Goal: Task Accomplishment & Management: Manage account settings

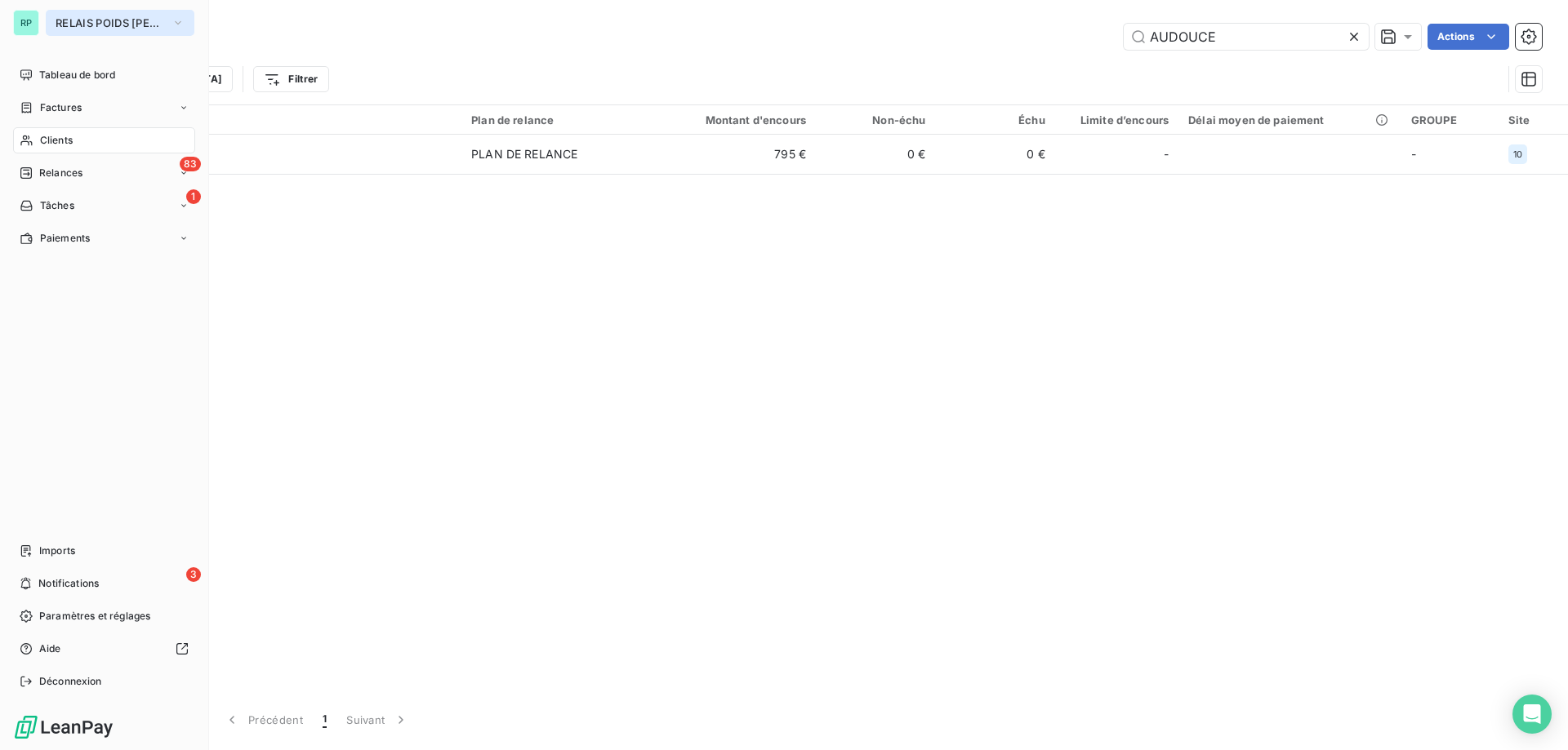
click at [89, 25] on span "RELAIS POIDS [PERSON_NAME]" at bounding box center [110, 23] width 109 height 13
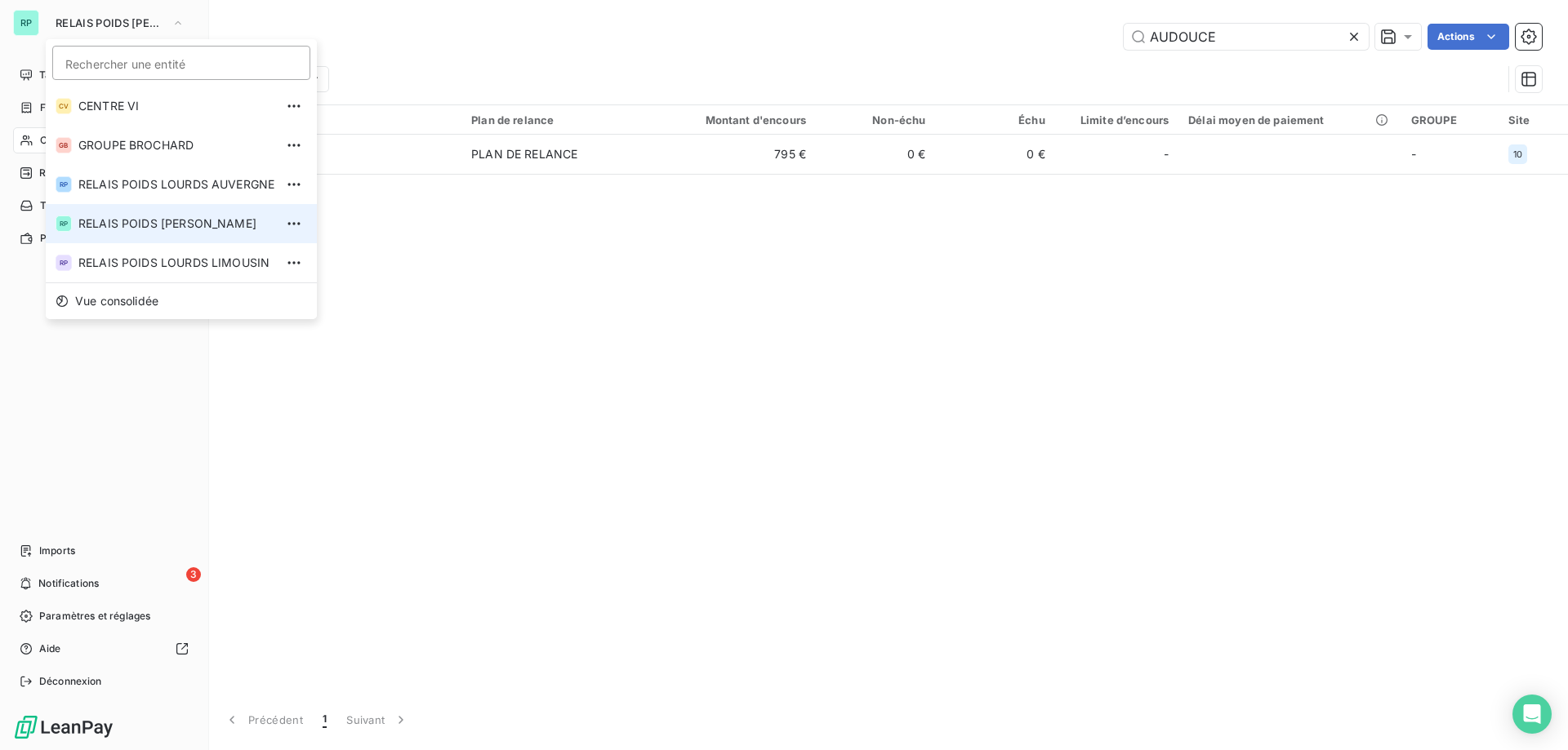
click at [238, 222] on span "RELAIS POIDS [PERSON_NAME]" at bounding box center [176, 224] width 196 height 16
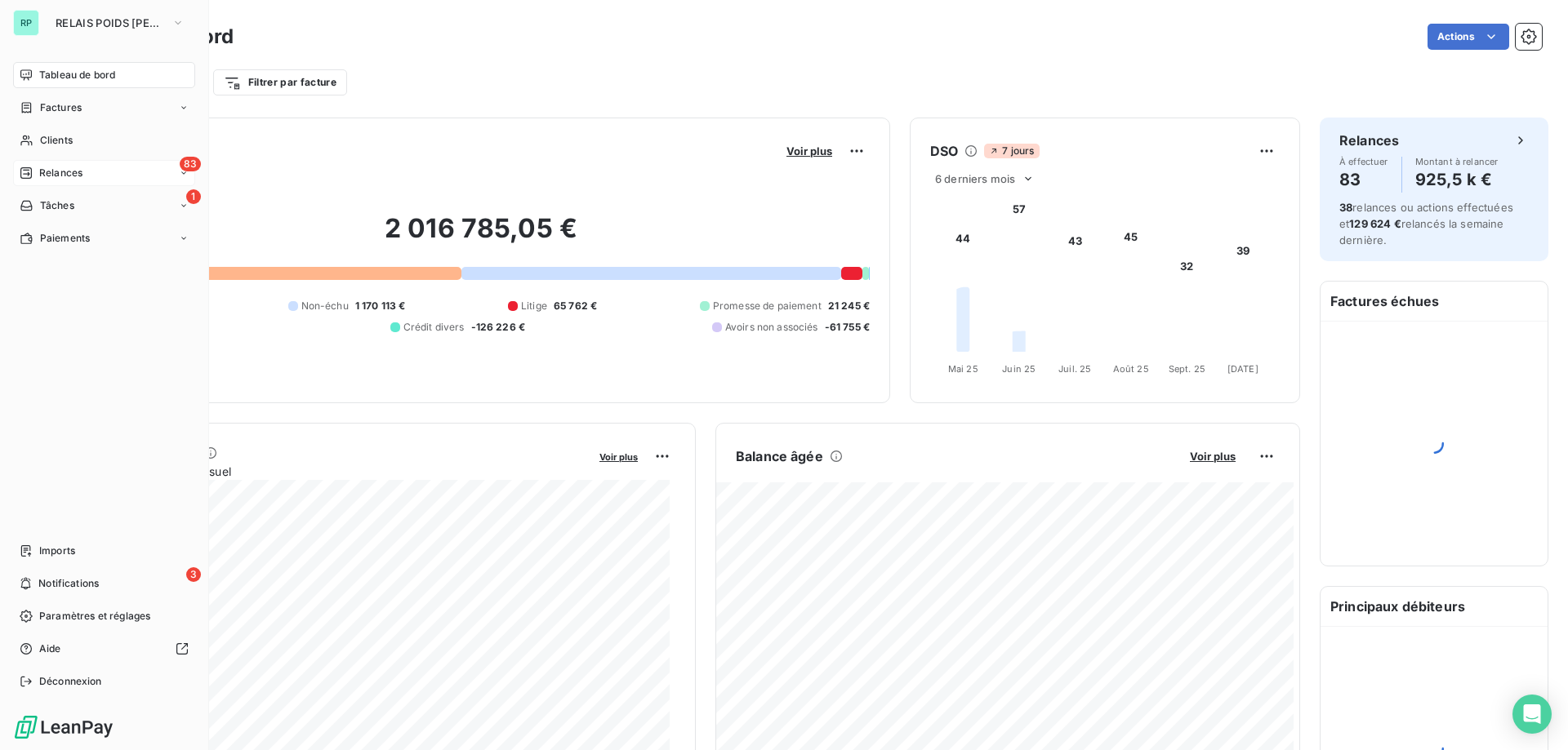
click at [80, 171] on span "Relances" at bounding box center [61, 173] width 44 height 15
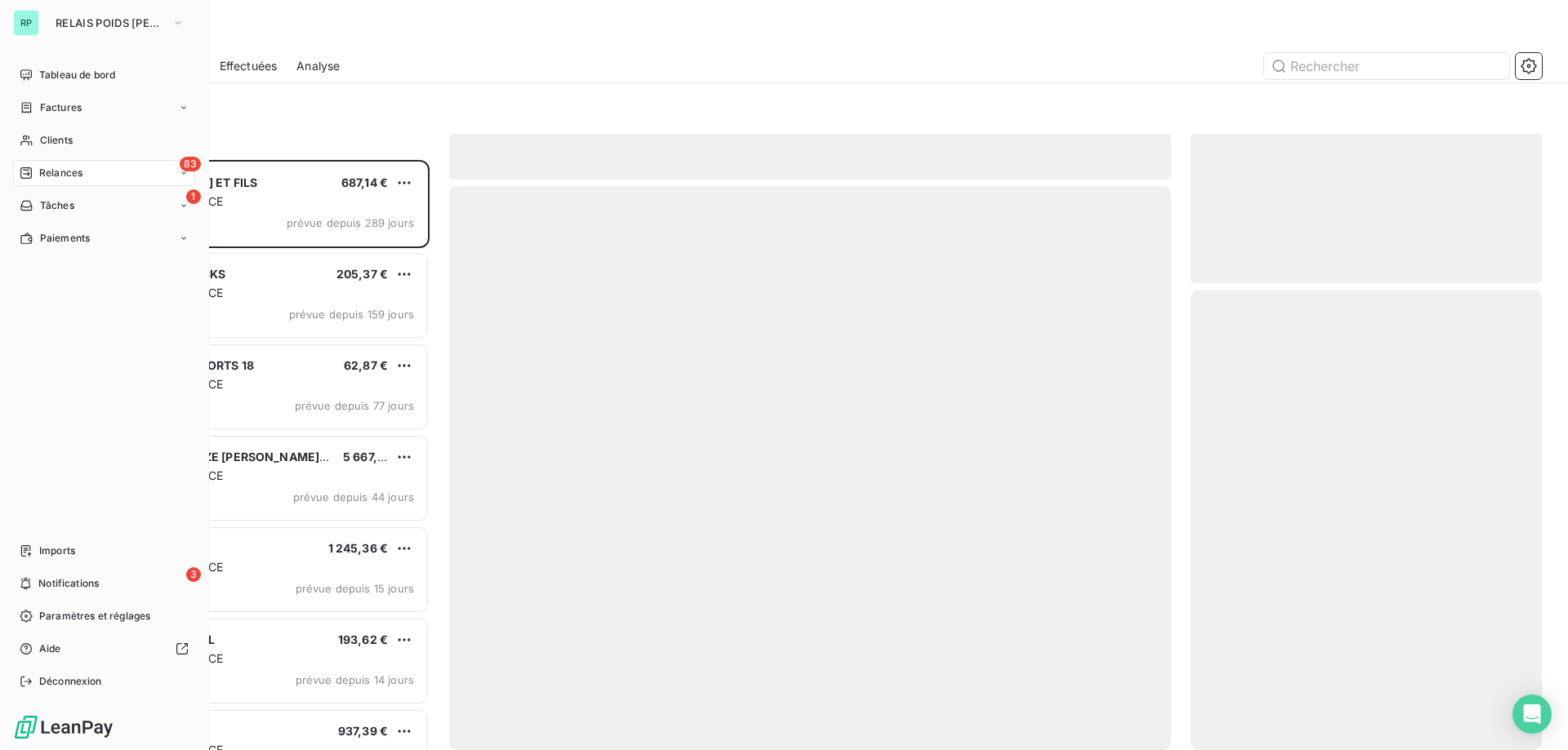
scroll to position [578, 339]
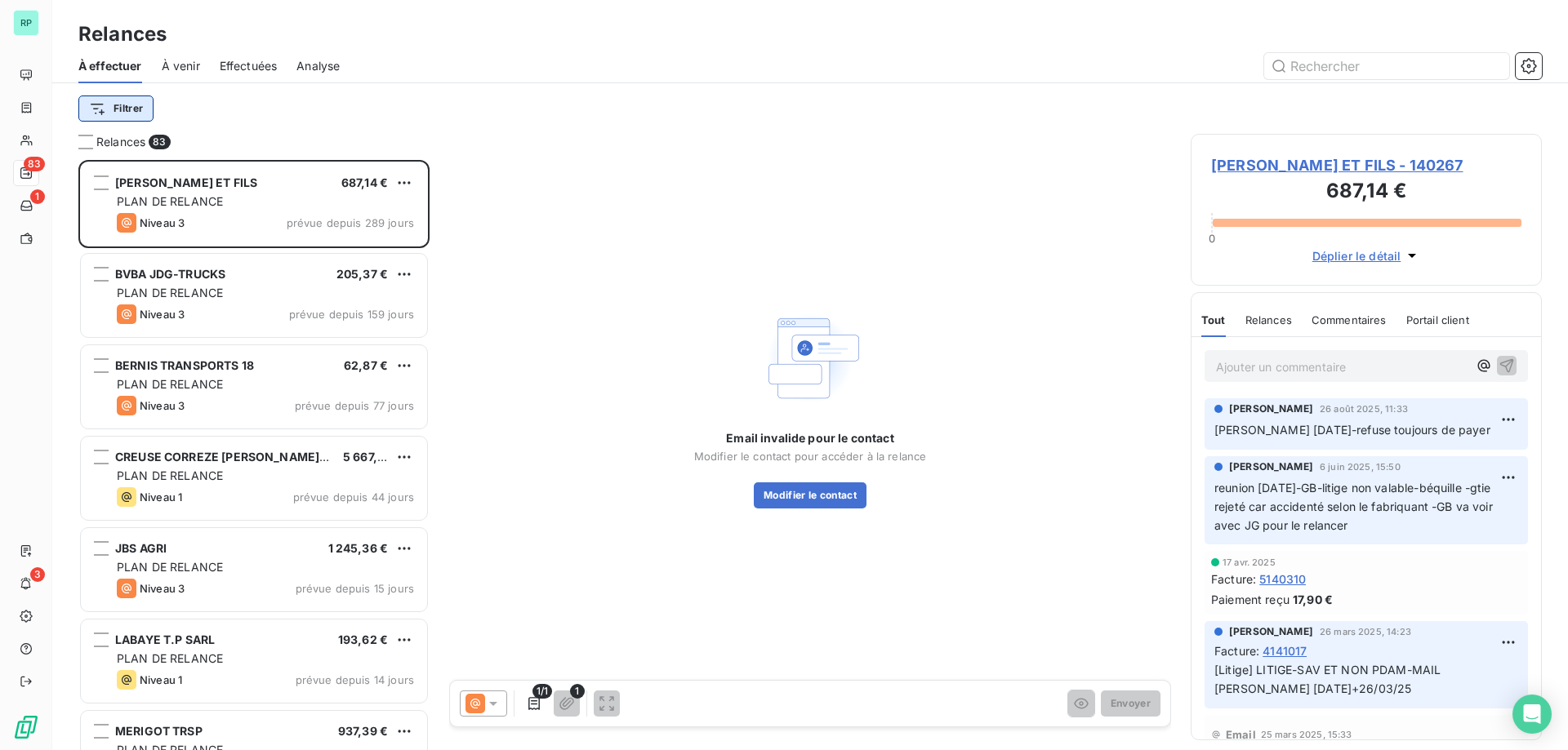
click at [133, 105] on html "RP 83 1 3 Relances À effectuer À venir Effectuées Analyse Filtrer Relances 83 […" at bounding box center [784, 375] width 1568 height 750
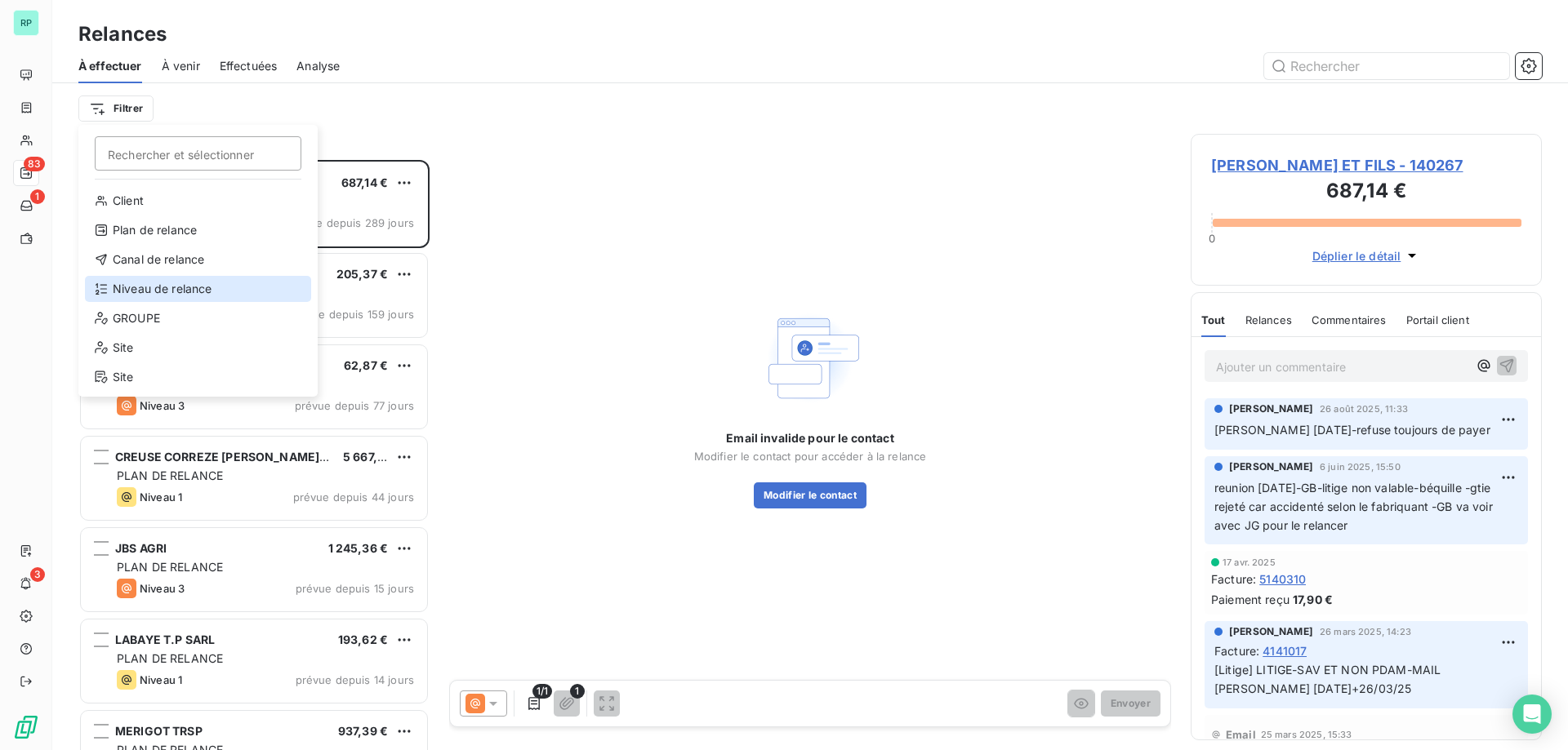
click at [162, 279] on div "Niveau de relance" at bounding box center [198, 289] width 227 height 26
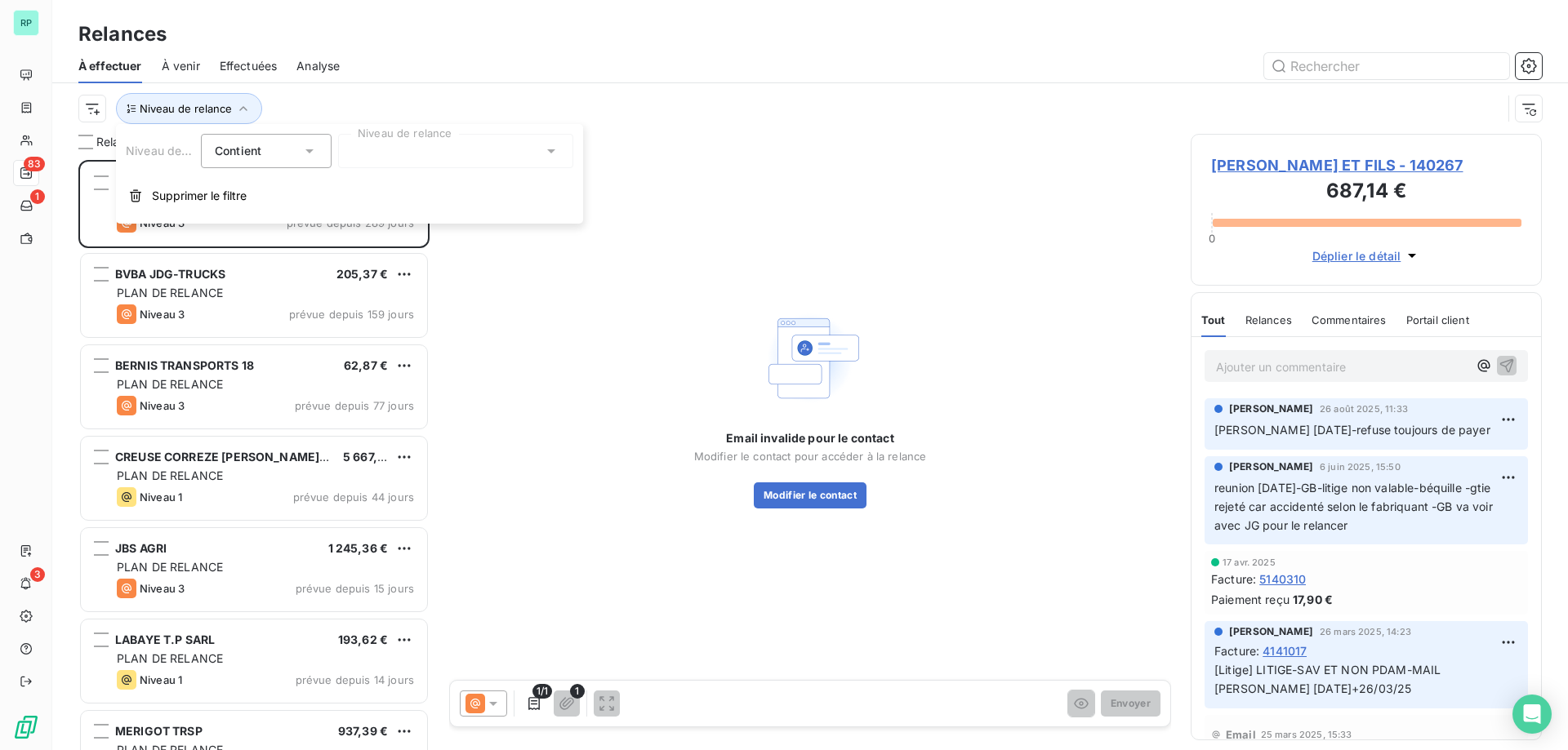
click at [408, 157] on div at bounding box center [456, 151] width 235 height 34
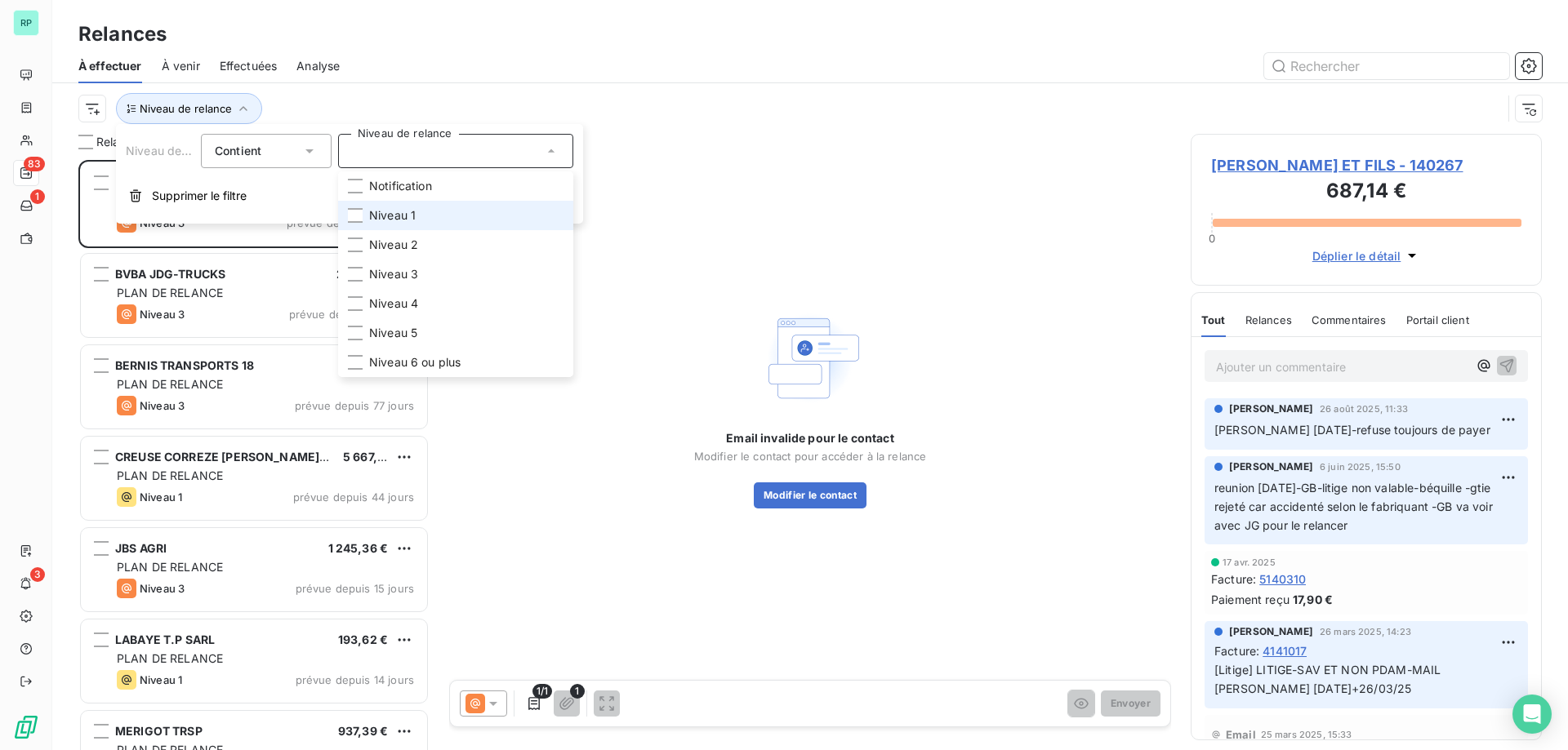
click at [371, 221] on span "Niveau 1" at bounding box center [392, 216] width 47 height 16
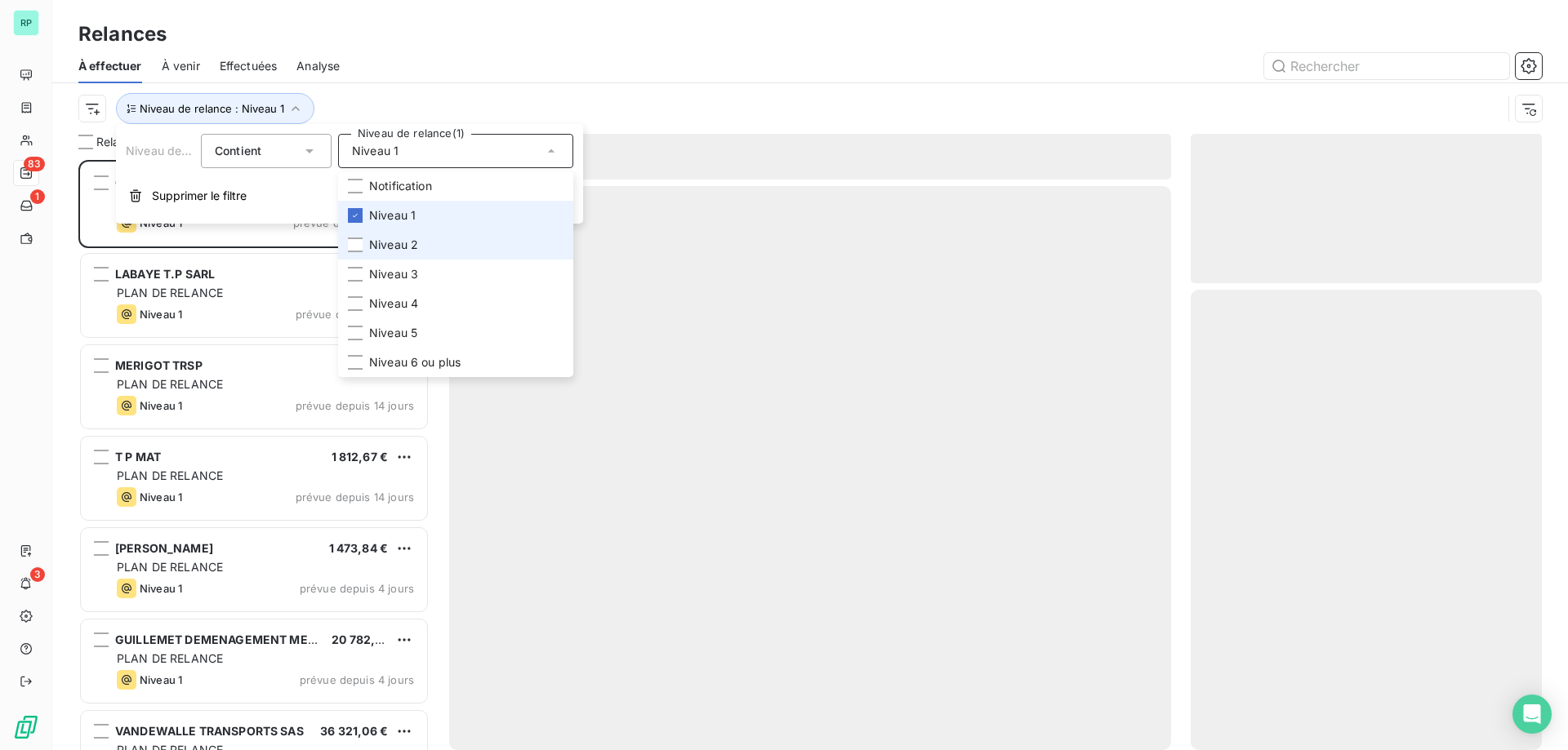
scroll to position [578, 339]
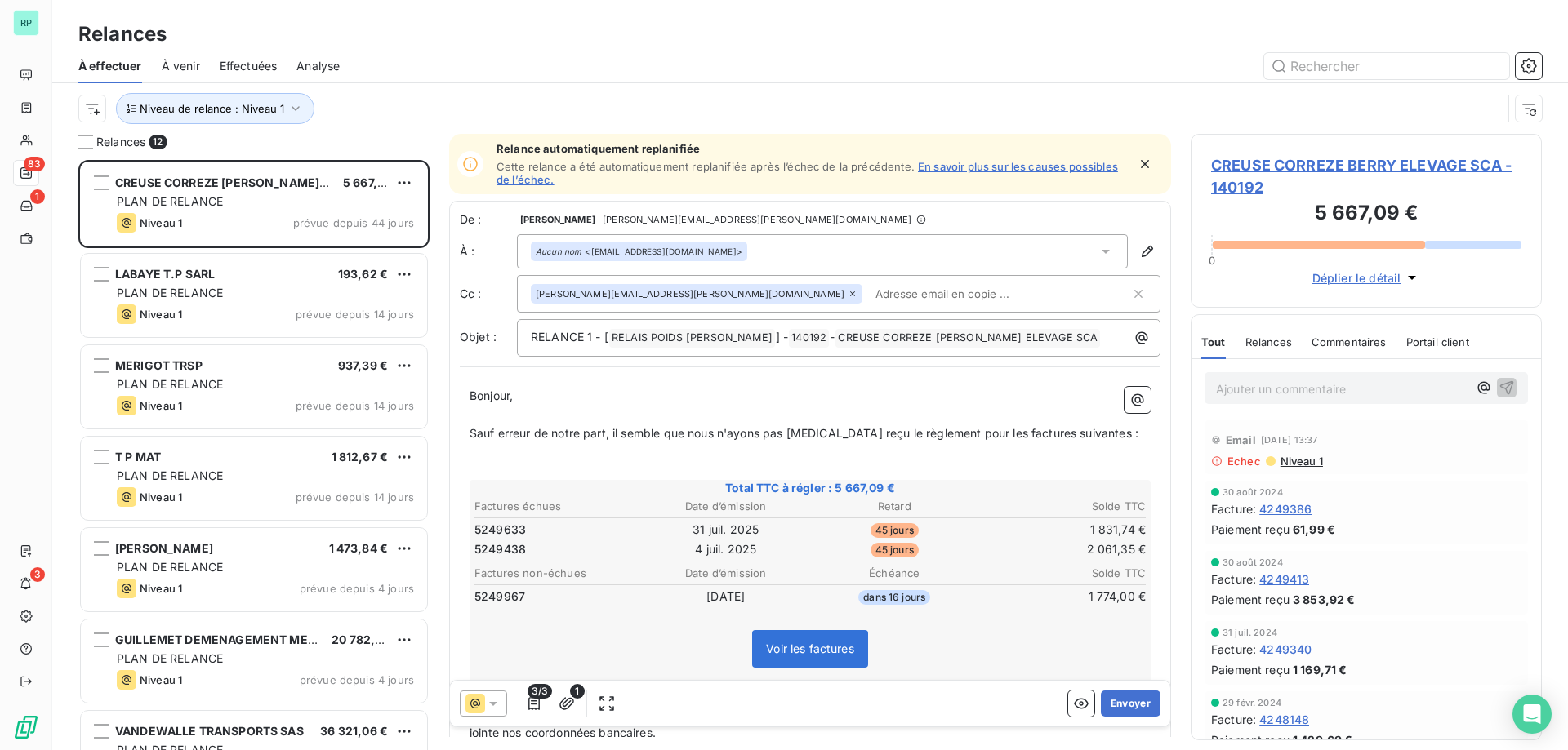
click at [808, 41] on div "Relances" at bounding box center [810, 34] width 1515 height 30
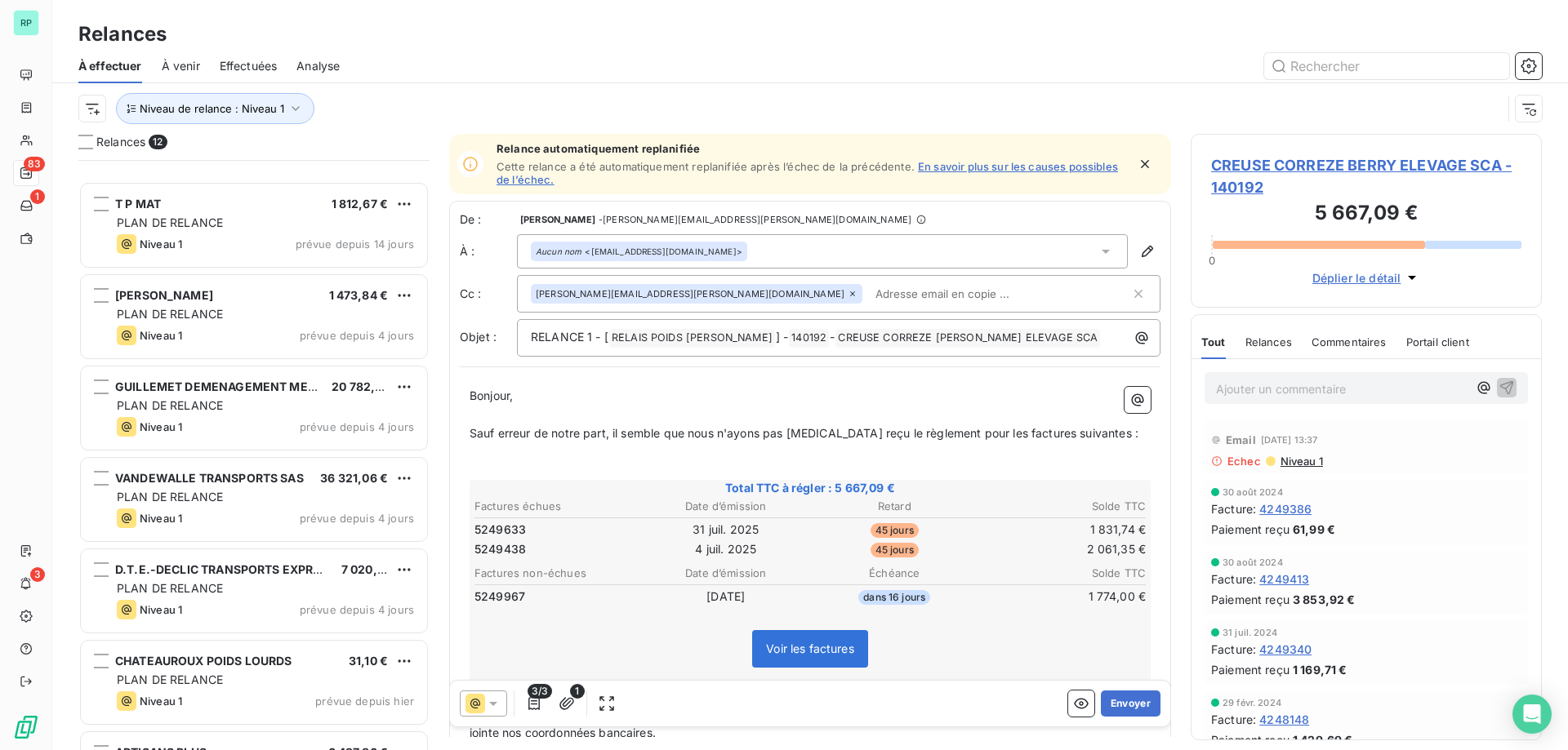
scroll to position [508, 0]
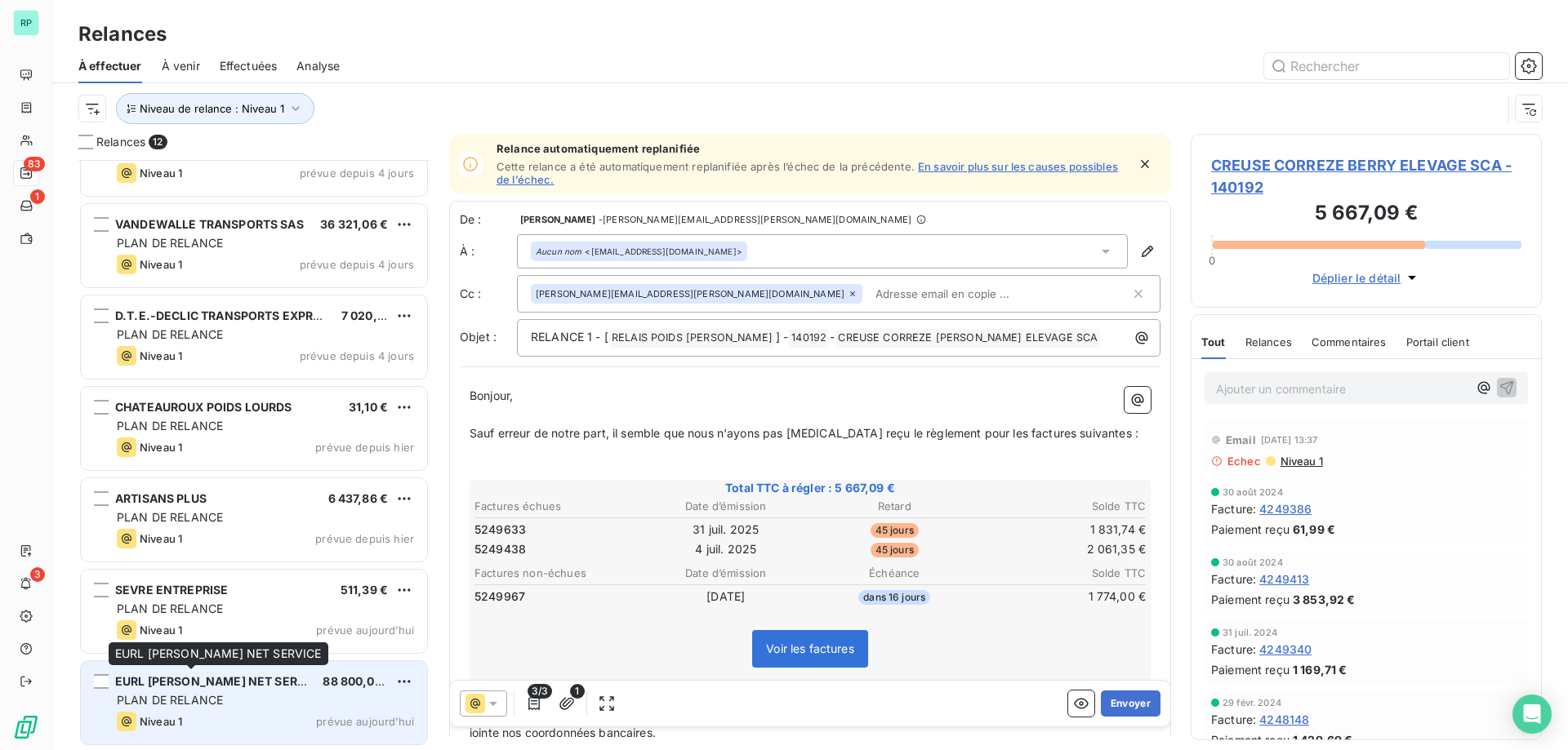
click at [220, 684] on span "EURL [PERSON_NAME] NET SERVICE" at bounding box center [220, 681] width 210 height 14
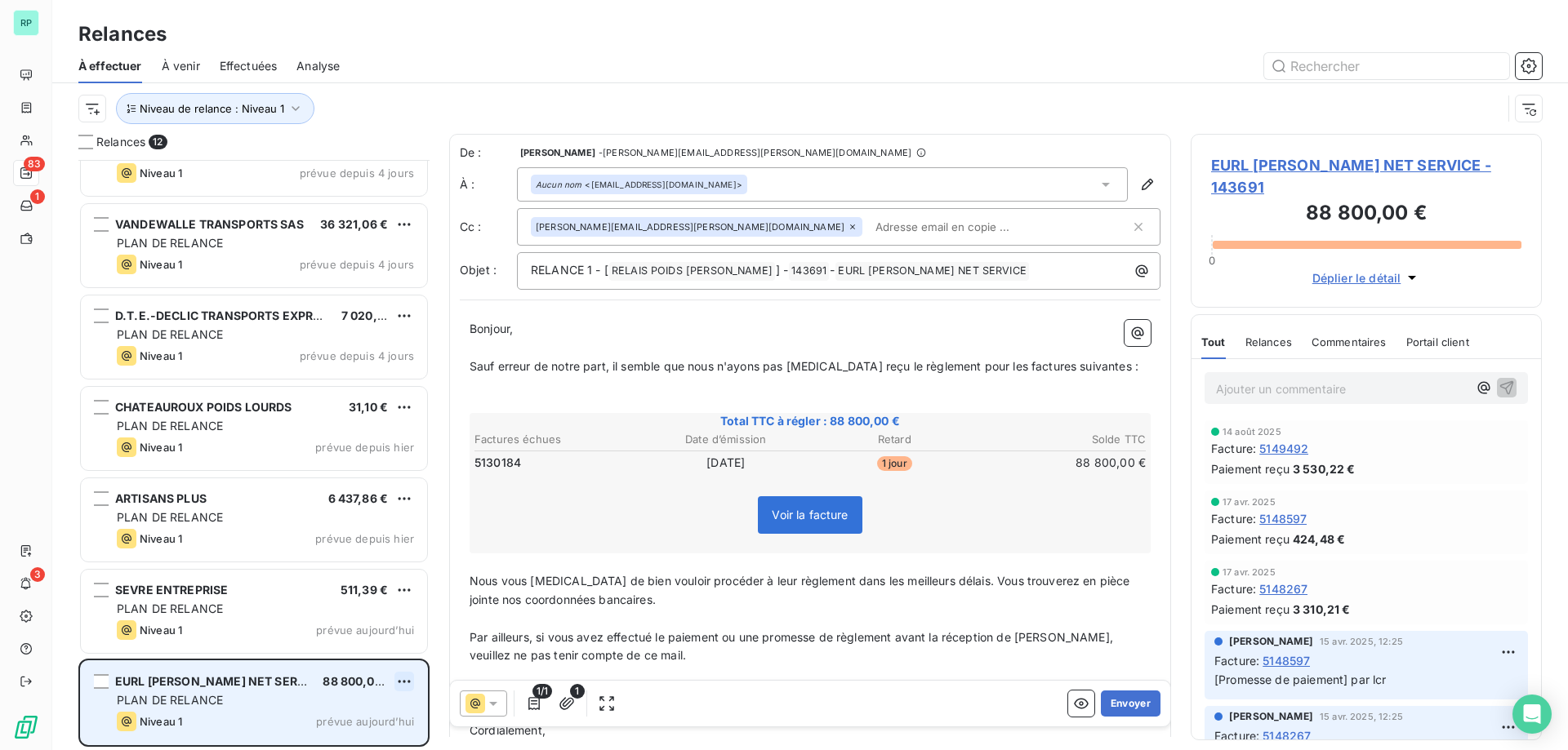
click at [411, 677] on html "RP 83 1 3 Relances À effectuer À venir Effectuées Analyse Niveau de relance : N…" at bounding box center [784, 375] width 1568 height 750
click at [353, 626] on div "Replanifier cette action" at bounding box center [333, 620] width 146 height 26
select select "9"
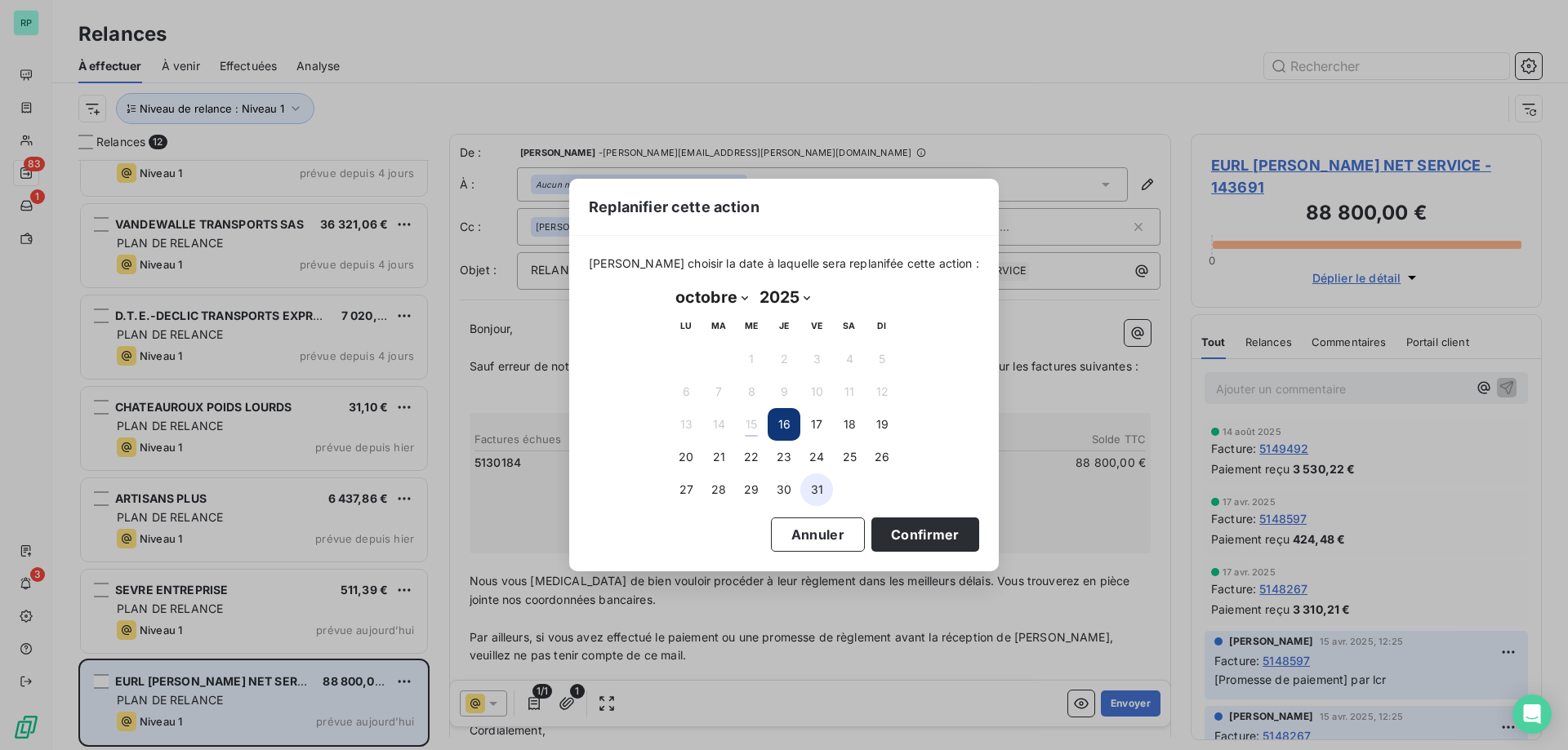
click at [815, 490] on button "31" at bounding box center [817, 490] width 33 height 33
click at [877, 527] on button "Confirmer" at bounding box center [924, 535] width 108 height 34
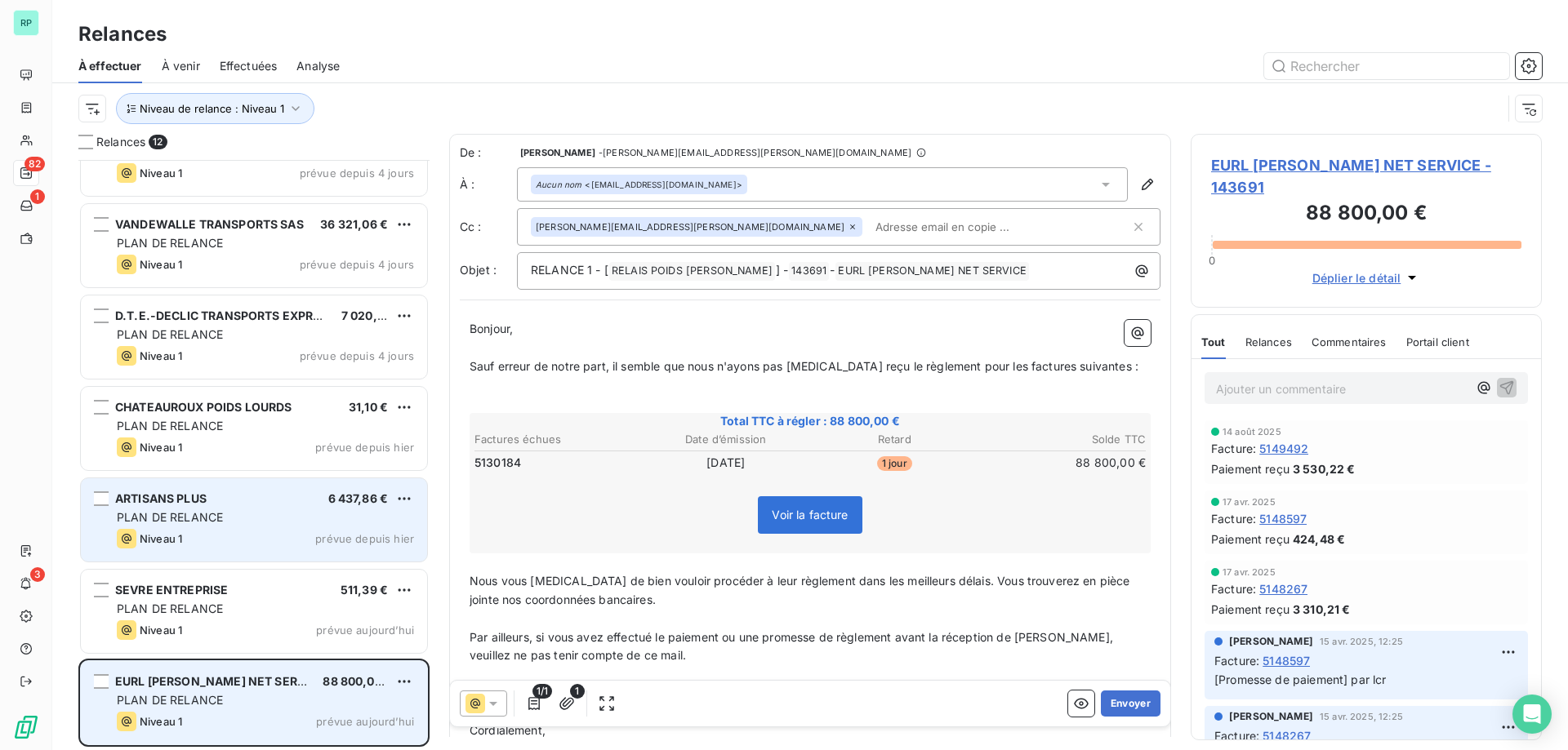
scroll to position [415, 0]
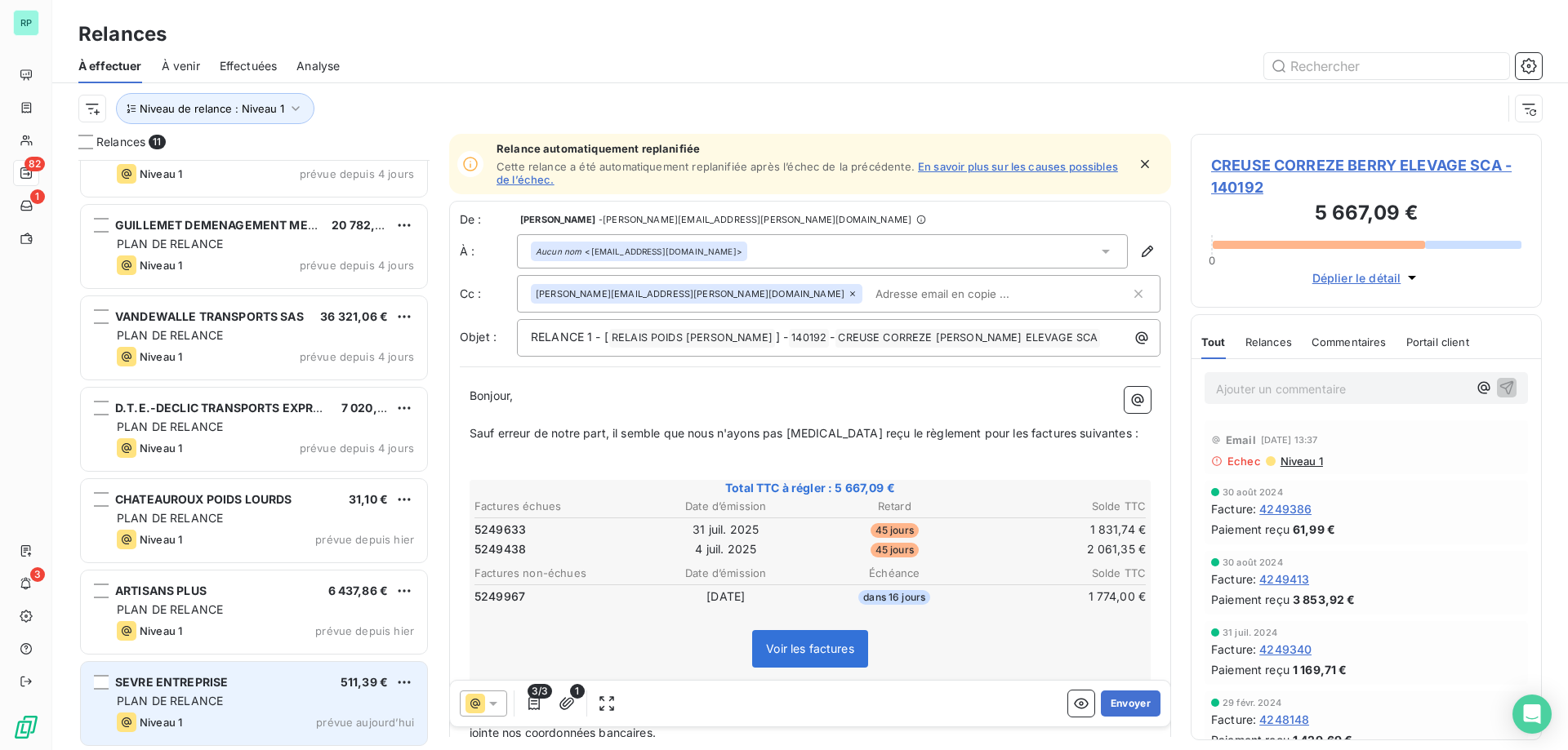
click at [250, 686] on div "SEVRE ENTREPRISE 511,39 €" at bounding box center [265, 683] width 297 height 15
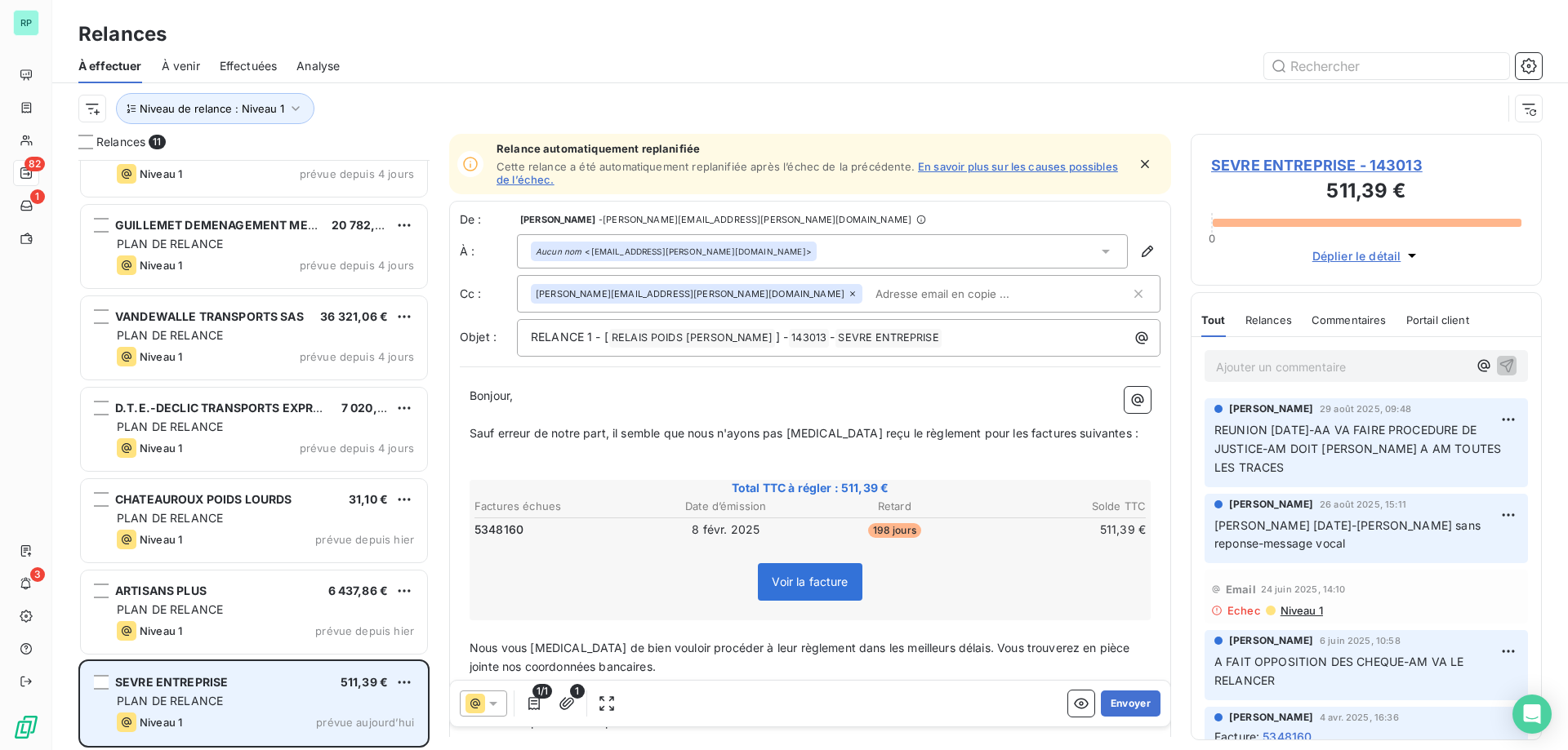
click at [284, 683] on div "SEVRE ENTREPRISE 511,39 €" at bounding box center [265, 683] width 297 height 15
click at [400, 677] on html "RP 82 1 3 Relances À effectuer À venir Effectuées Analyse Niveau de relance : N…" at bounding box center [784, 375] width 1568 height 750
click at [348, 644] on div "Passer cette action" at bounding box center [333, 650] width 146 height 26
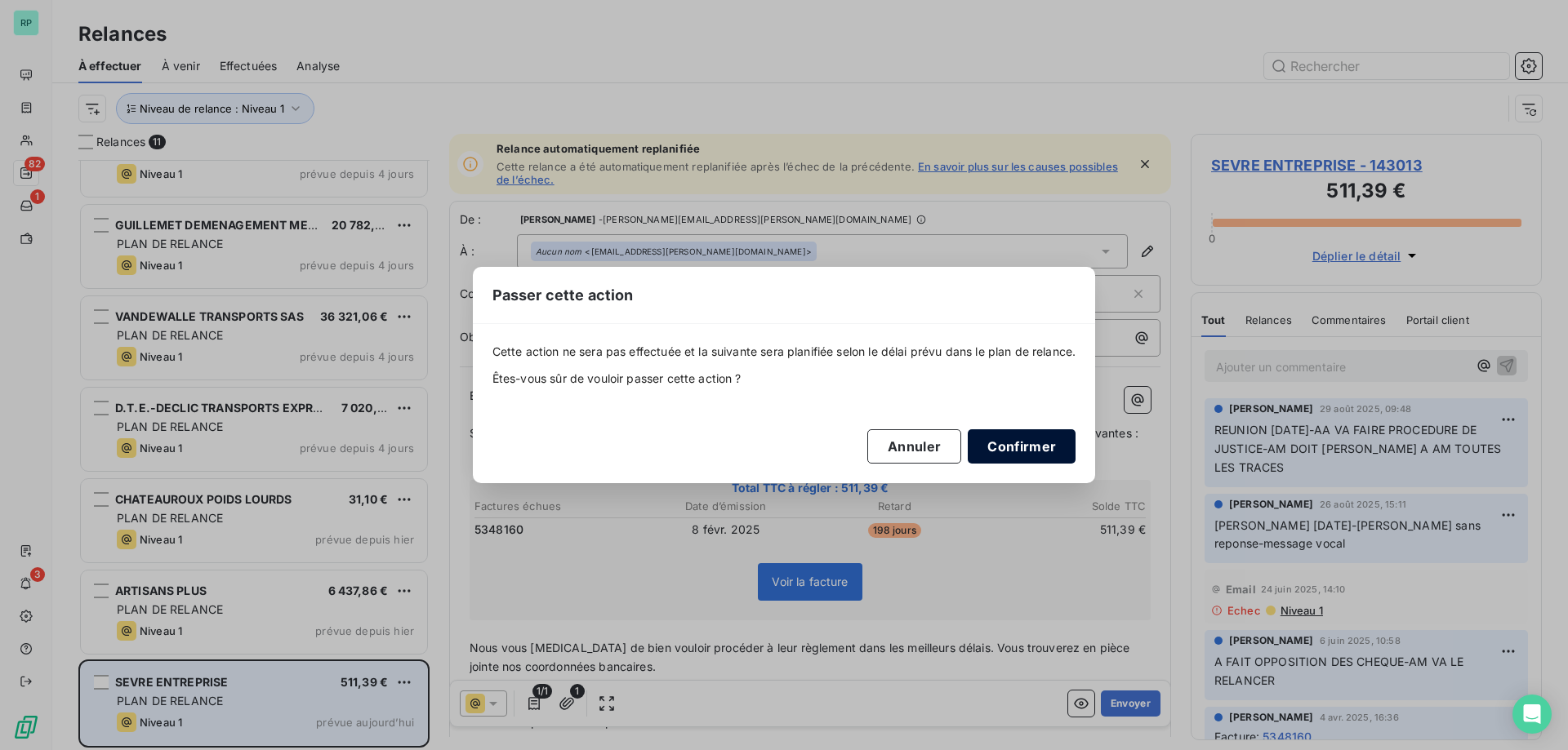
click at [1003, 443] on button "Confirmer" at bounding box center [1021, 446] width 108 height 34
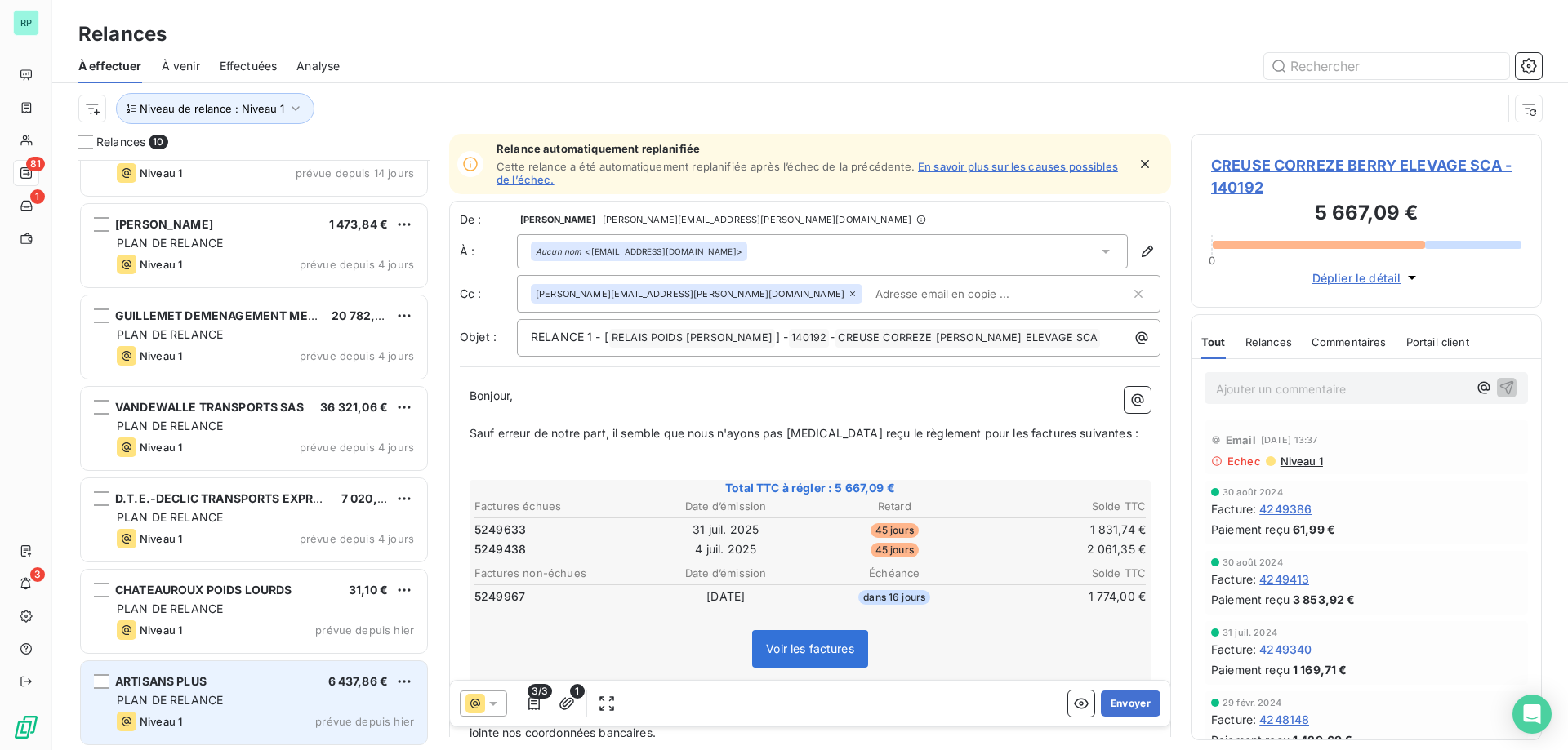
scroll to position [324, 0]
click at [241, 682] on div "ARTISANS PLUS 6 437,86 €" at bounding box center [265, 683] width 297 height 15
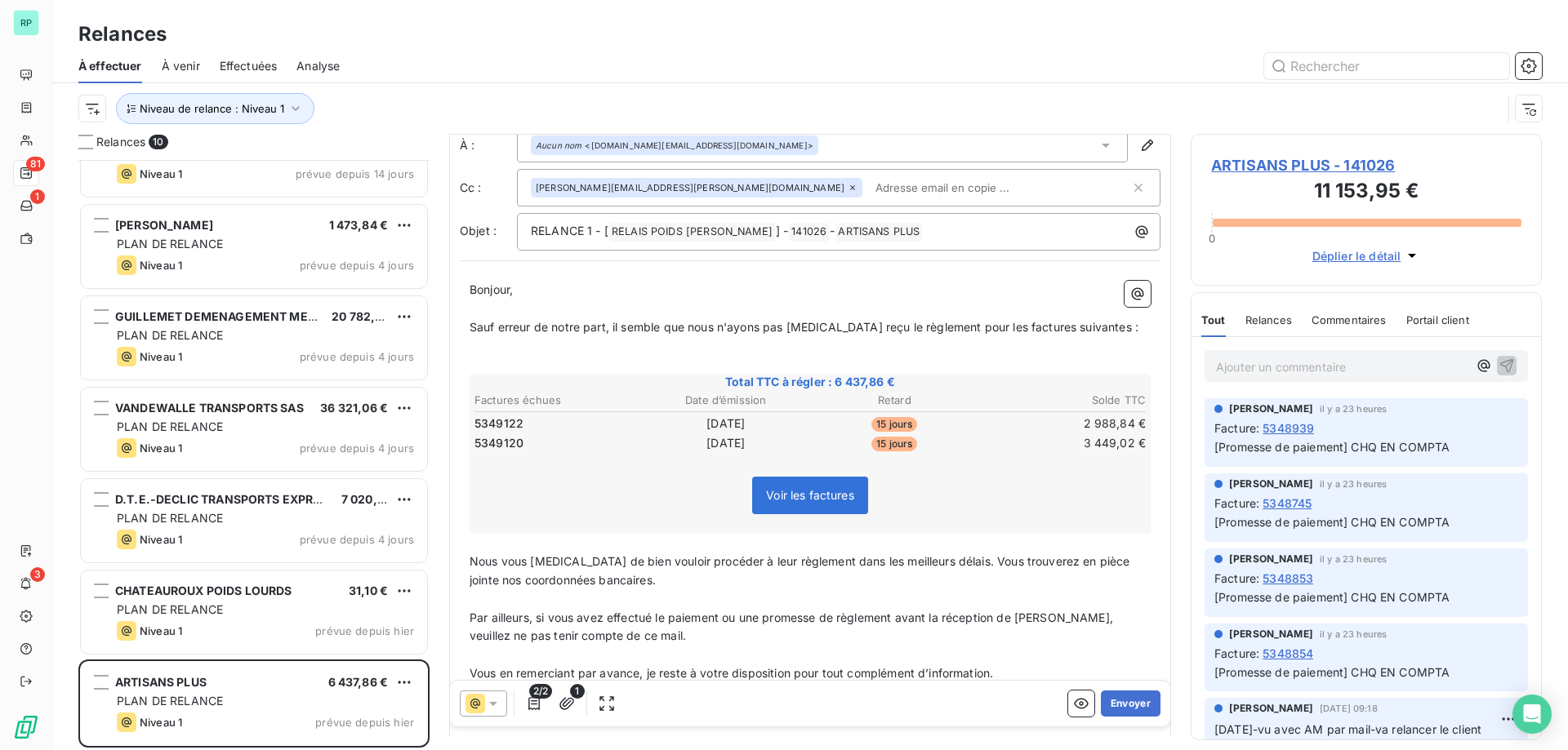
scroll to position [1, 0]
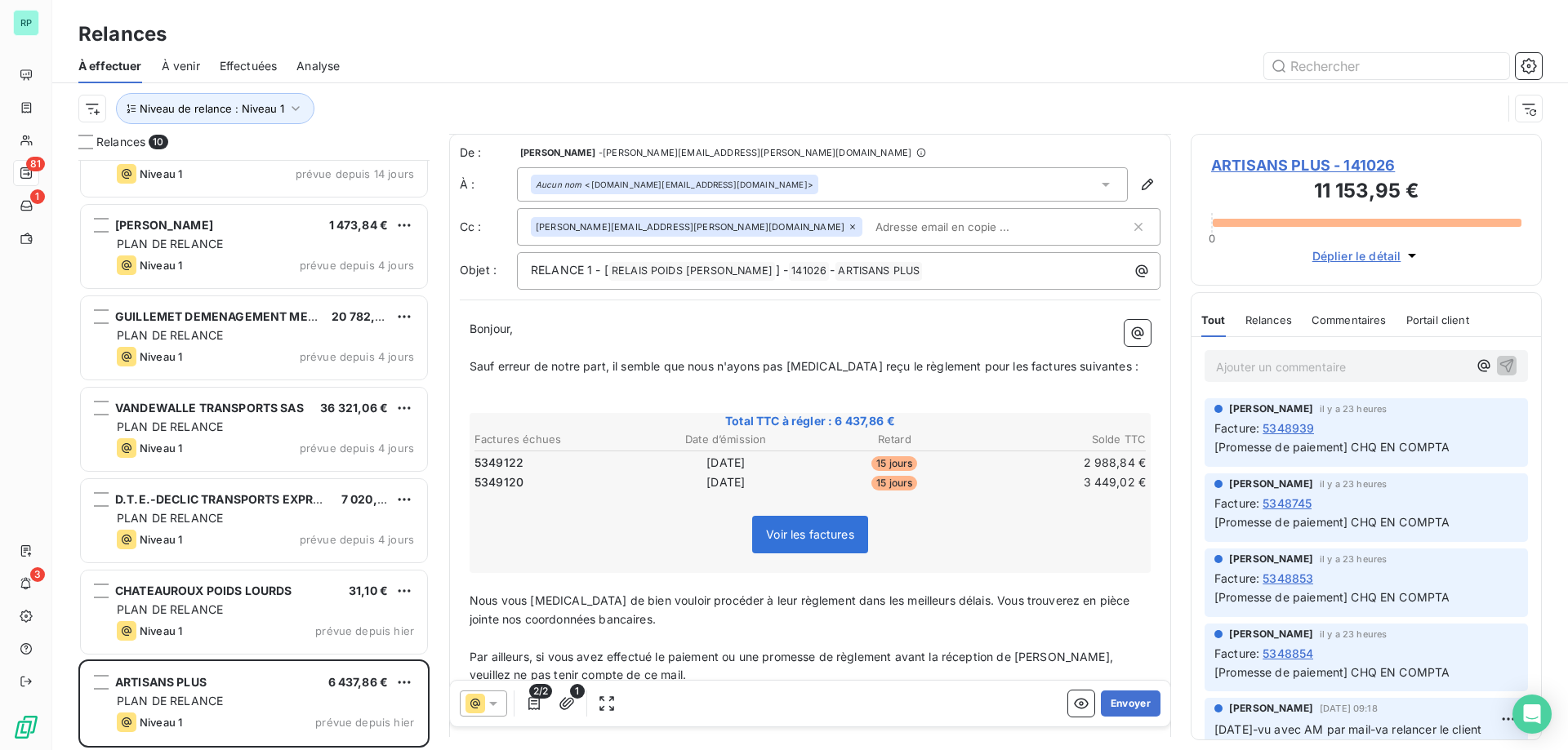
click at [1316, 167] on span "ARTISANS PLUS - 141026" at bounding box center [1366, 165] width 310 height 22
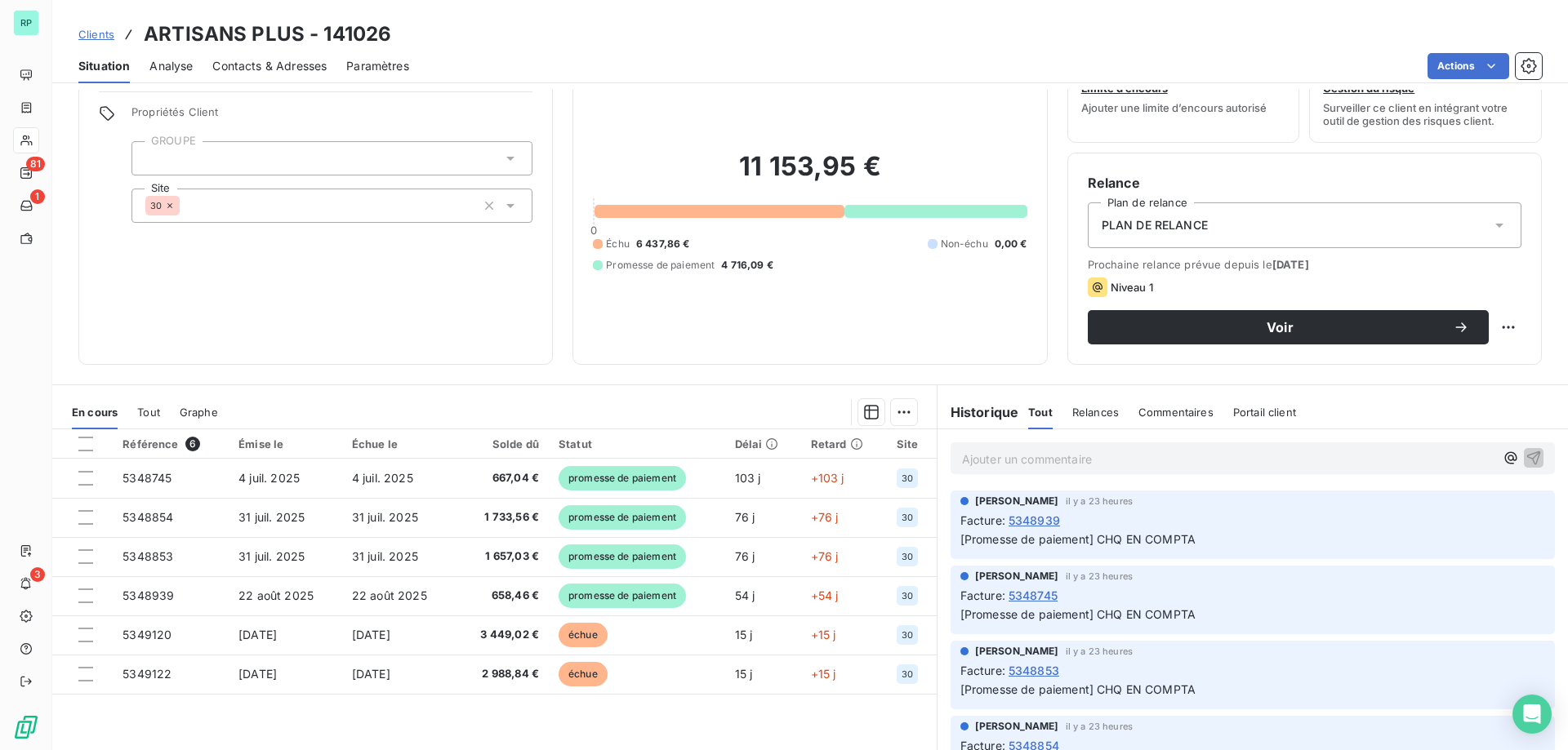
scroll to position [103, 0]
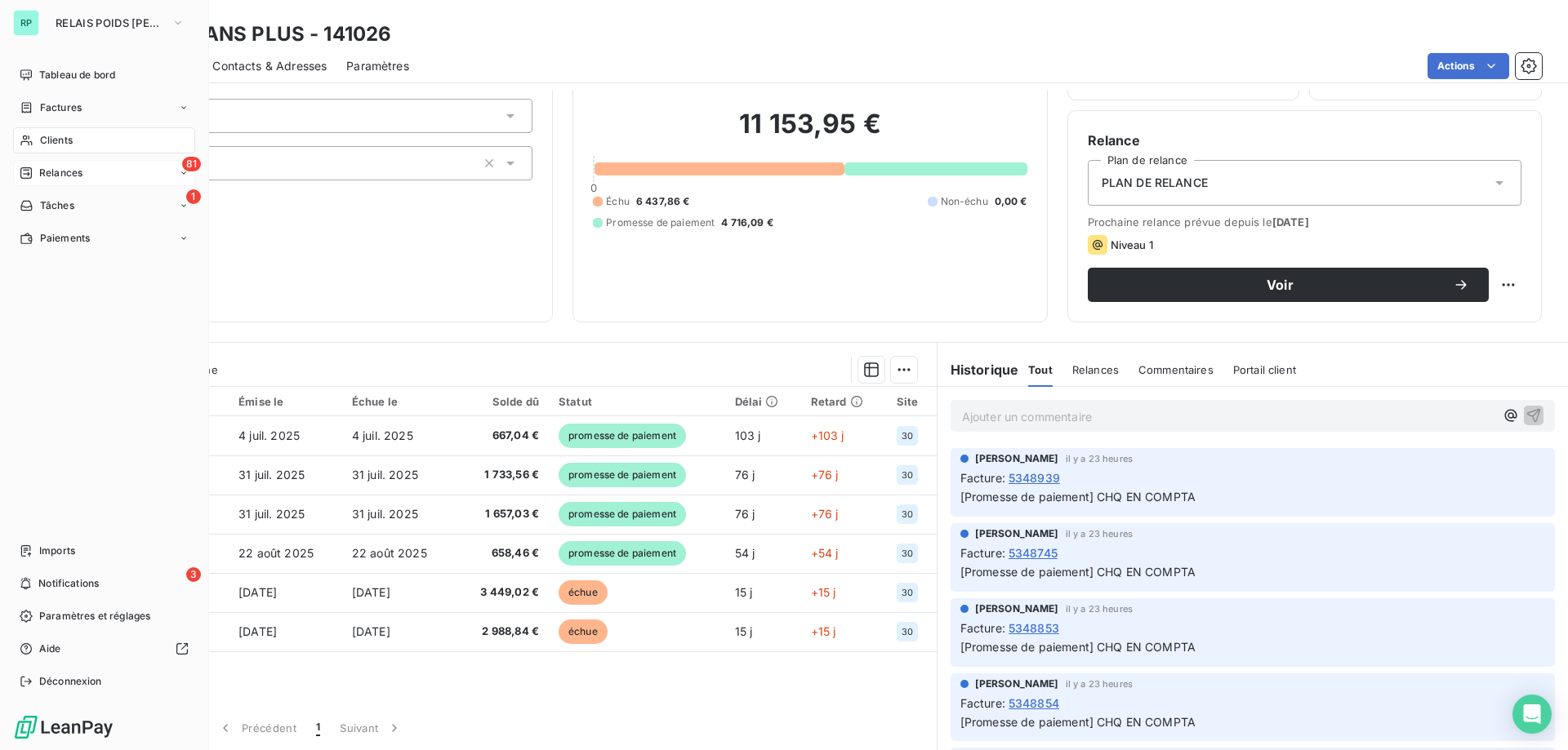
click at [79, 171] on span "Relances" at bounding box center [61, 173] width 44 height 15
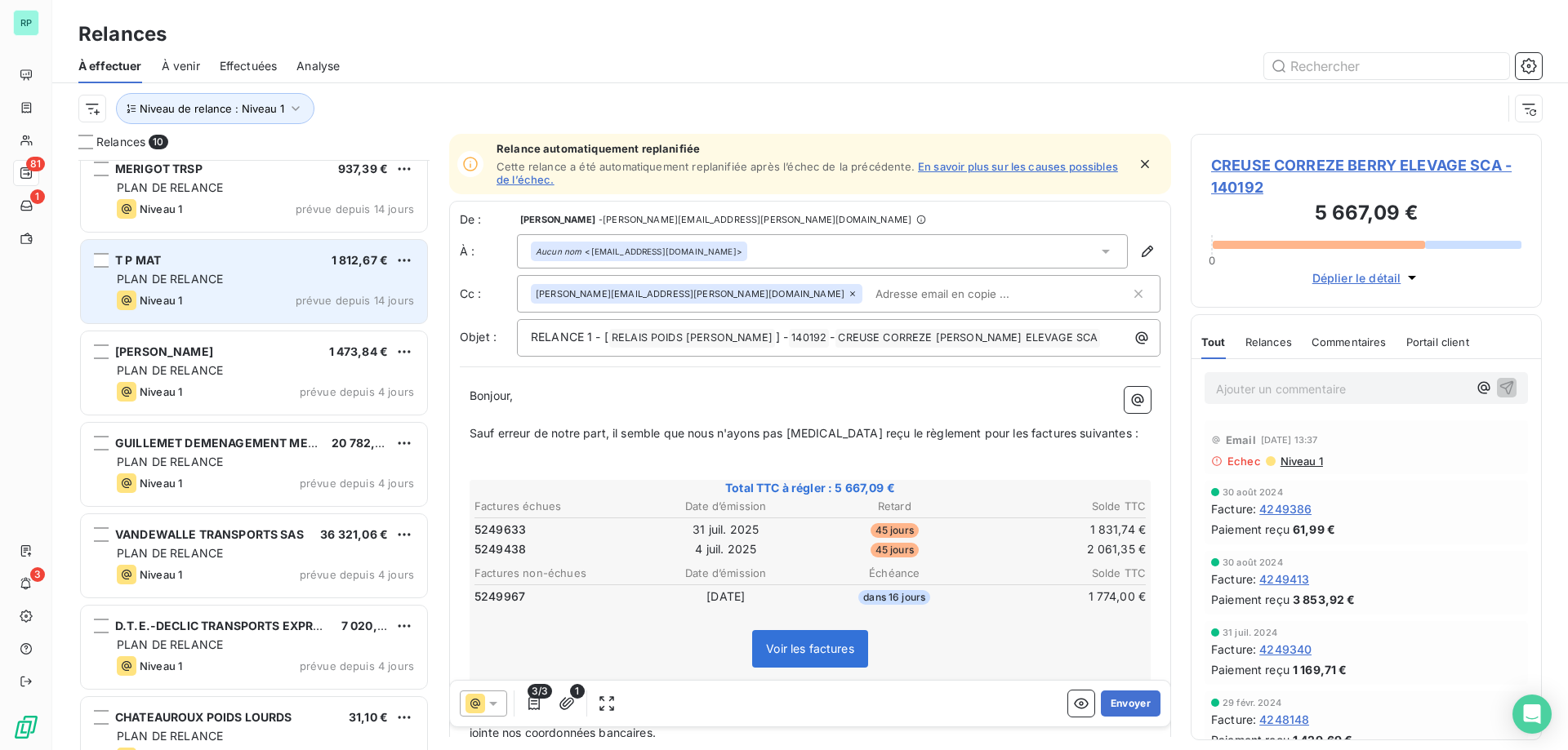
scroll to position [325, 0]
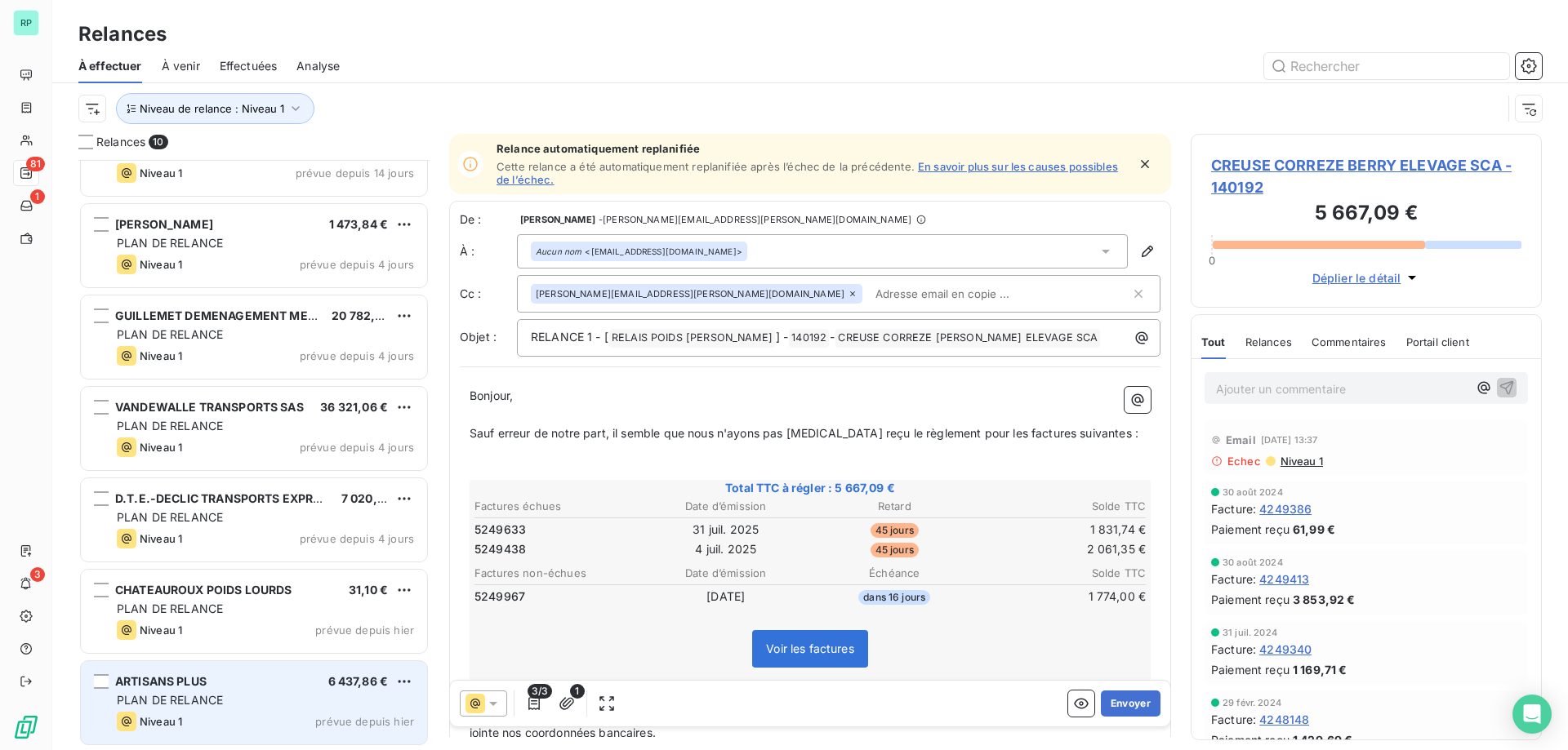
click at [239, 697] on div "PLAN DE RELANCE" at bounding box center [265, 701] width 297 height 16
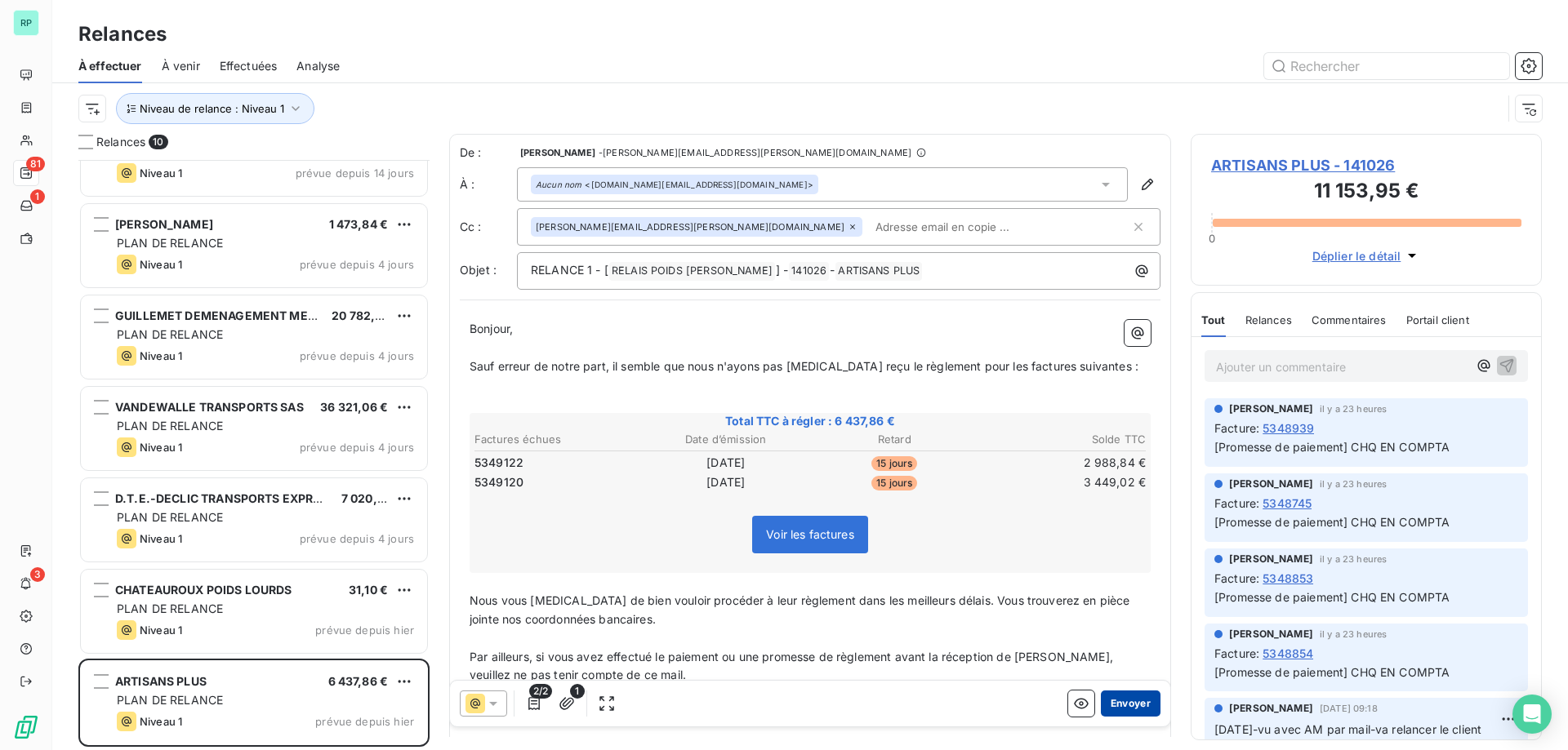
click at [1138, 697] on button "Envoyer" at bounding box center [1130, 704] width 60 height 26
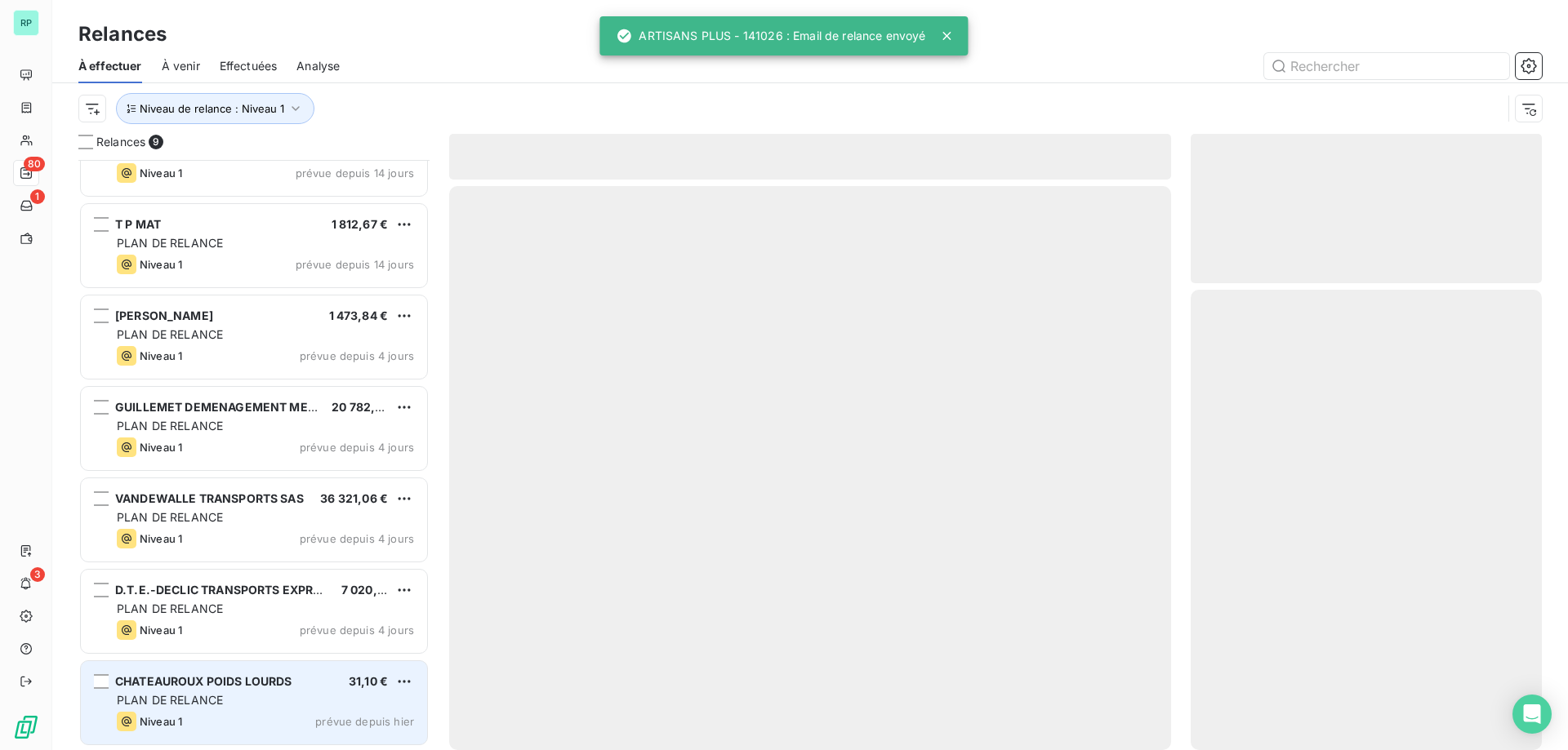
scroll to position [233, 0]
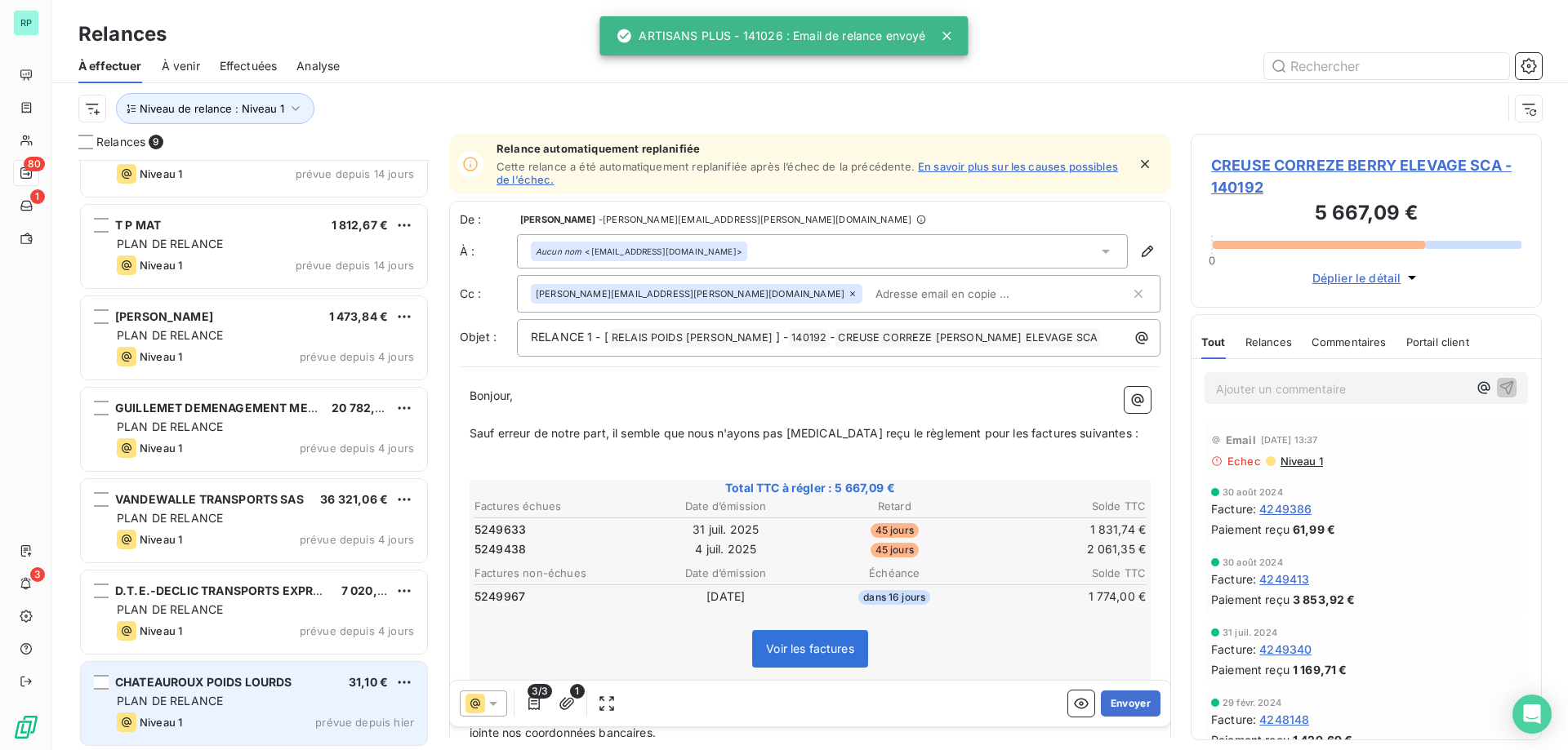
click at [213, 695] on span "PLAN DE RELANCE" at bounding box center [169, 701] width 106 height 14
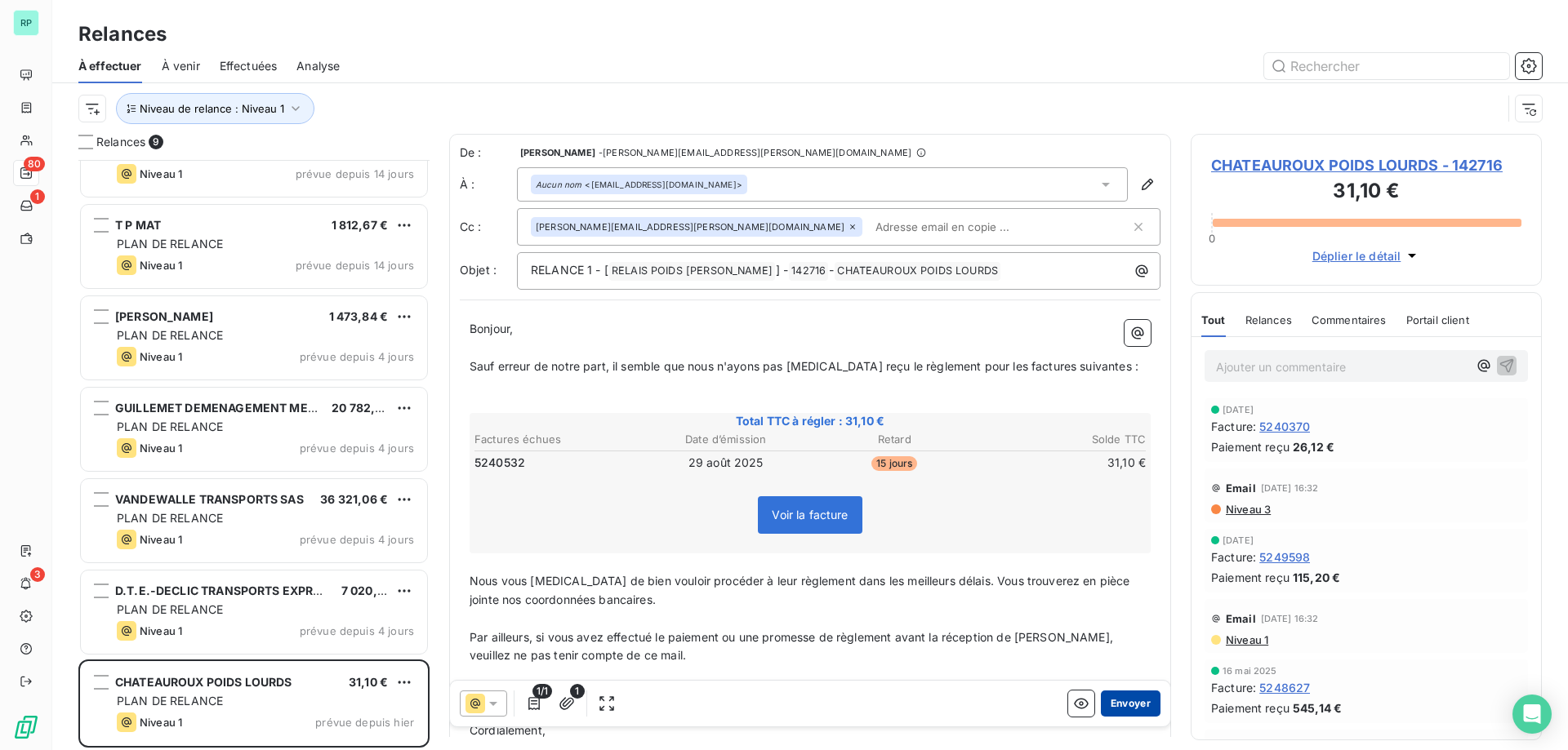
click at [1128, 698] on button "Envoyer" at bounding box center [1130, 704] width 60 height 26
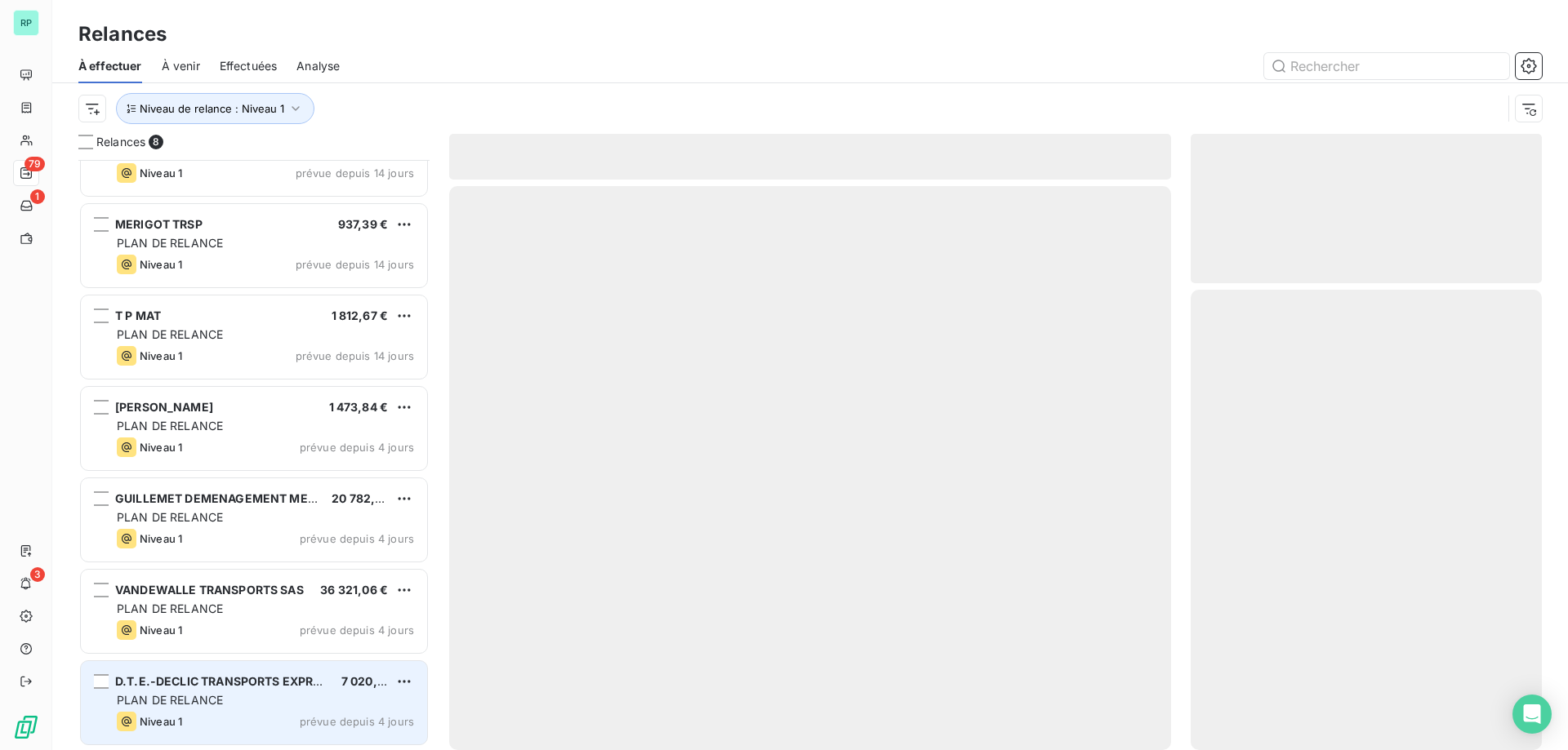
scroll to position [141, 0]
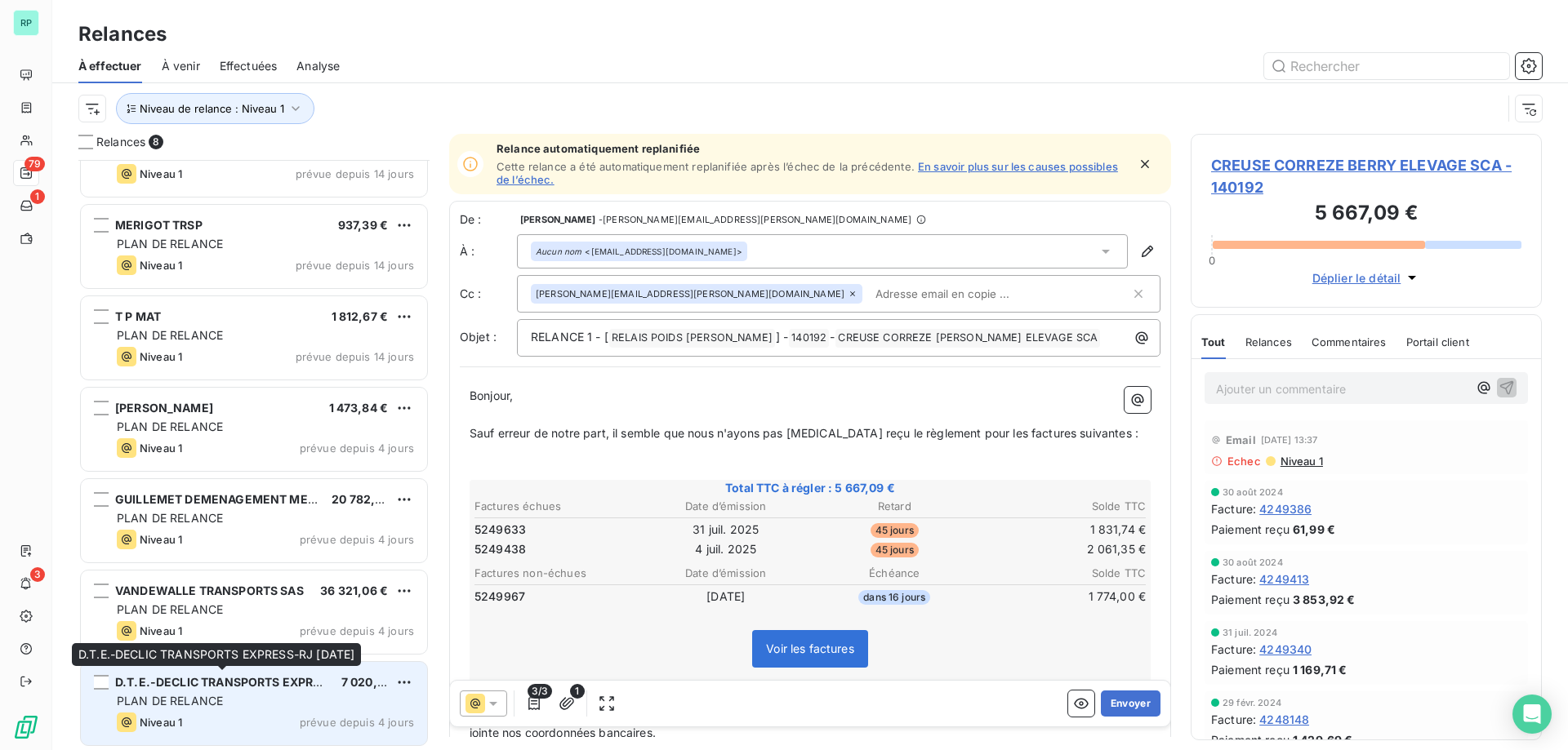
click at [224, 684] on span "D.T.E.-DECLIC TRANSPORTS EXPRESS-RJ [DATE]" at bounding box center [255, 682] width 281 height 14
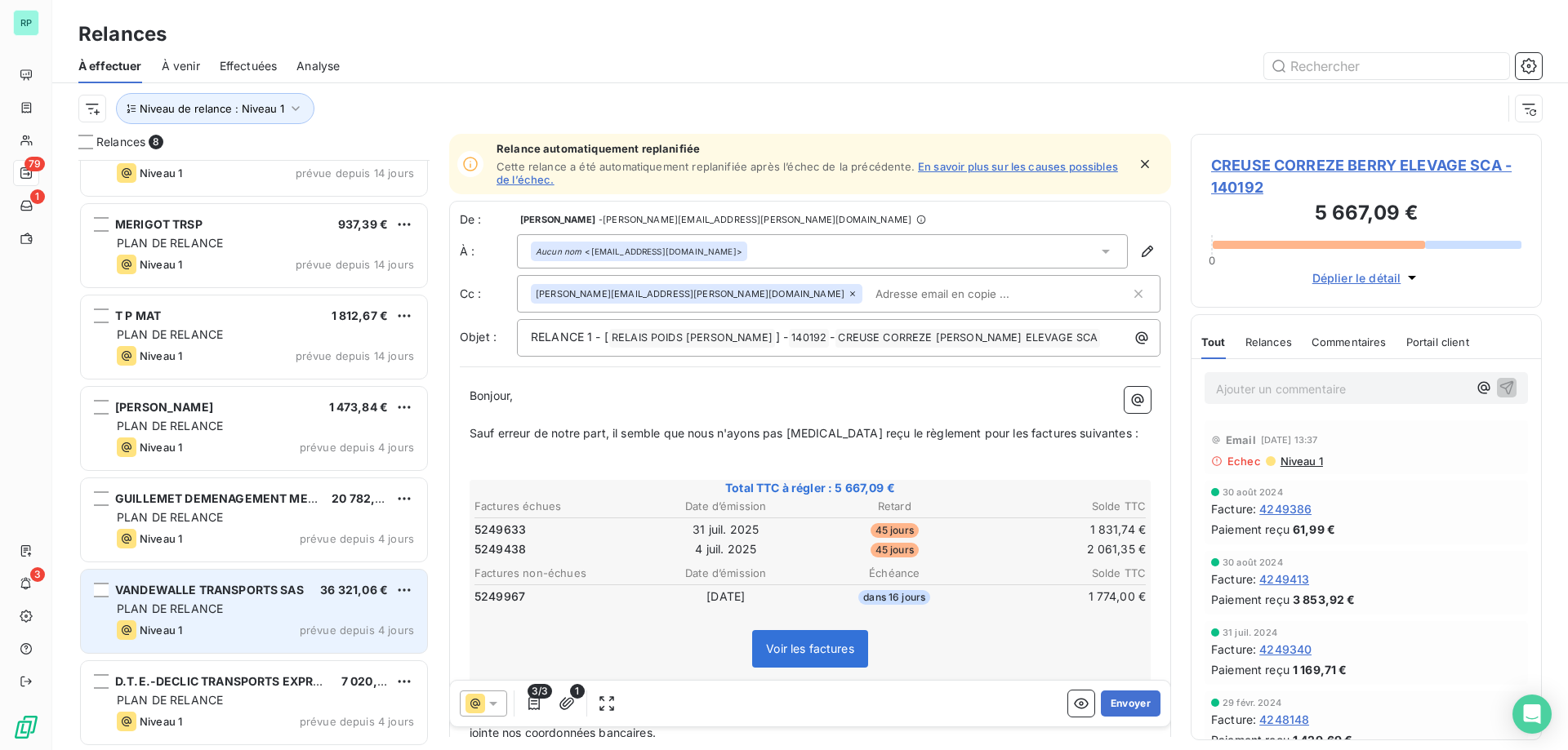
click at [233, 605] on div "PLAN DE RELANCE" at bounding box center [265, 609] width 297 height 16
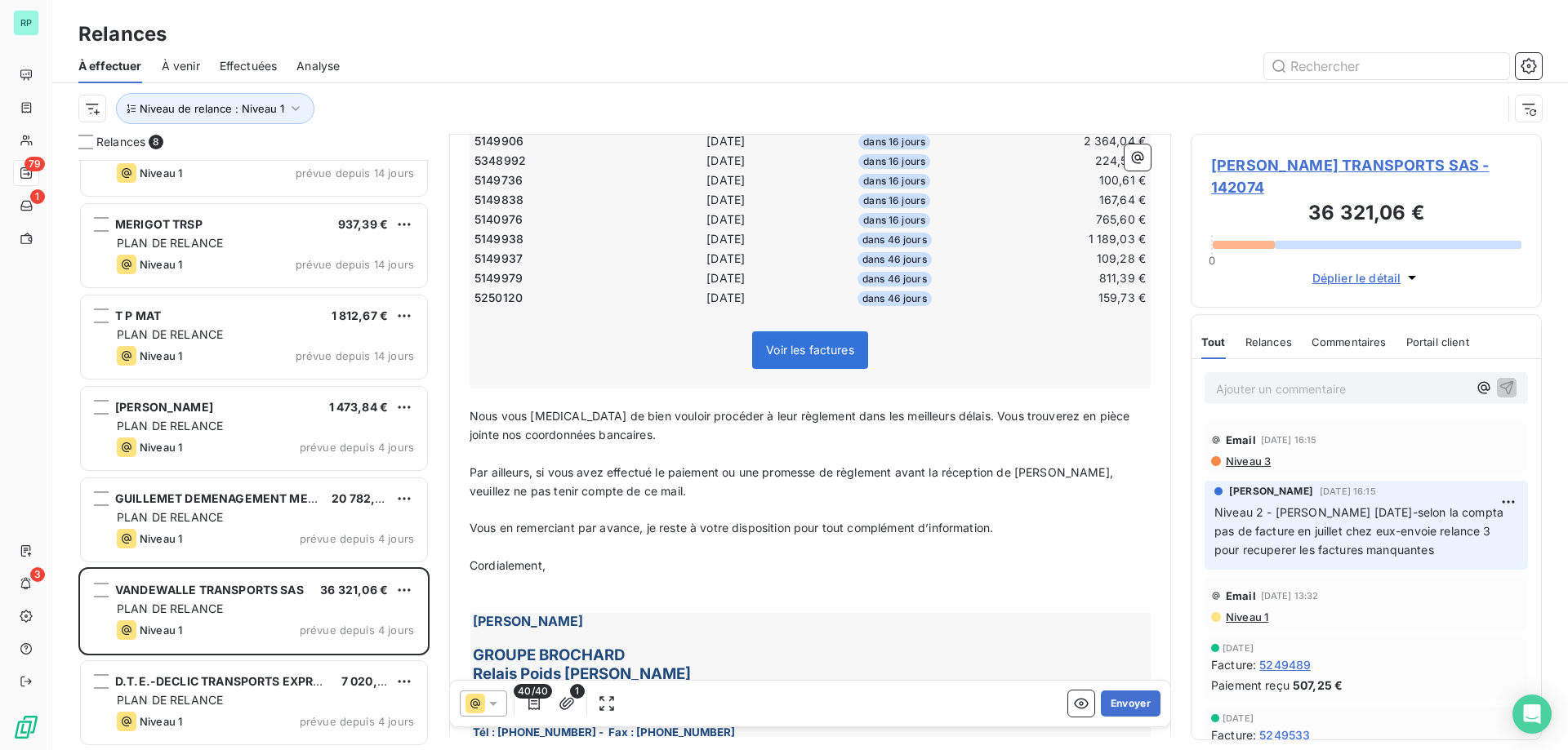
scroll to position [1106, 0]
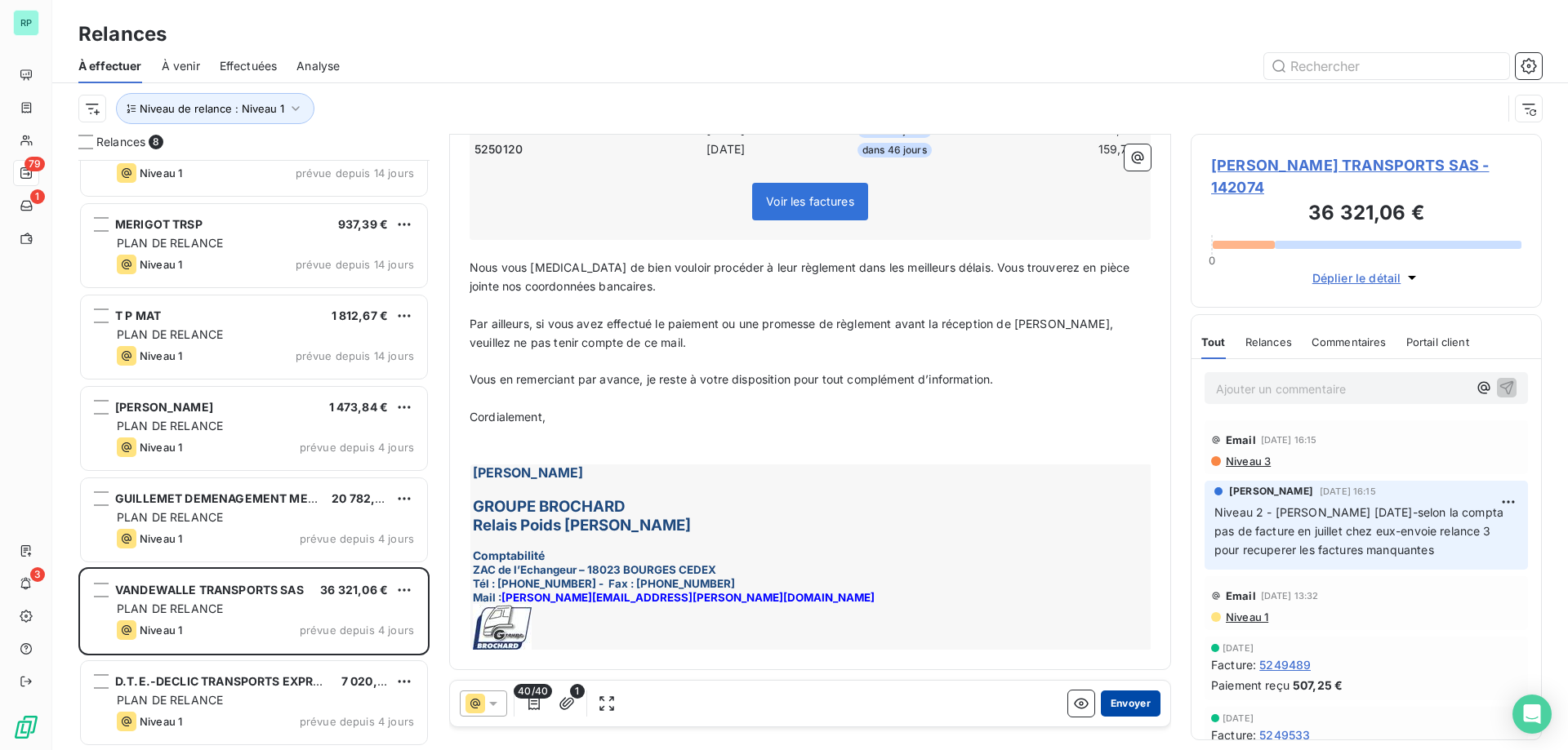
click at [1130, 698] on button "Envoyer" at bounding box center [1130, 704] width 60 height 26
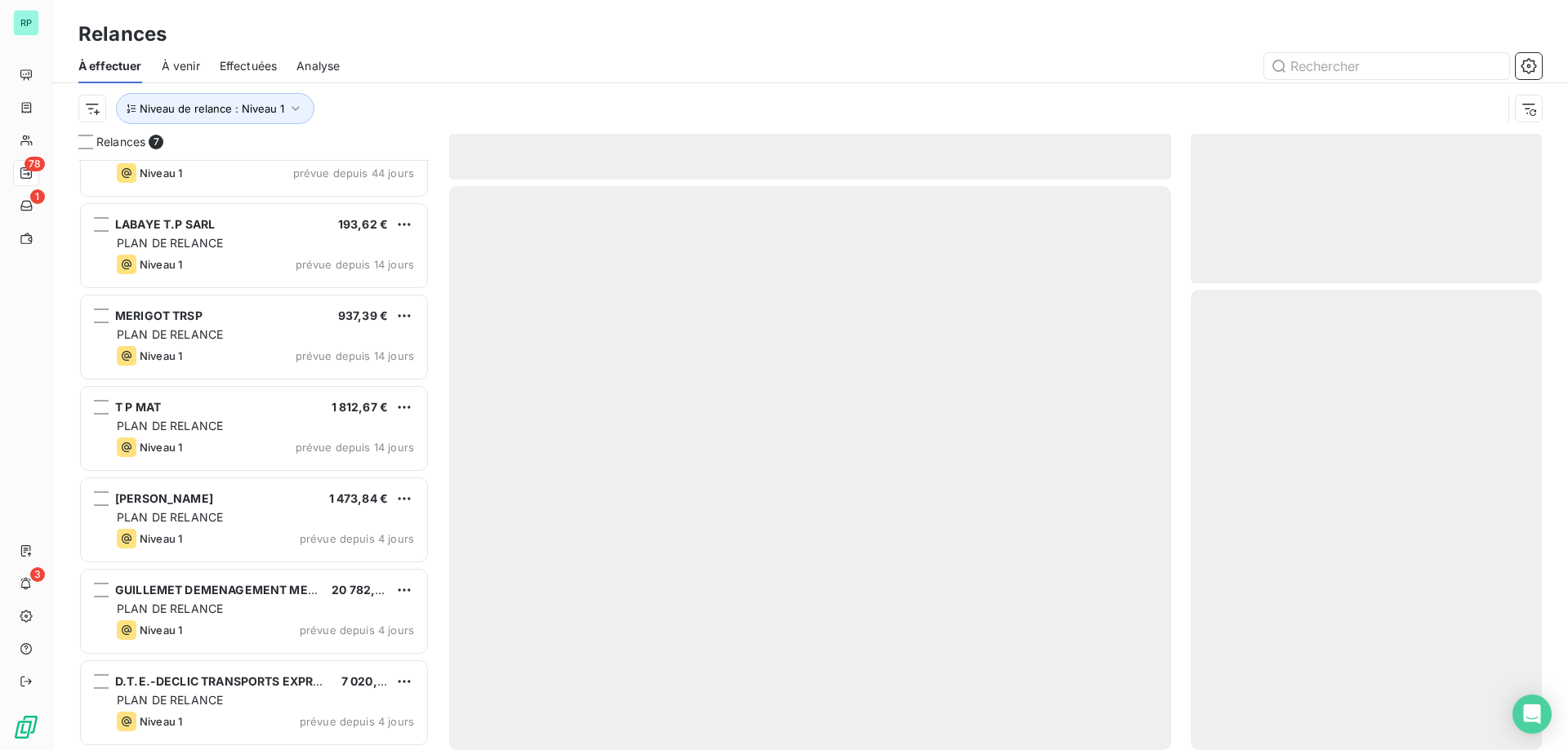
scroll to position [50, 0]
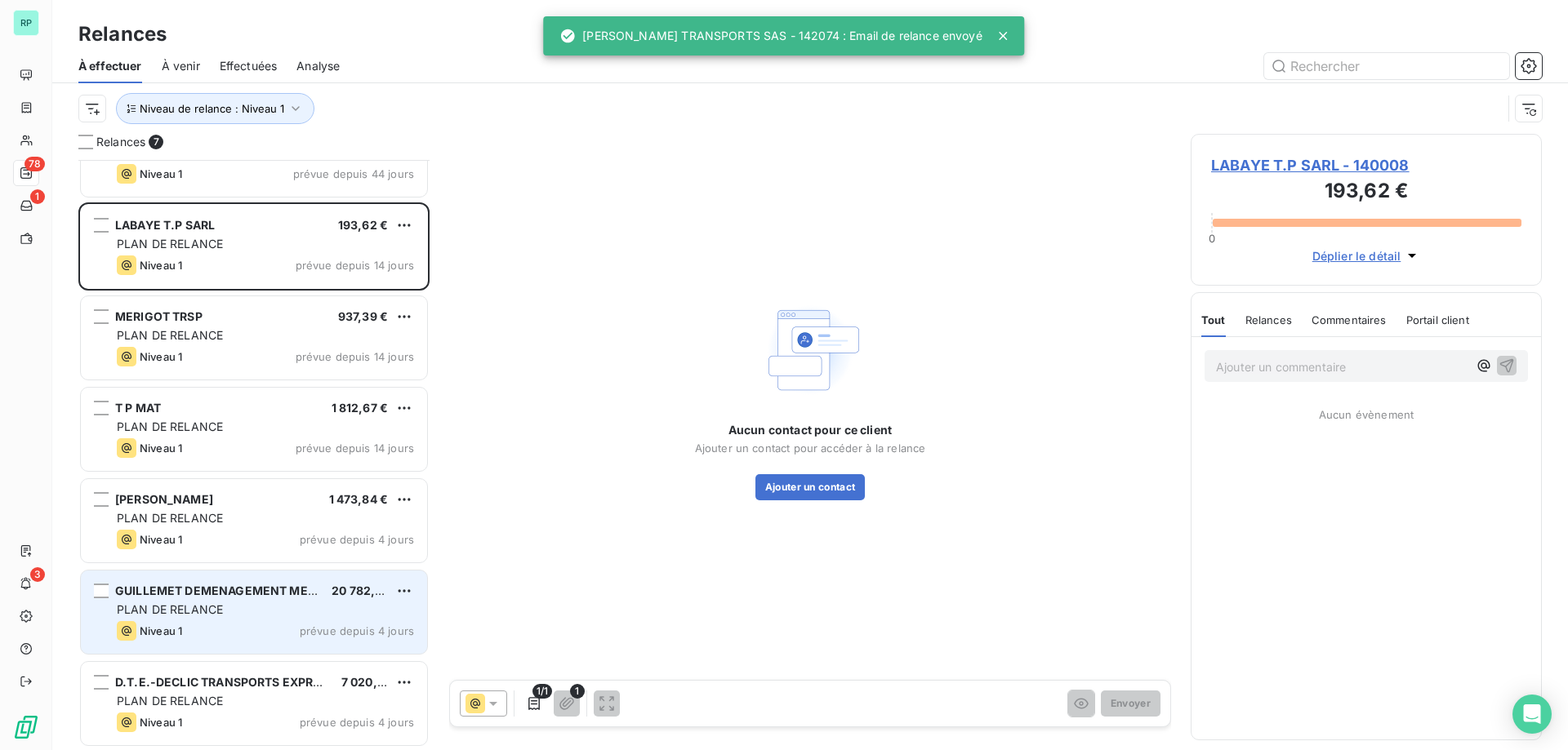
click at [229, 576] on div "GUILLEMET DEMENAGEMENT MESSAGERIE 20 782,24 € PLAN DE RELANCE Niveau 1 prévue d…" at bounding box center [254, 611] width 346 height 83
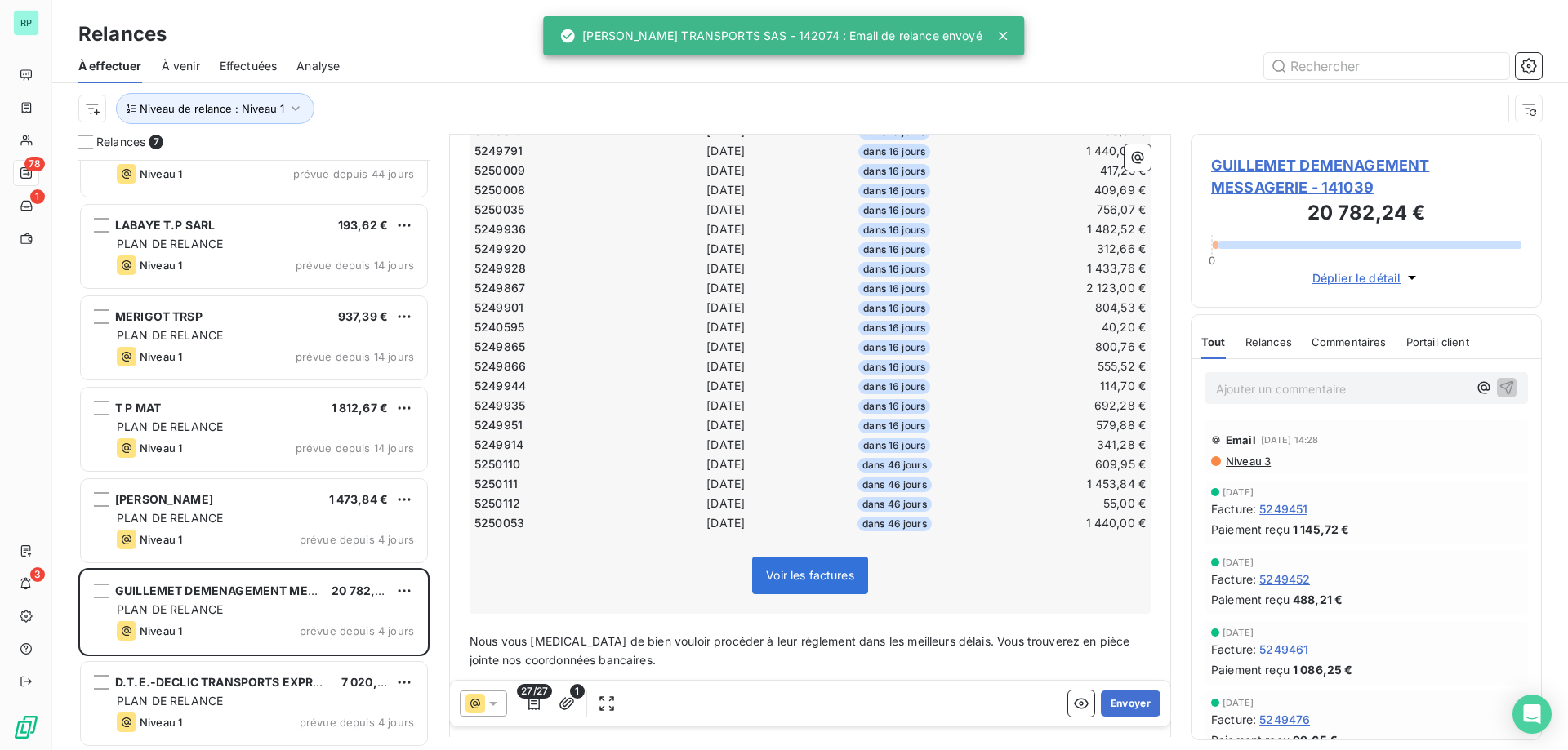
scroll to position [491, 0]
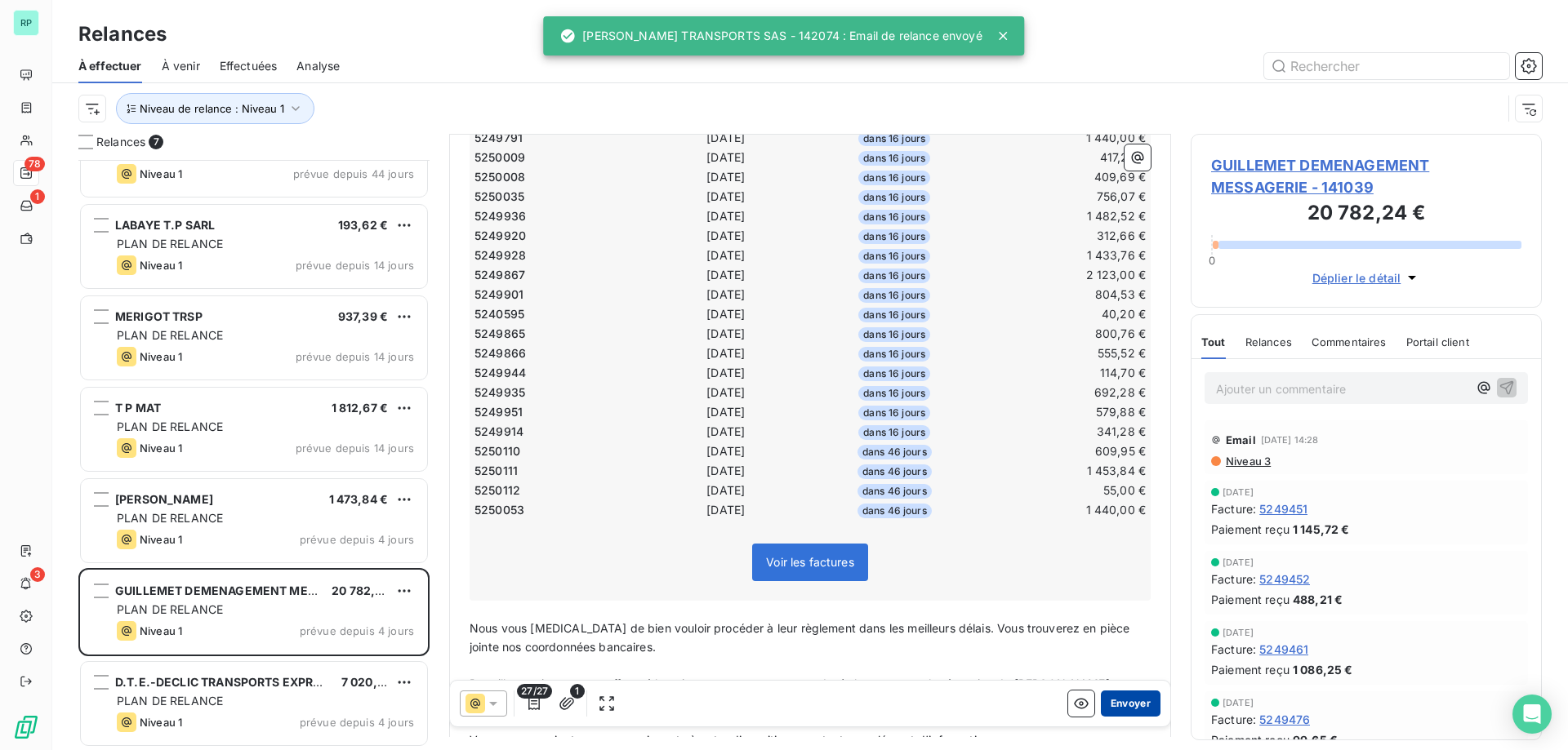
click at [1116, 702] on button "Envoyer" at bounding box center [1130, 704] width 60 height 26
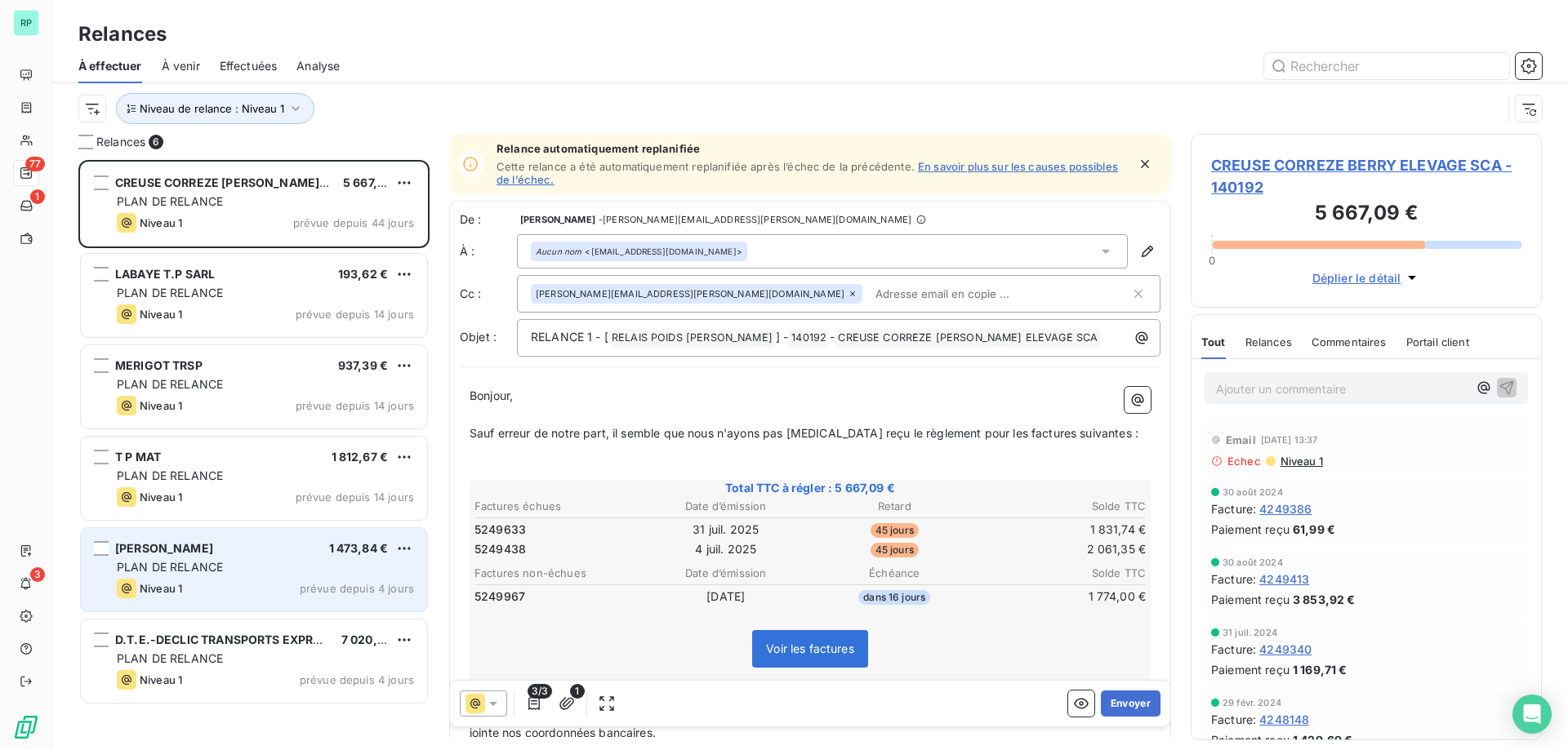
click at [205, 585] on div "Niveau 1 prévue depuis 4 jours" at bounding box center [265, 588] width 297 height 20
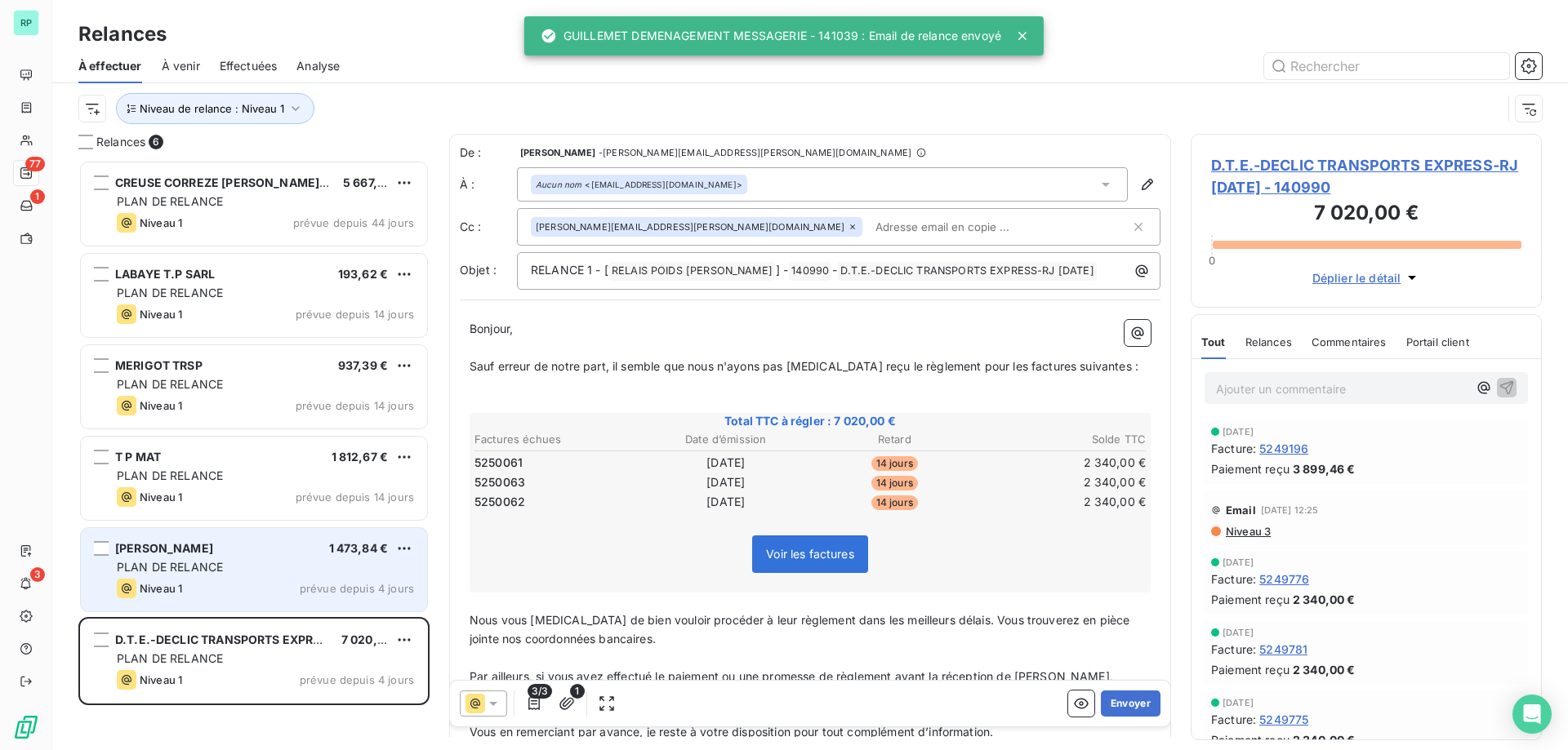
click at [225, 579] on div "Niveau 1 prévue depuis 4 jours" at bounding box center [265, 588] width 297 height 20
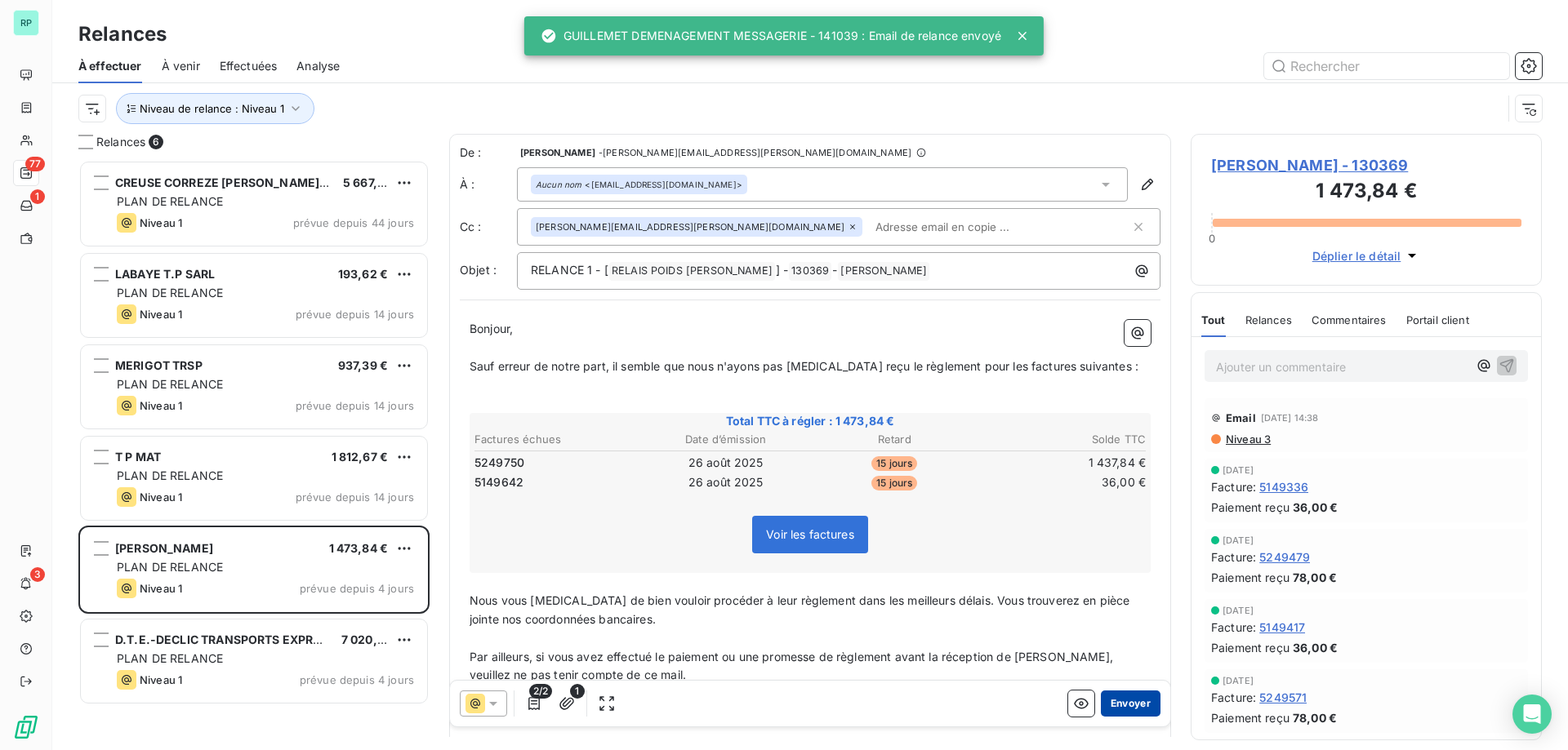
click at [1126, 693] on button "Envoyer" at bounding box center [1130, 704] width 60 height 26
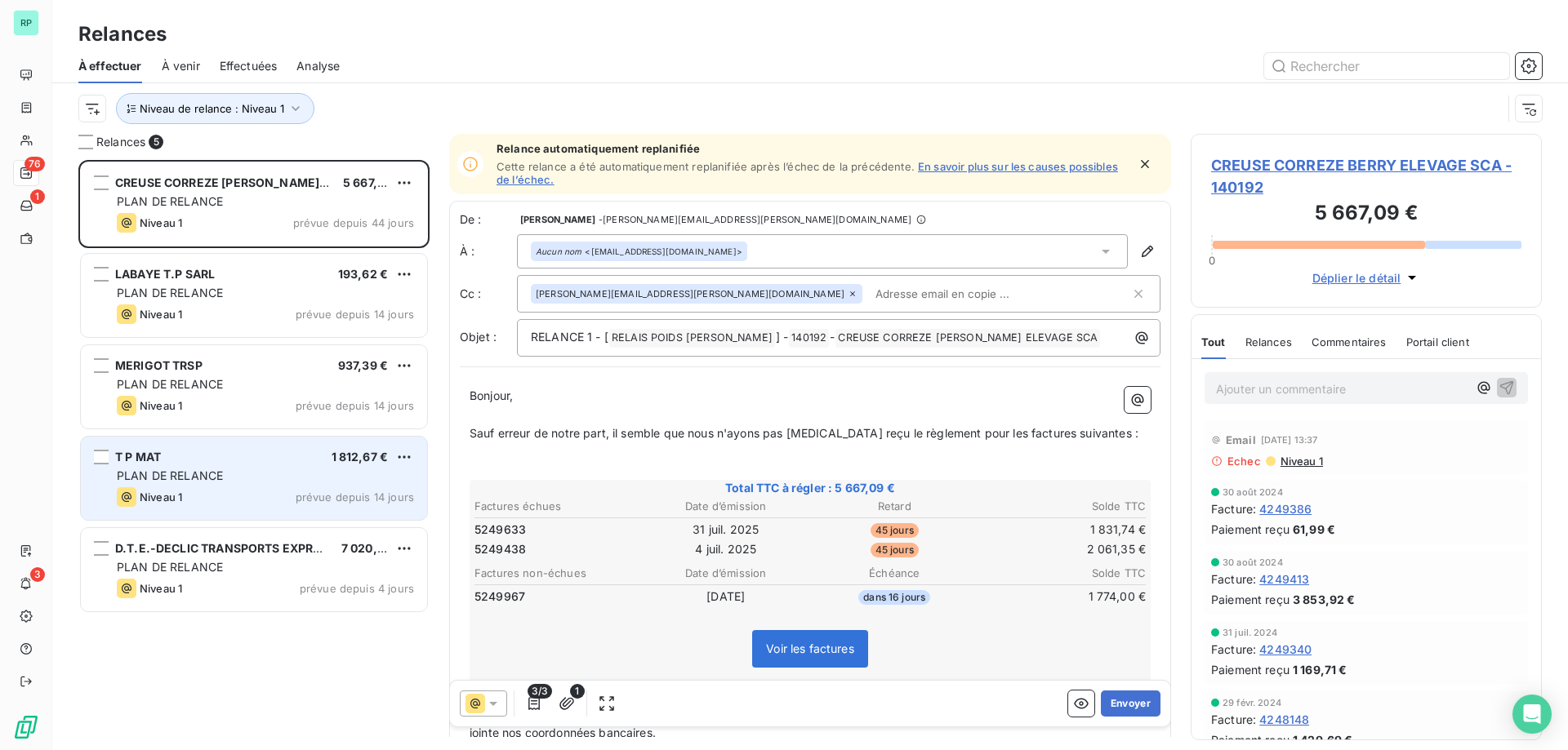
click at [178, 513] on div "T P MAT 1 812,67 € PLAN DE RELANCE Niveau 1 prévue depuis 14 jours" at bounding box center [254, 478] width 346 height 83
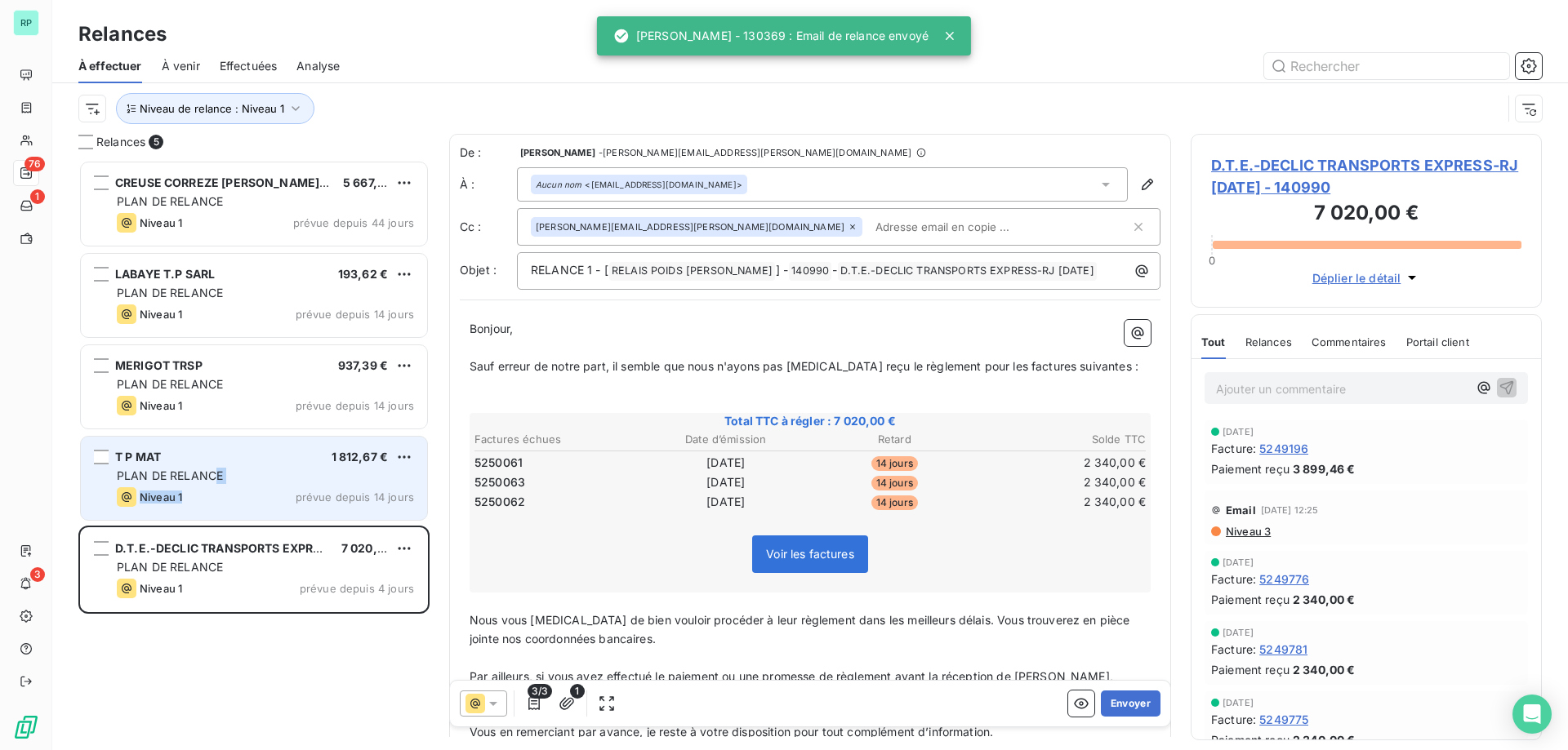
click at [218, 484] on div "T P MAT 1 812,67 € PLAN DE RELANCE Niveau 1 prévue depuis 14 jours" at bounding box center [254, 478] width 346 height 83
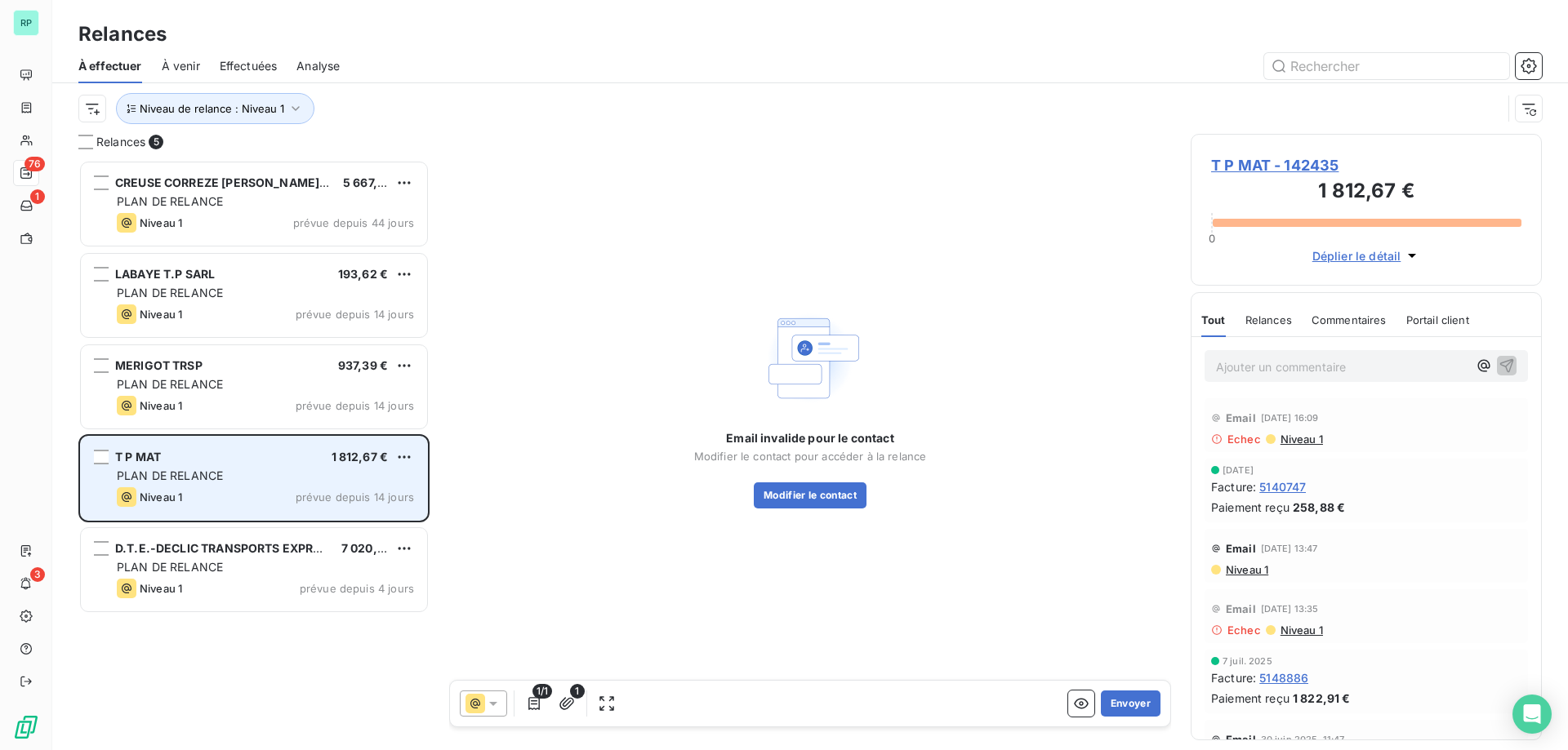
click at [292, 496] on div "Niveau 1 prévue depuis 14 jours" at bounding box center [265, 497] width 297 height 20
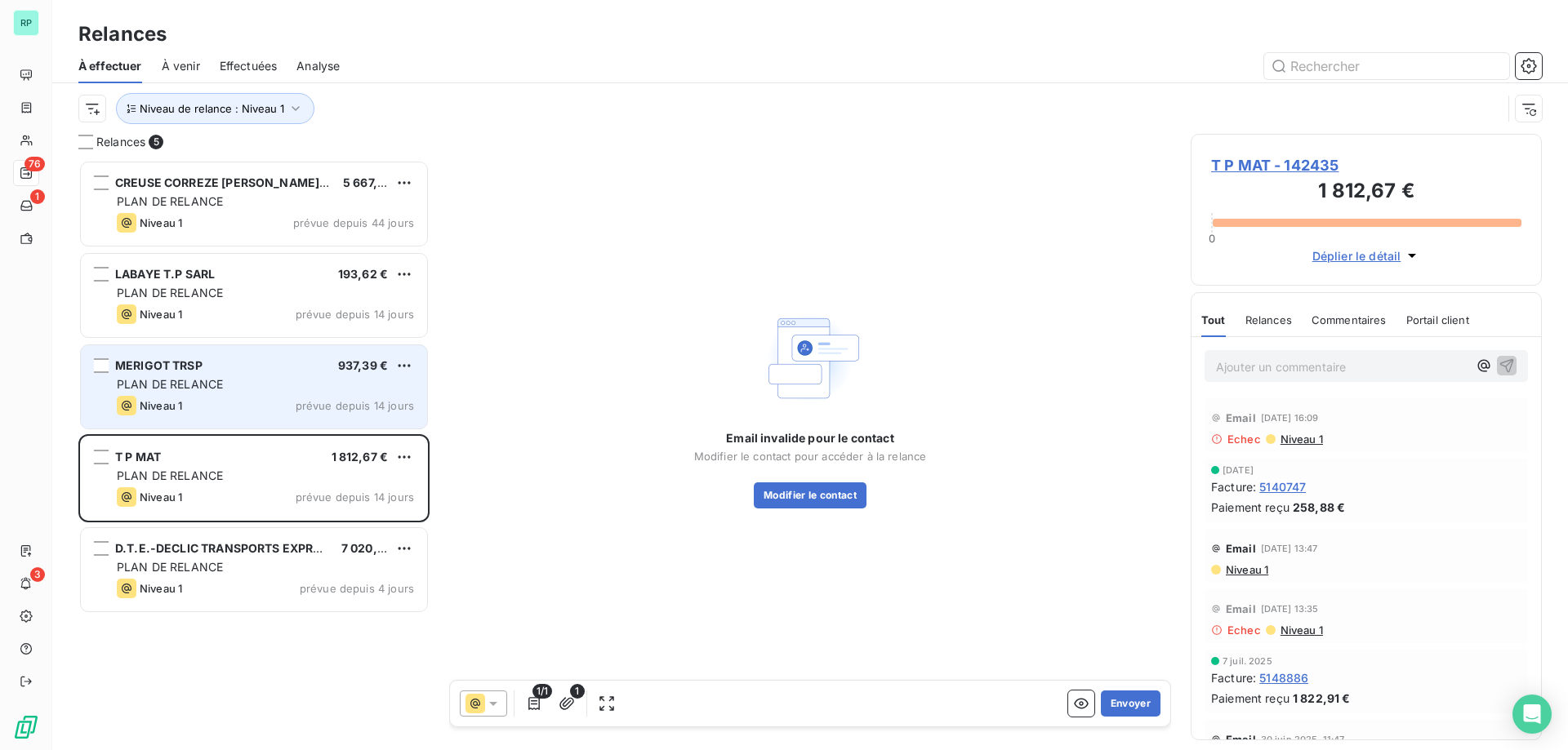
click at [213, 368] on div "MERIGOT TRSP 937,39 €" at bounding box center [265, 366] width 297 height 15
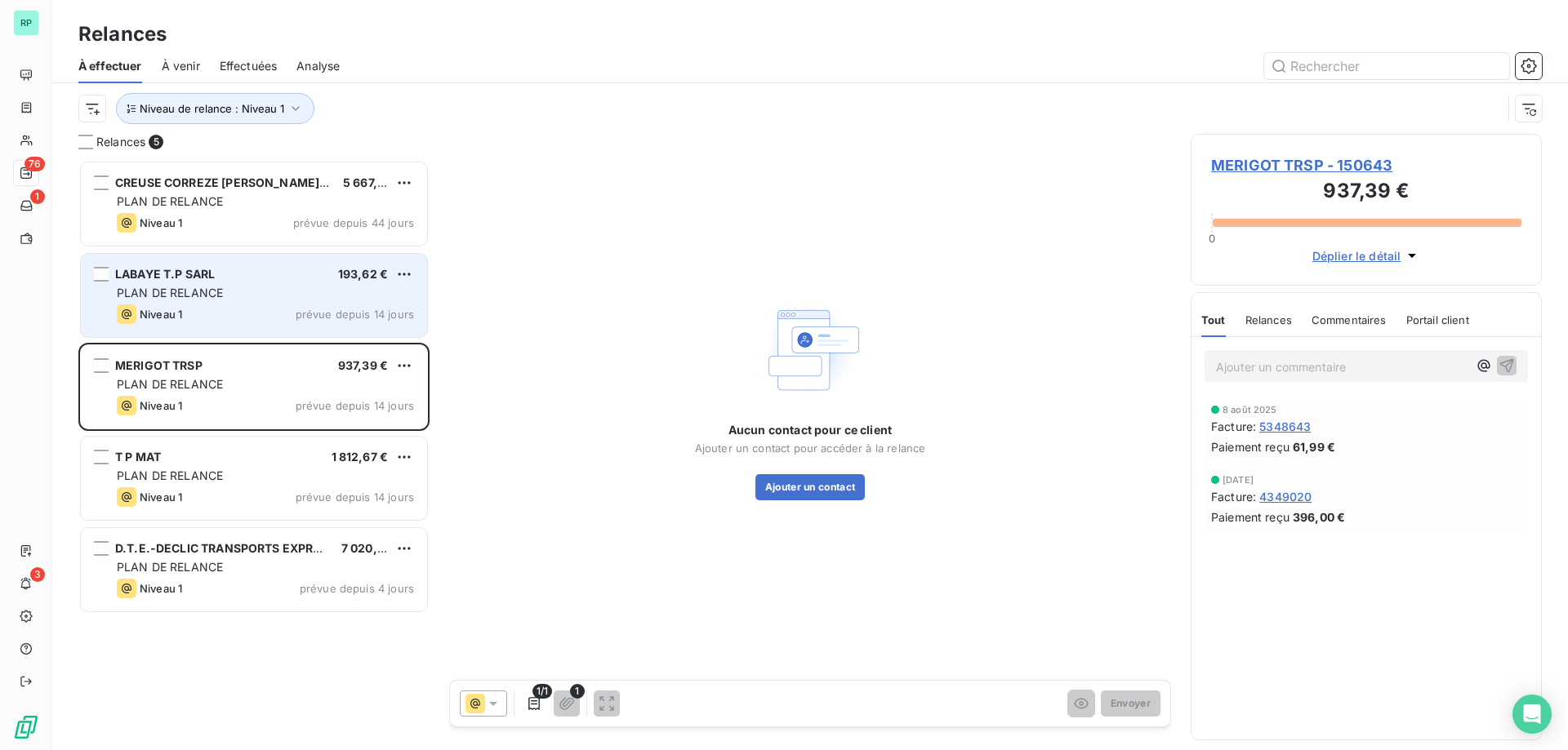
click at [187, 297] on span "PLAN DE RELANCE" at bounding box center [169, 292] width 106 height 14
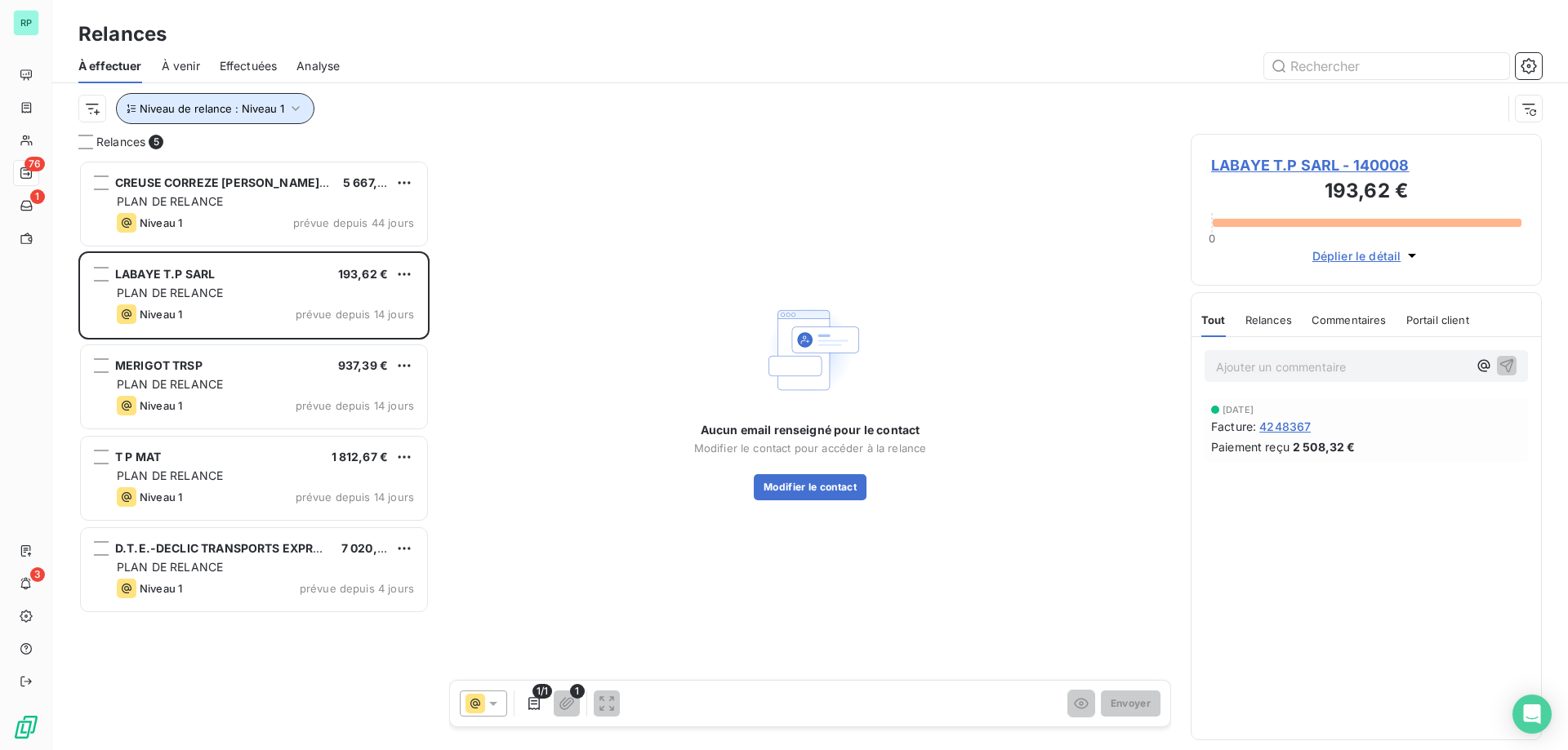
click at [275, 115] on button "Niveau de relance : Niveau 1" at bounding box center [215, 108] width 199 height 31
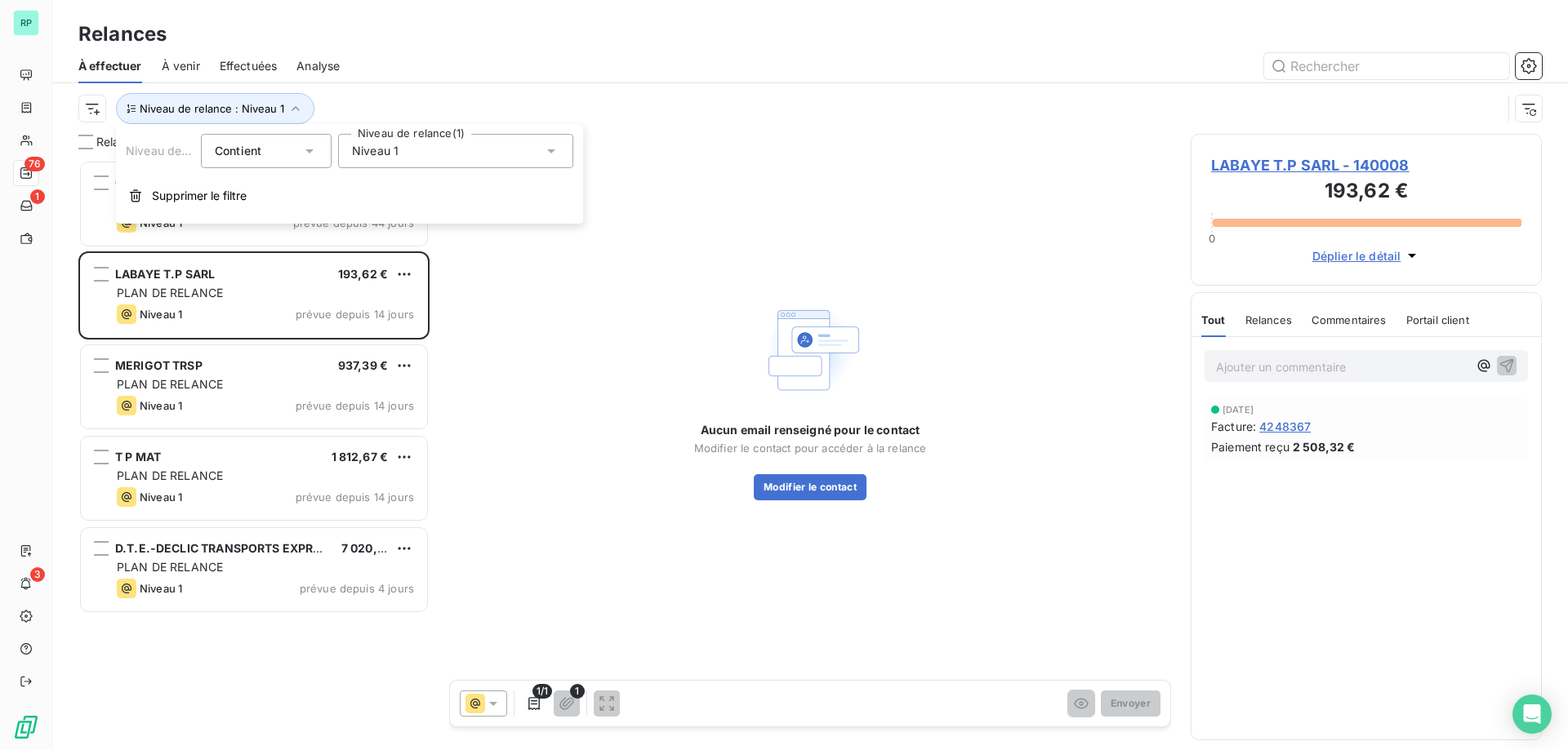
click at [465, 165] on div "Niveau 1" at bounding box center [456, 151] width 235 height 34
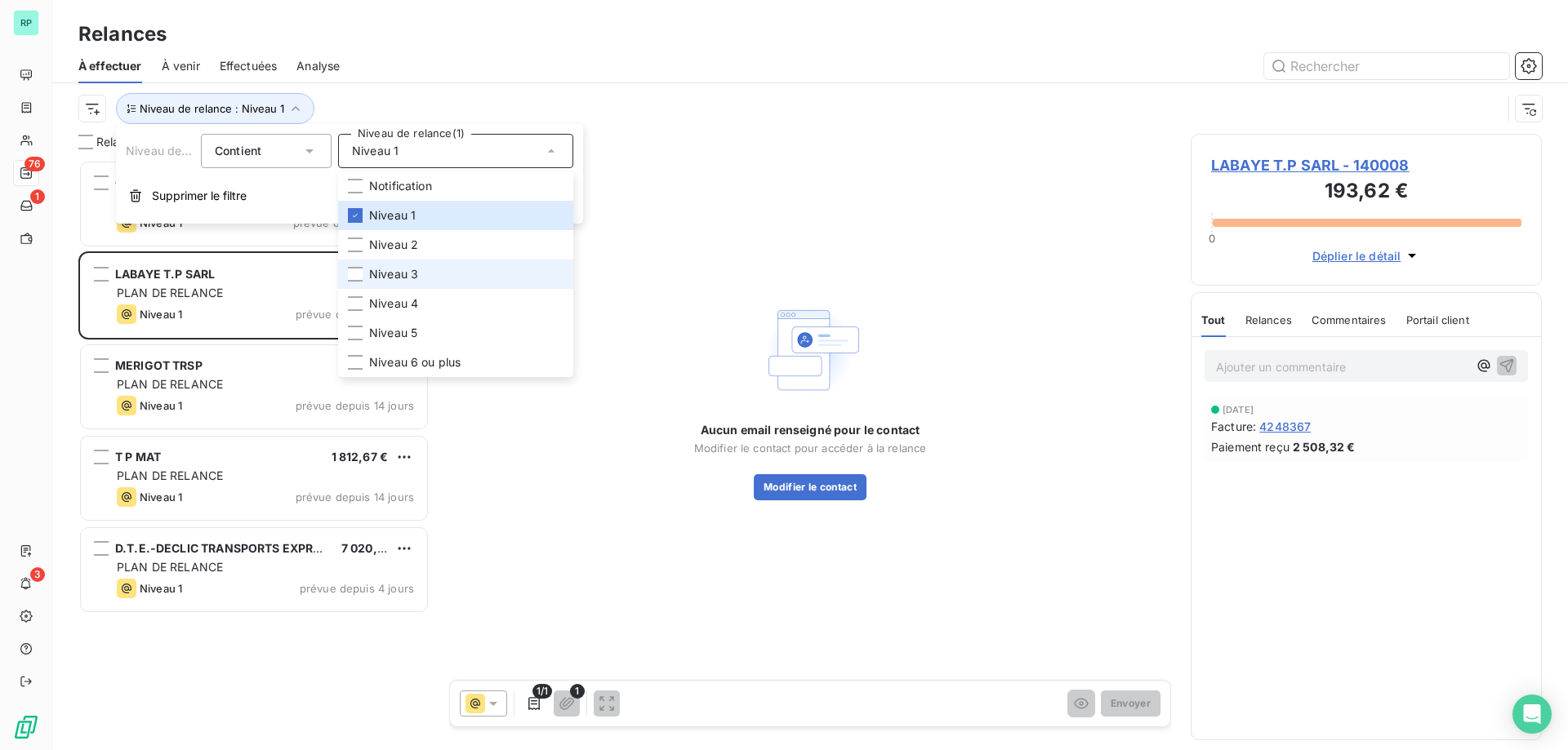
click at [385, 276] on span "Niveau 3" at bounding box center [394, 274] width 49 height 16
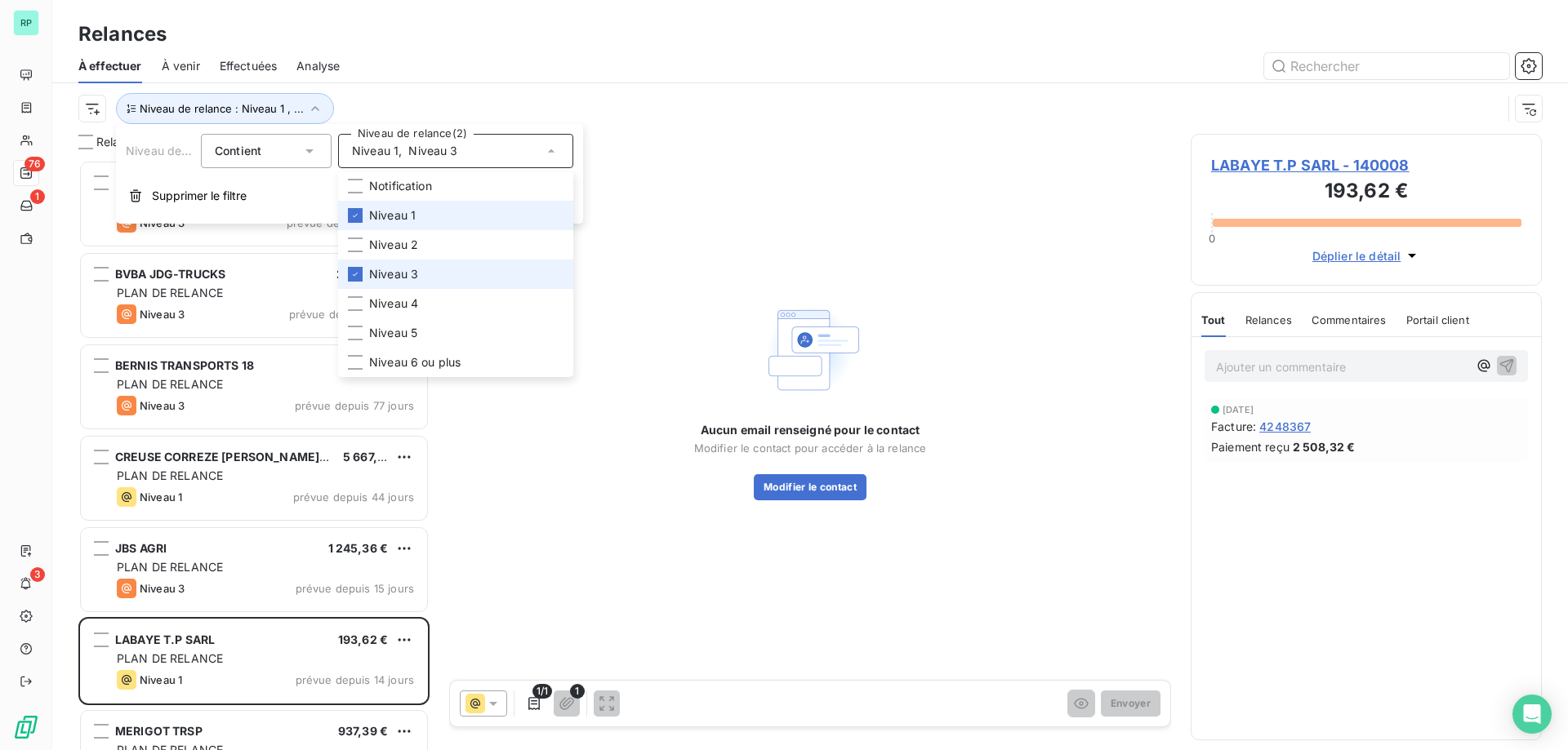
scroll to position [578, 339]
click at [368, 217] on li "Niveau 1" at bounding box center [456, 216] width 235 height 30
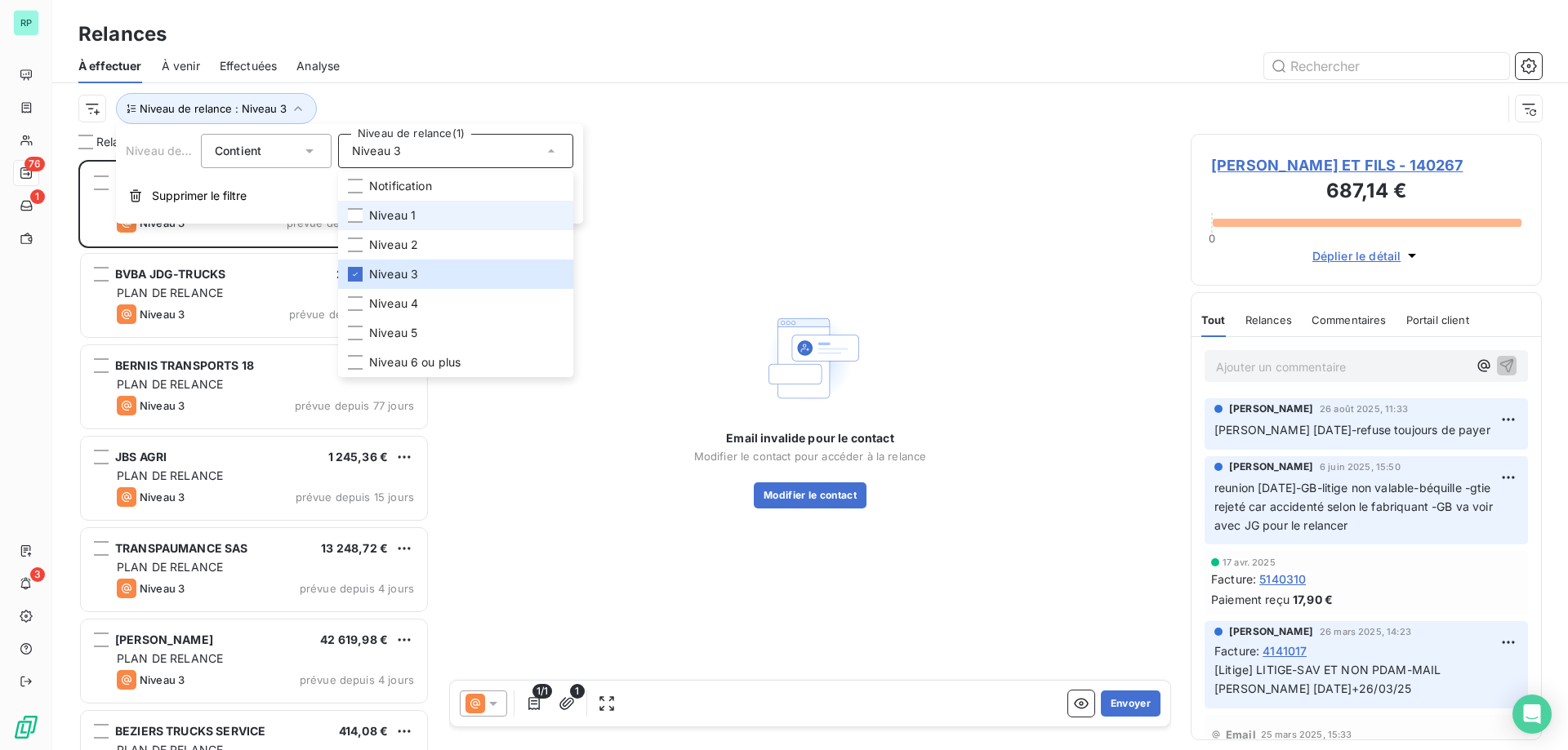
scroll to position [578, 339]
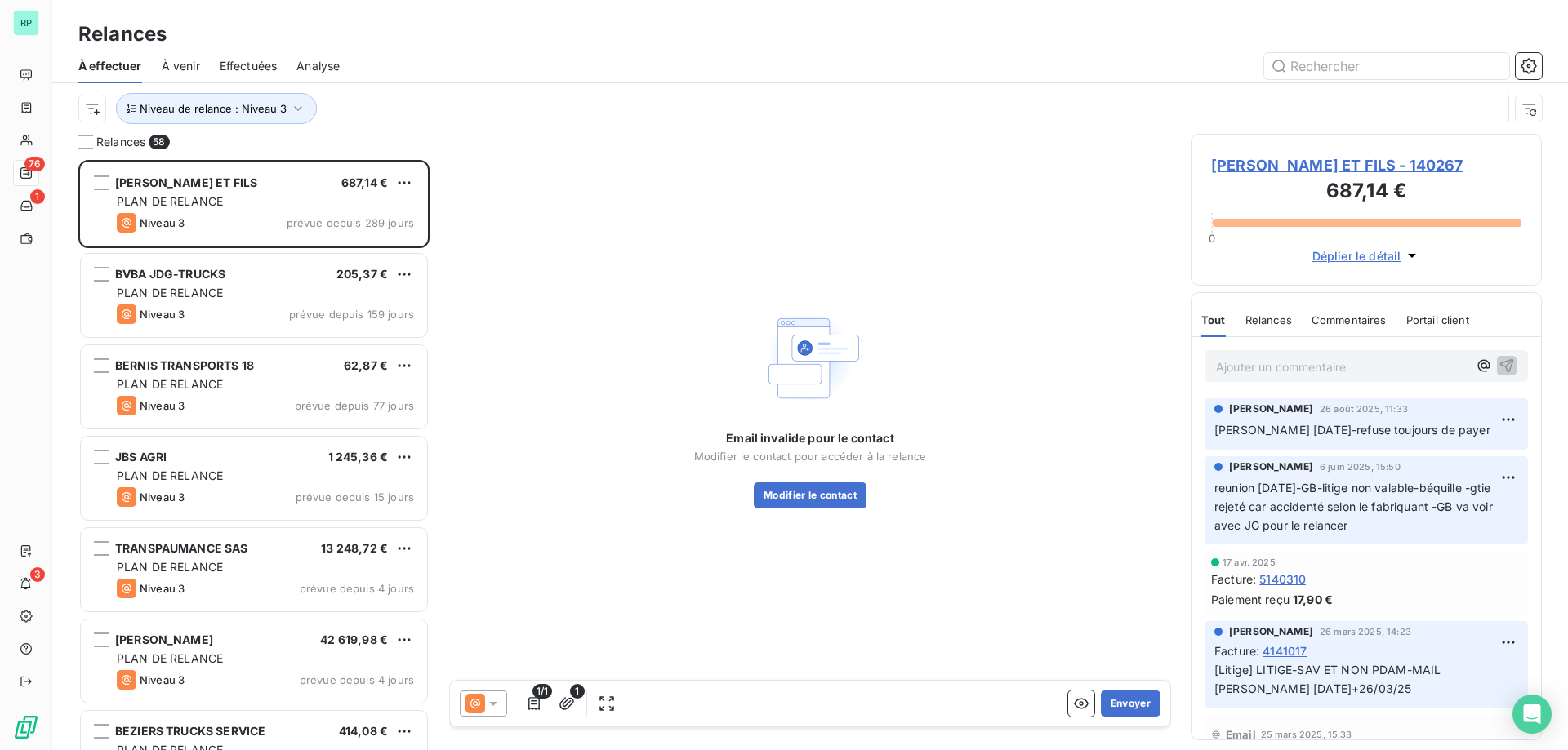
click at [637, 47] on div "Relances" at bounding box center [810, 34] width 1515 height 30
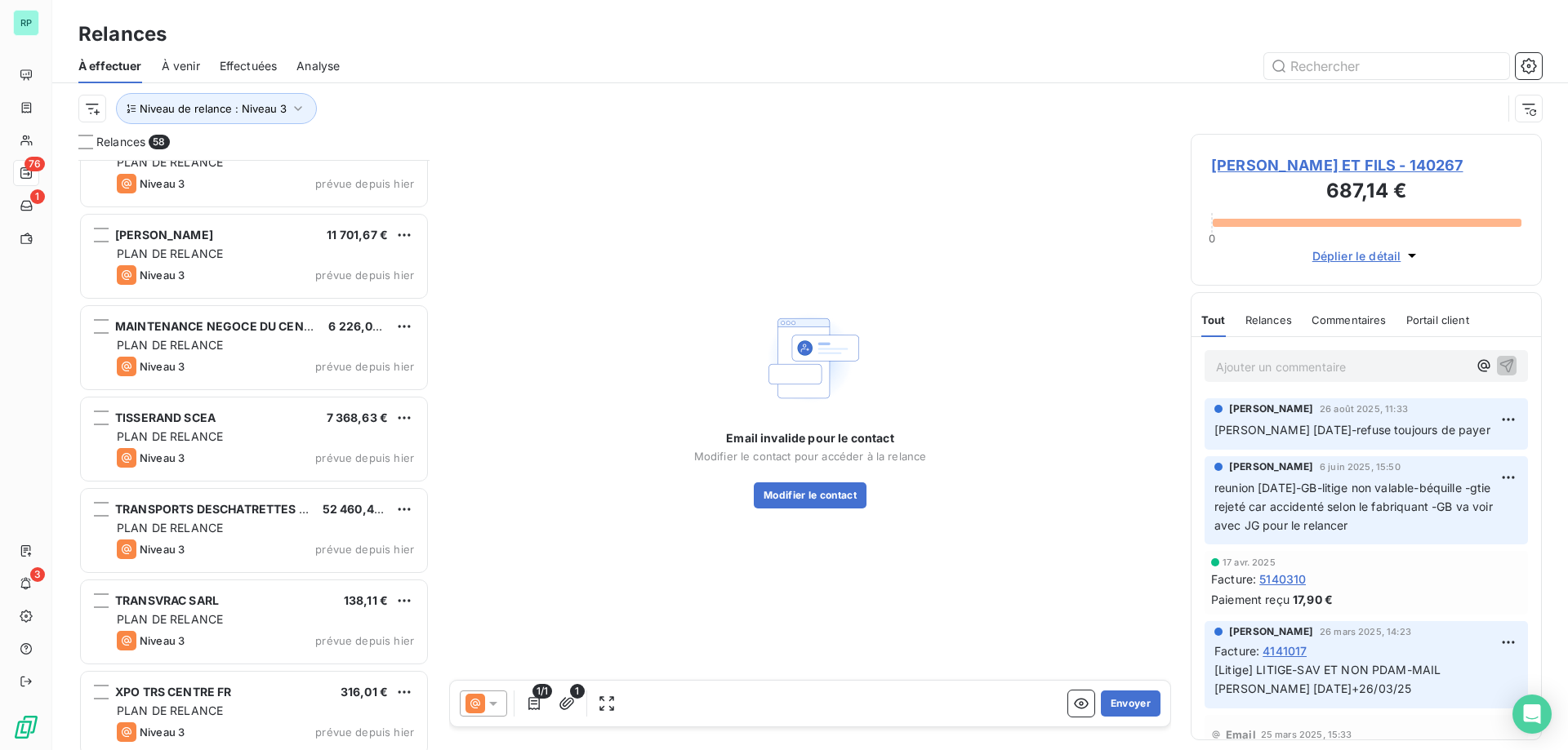
scroll to position [4713, 0]
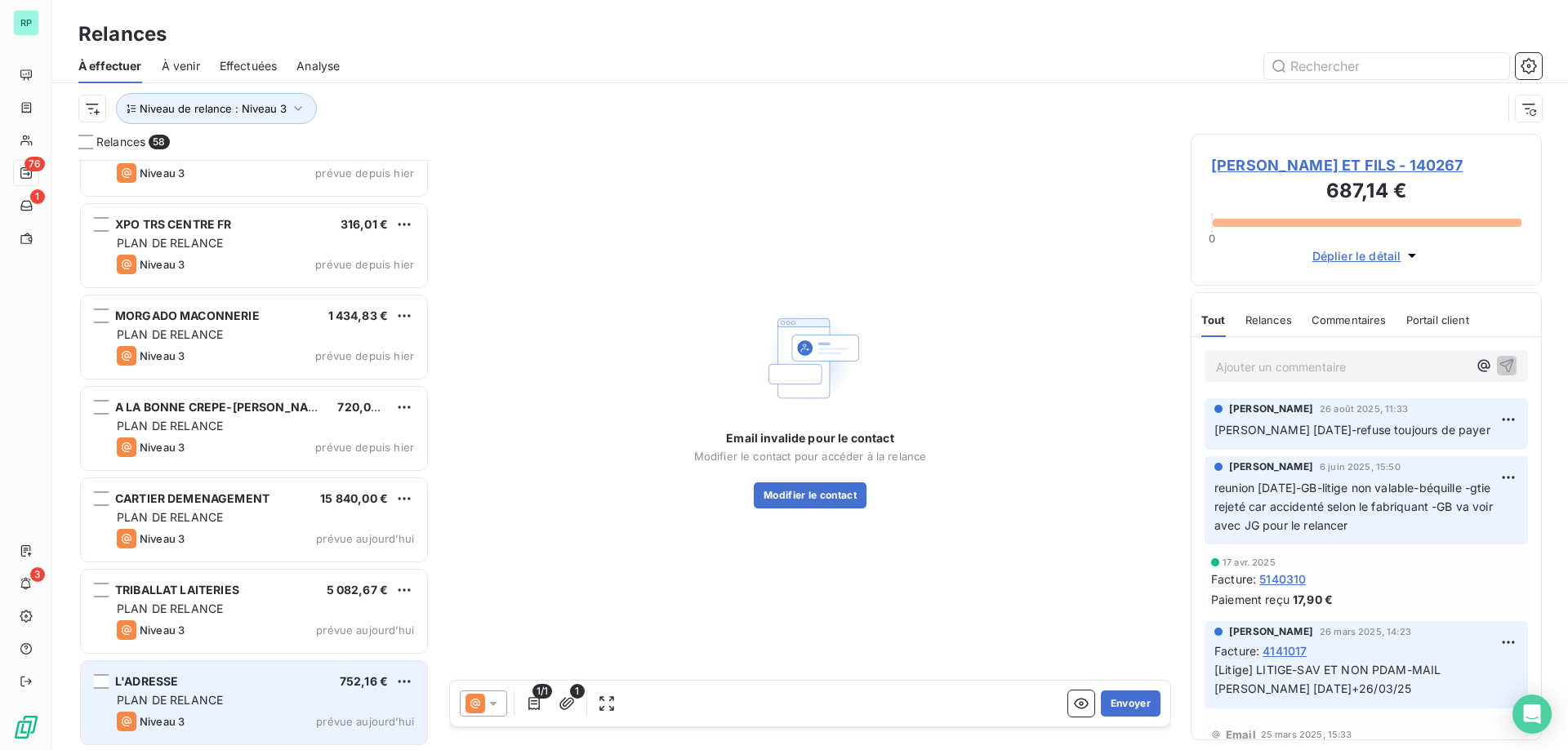
click at [227, 687] on div "L'ADRESSE 752,16 €" at bounding box center [265, 682] width 297 height 15
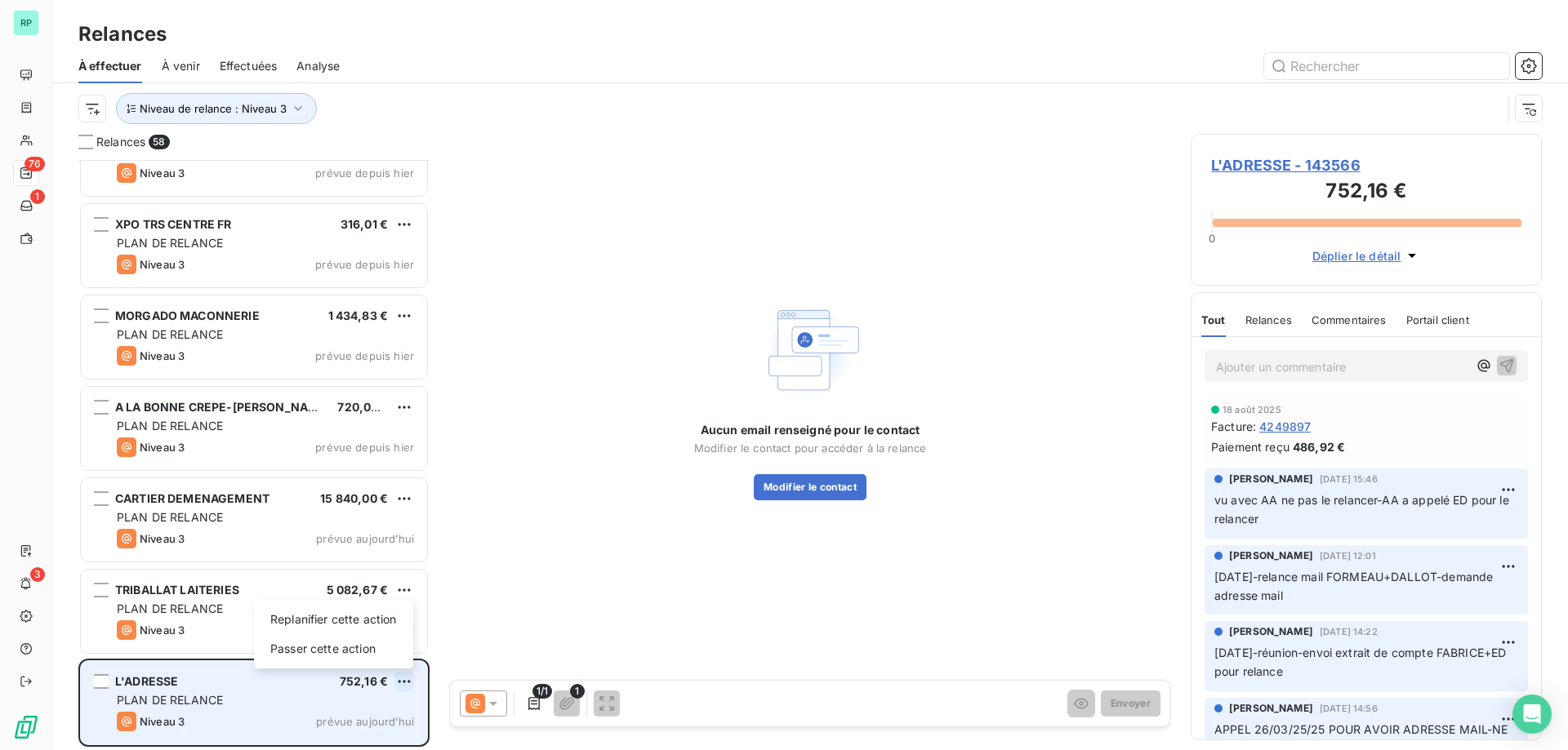
click at [403, 680] on html "RP 76 1 3 Relances À effectuer À venir Effectuées Analyse Niveau de relance : N…" at bounding box center [784, 375] width 1568 height 750
click at [361, 627] on div "Replanifier cette action" at bounding box center [333, 620] width 146 height 26
select select "9"
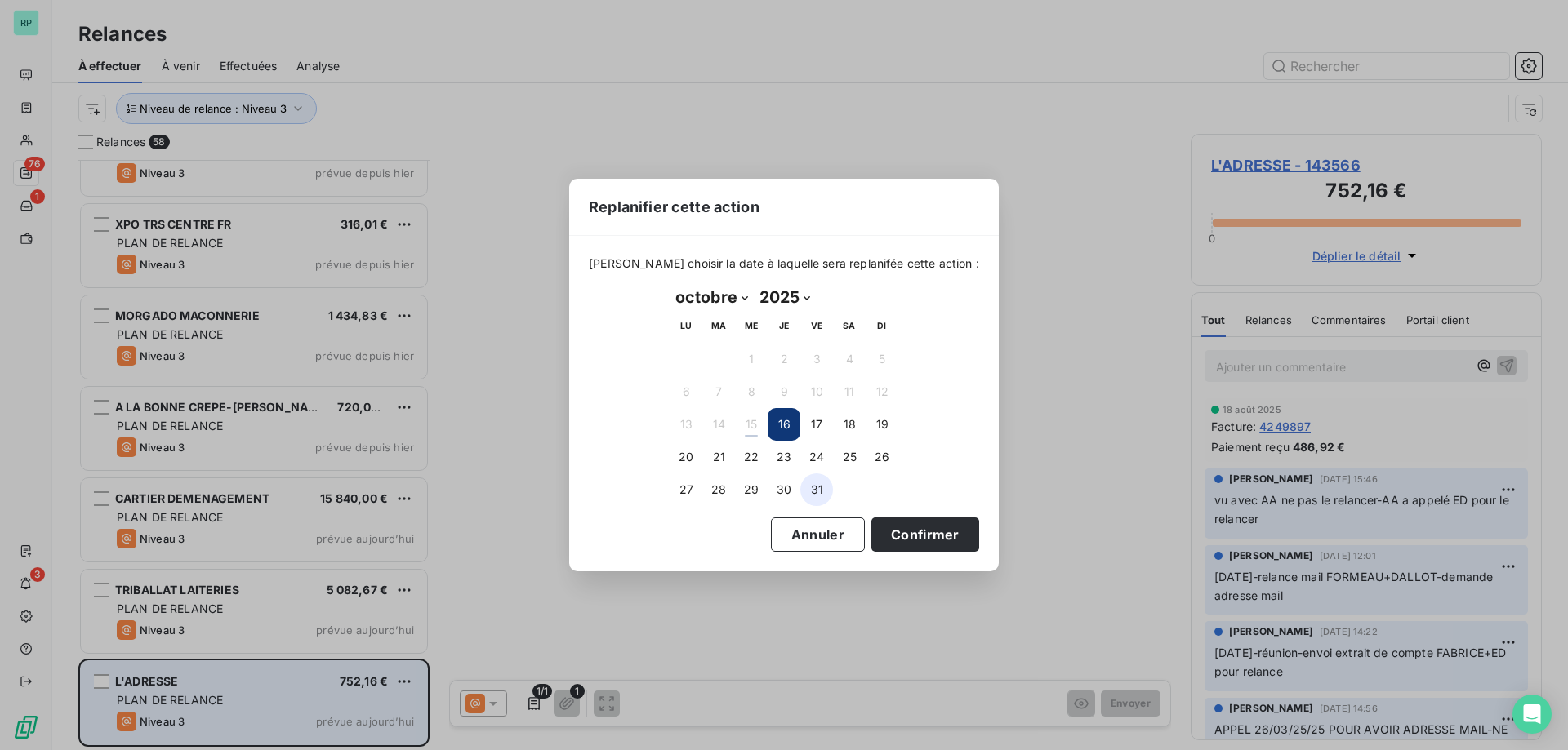
click at [826, 492] on button "31" at bounding box center [817, 490] width 33 height 33
click at [890, 520] on button "Confirmer" at bounding box center [924, 535] width 108 height 34
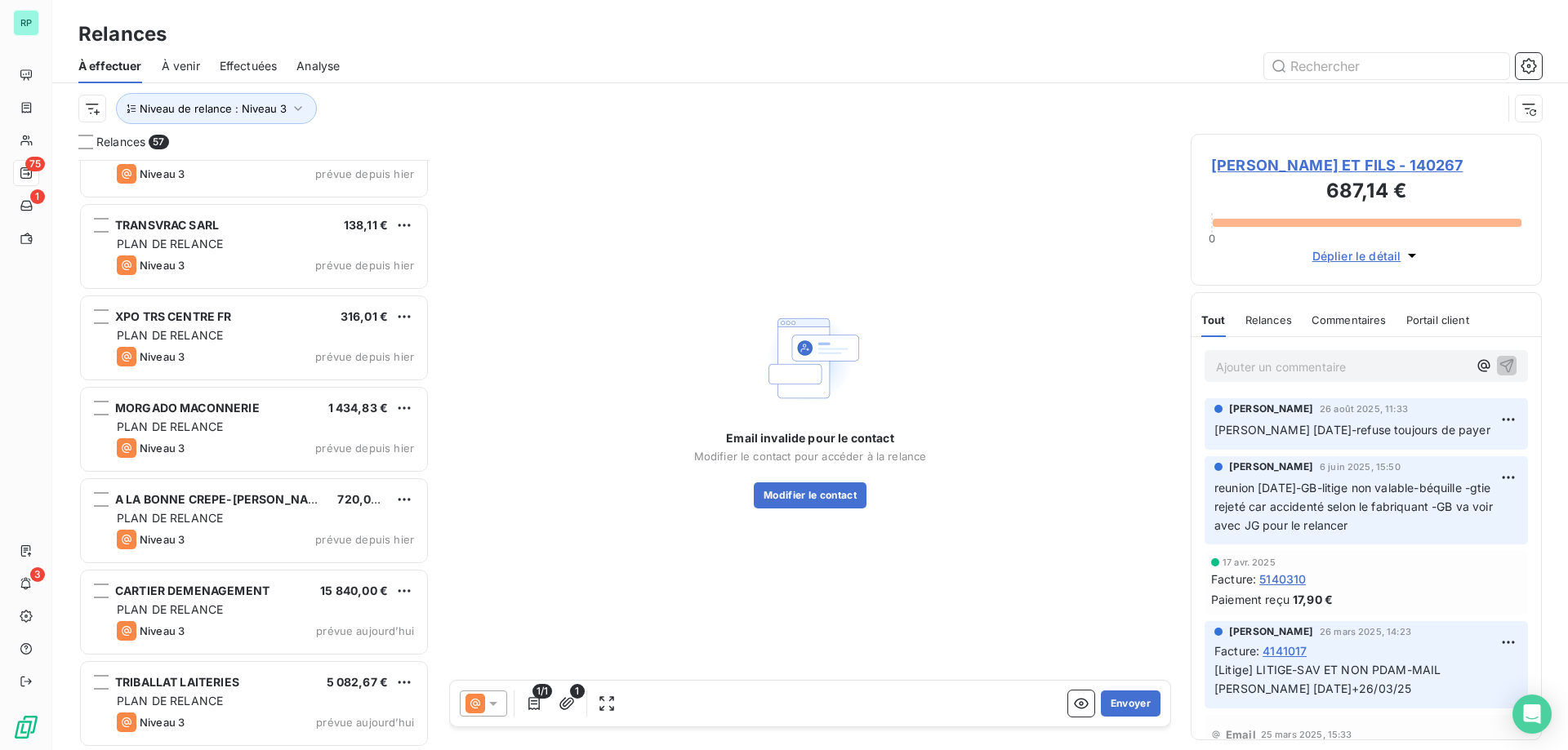
scroll to position [4621, 0]
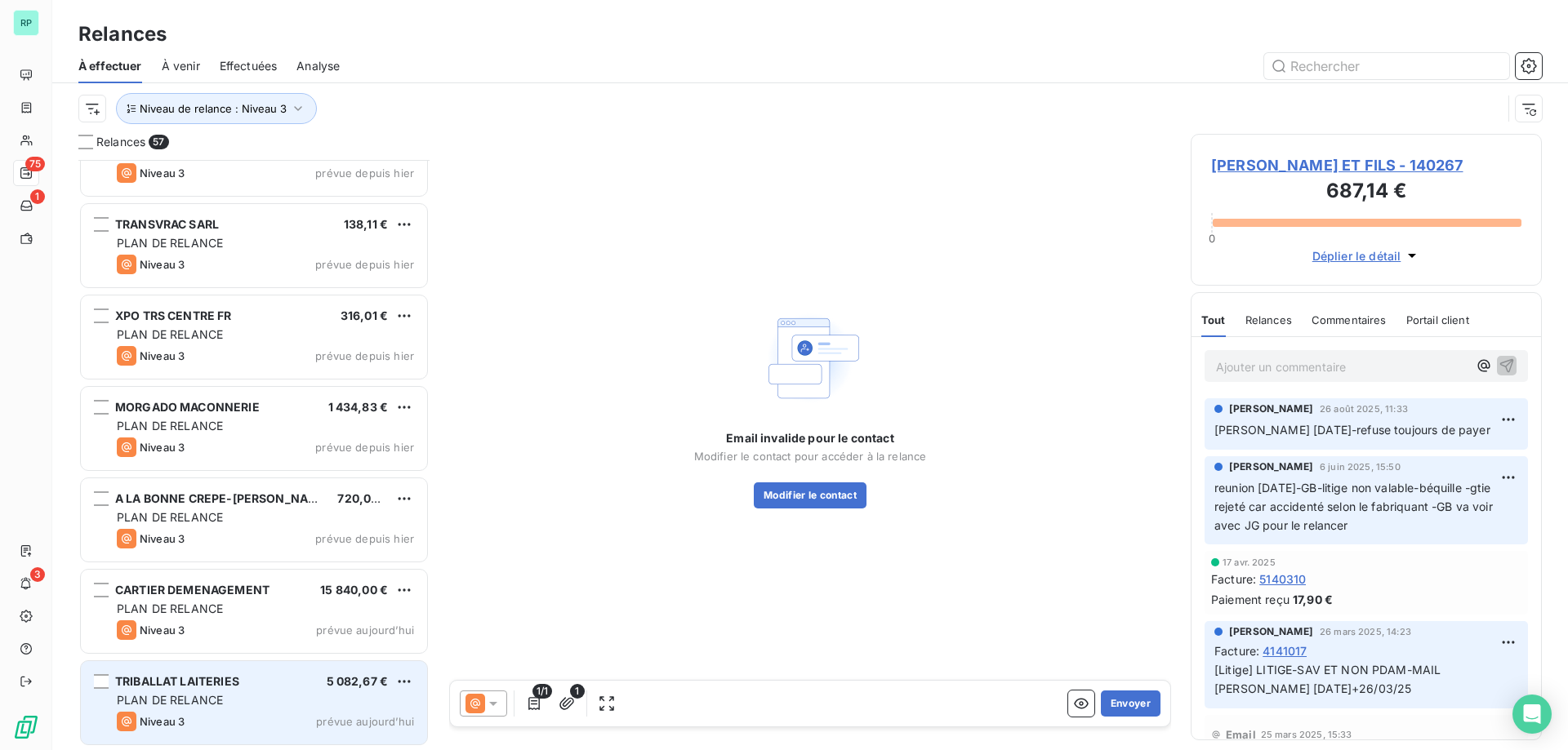
click at [209, 692] on div "TRIBALLAT LAITERIES 5 082,67 € PLAN DE RELANCE Niveau 3 prévue aujourd’hui" at bounding box center [254, 702] width 346 height 83
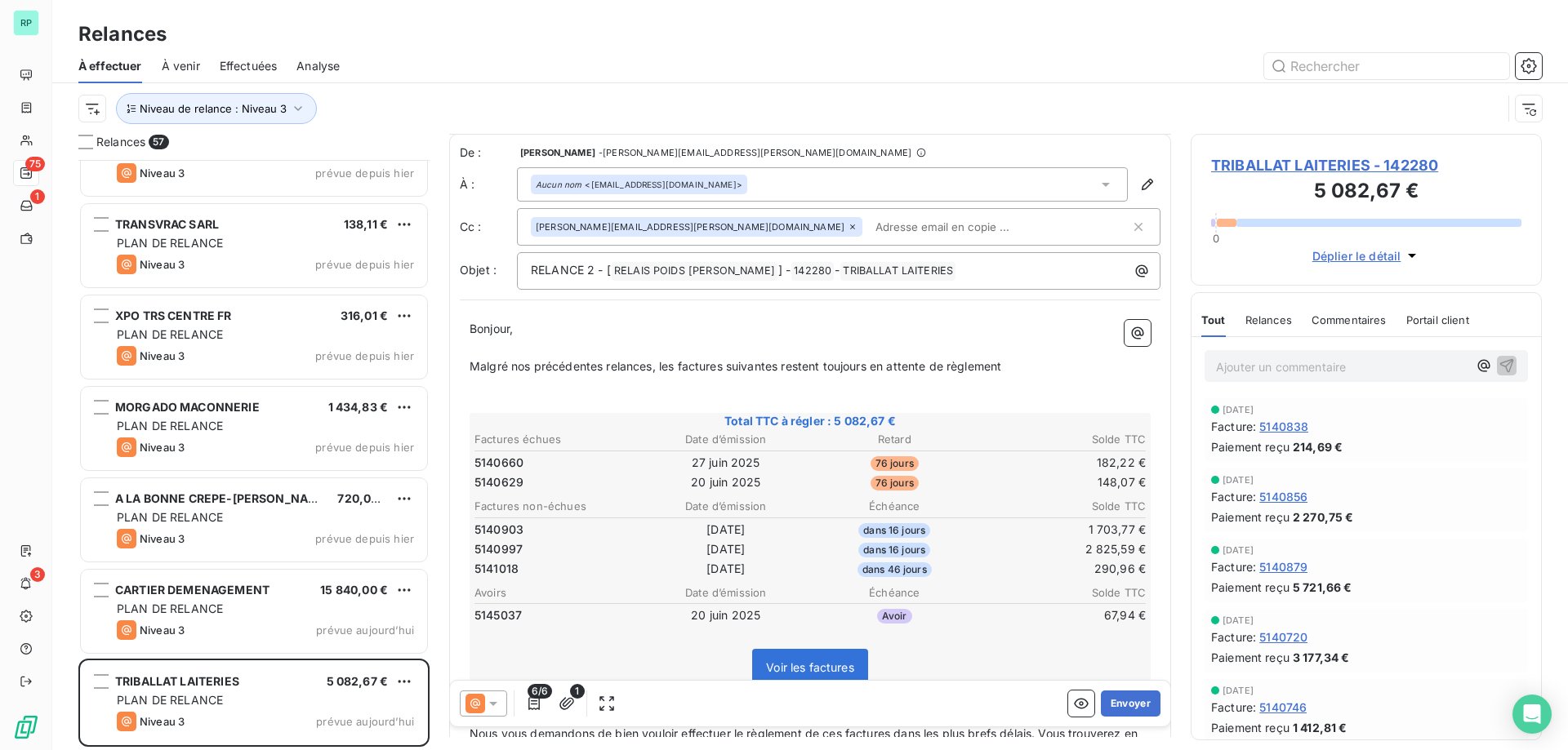
scroll to position [164, 0]
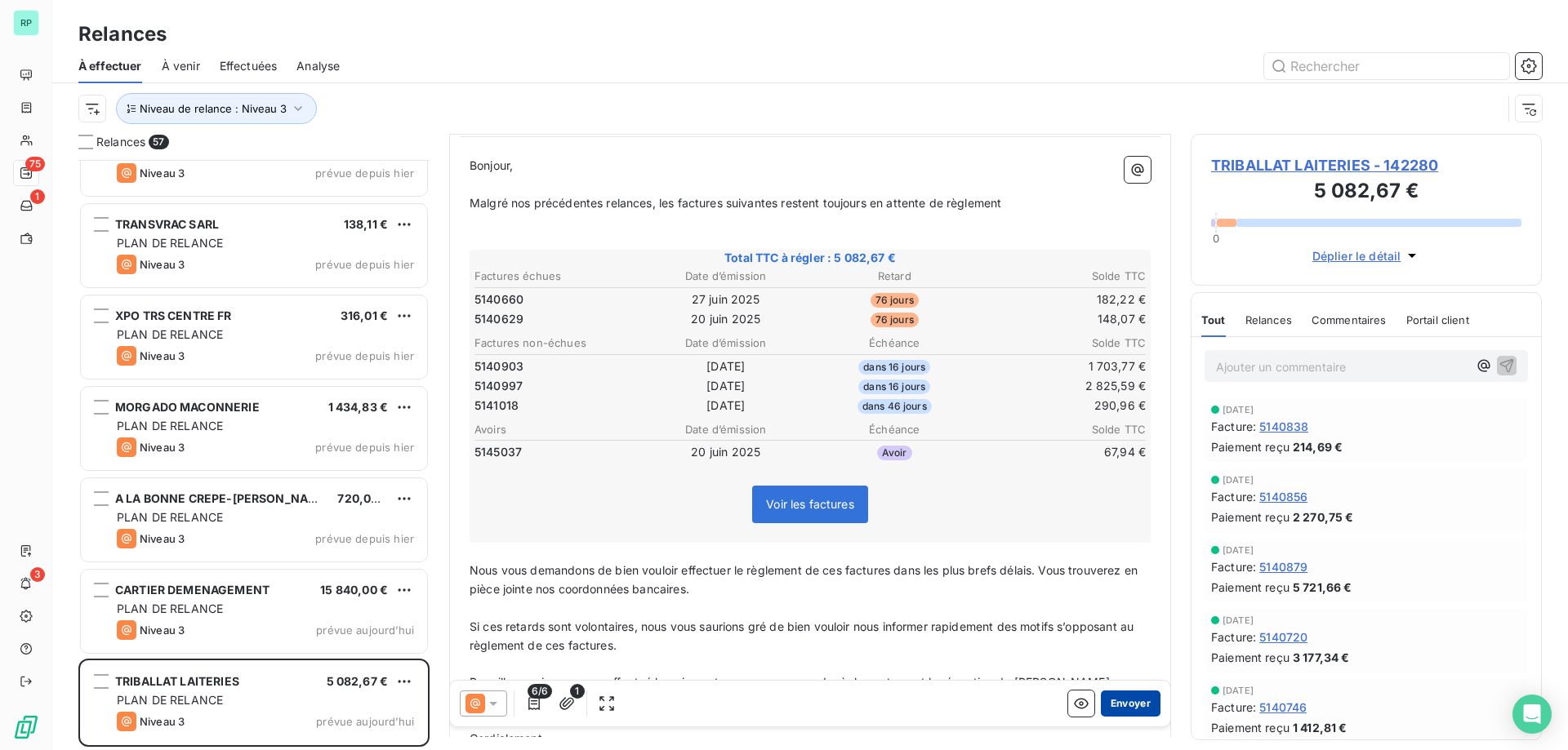
click at [1130, 697] on button "Envoyer" at bounding box center [1130, 704] width 60 height 26
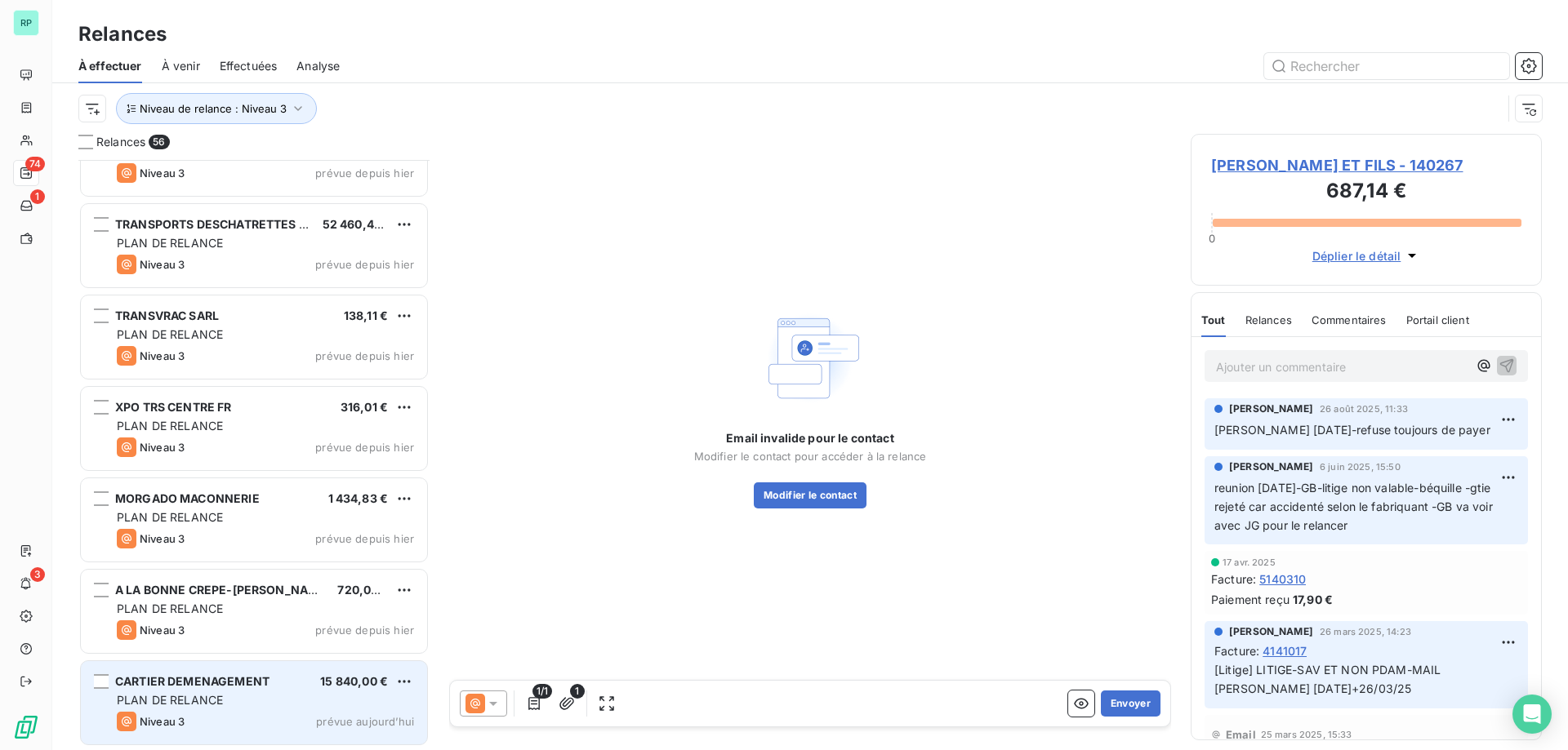
scroll to position [4530, 0]
click at [300, 696] on div "PLAN DE RELANCE" at bounding box center [265, 702] width 297 height 16
click at [335, 695] on div "PLAN DE RELANCE" at bounding box center [265, 702] width 297 height 16
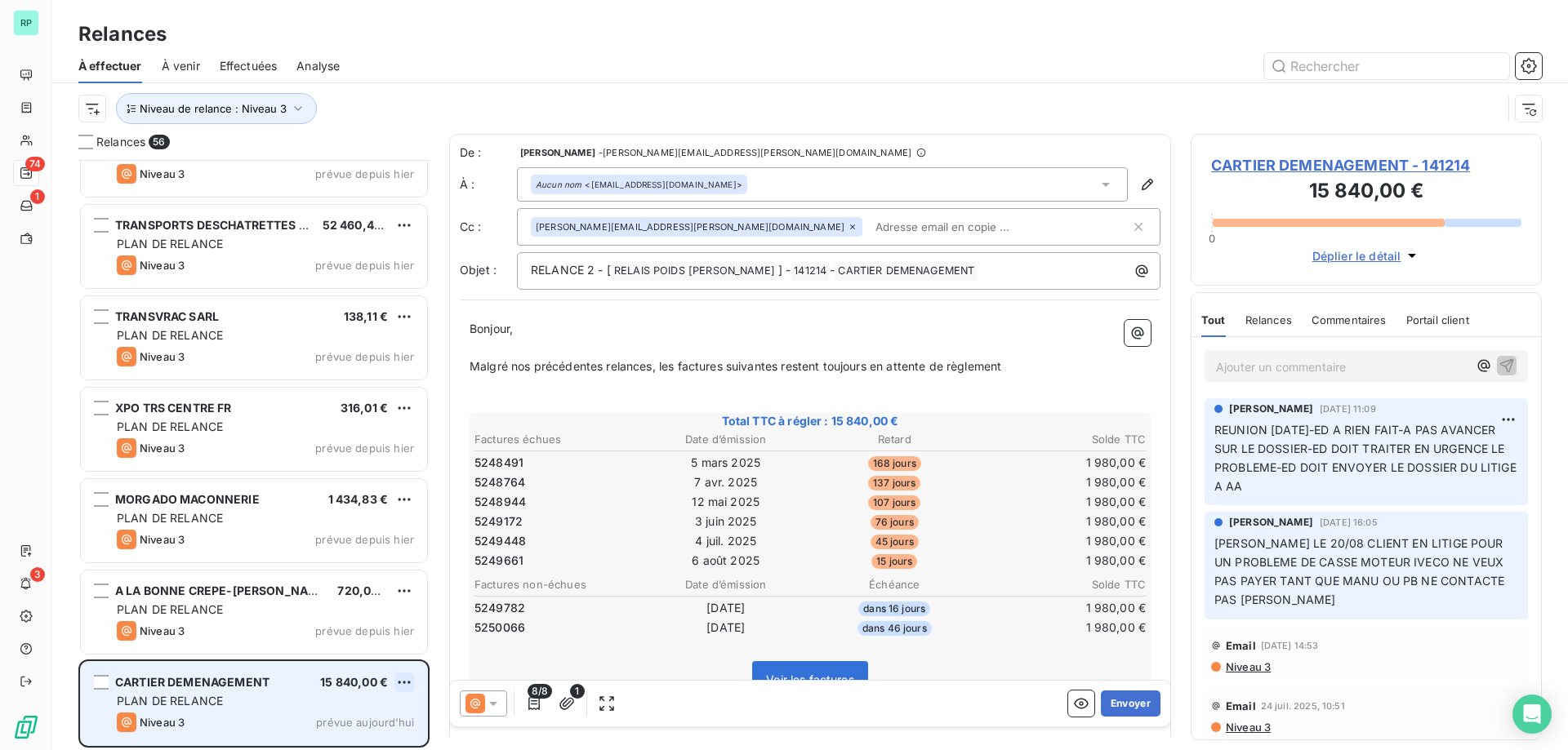
click at [403, 680] on html "RP 74 1 3 Relances À effectuer À venir Effectuées Analyse Niveau de relance : N…" at bounding box center [784, 375] width 1568 height 750
click at [351, 628] on div "Replanifier cette action" at bounding box center [333, 620] width 146 height 26
select select "9"
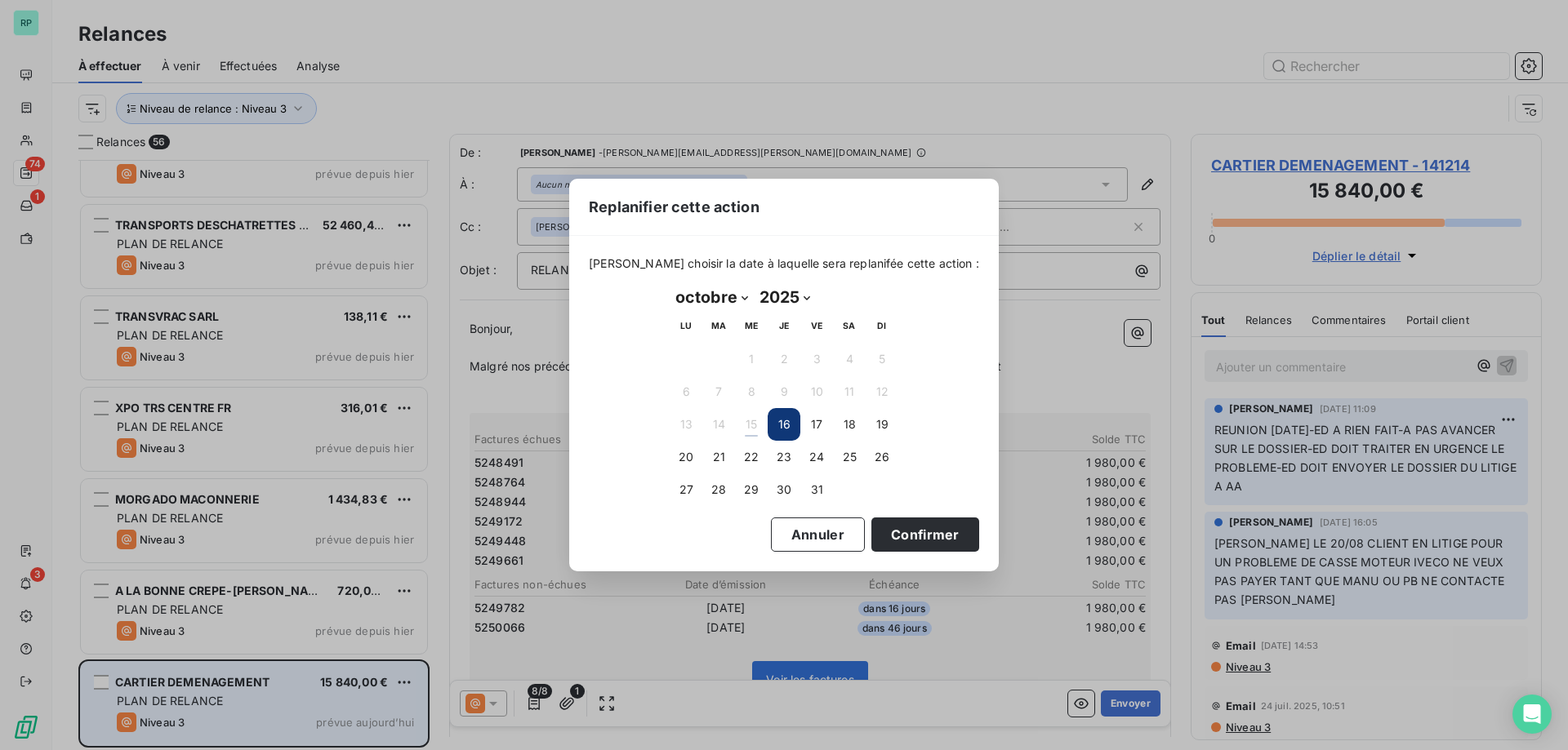
drag, startPoint x: 823, startPoint y: 495, endPoint x: 837, endPoint y: 494, distance: 14.0
click at [823, 494] on button "31" at bounding box center [817, 490] width 33 height 33
click at [897, 518] on button "Confirmer" at bounding box center [924, 535] width 108 height 34
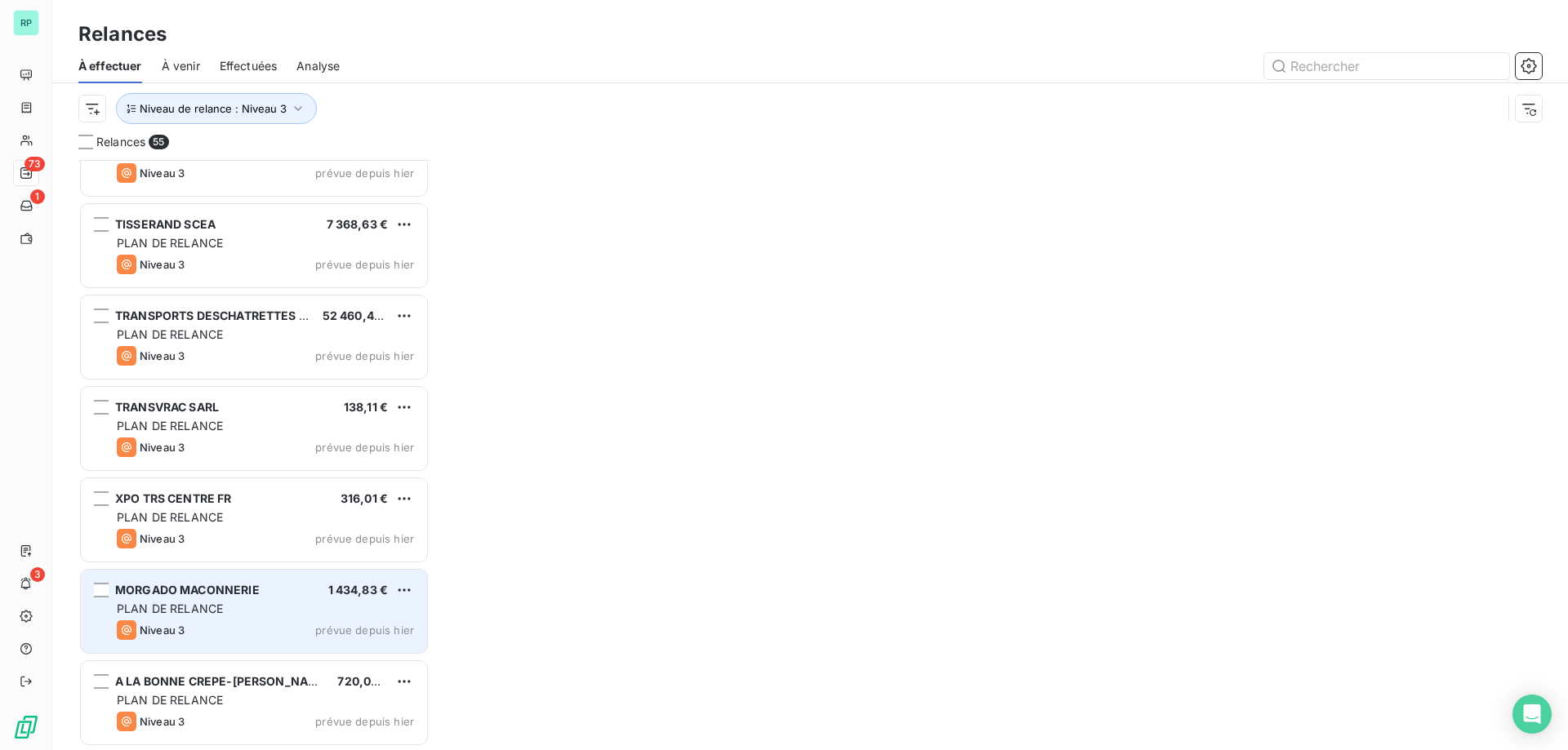
scroll to position [4438, 0]
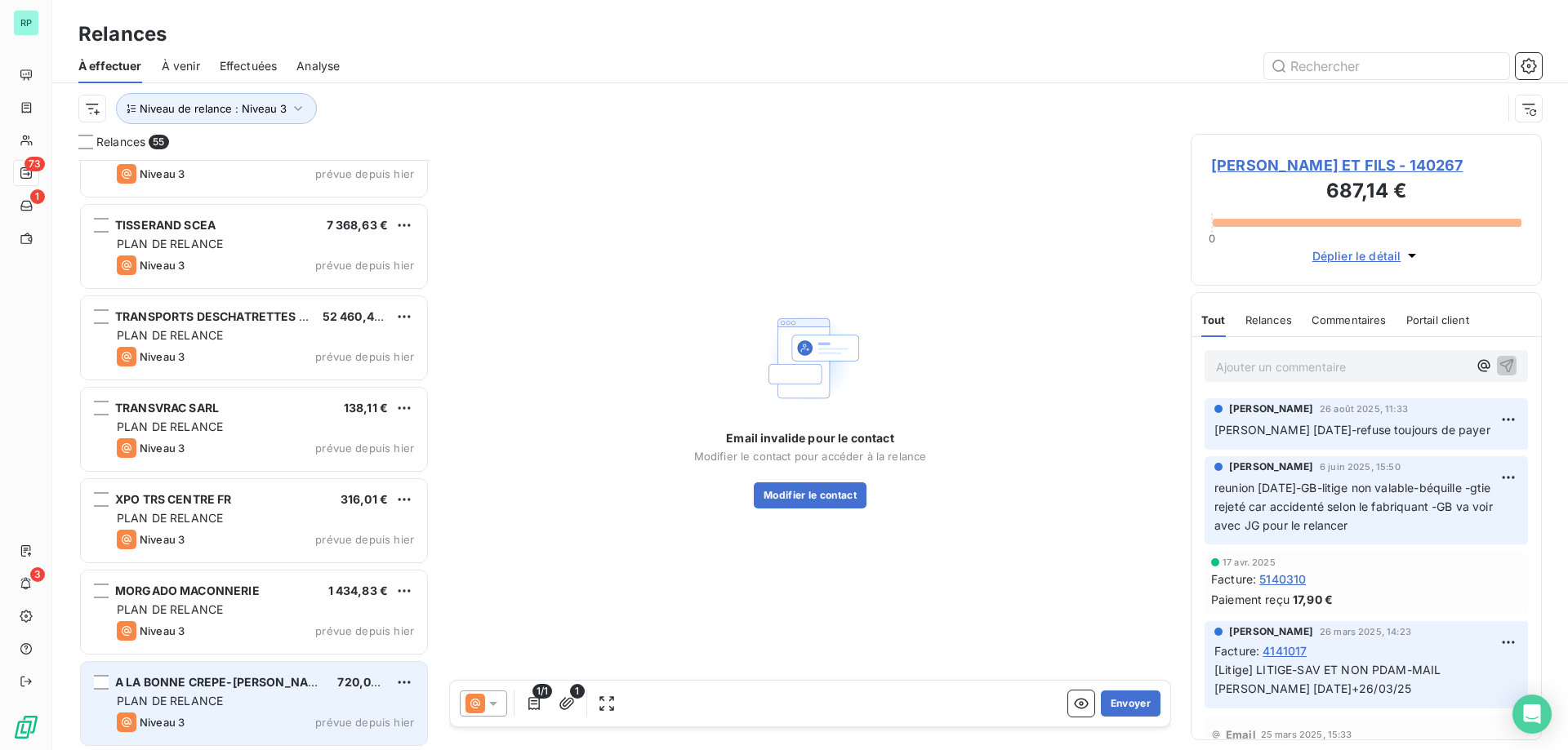
click at [226, 689] on div "A LA BONNE CREPE-[PERSON_NAME]" at bounding box center [219, 683] width 209 height 16
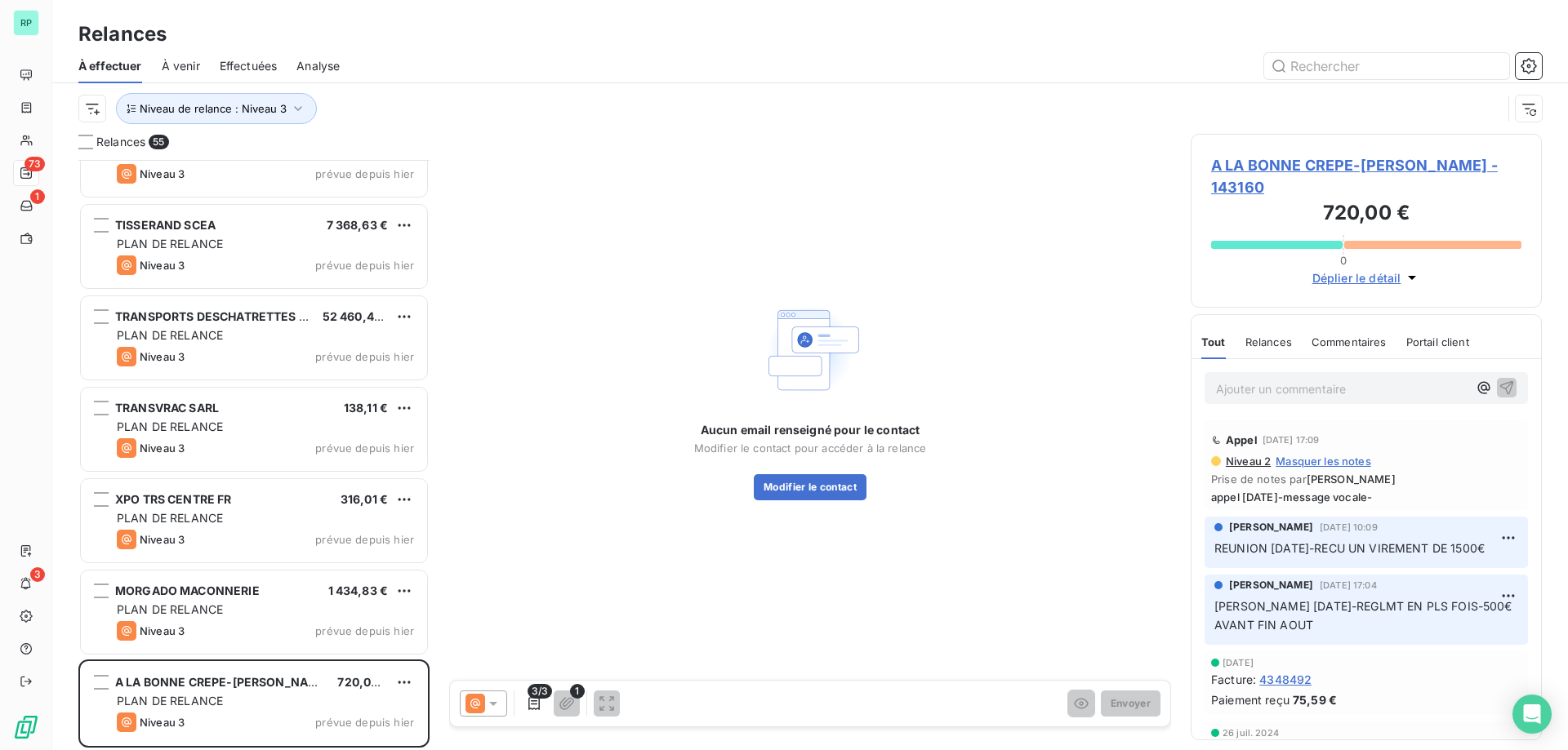
scroll to position [4438, 0]
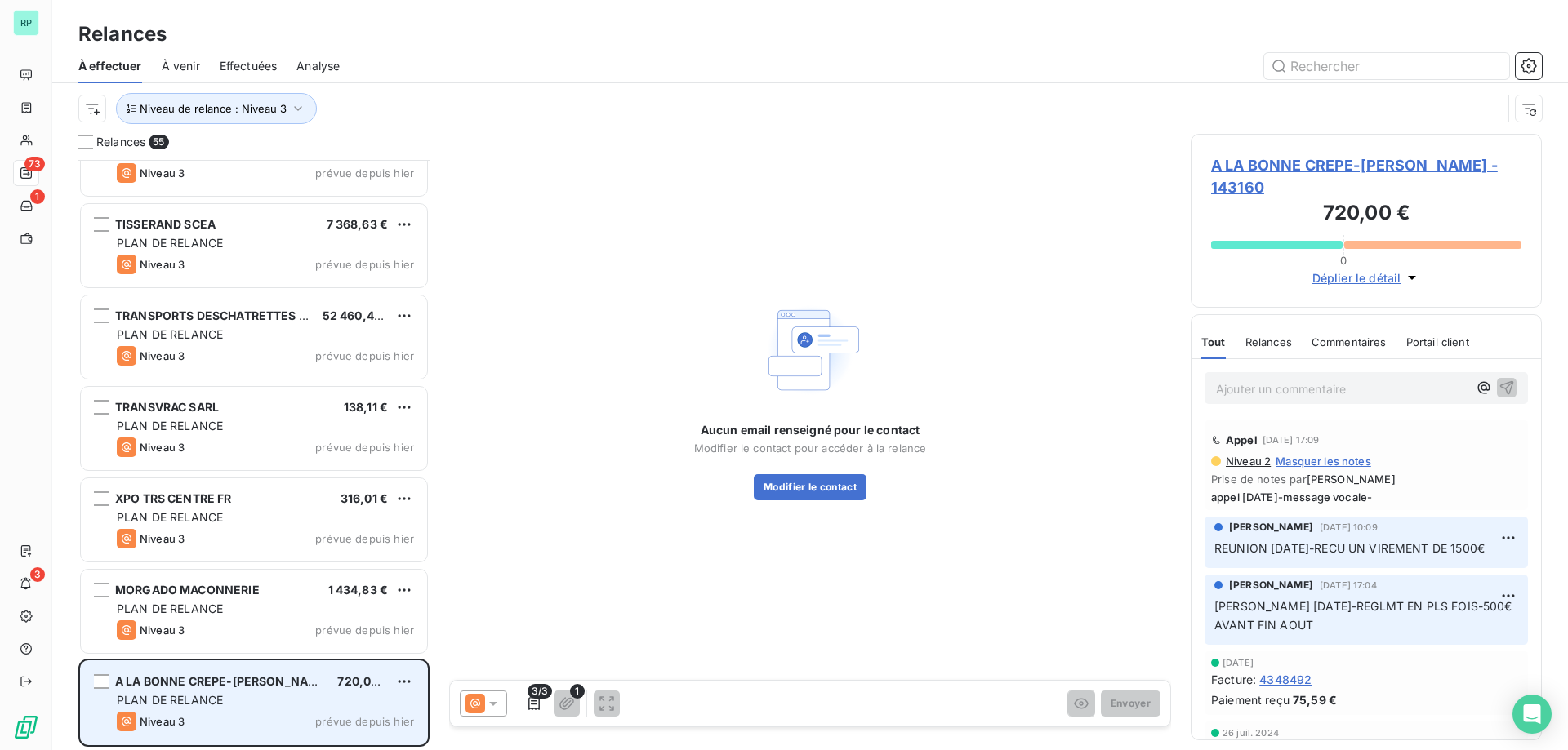
click at [256, 702] on div "PLAN DE RELANCE" at bounding box center [265, 701] width 297 height 16
click at [256, 697] on div "PLAN DE RELANCE" at bounding box center [265, 701] width 297 height 16
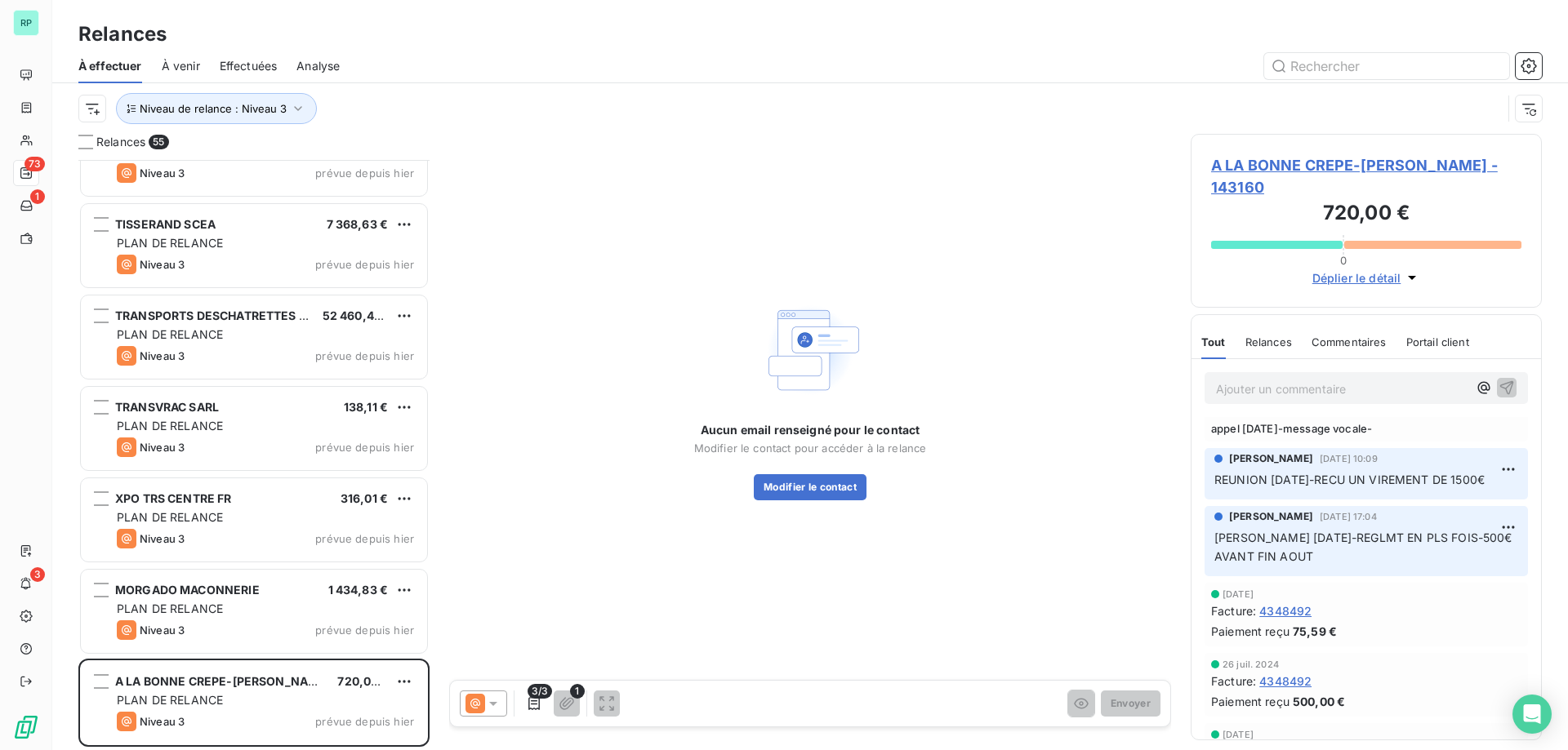
scroll to position [0, 0]
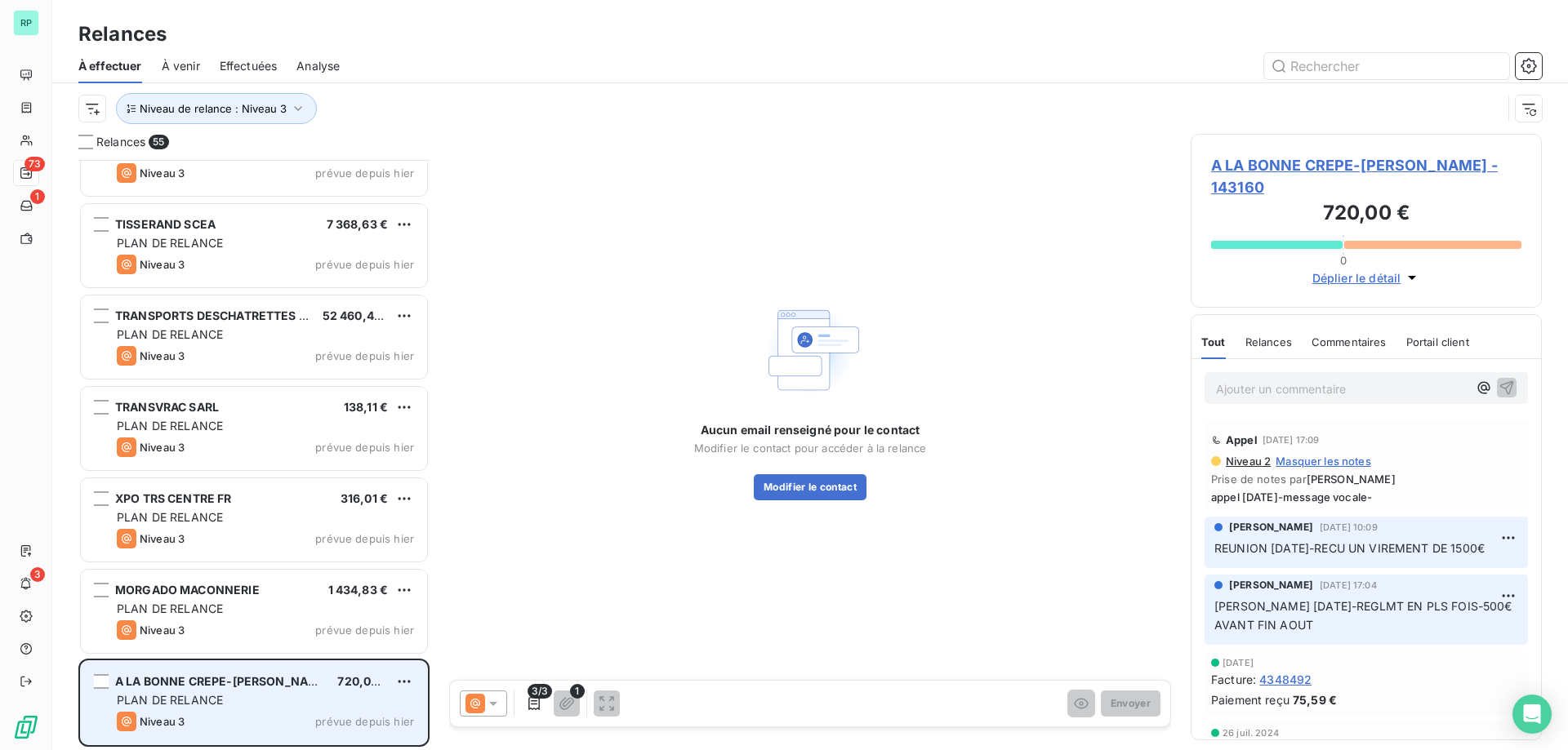
click at [314, 694] on div "PLAN DE RELANCE" at bounding box center [265, 701] width 297 height 16
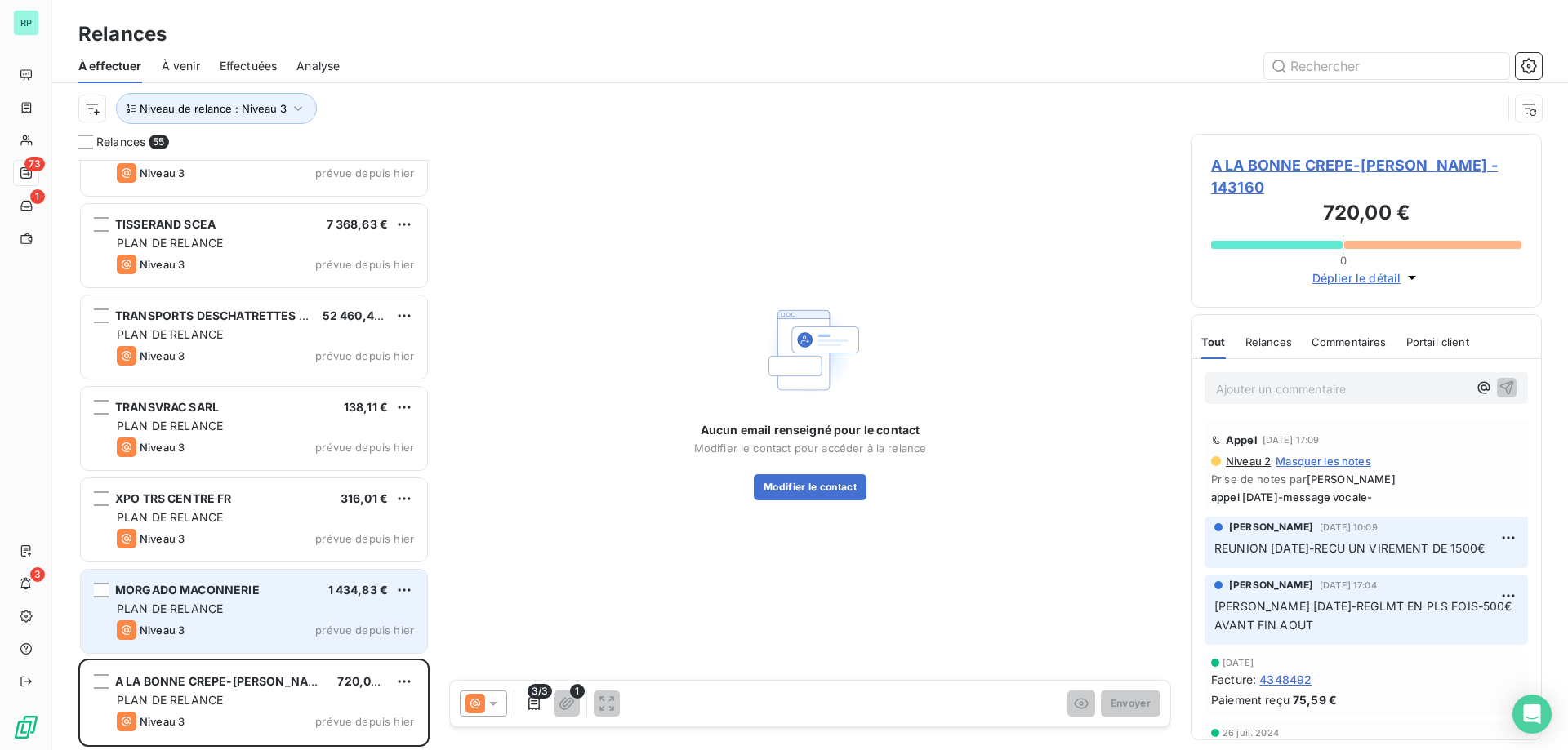
click at [271, 617] on div "MORGADO MACONNERIE 1 434,83 € PLAN DE RELANCE Niveau 3 prévue depuis [DATE]" at bounding box center [254, 611] width 346 height 83
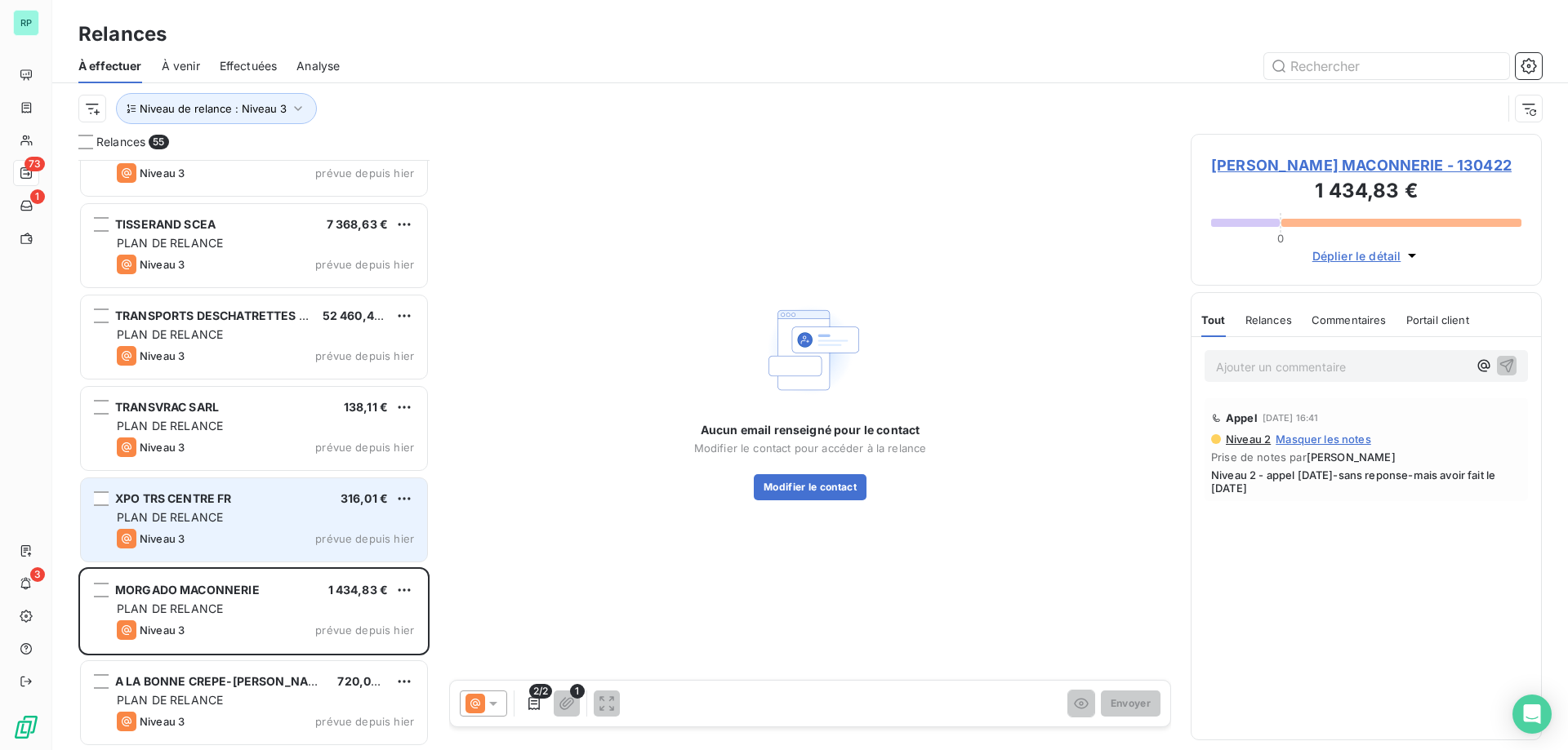
click at [259, 520] on div "PLAN DE RELANCE" at bounding box center [265, 518] width 297 height 16
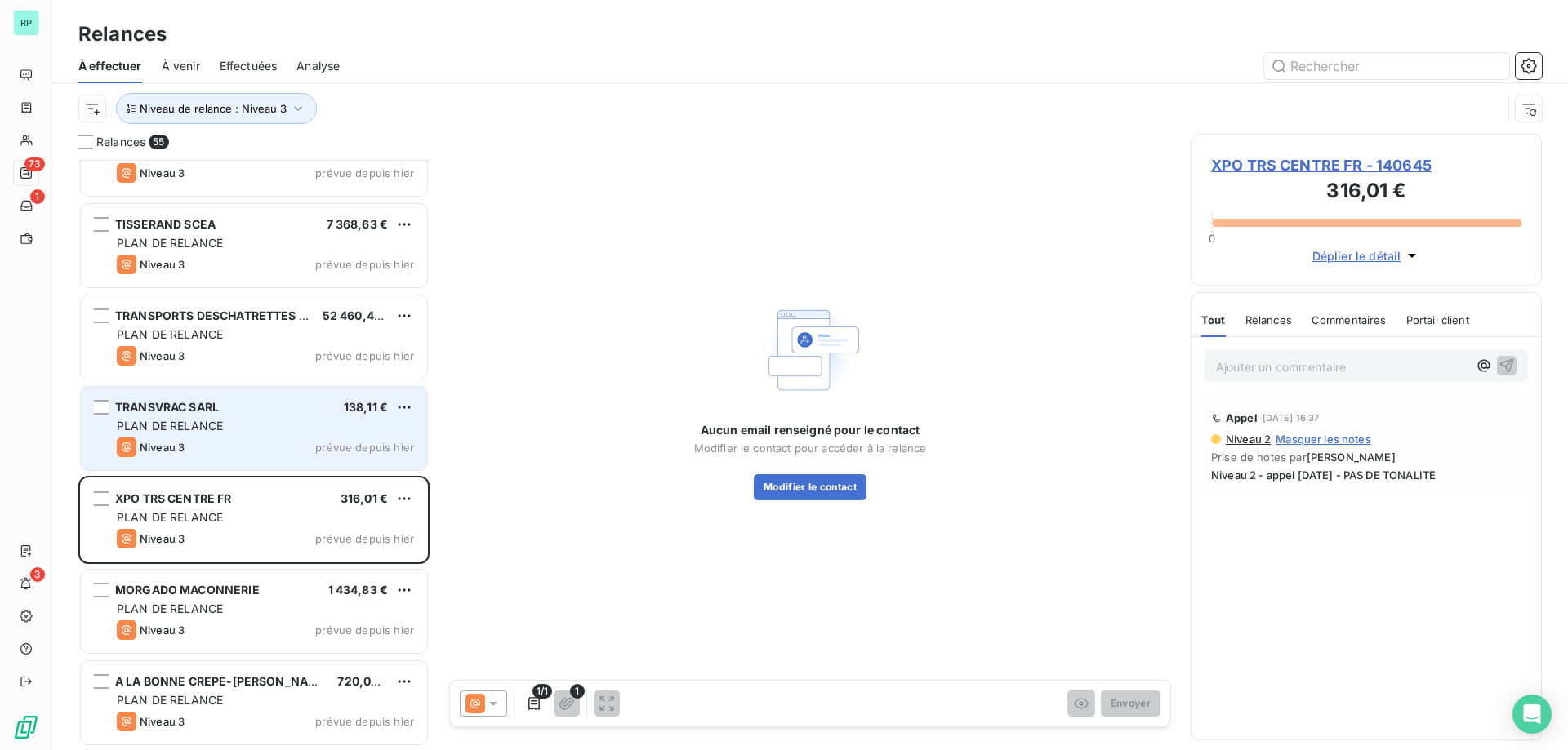
click at [268, 455] on div "Niveau 3 prévue depuis hier" at bounding box center [265, 447] width 297 height 20
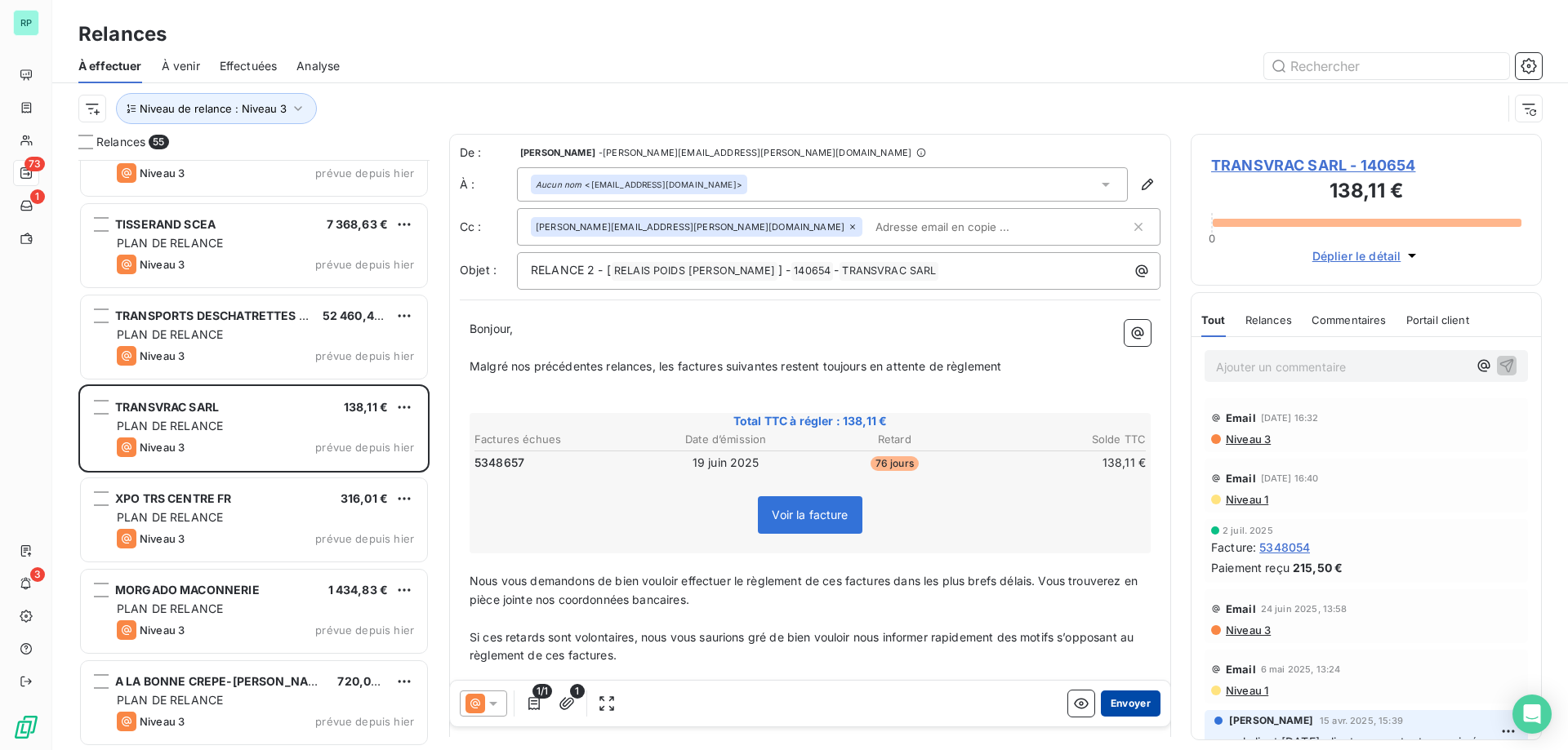
click at [1127, 710] on button "Envoyer" at bounding box center [1130, 704] width 60 height 26
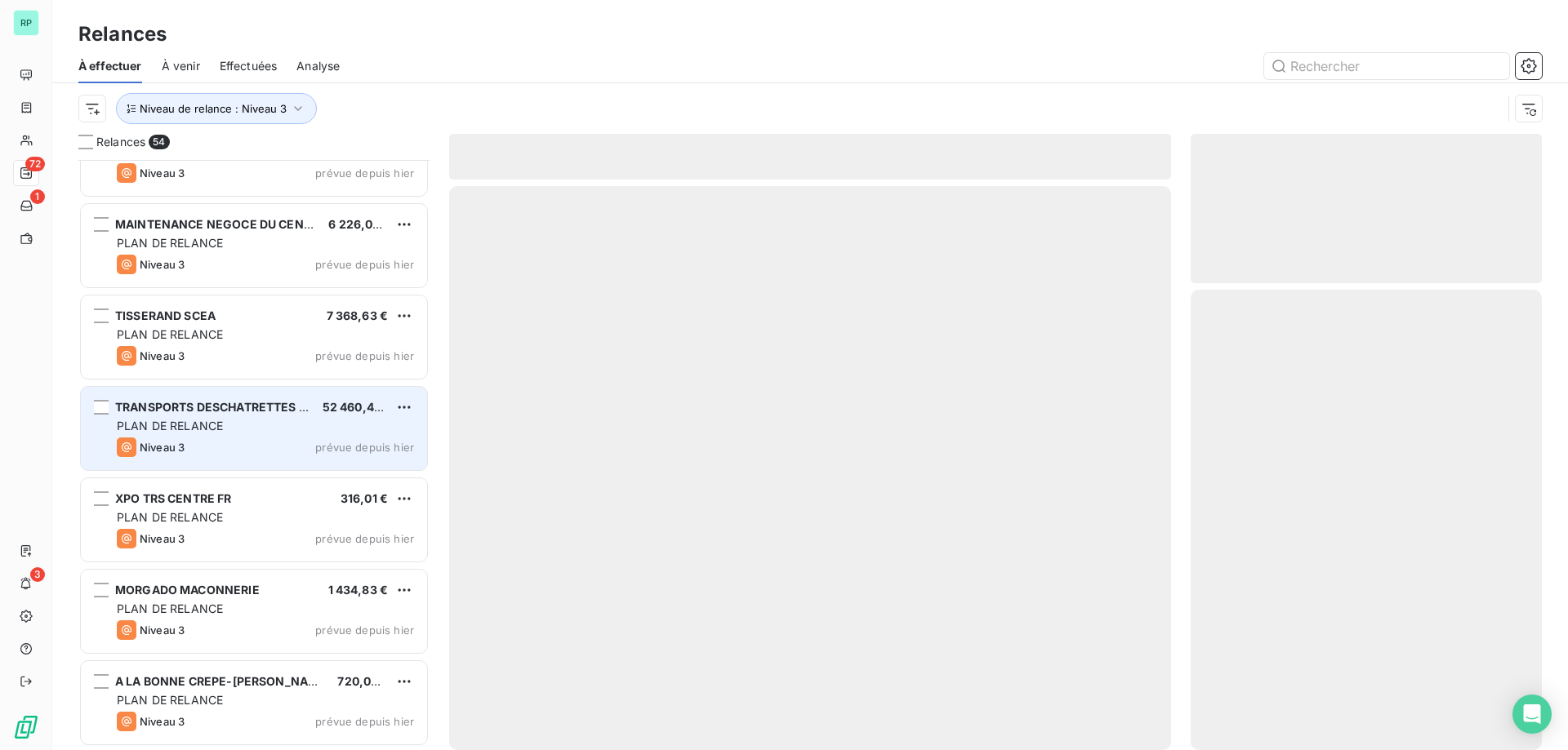
scroll to position [4347, 0]
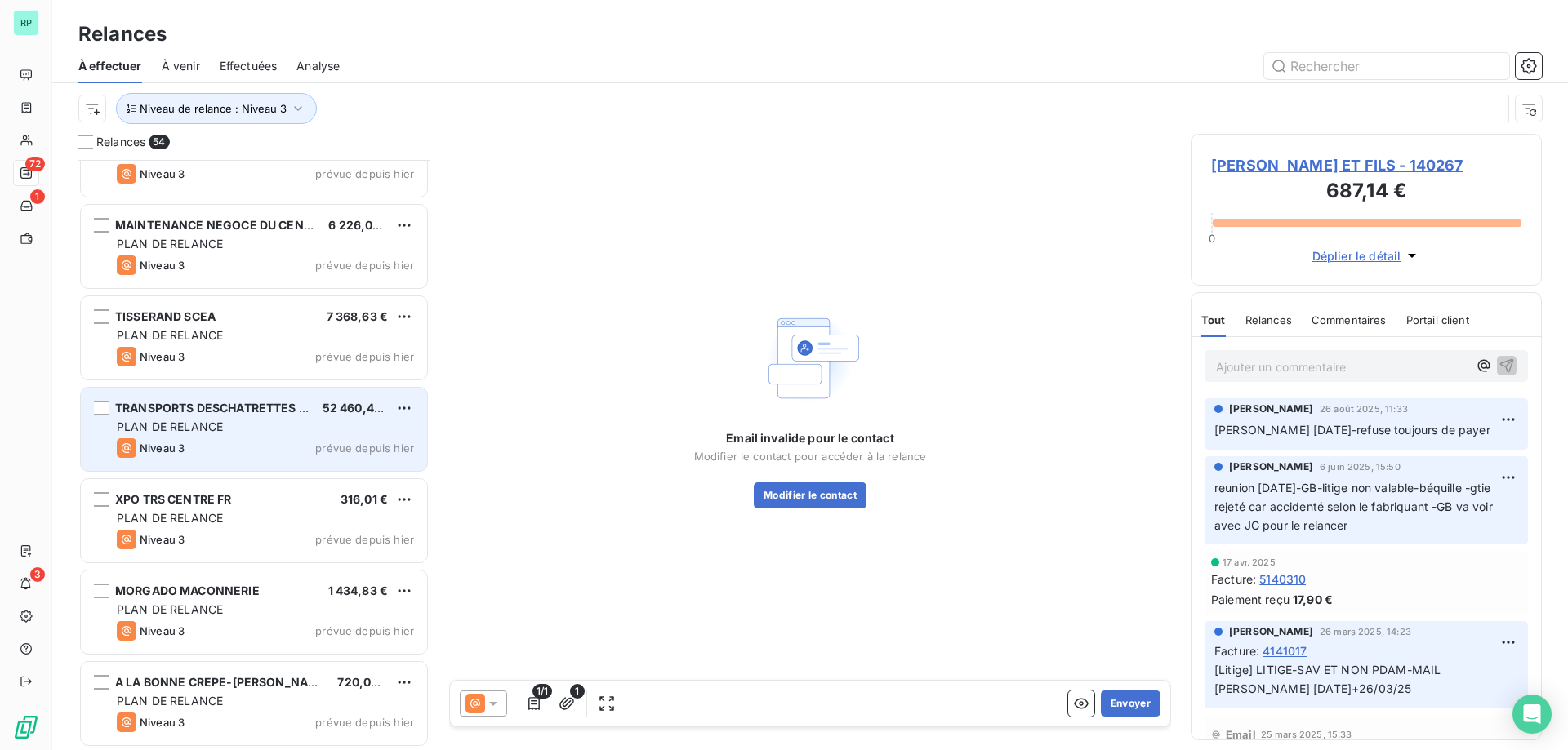
click at [231, 414] on div "TRANSPORTS DESCHATRETTES SAS" at bounding box center [212, 408] width 195 height 16
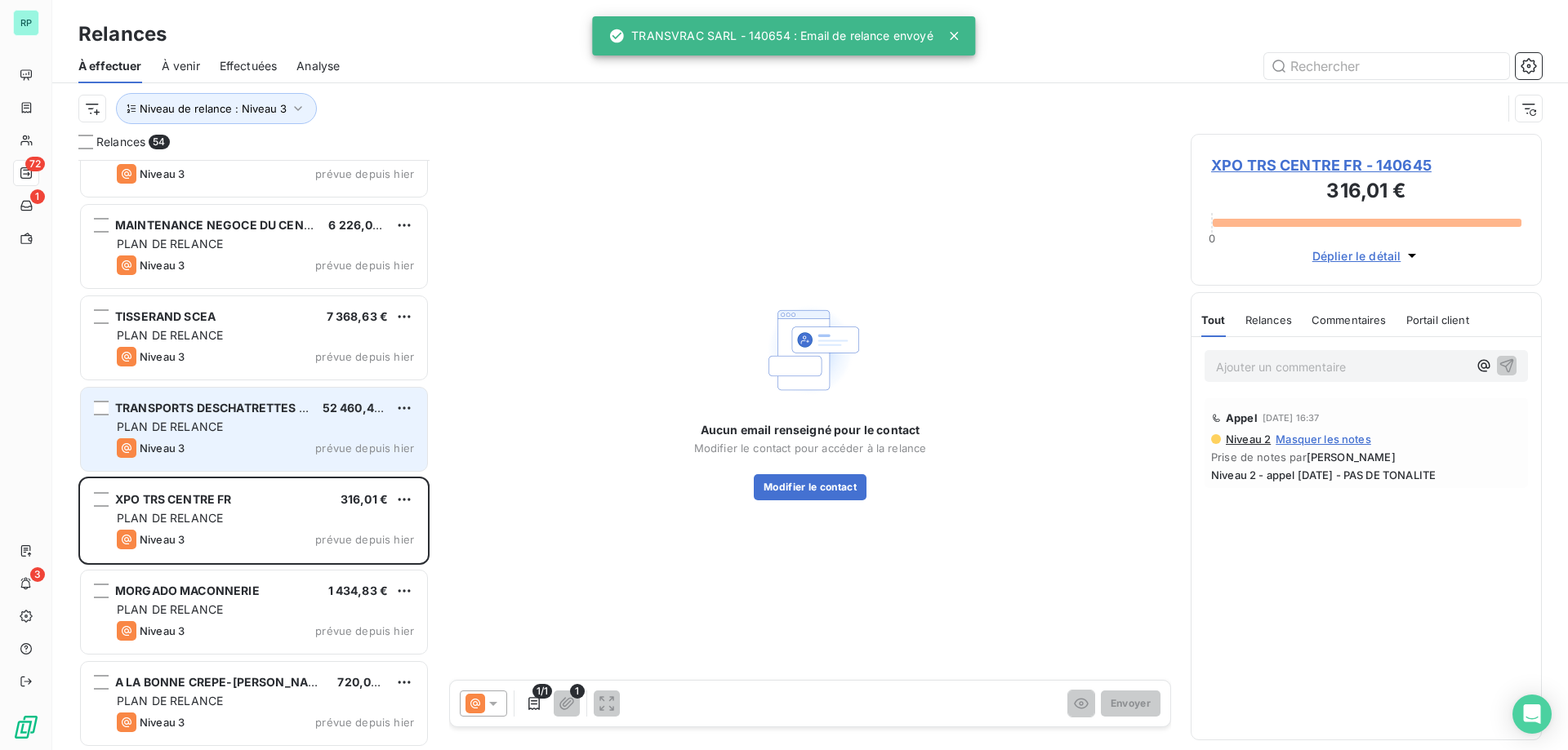
click at [241, 441] on div "Niveau 3 prévue depuis hier" at bounding box center [265, 448] width 297 height 20
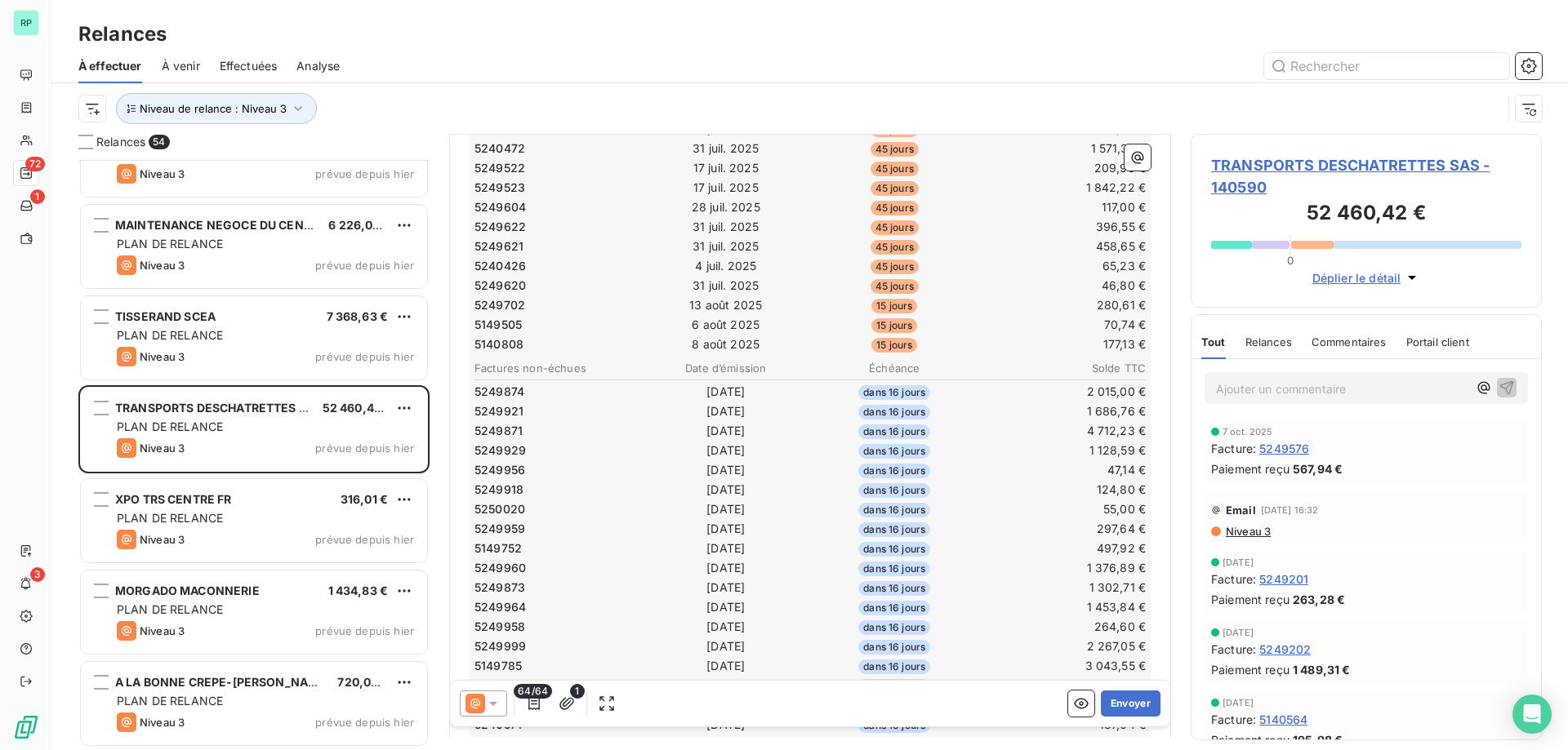
scroll to position [327, 0]
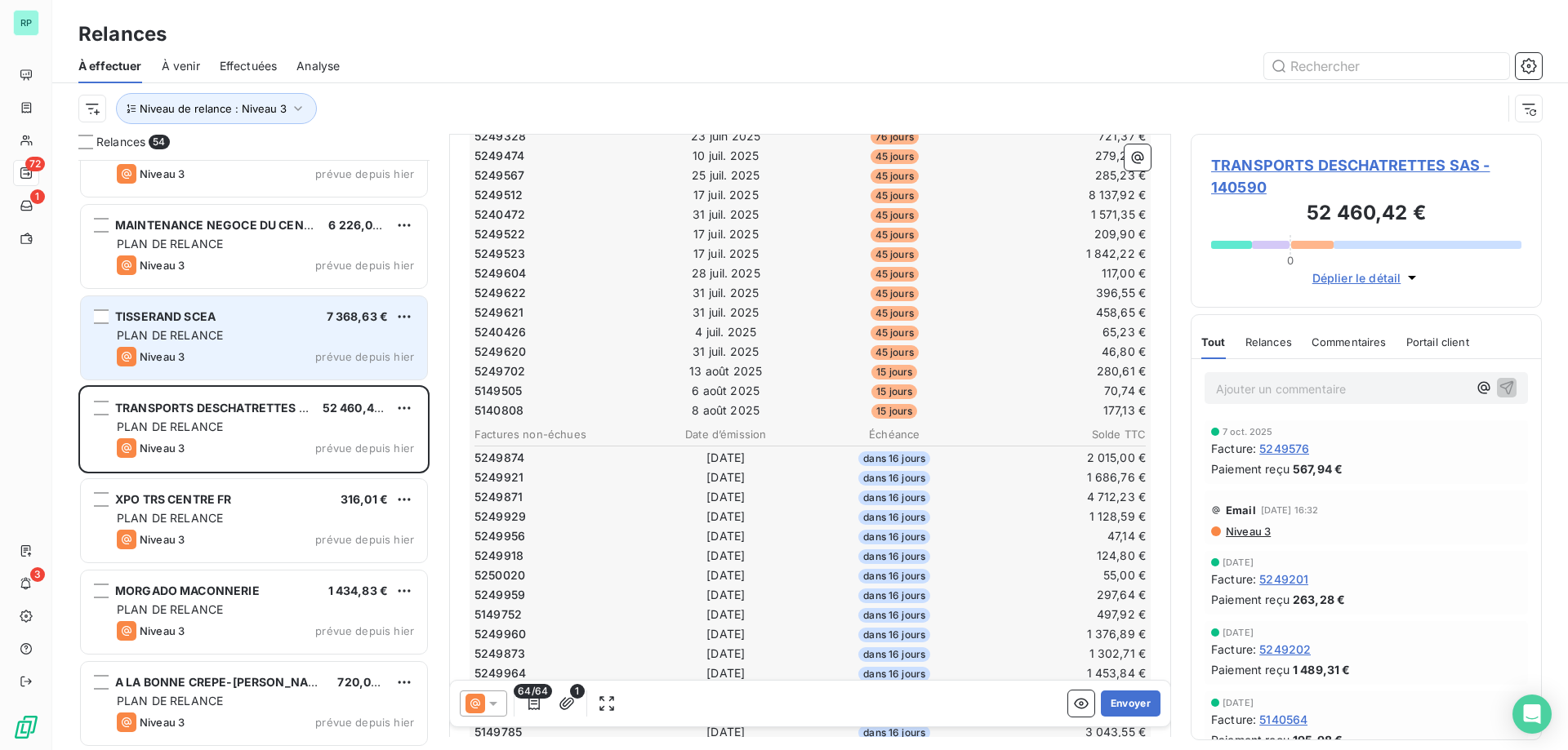
click at [214, 350] on div "Niveau 3 prévue depuis hier" at bounding box center [265, 357] width 297 height 20
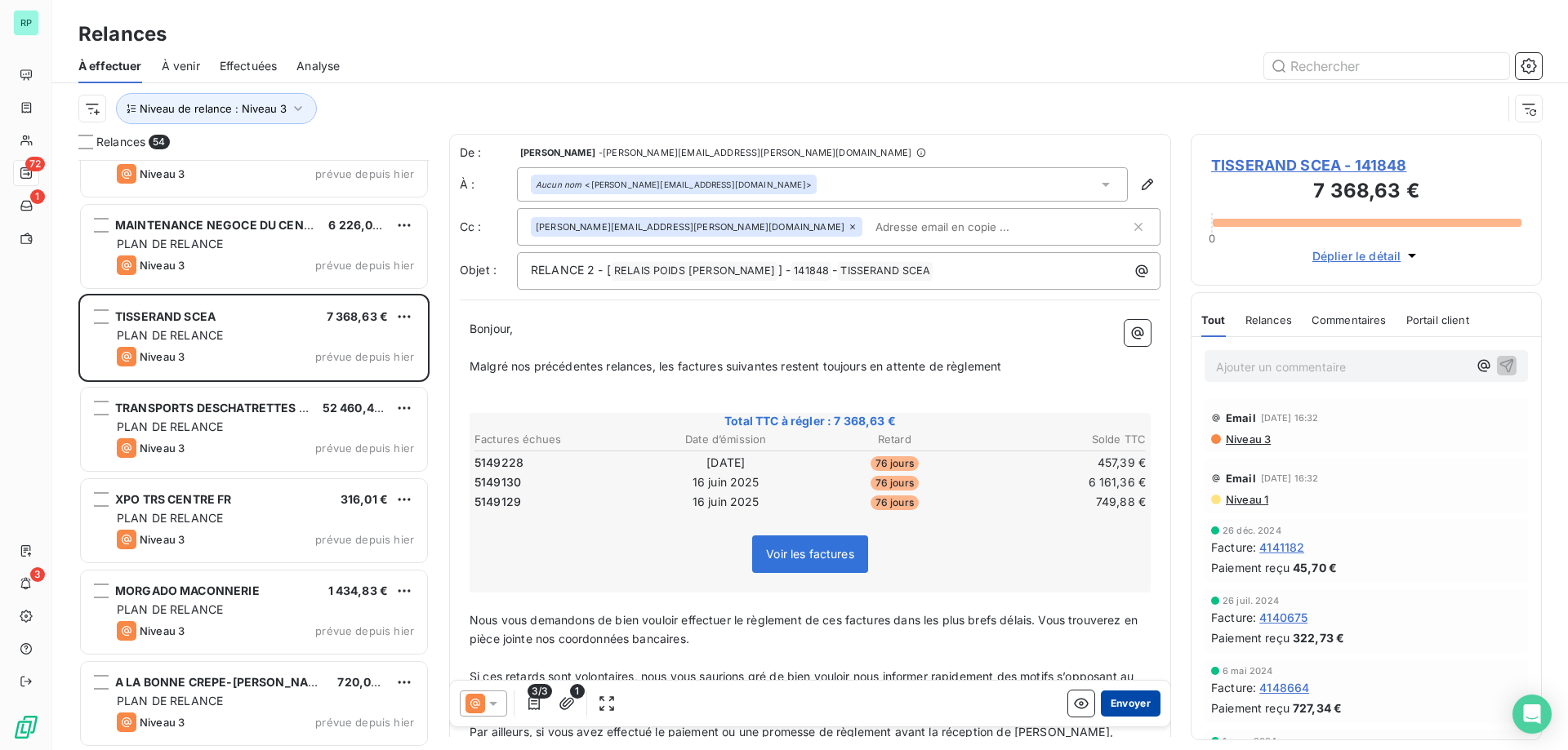
click at [1128, 706] on button "Envoyer" at bounding box center [1130, 704] width 60 height 26
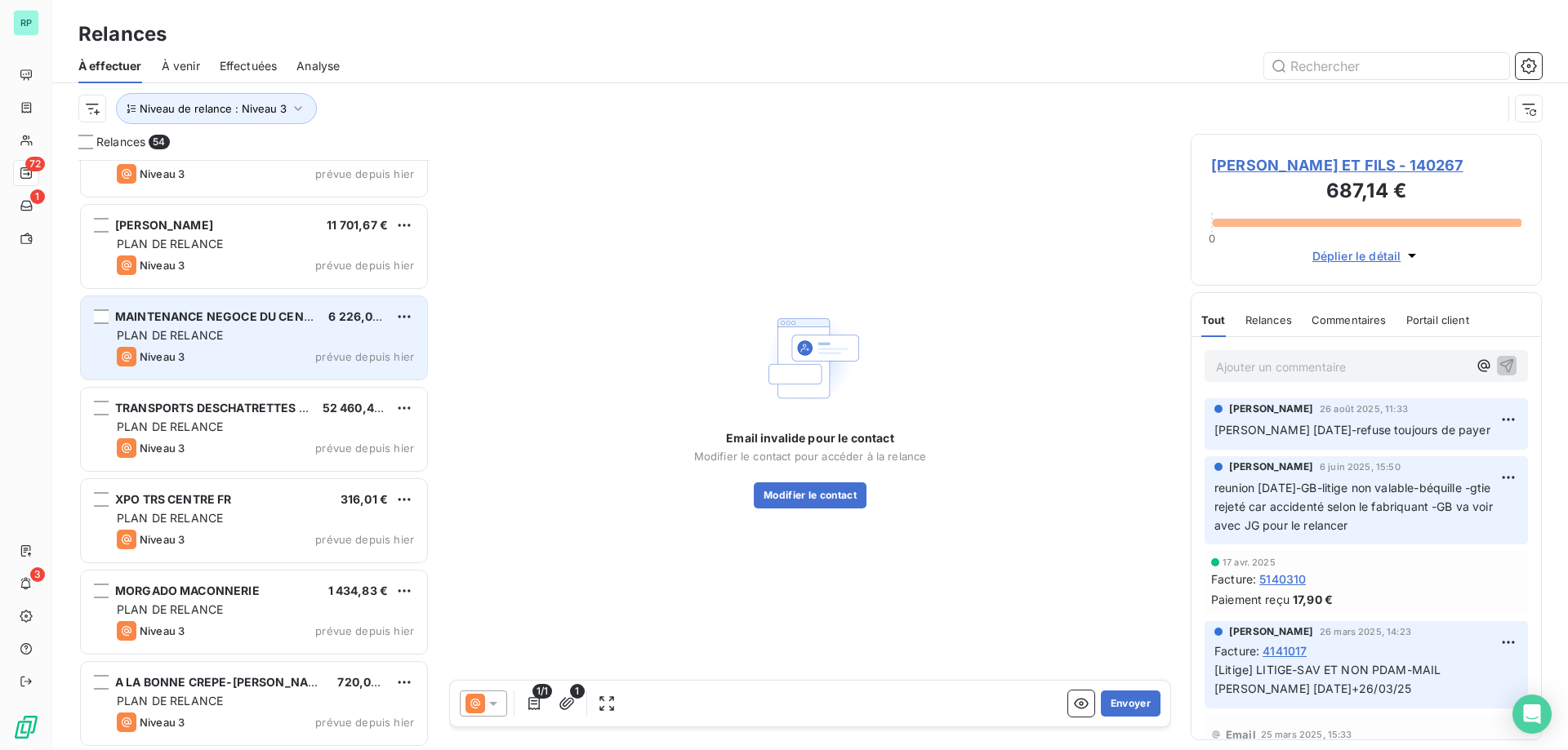
click at [264, 331] on div "PLAN DE RELANCE" at bounding box center [265, 336] width 297 height 16
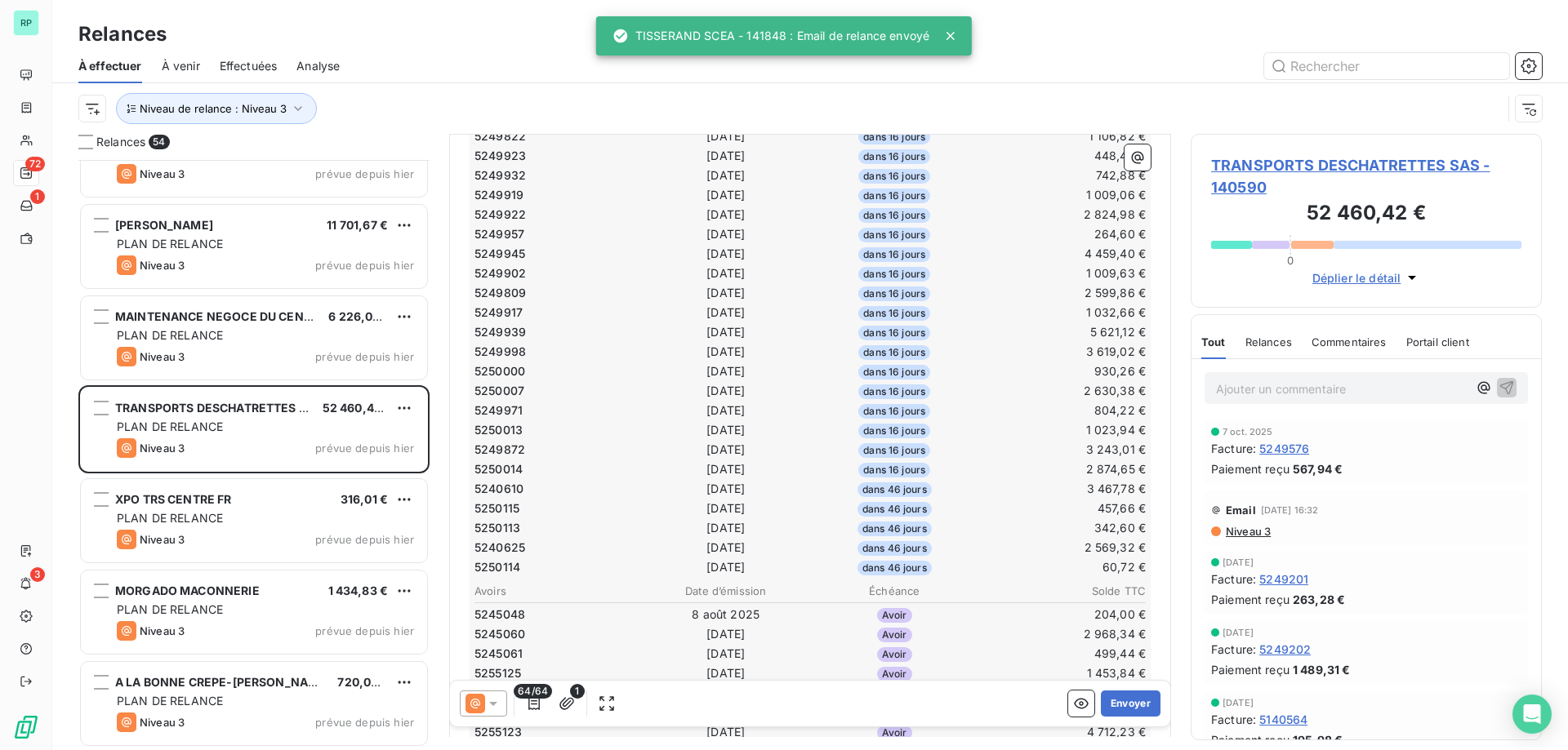
scroll to position [1144, 0]
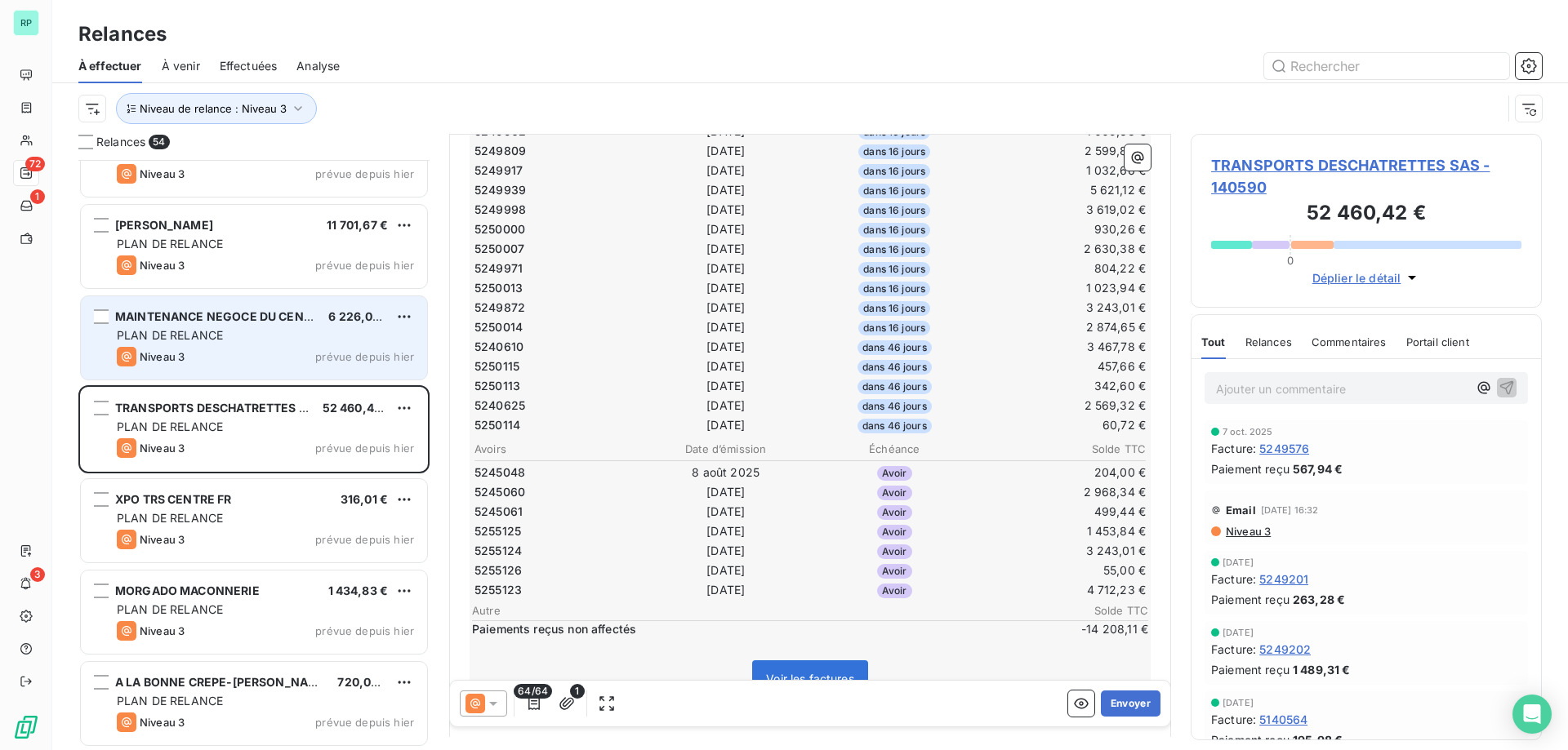
click at [107, 344] on div "MAINTENANCE NEGOCE DU CENTRE 6 226,03 € PLAN DE RELANCE Niveau 3 prévue depuis …" at bounding box center [254, 337] width 346 height 83
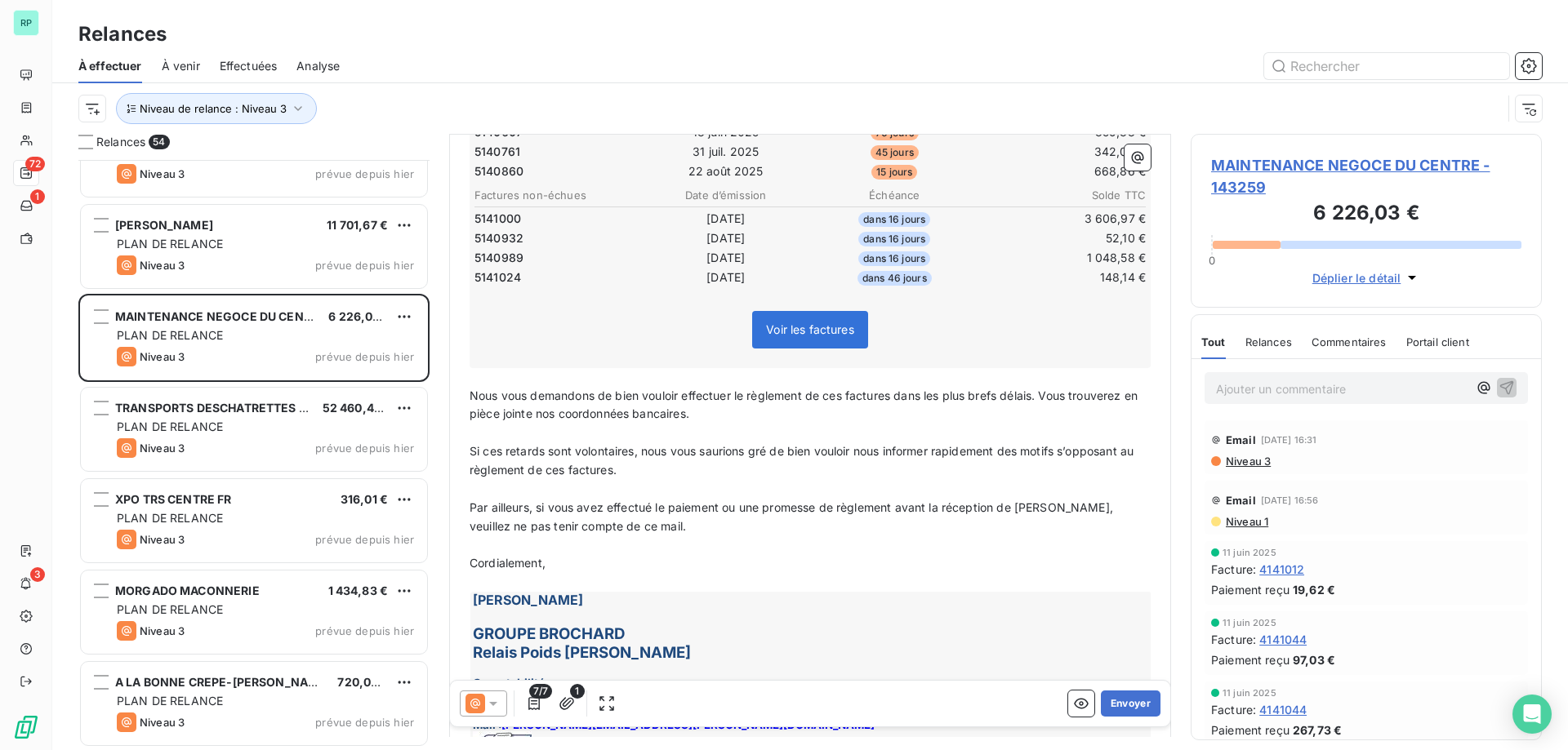
scroll to position [132, 0]
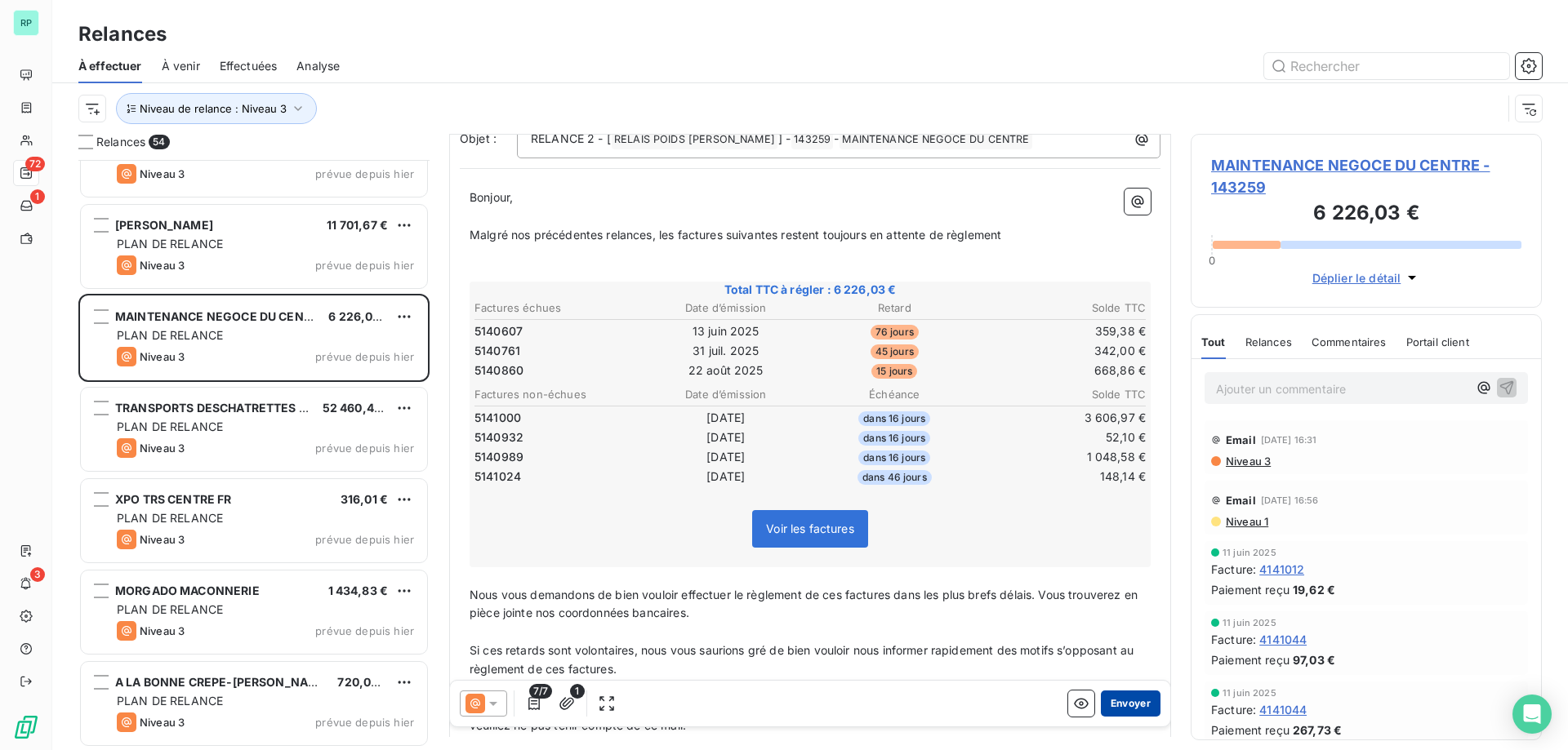
click at [1119, 700] on button "Envoyer" at bounding box center [1130, 704] width 60 height 26
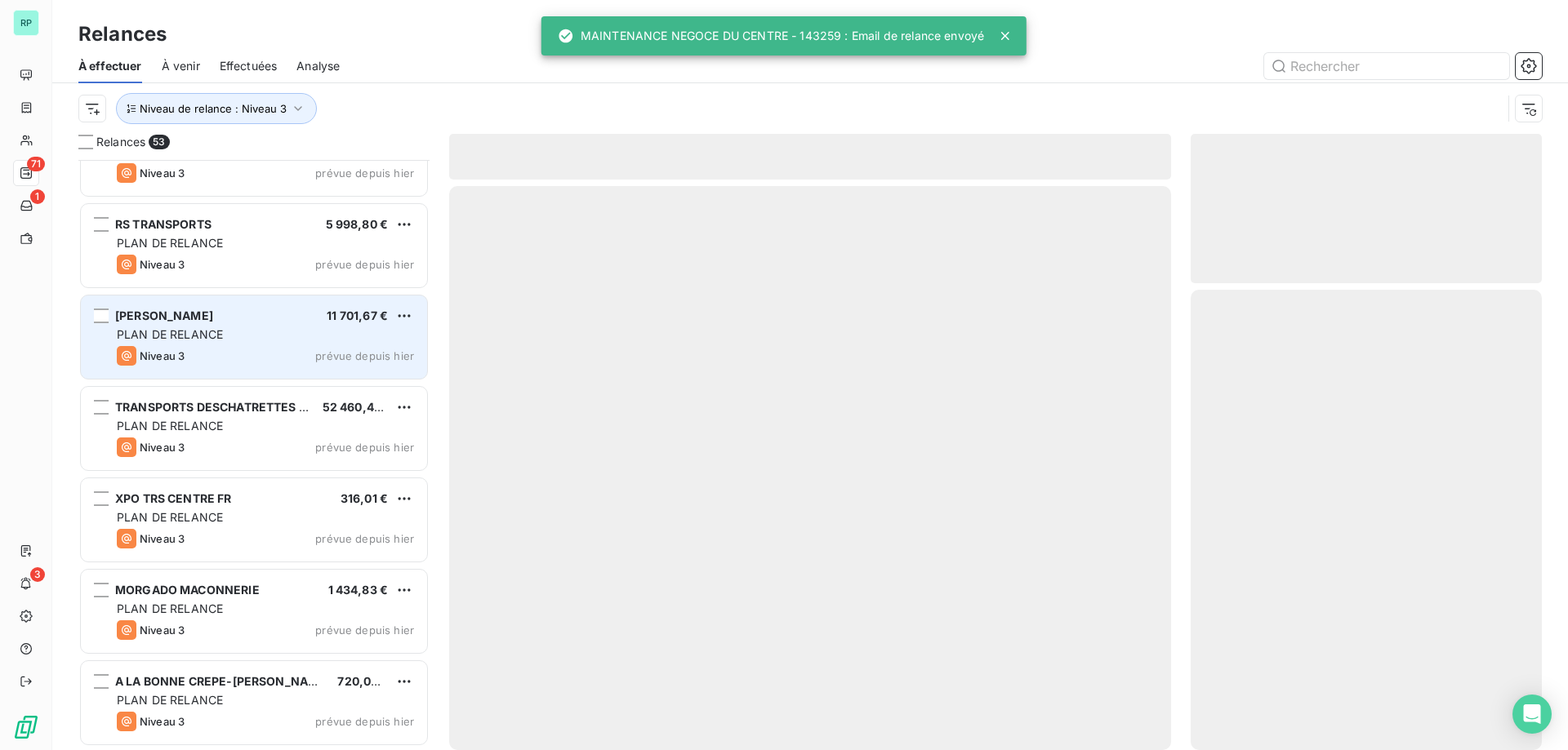
scroll to position [4255, 0]
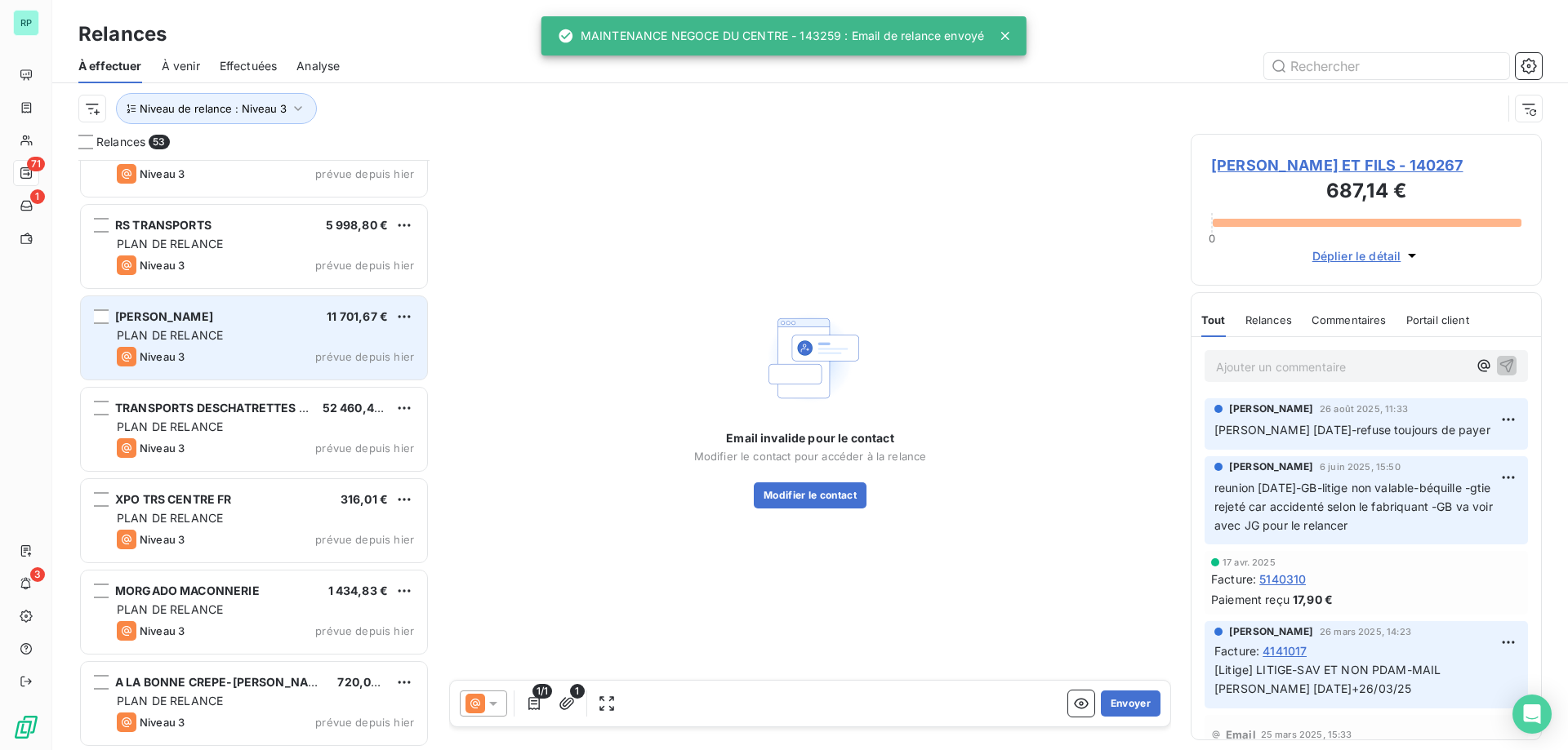
click at [228, 314] on div "[PERSON_NAME] 11 701,67 €" at bounding box center [265, 317] width 297 height 15
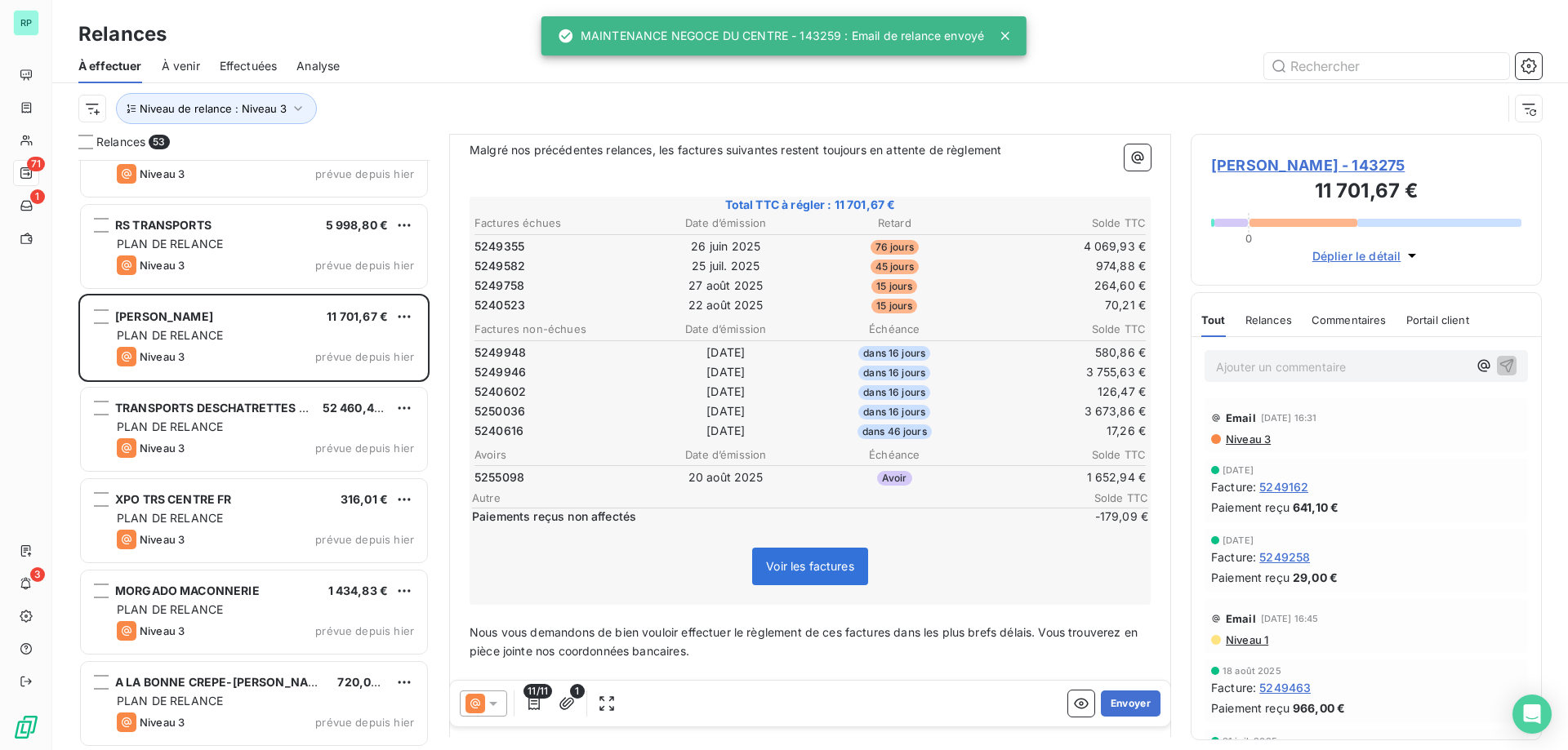
scroll to position [164, 0]
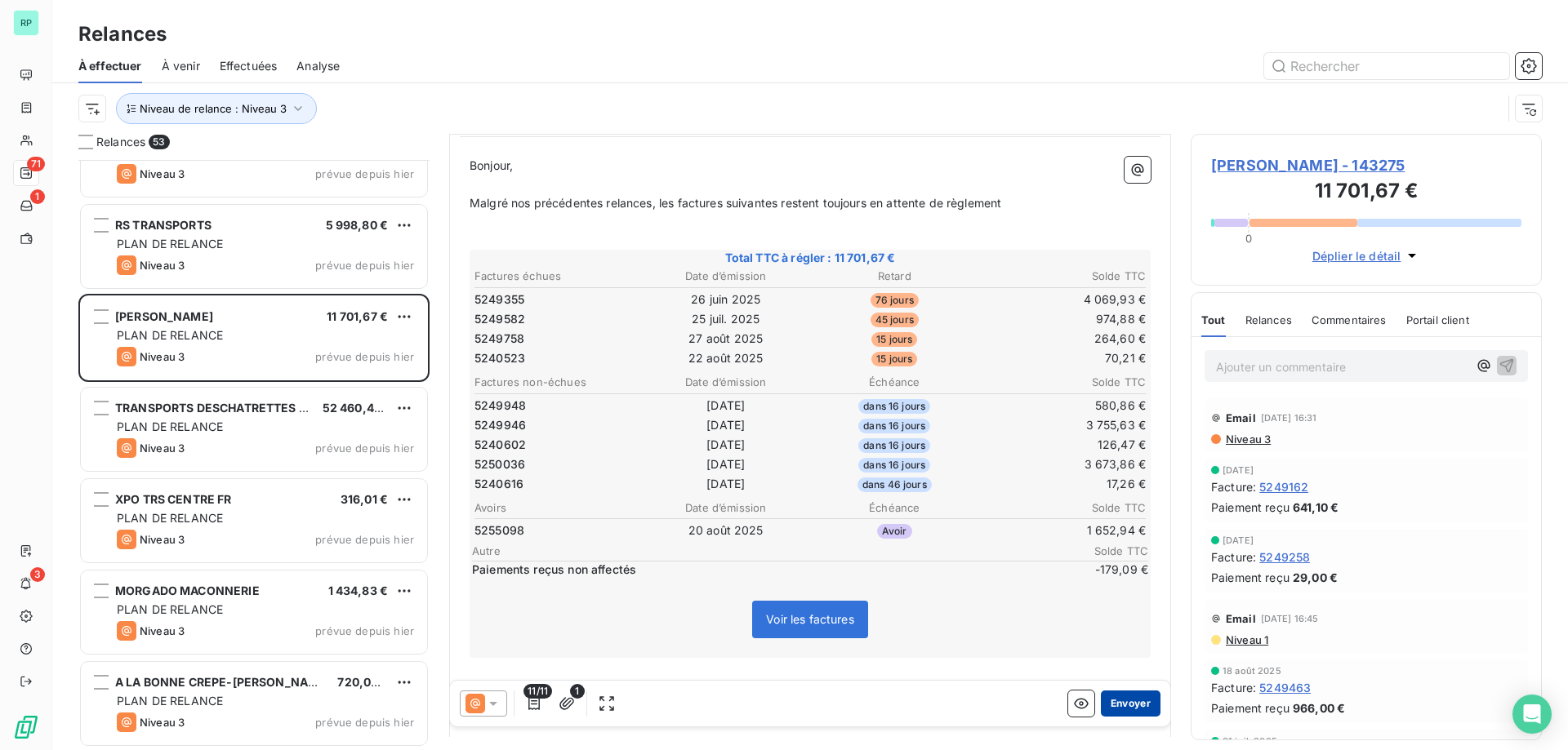
click at [1114, 708] on button "Envoyer" at bounding box center [1130, 704] width 60 height 26
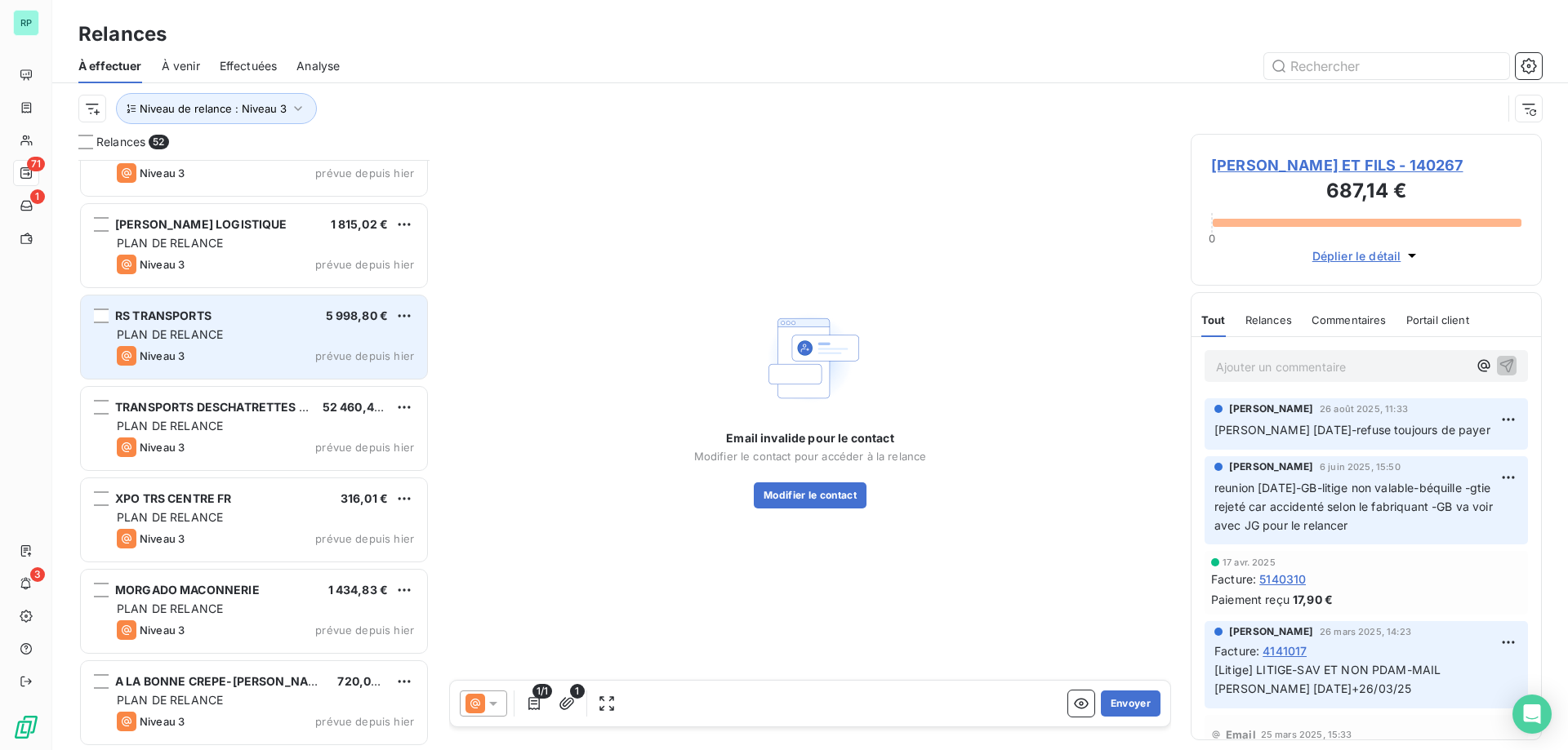
scroll to position [4164, 0]
click at [233, 330] on div "PLAN DE RELANCE" at bounding box center [265, 336] width 297 height 16
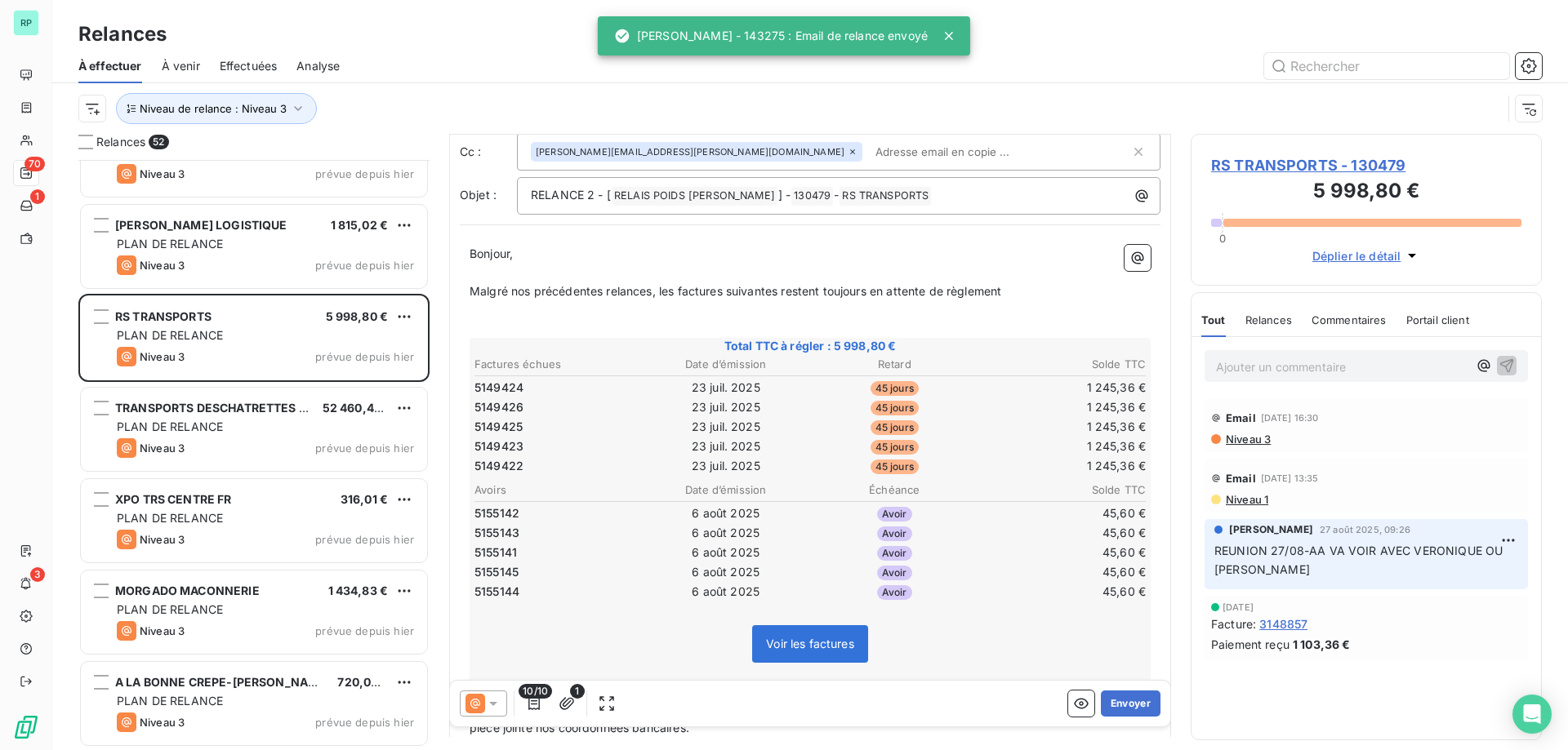
scroll to position [164, 0]
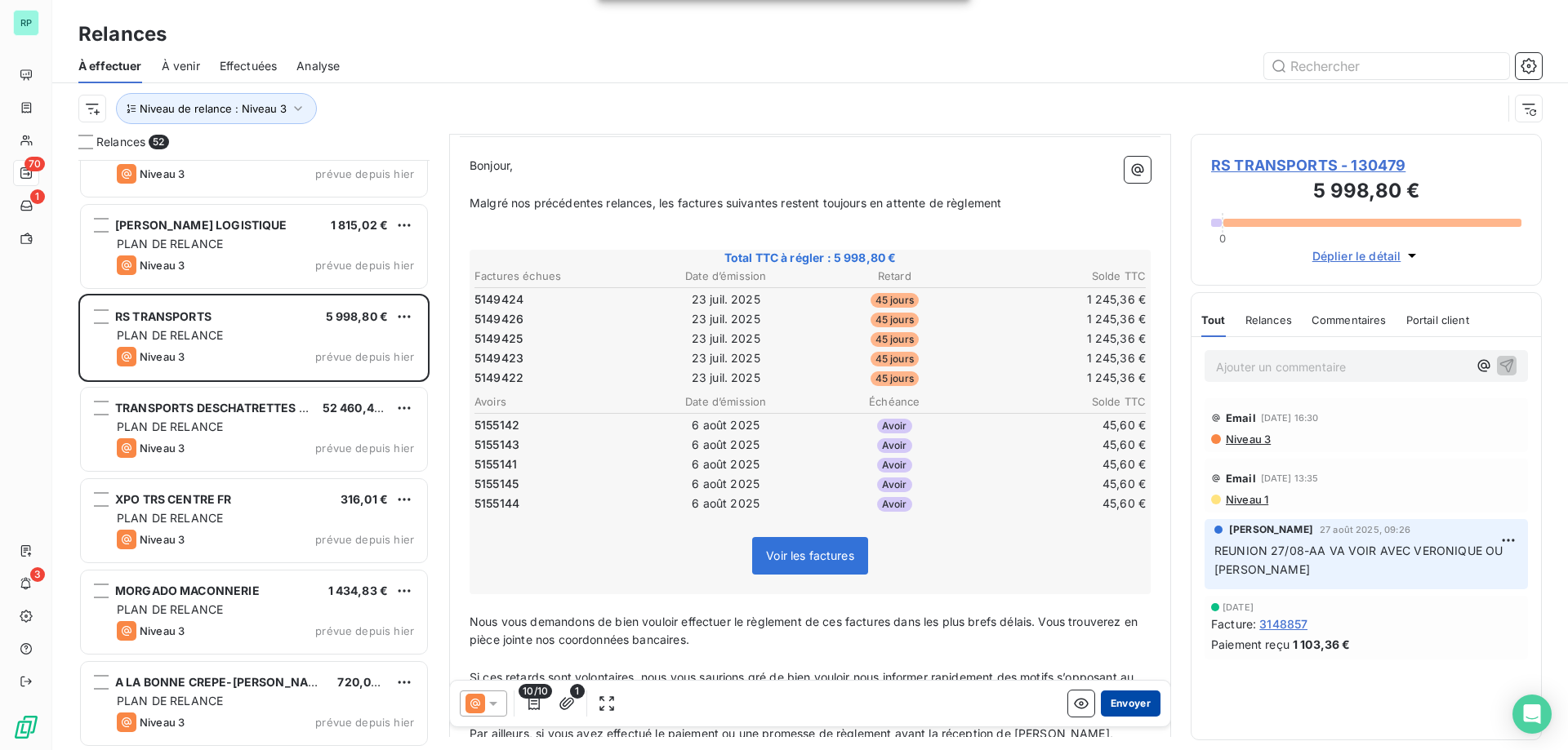
click at [1120, 702] on button "Envoyer" at bounding box center [1130, 704] width 60 height 26
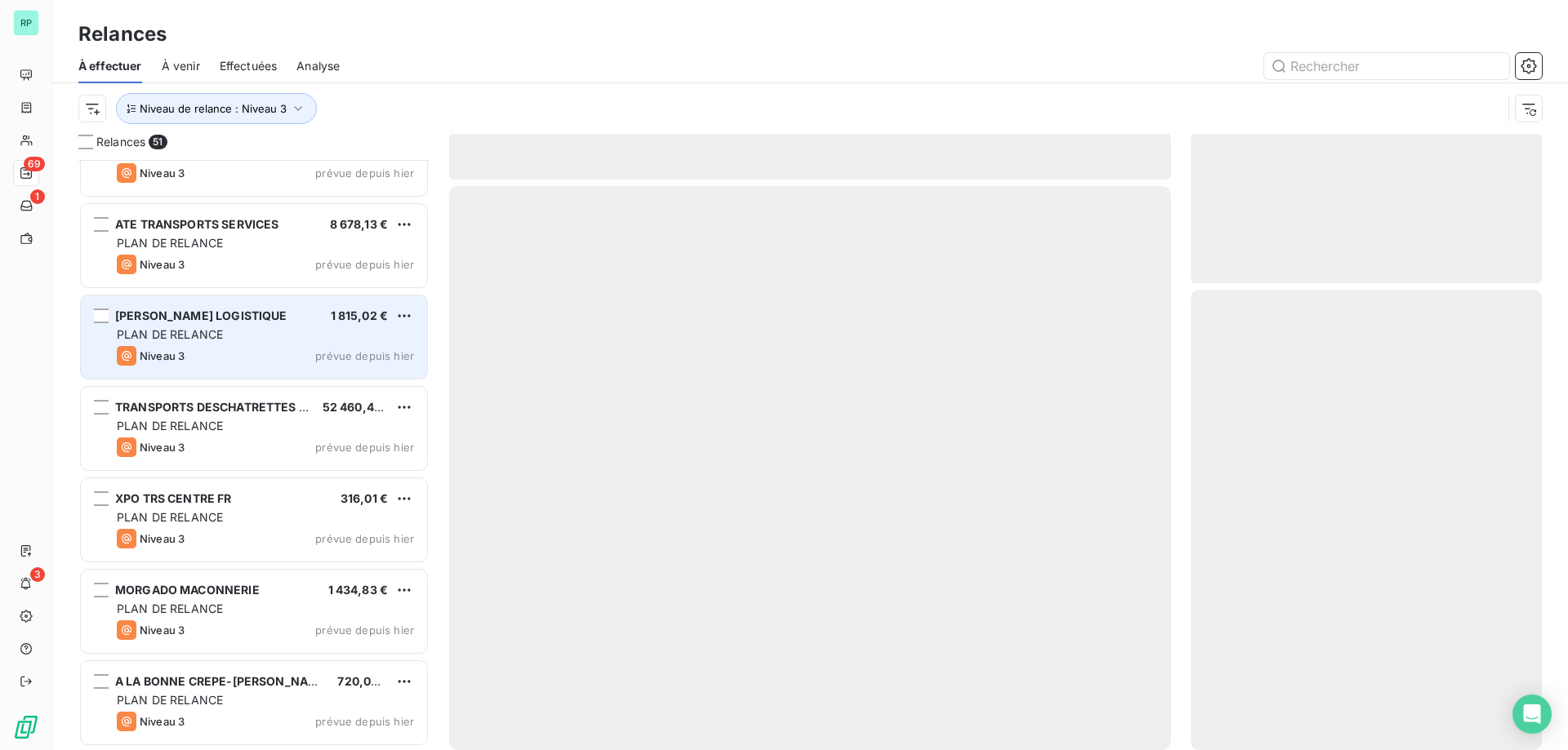
scroll to position [4072, 0]
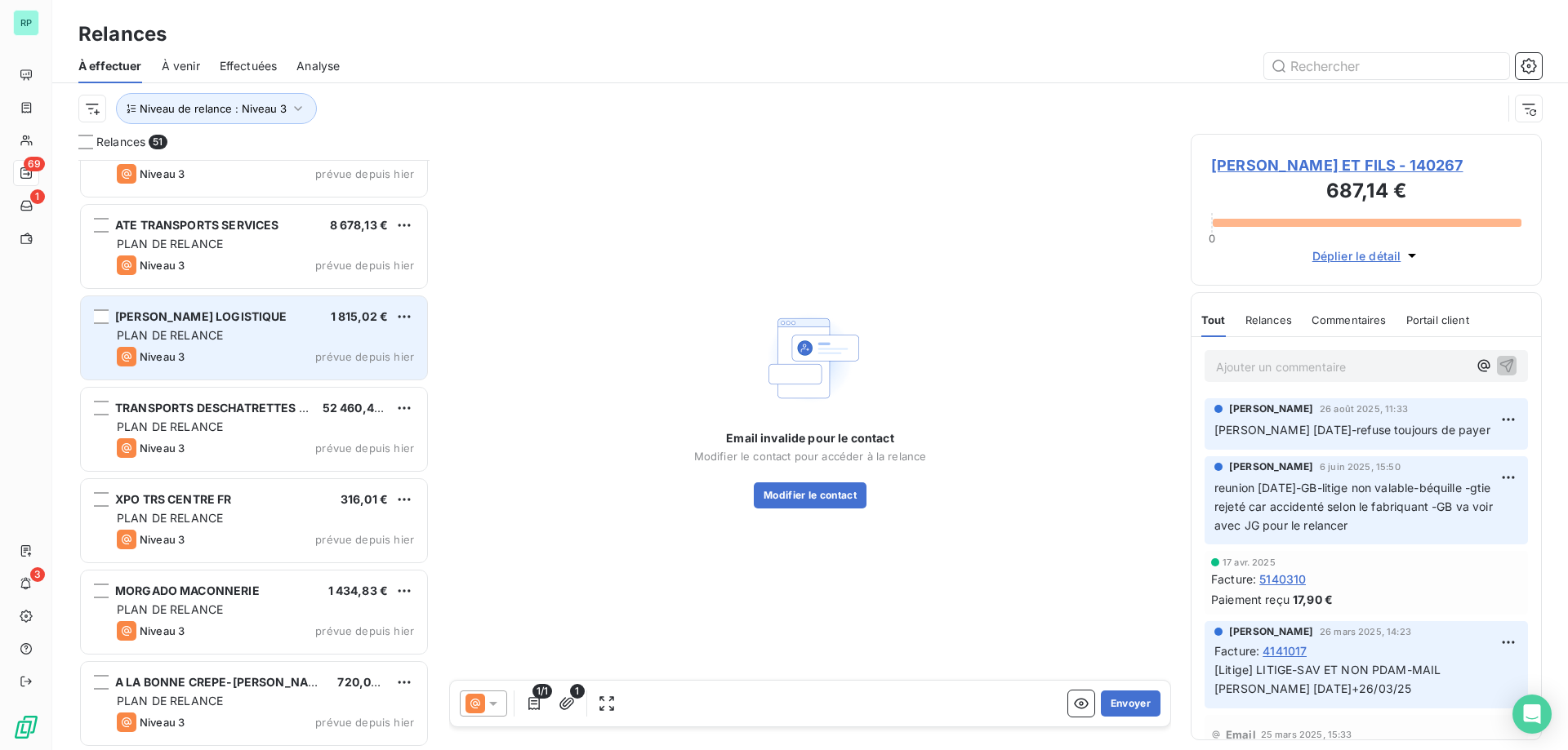
click at [169, 321] on span "[PERSON_NAME] LOGISTIQUE" at bounding box center [201, 316] width 172 height 14
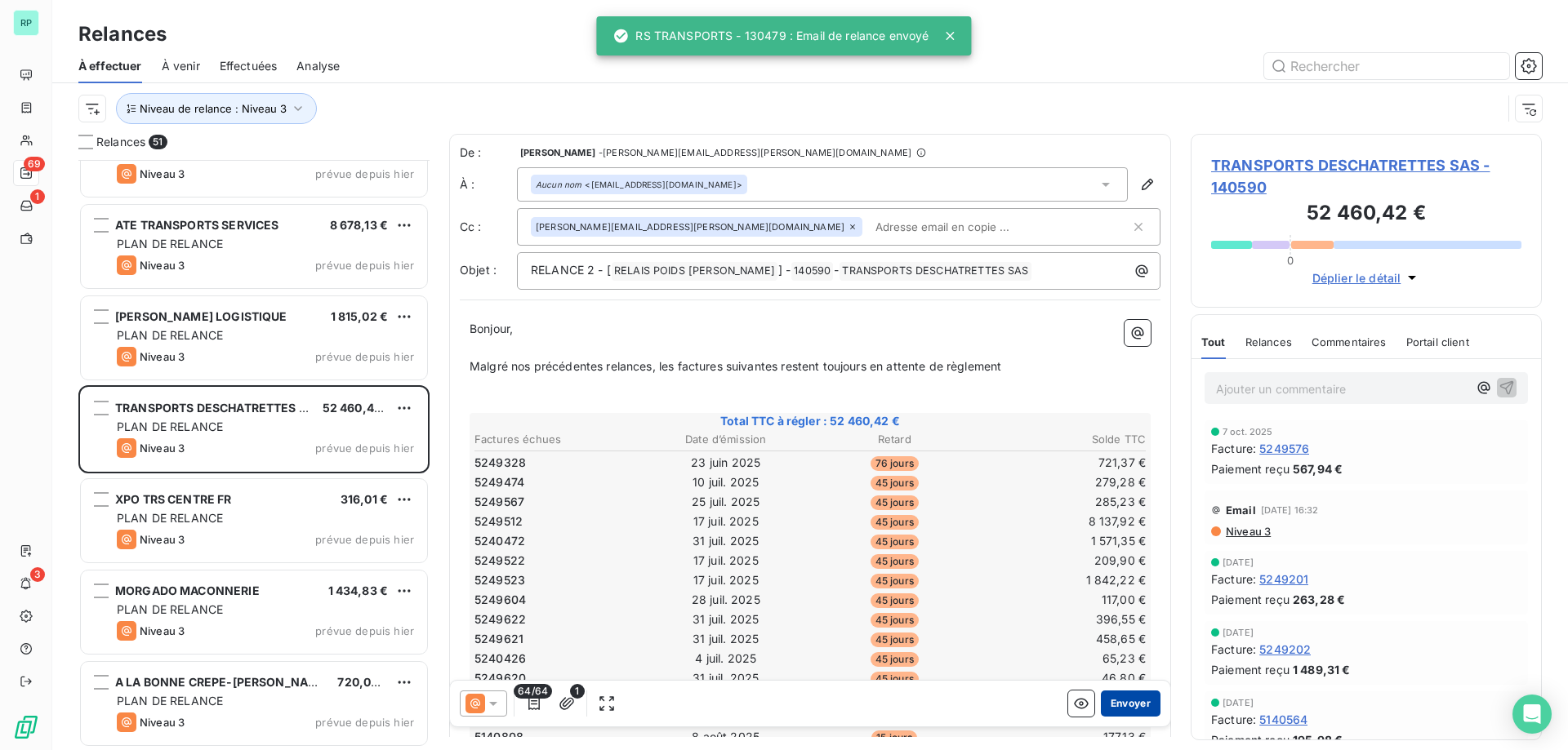
click at [1121, 702] on button "Envoyer" at bounding box center [1130, 704] width 60 height 26
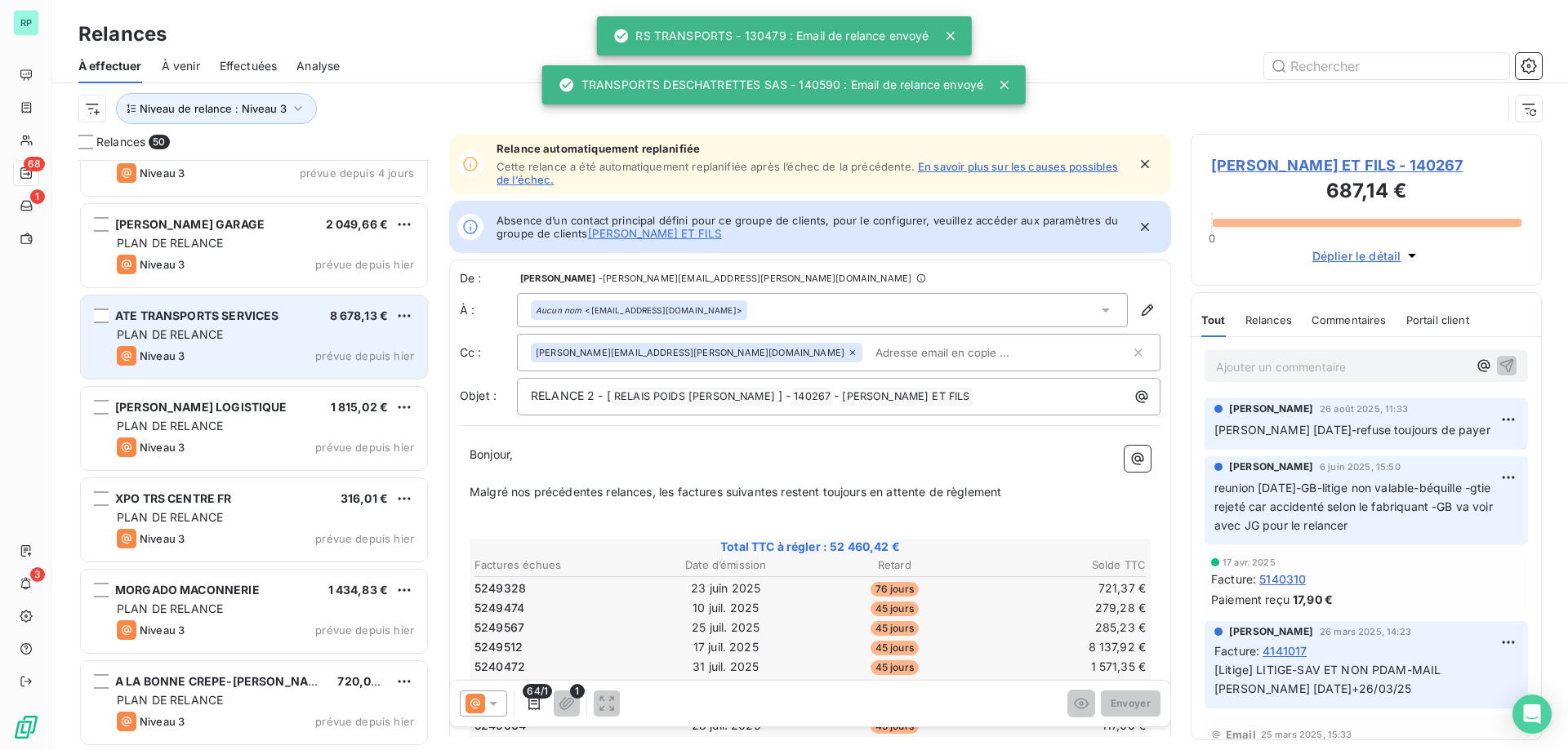
scroll to position [3981, 0]
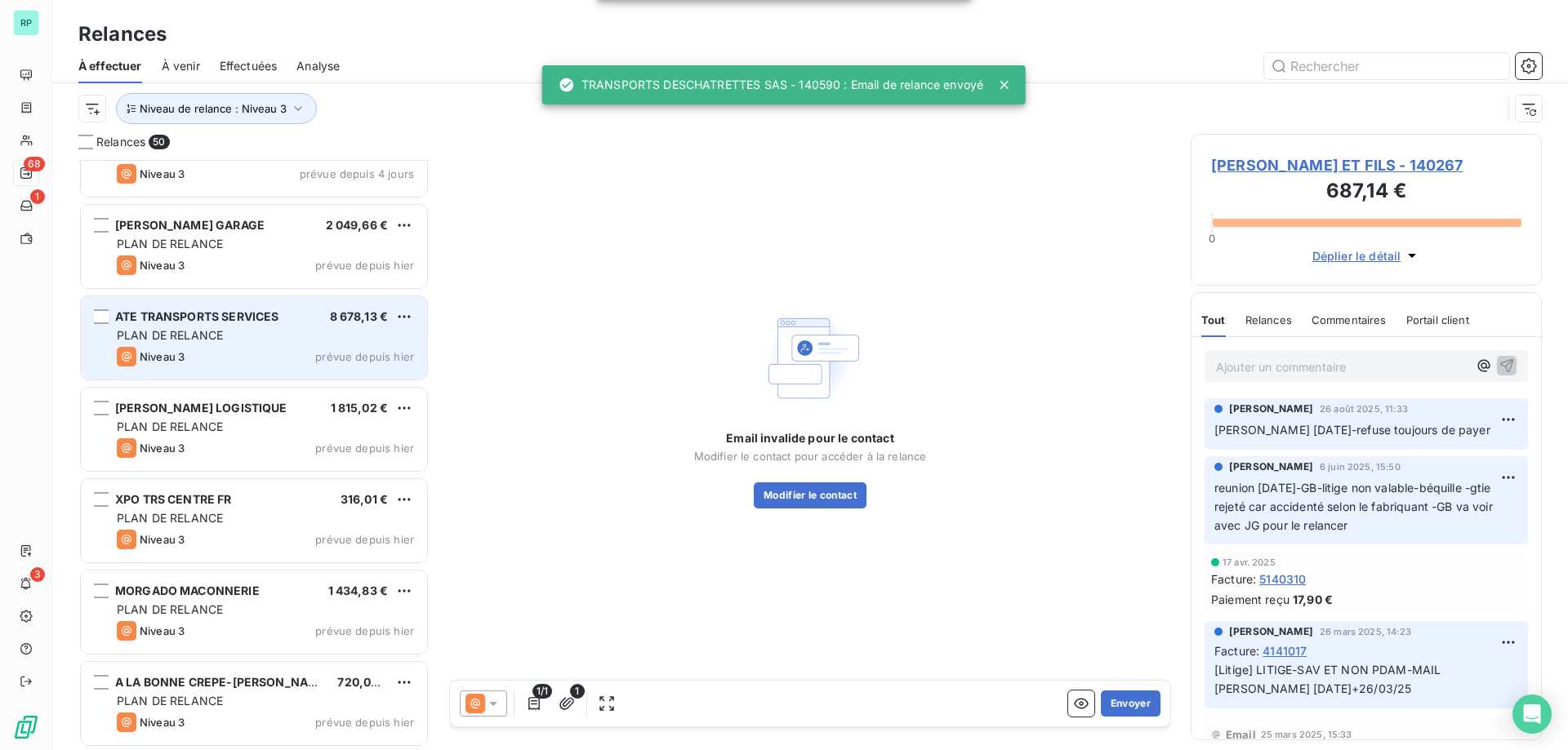
click at [188, 353] on div "Niveau 3 prévue depuis hier" at bounding box center [265, 357] width 297 height 20
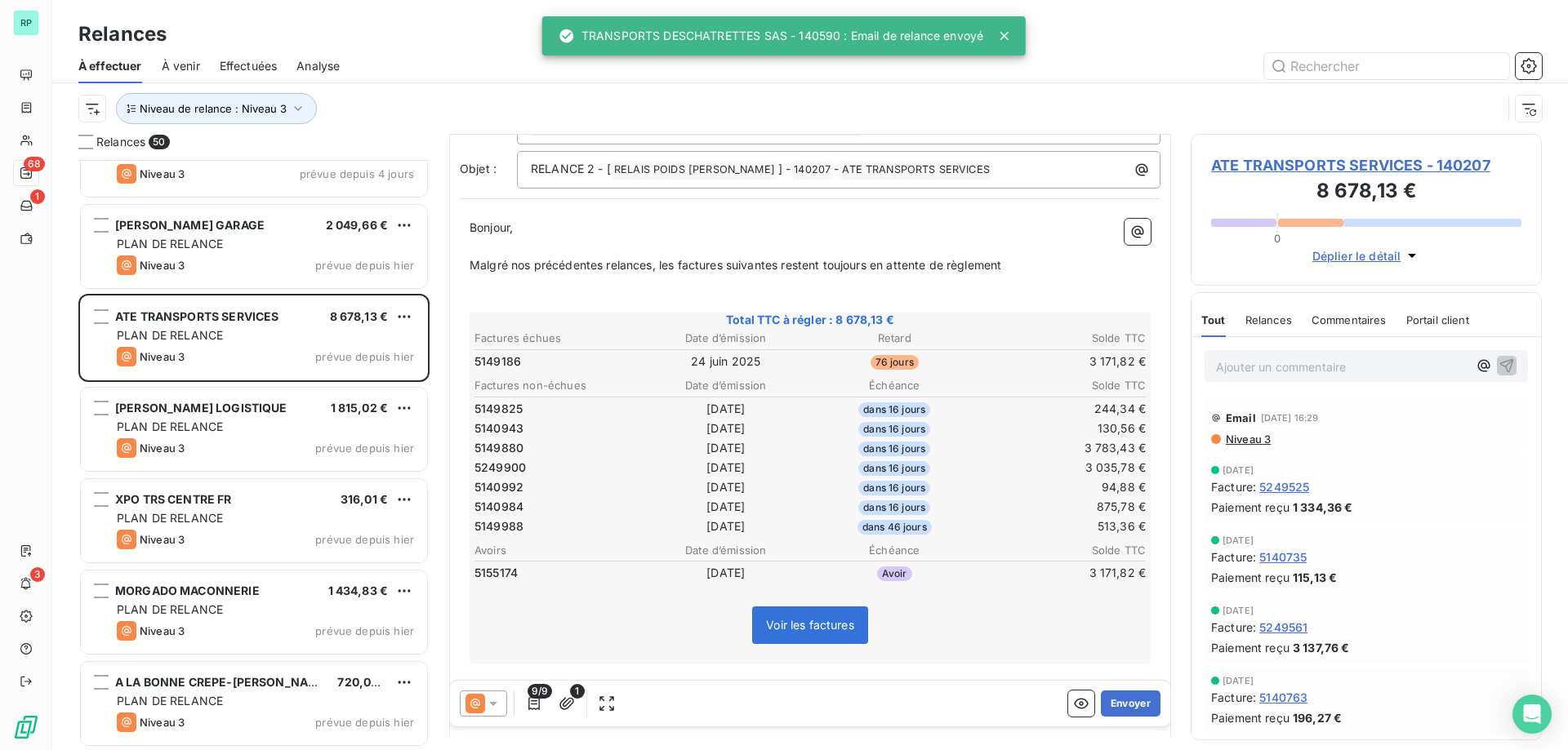
scroll to position [164, 0]
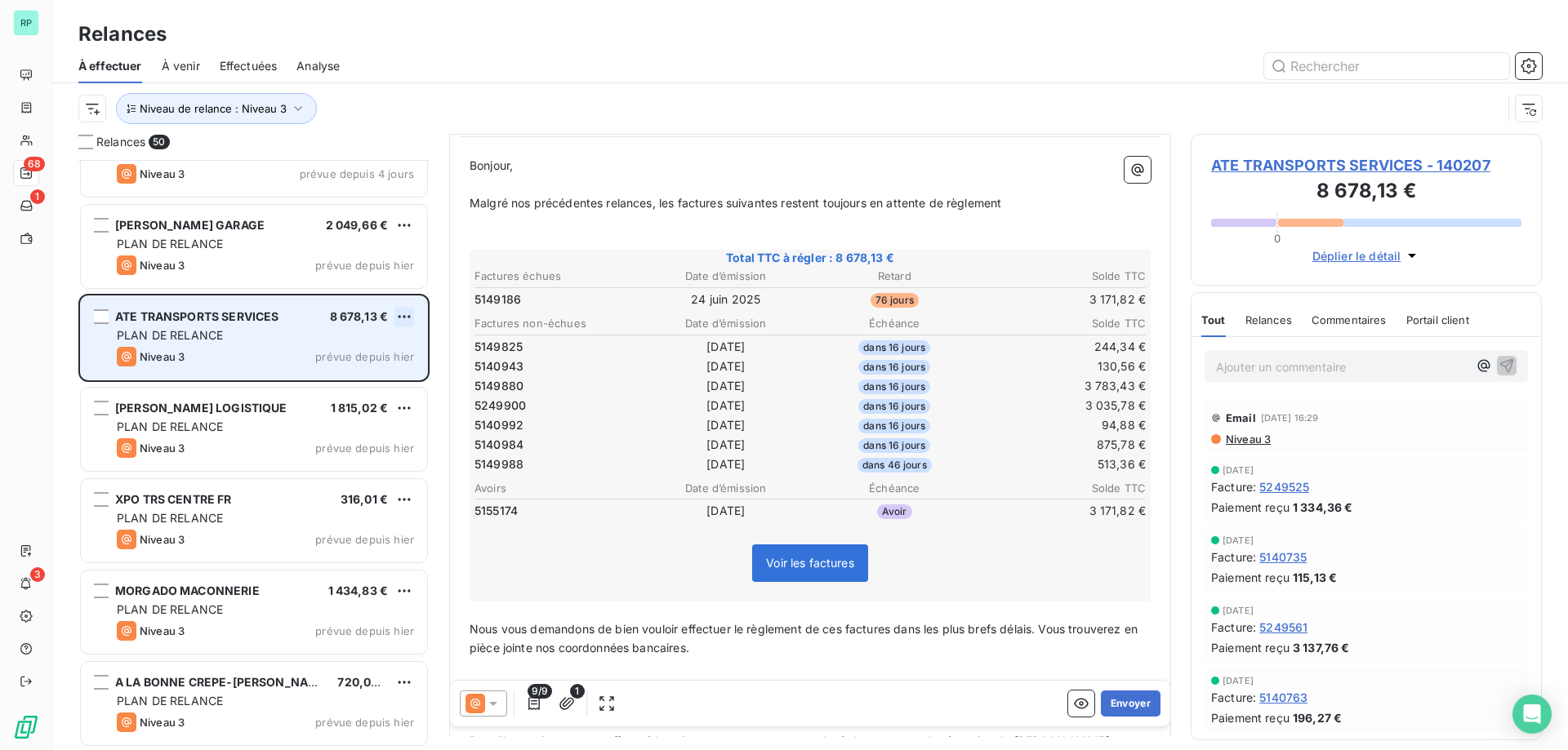
click at [400, 311] on html "RP 68 1 3 Relances À effectuer À venir Effectuées Analyse Niveau de relance : N…" at bounding box center [784, 375] width 1568 height 750
click at [322, 345] on div "Replanifier cette action" at bounding box center [333, 350] width 146 height 26
select select "9"
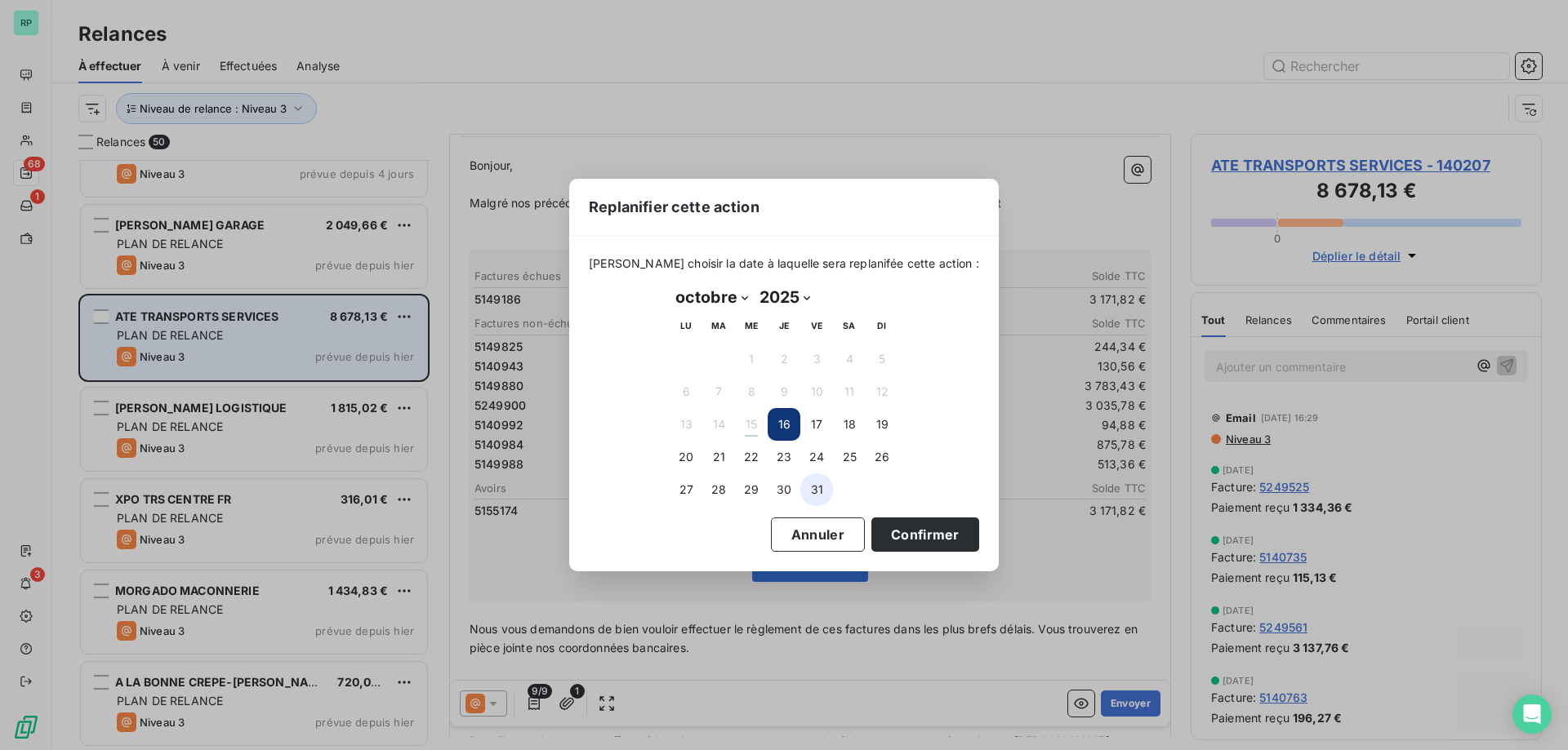
click at [816, 489] on button "31" at bounding box center [817, 490] width 33 height 33
click at [917, 528] on button "Confirmer" at bounding box center [924, 535] width 108 height 34
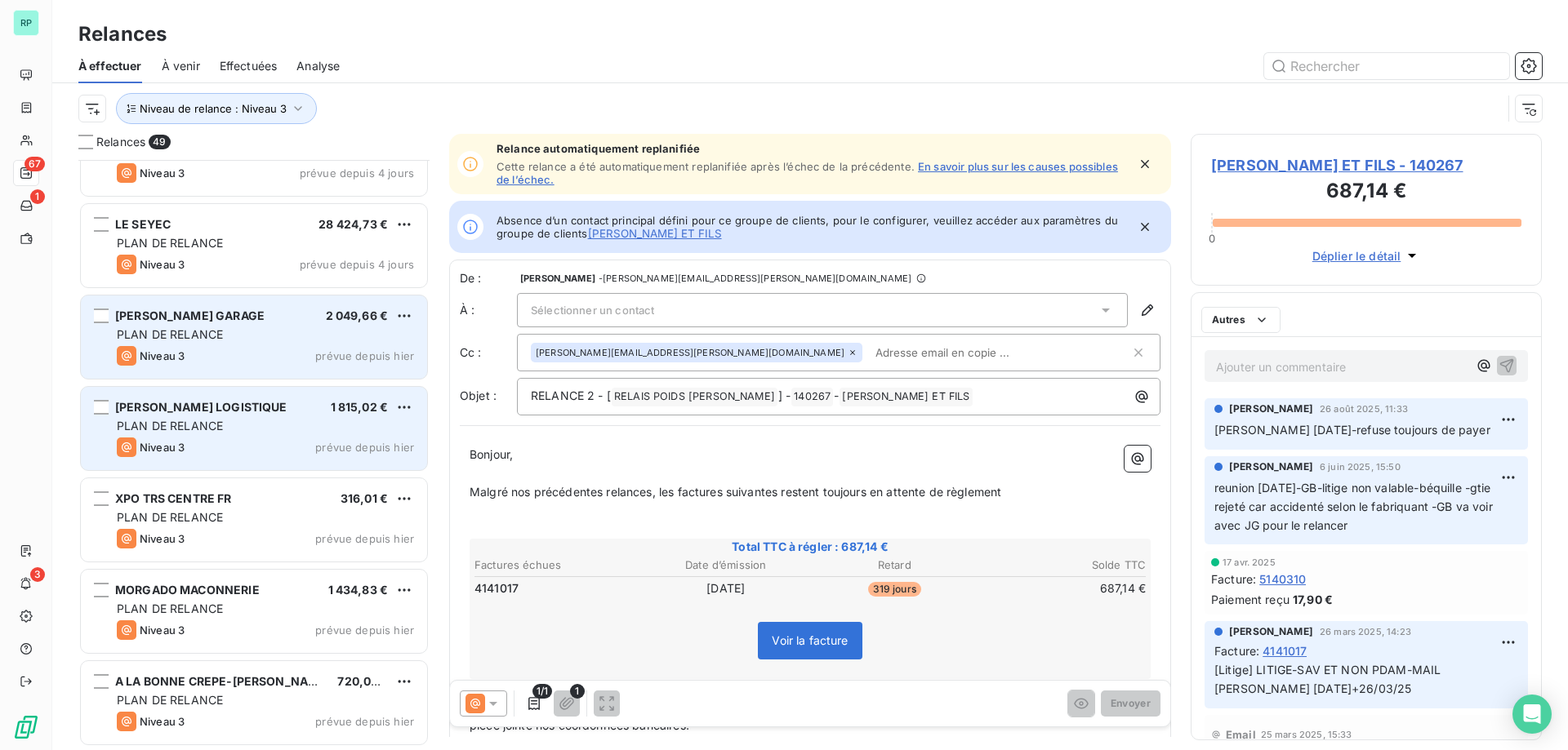
scroll to position [3889, 0]
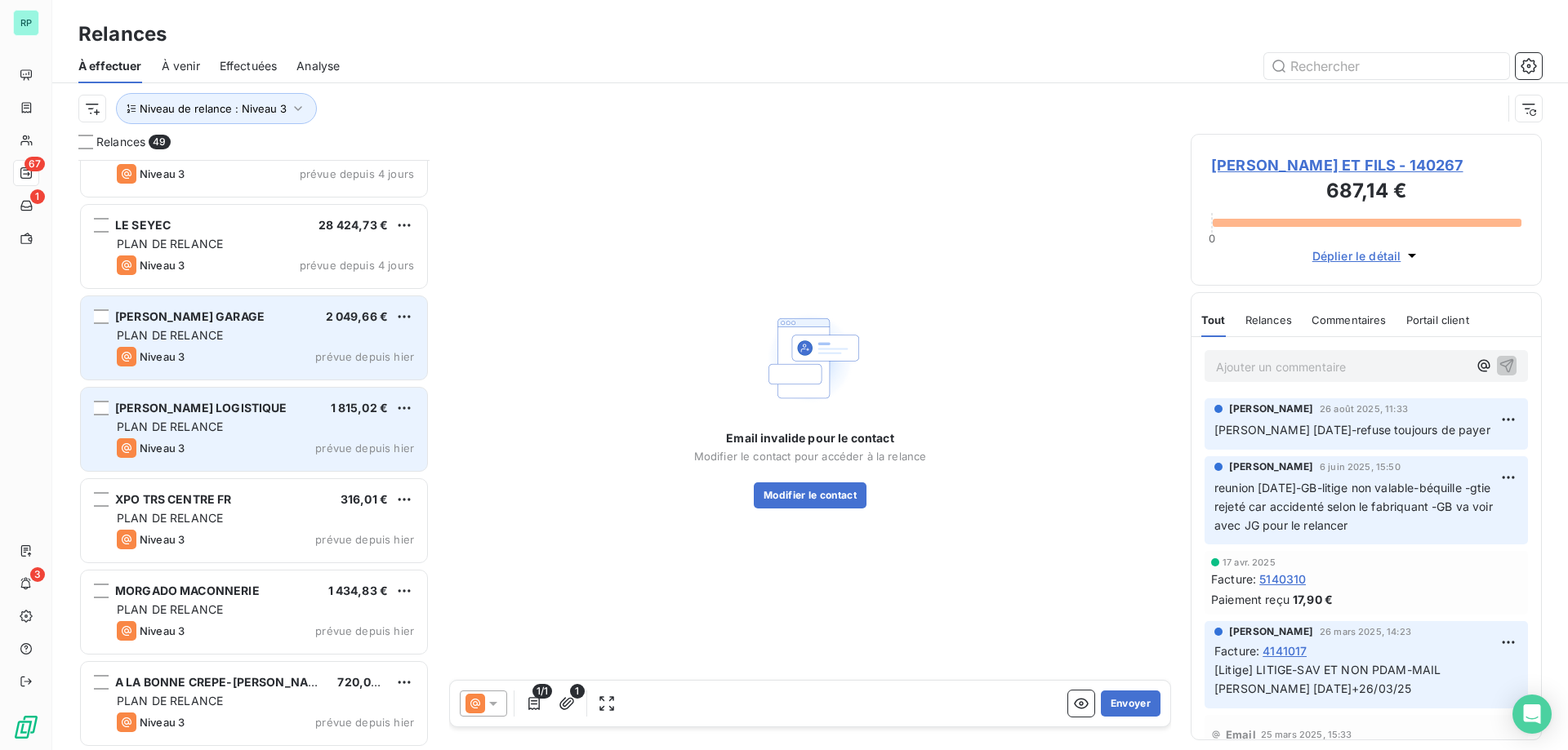
click at [271, 336] on div "PLAN DE RELANCE" at bounding box center [265, 336] width 297 height 16
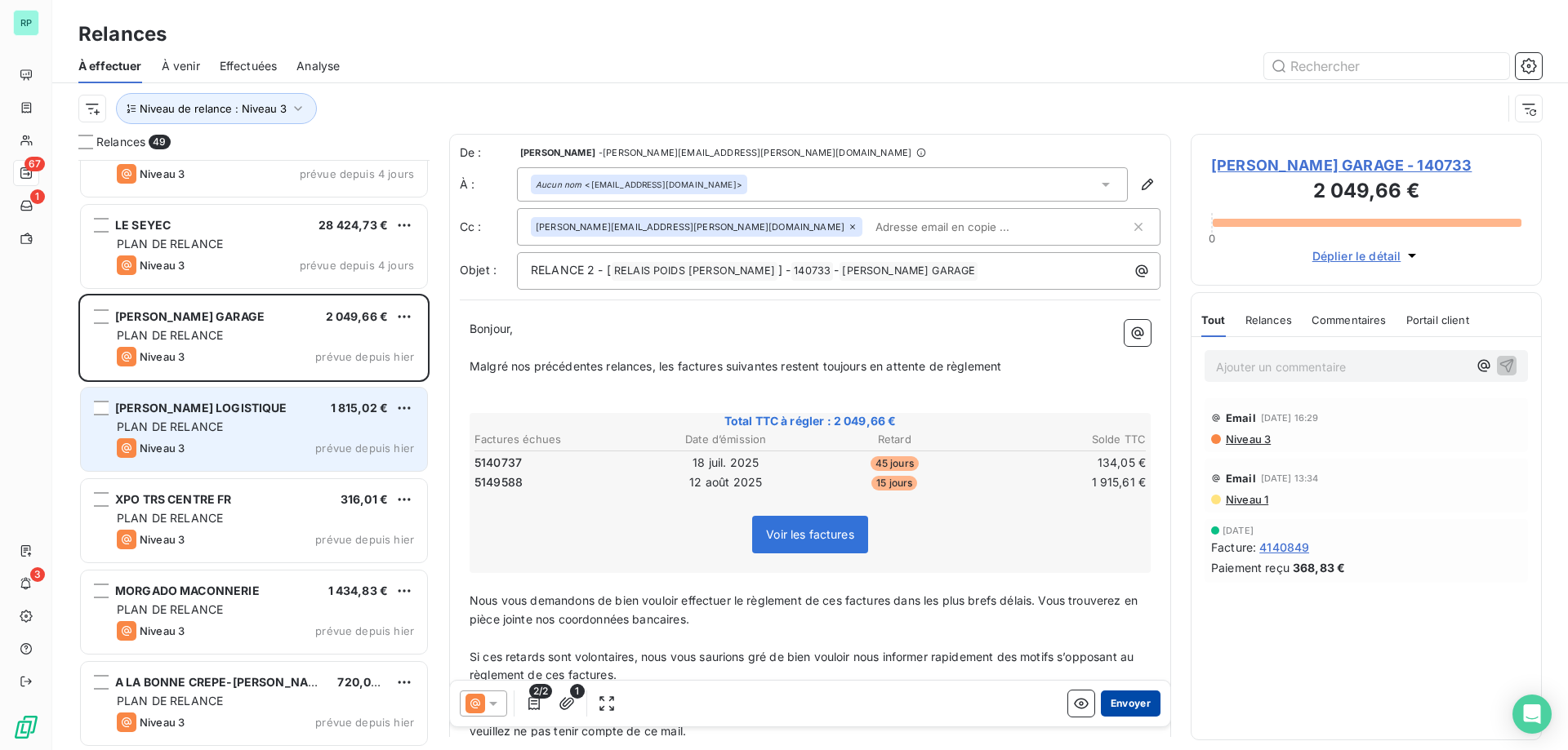
click at [1140, 700] on button "Envoyer" at bounding box center [1130, 704] width 60 height 26
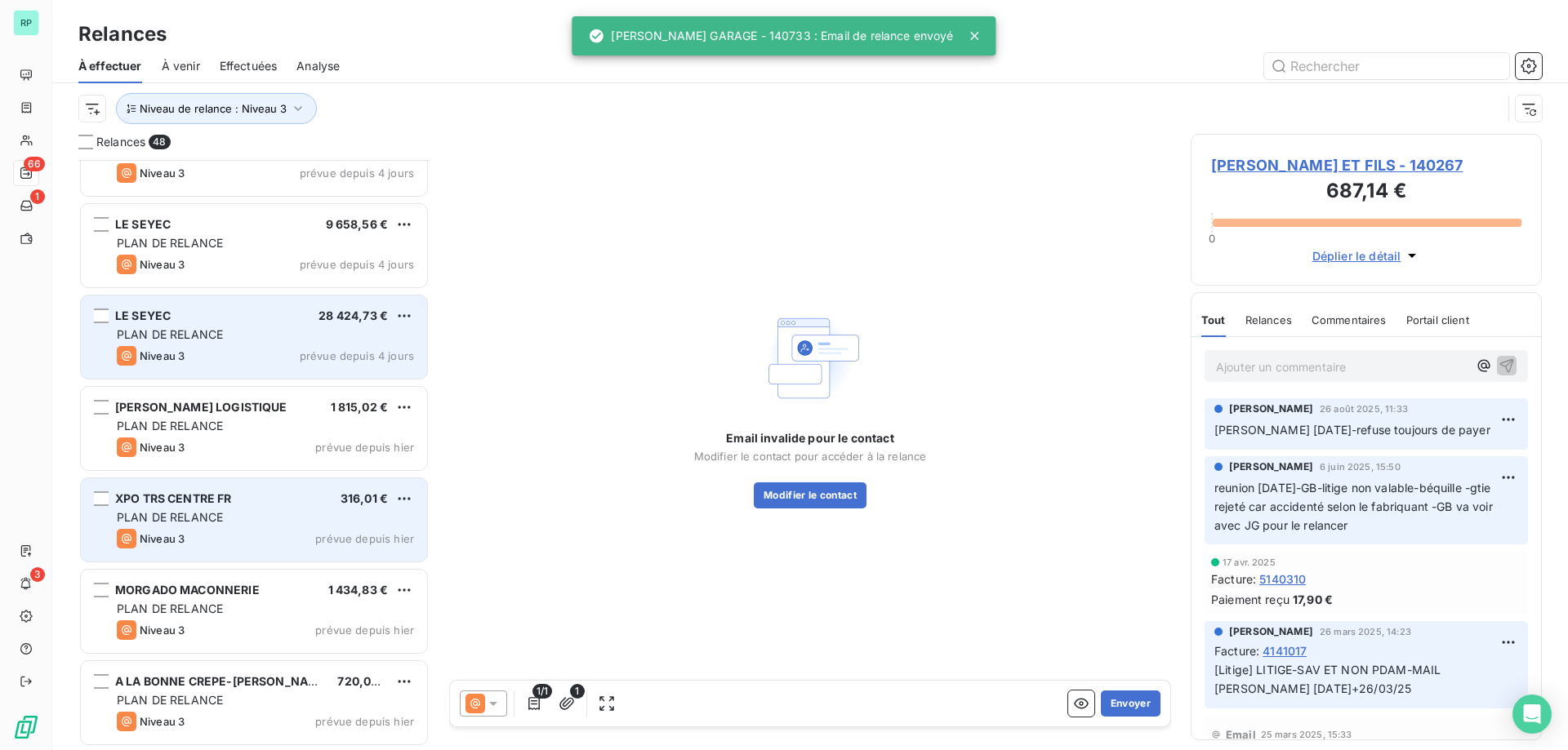
scroll to position [3798, 0]
click at [228, 327] on div "LE SEYEC 28 424,73 € PLAN DE RELANCE Niveau 3 prévue depuis 4 jours" at bounding box center [254, 337] width 346 height 83
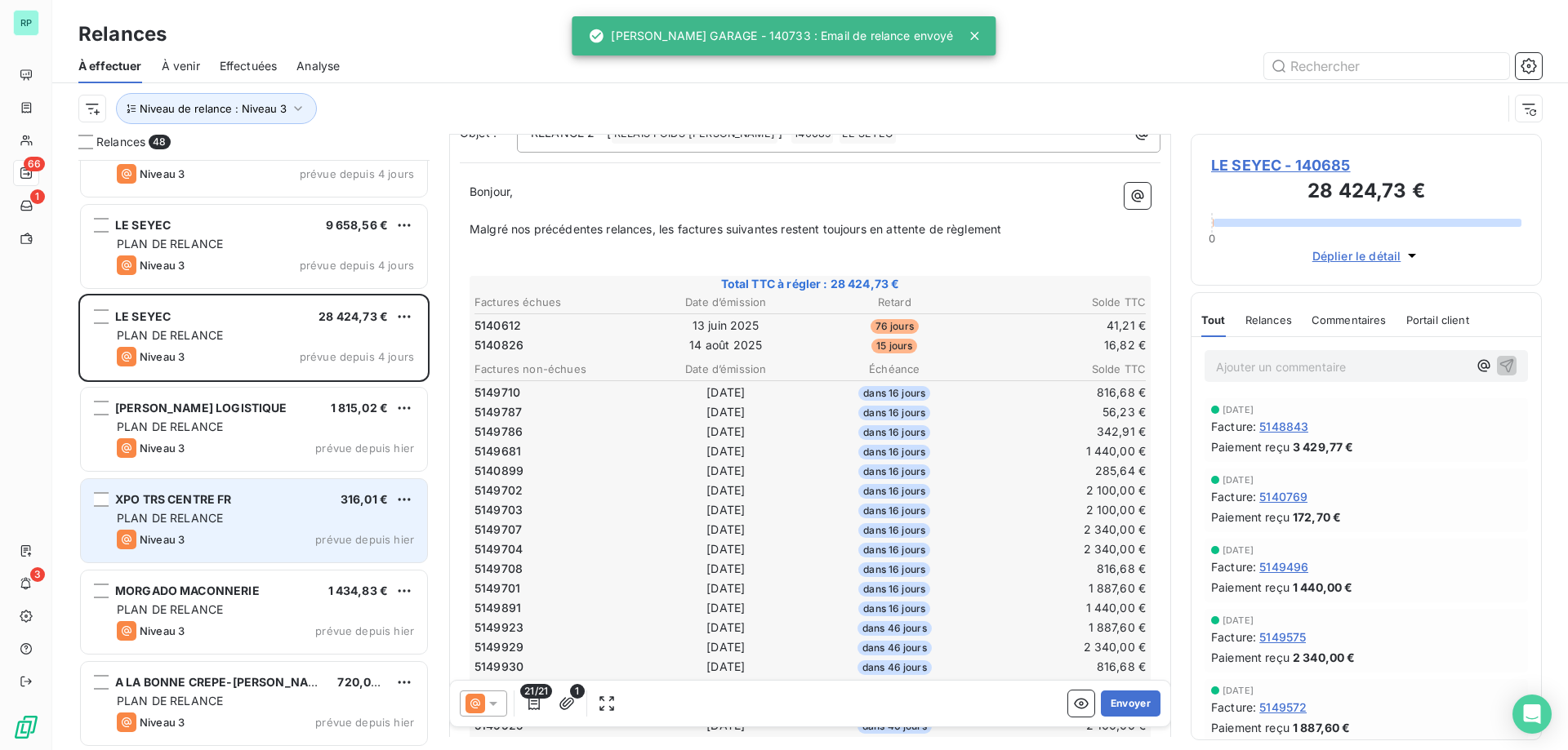
scroll to position [1, 0]
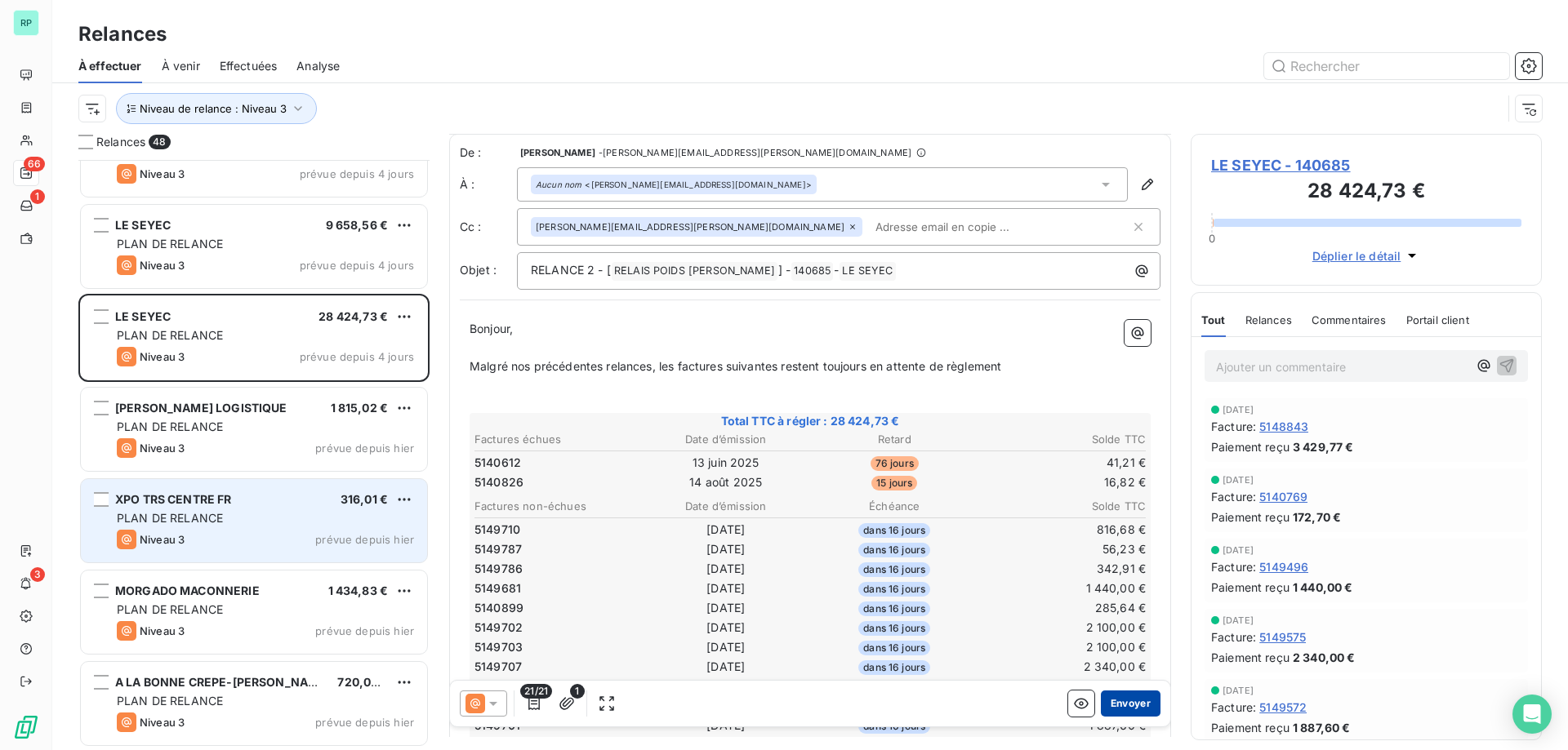
click at [1115, 707] on button "Envoyer" at bounding box center [1130, 704] width 60 height 26
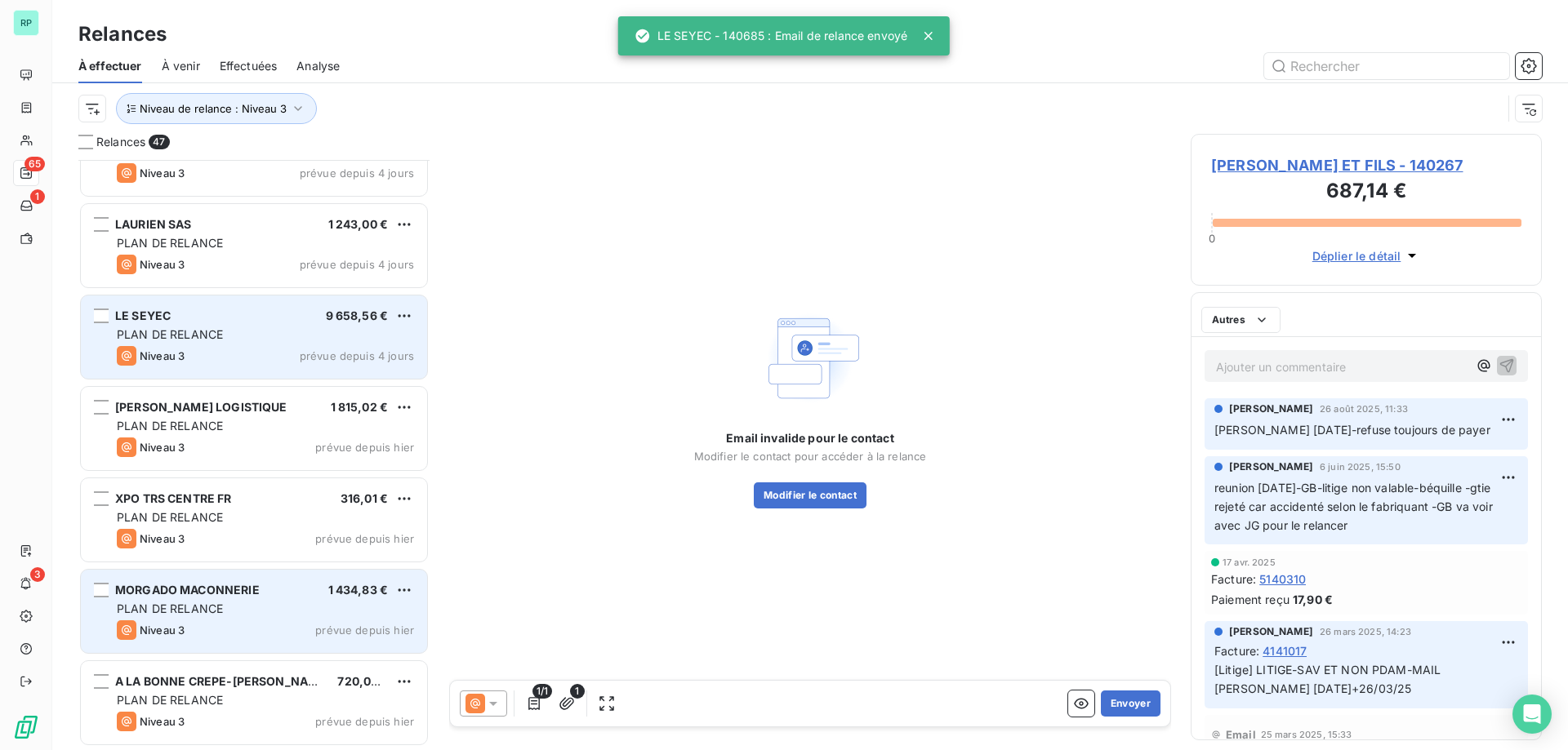
scroll to position [3707, 0]
click at [173, 320] on div "LE SEYEC 9 658,56 €" at bounding box center [265, 317] width 297 height 15
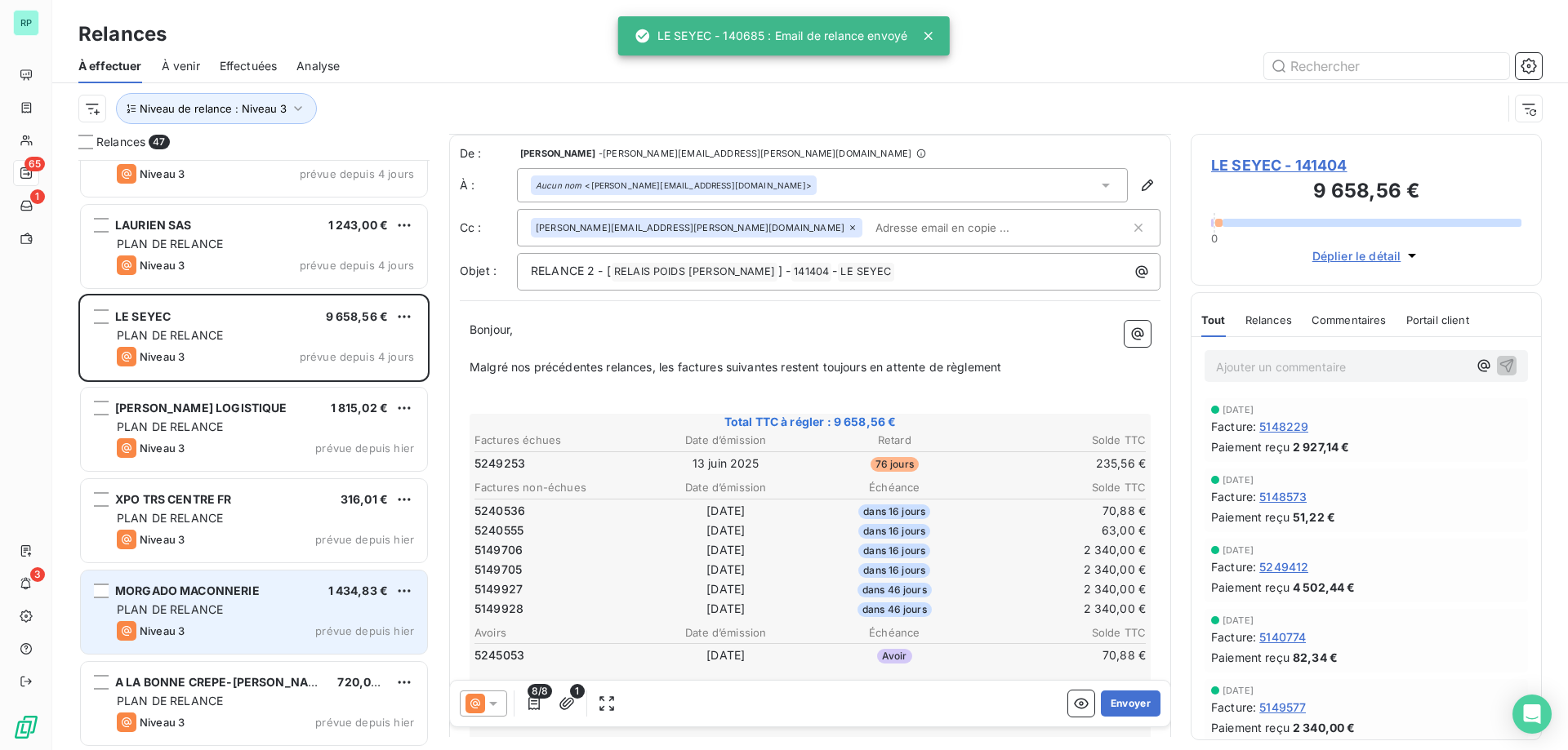
scroll to position [164, 0]
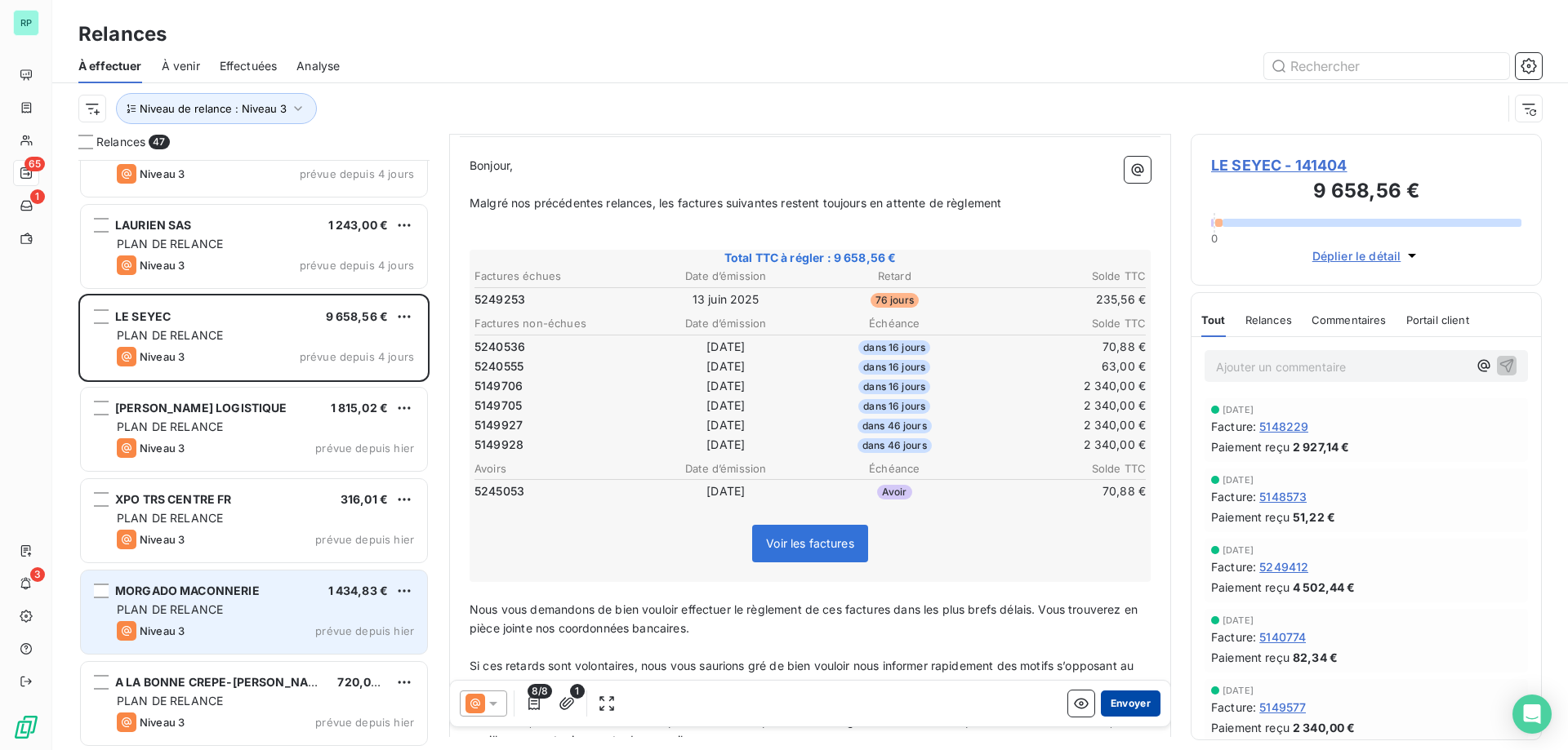
click at [1117, 706] on button "Envoyer" at bounding box center [1130, 704] width 60 height 26
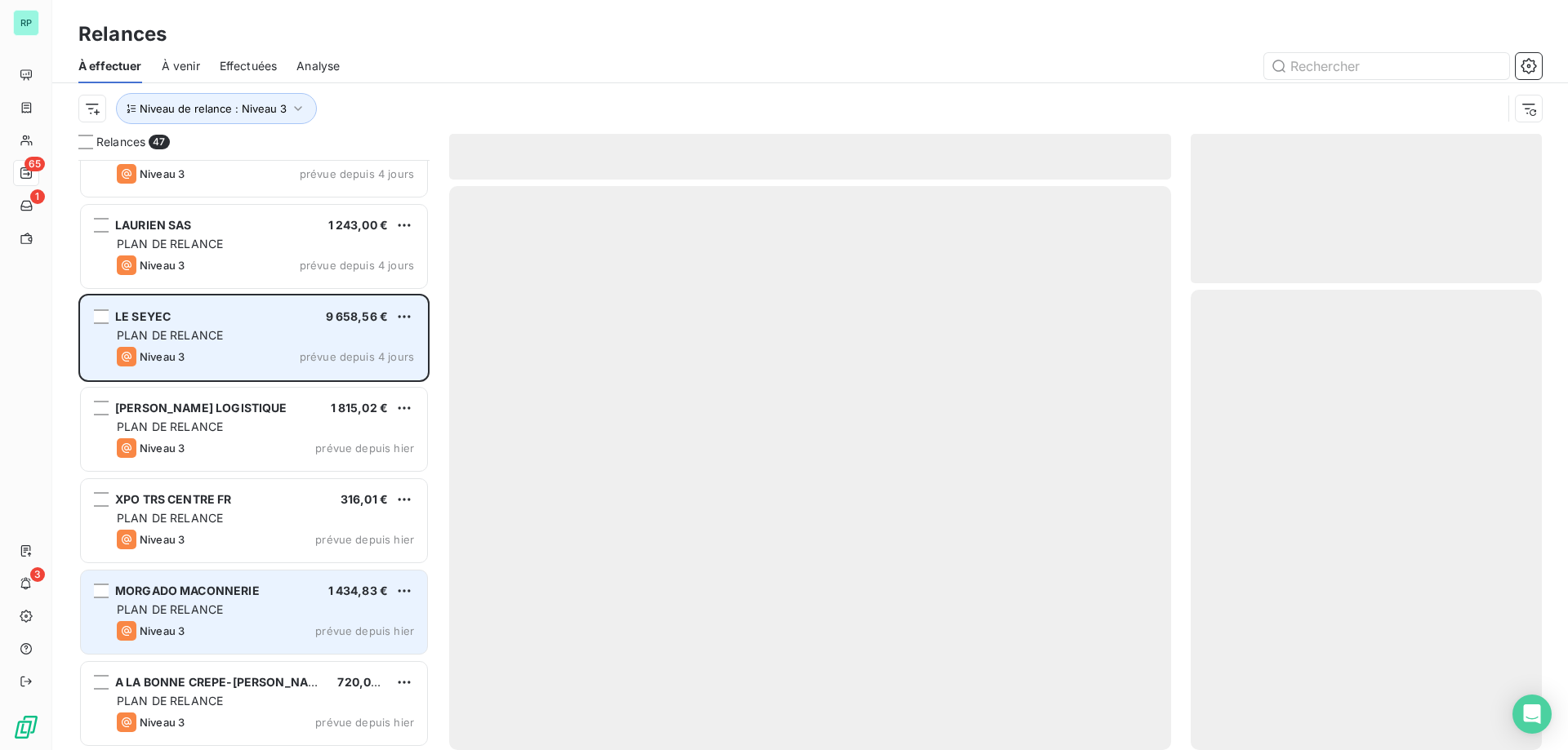
click at [282, 325] on div "LE SEYEC 9 658,56 € PLAN DE RELANCE Niveau 3 prévue depuis 4 jours" at bounding box center [254, 337] width 346 height 83
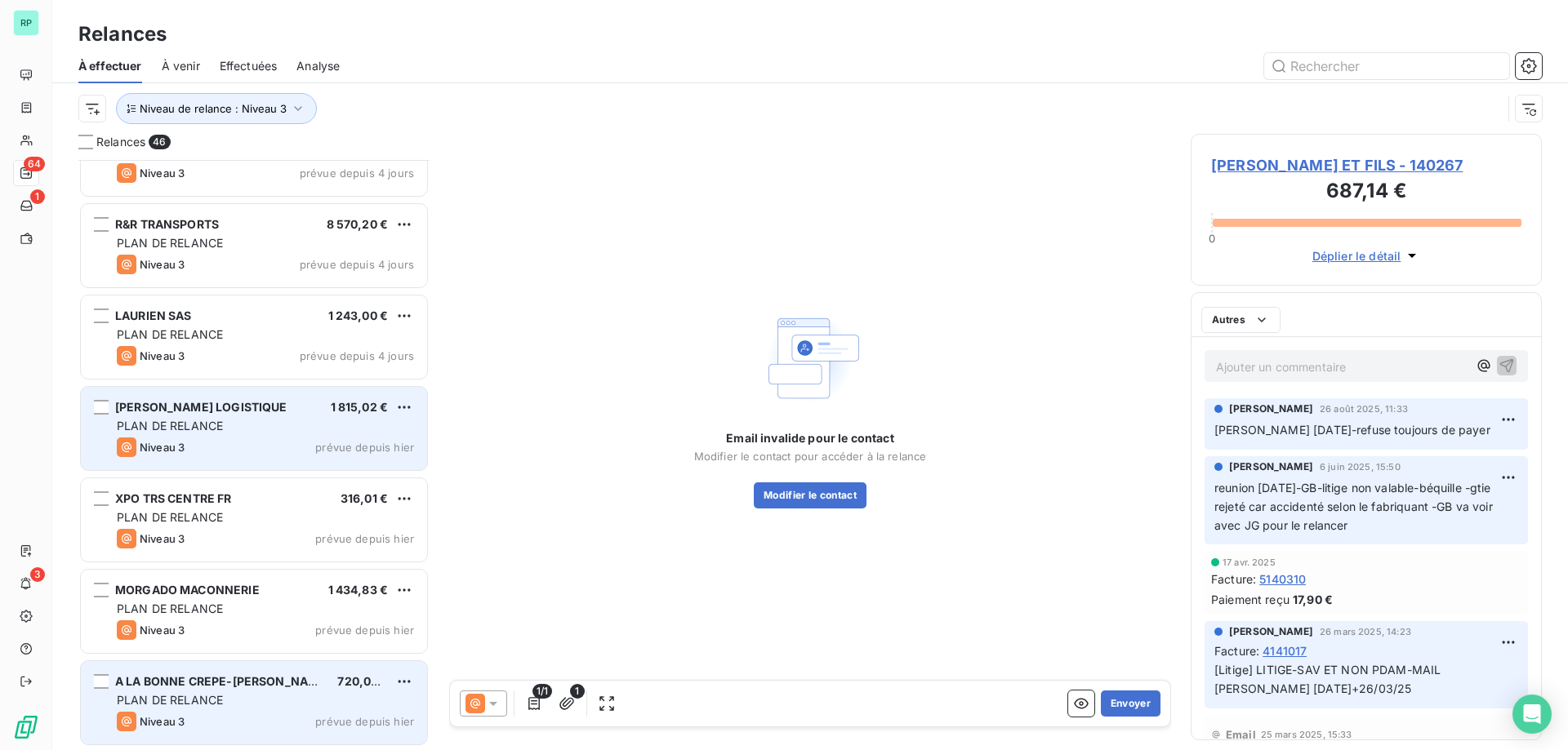
scroll to position [3615, 0]
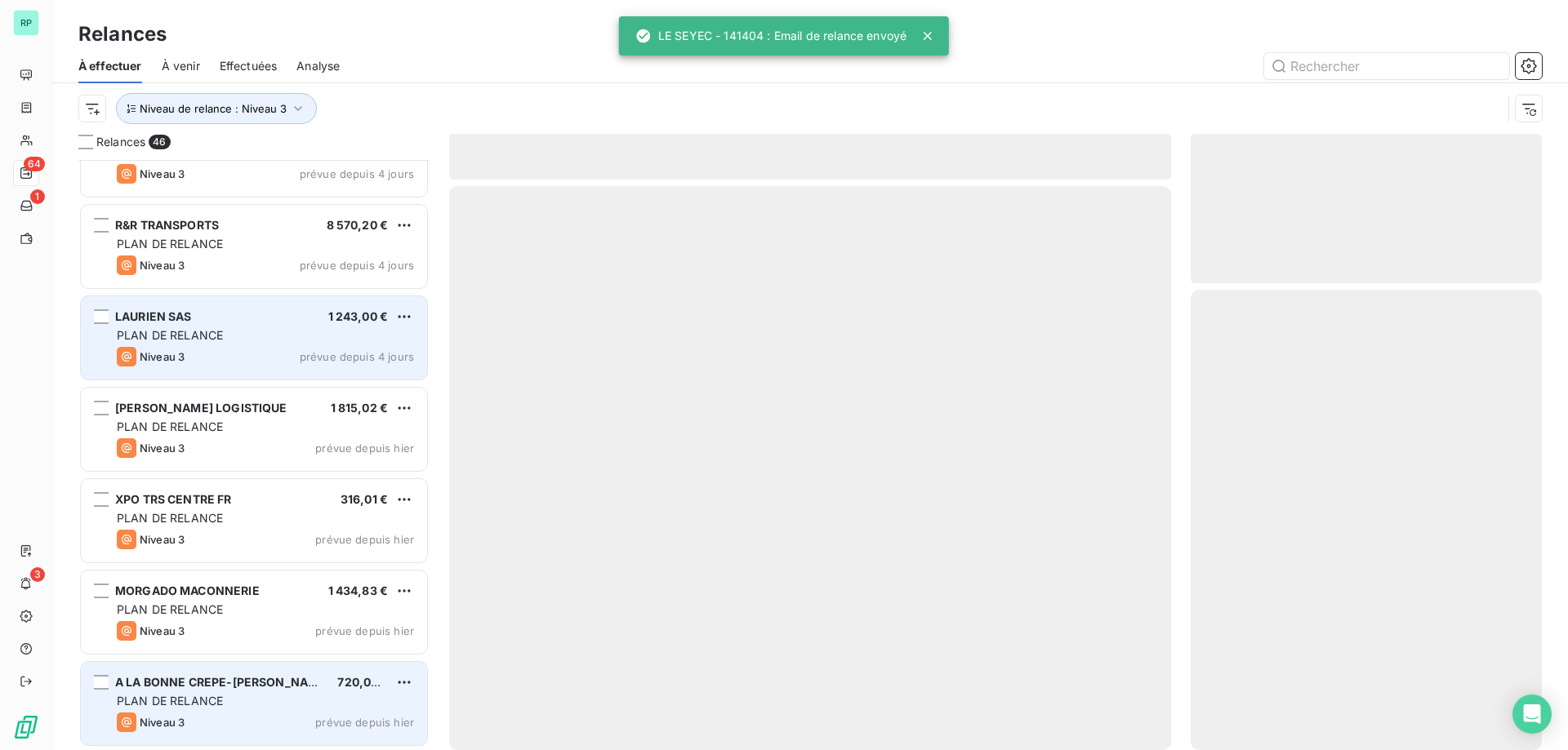
click at [250, 353] on div "Niveau 3 prévue depuis 4 jours" at bounding box center [265, 357] width 297 height 20
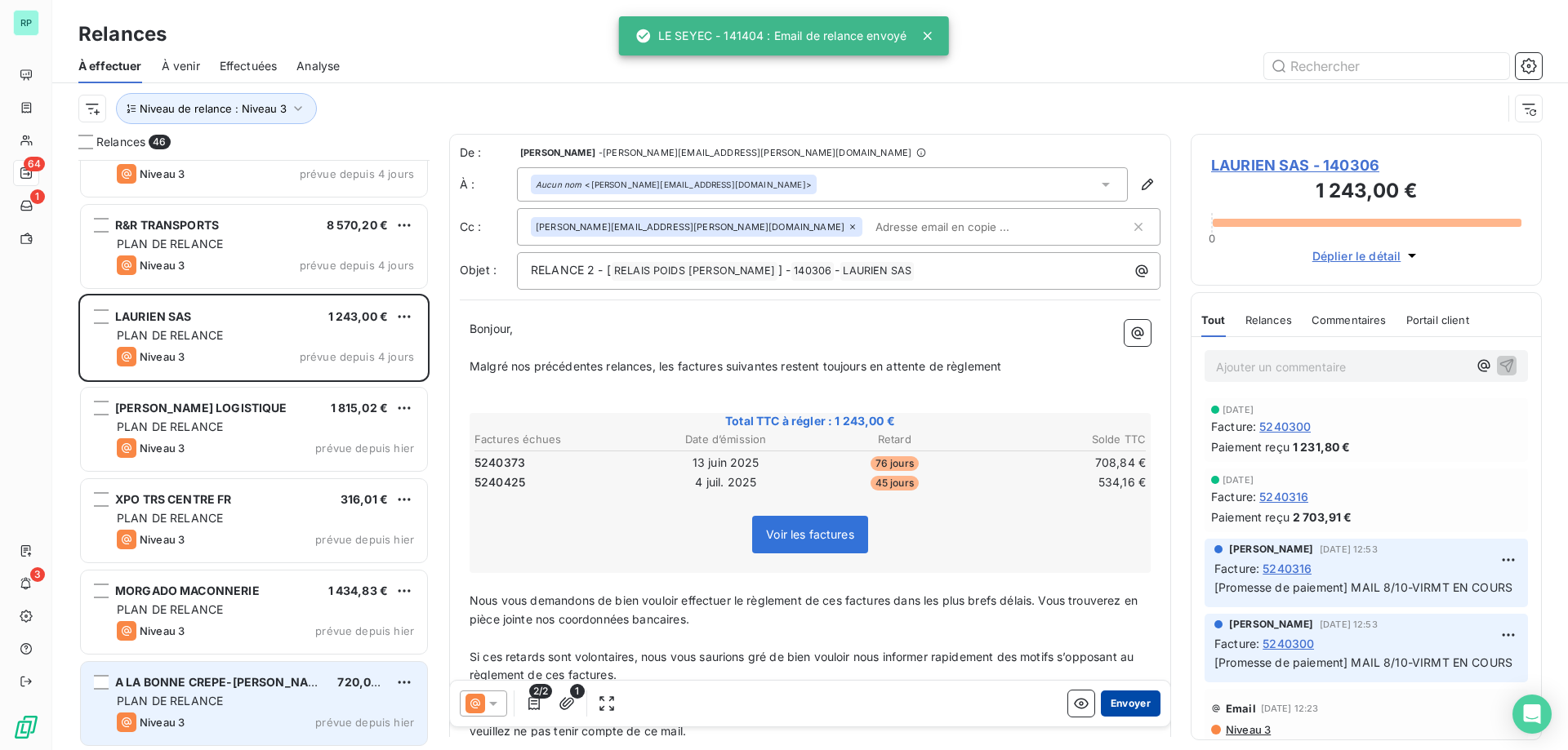
click at [1138, 707] on button "Envoyer" at bounding box center [1130, 704] width 60 height 26
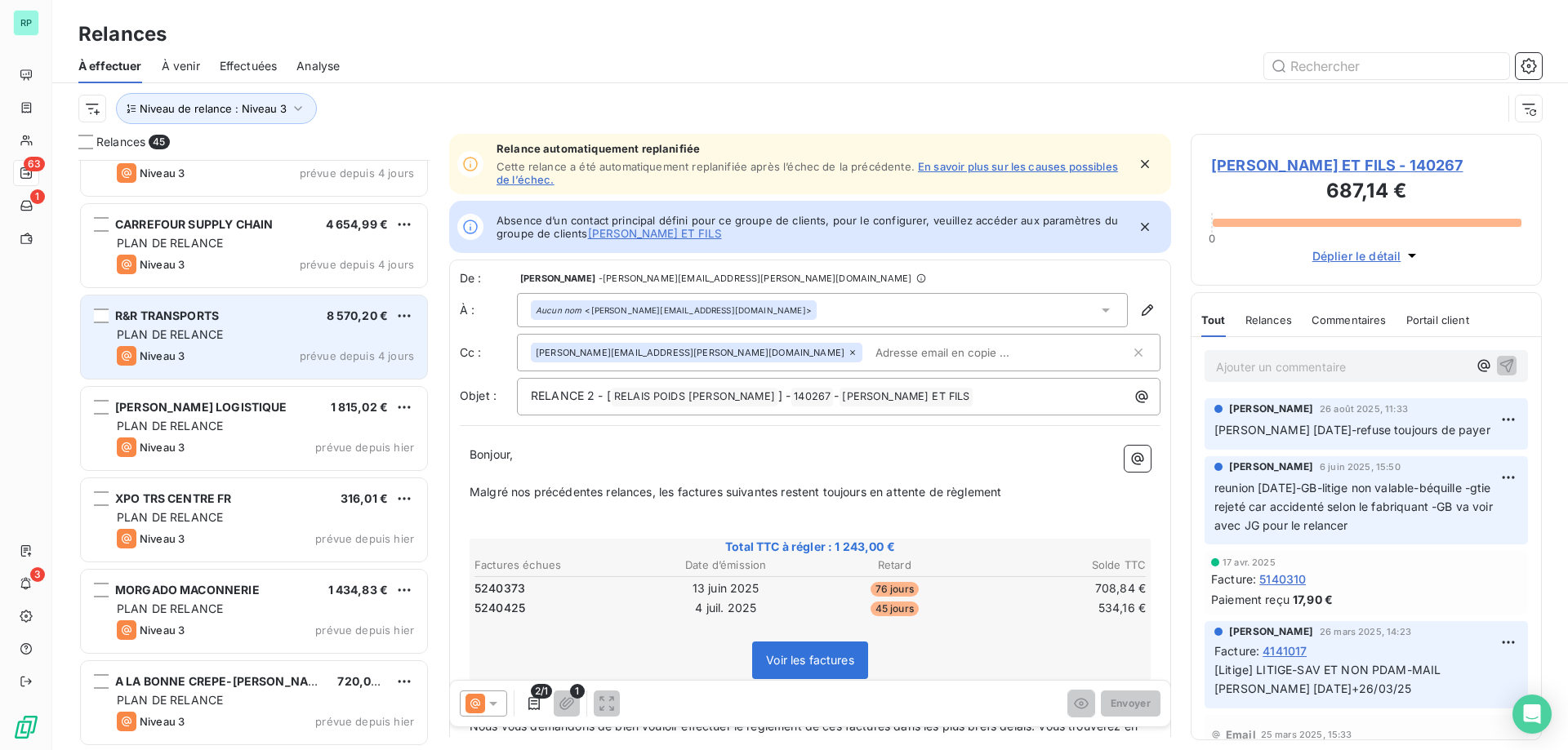
scroll to position [3524, 0]
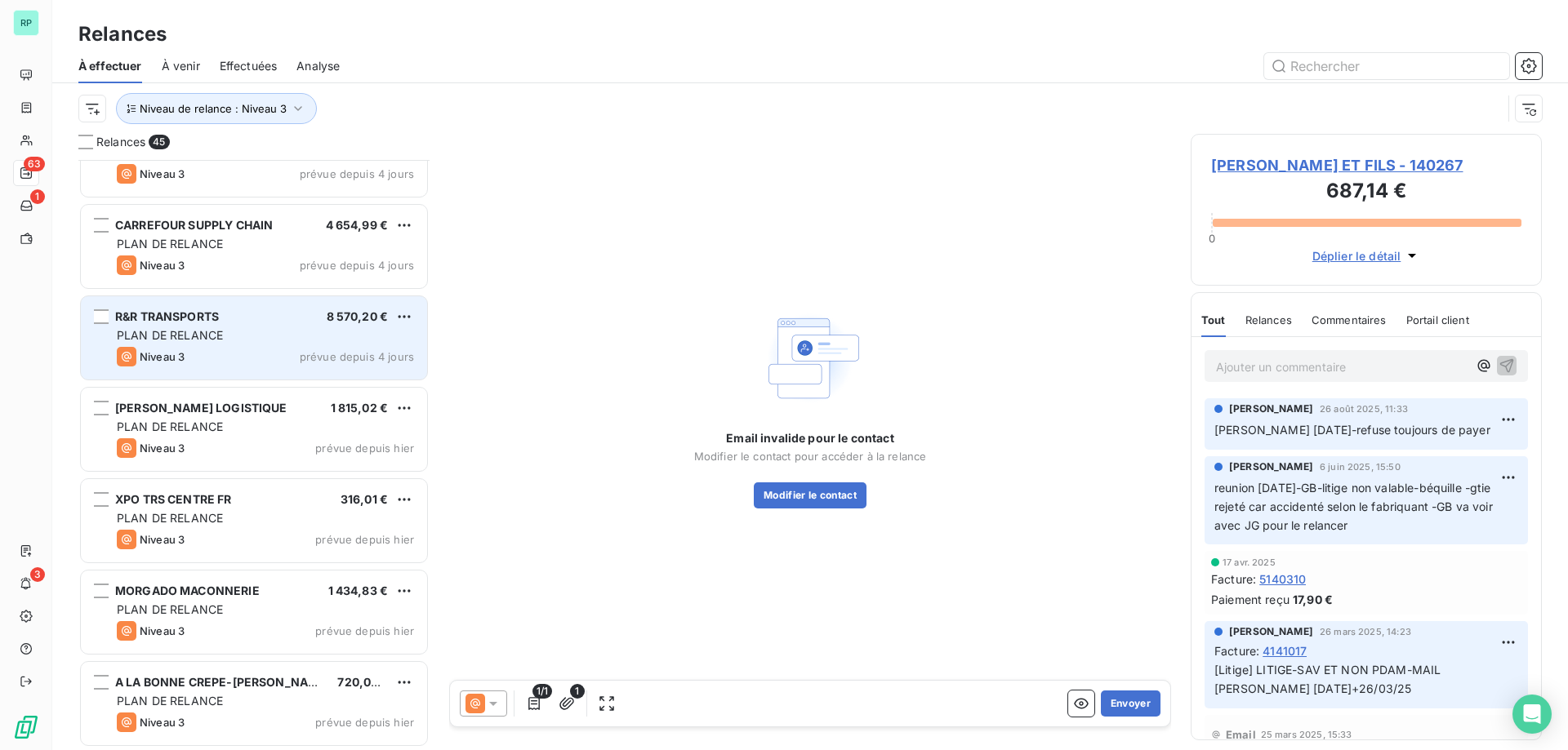
click at [244, 306] on div "R&R TRANSPORTS 8 570,20 € PLAN DE RELANCE Niveau 3 prévue depuis 4 jours" at bounding box center [254, 337] width 346 height 83
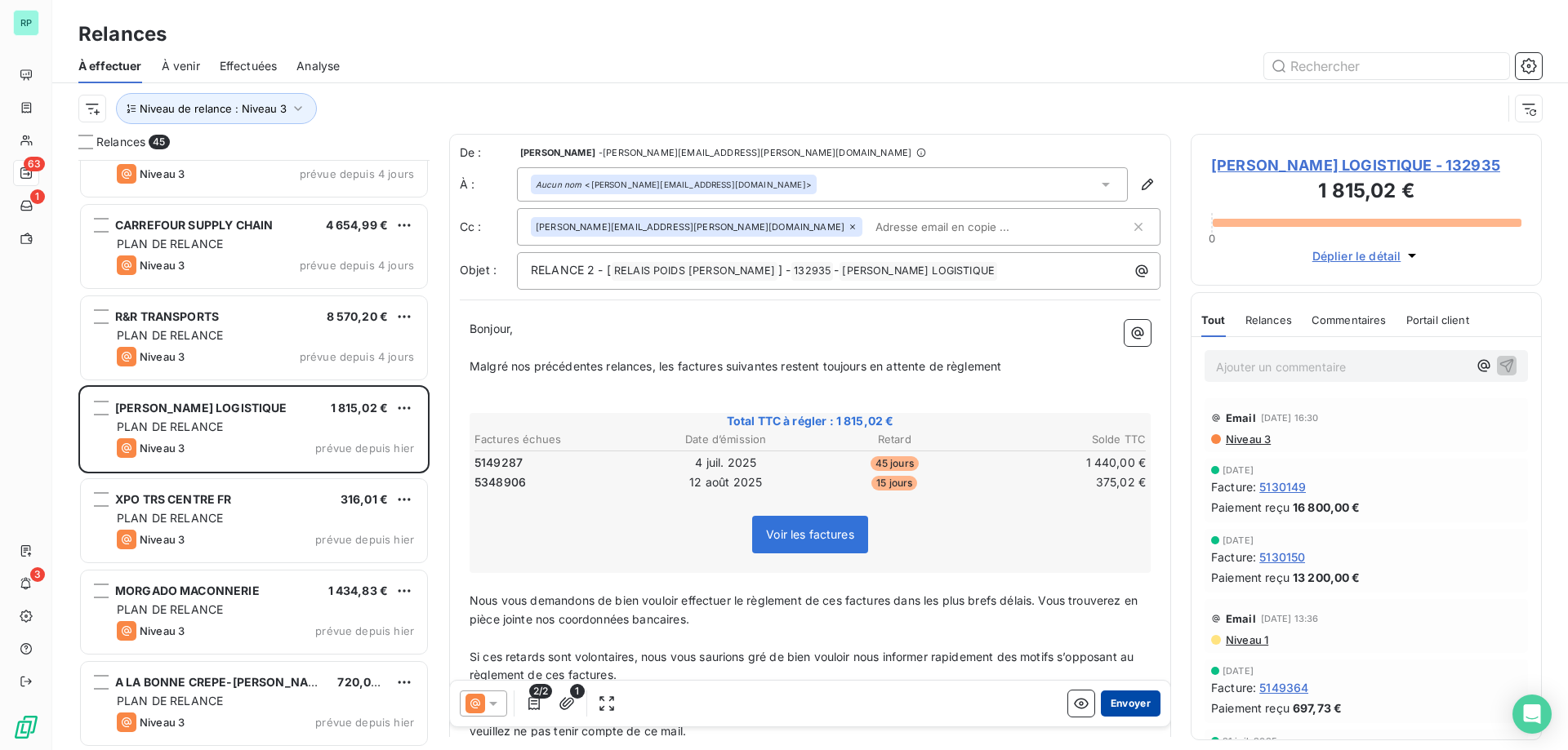
click at [1130, 703] on button "Envoyer" at bounding box center [1130, 704] width 60 height 26
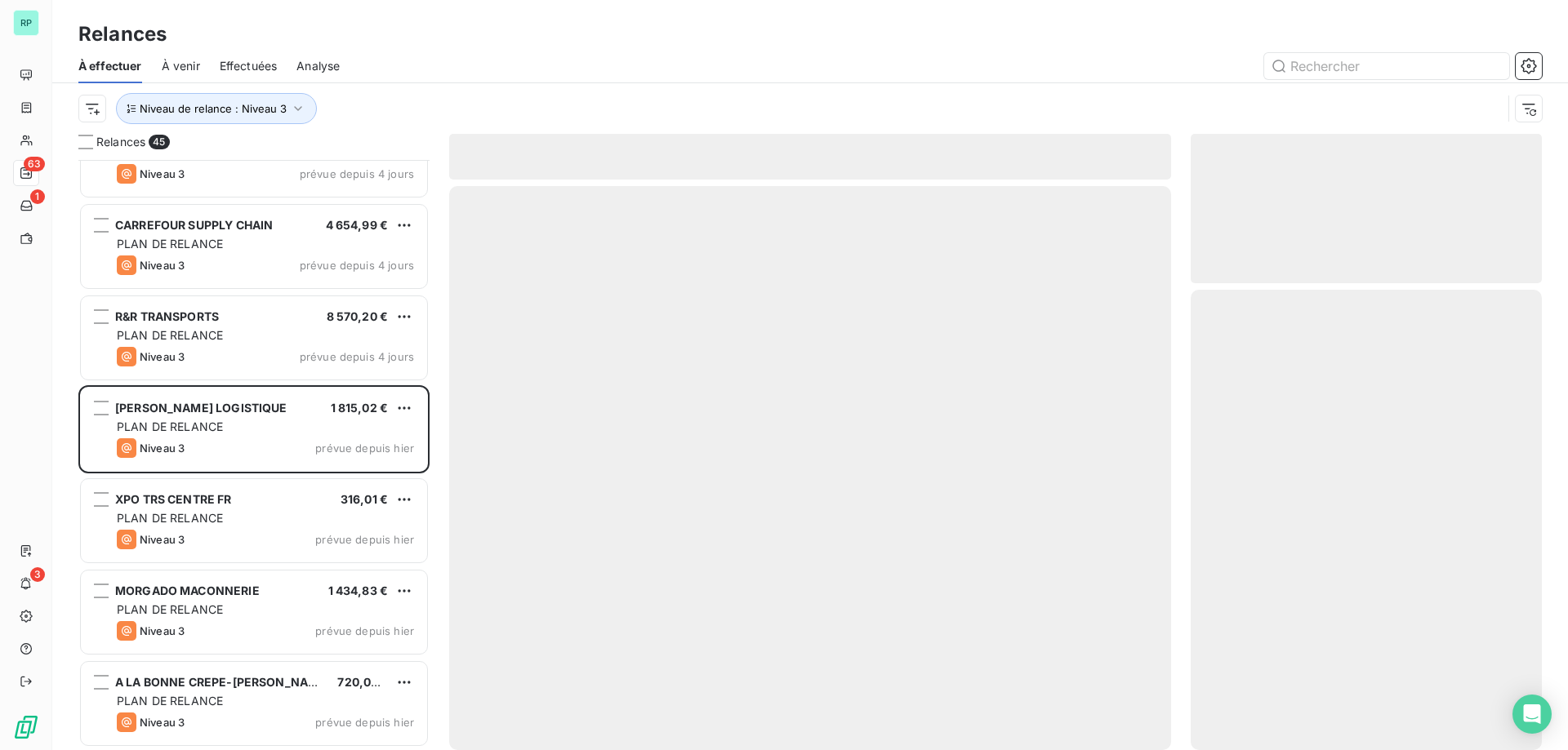
scroll to position [3432, 0]
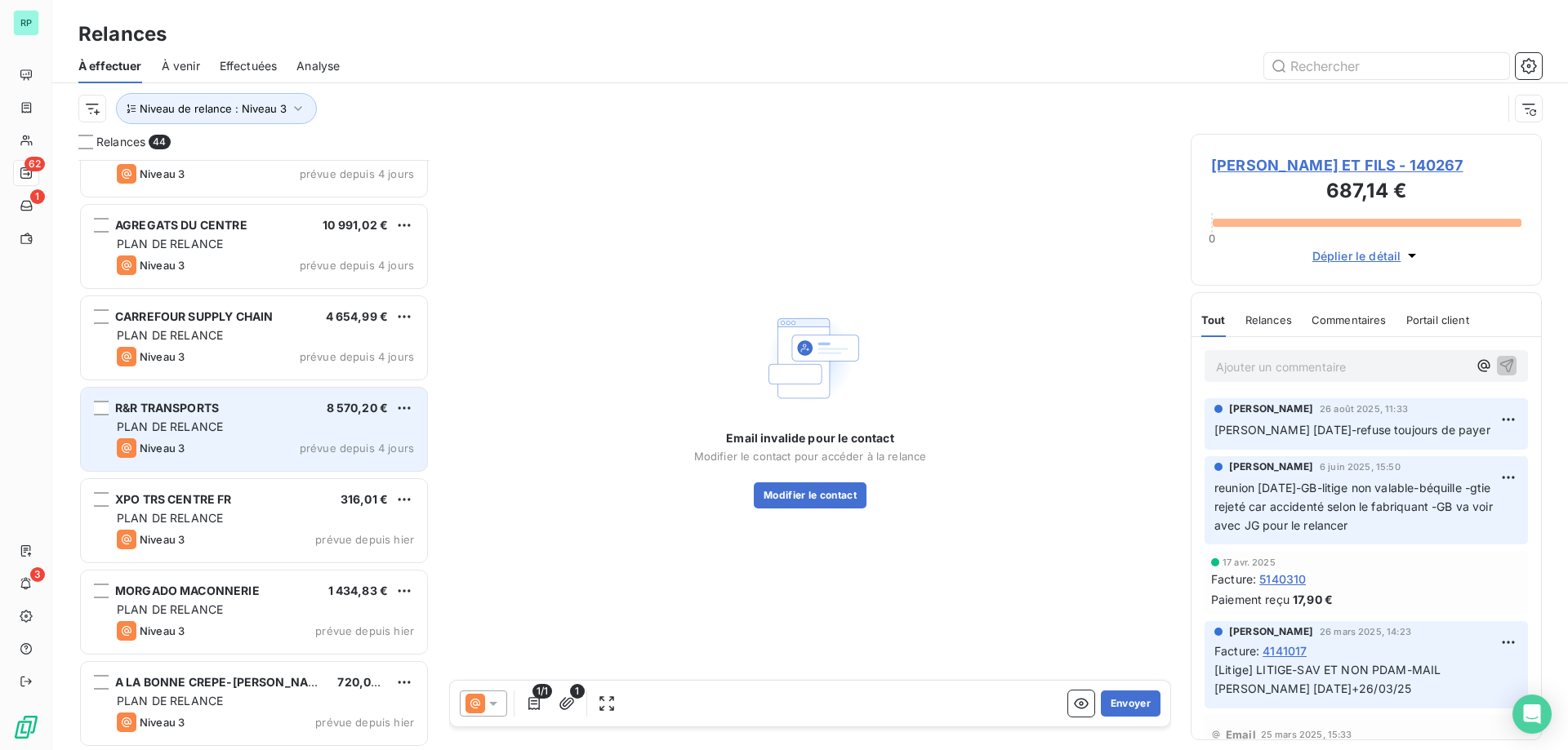
click at [271, 429] on div "PLAN DE RELANCE" at bounding box center [265, 427] width 297 height 16
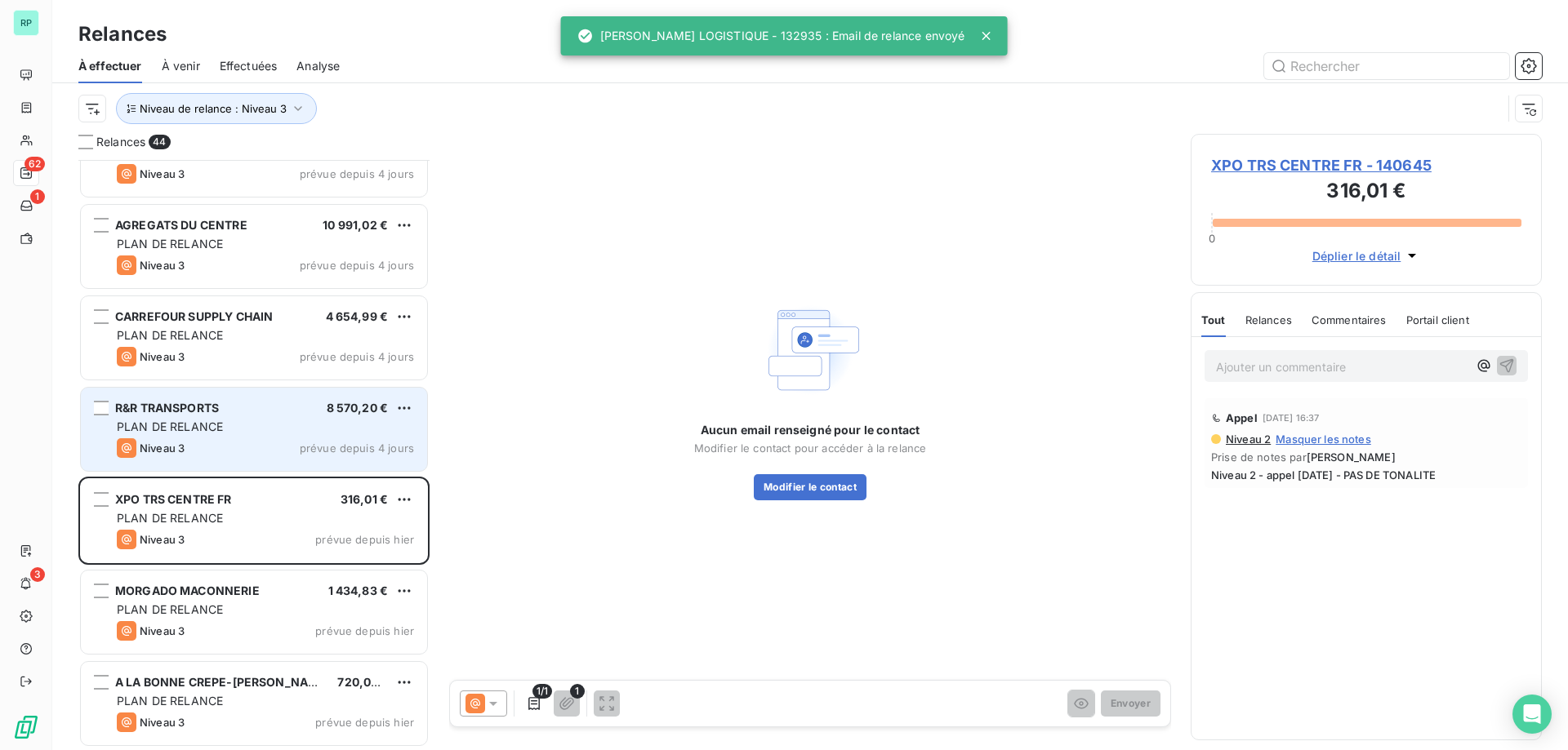
click at [247, 436] on div "R&R TRANSPORTS 8 570,20 € PLAN DE RELANCE Niveau 3 prévue depuis 4 jours" at bounding box center [254, 429] width 346 height 83
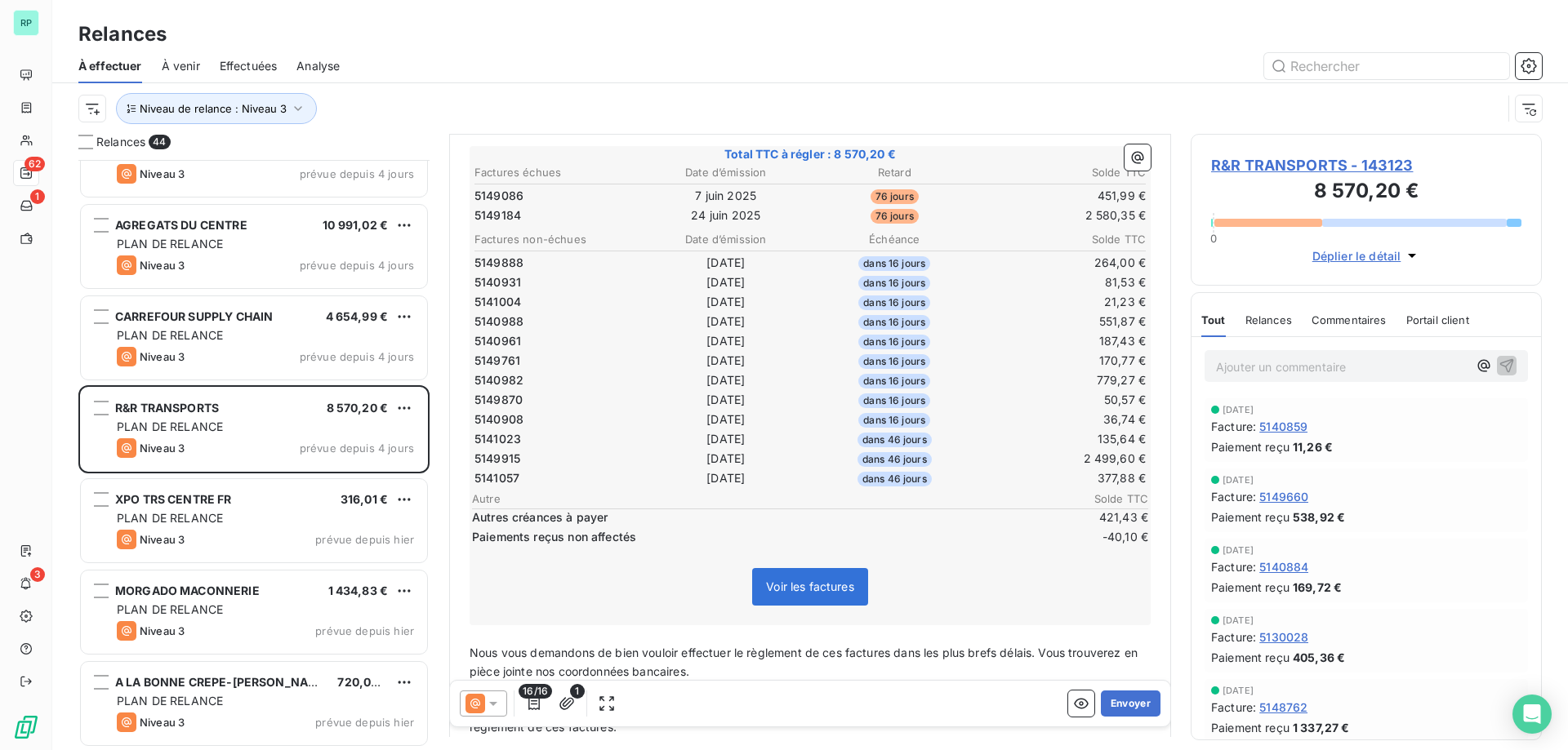
scroll to position [327, 0]
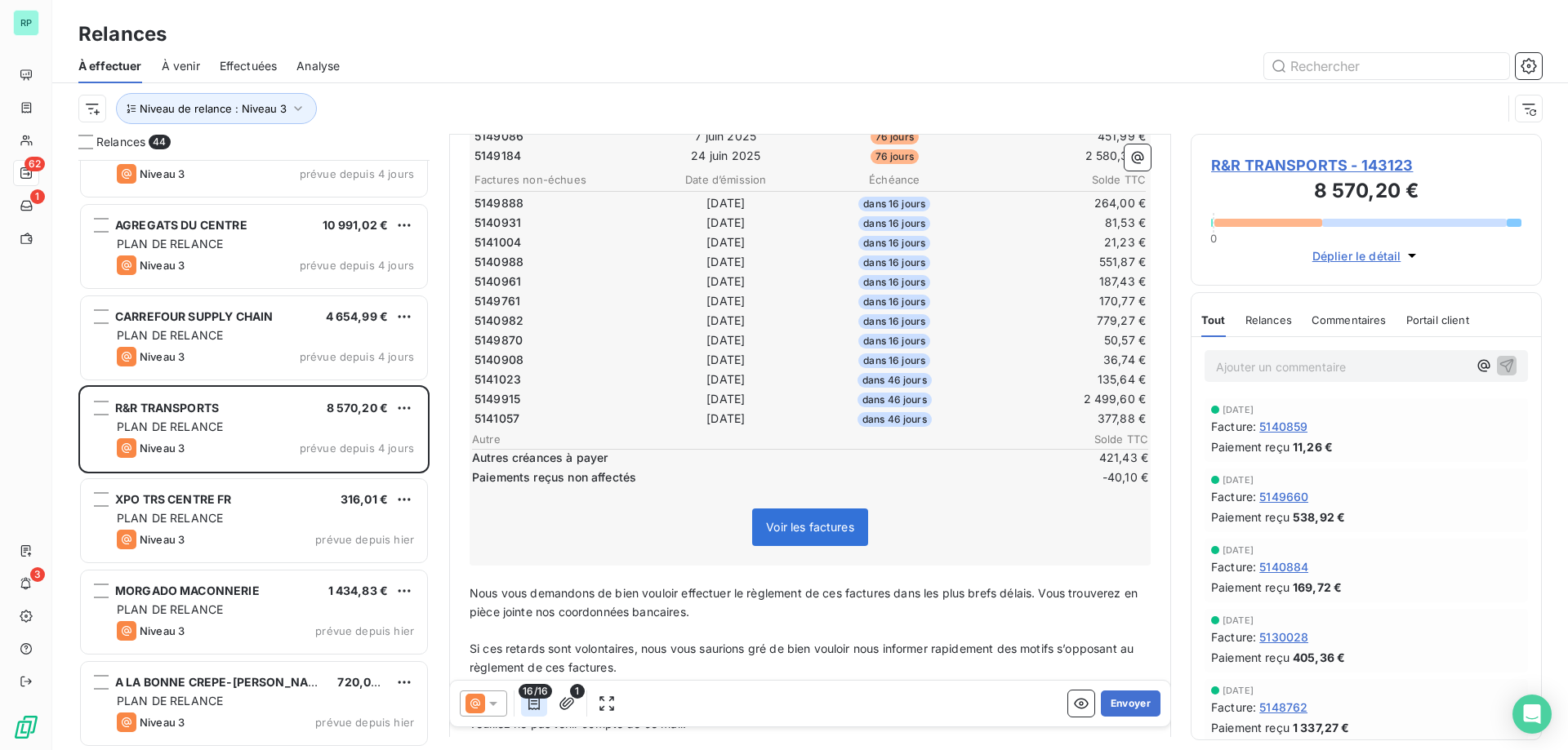
click at [532, 700] on icon "button" at bounding box center [534, 704] width 16 height 16
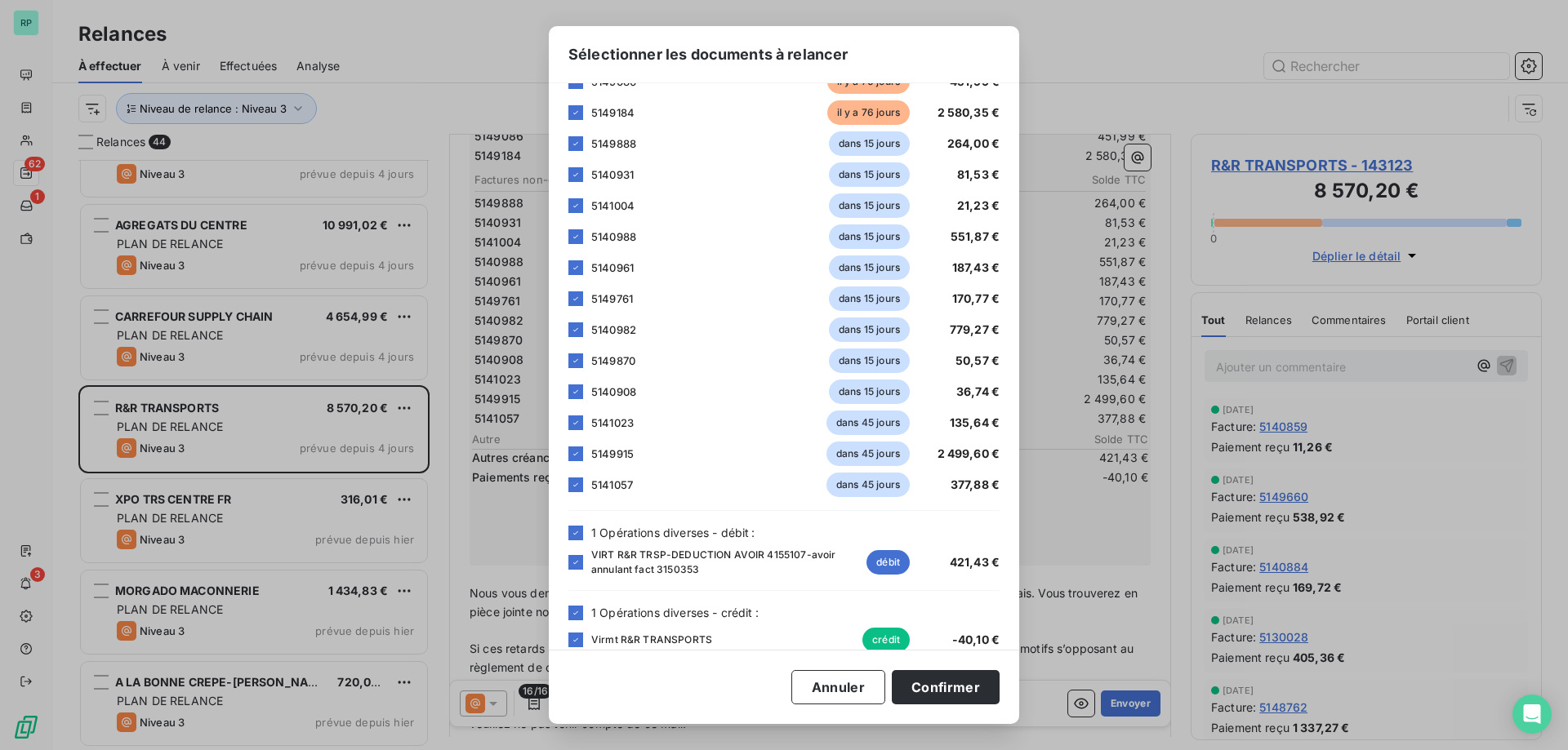
scroll to position [144, 0]
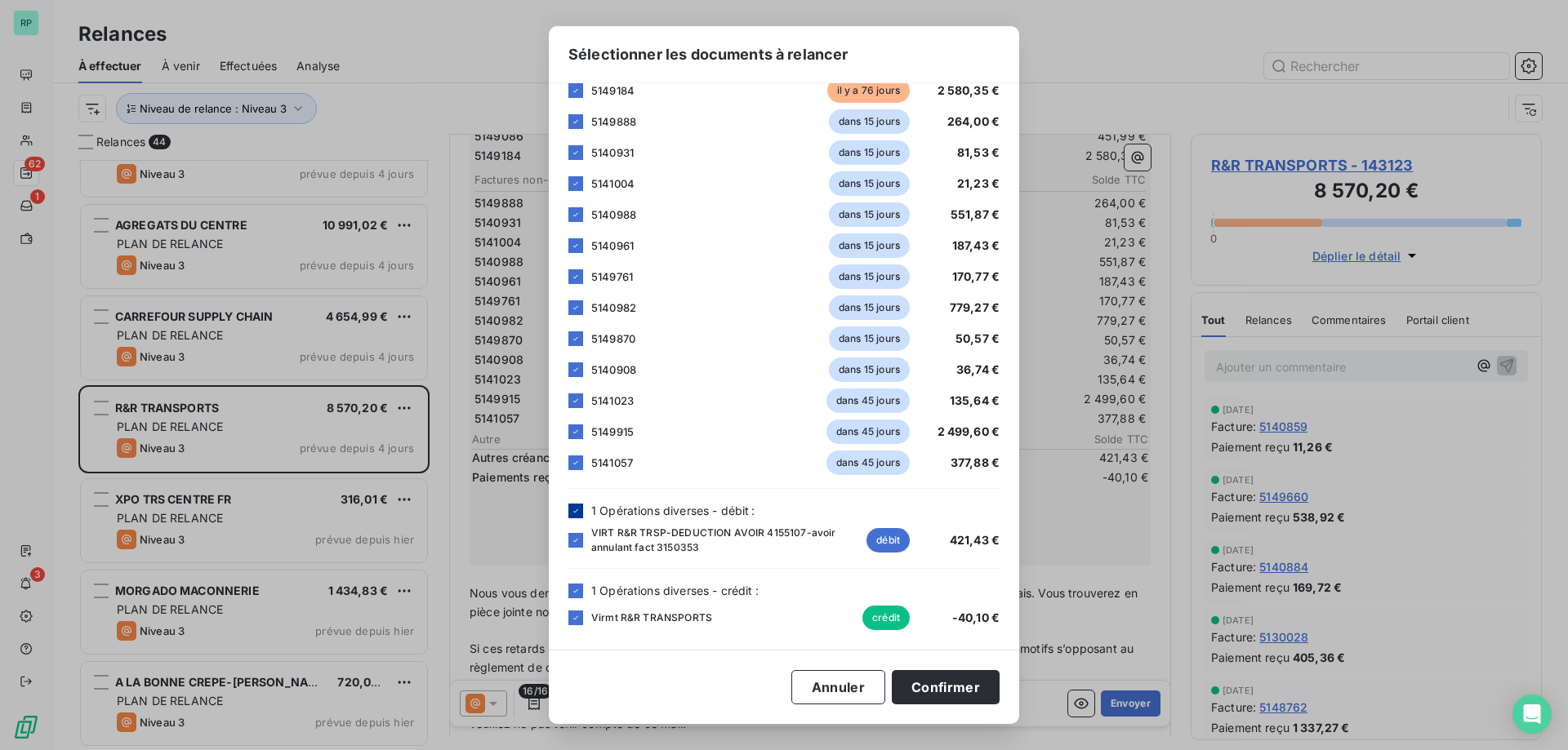
click at [578, 516] on div at bounding box center [575, 511] width 15 height 15
click at [585, 596] on div "1 Opérations diverses - crédit :" at bounding box center [783, 590] width 431 height 17
click at [580, 592] on div at bounding box center [575, 591] width 15 height 15
click at [928, 681] on button "Confirmer" at bounding box center [945, 688] width 108 height 34
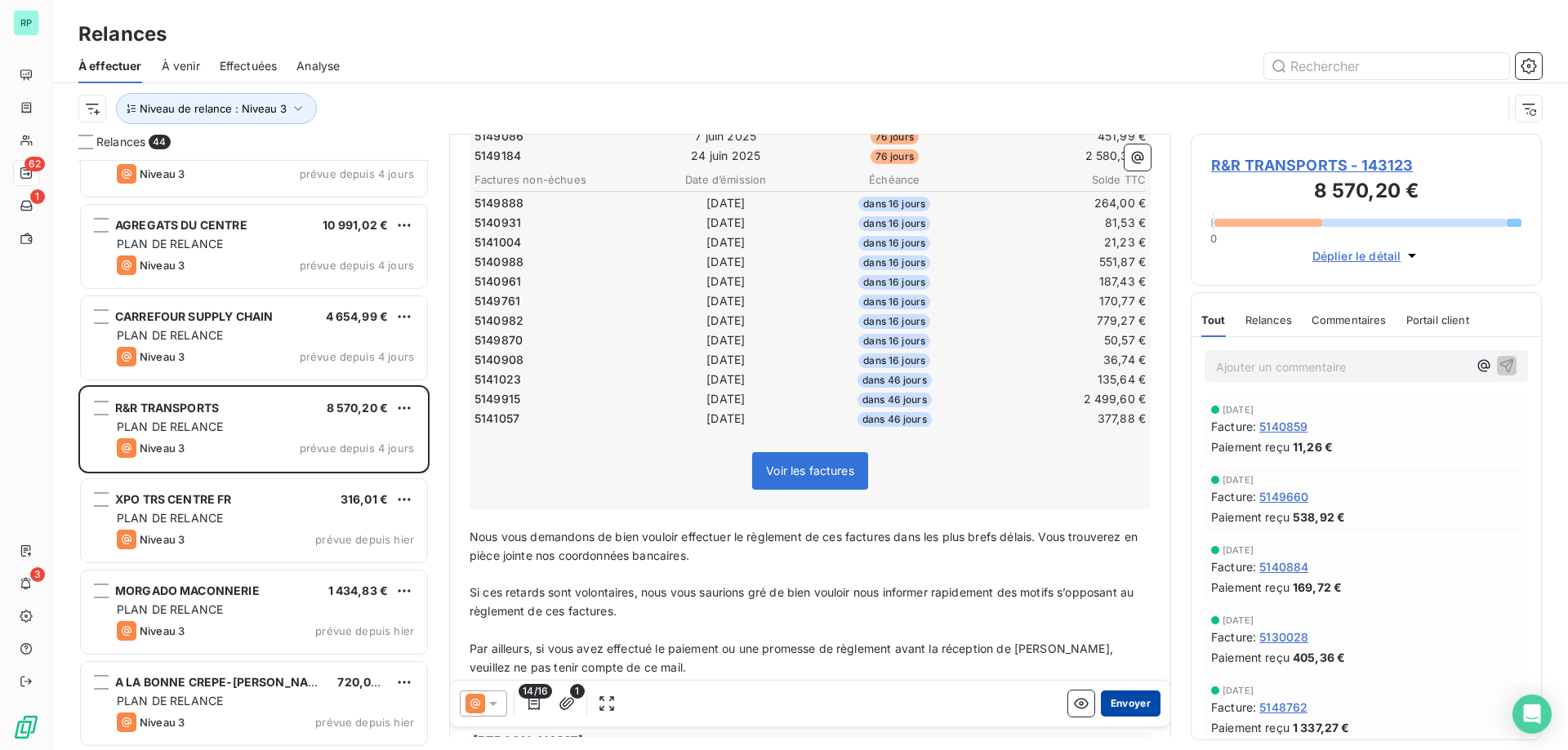
click at [1126, 706] on button "Envoyer" at bounding box center [1130, 704] width 60 height 26
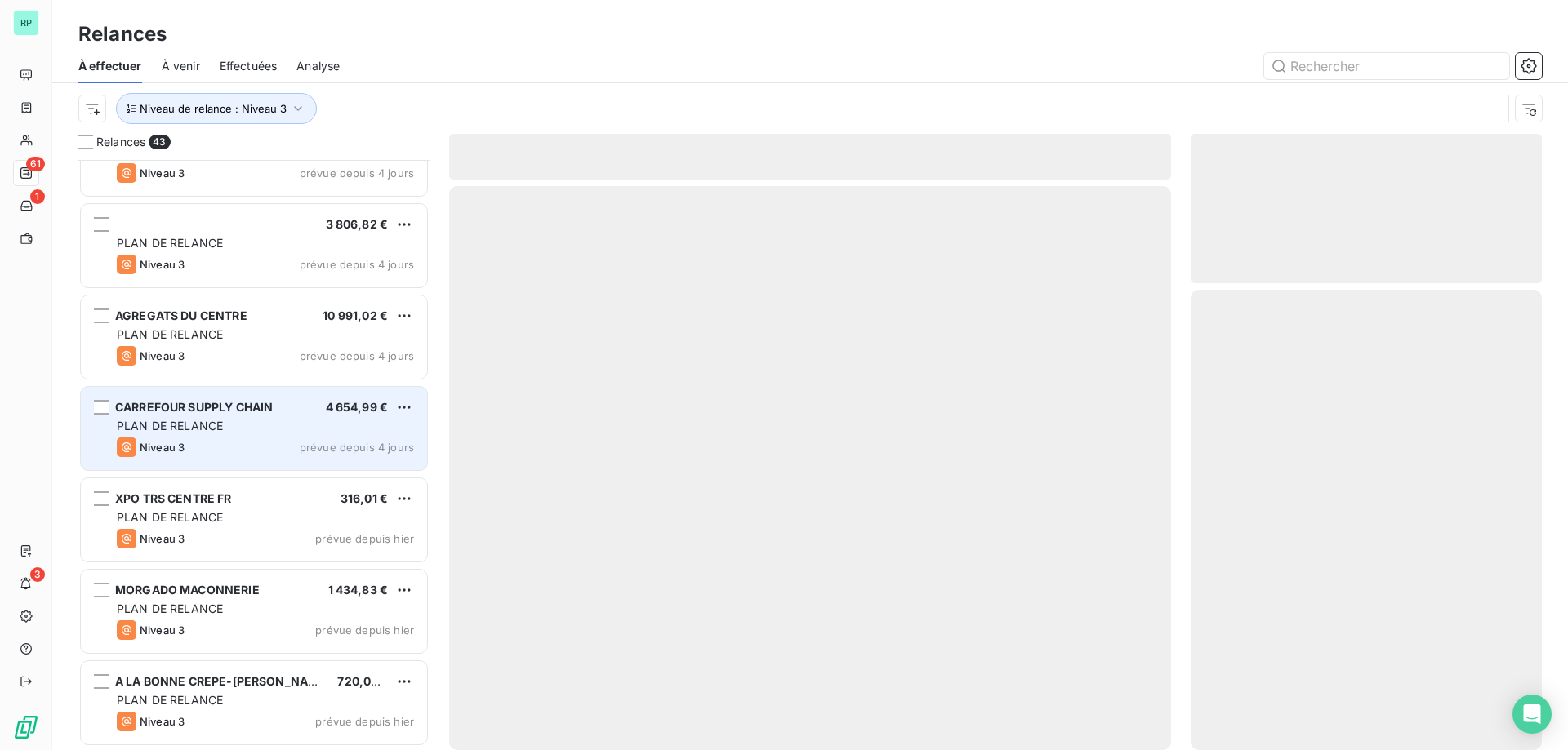
scroll to position [3341, 0]
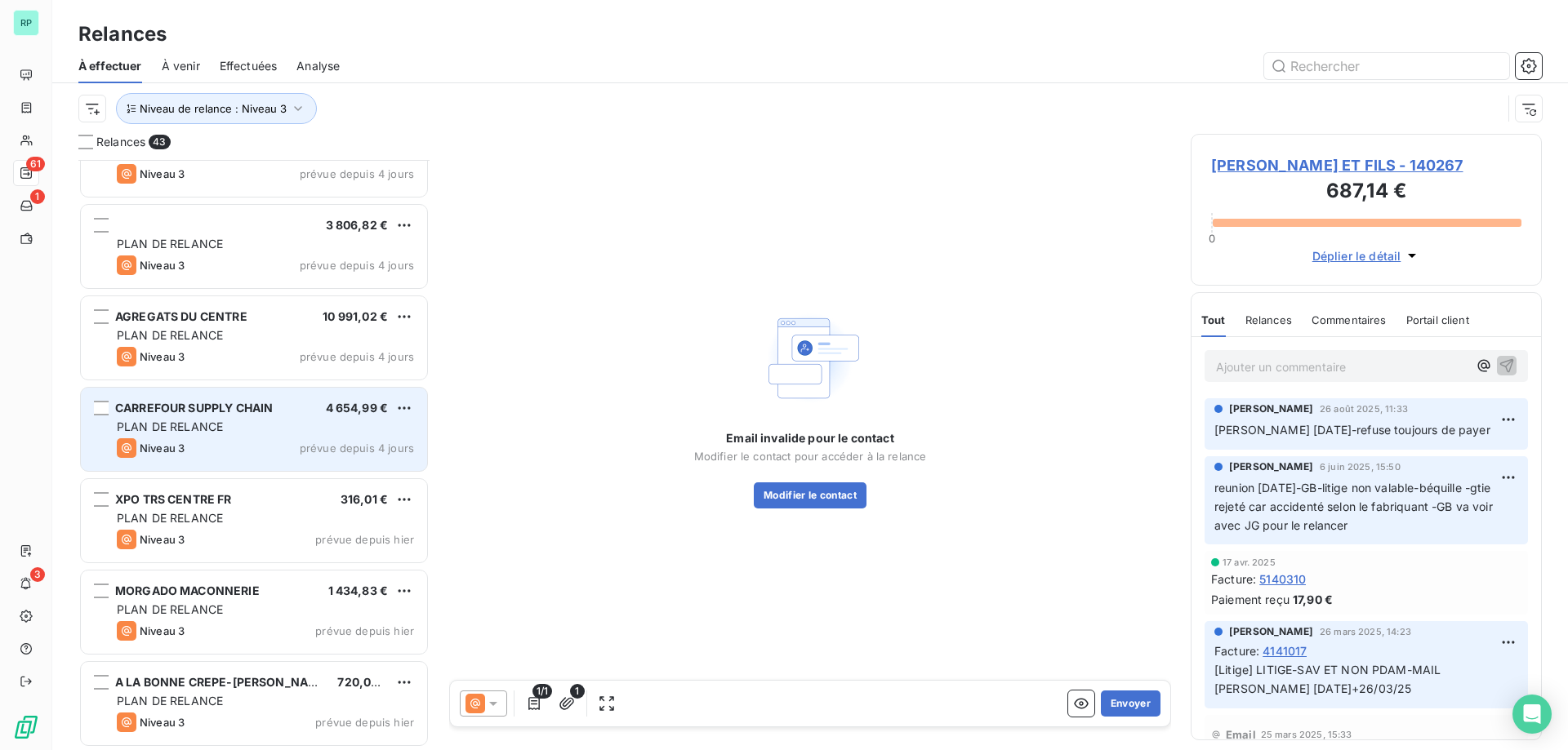
click at [211, 425] on span "PLAN DE RELANCE" at bounding box center [169, 426] width 106 height 14
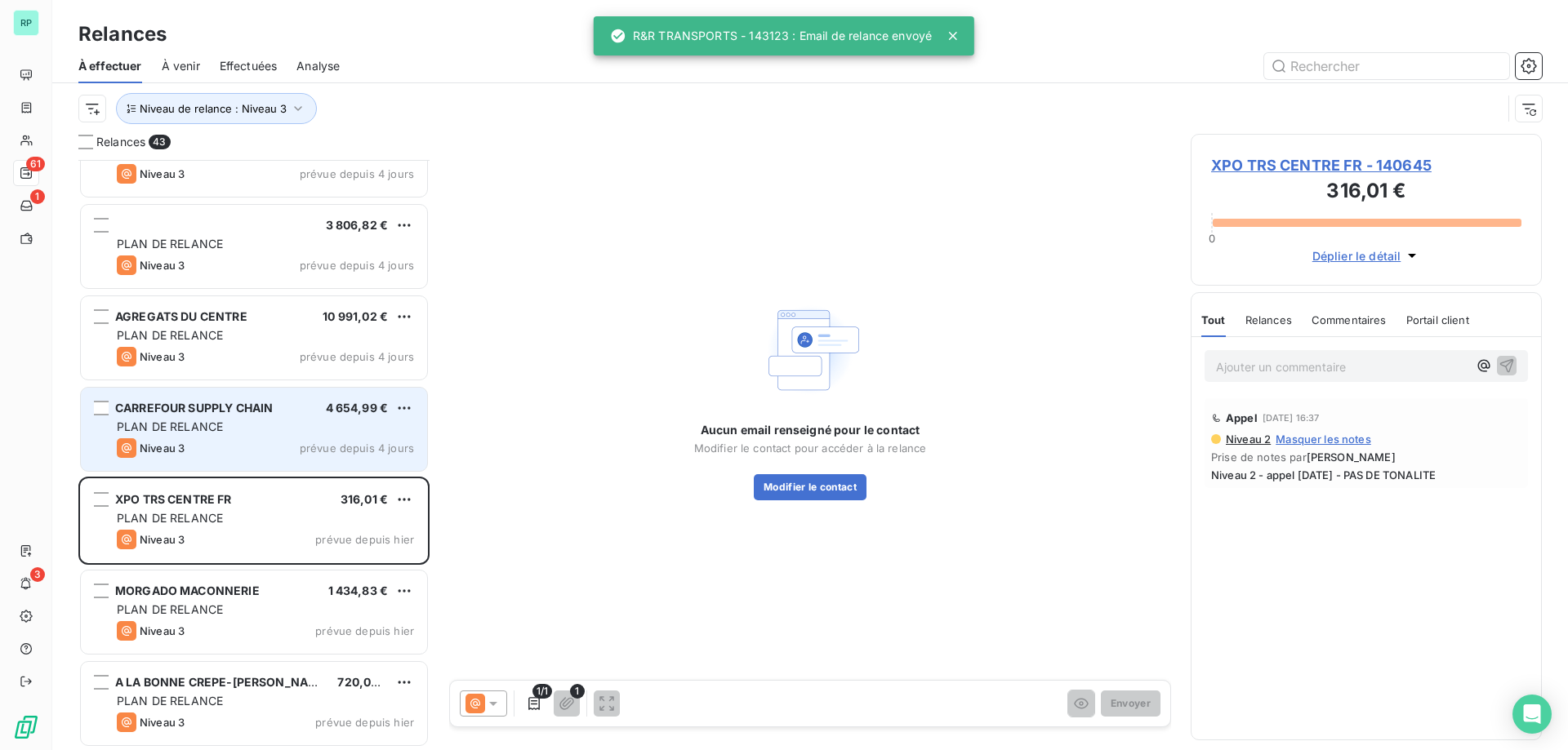
click at [213, 432] on span "PLAN DE RELANCE" at bounding box center [169, 426] width 106 height 14
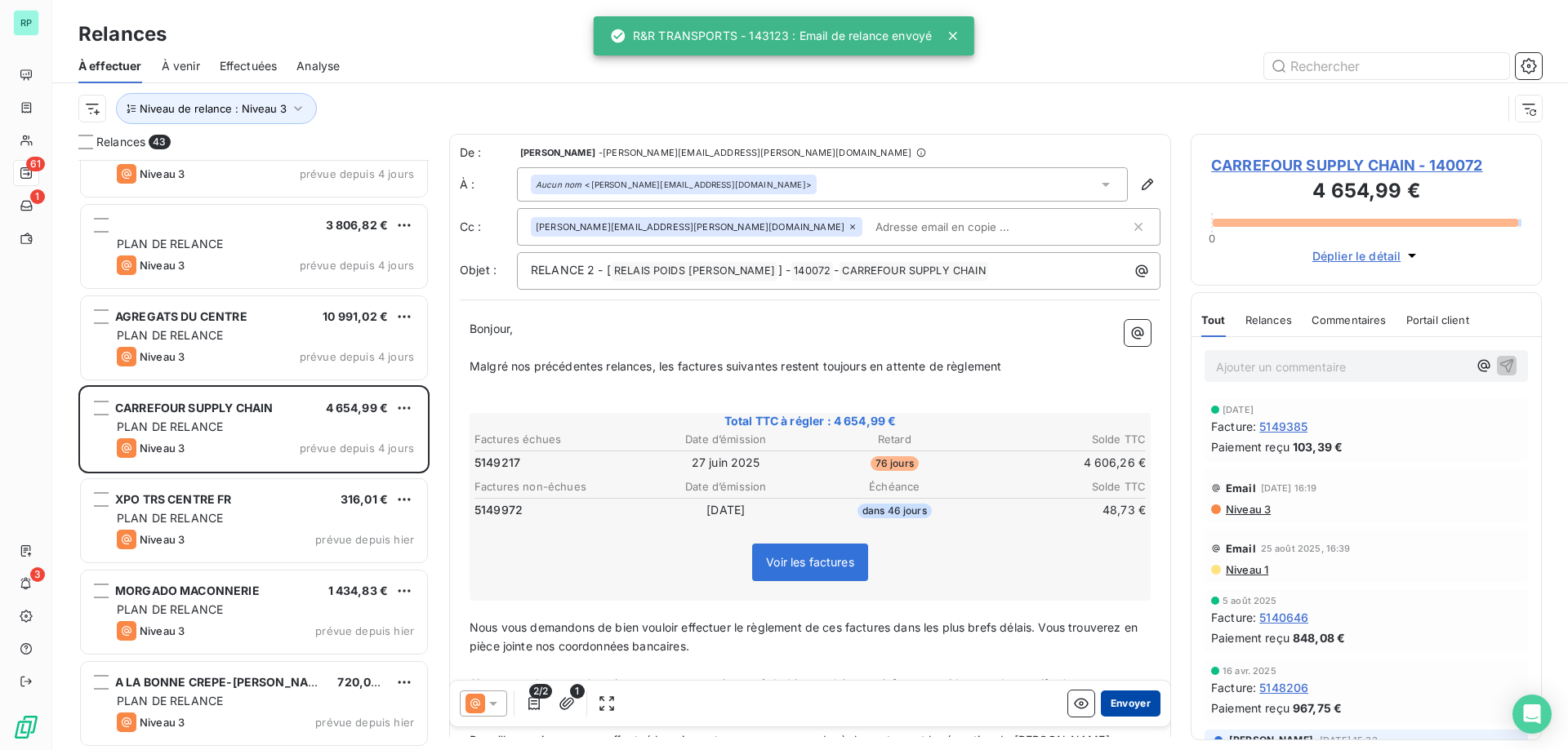
click at [1129, 700] on button "Envoyer" at bounding box center [1130, 704] width 60 height 26
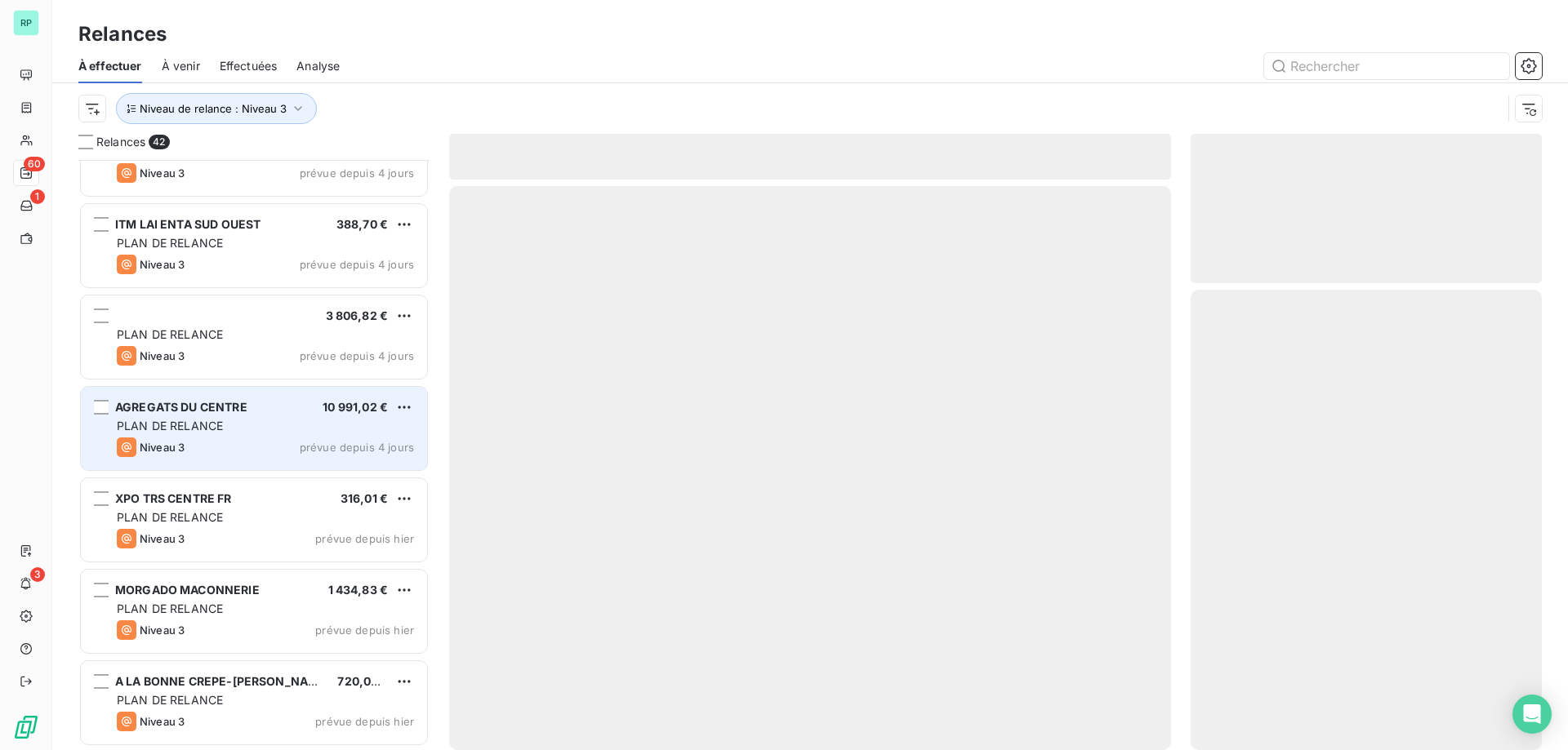
scroll to position [3249, 0]
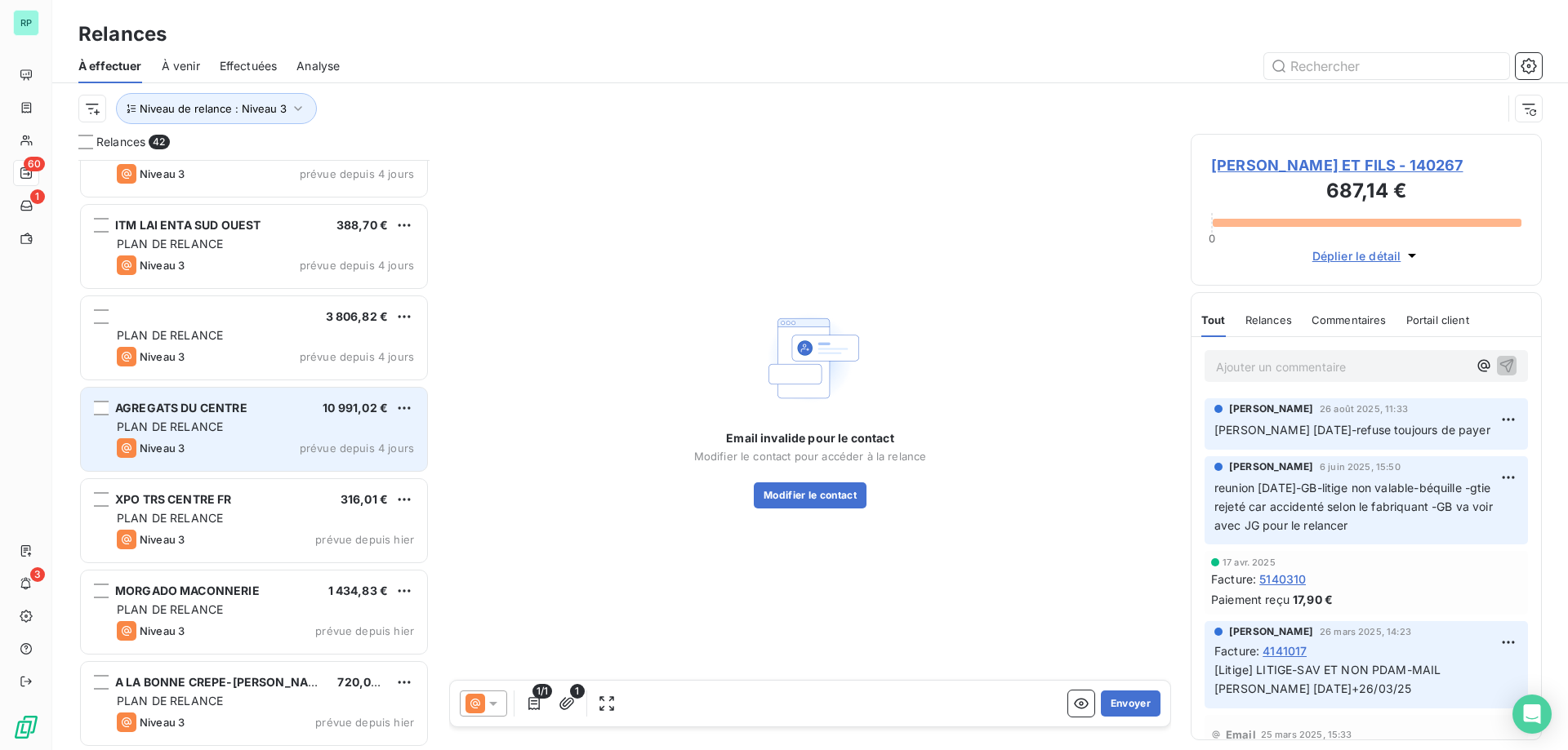
click at [265, 413] on div "AGREGATS DU CENTRE 10 991,02 €" at bounding box center [265, 408] width 297 height 15
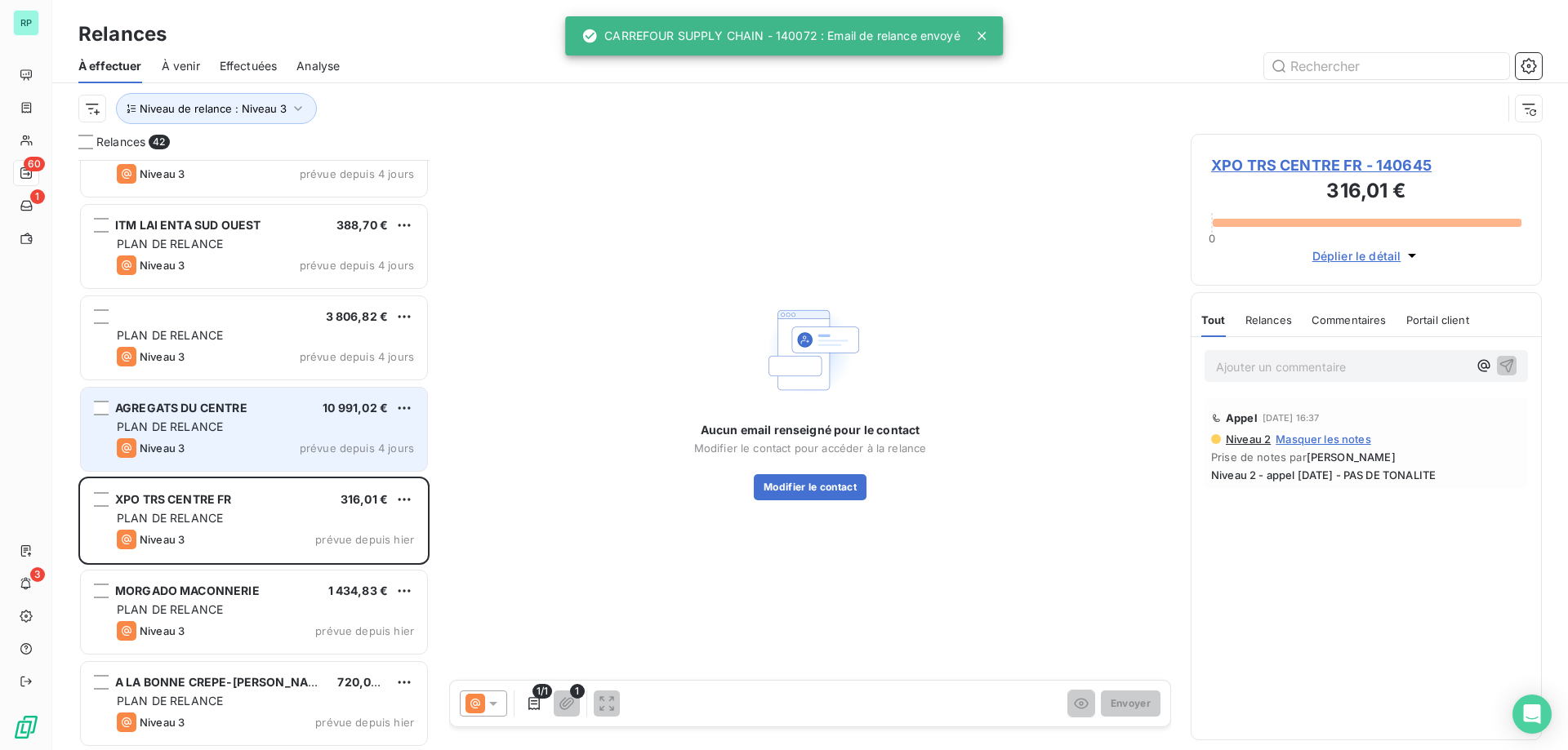
click at [227, 432] on div "PLAN DE RELANCE" at bounding box center [265, 427] width 297 height 16
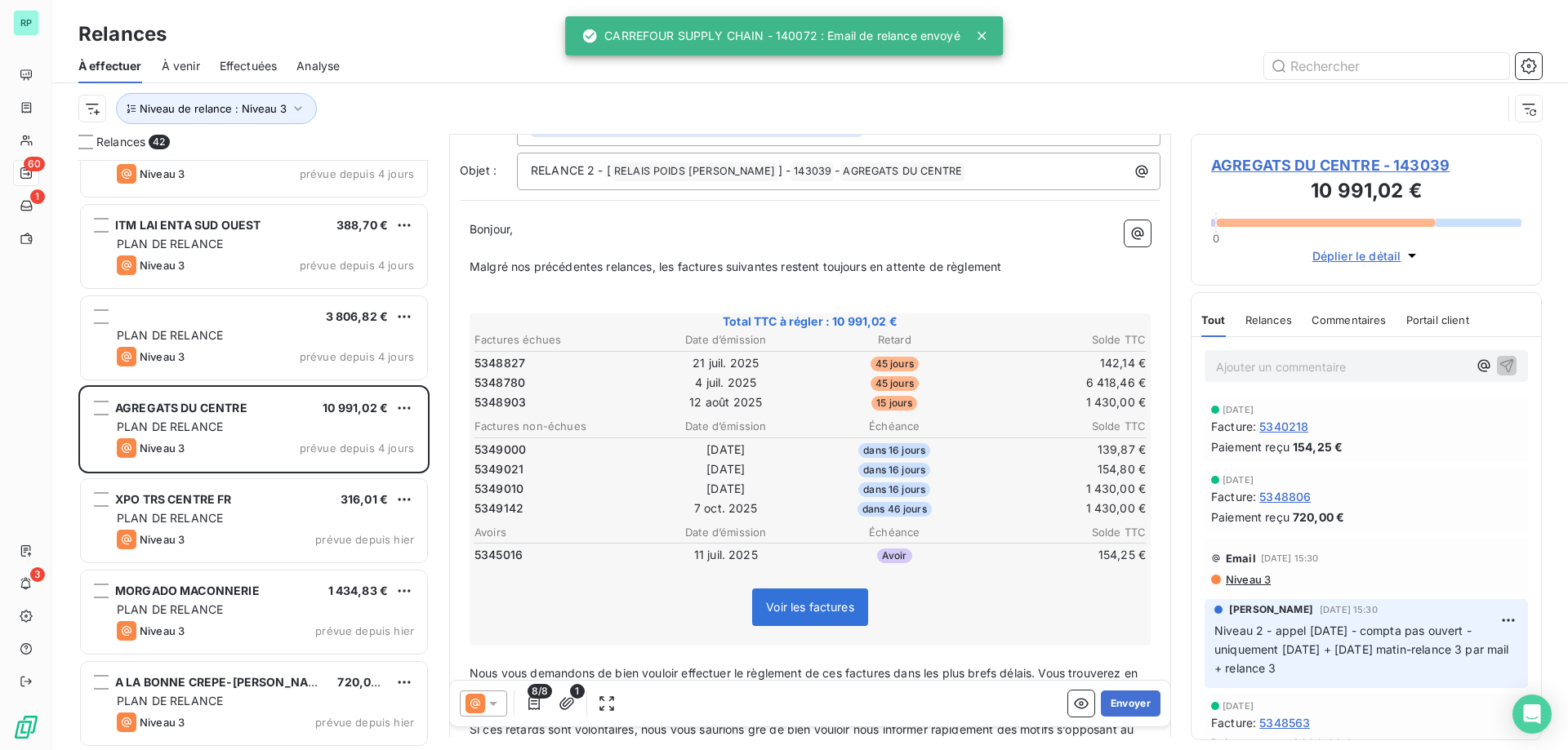
scroll to position [164, 0]
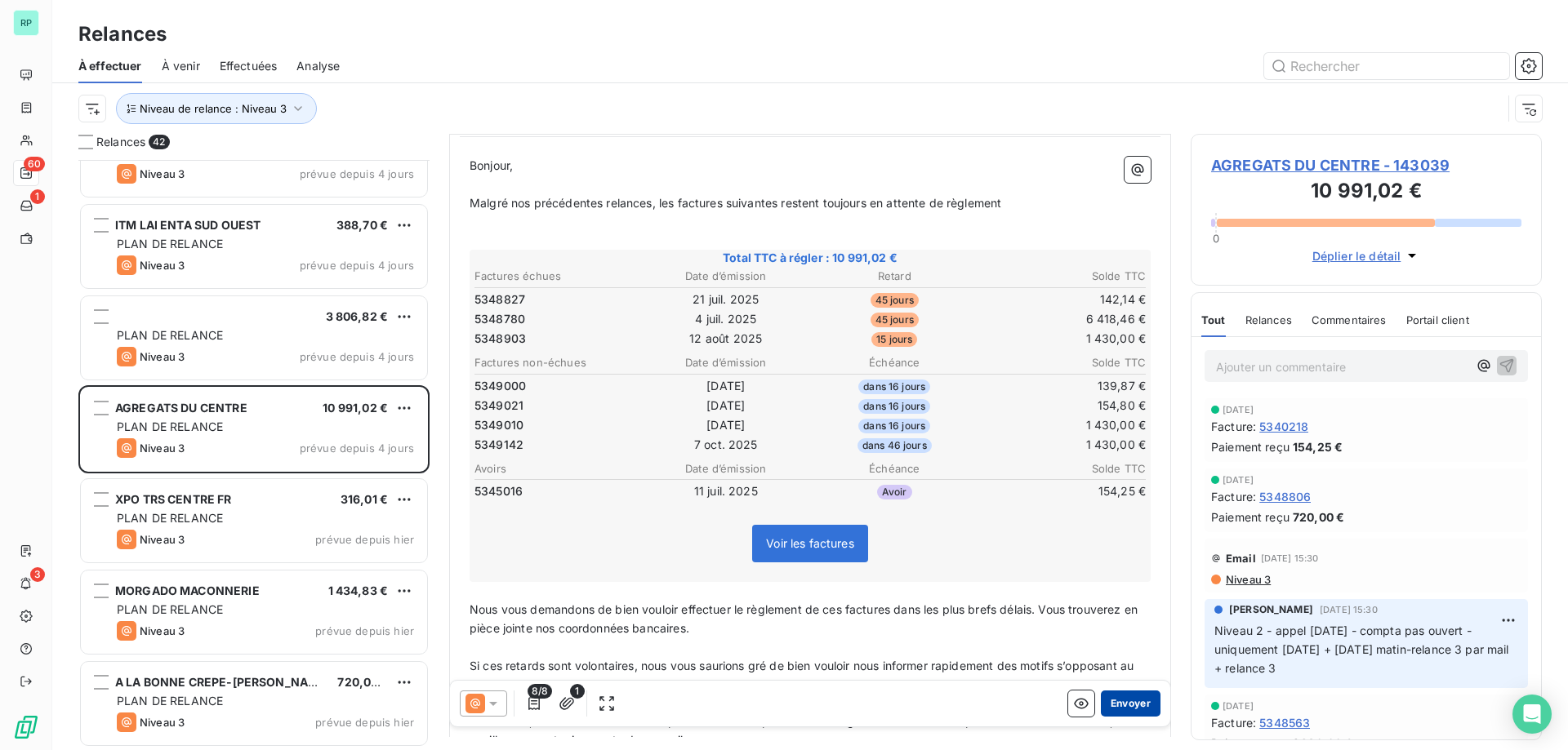
click at [1121, 697] on button "Envoyer" at bounding box center [1130, 704] width 60 height 26
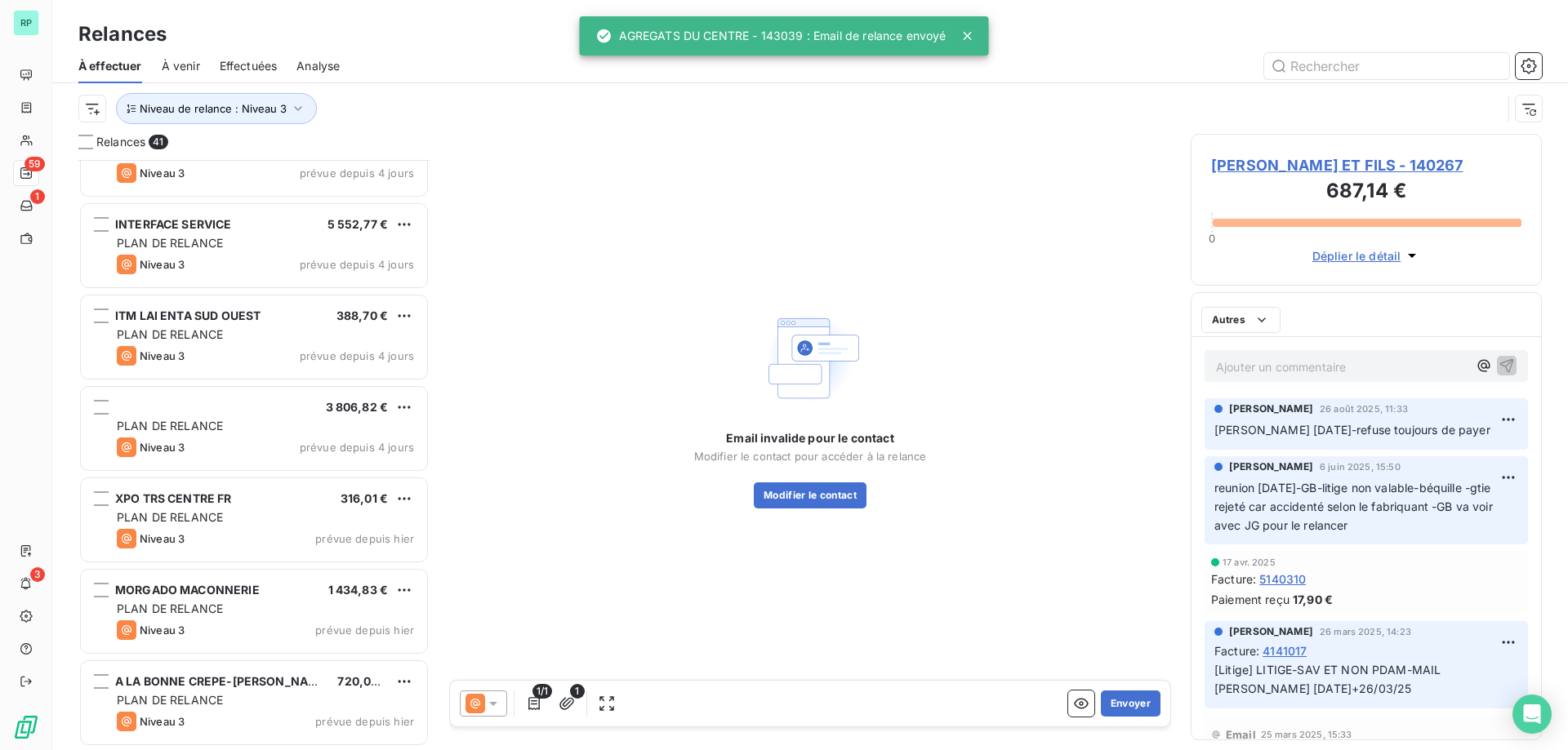
scroll to position [3158, 0]
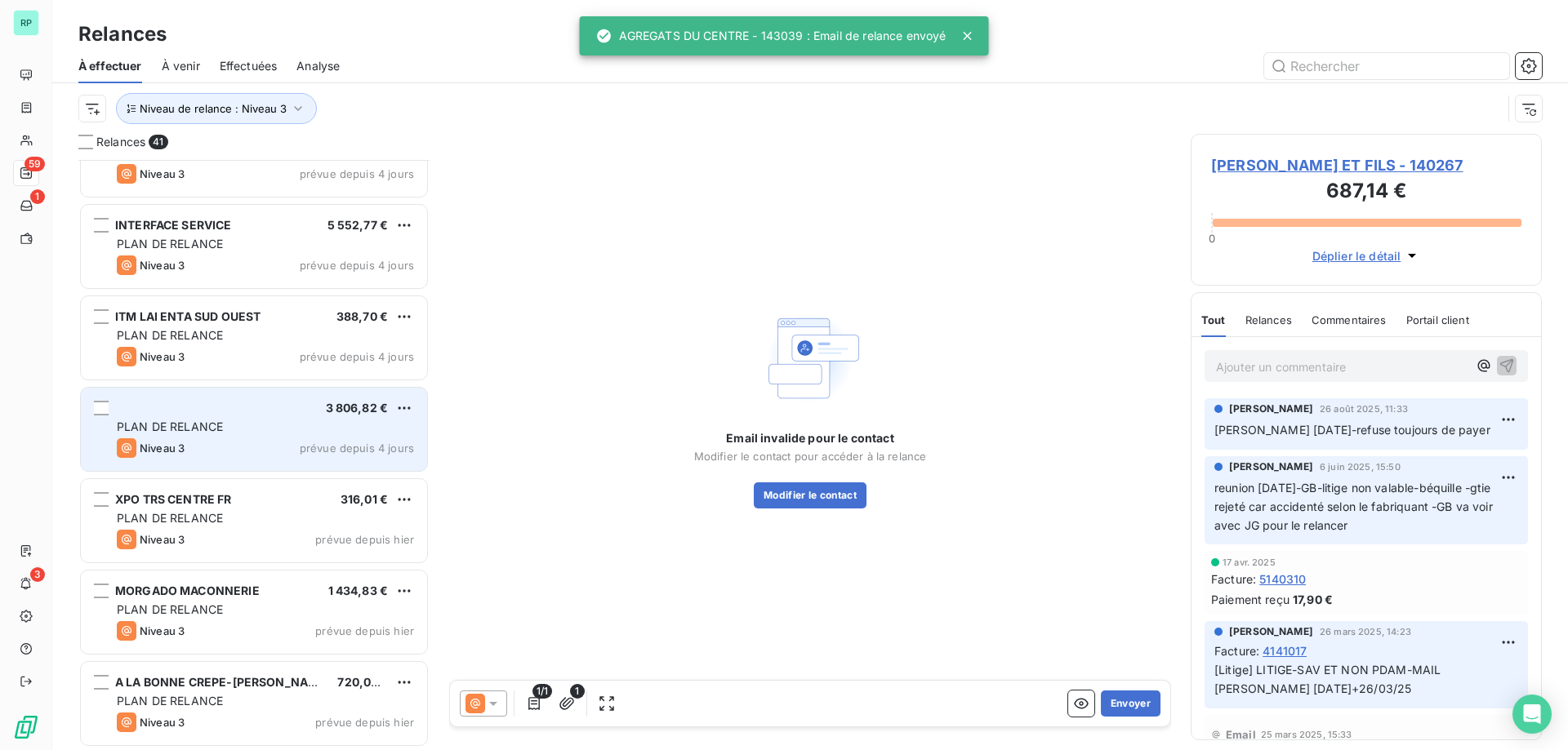
click at [214, 412] on div "3 806,82 €" at bounding box center [265, 408] width 297 height 15
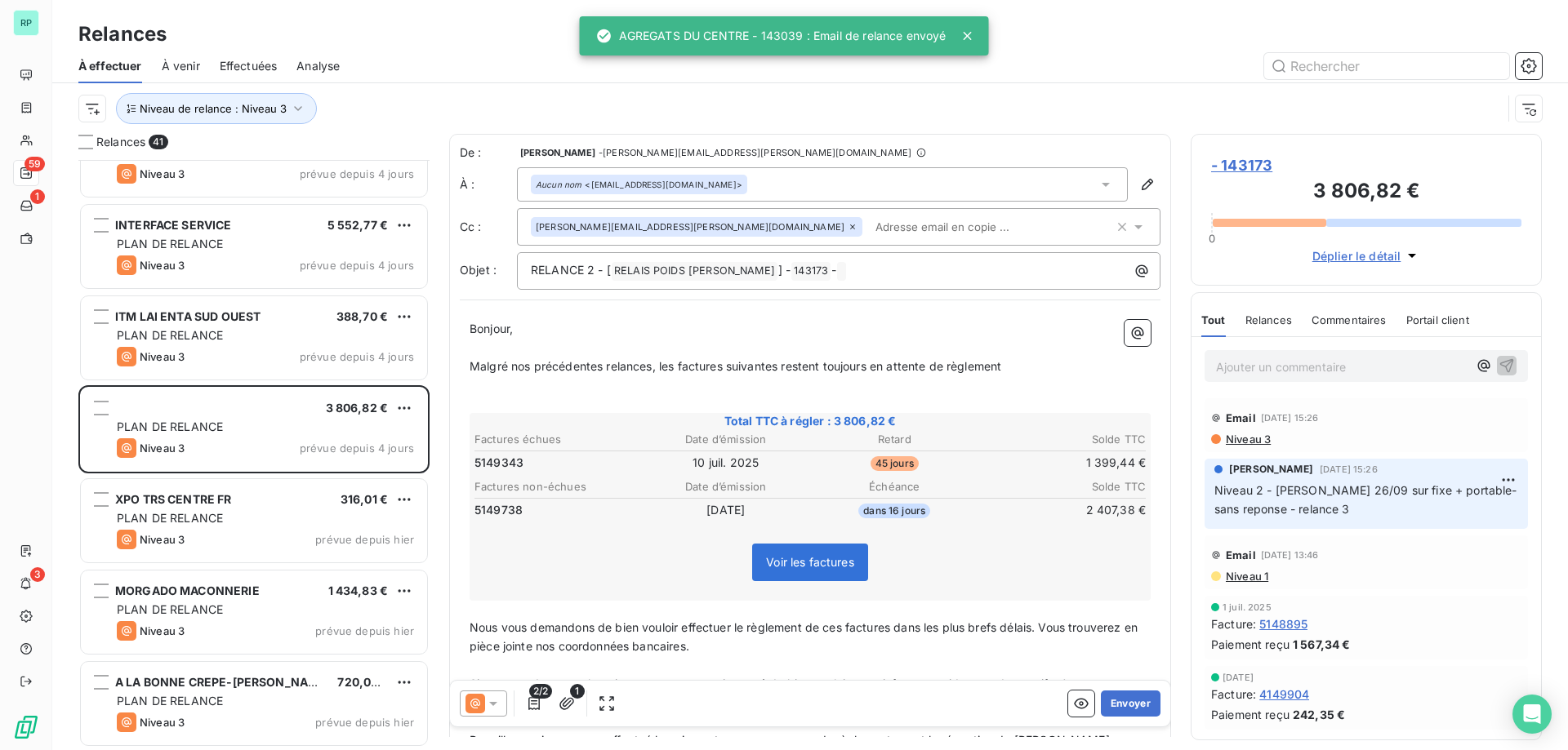
click at [1248, 160] on span "- 143173" at bounding box center [1366, 165] width 310 height 22
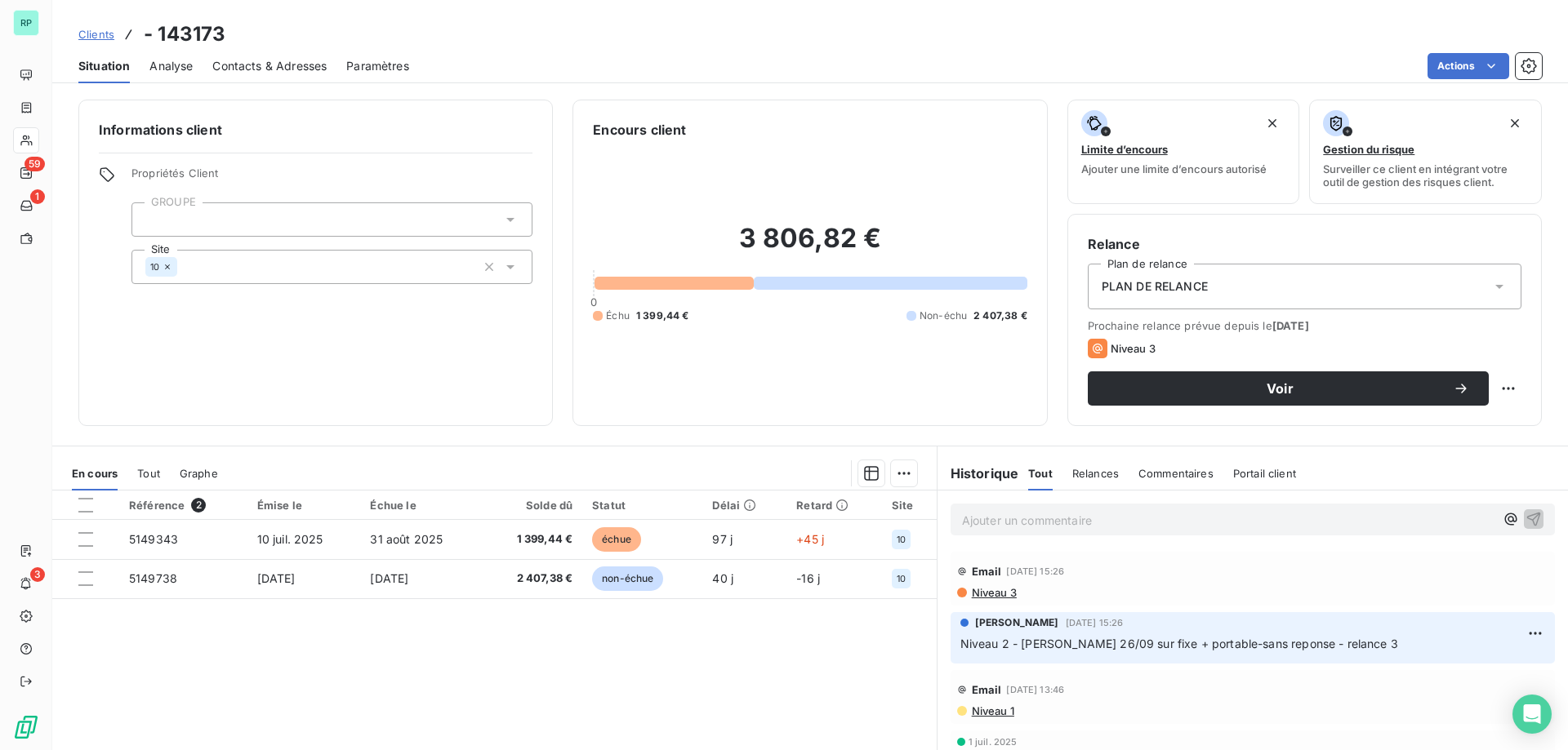
click at [99, 33] on span "Clients" at bounding box center [96, 34] width 36 height 13
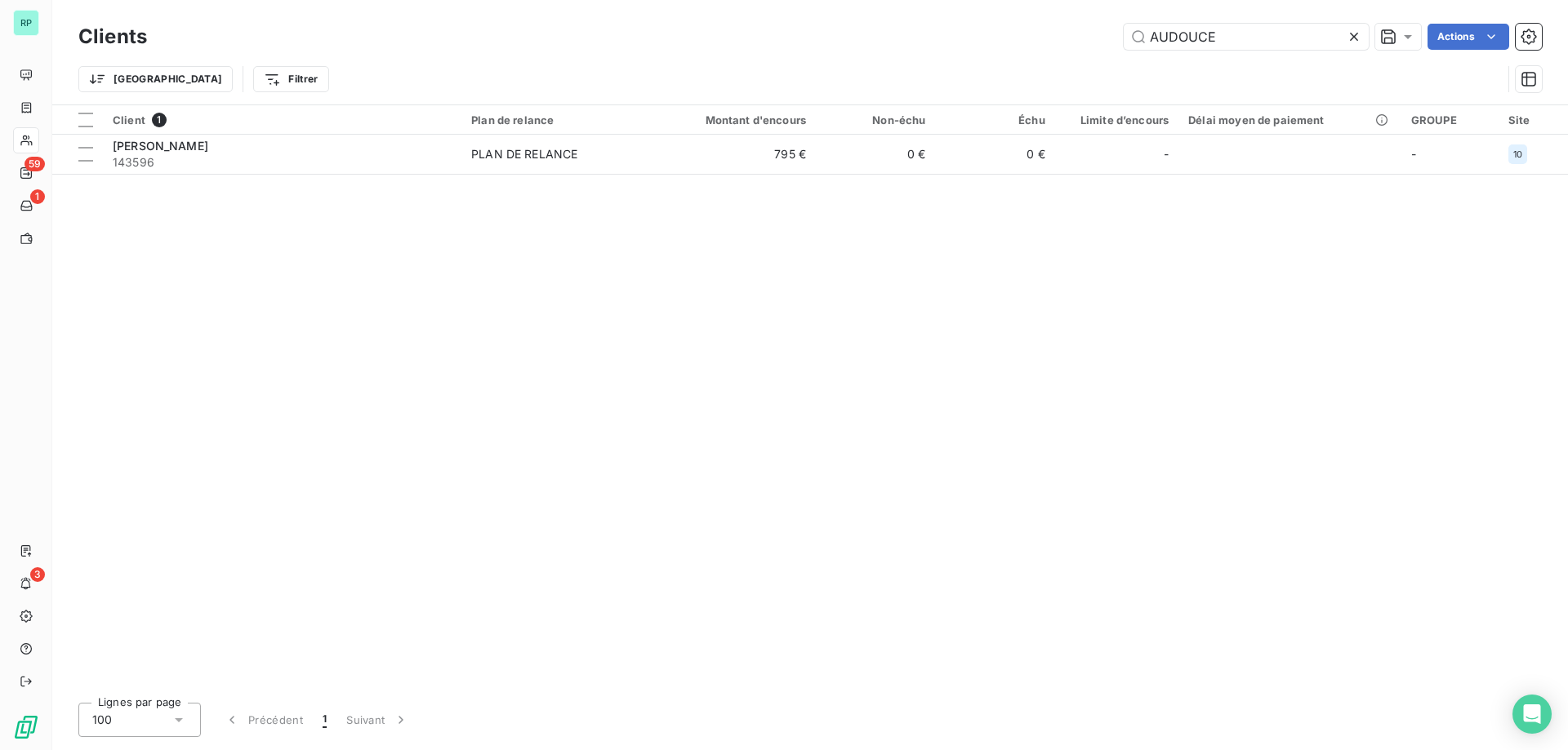
drag, startPoint x: 1193, startPoint y: 39, endPoint x: 939, endPoint y: 52, distance: 254.3
click at [956, 50] on div "Clients AUDOUCE Actions" at bounding box center [809, 37] width 1464 height 34
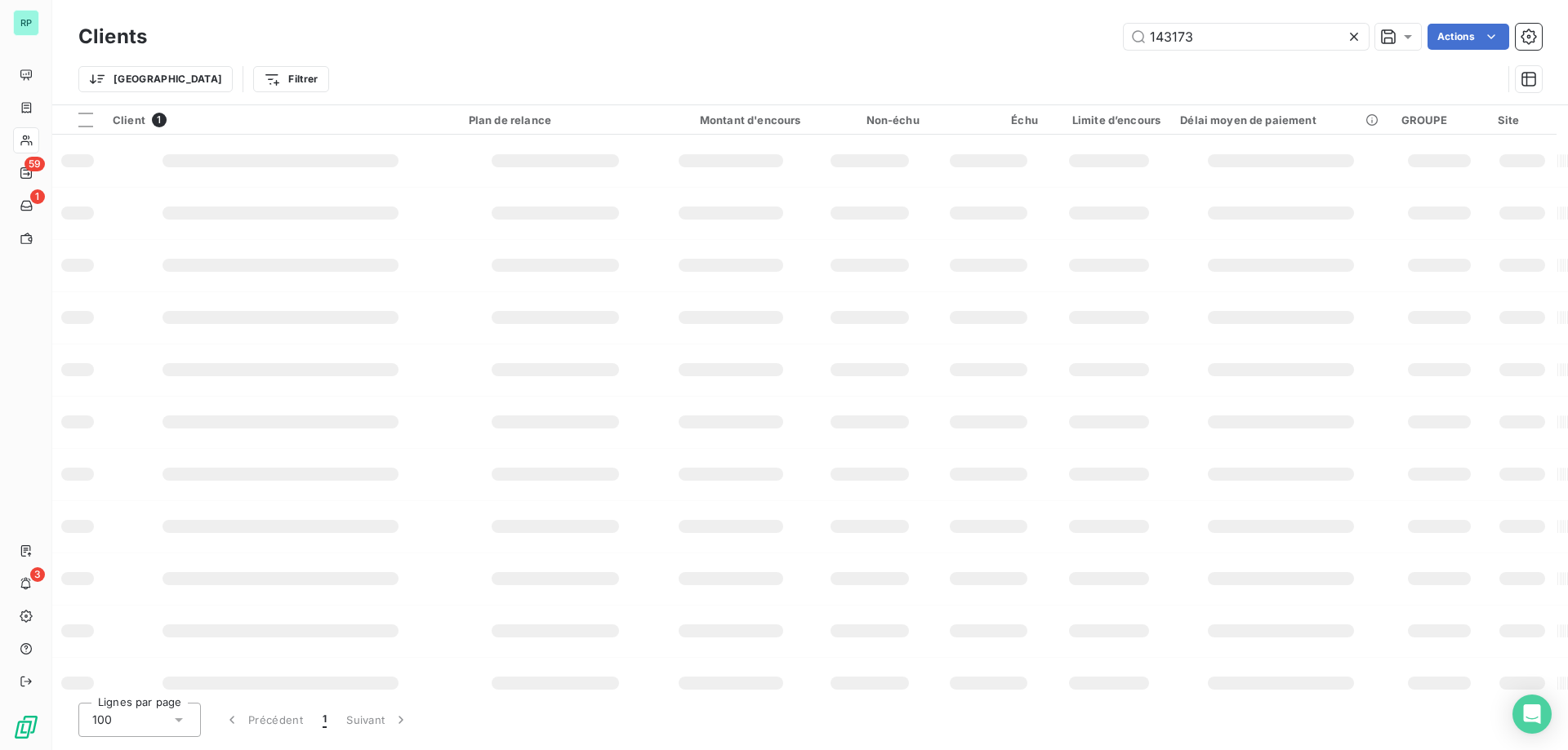
type input "143173"
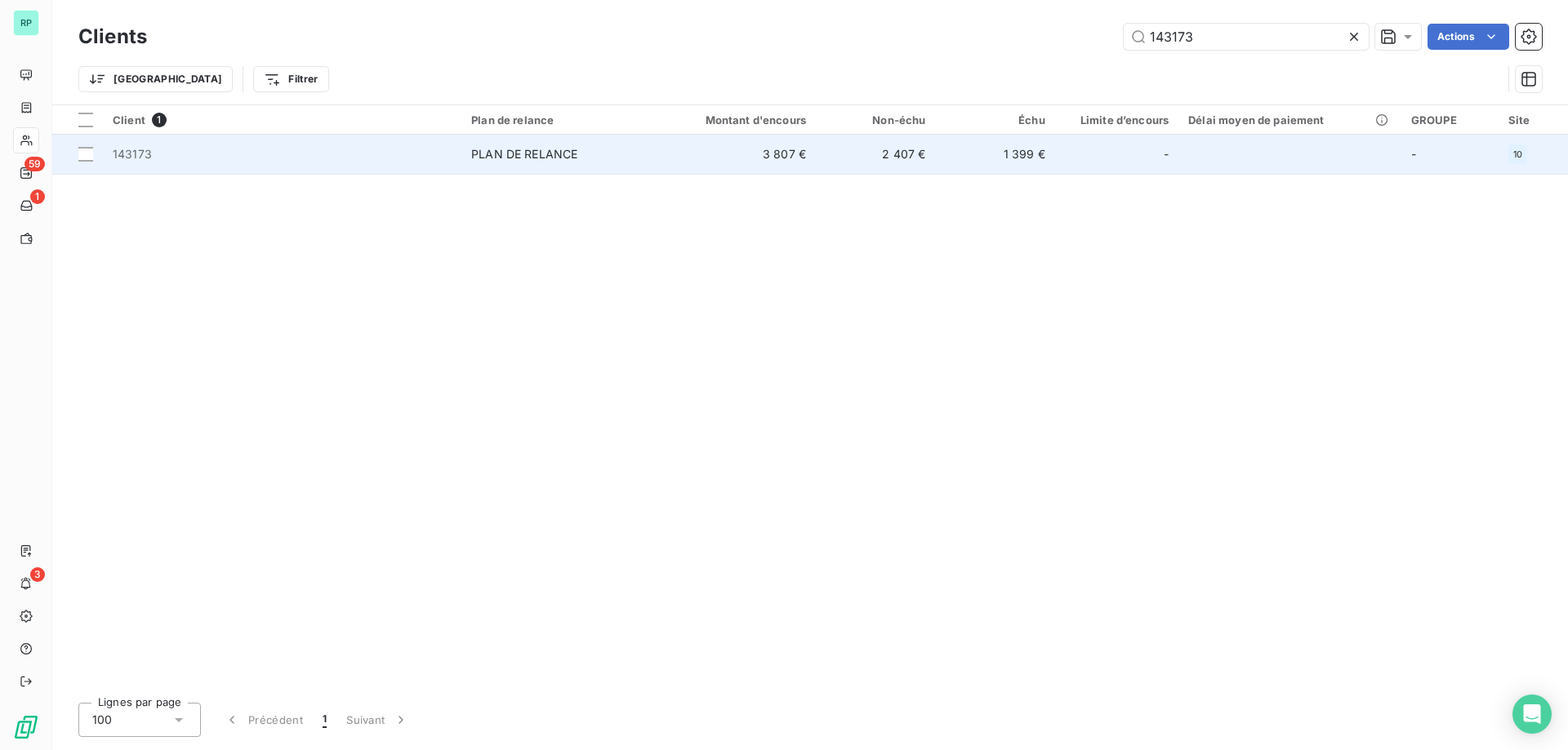
click at [162, 149] on span "143173" at bounding box center [282, 154] width 339 height 16
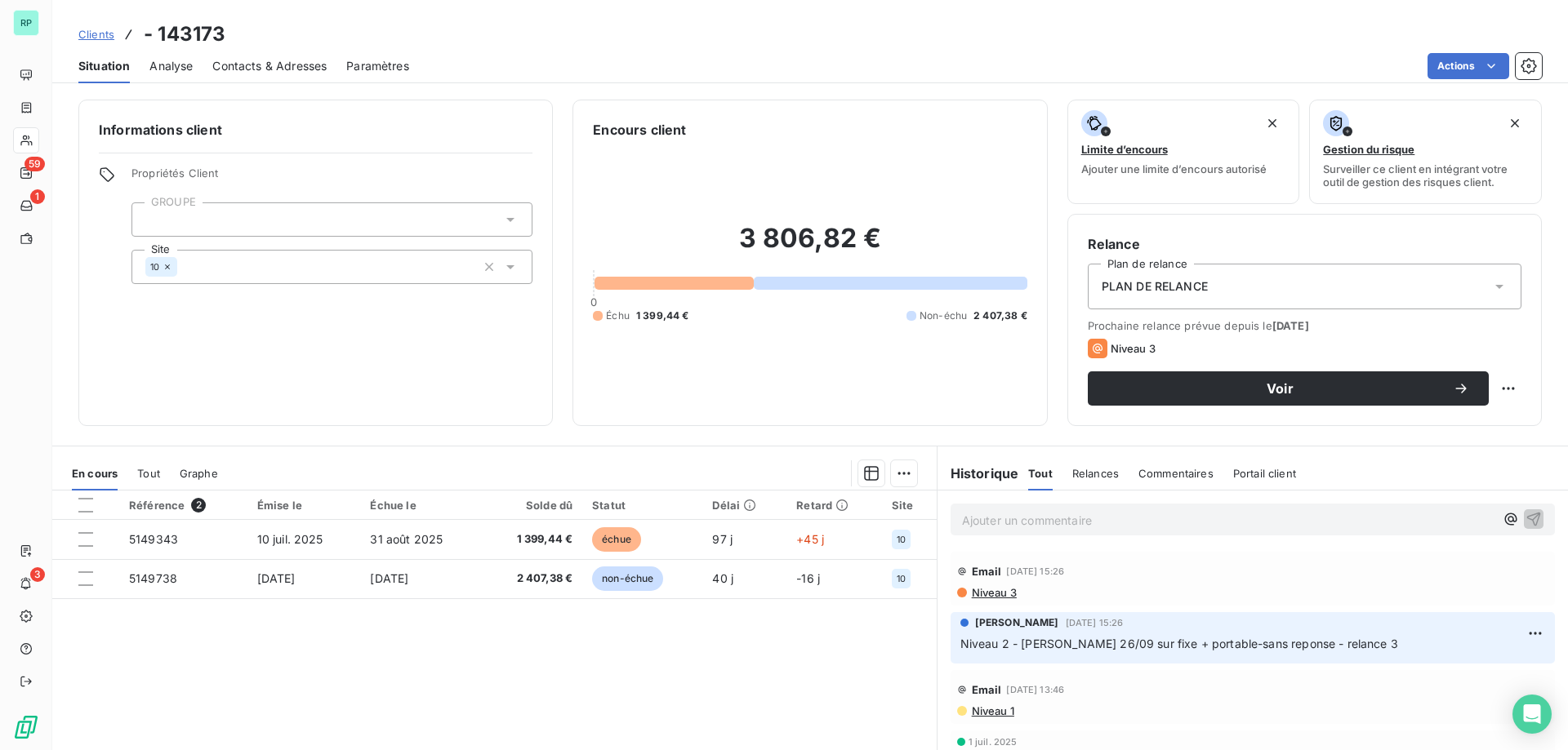
click at [370, 71] on span "Paramètres" at bounding box center [378, 66] width 63 height 16
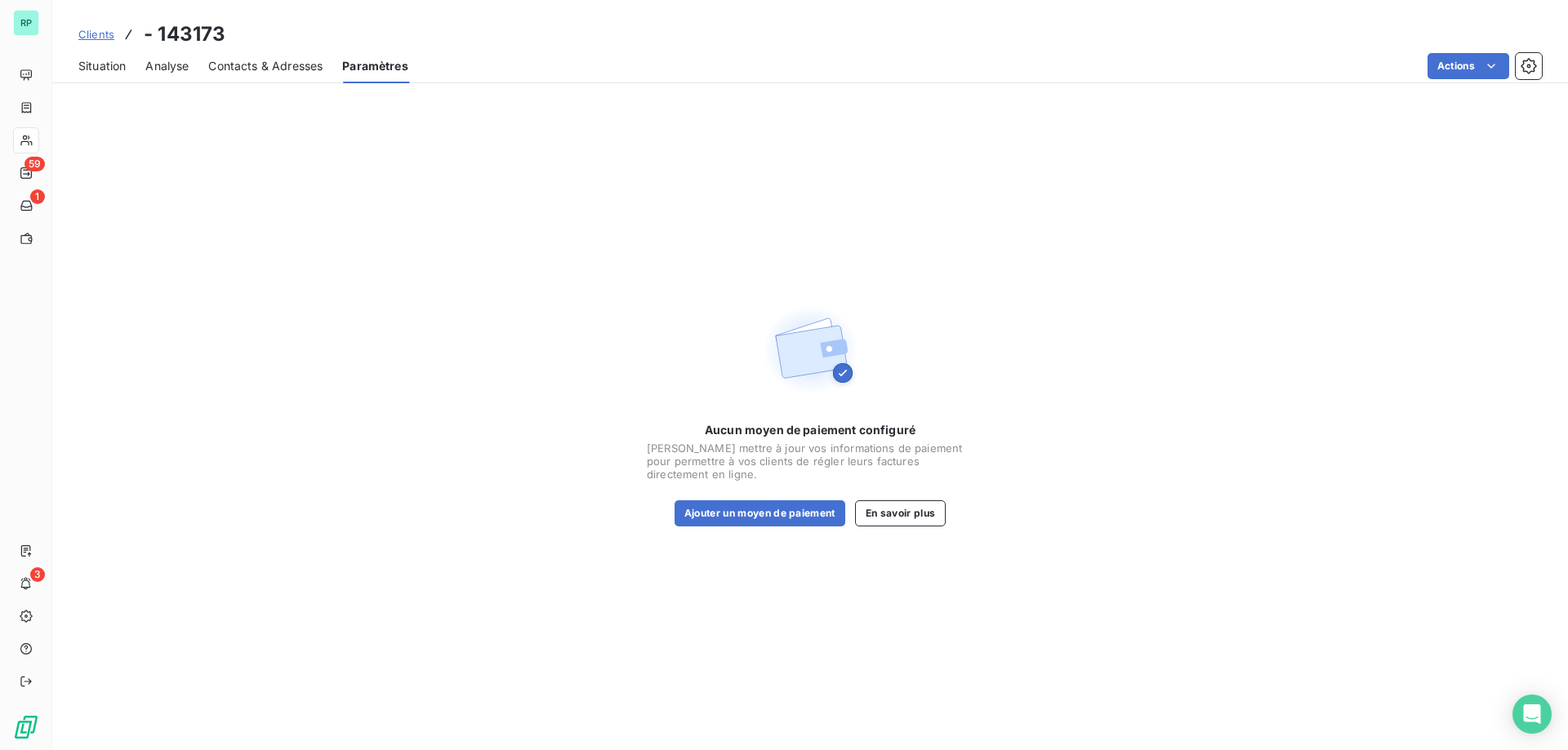
click at [289, 68] on span "Contacts & Adresses" at bounding box center [265, 66] width 114 height 16
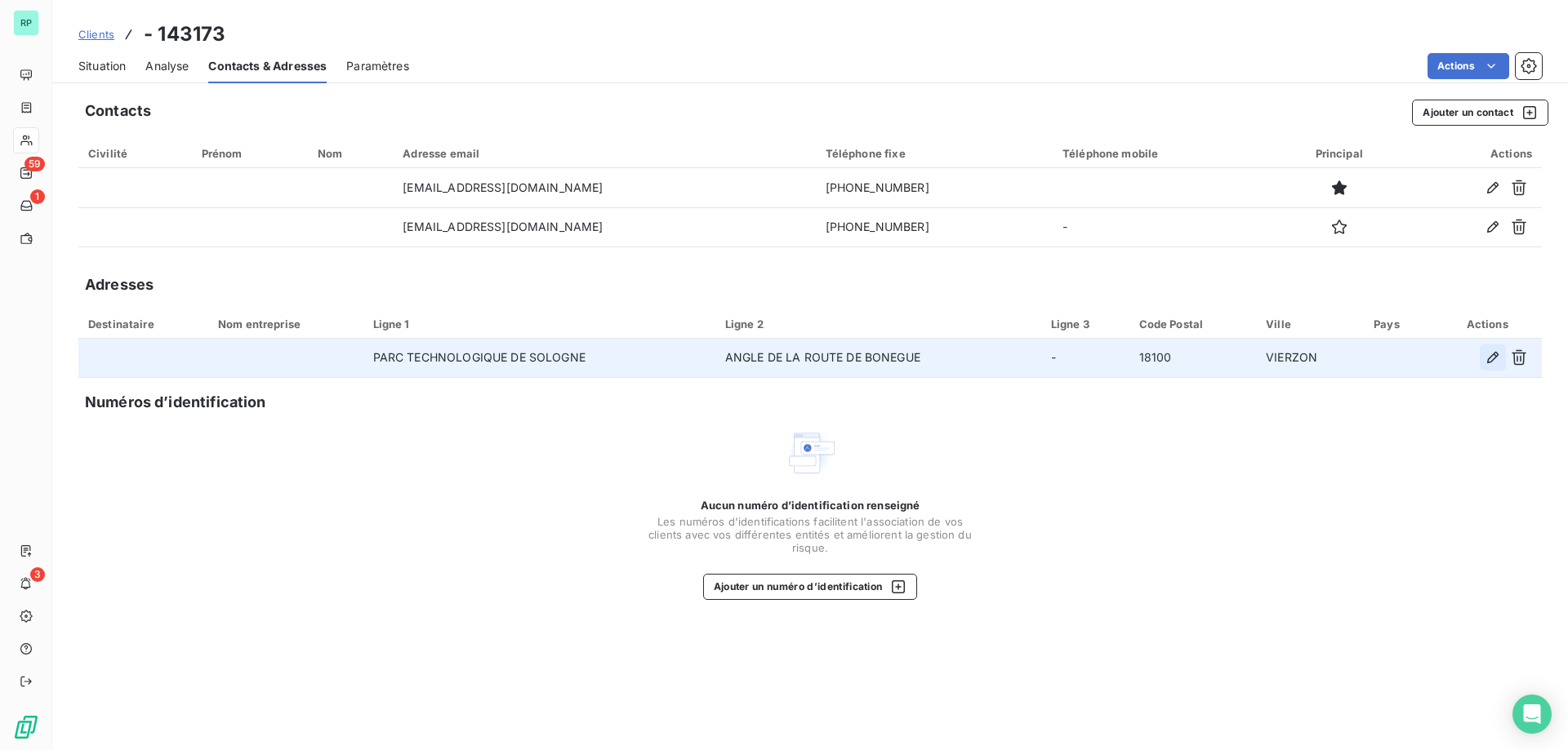
click at [1488, 361] on icon "button" at bounding box center [1492, 358] width 11 height 11
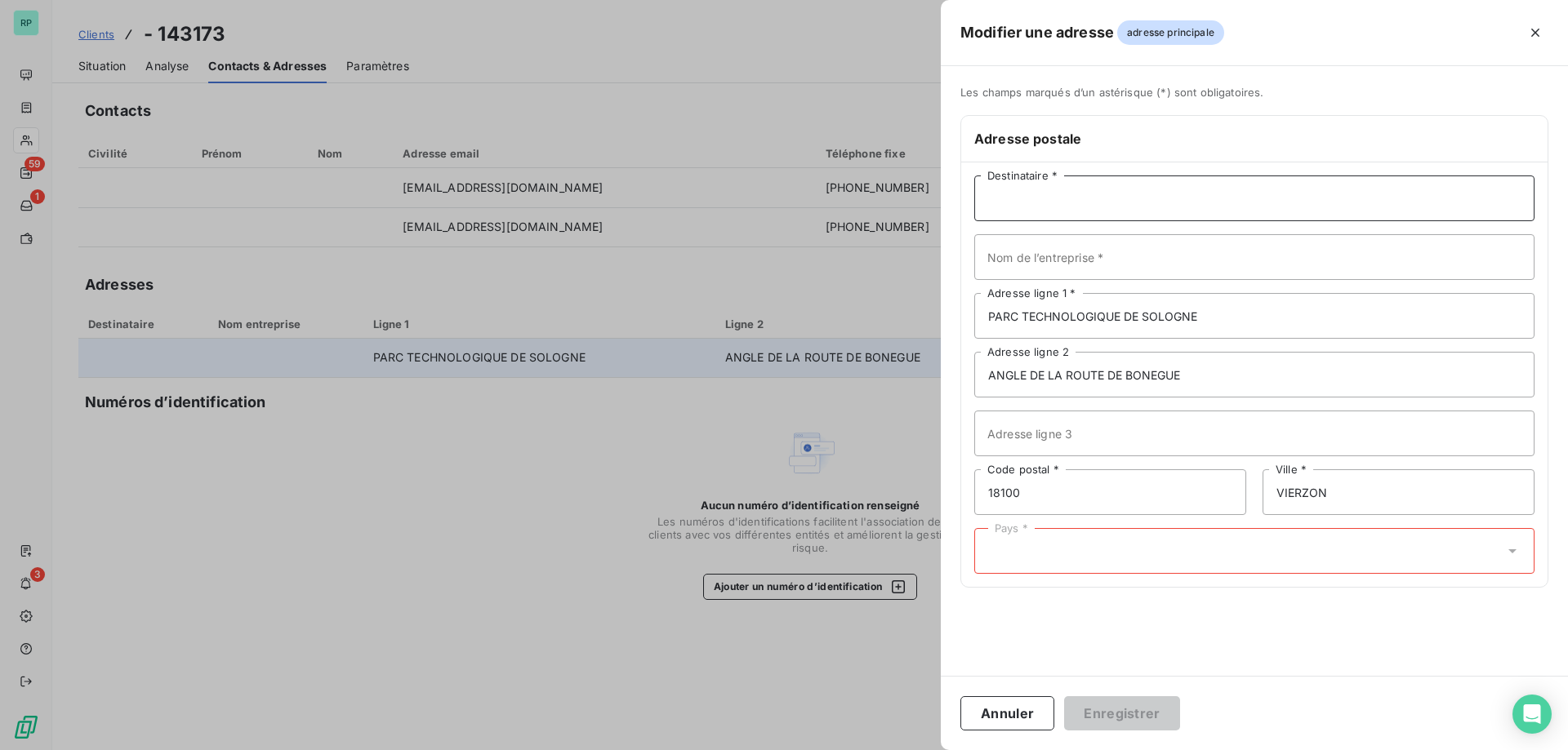
click at [1008, 199] on input "Destinataire *" at bounding box center [1254, 199] width 560 height 46
paste input "AUTAA CENTRE VAL"
type input "AUTAA CENTRE VAL"
click at [1108, 252] on input "Nom de l’entreprise *" at bounding box center [1254, 257] width 560 height 46
paste input "AUTAA CENTRE VAL"
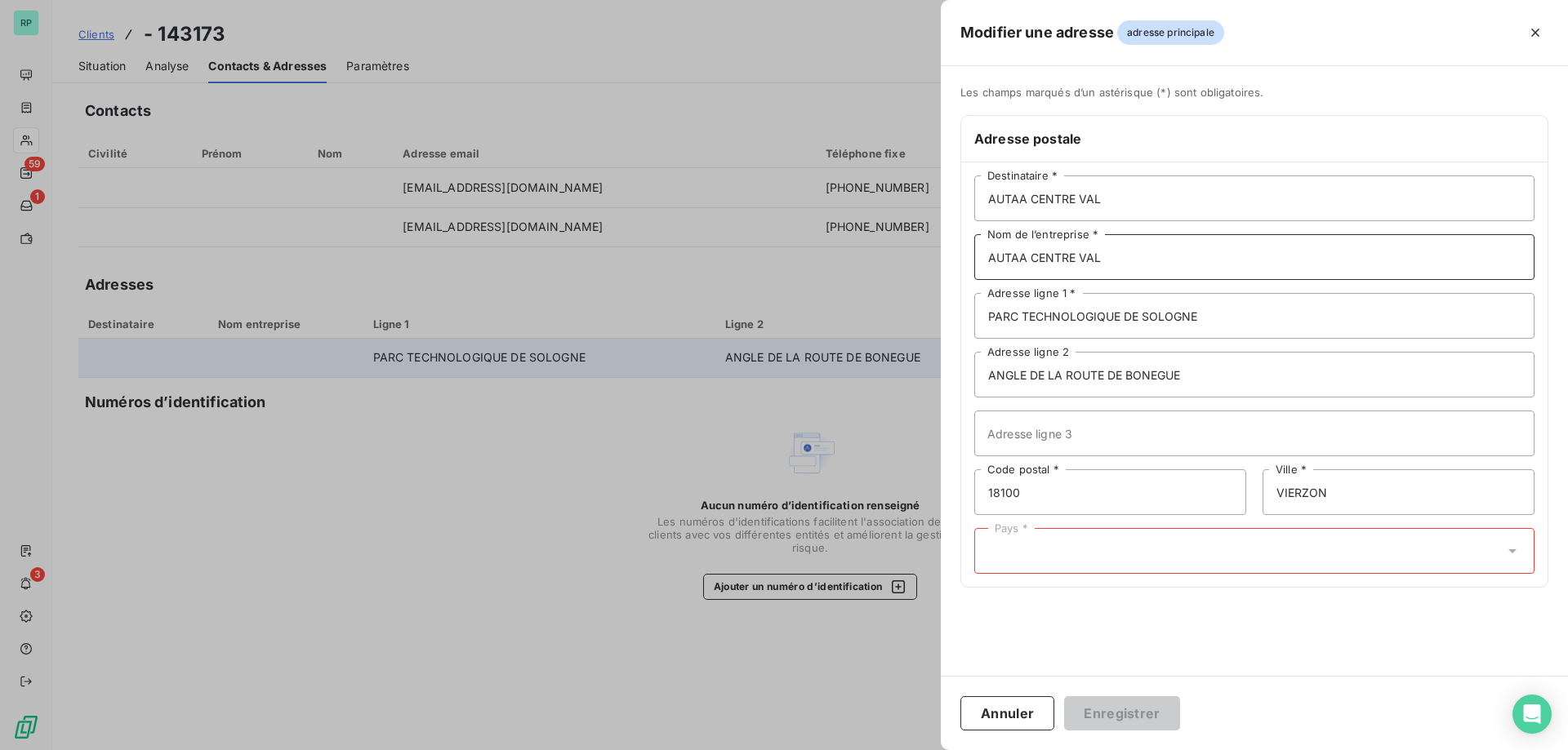
type input "AUTAA CENTRE VAL"
click at [1265, 336] on input "PARC TECHNOLOGIQUE DE SOLOGNE" at bounding box center [1254, 316] width 560 height 46
type input "PARC TECHNOLOGIQUE DE SOLOGNE.."
click at [1070, 546] on div "Pays *" at bounding box center [1254, 551] width 560 height 46
type input "f"
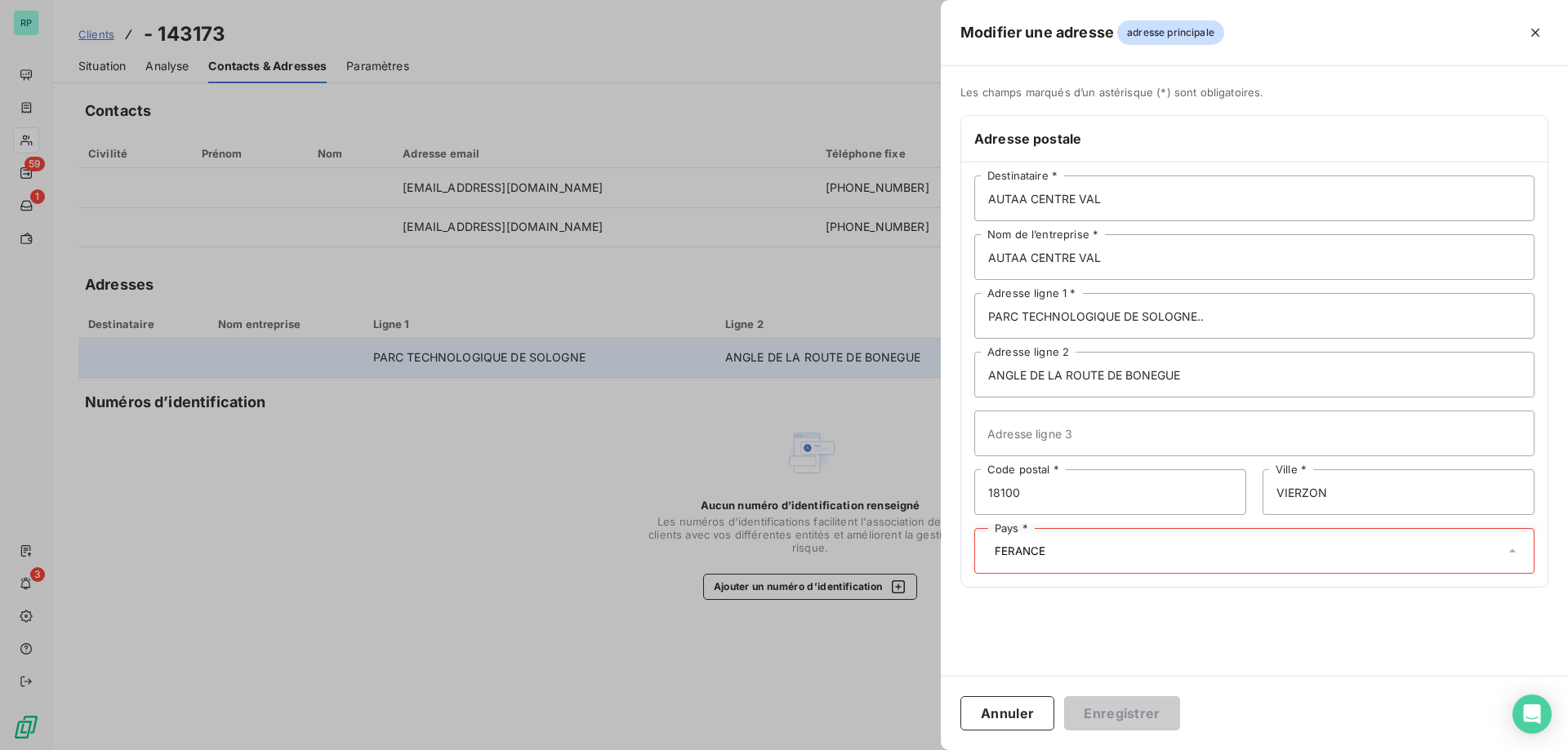
drag, startPoint x: 1077, startPoint y: 556, endPoint x: 884, endPoint y: 524, distance: 195.6
click at [892, 749] on div "Modifier une adresse adresse principale Les champs marqués d’un [DEMOGRAPHIC_DA…" at bounding box center [784, 750] width 1568 height 0
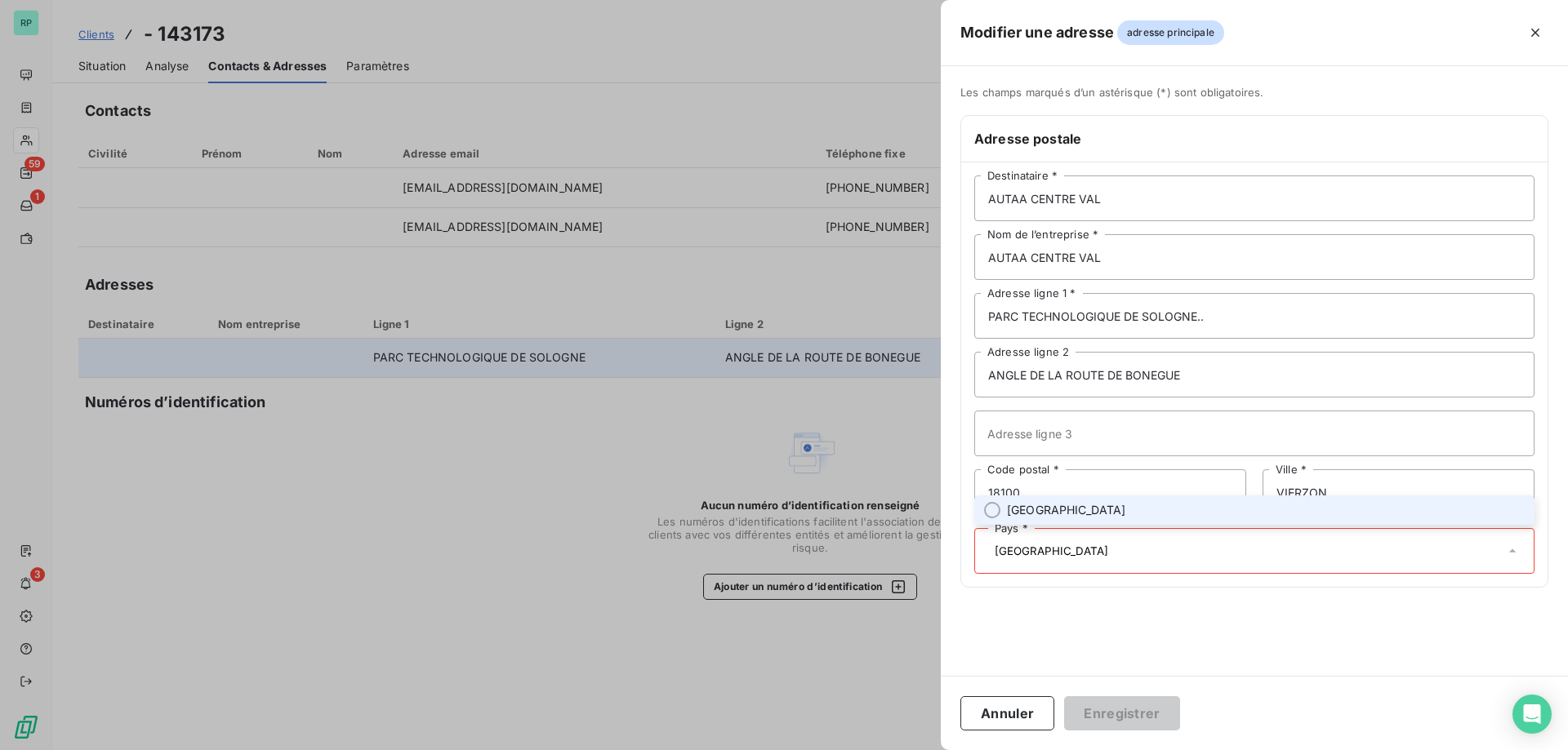
click at [1001, 513] on li "[GEOGRAPHIC_DATA]" at bounding box center [1254, 510] width 560 height 30
type input "[GEOGRAPHIC_DATA]"
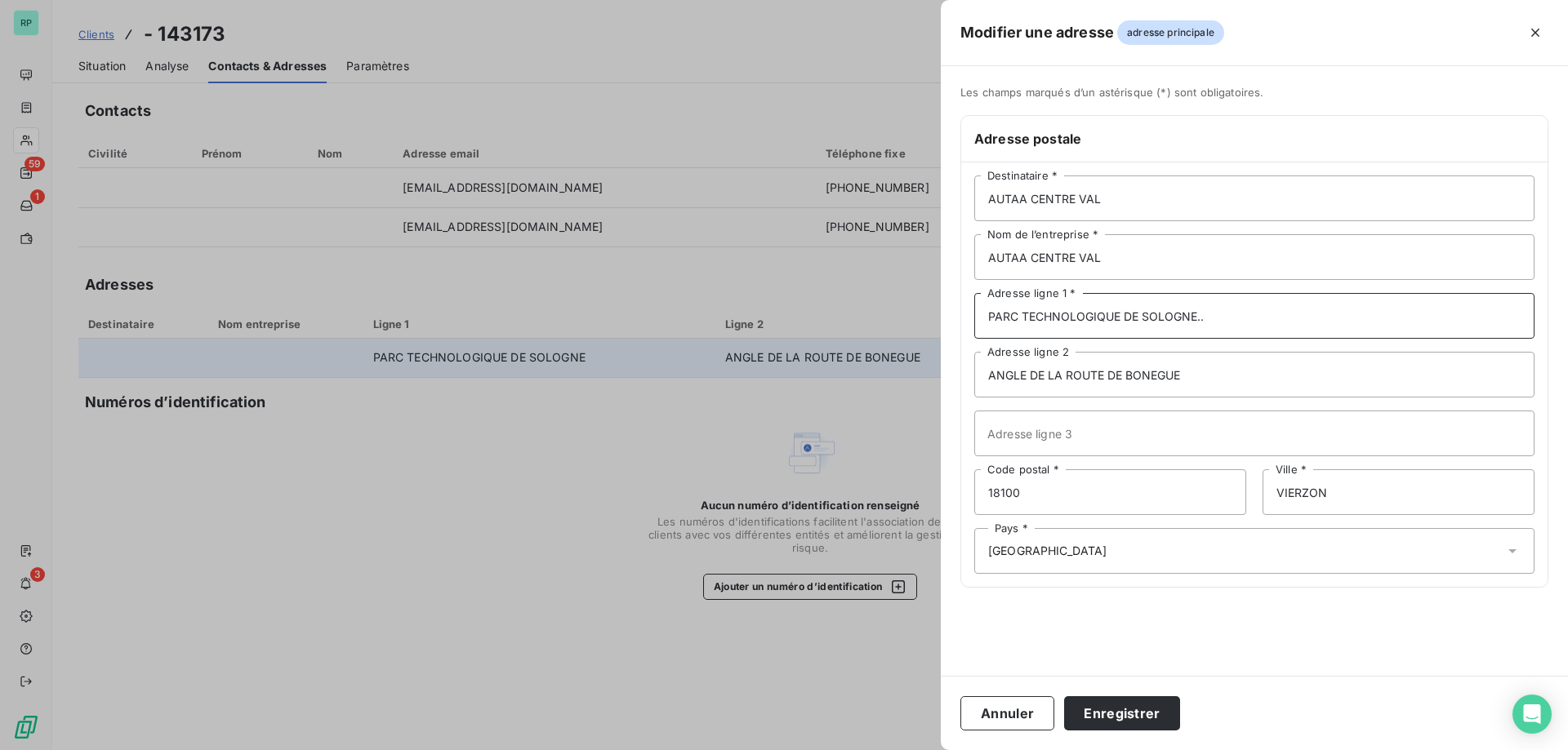
click at [1211, 328] on input "PARC TECHNOLOGIQUE DE SOLOGNE.." at bounding box center [1254, 316] width 560 height 46
type input "PARC TECHNOLOGIQUE DE SOLOGNE"
click at [1145, 698] on button "Enregistrer" at bounding box center [1121, 714] width 116 height 34
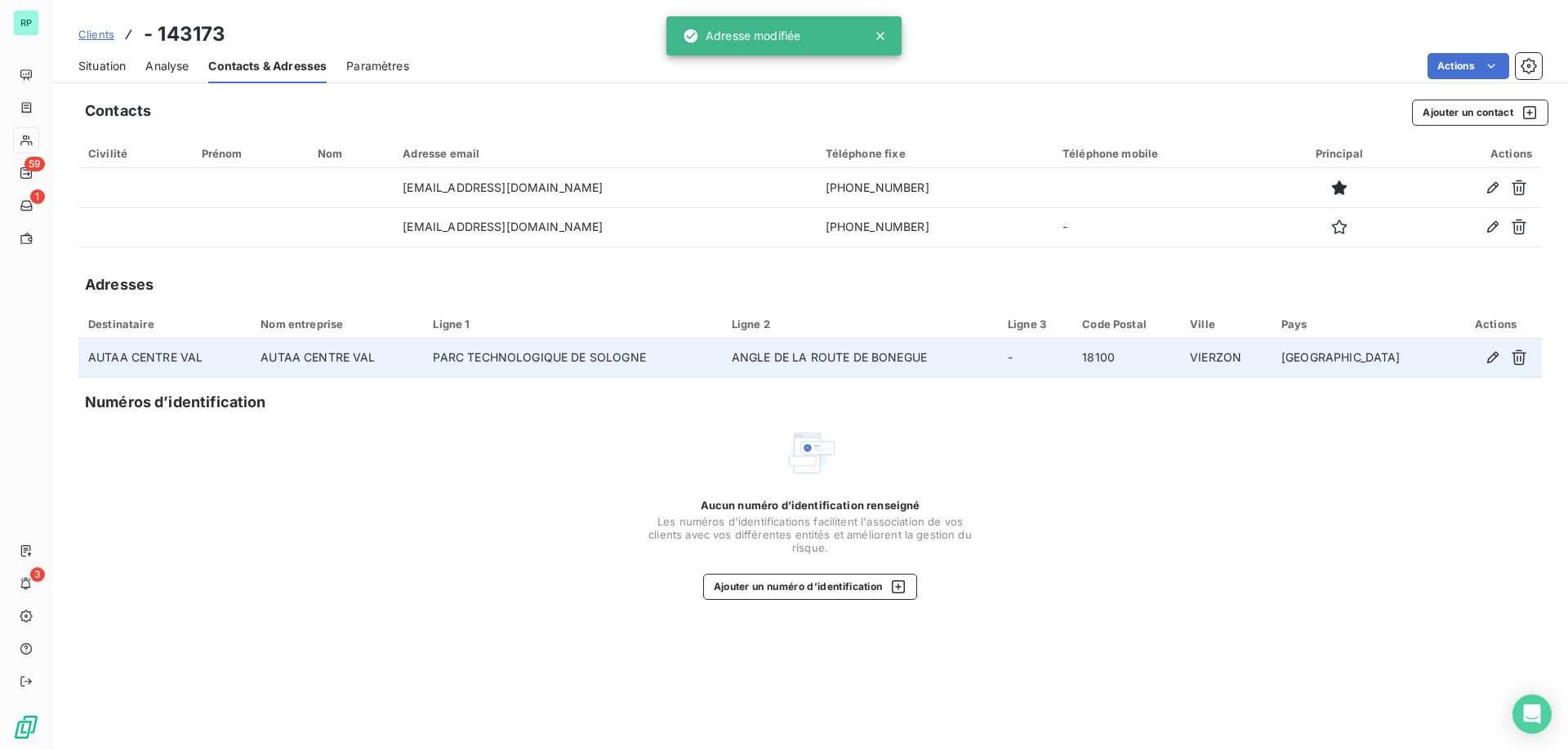
click at [97, 37] on span "Clients" at bounding box center [96, 34] width 36 height 13
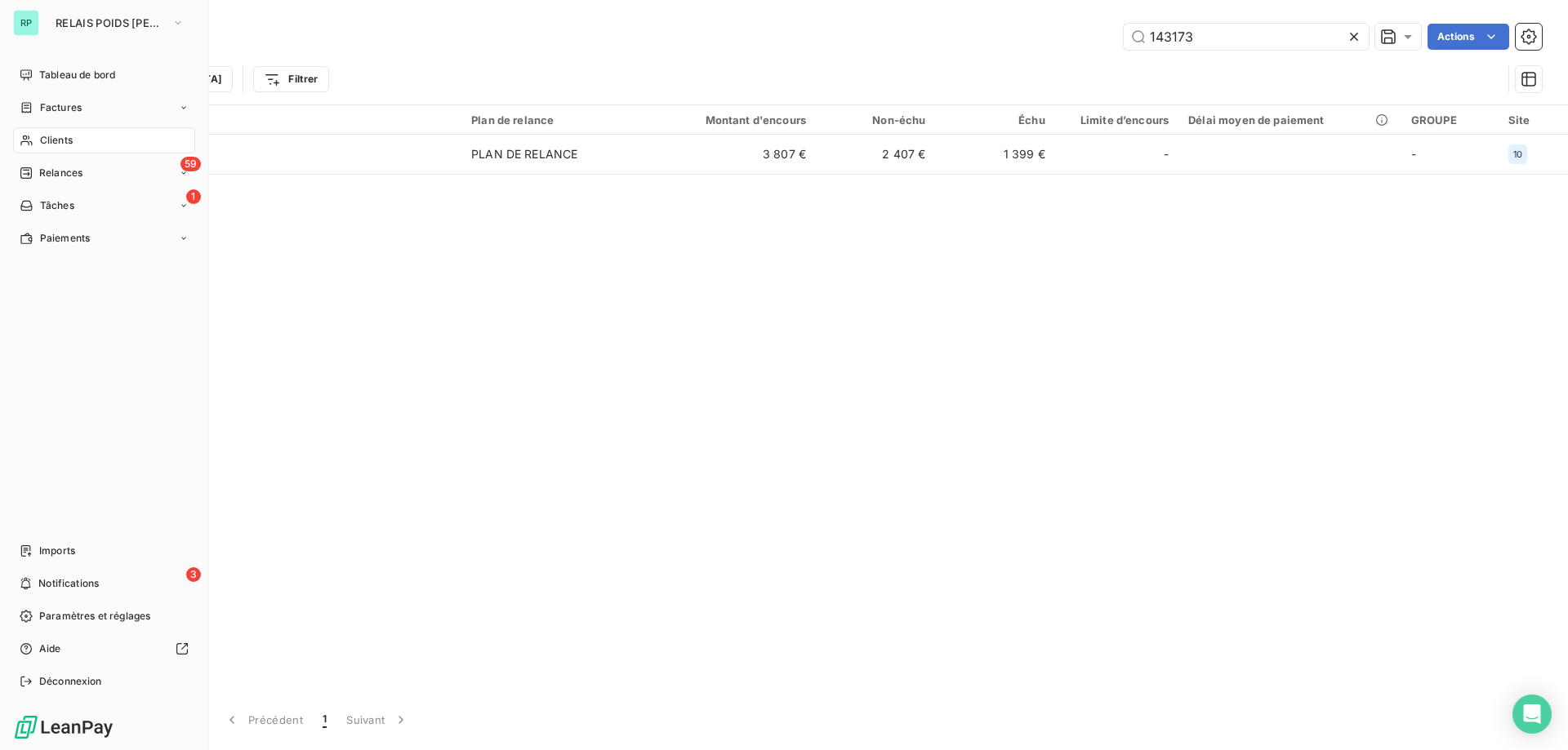
click at [40, 134] on span "Clients" at bounding box center [57, 140] width 33 height 15
click at [48, 168] on span "Relances" at bounding box center [61, 173] width 44 height 15
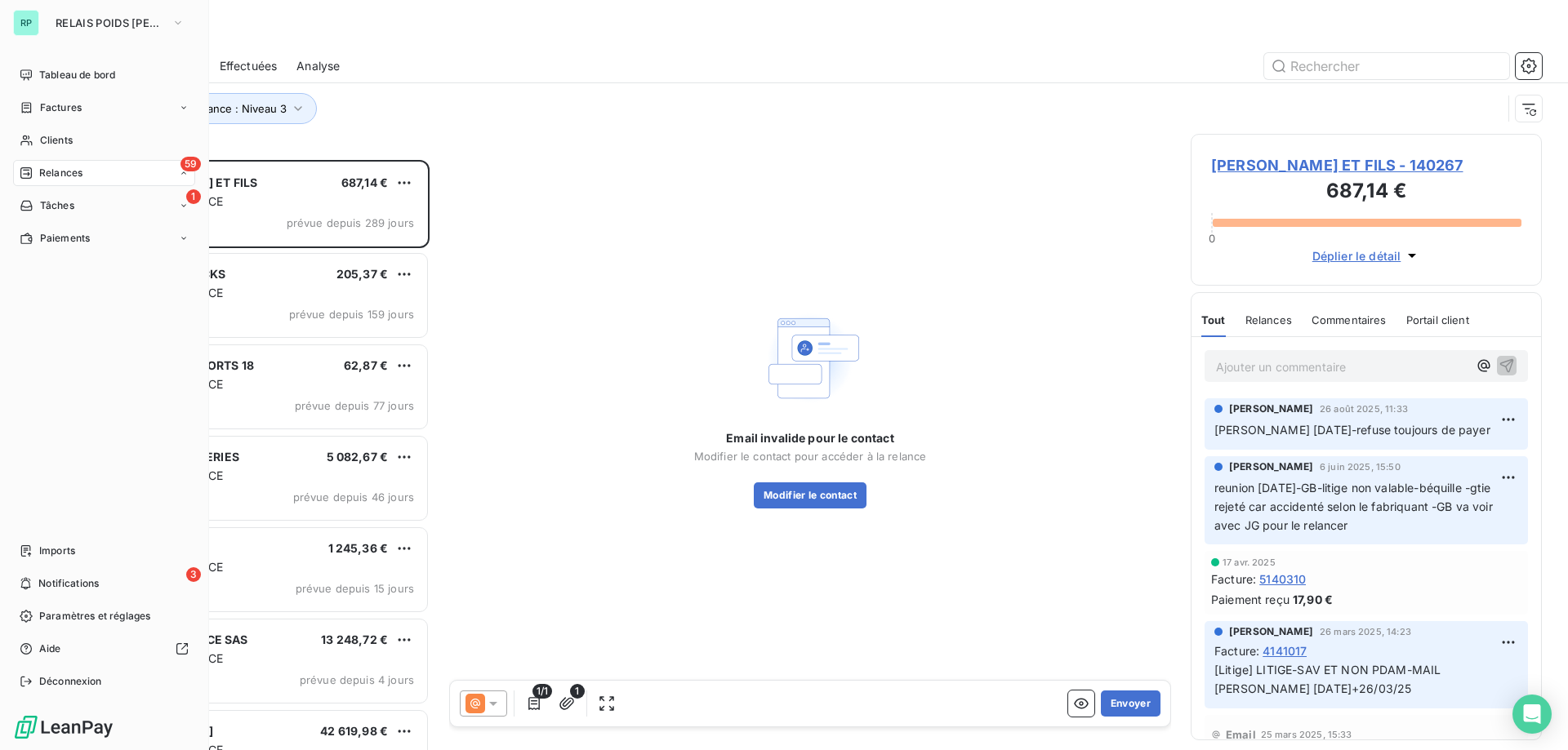
scroll to position [578, 339]
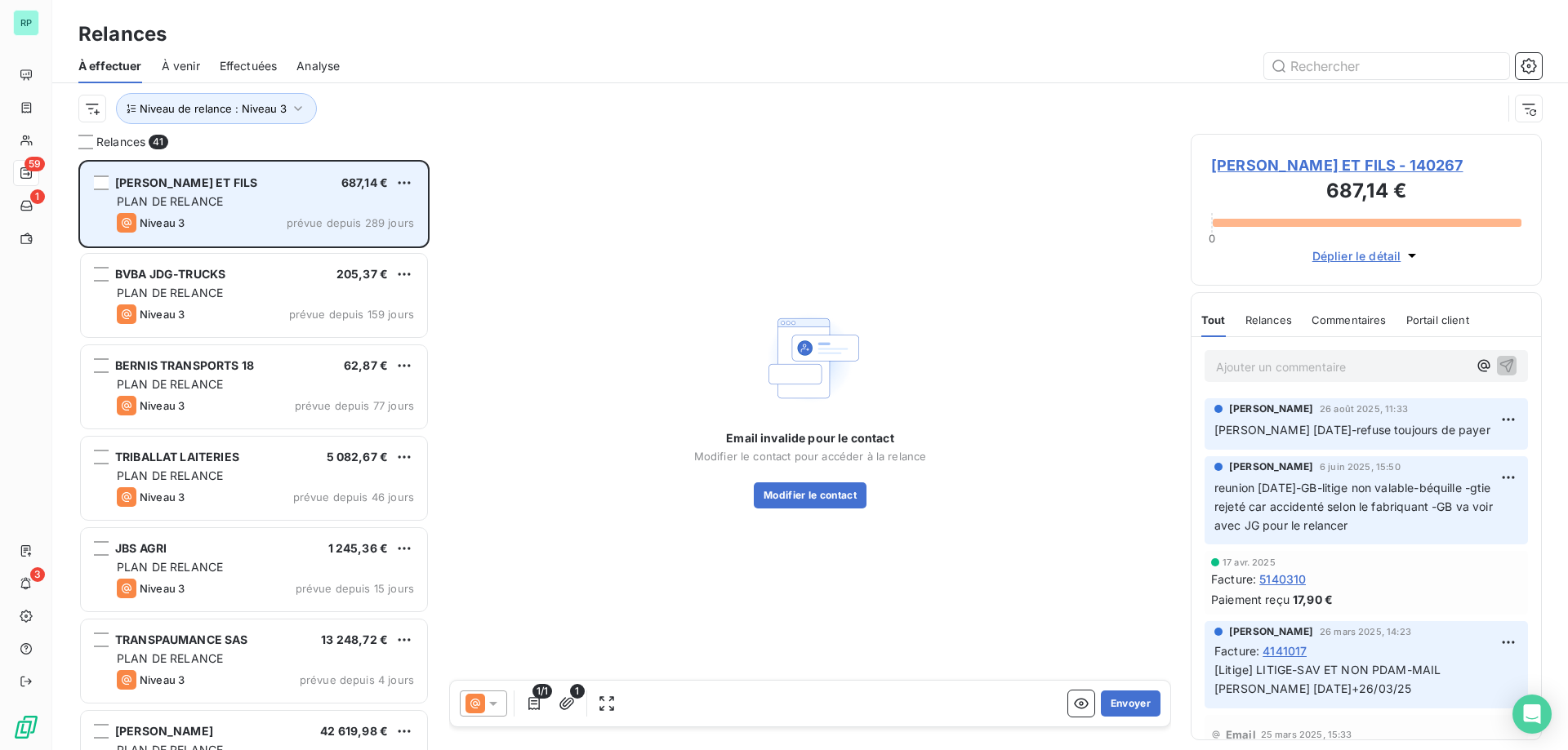
click at [191, 213] on div "Niveau 3 prévue depuis 289 jours" at bounding box center [265, 223] width 297 height 20
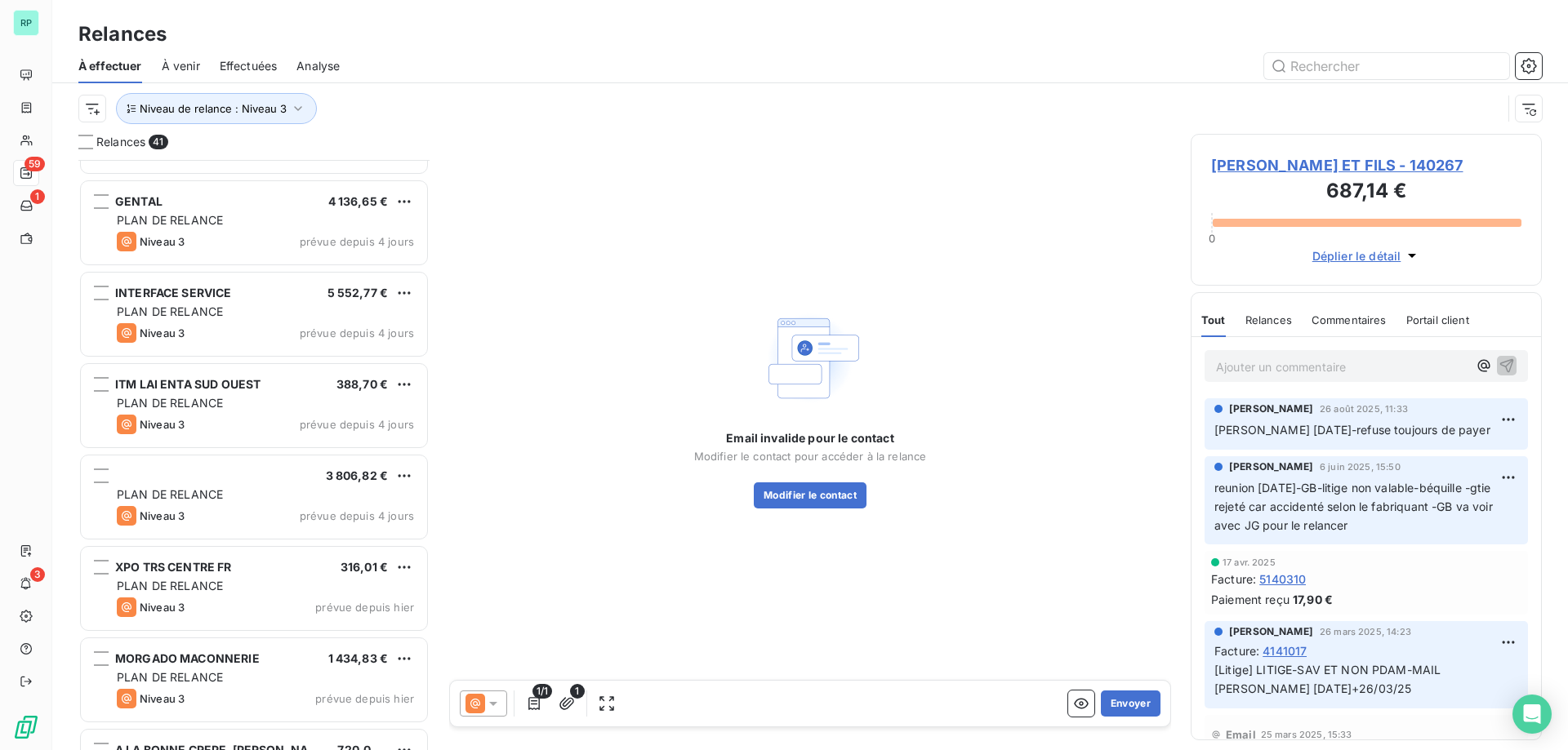
scroll to position [3159, 0]
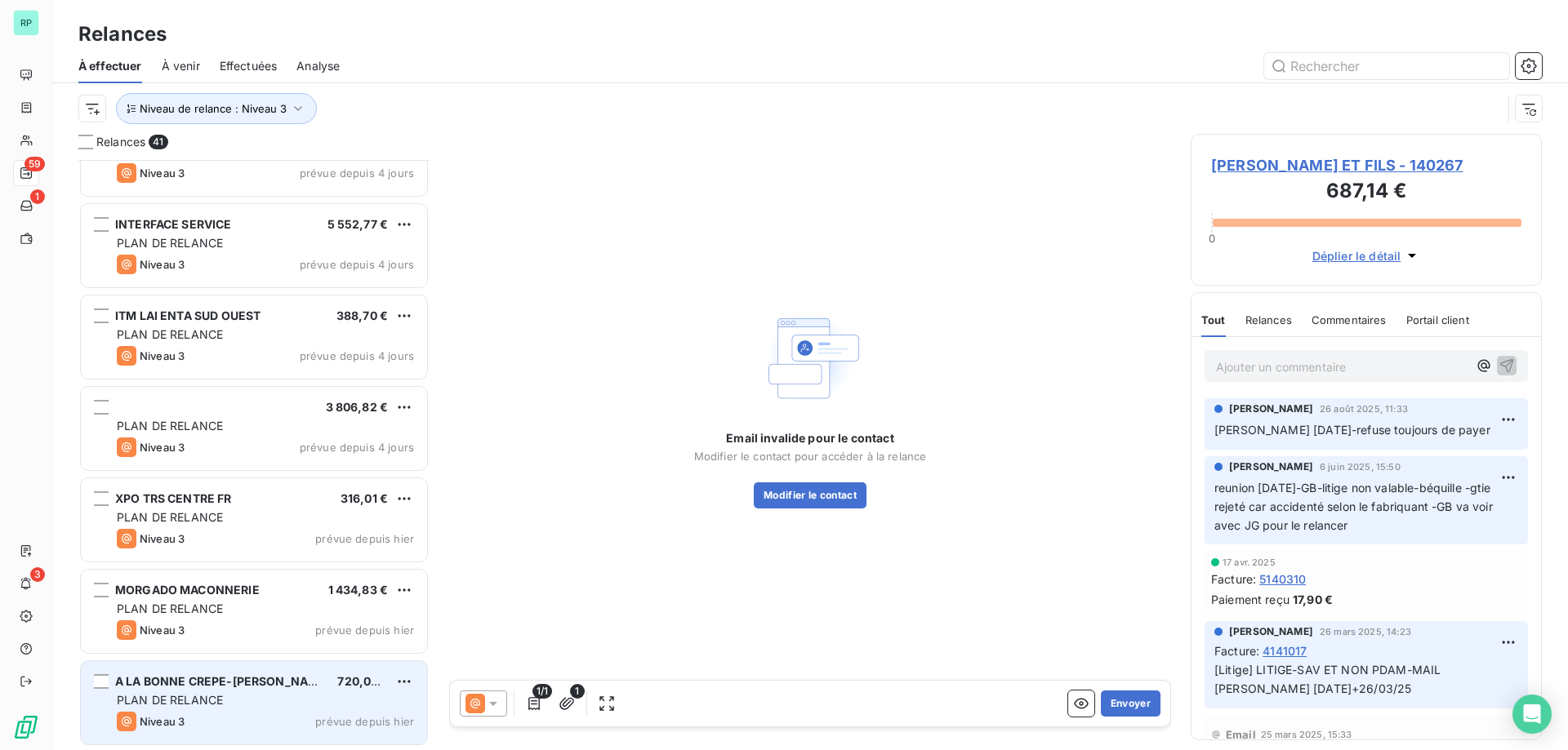
click at [232, 677] on span "A LA BONNE CREPE-[PERSON_NAME]" at bounding box center [222, 681] width 216 height 14
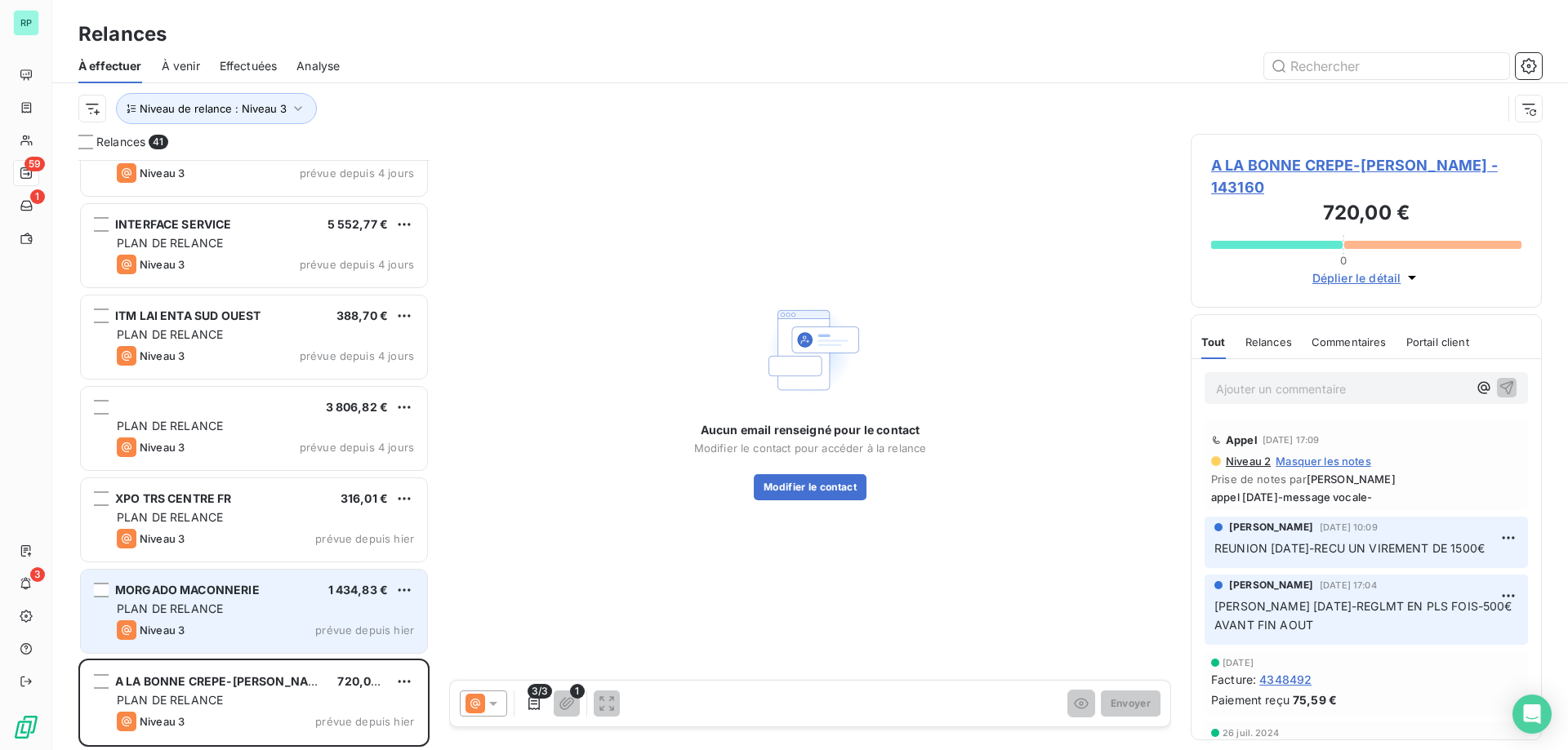
click at [241, 608] on div "PLAN DE RELANCE" at bounding box center [265, 609] width 297 height 16
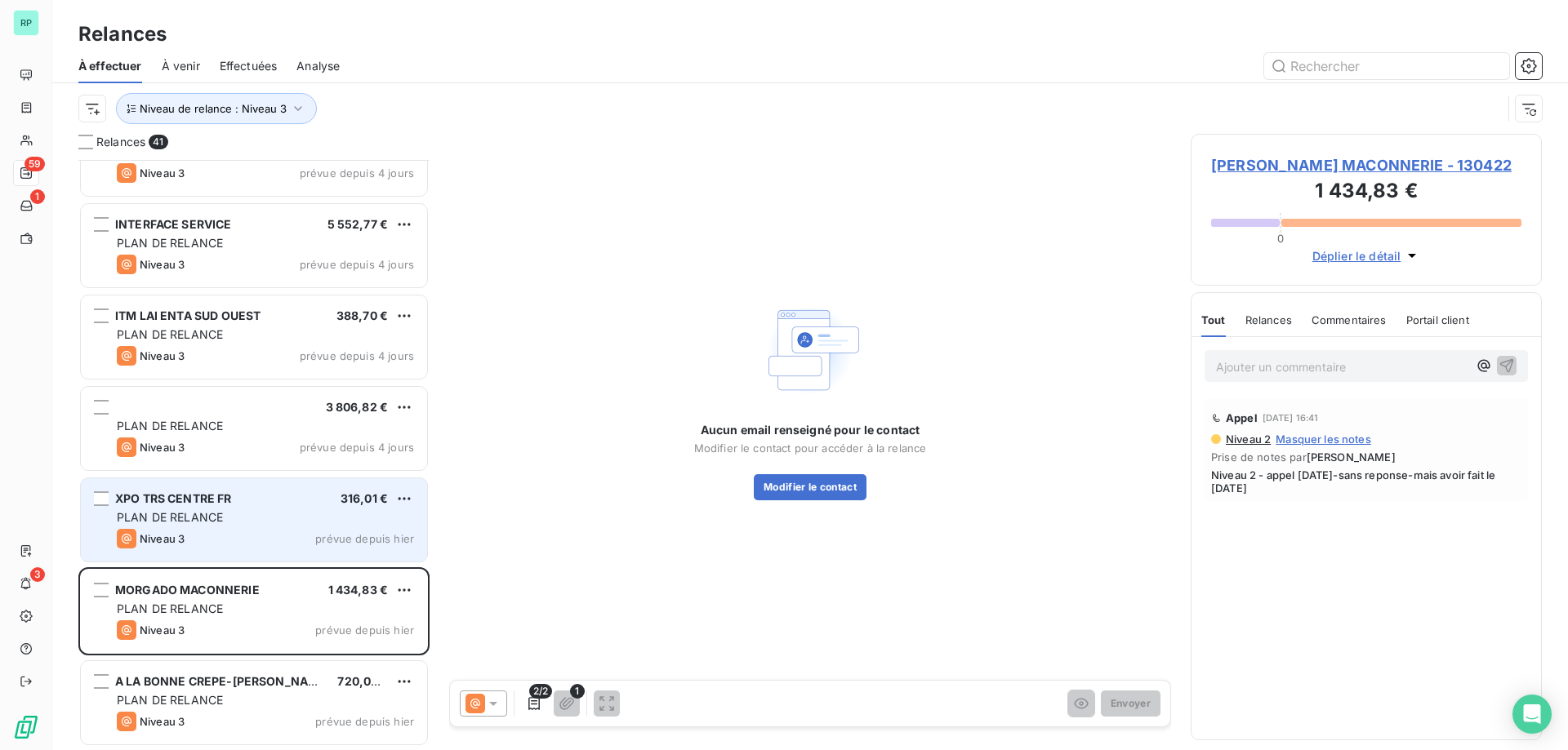
click at [235, 539] on div "Niveau 3 prévue depuis hier" at bounding box center [265, 539] width 297 height 20
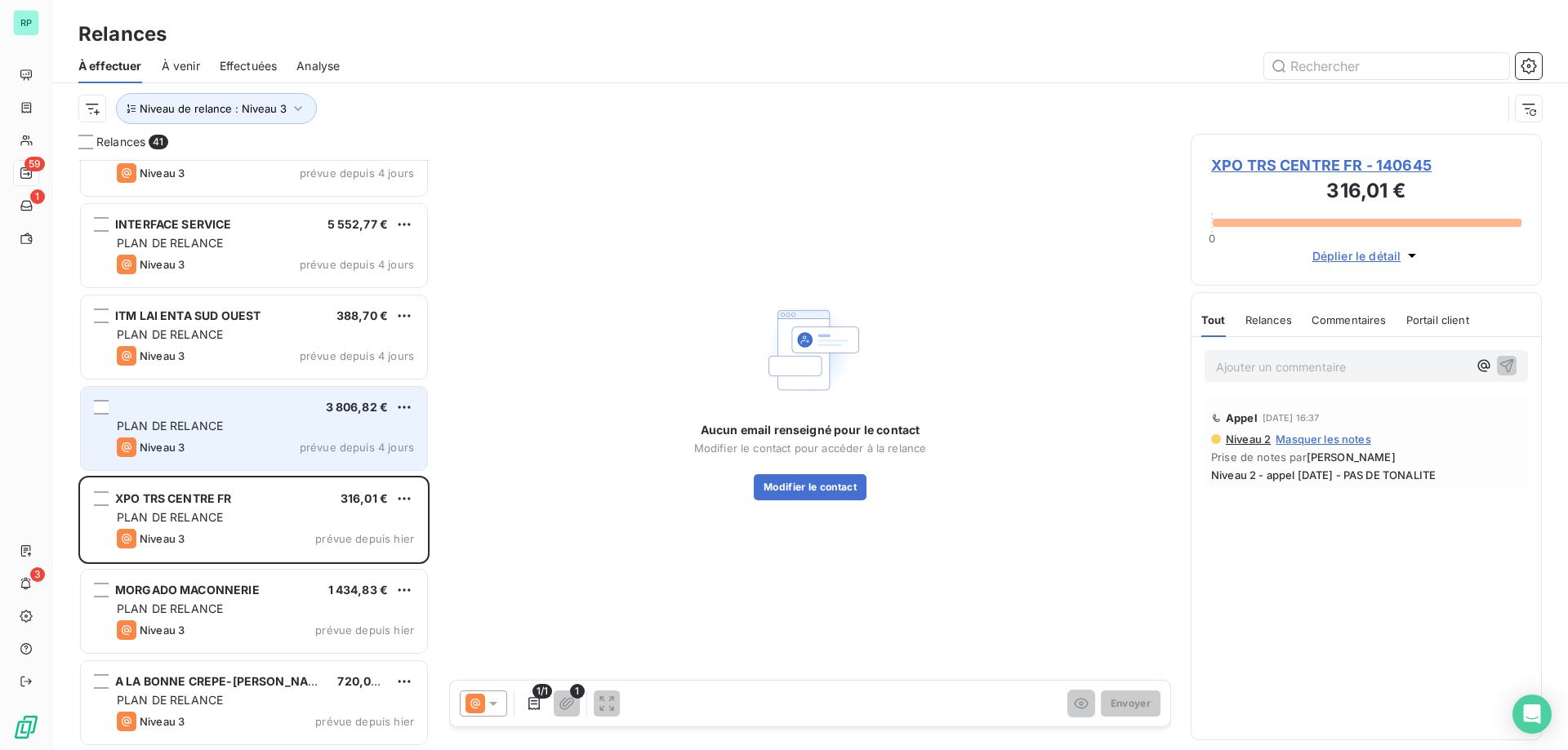
click at [242, 437] on div "Niveau 3 prévue depuis 4 jours" at bounding box center [265, 447] width 297 height 20
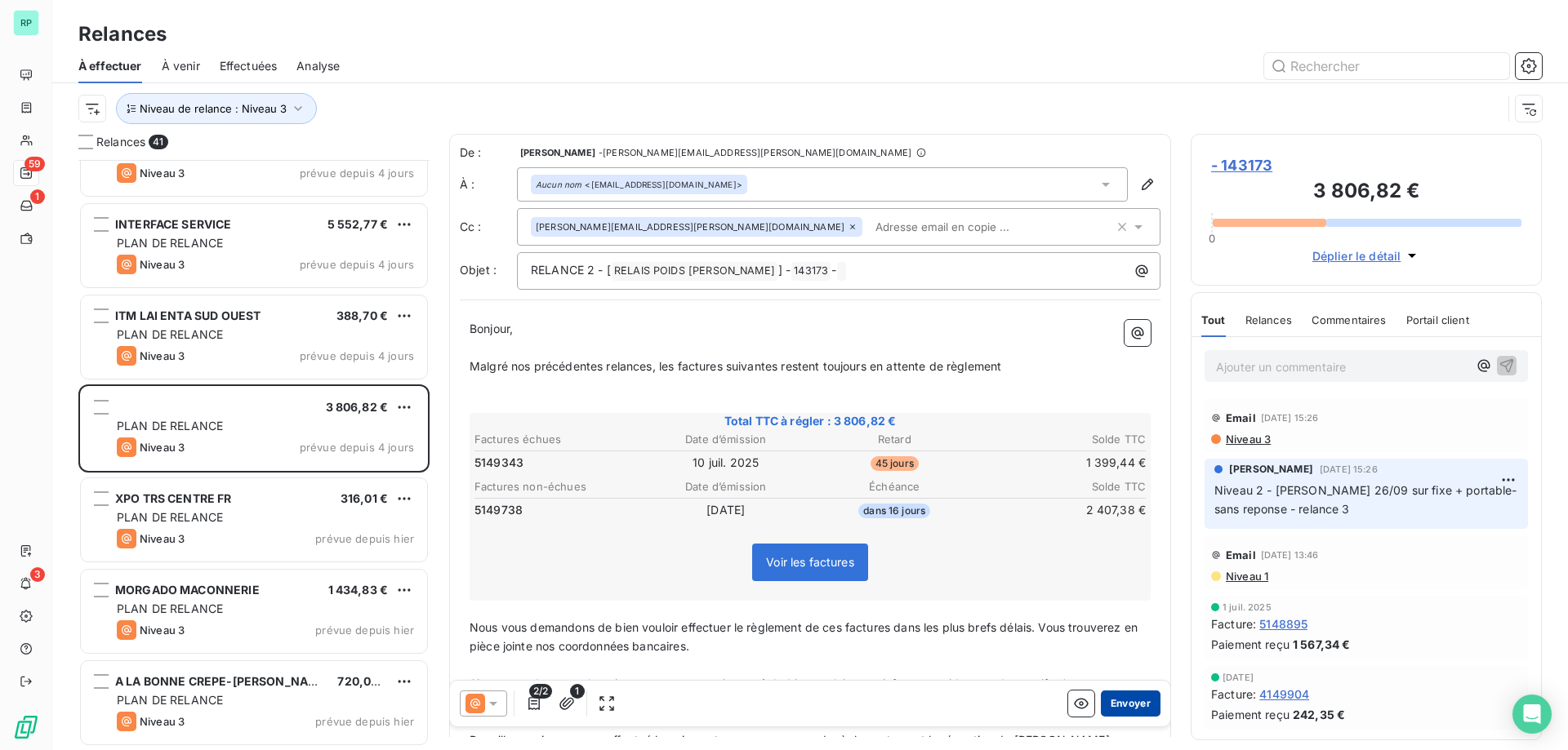
click at [1124, 703] on button "Envoyer" at bounding box center [1130, 704] width 60 height 26
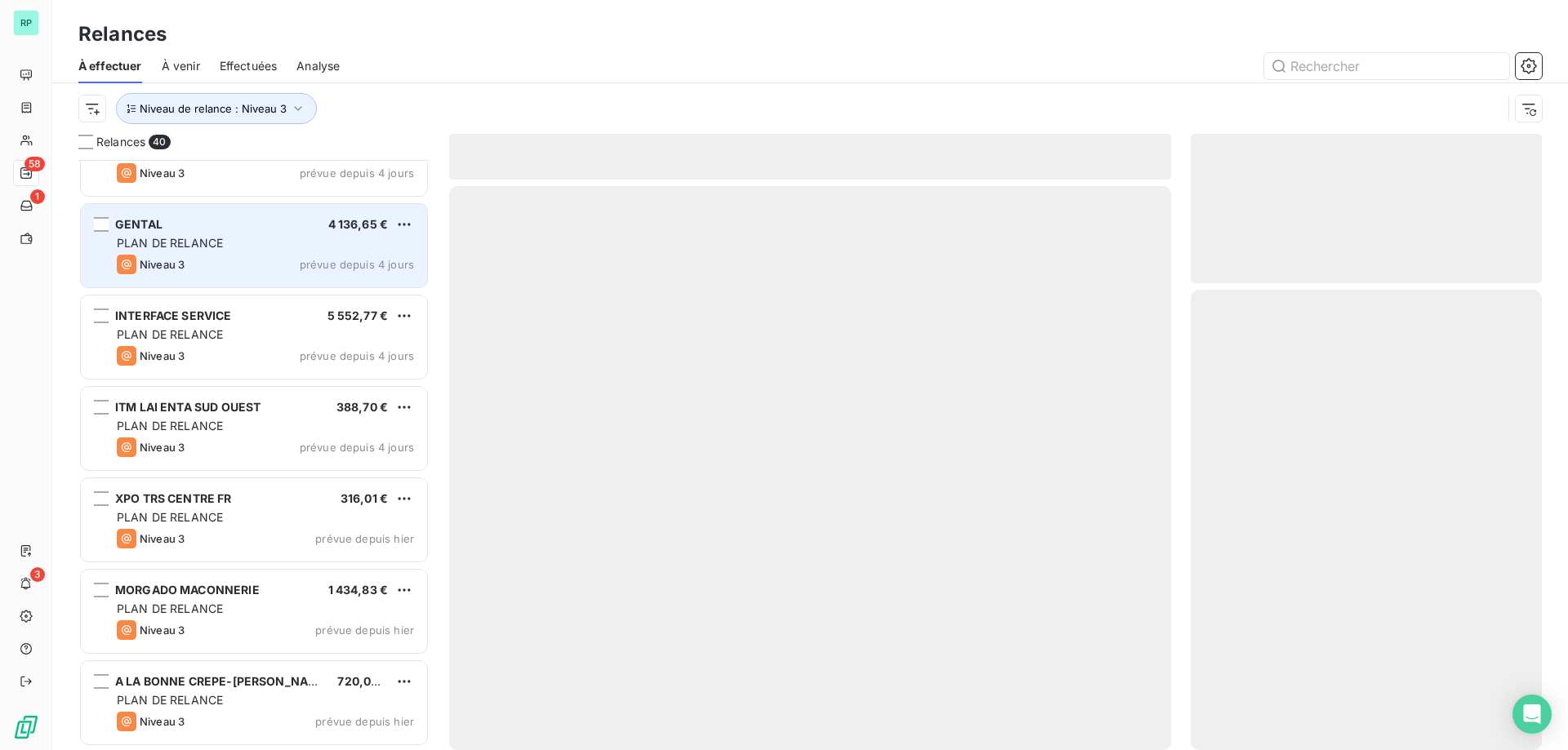
scroll to position [3066, 0]
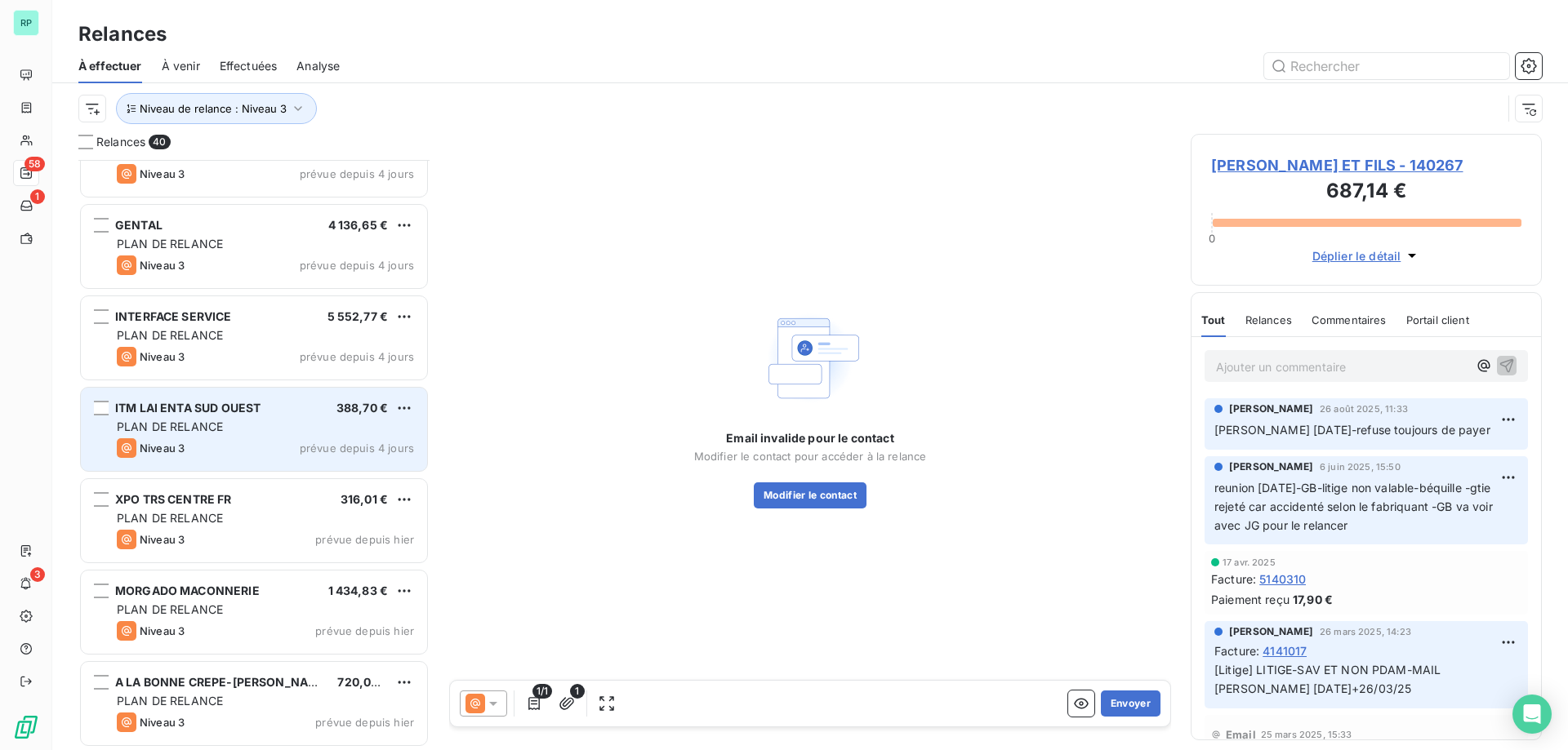
click at [244, 397] on div "ITM LAI ENTA SUD OUEST 388,70 € PLAN DE RELANCE Niveau 3 prévue depuis 4 jours" at bounding box center [254, 429] width 346 height 83
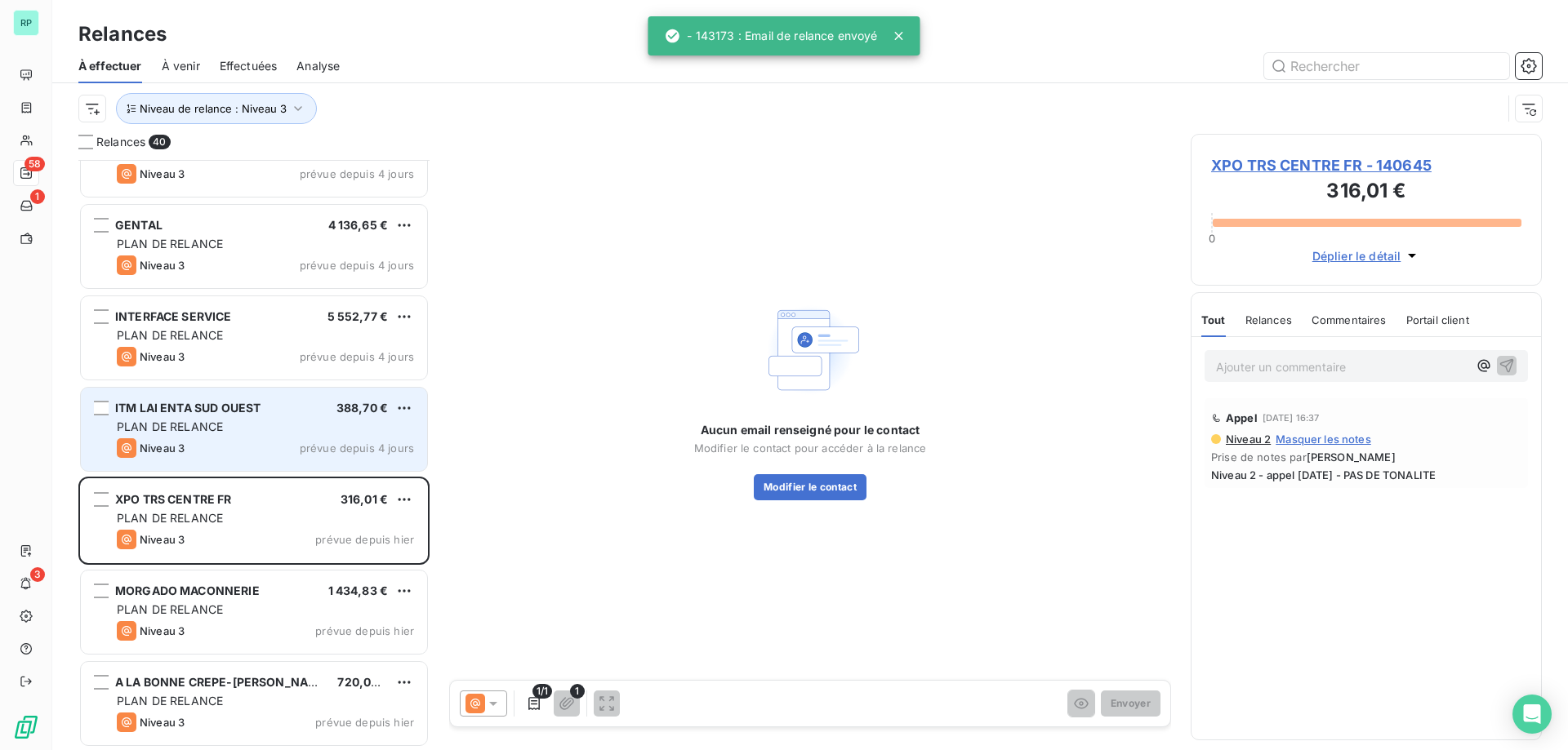
click at [190, 424] on span "PLAN DE RELANCE" at bounding box center [169, 426] width 106 height 14
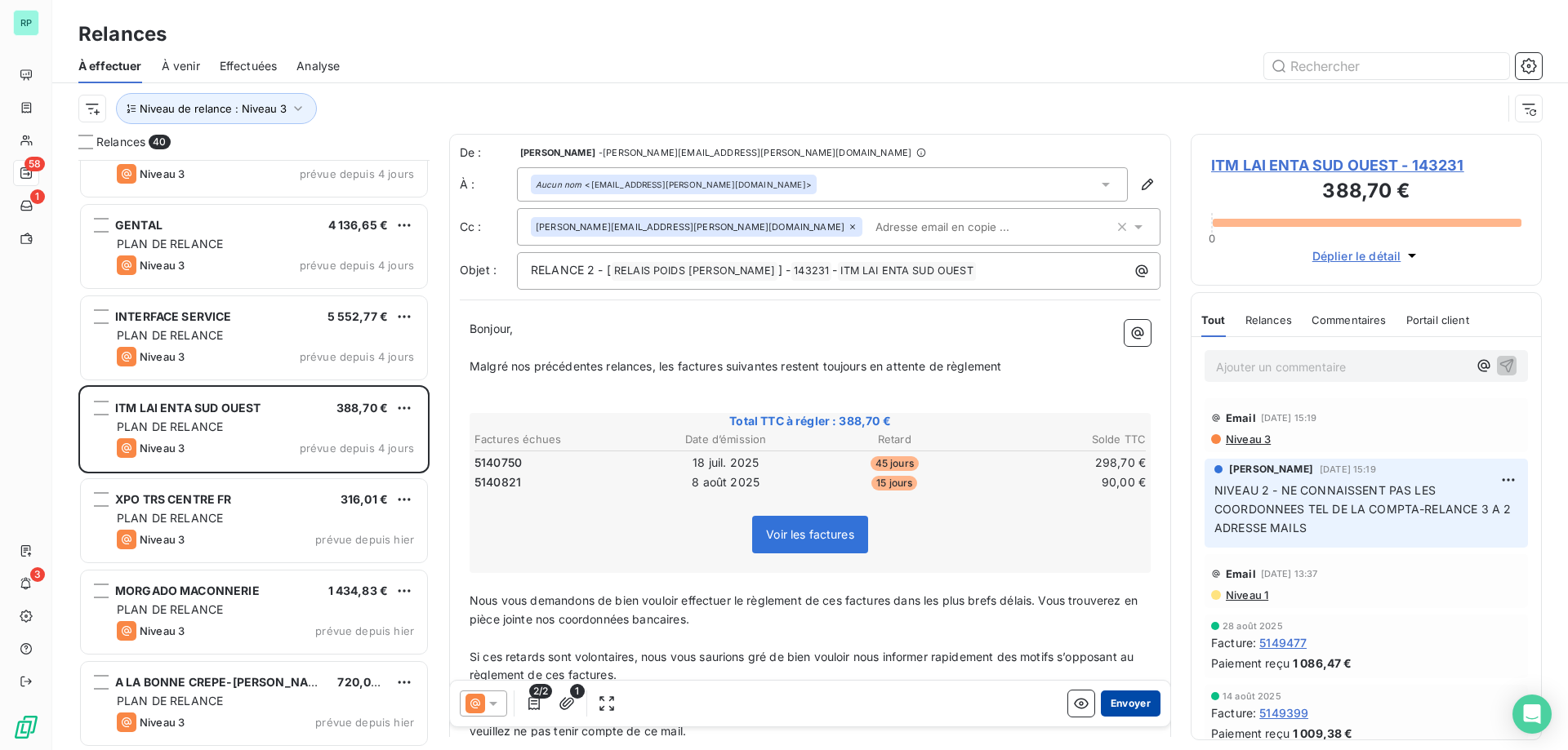
click at [1126, 706] on button "Envoyer" at bounding box center [1130, 704] width 60 height 26
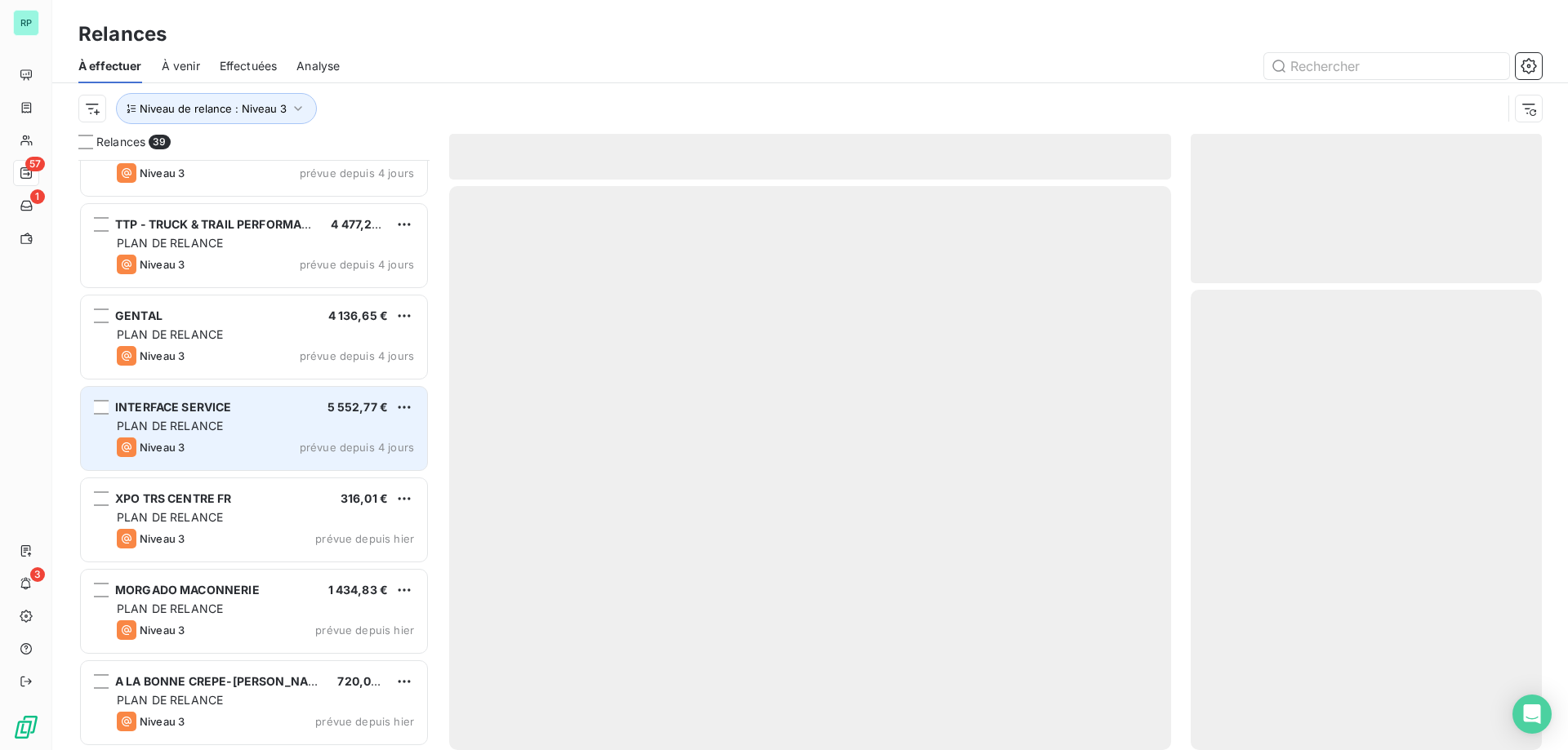
scroll to position [2975, 0]
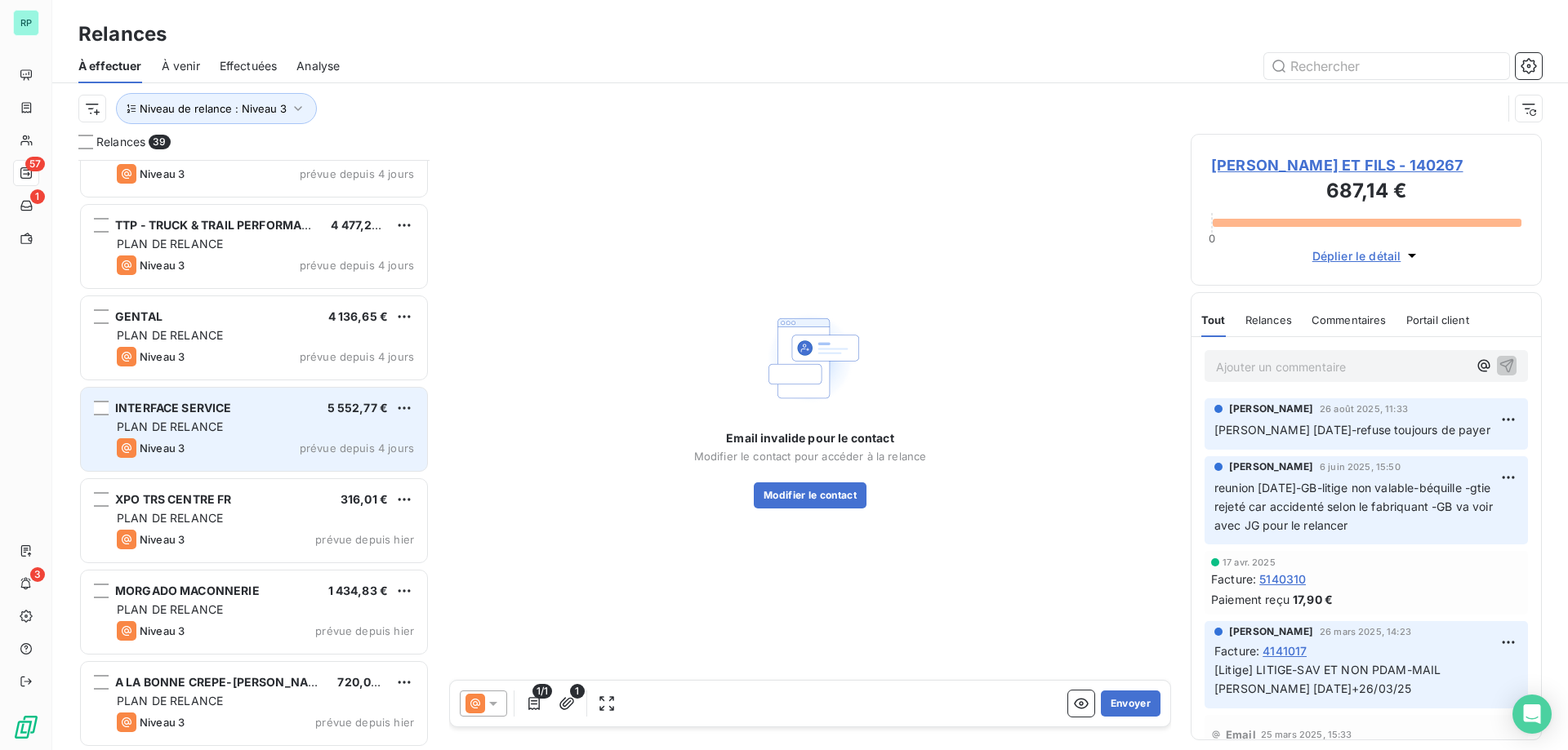
click at [161, 396] on div "INTERFACE SERVICE 5 552,77 € PLAN DE RELANCE Niveau 3 prévue depuis 4 jours" at bounding box center [254, 429] width 346 height 83
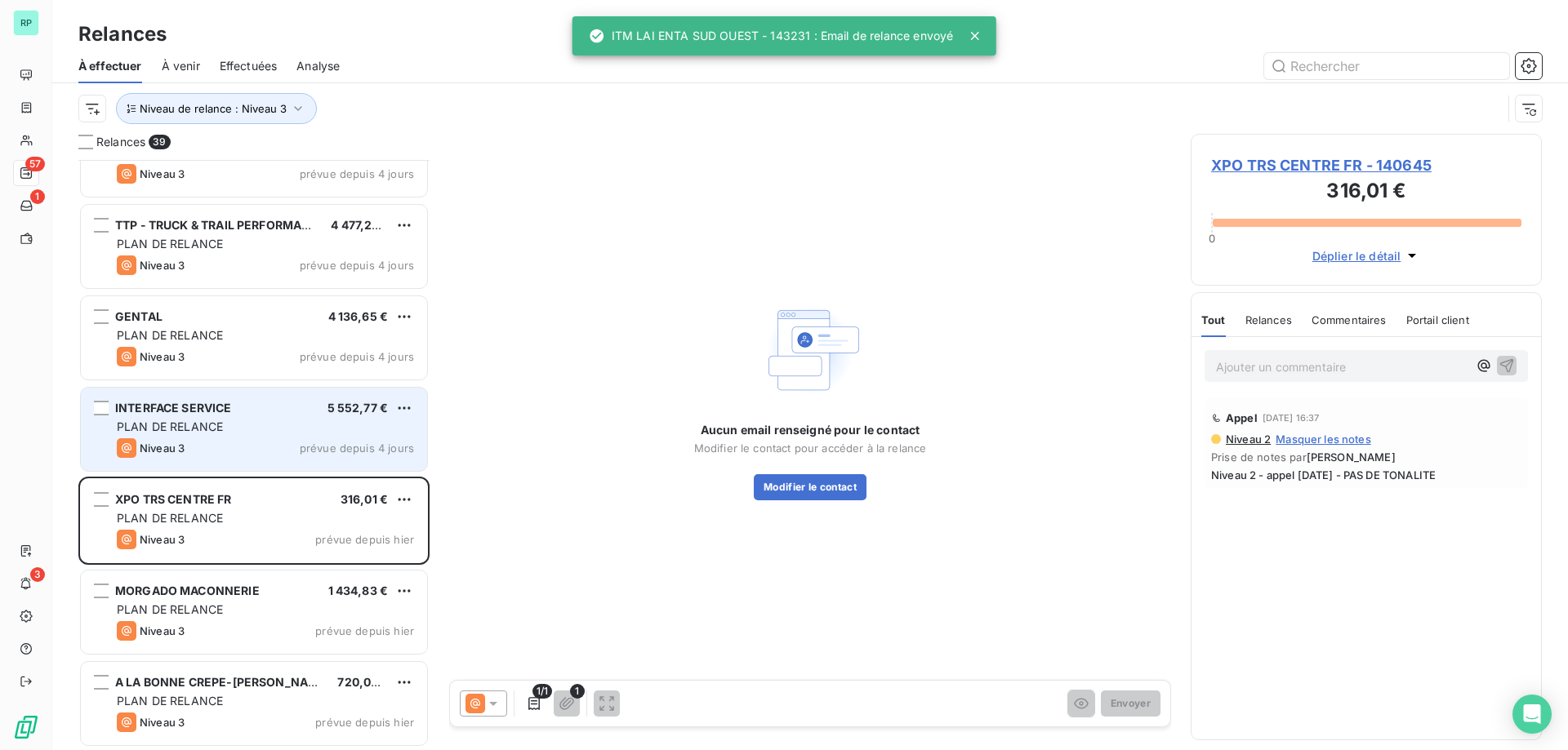
click at [197, 428] on span "PLAN DE RELANCE" at bounding box center [169, 426] width 106 height 14
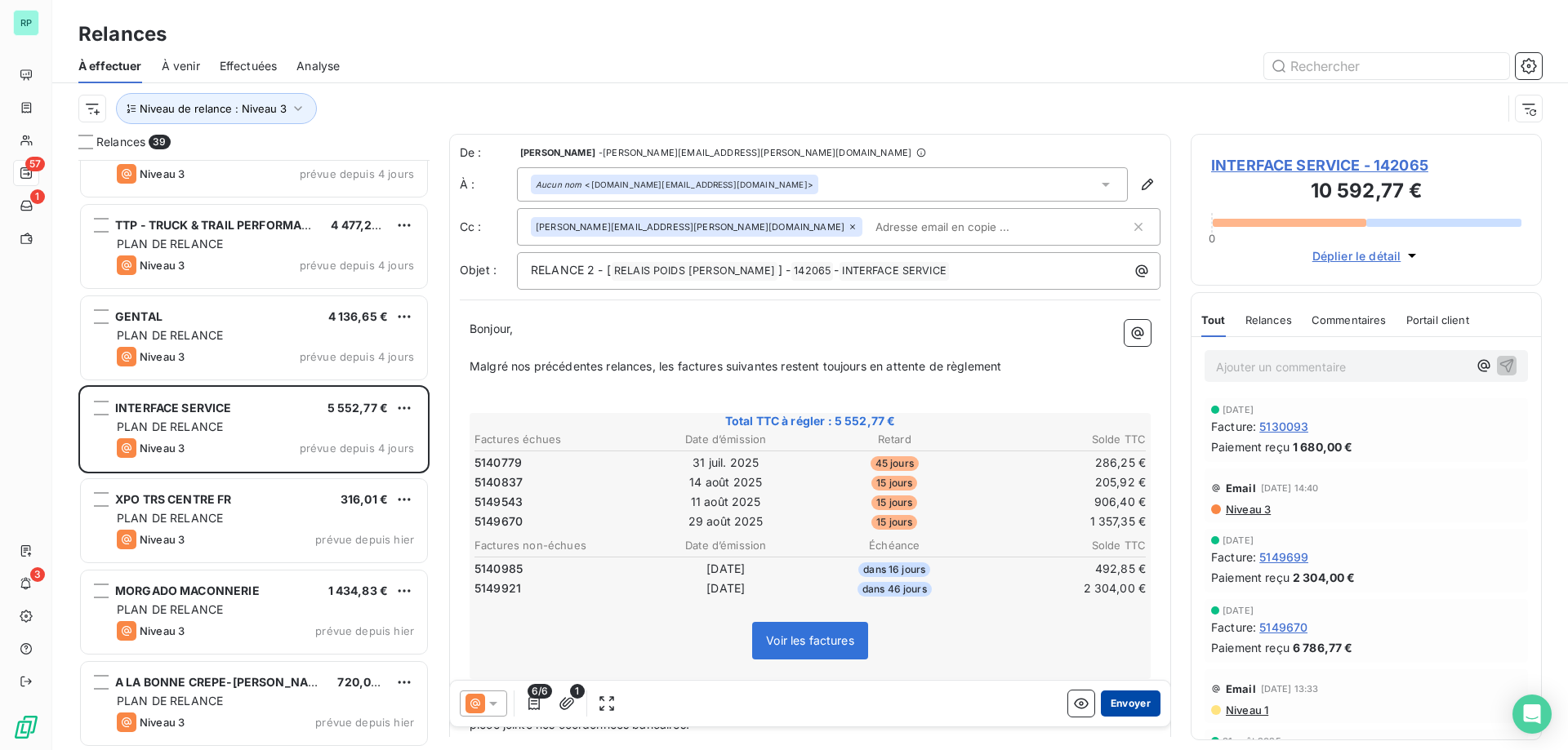
click at [1118, 699] on button "Envoyer" at bounding box center [1130, 704] width 60 height 26
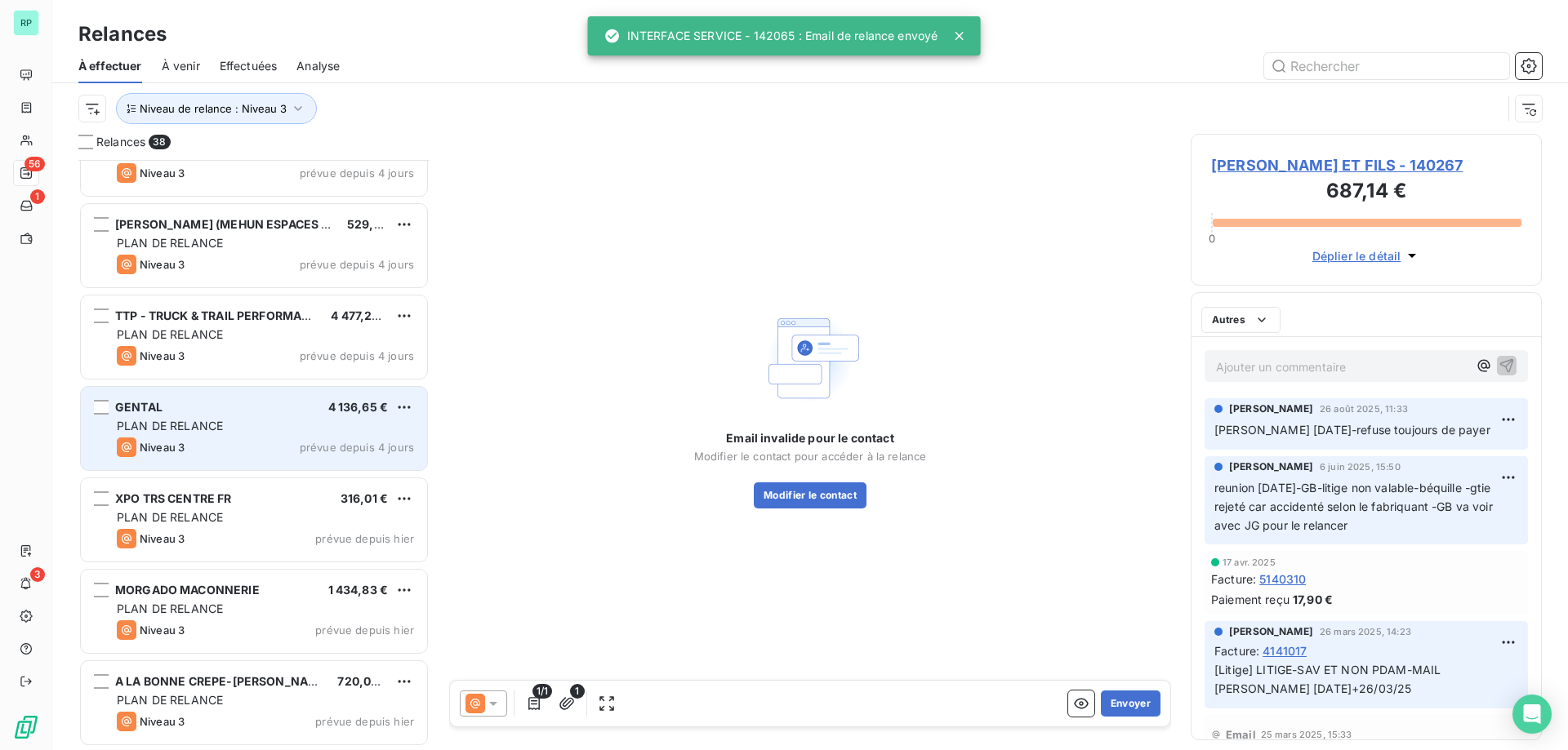
scroll to position [2883, 0]
click at [279, 397] on div "GENTAL 4 136,65 € PLAN DE RELANCE Niveau 3 prévue depuis 4 jours" at bounding box center [254, 429] width 346 height 83
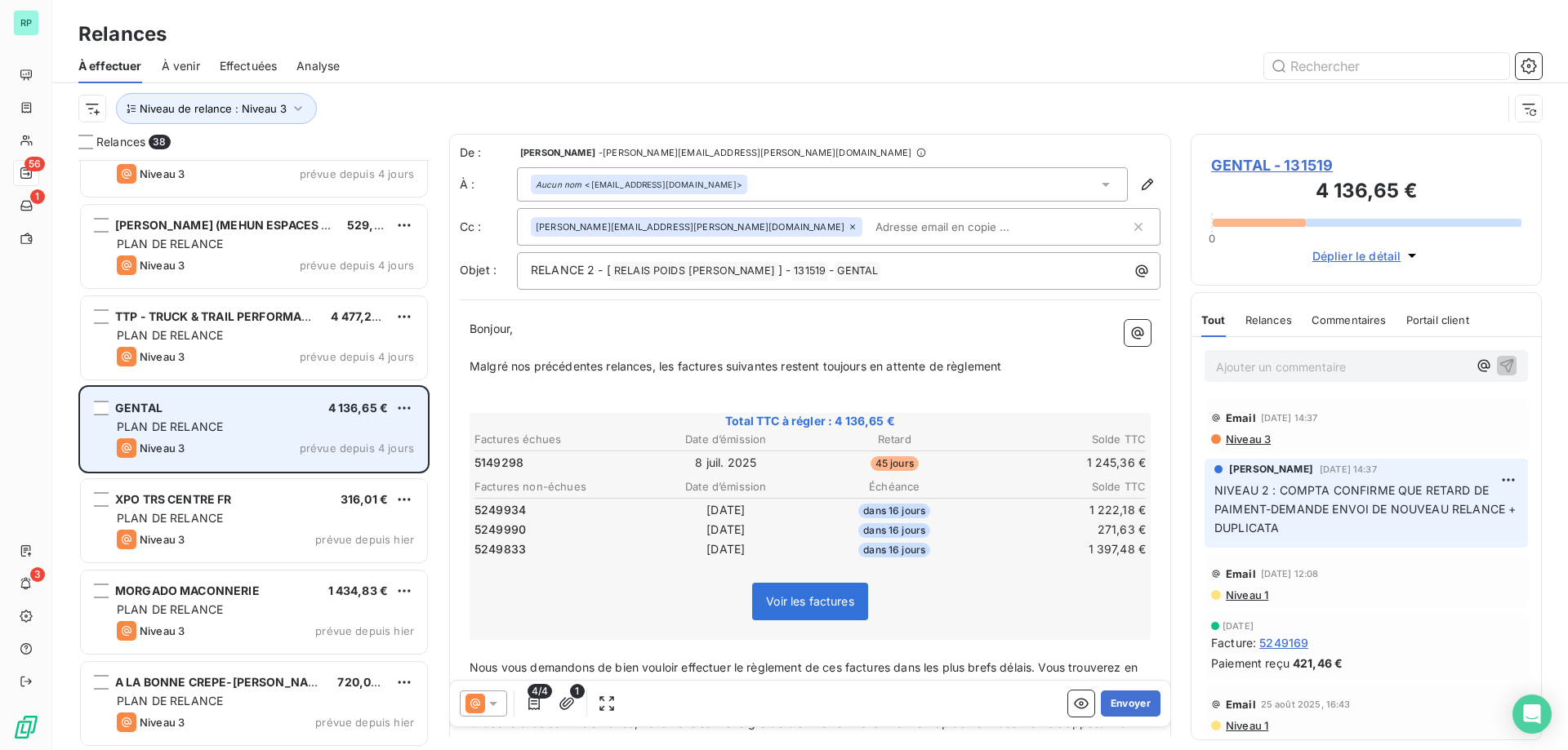
click at [245, 425] on div "PLAN DE RELANCE" at bounding box center [265, 427] width 297 height 16
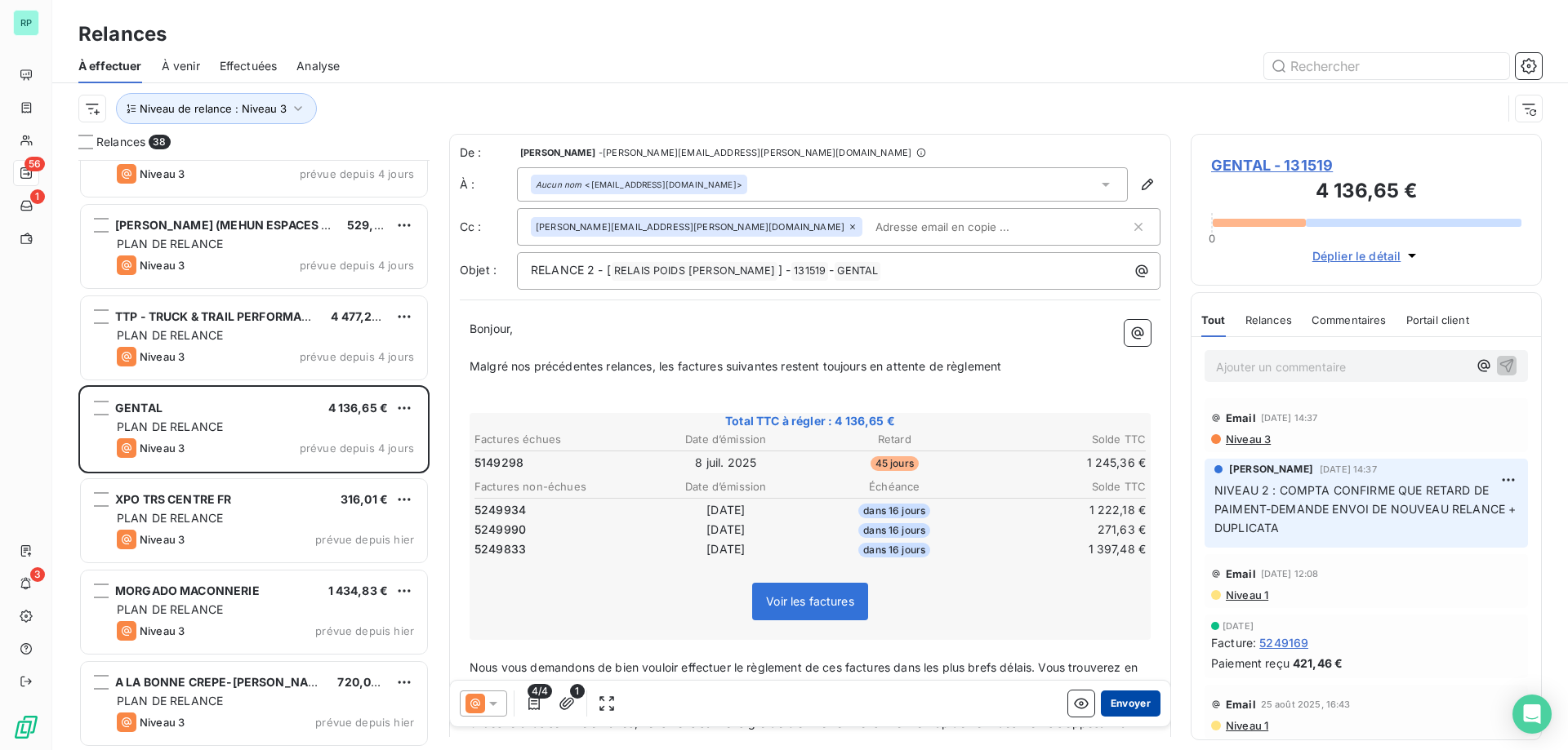
click at [1112, 700] on button "Envoyer" at bounding box center [1130, 704] width 60 height 26
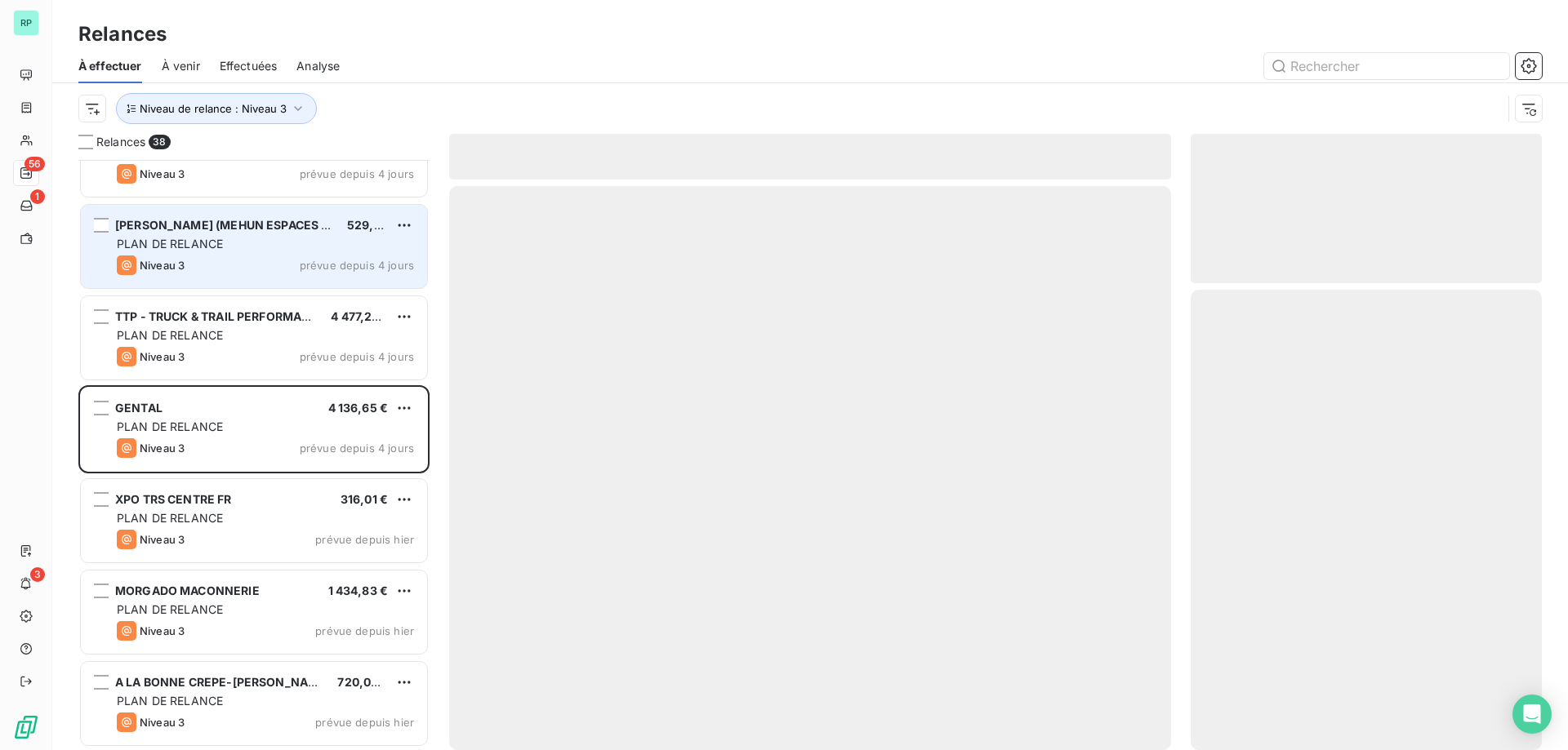
scroll to position [2792, 0]
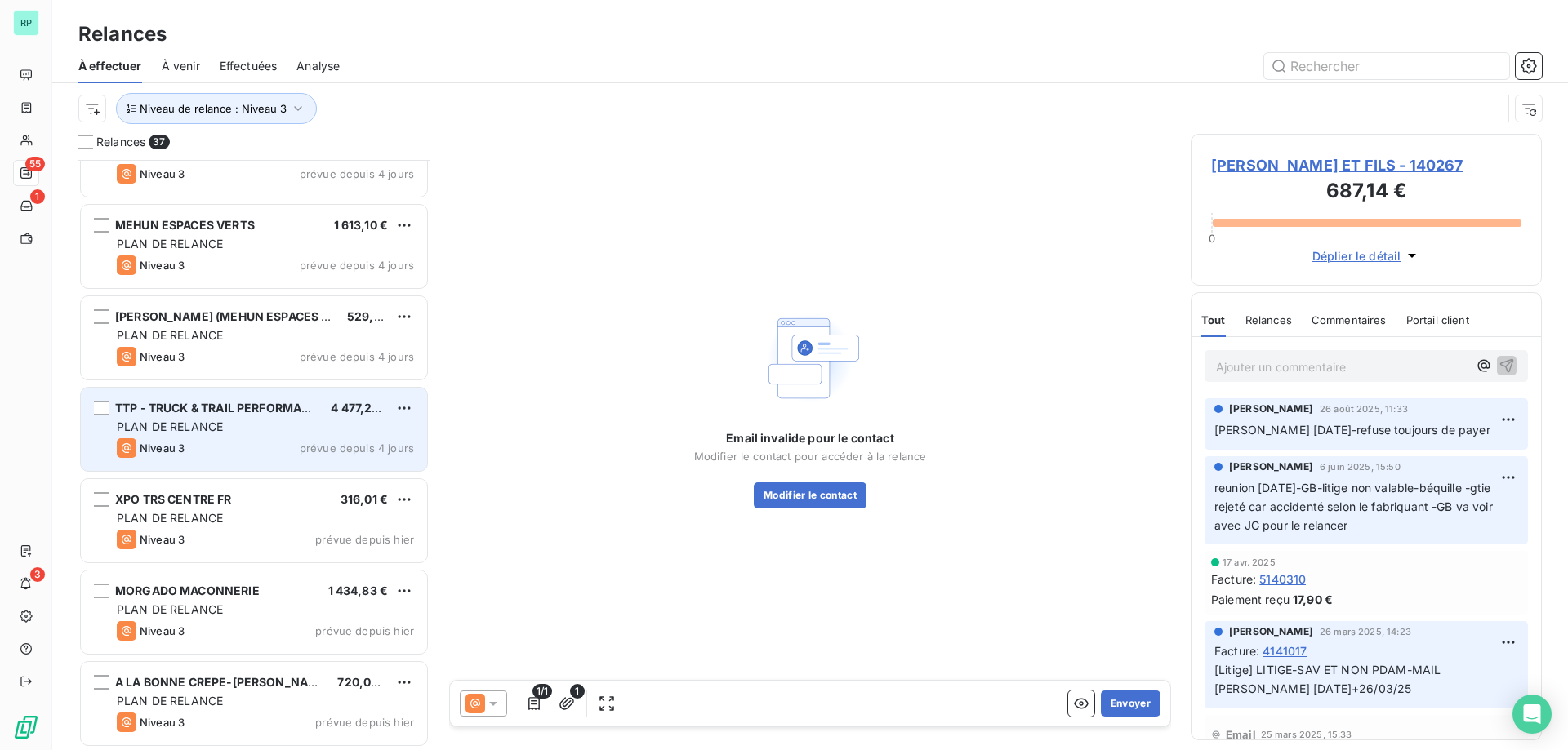
click at [211, 408] on span "TTP - TRUCK & TRAIL PERFORMANCE" at bounding box center [221, 407] width 212 height 14
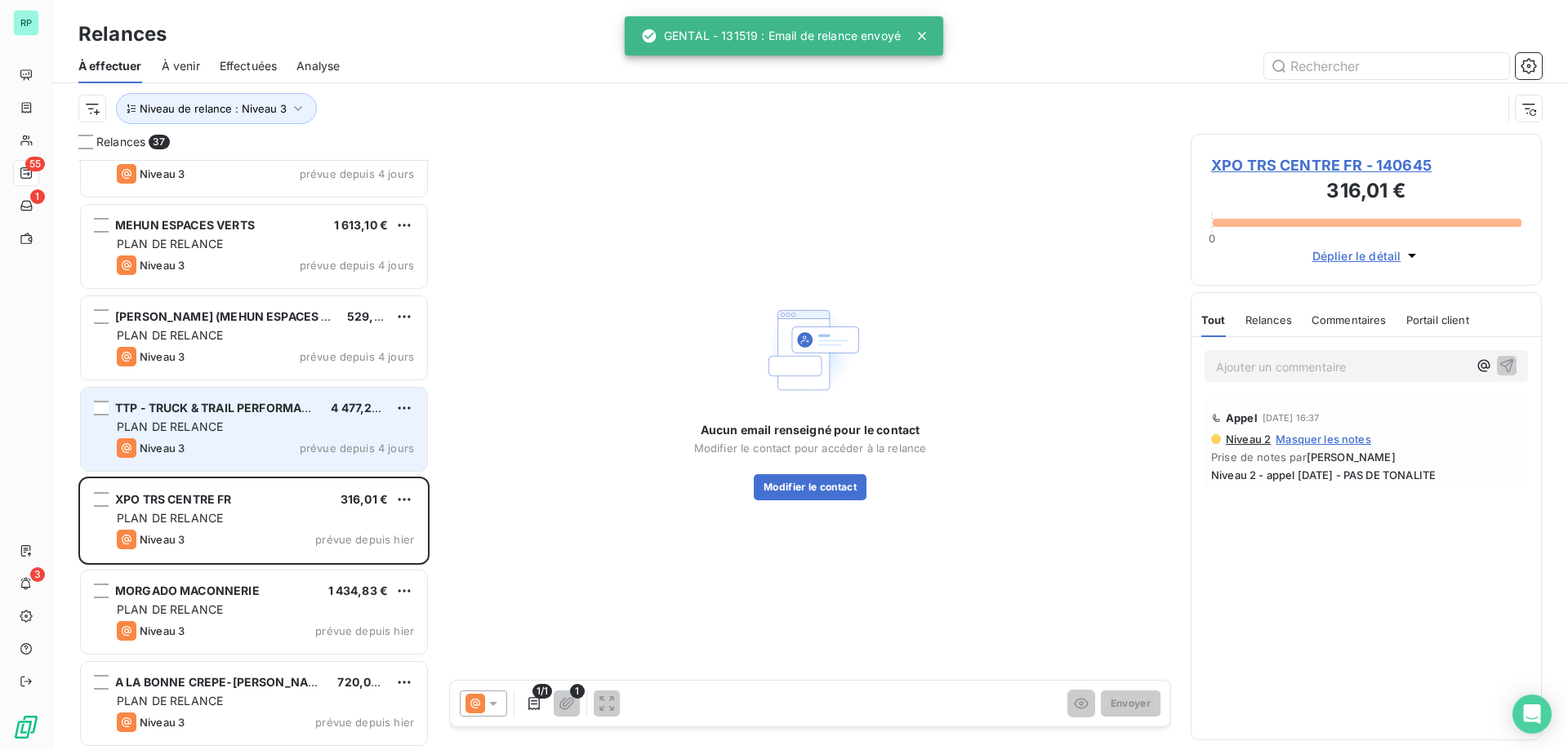
click at [271, 396] on div "TTP - TRUCK & TRAIL PERFORMANCE 4 477,20 € PLAN DE RELANCE Niveau 3 prévue depu…" at bounding box center [254, 429] width 346 height 83
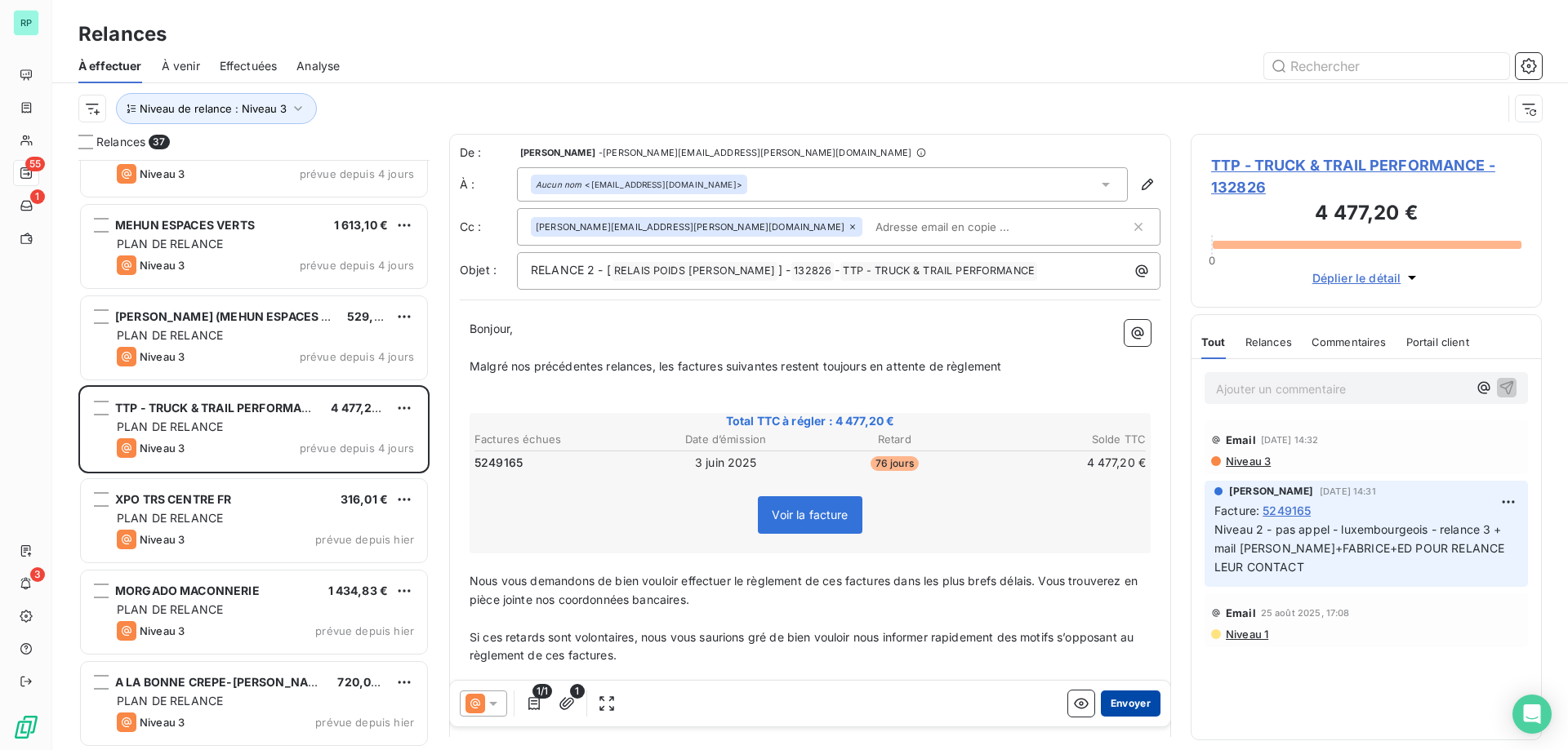
click at [1121, 707] on button "Envoyer" at bounding box center [1130, 704] width 60 height 26
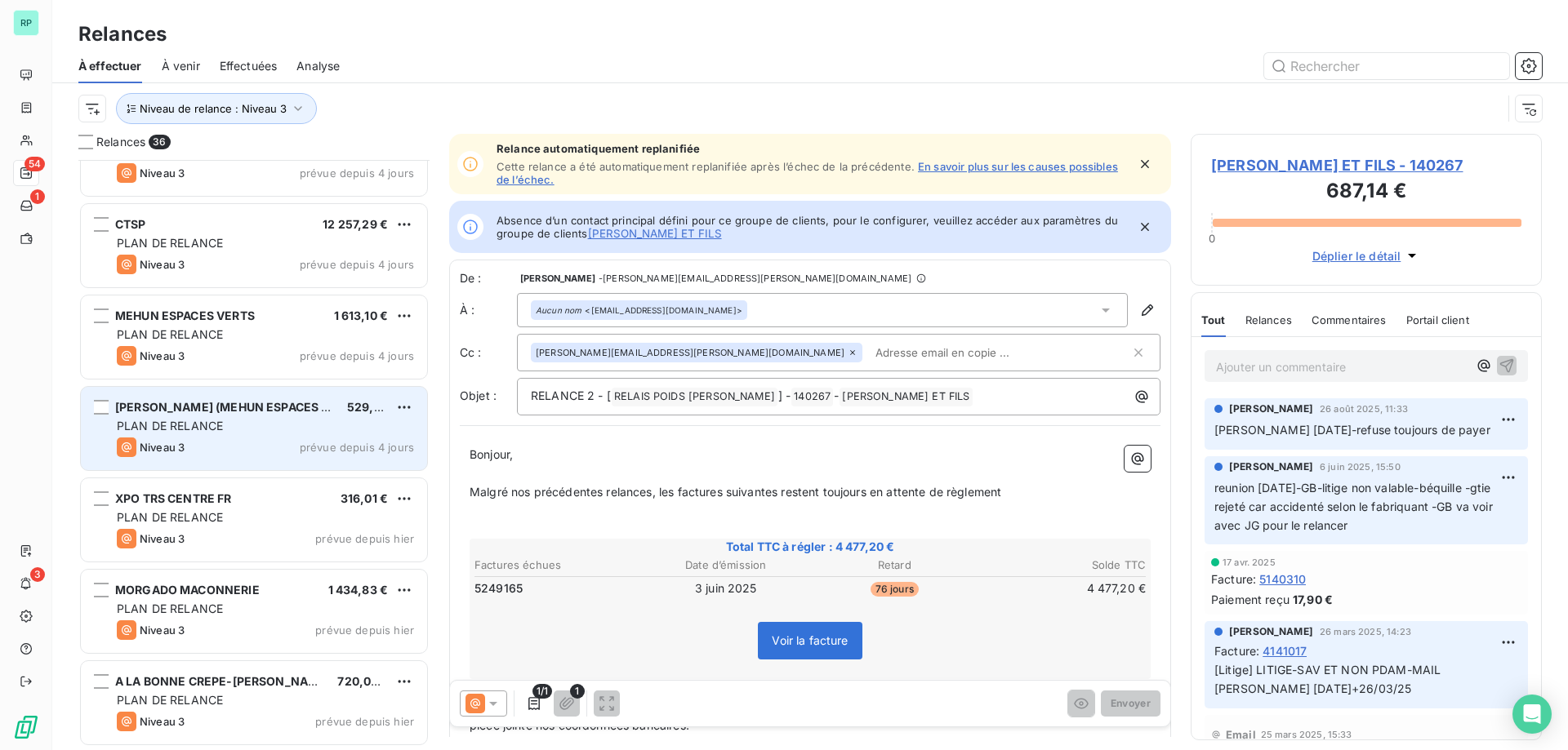
scroll to position [2701, 0]
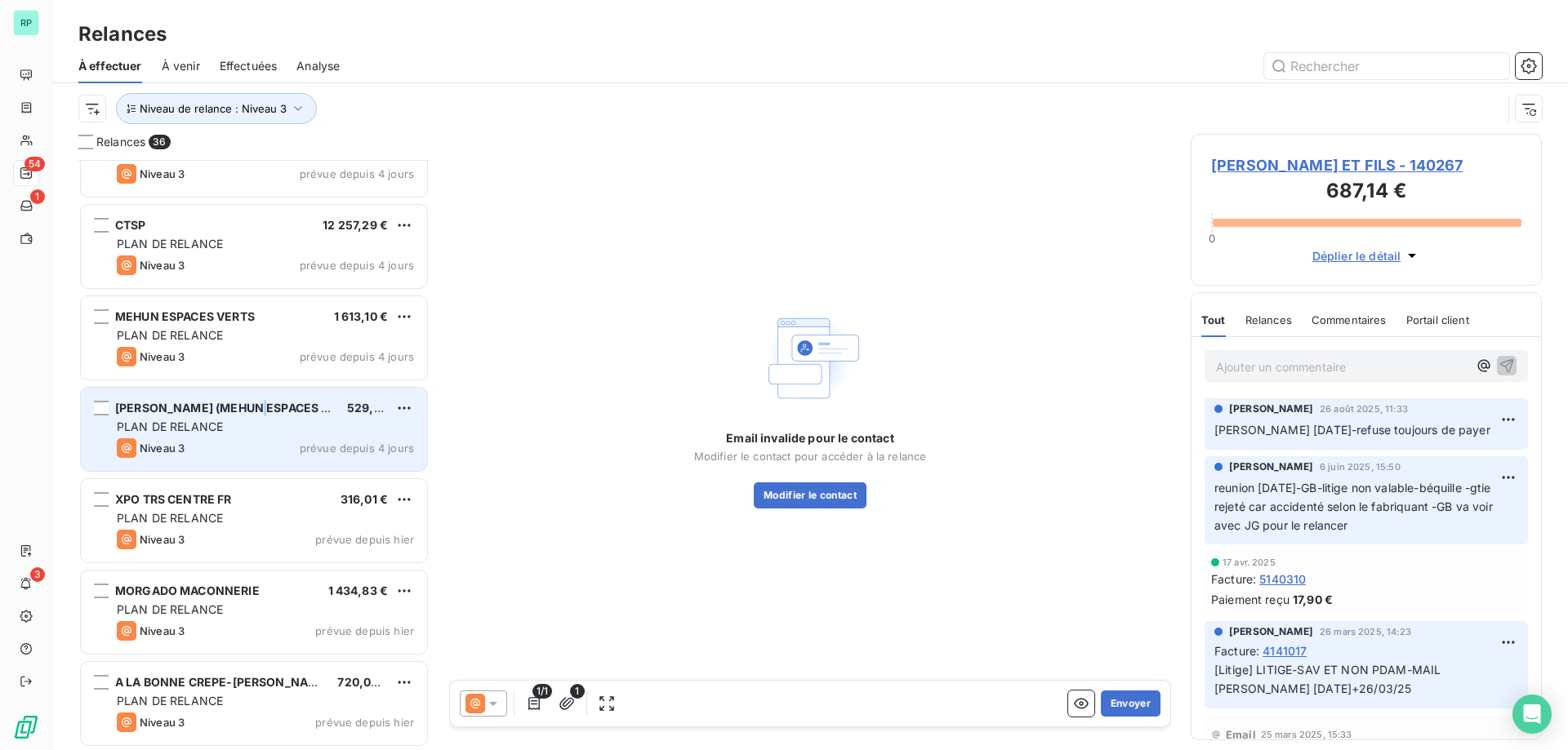
click at [263, 405] on span "[PERSON_NAME] (MEHUN ESPACES VERTS - JTE)" at bounding box center [255, 407] width 281 height 14
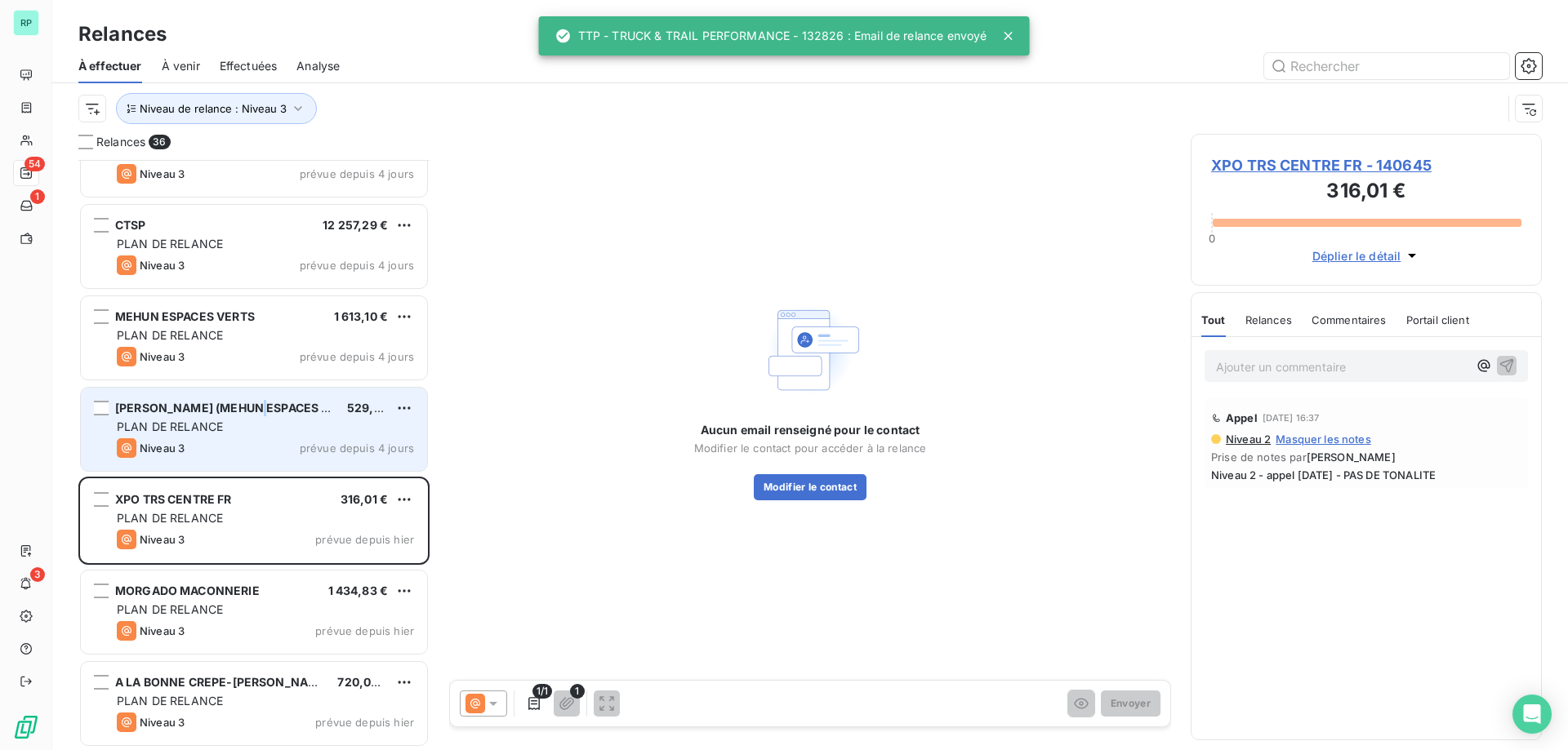
click at [263, 407] on span "[PERSON_NAME] (MEHUN ESPACES VERTS - JTE)" at bounding box center [255, 407] width 281 height 14
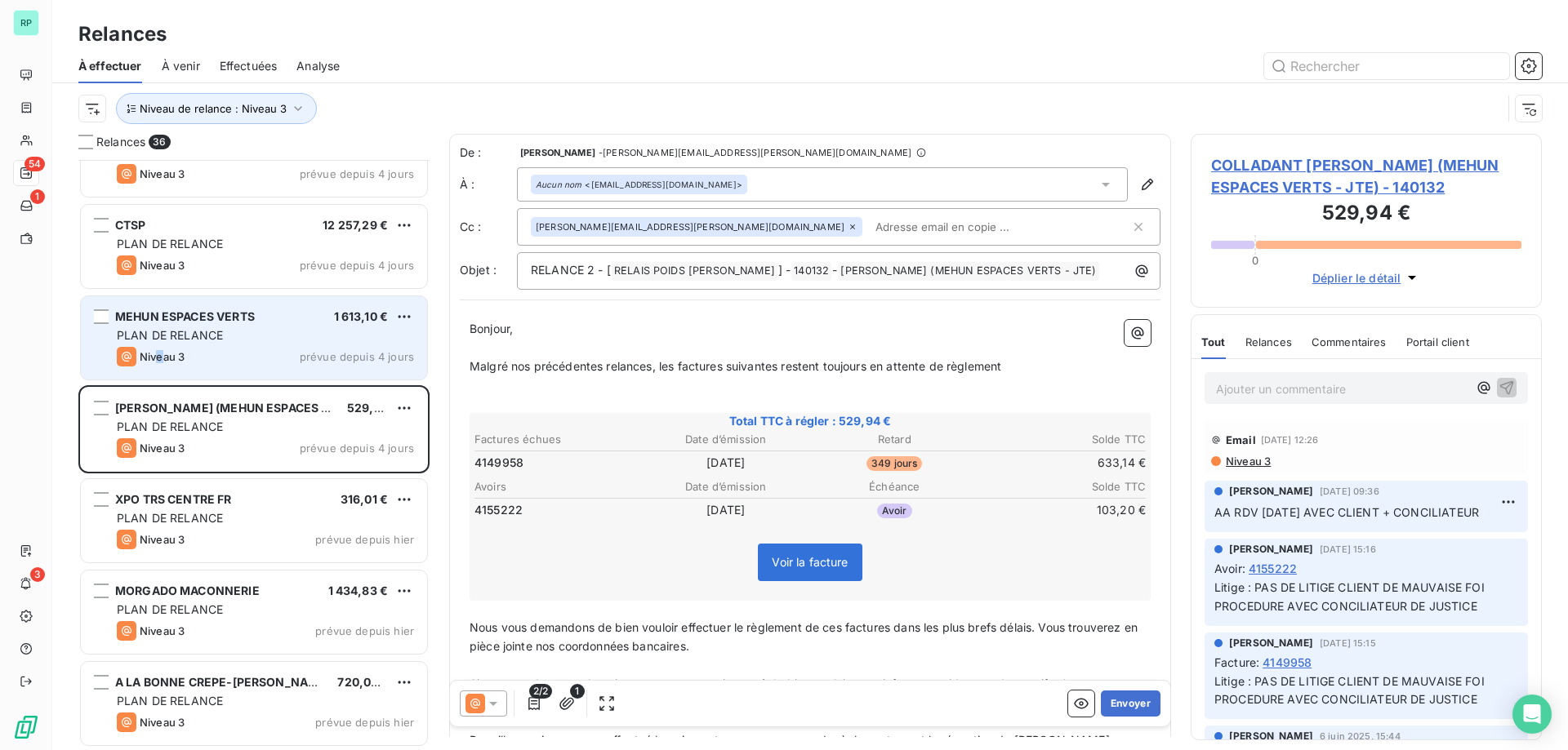
click at [159, 351] on span "Niveau 3" at bounding box center [162, 357] width 45 height 13
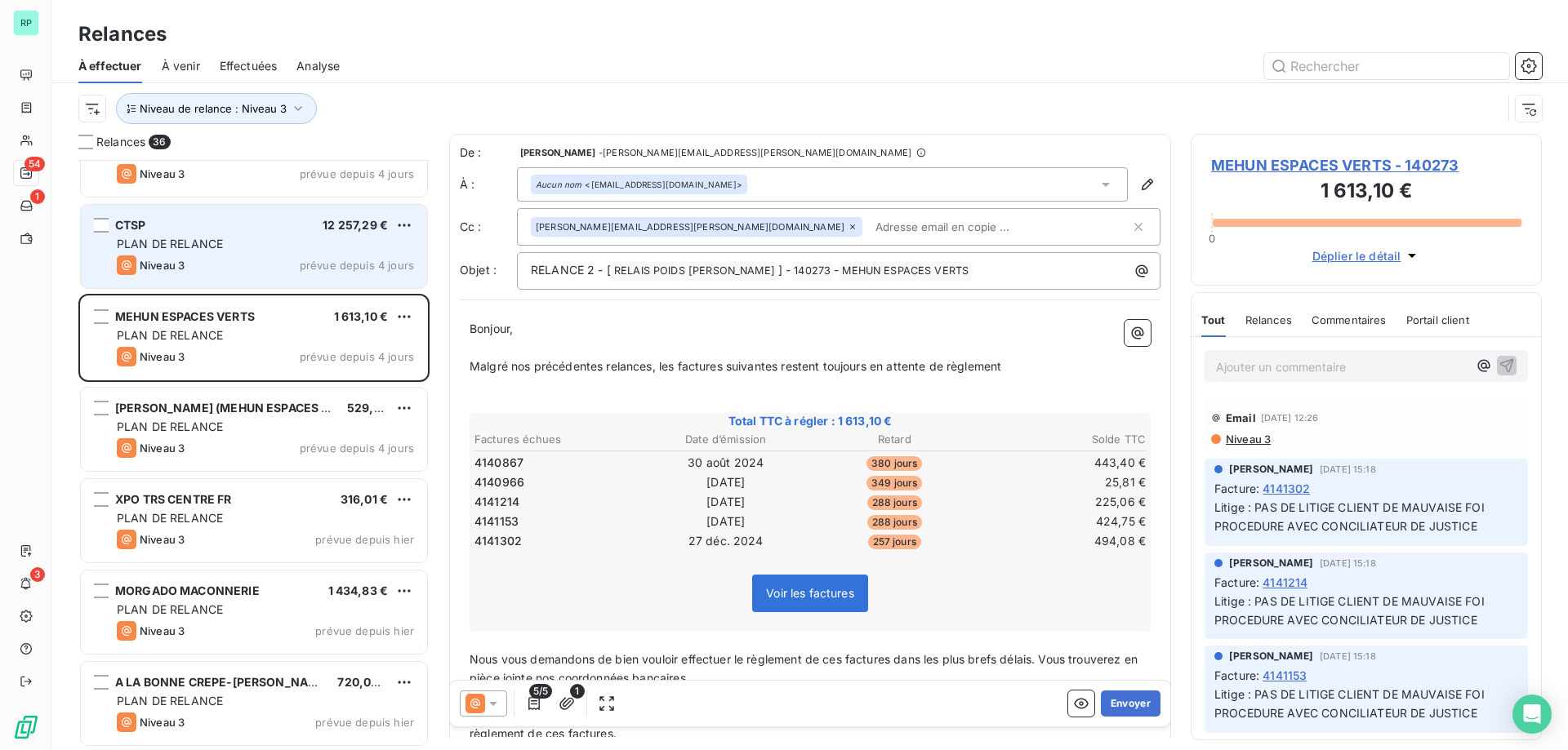
click at [142, 251] on div "PLAN DE RELANCE" at bounding box center [265, 244] width 297 height 16
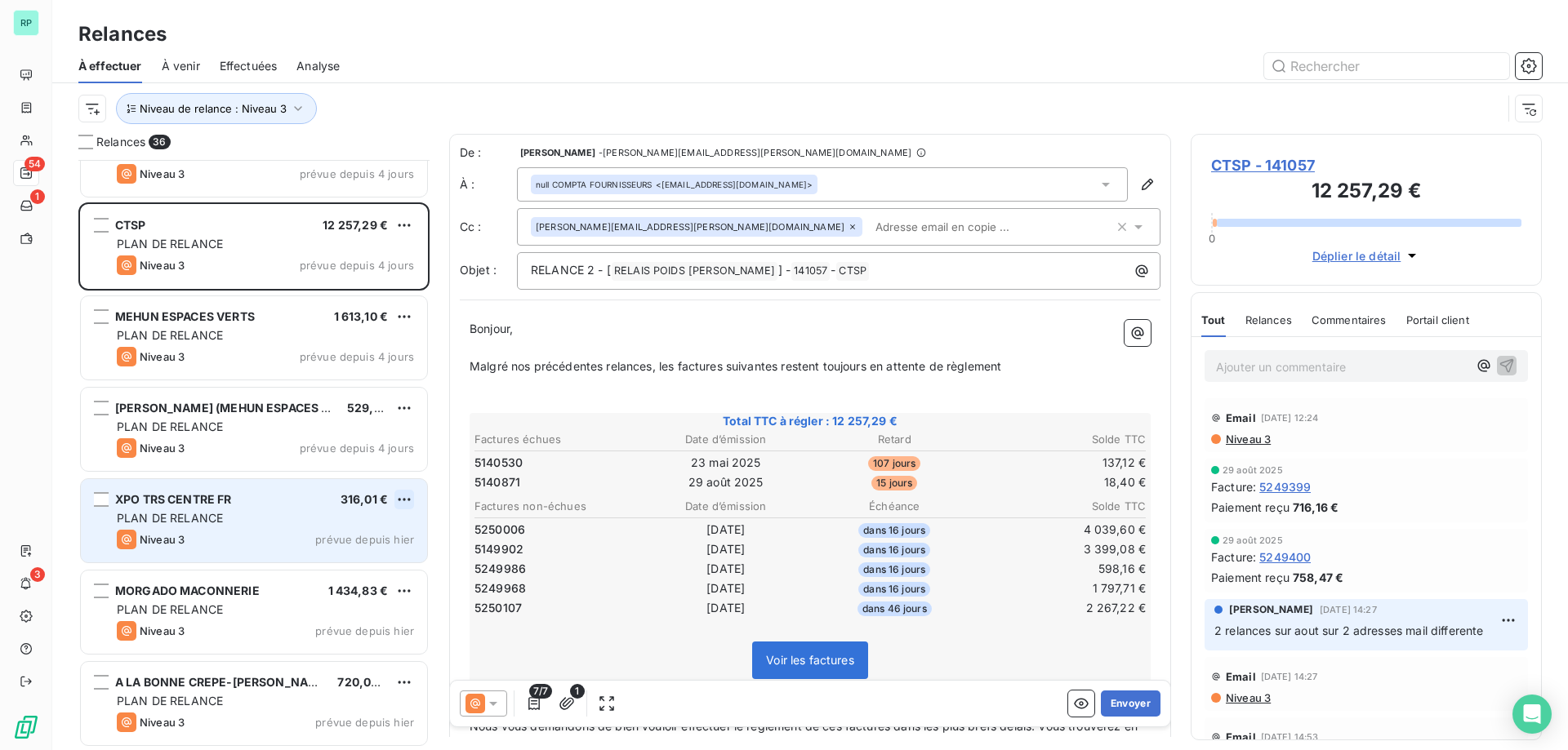
scroll to position [2375, 0]
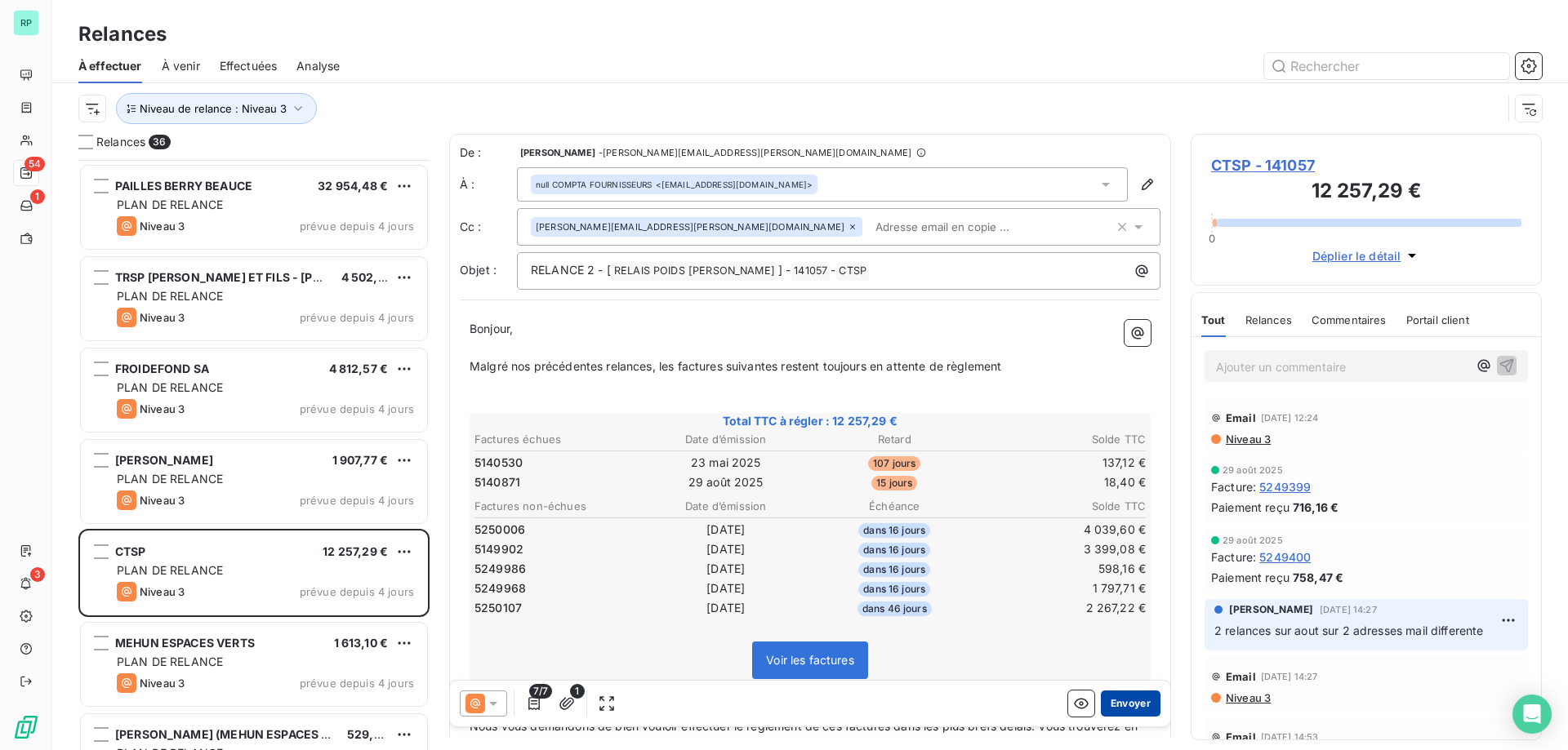
click at [1124, 694] on button "Envoyer" at bounding box center [1130, 704] width 60 height 26
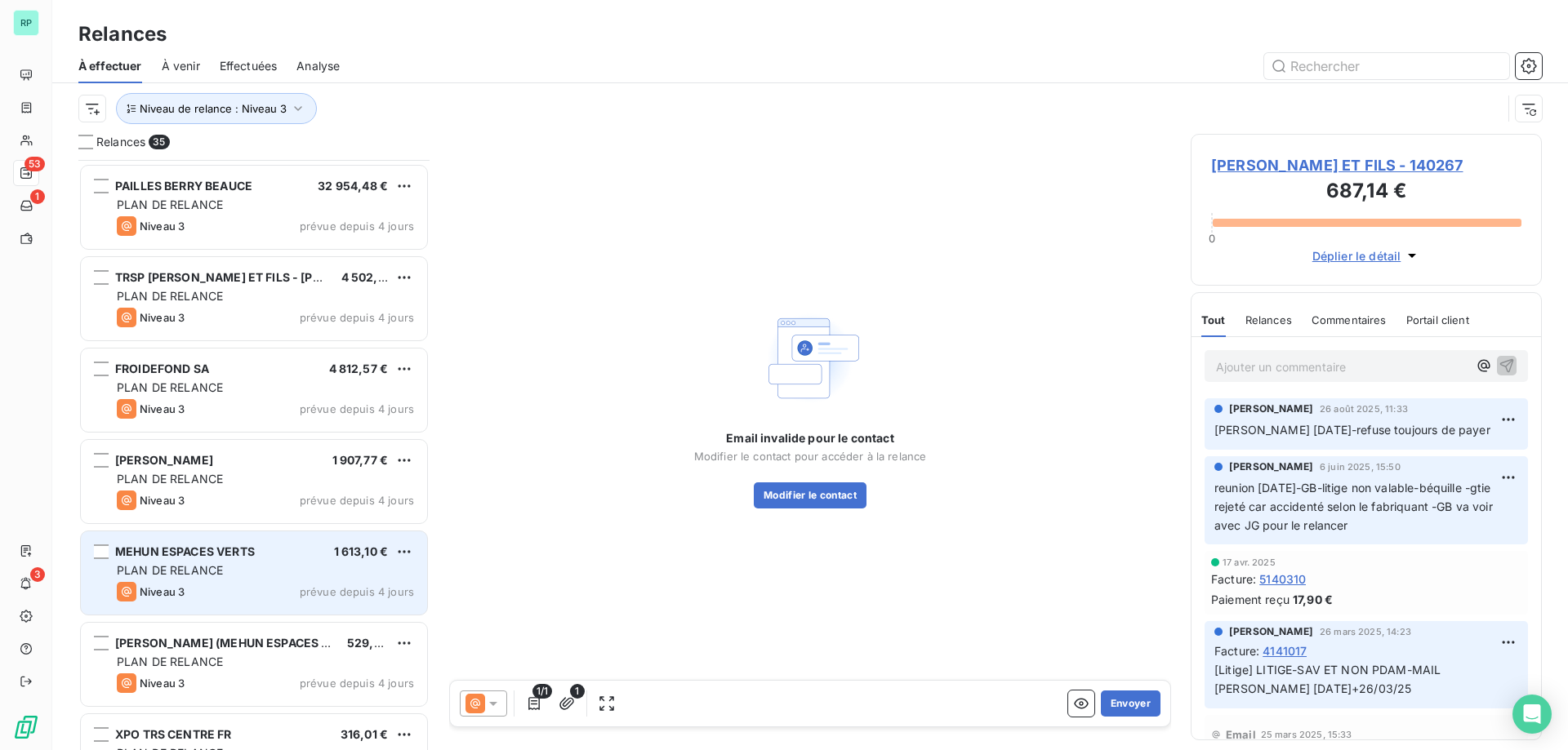
click at [284, 564] on div "PLAN DE RELANCE" at bounding box center [265, 570] width 297 height 16
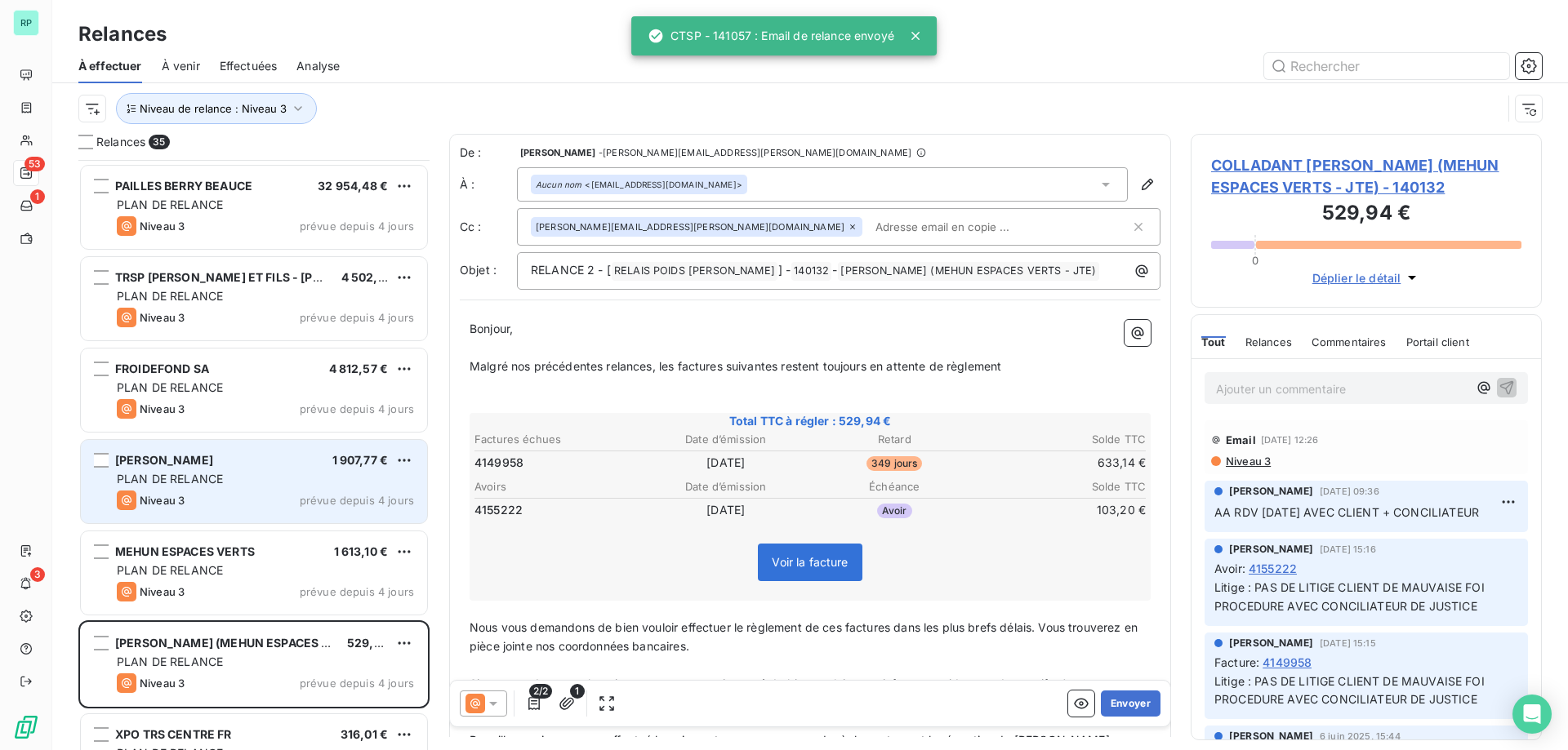
click at [250, 492] on div "Niveau 3 prévue depuis 4 jours" at bounding box center [265, 501] width 297 height 20
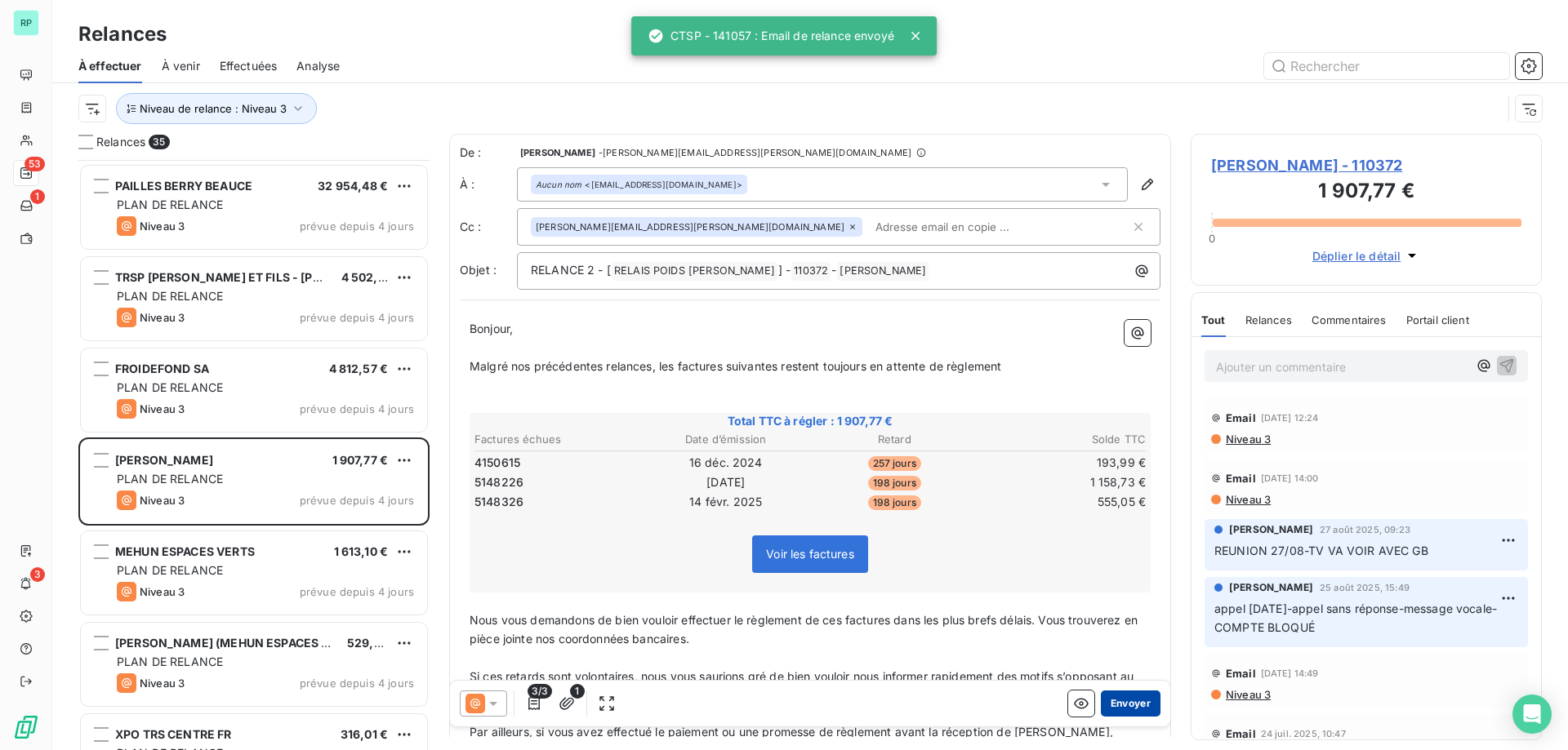
click at [1135, 706] on button "Envoyer" at bounding box center [1130, 704] width 60 height 26
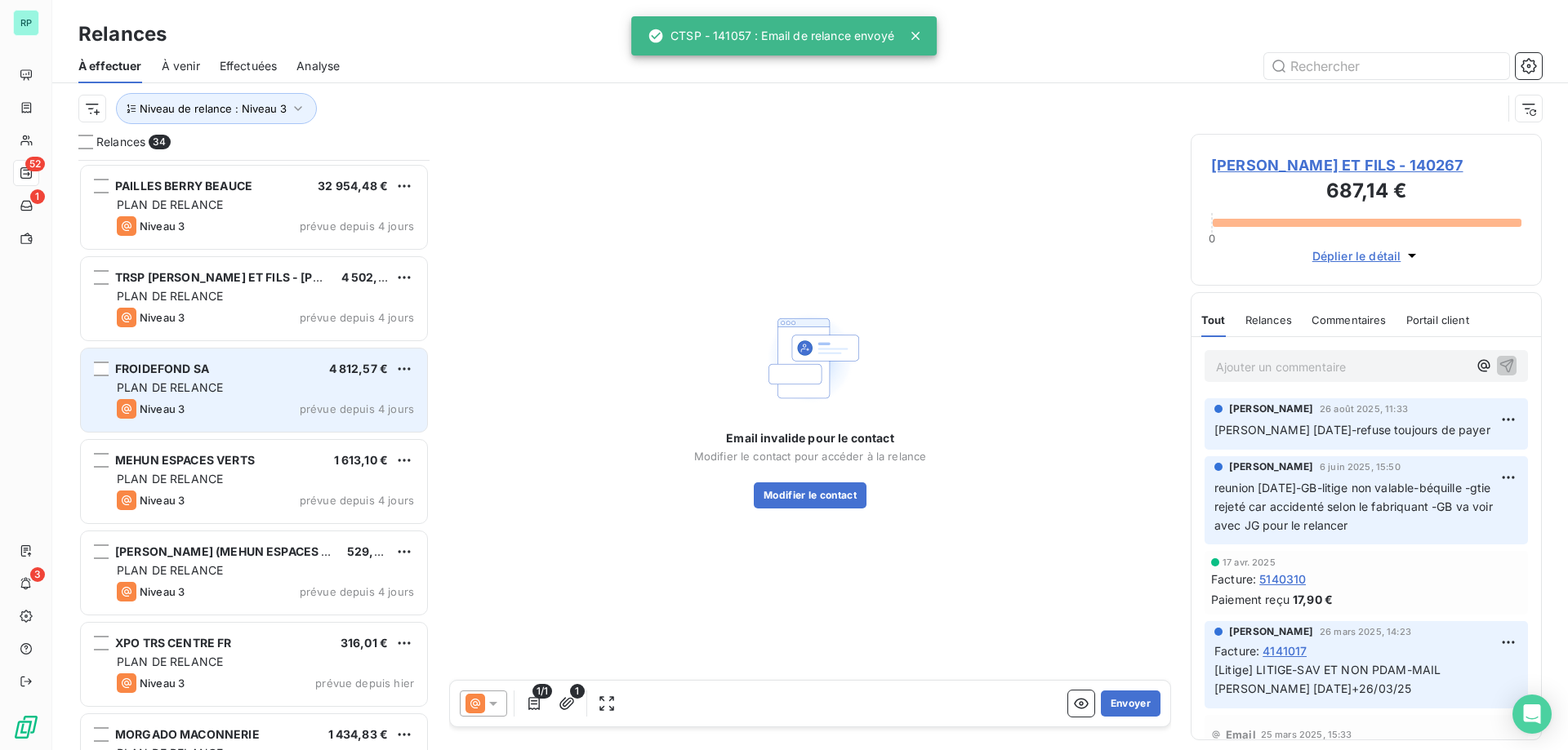
click at [183, 417] on div "Niveau 3" at bounding box center [150, 409] width 68 height 20
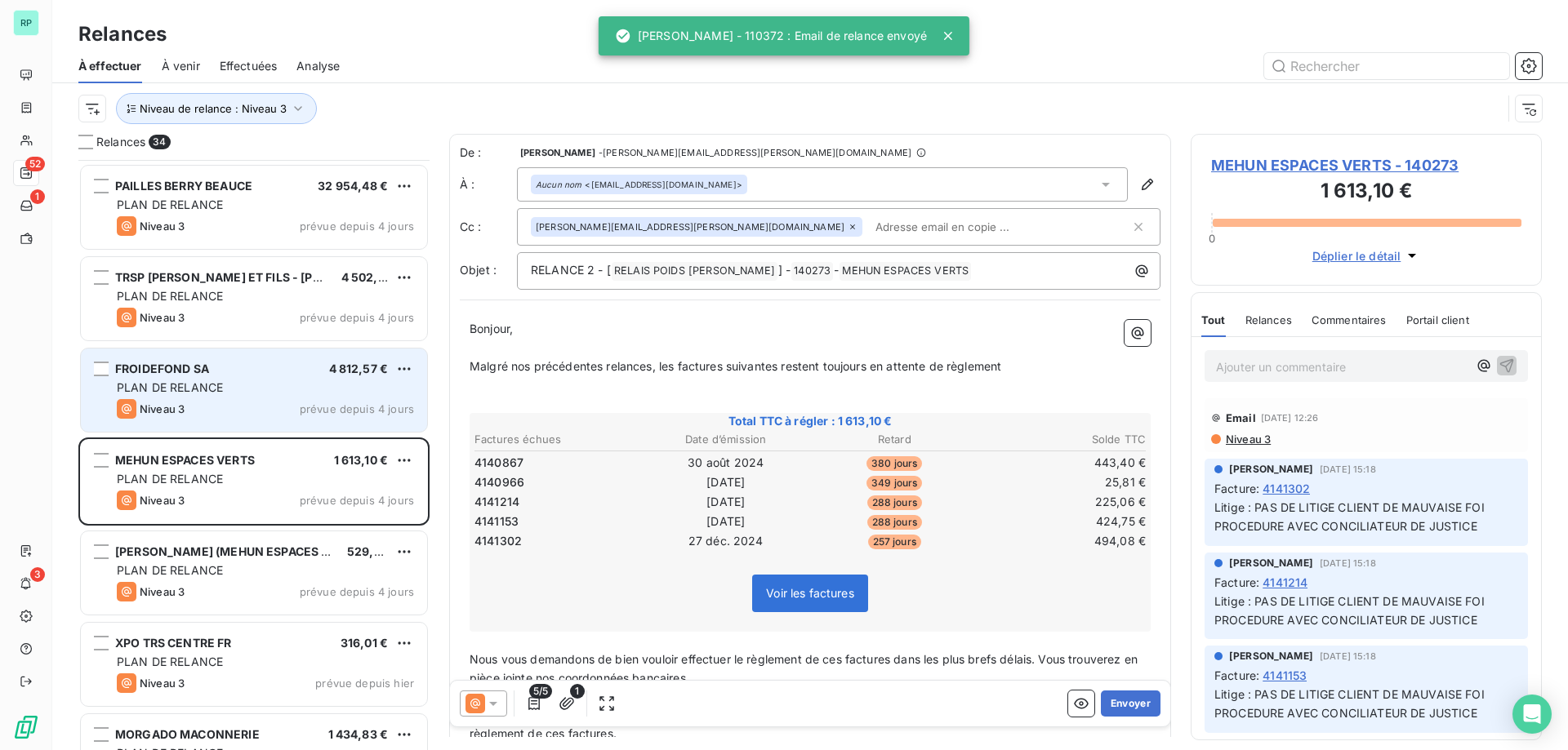
click at [261, 381] on div "PLAN DE RELANCE" at bounding box center [265, 388] width 297 height 16
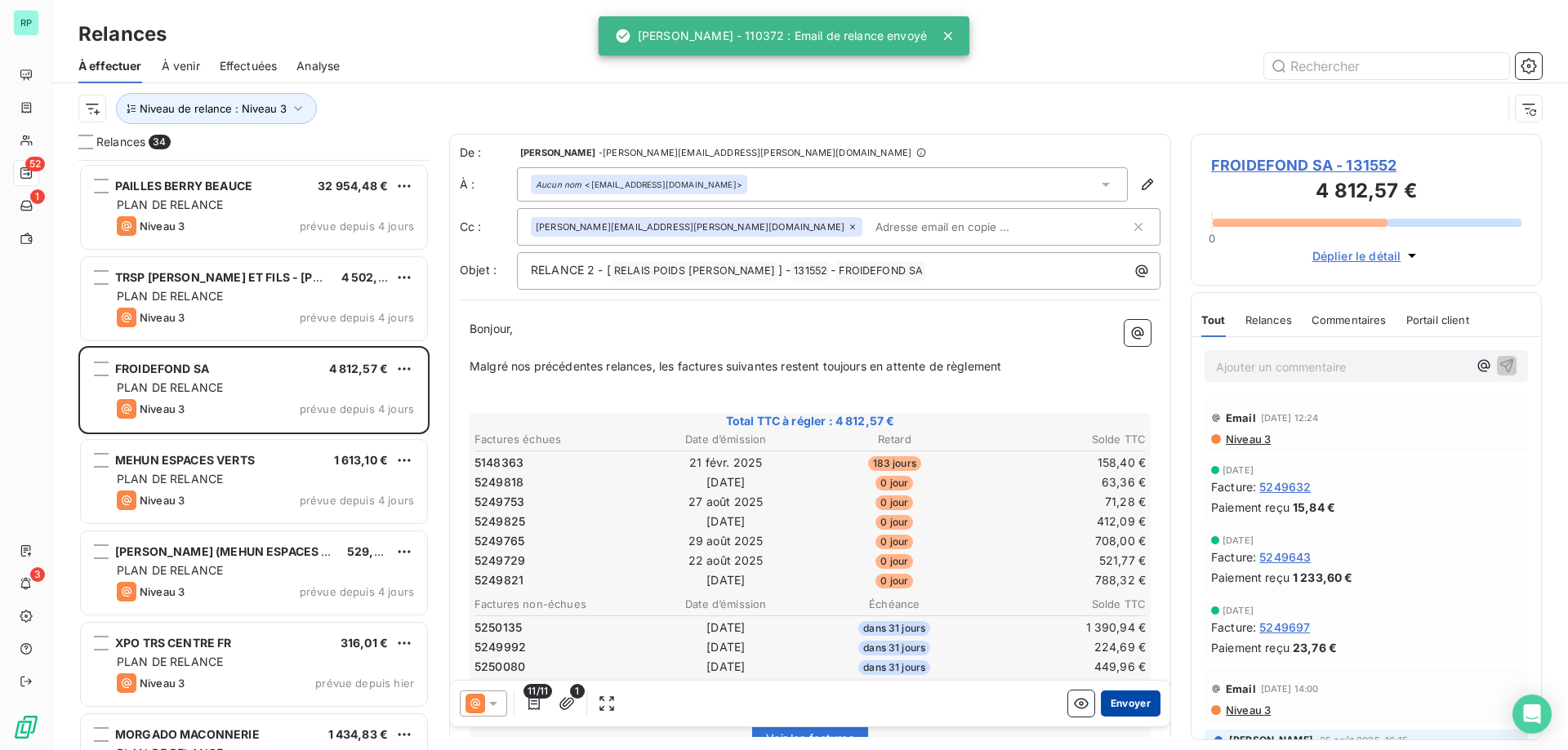
click at [1135, 698] on button "Envoyer" at bounding box center [1130, 704] width 60 height 26
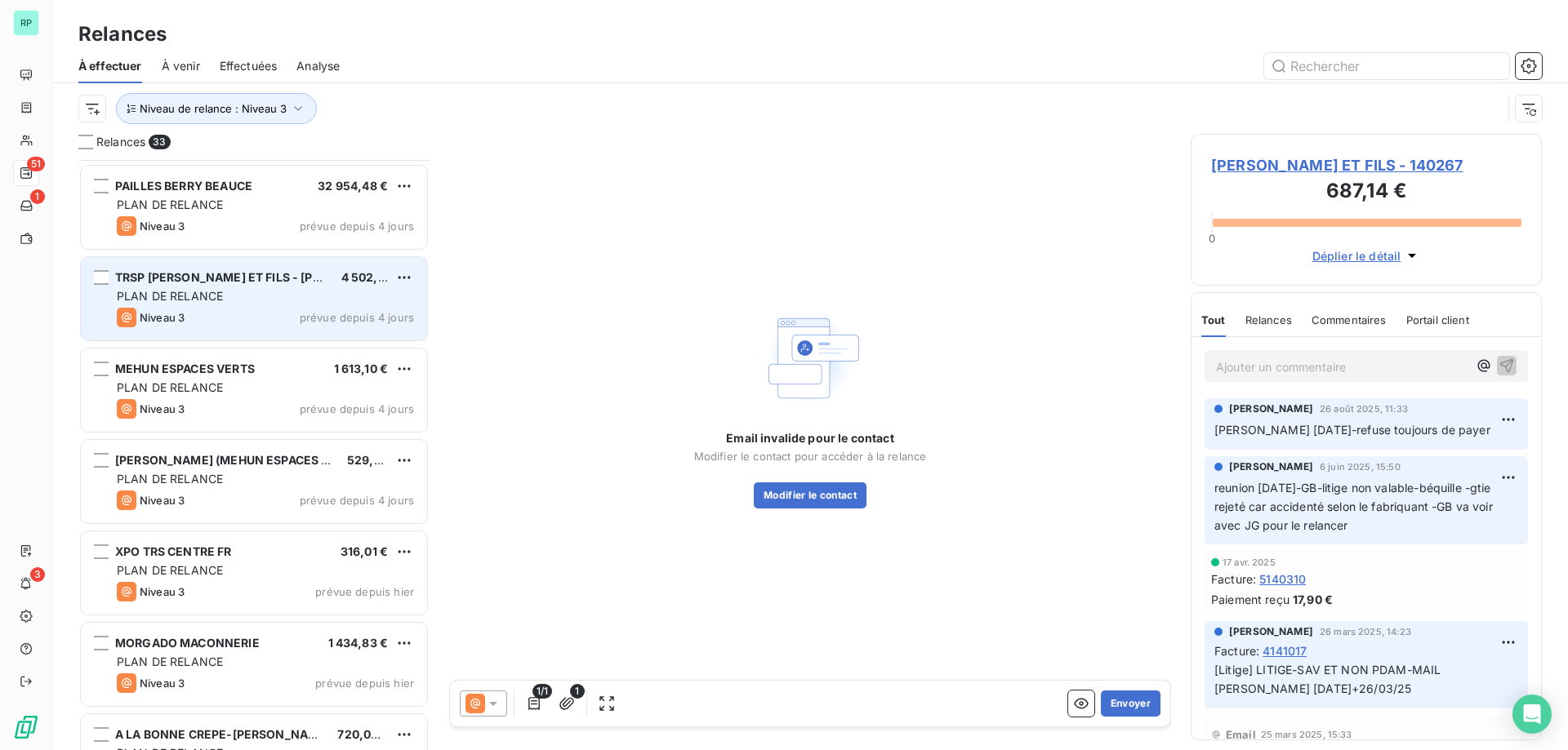
click at [189, 315] on div "Niveau 3 prévue depuis 4 jours" at bounding box center [265, 318] width 297 height 20
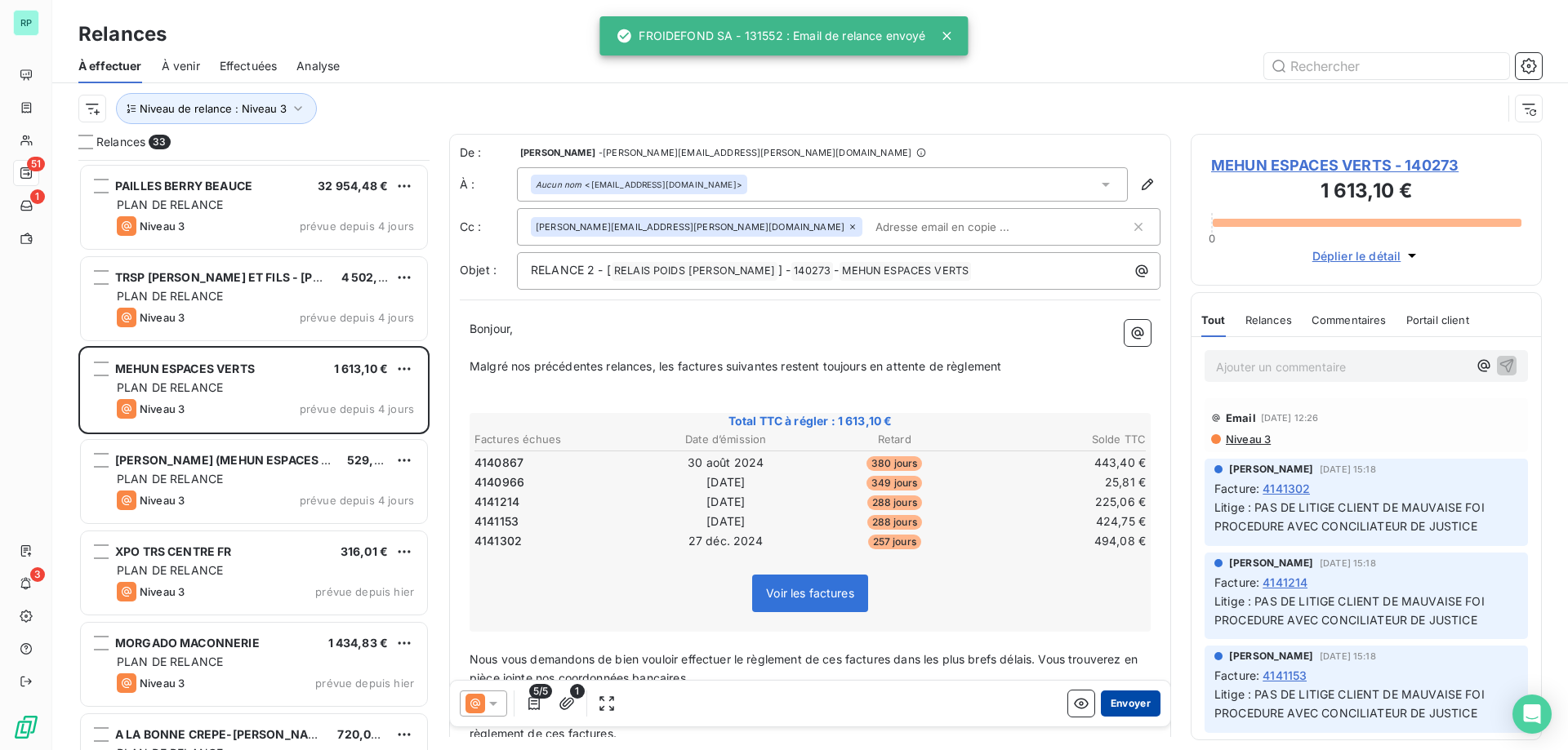
click at [1127, 703] on button "Envoyer" at bounding box center [1130, 704] width 60 height 26
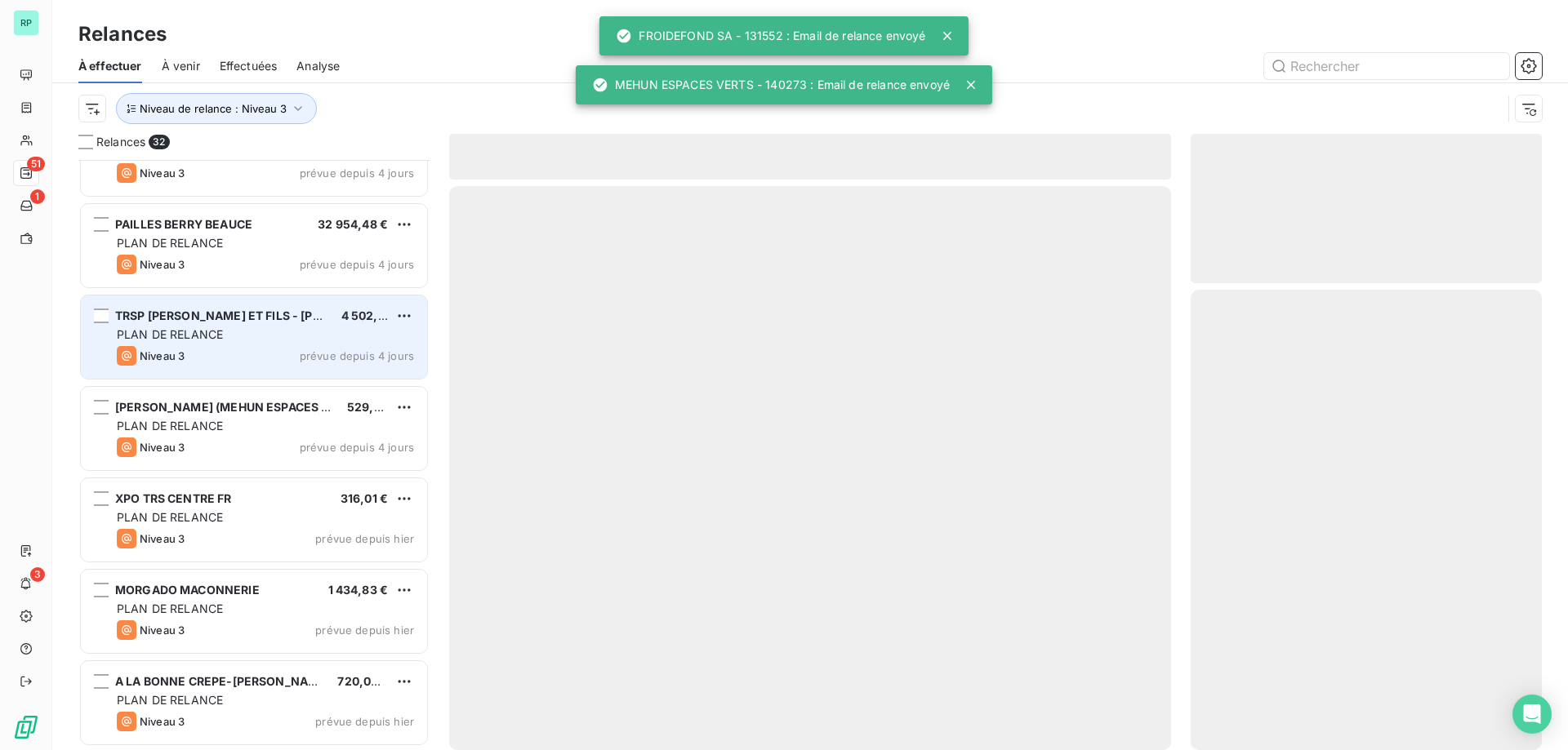
scroll to position [2335, 0]
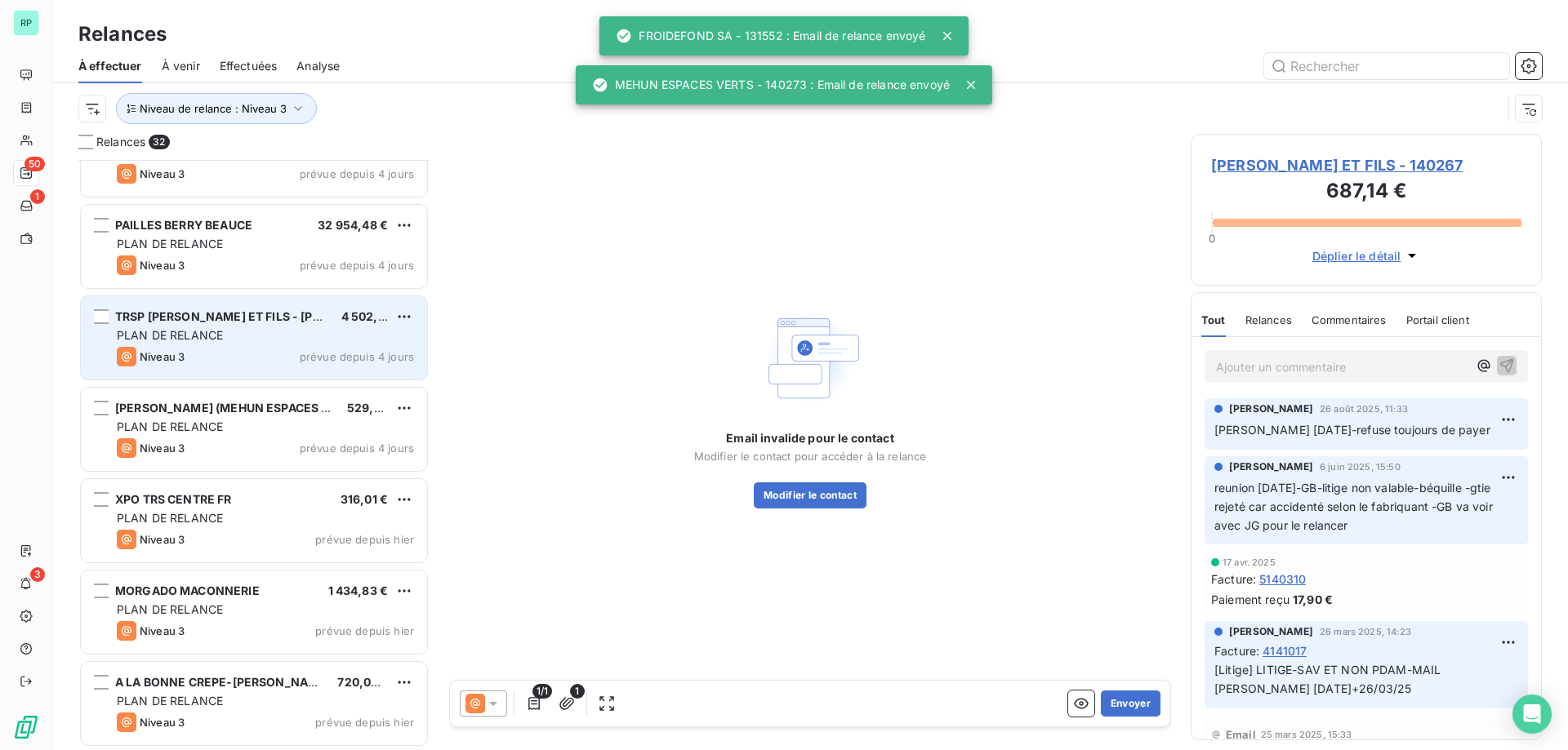
click at [185, 341] on div "PLAN DE RELANCE" at bounding box center [265, 336] width 297 height 16
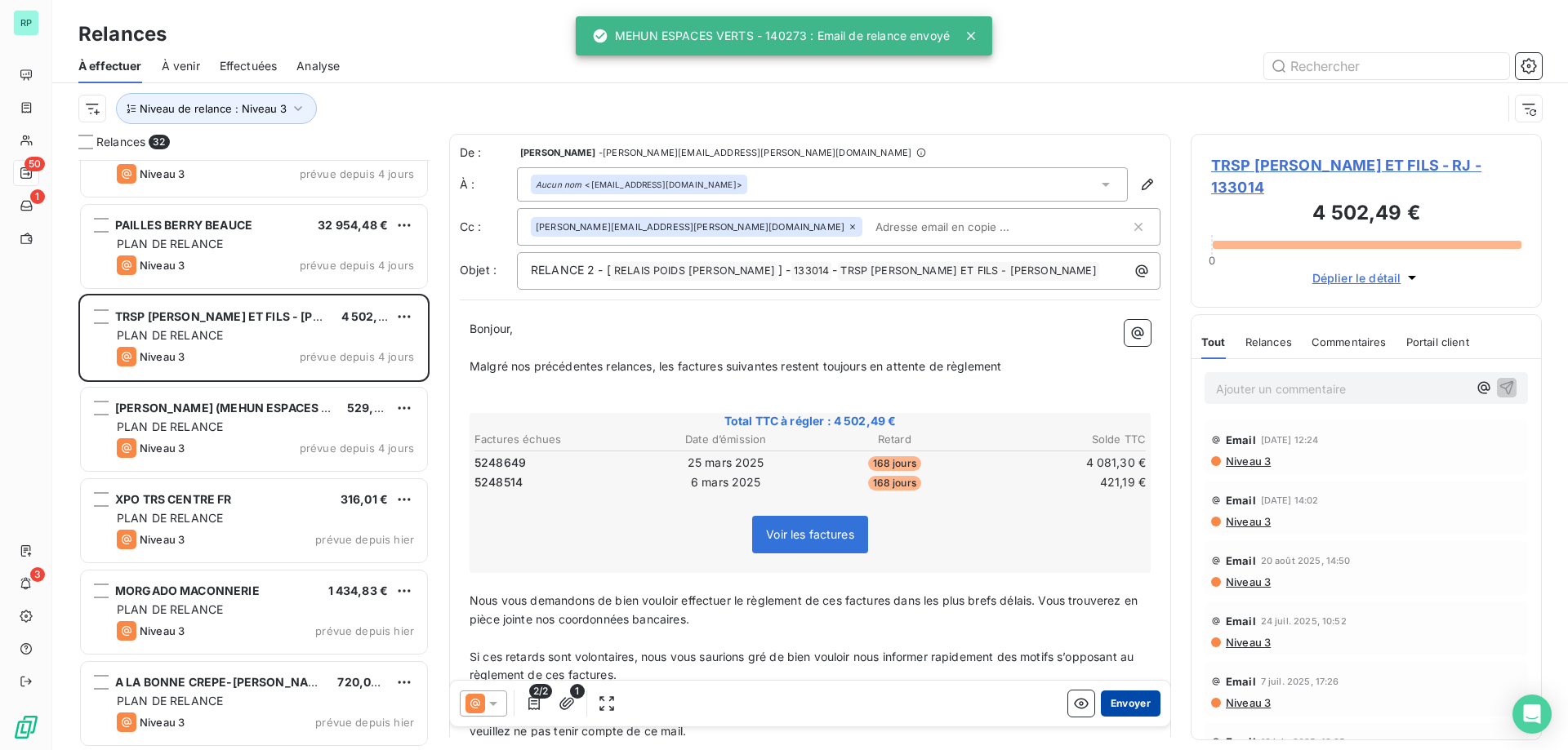
click at [1113, 709] on button "Envoyer" at bounding box center [1130, 704] width 60 height 26
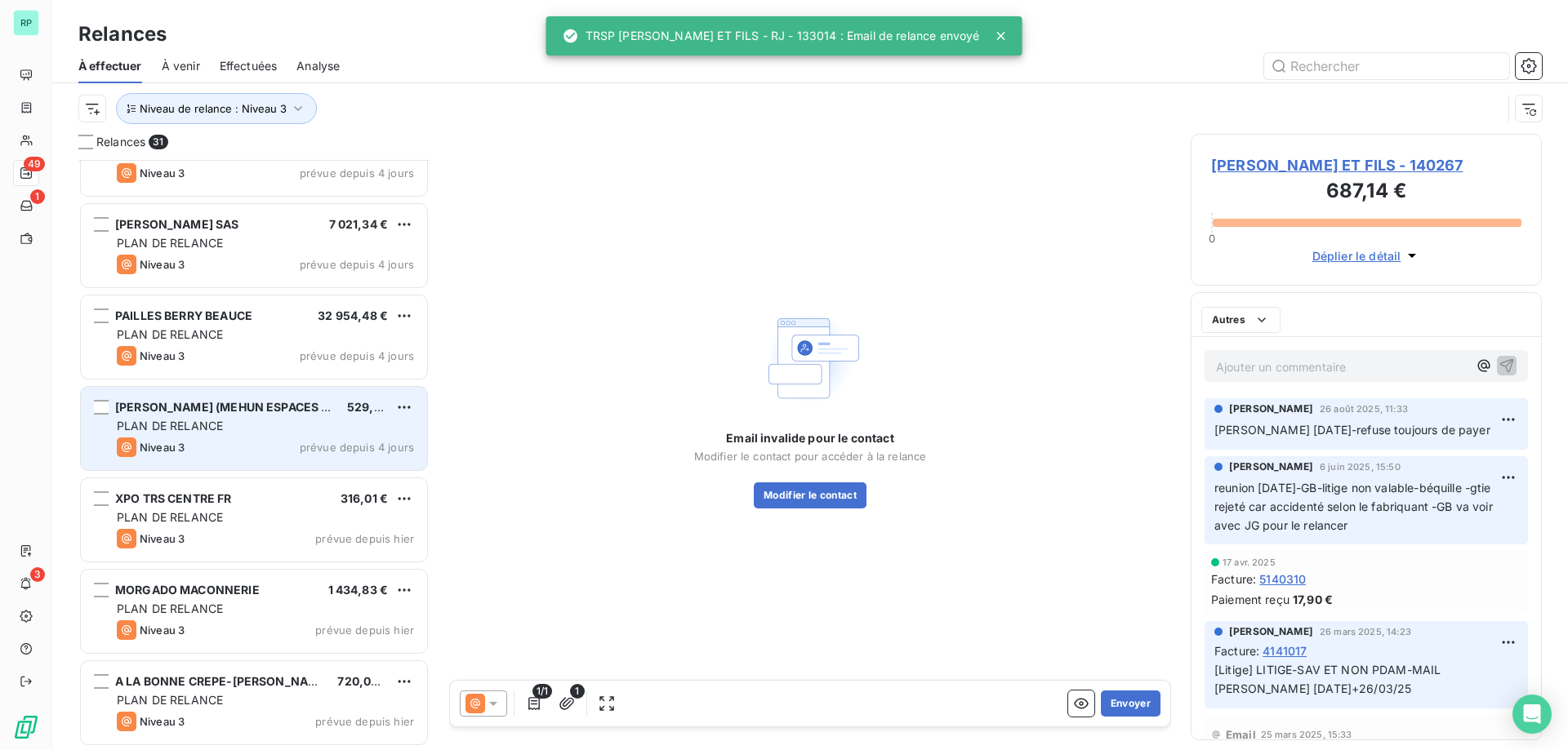
scroll to position [2244, 0]
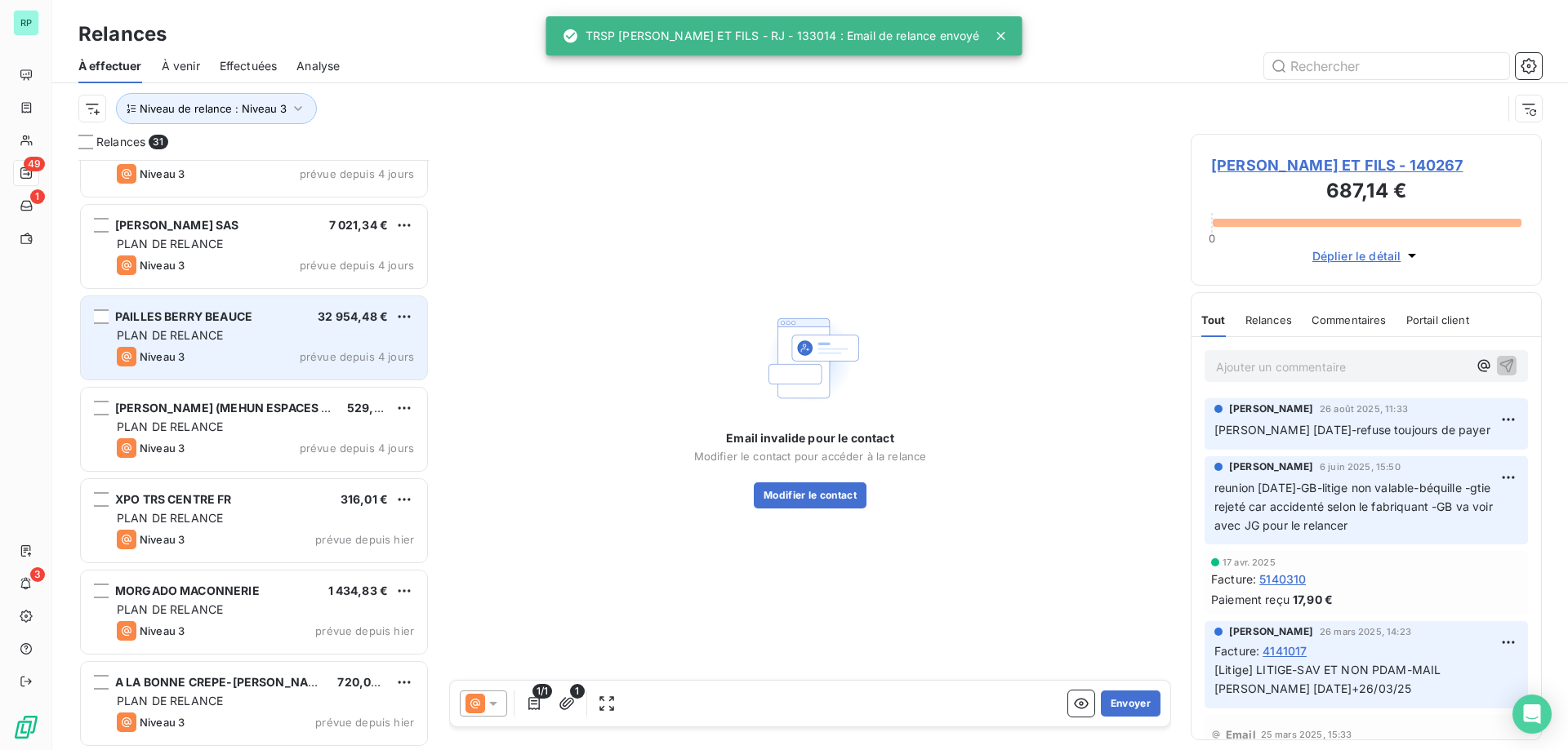
click at [203, 313] on span "PAILLES BERRY BEAUCE" at bounding box center [183, 316] width 137 height 14
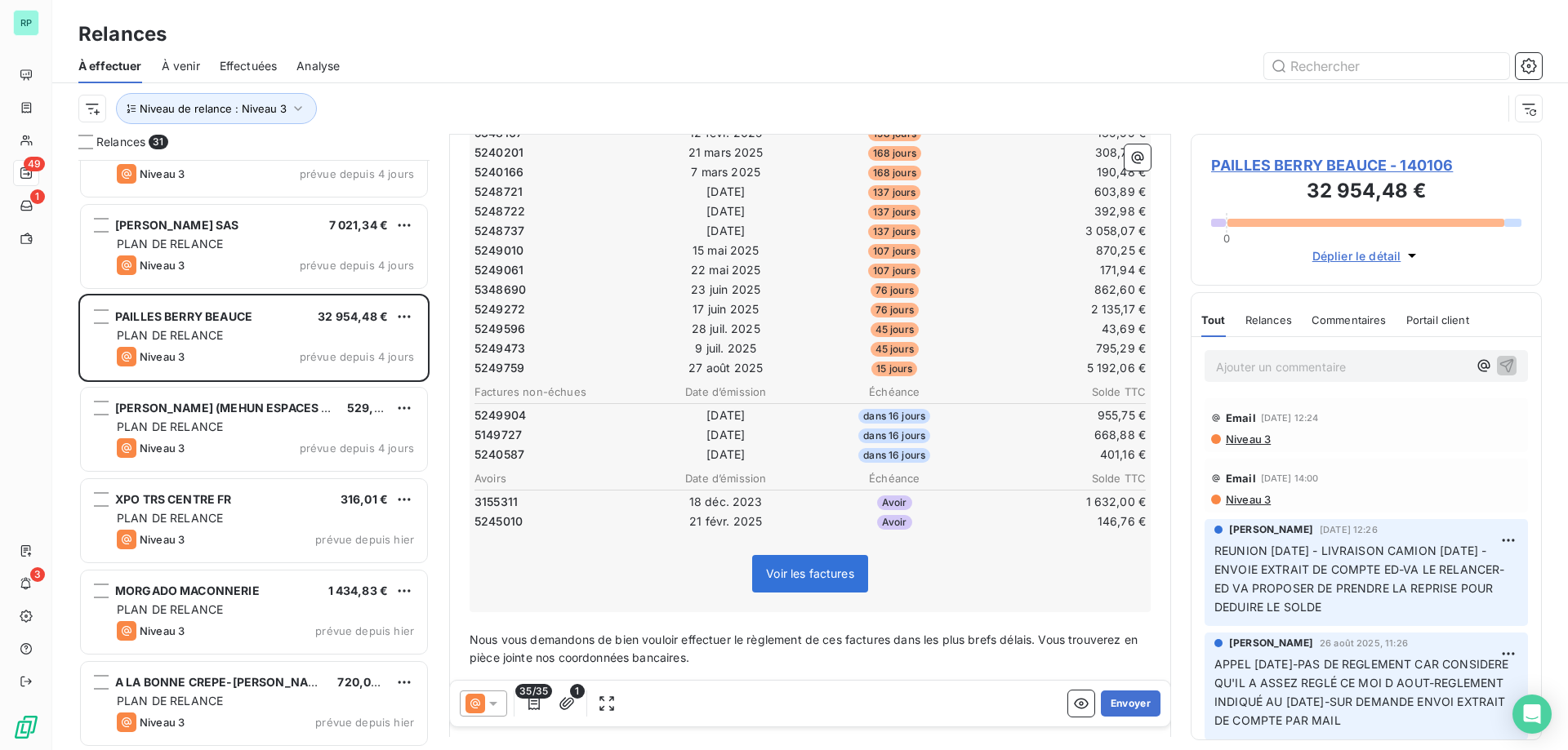
scroll to position [817, 0]
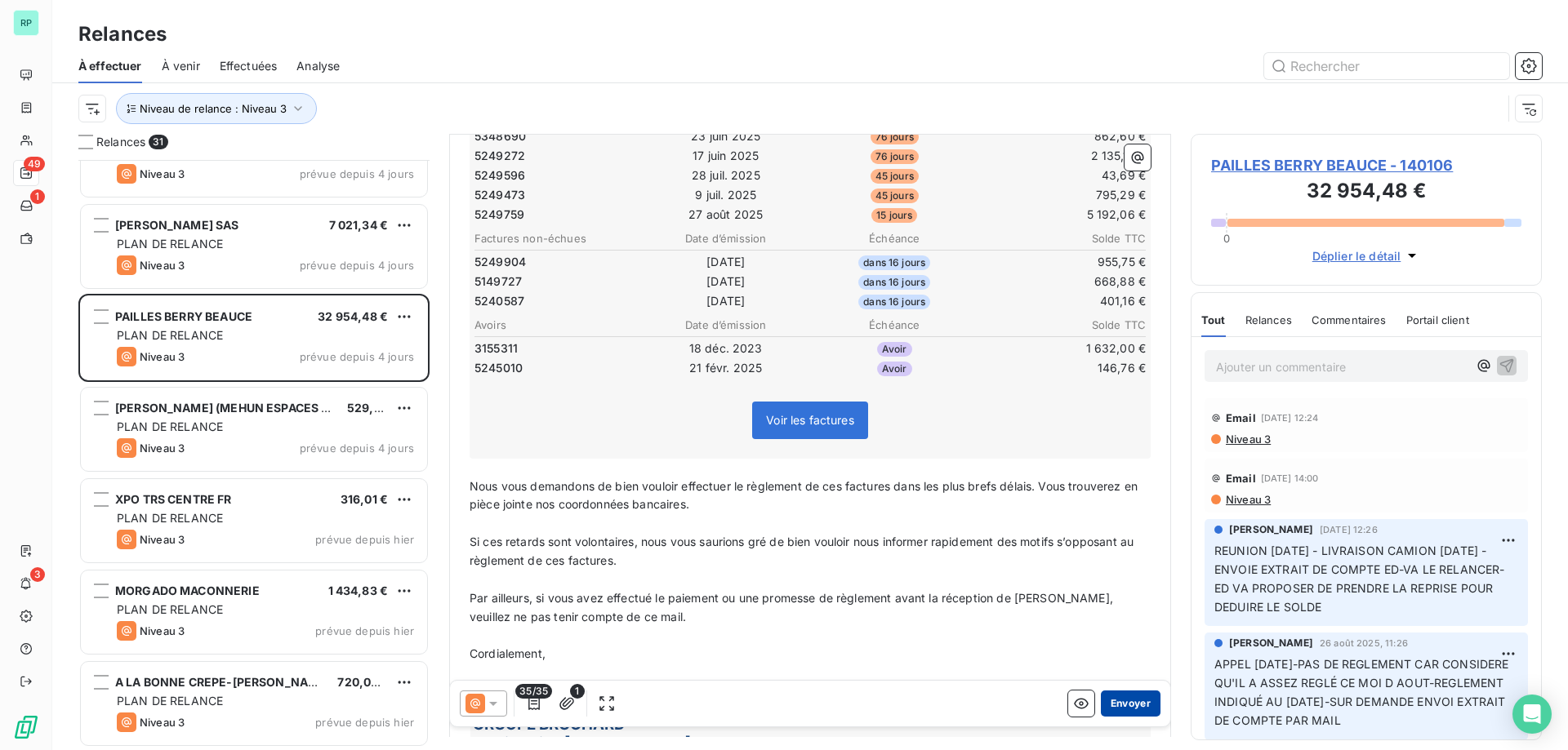
click at [1124, 700] on button "Envoyer" at bounding box center [1130, 704] width 60 height 26
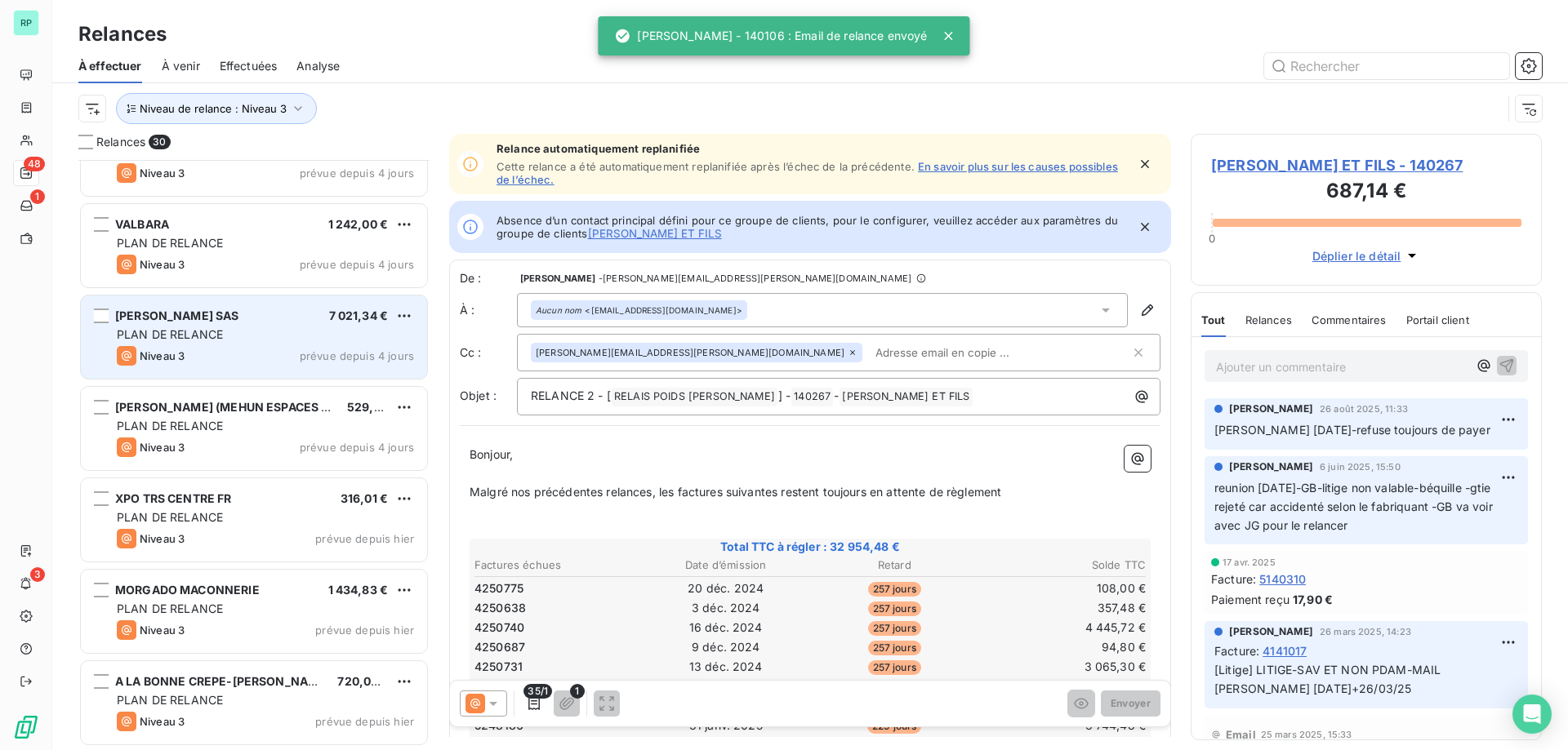
scroll to position [2152, 0]
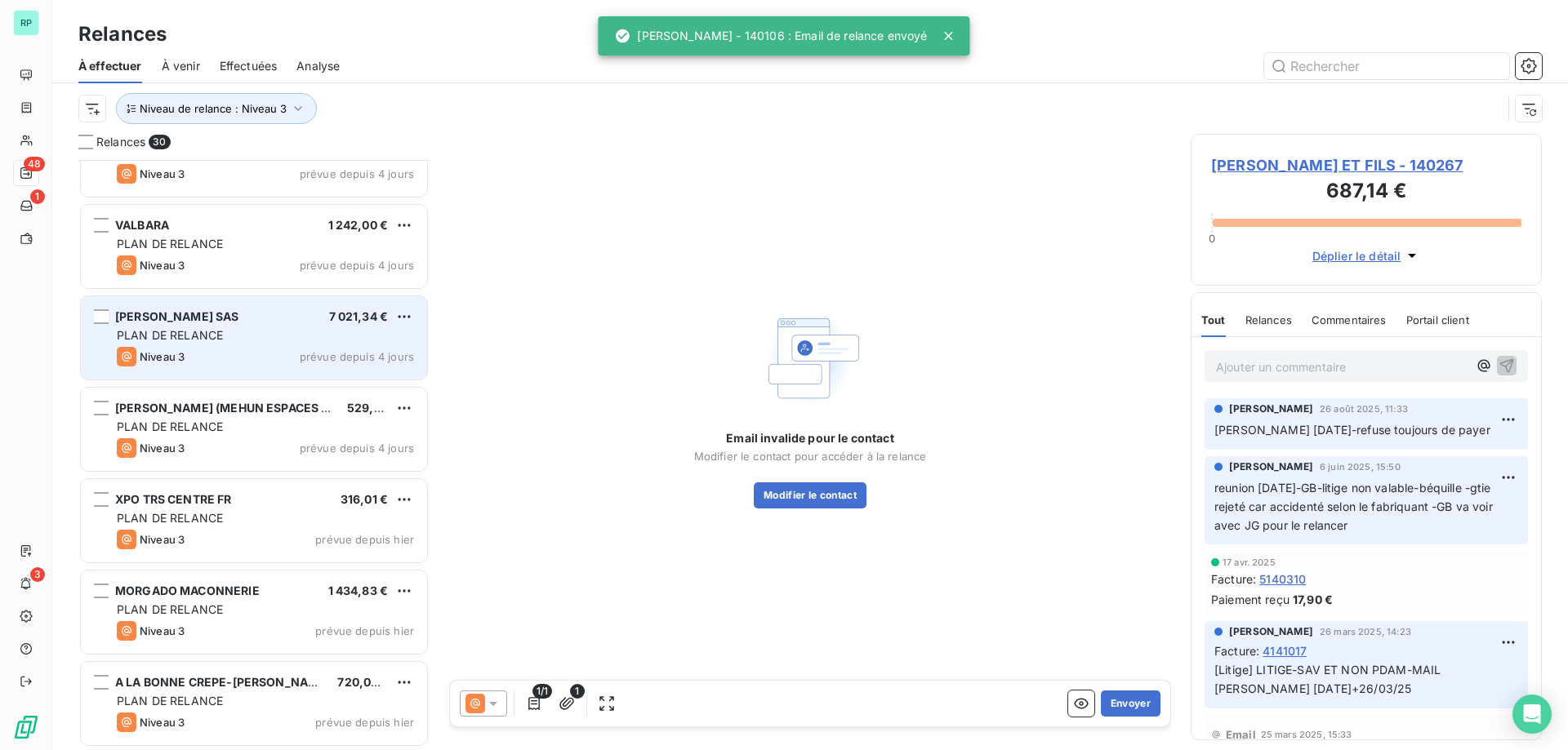
click at [240, 309] on div "[PERSON_NAME] SAS 7 021,34 € PLAN DE RELANCE Niveau 3 prévue depuis 4 jours" at bounding box center [254, 337] width 346 height 83
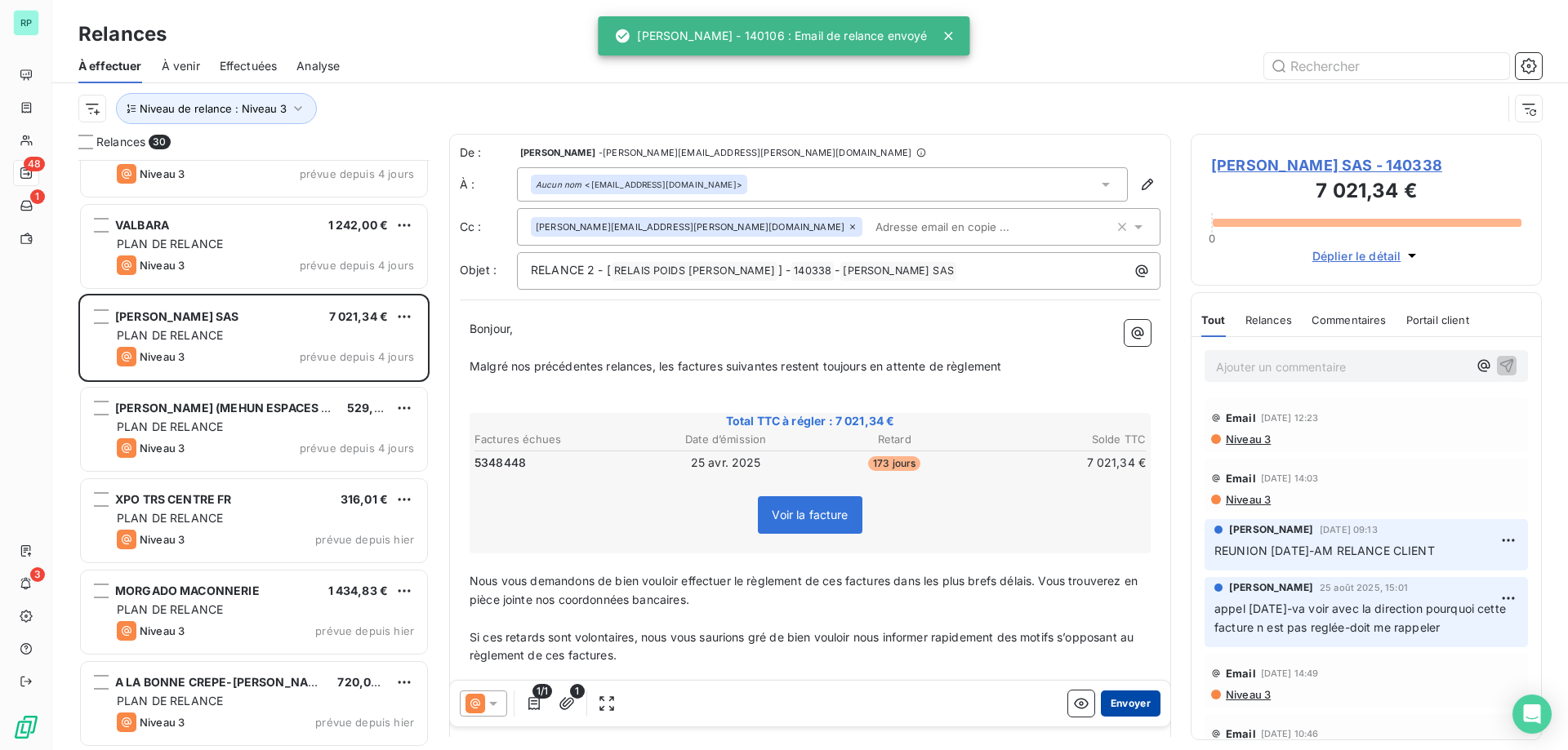
click at [1123, 702] on button "Envoyer" at bounding box center [1130, 704] width 60 height 26
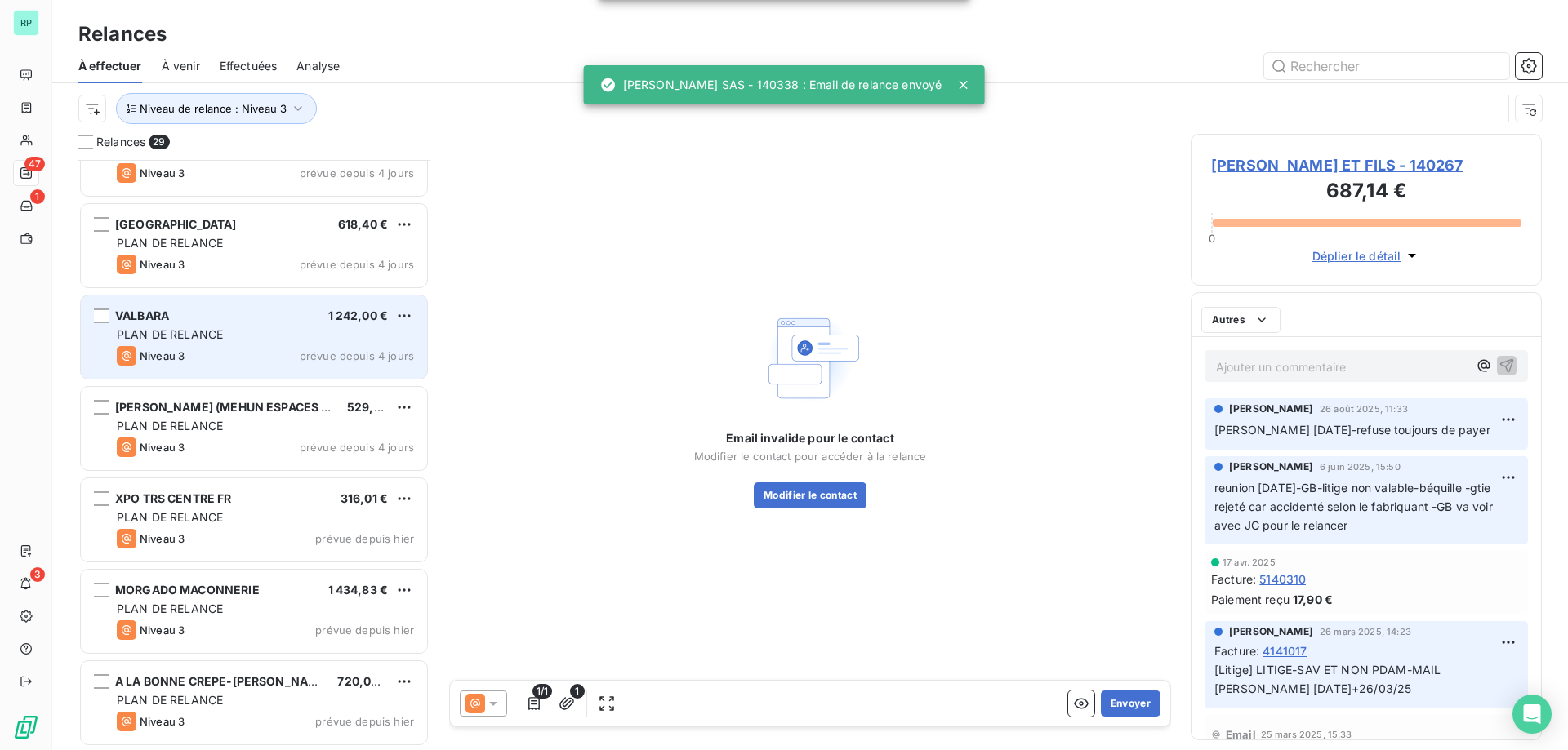
scroll to position [2061, 0]
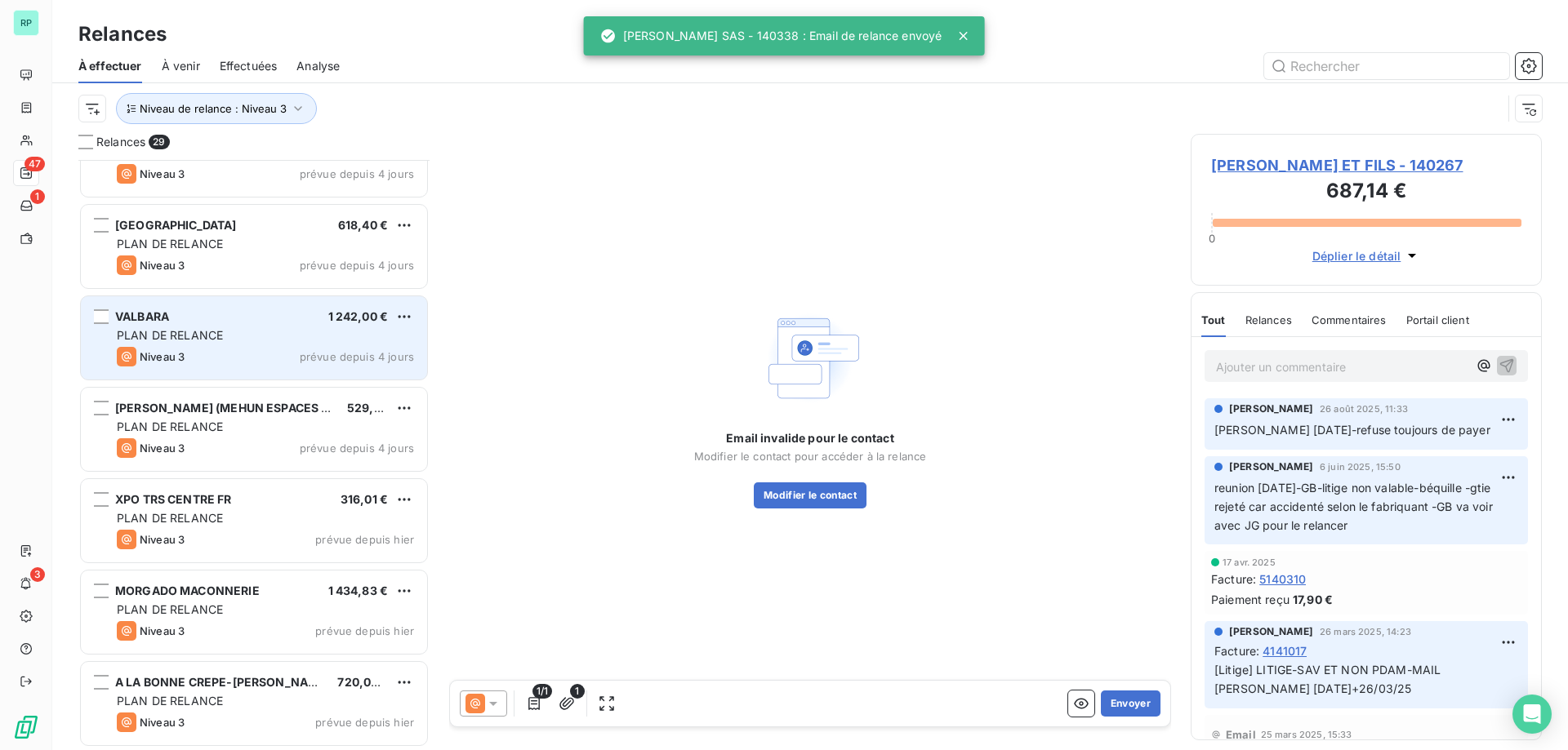
click at [248, 317] on div "VALBARA 1 242,00 €" at bounding box center [265, 317] width 297 height 15
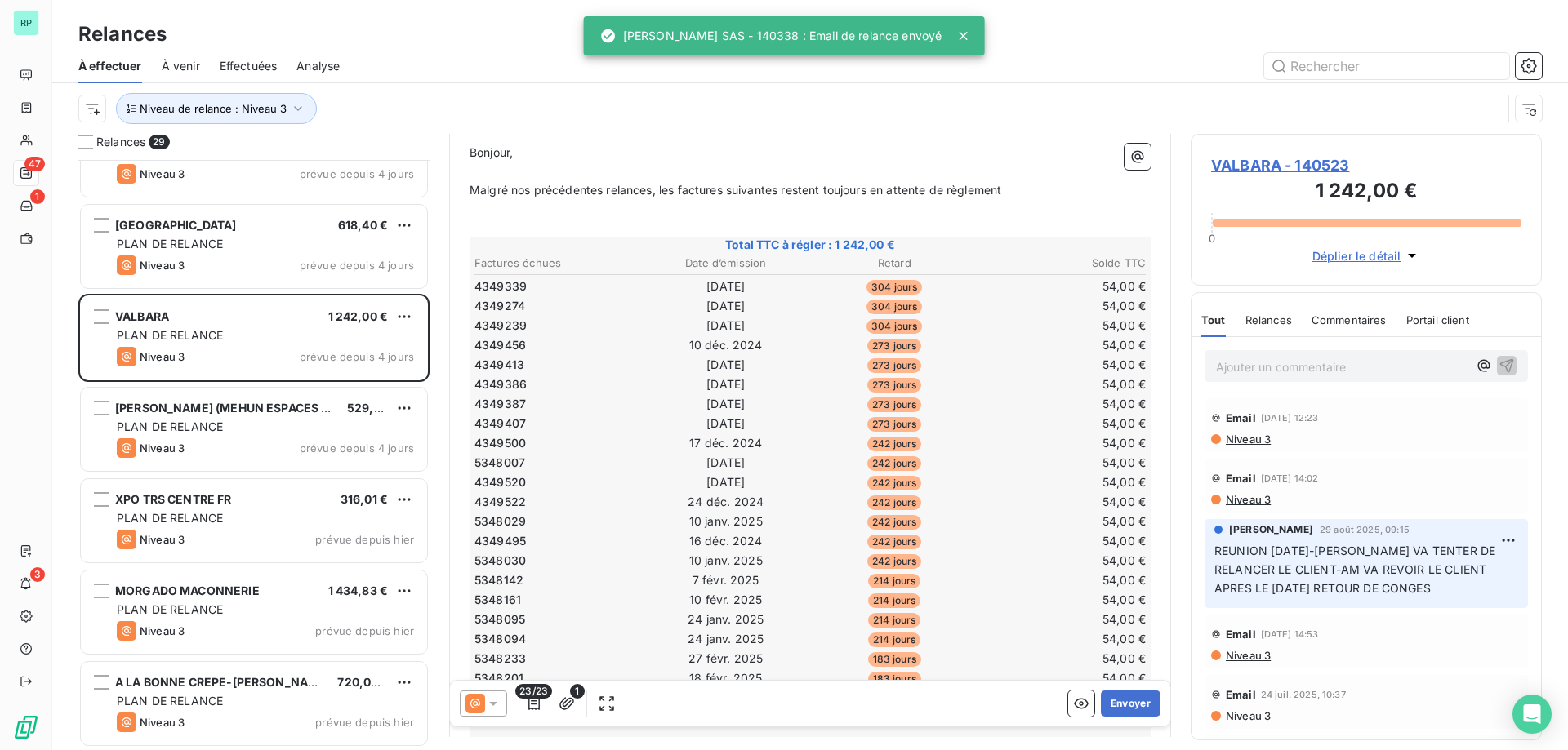
scroll to position [327, 0]
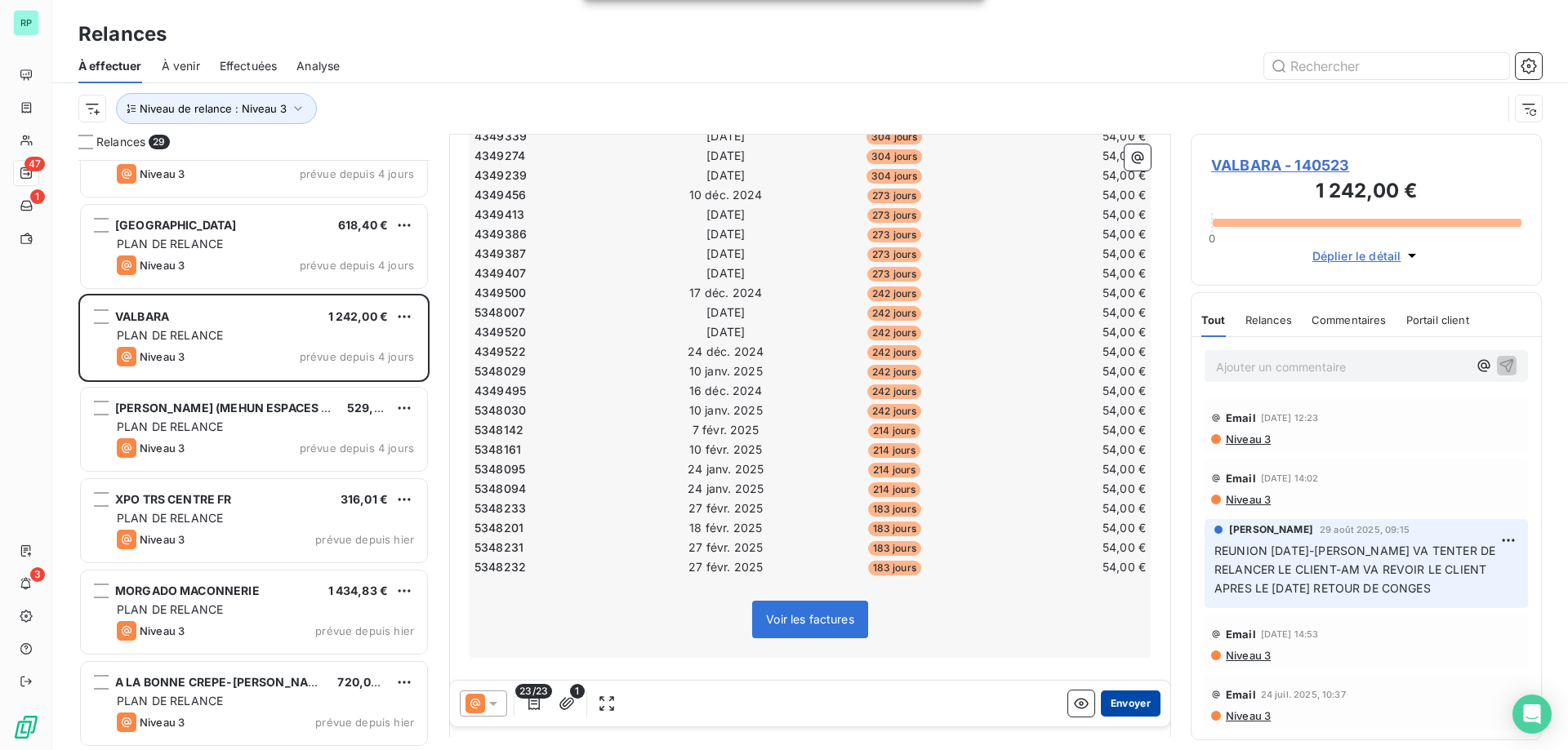
click at [1132, 697] on button "Envoyer" at bounding box center [1130, 704] width 60 height 26
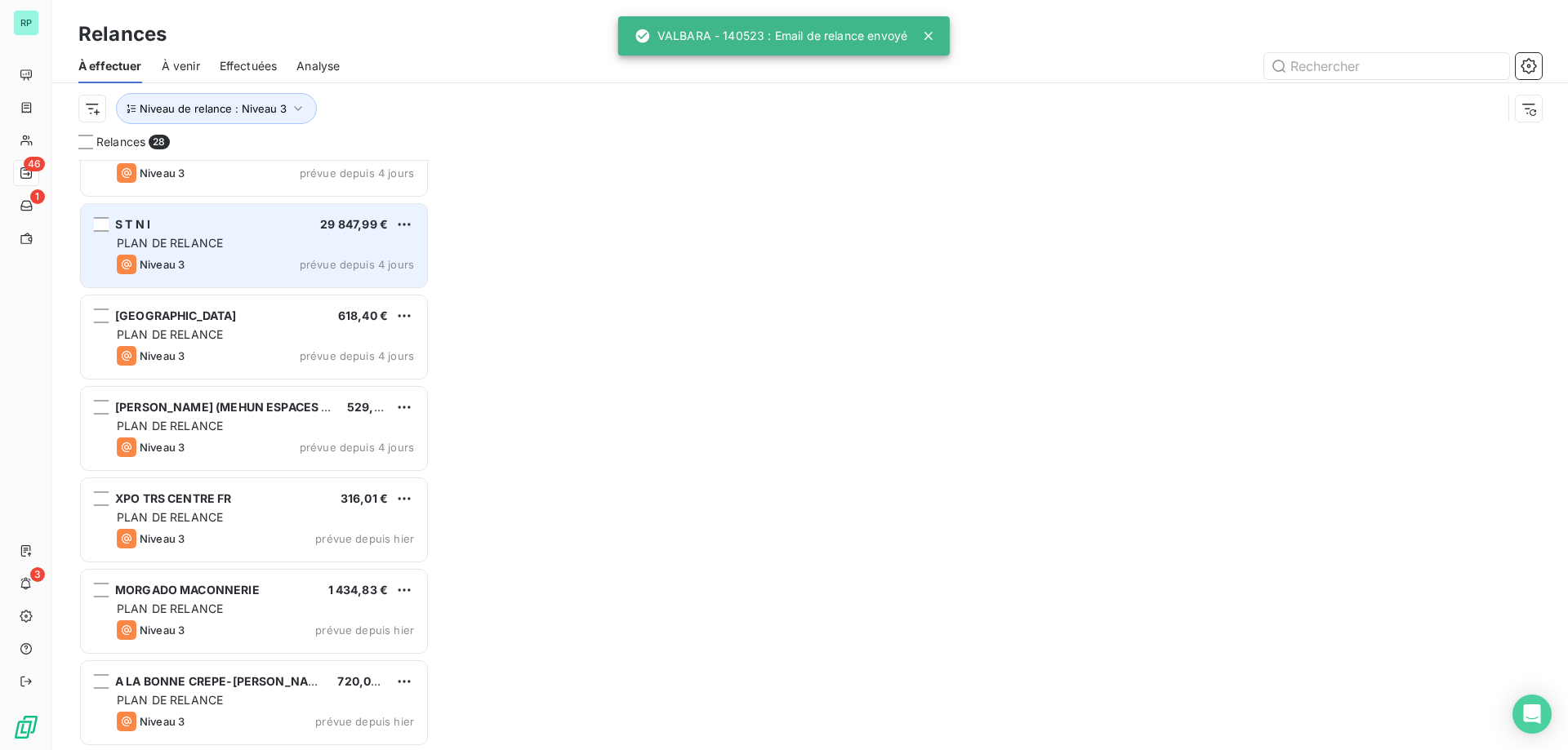
scroll to position [1969, 0]
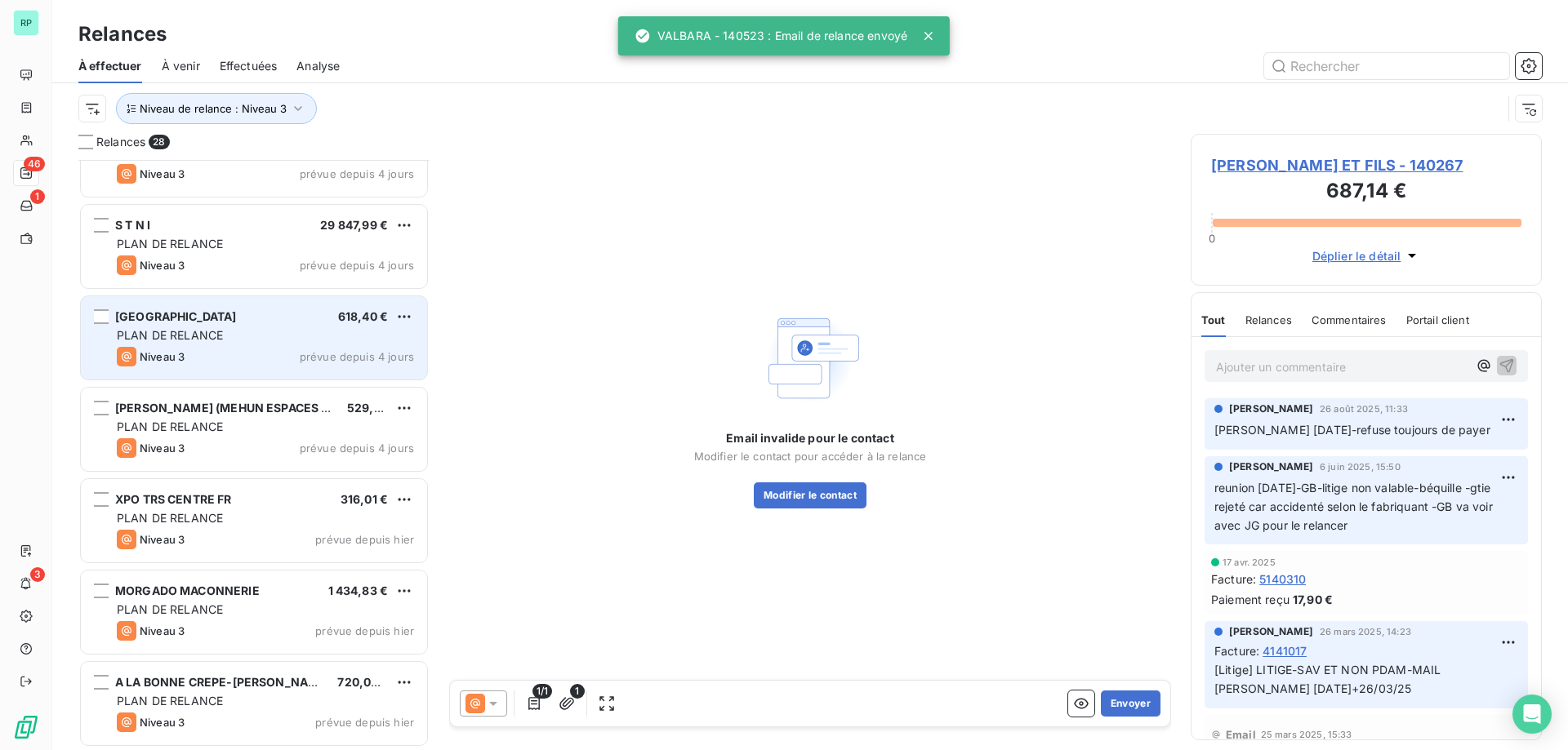
click at [210, 315] on span "[GEOGRAPHIC_DATA]" at bounding box center [176, 316] width 121 height 14
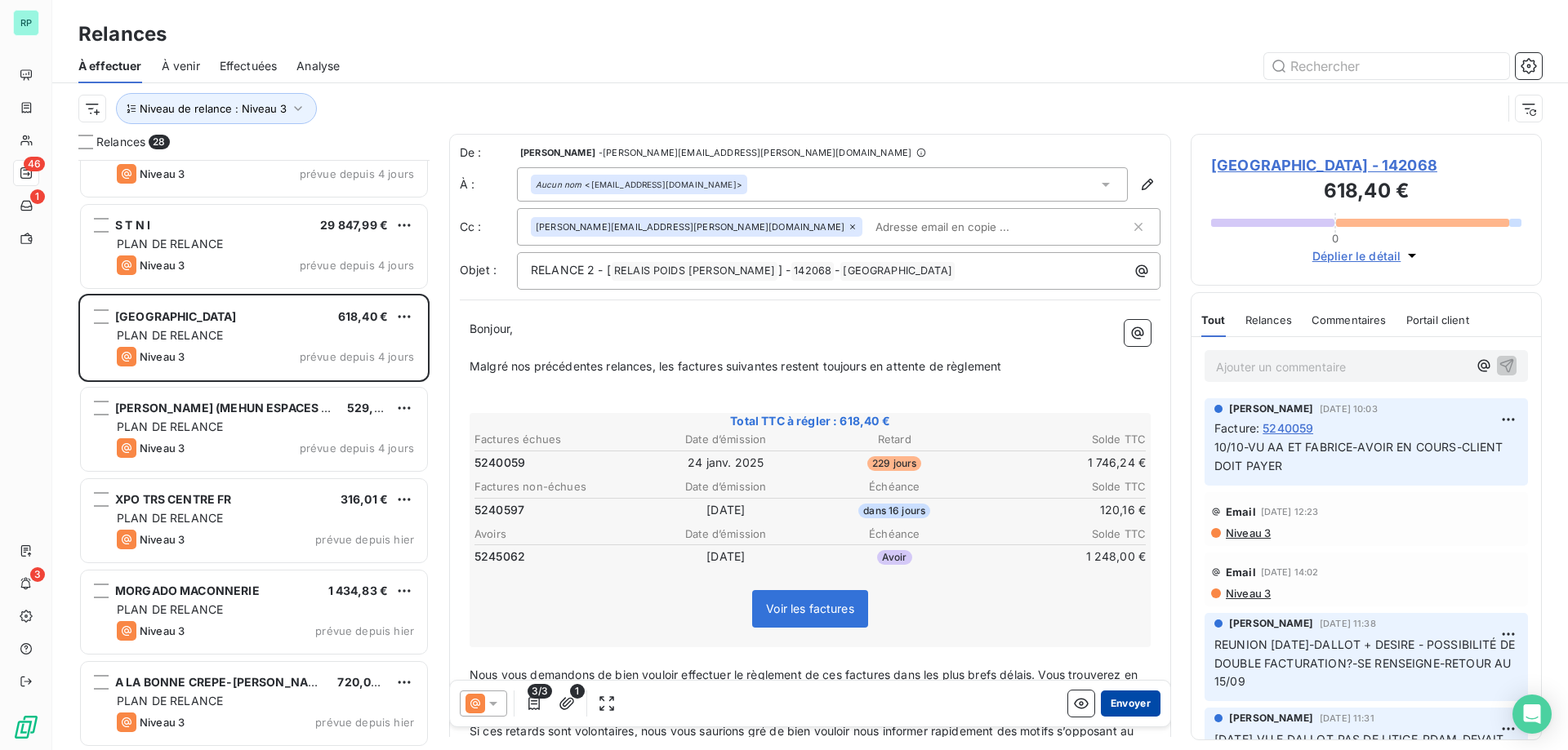
click at [1121, 711] on button "Envoyer" at bounding box center [1130, 704] width 60 height 26
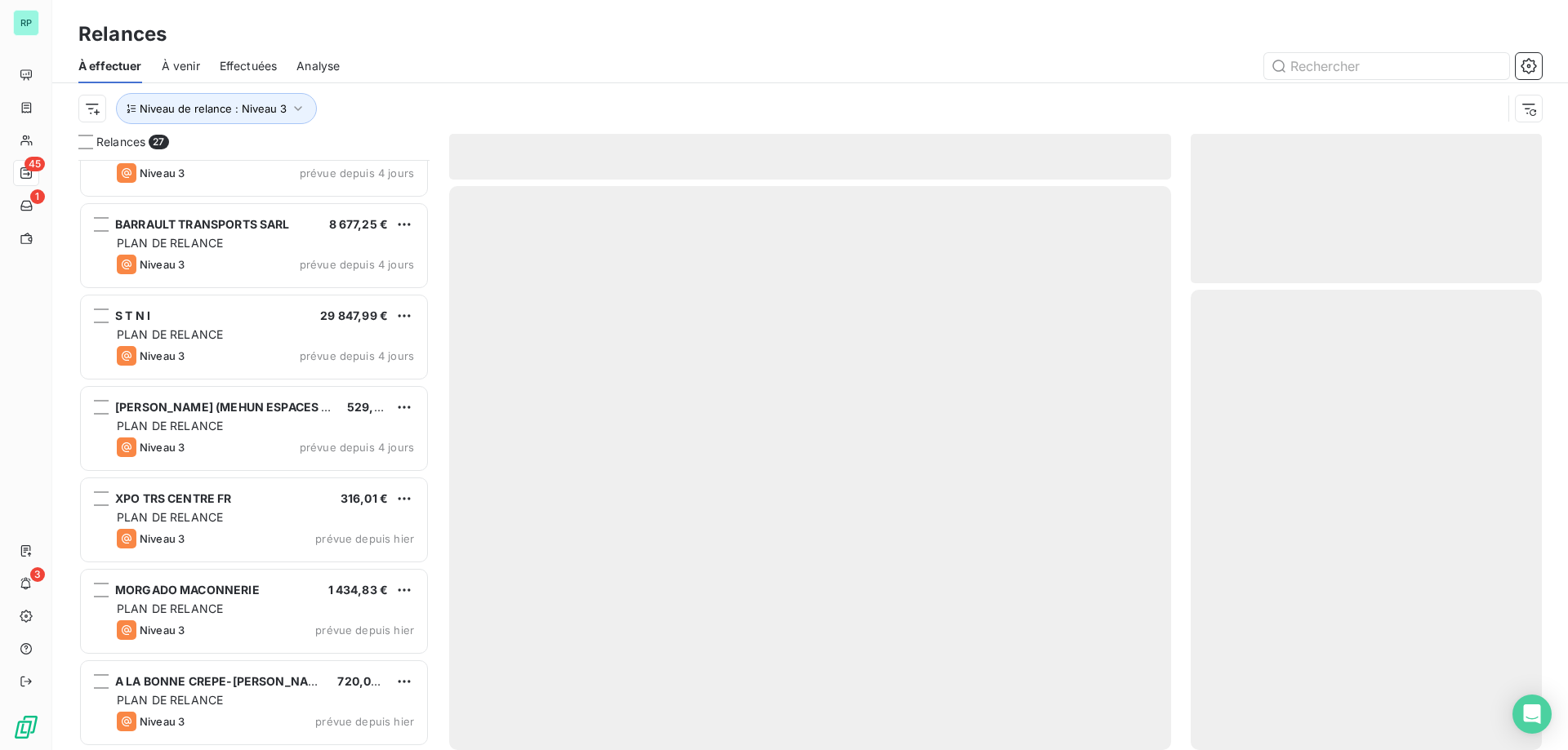
scroll to position [1878, 0]
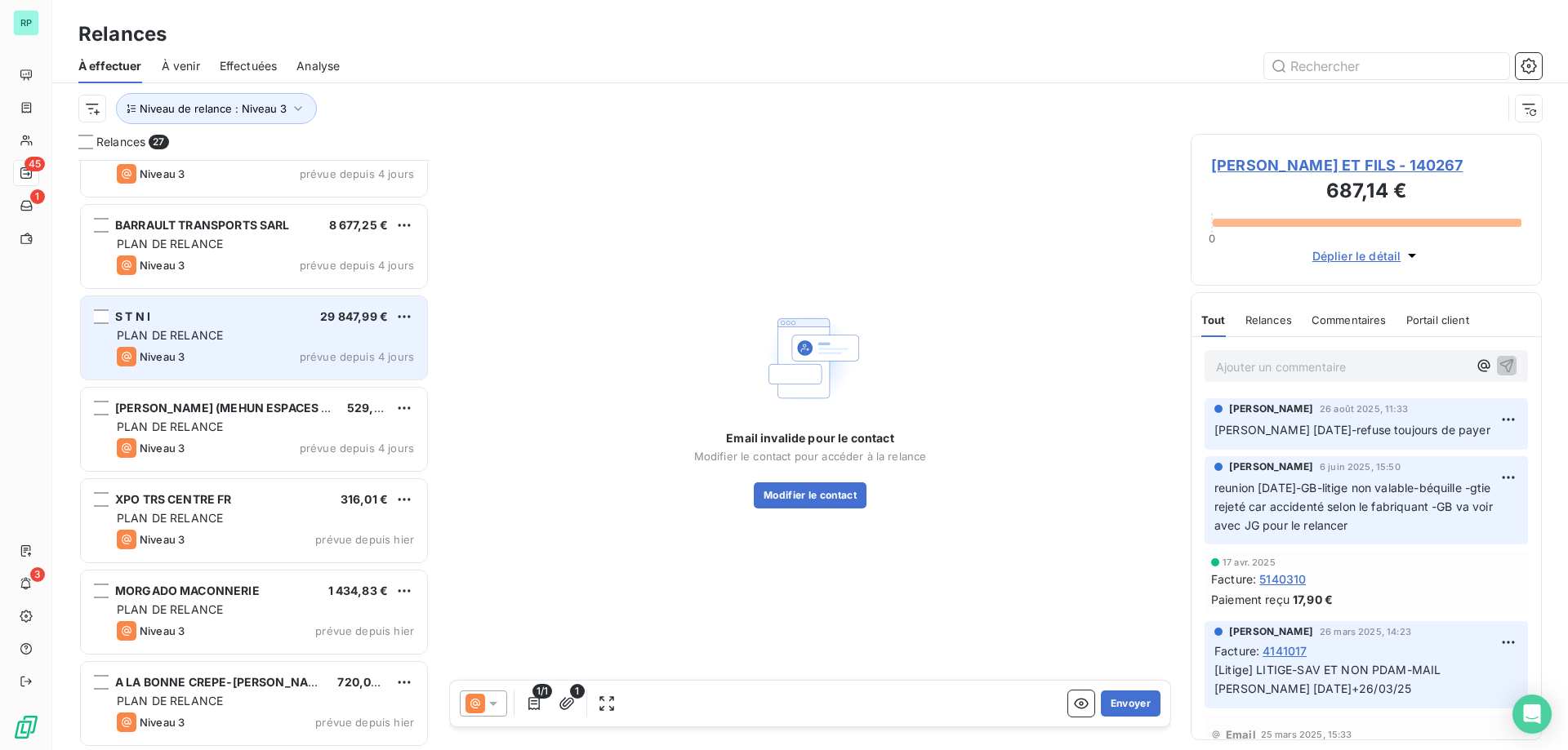
click at [112, 335] on div "S T N I 29 847,99 € PLAN DE RELANCE Niveau 3 prévue depuis 4 jours" at bounding box center [254, 337] width 346 height 83
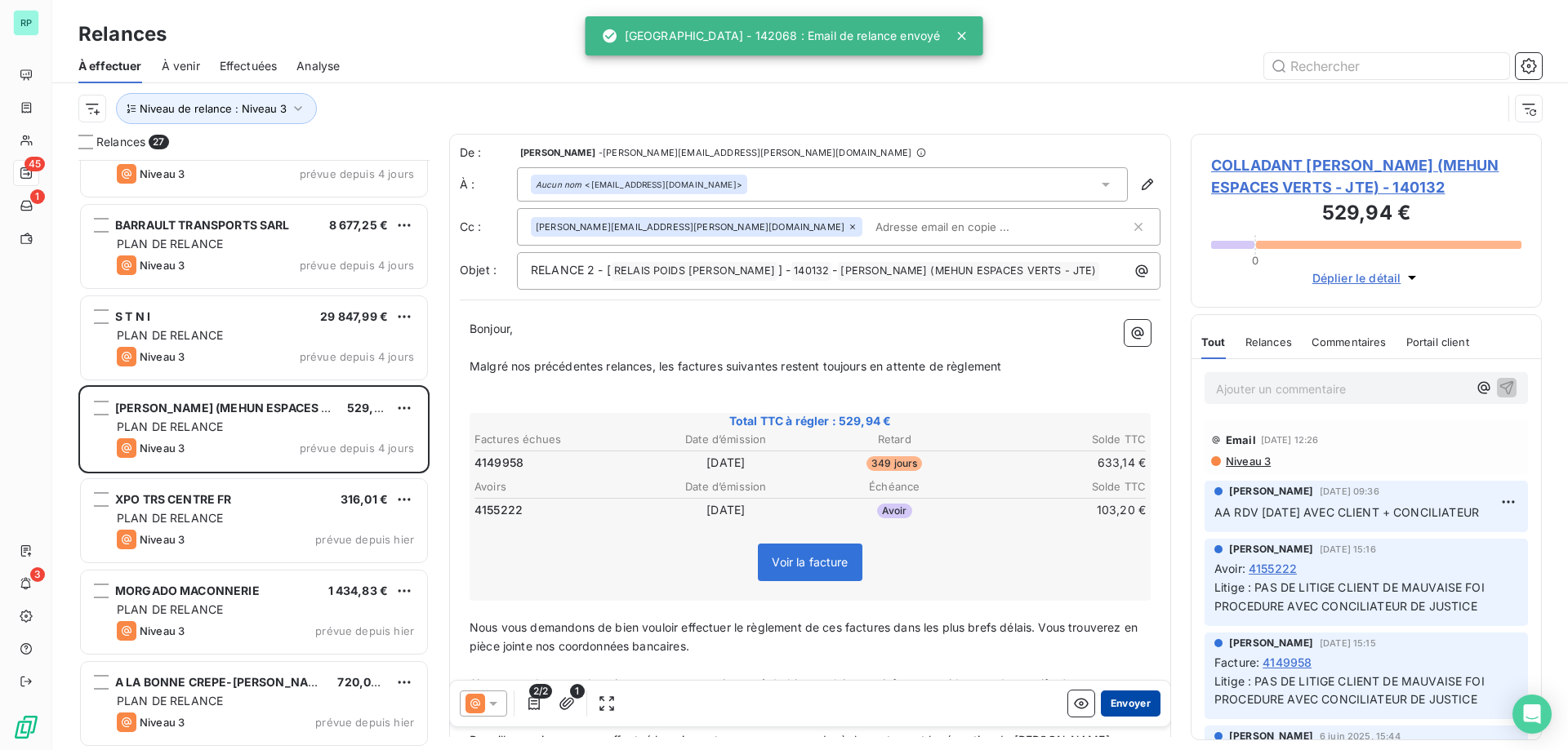
click at [1134, 699] on button "Envoyer" at bounding box center [1130, 704] width 60 height 26
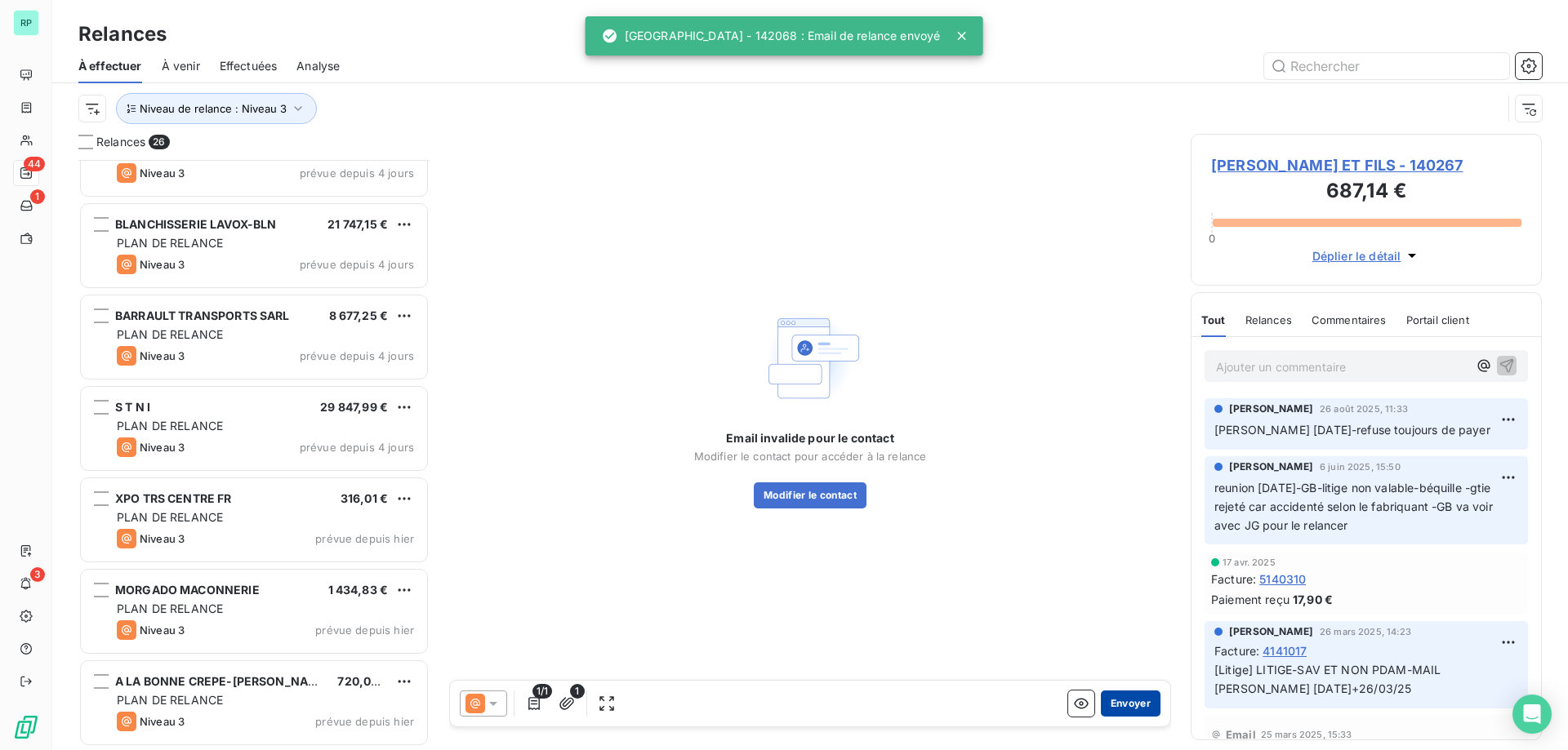
scroll to position [1787, 0]
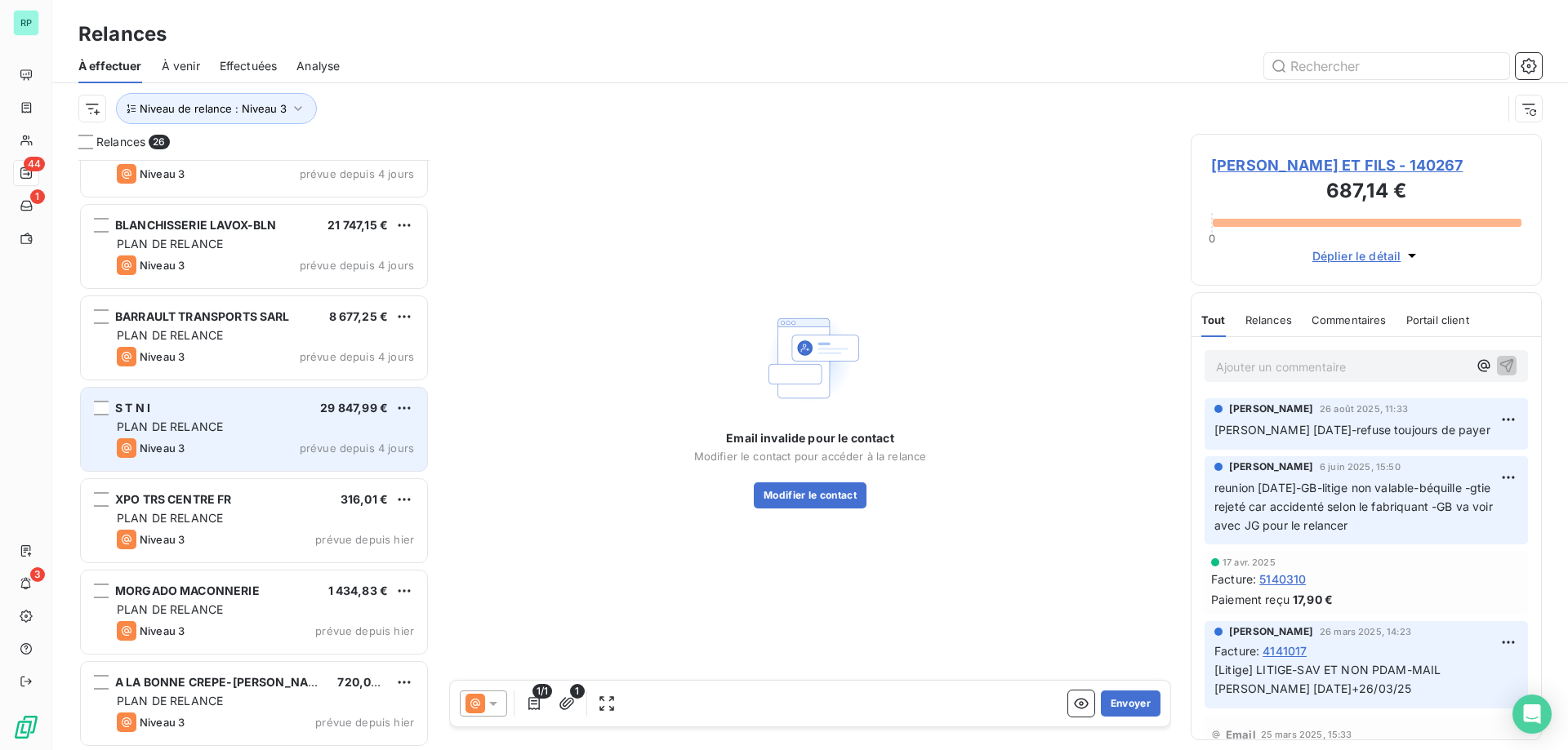
click at [197, 420] on span "PLAN DE RELANCE" at bounding box center [169, 426] width 106 height 14
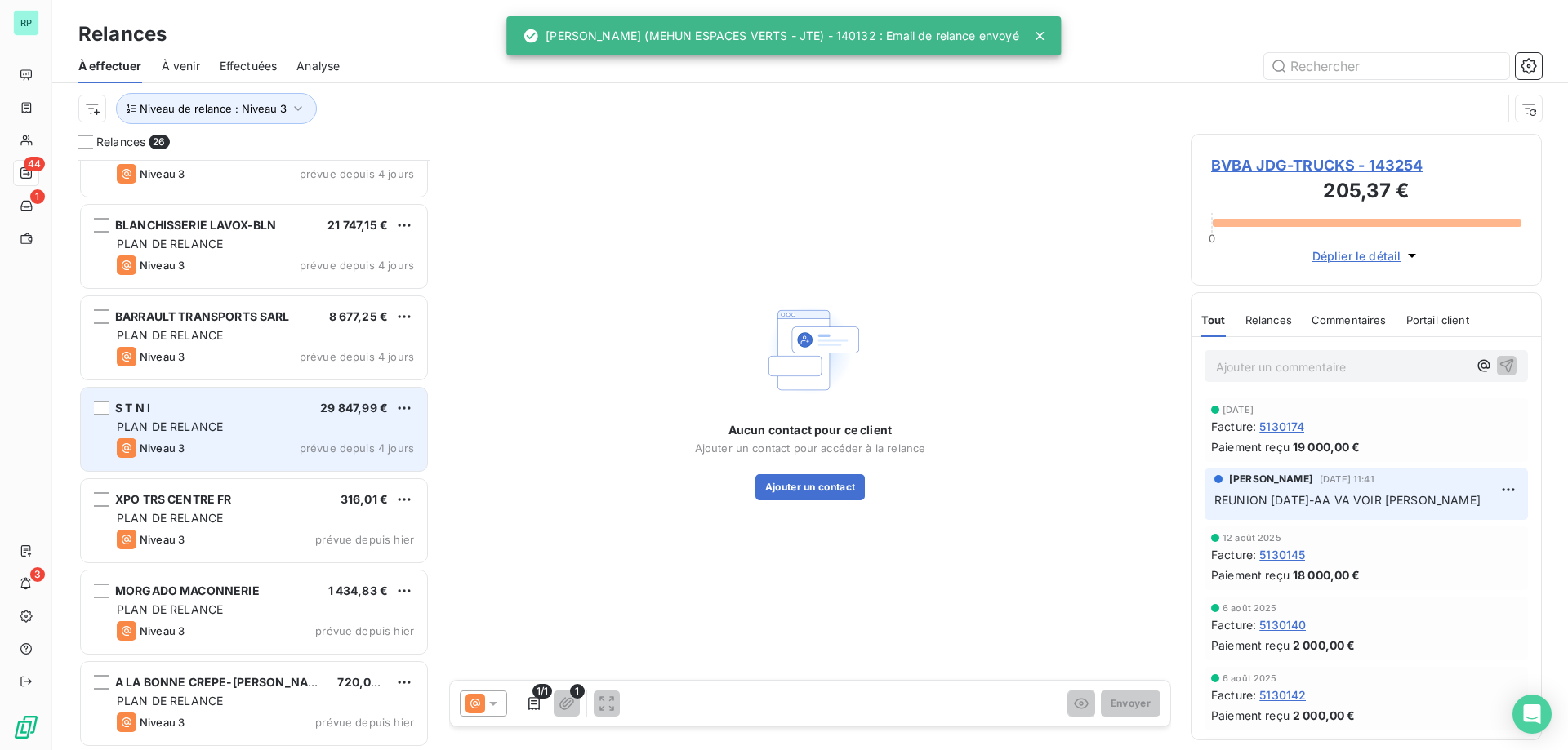
click at [194, 440] on div "Niveau 3 prévue depuis 4 jours" at bounding box center [265, 448] width 297 height 20
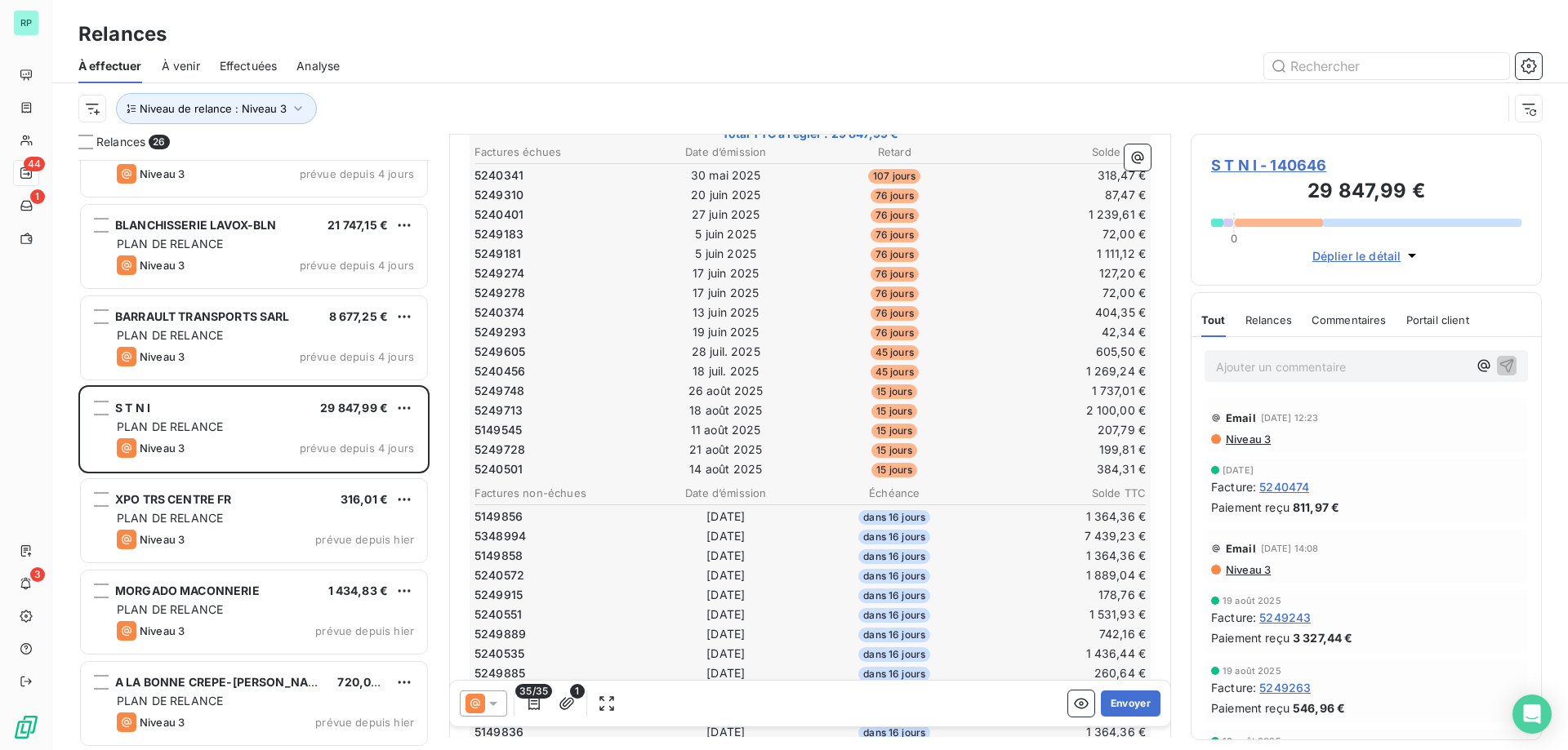
scroll to position [327, 0]
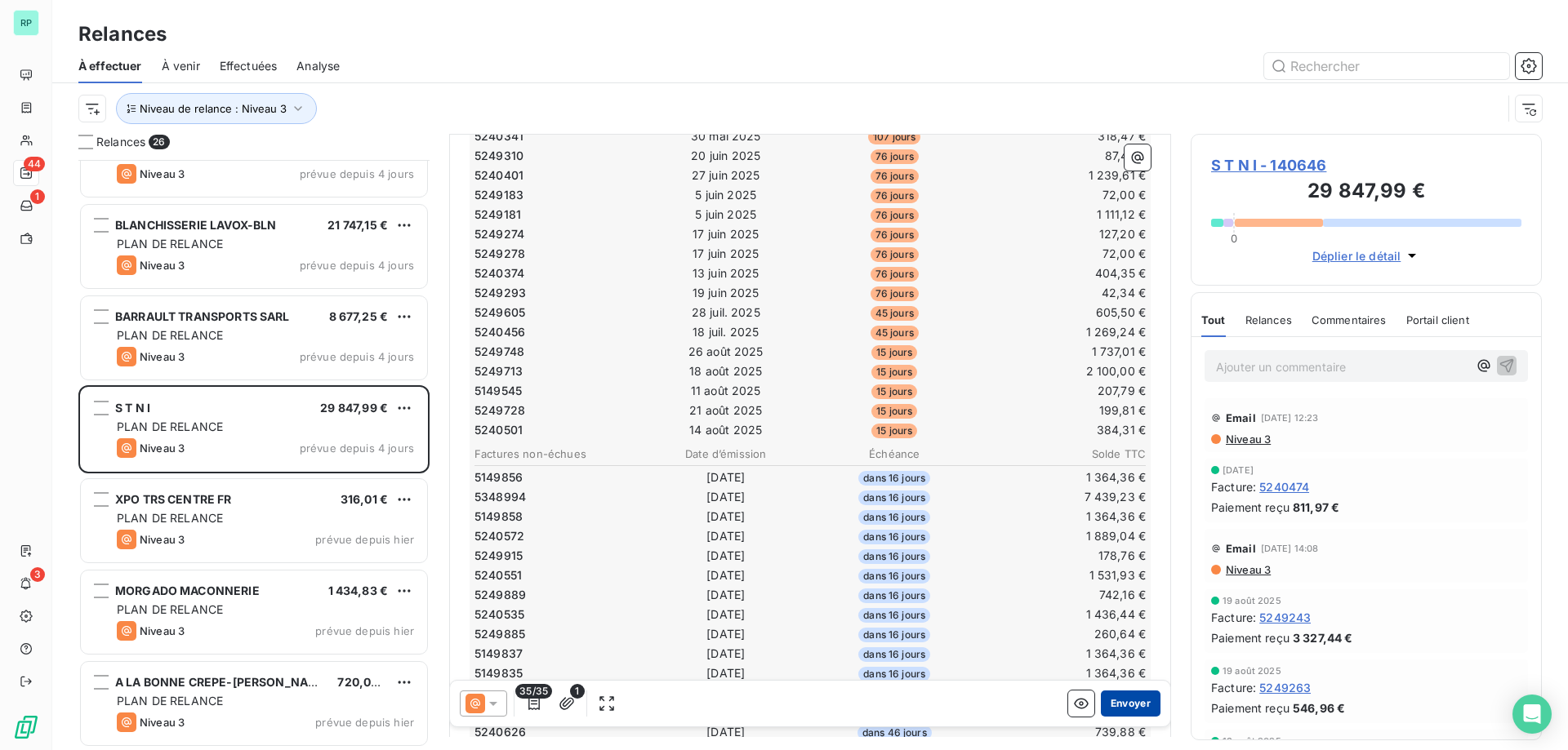
click at [1101, 703] on button "Envoyer" at bounding box center [1130, 704] width 60 height 26
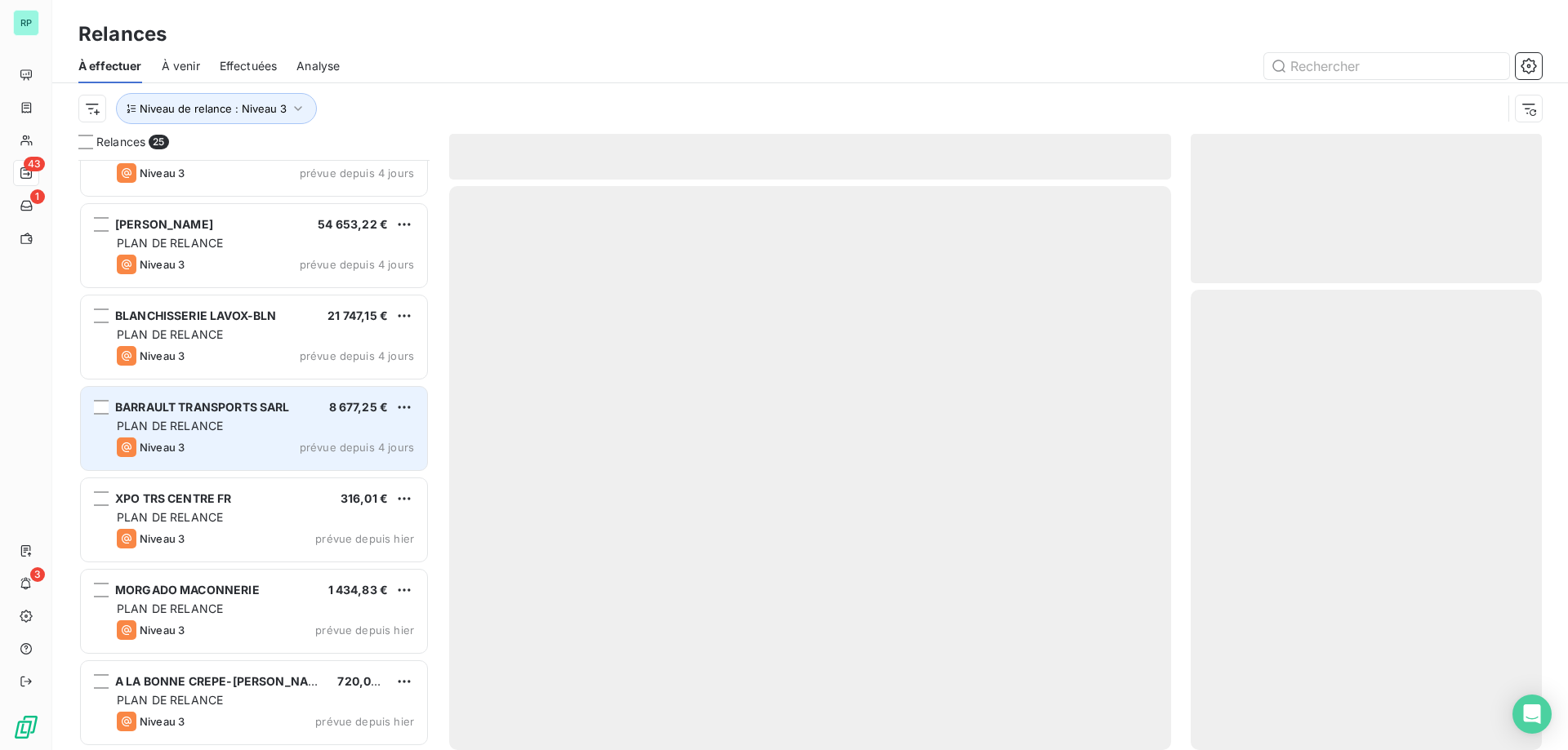
click at [211, 441] on div "Niveau 3 prévue depuis 4 jours" at bounding box center [265, 447] width 297 height 20
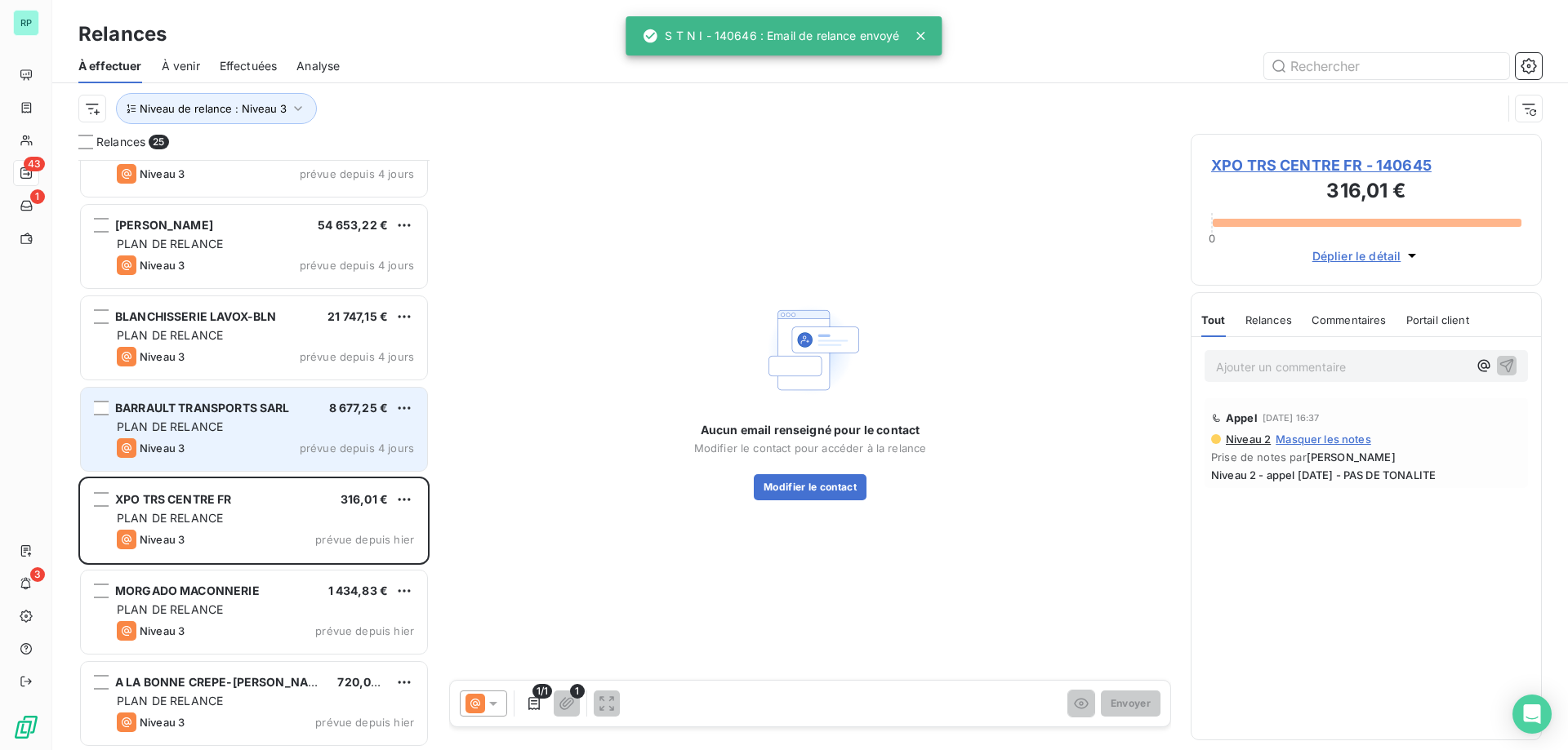
click at [270, 446] on div "Niveau 3 prévue depuis 4 jours" at bounding box center [265, 448] width 297 height 20
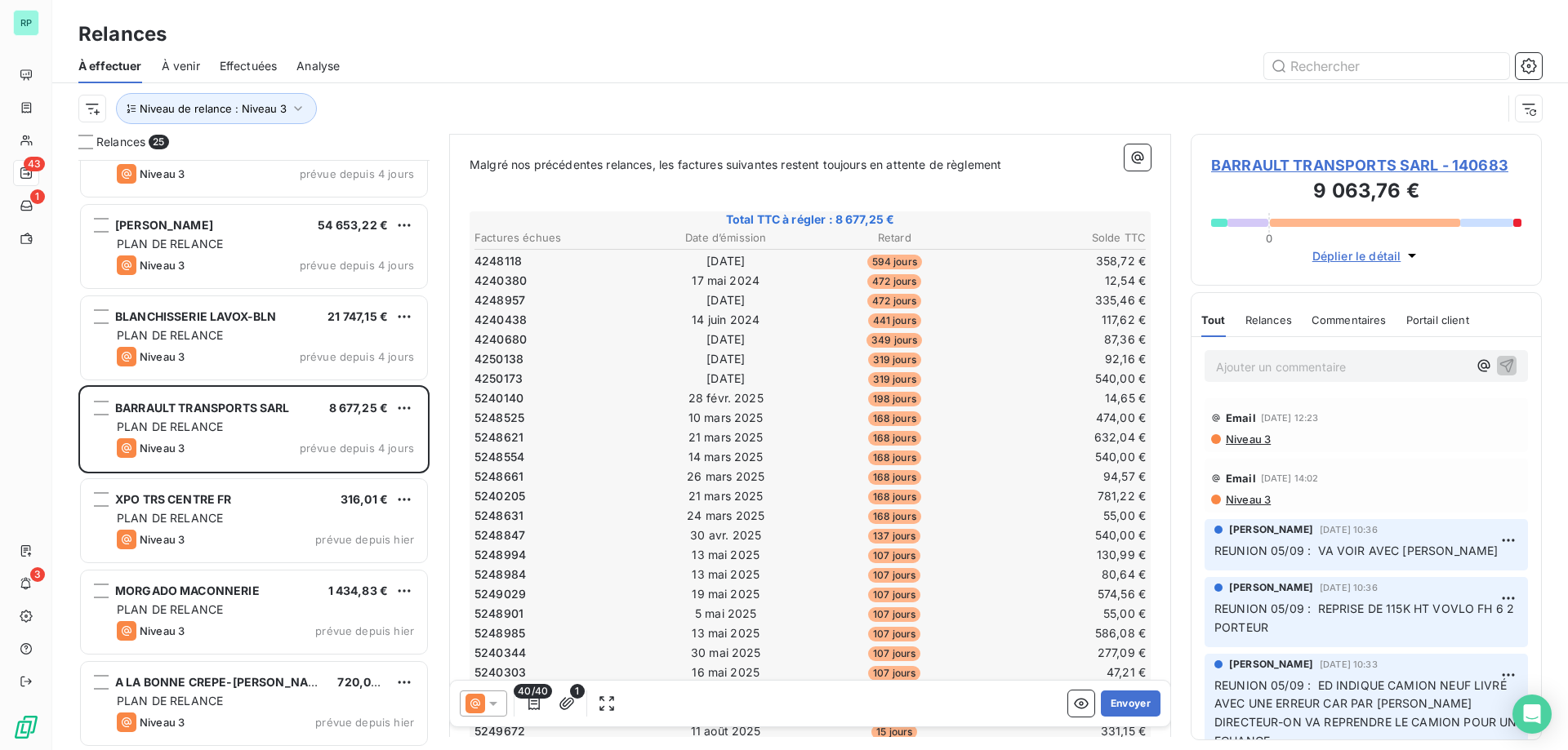
scroll to position [164, 0]
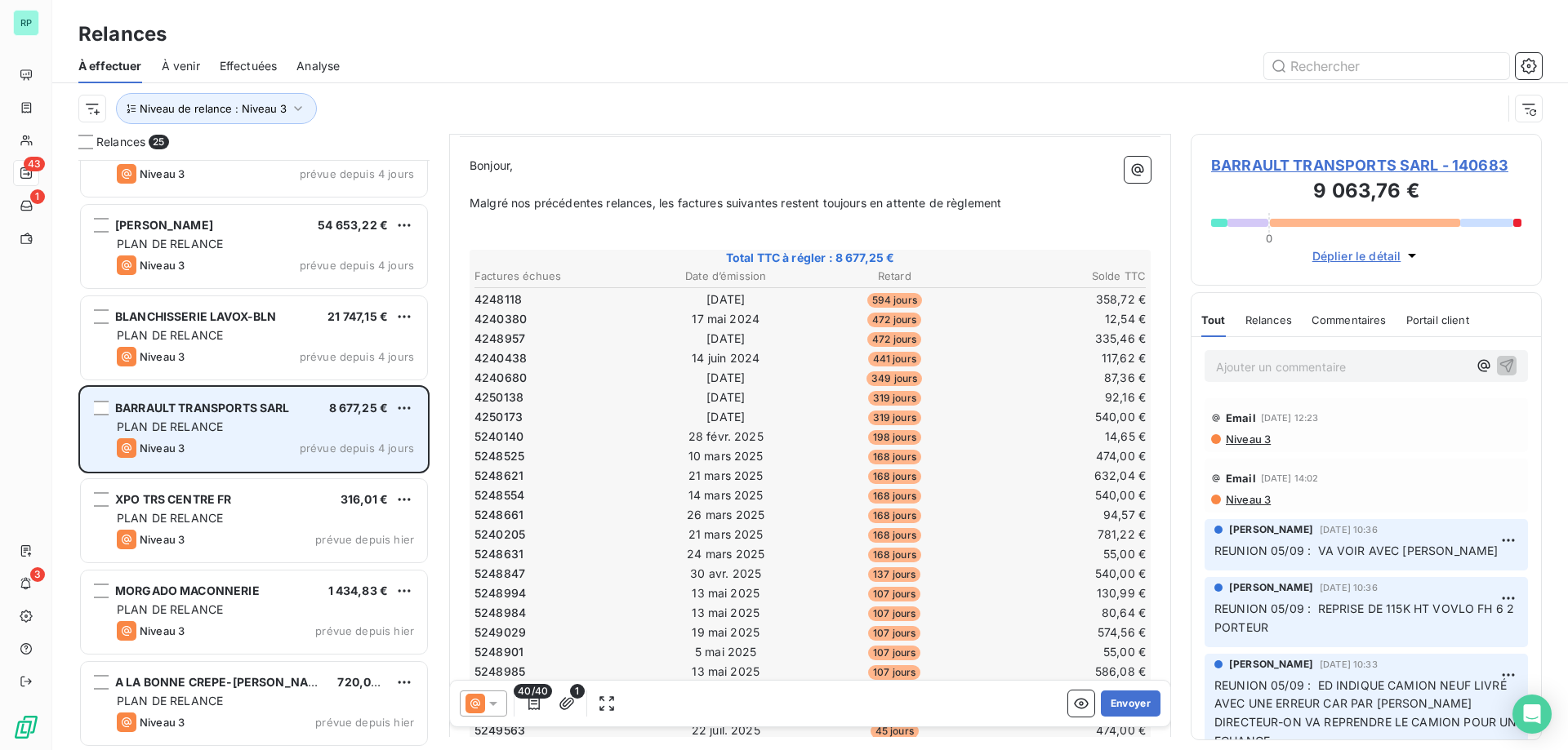
click at [233, 420] on div "PLAN DE RELANCE" at bounding box center [265, 427] width 297 height 16
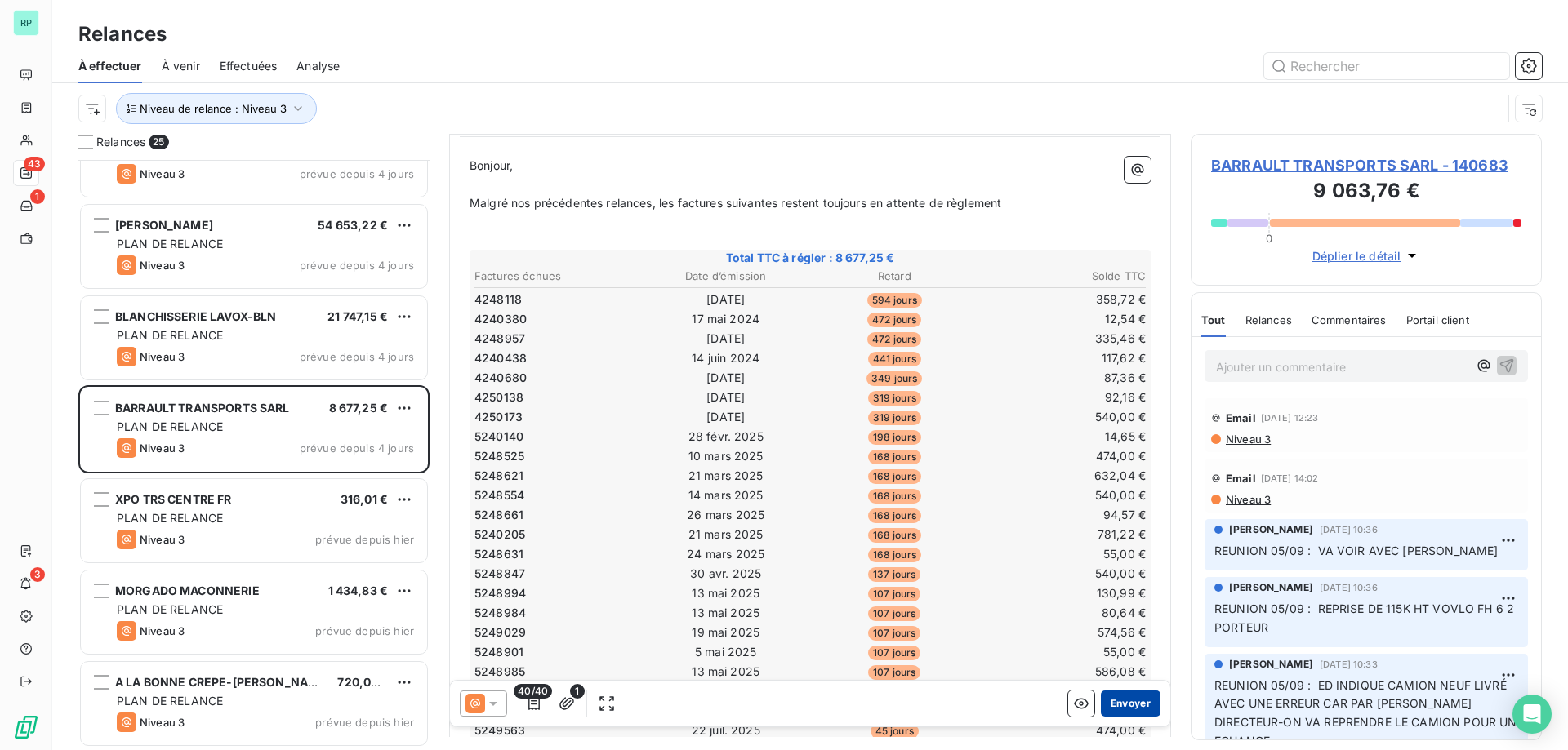
click at [1137, 703] on button "Envoyer" at bounding box center [1130, 704] width 60 height 26
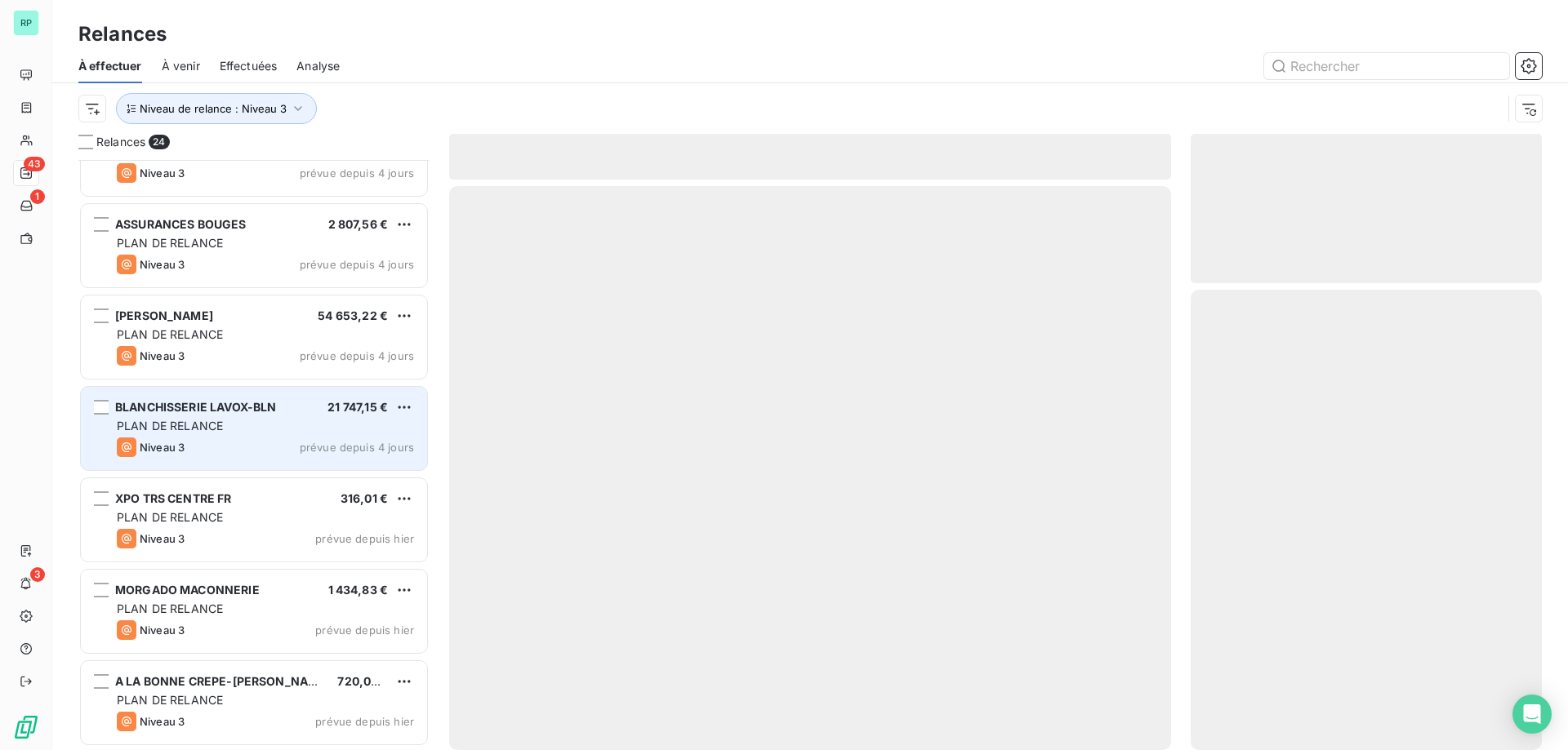
scroll to position [1604, 0]
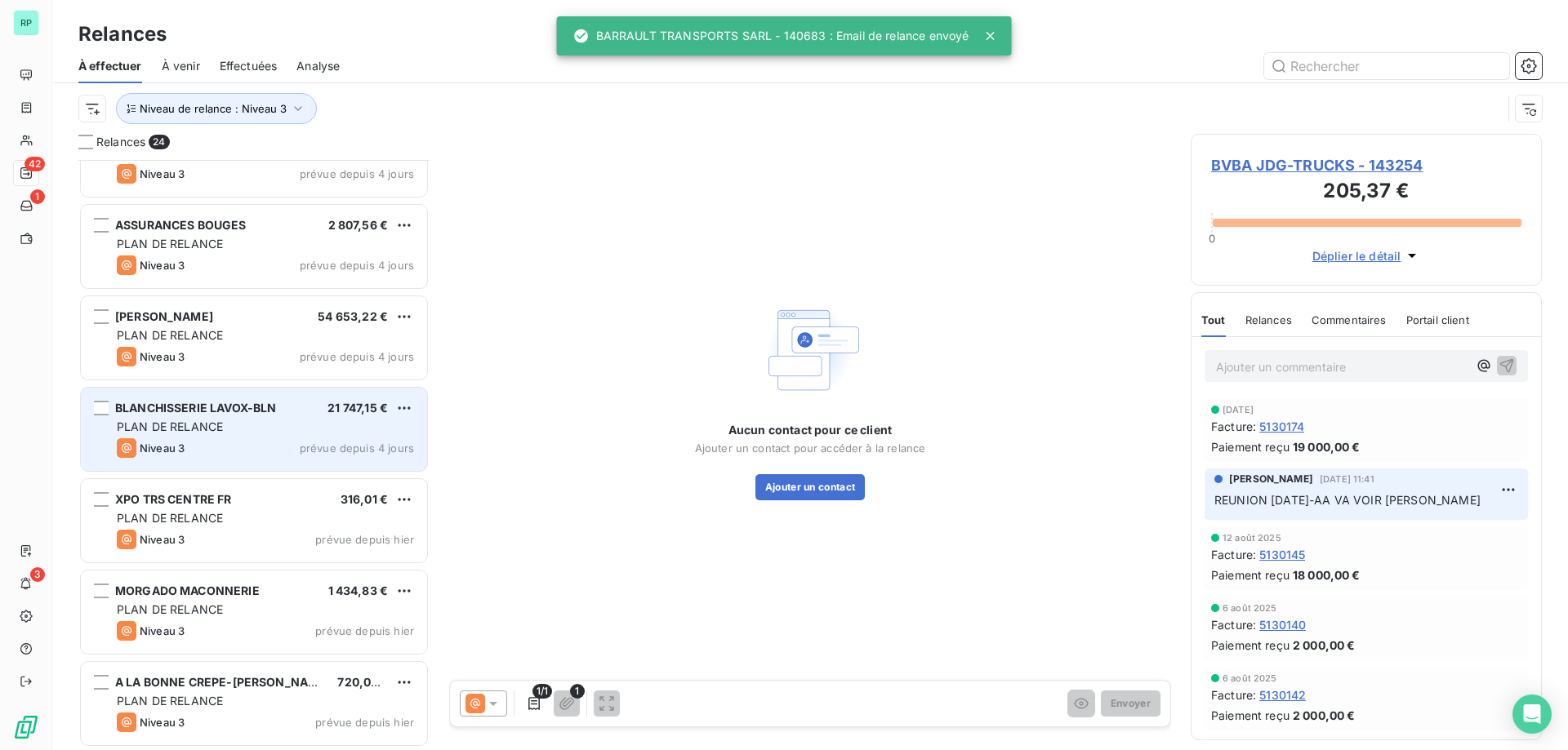
click at [210, 437] on div "BLANCHISSERIE LAVOX-BLN 21 747,15 € PLAN DE RELANCE Niveau 3 prévue depuis 4 jo…" at bounding box center [254, 429] width 346 height 83
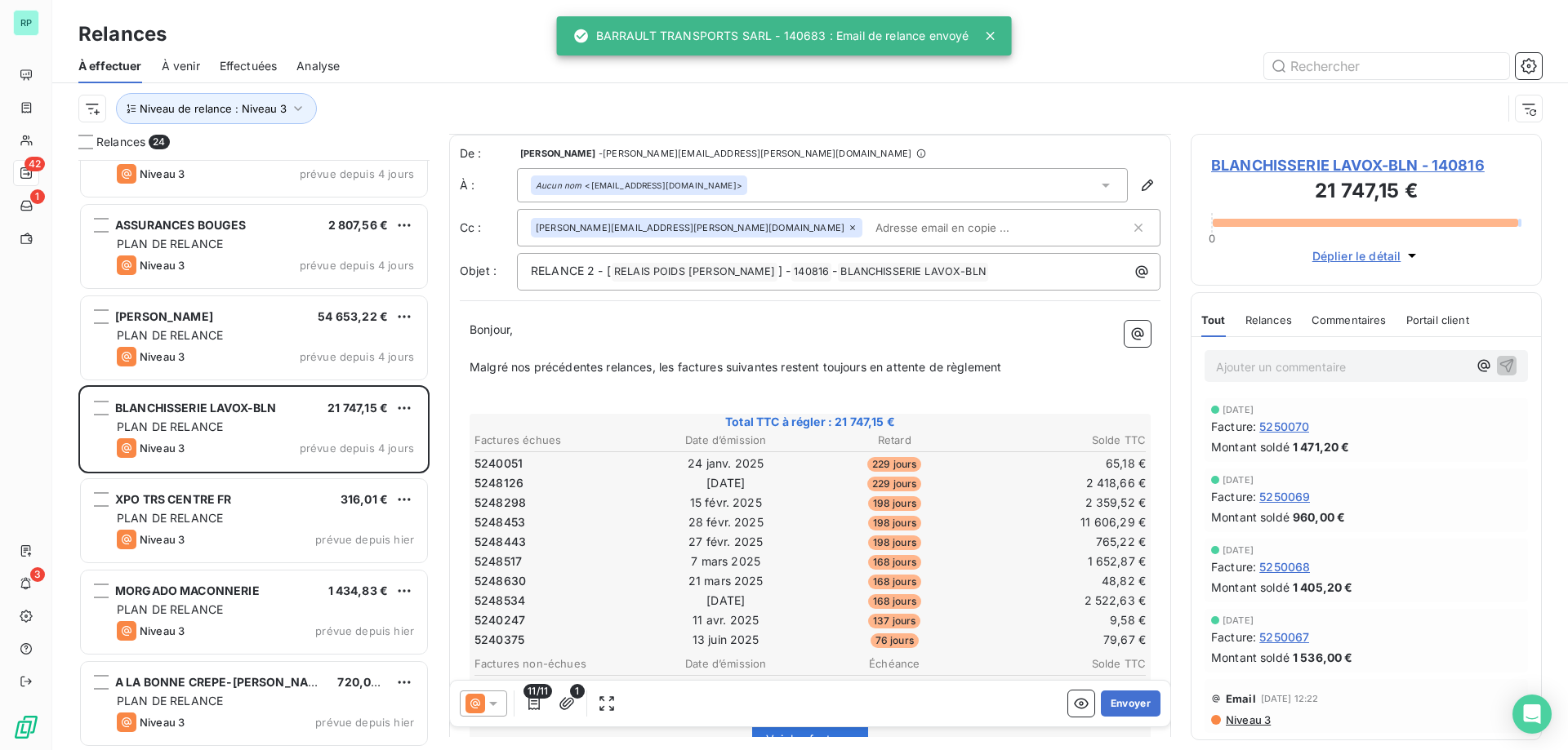
scroll to position [164, 0]
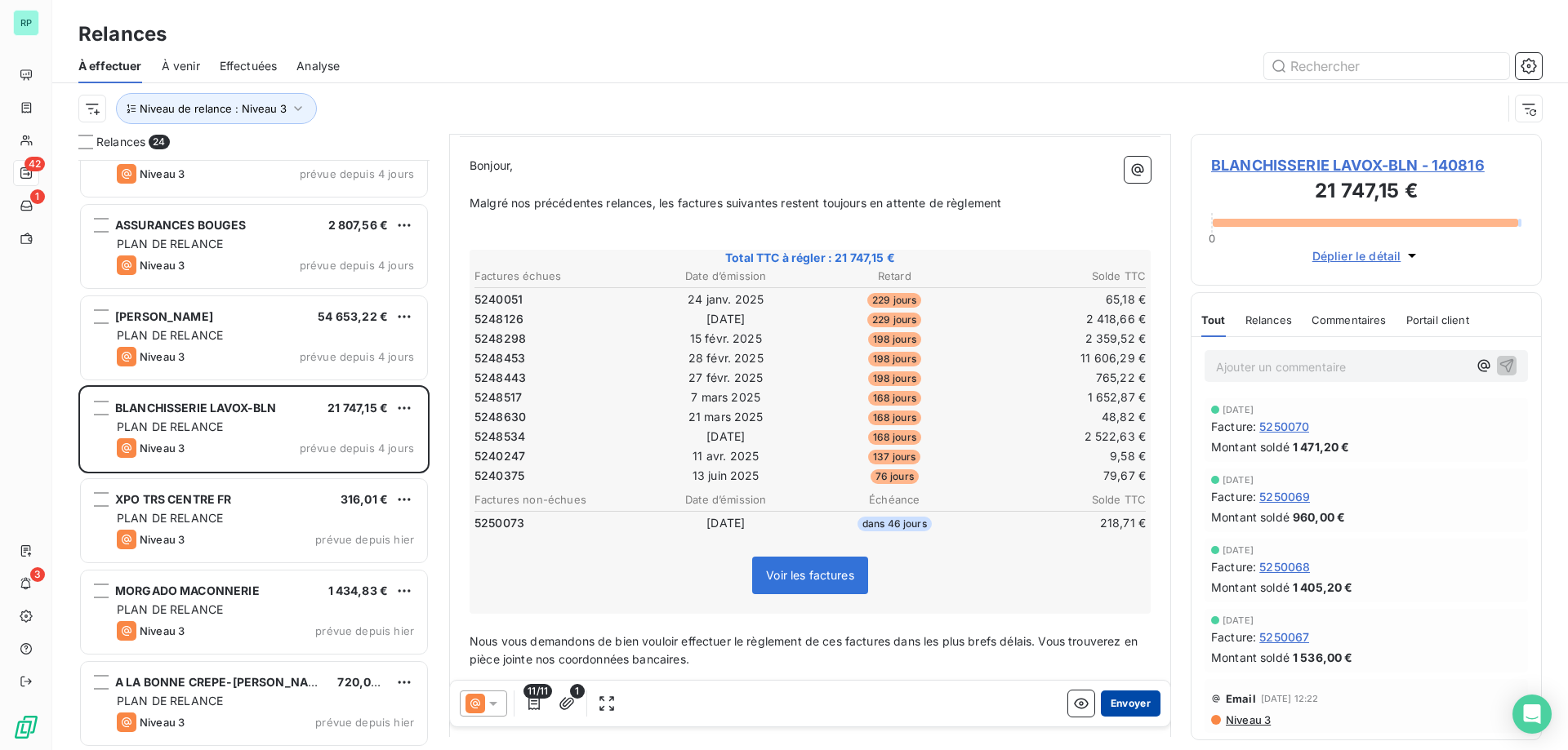
click at [1134, 707] on button "Envoyer" at bounding box center [1130, 704] width 60 height 26
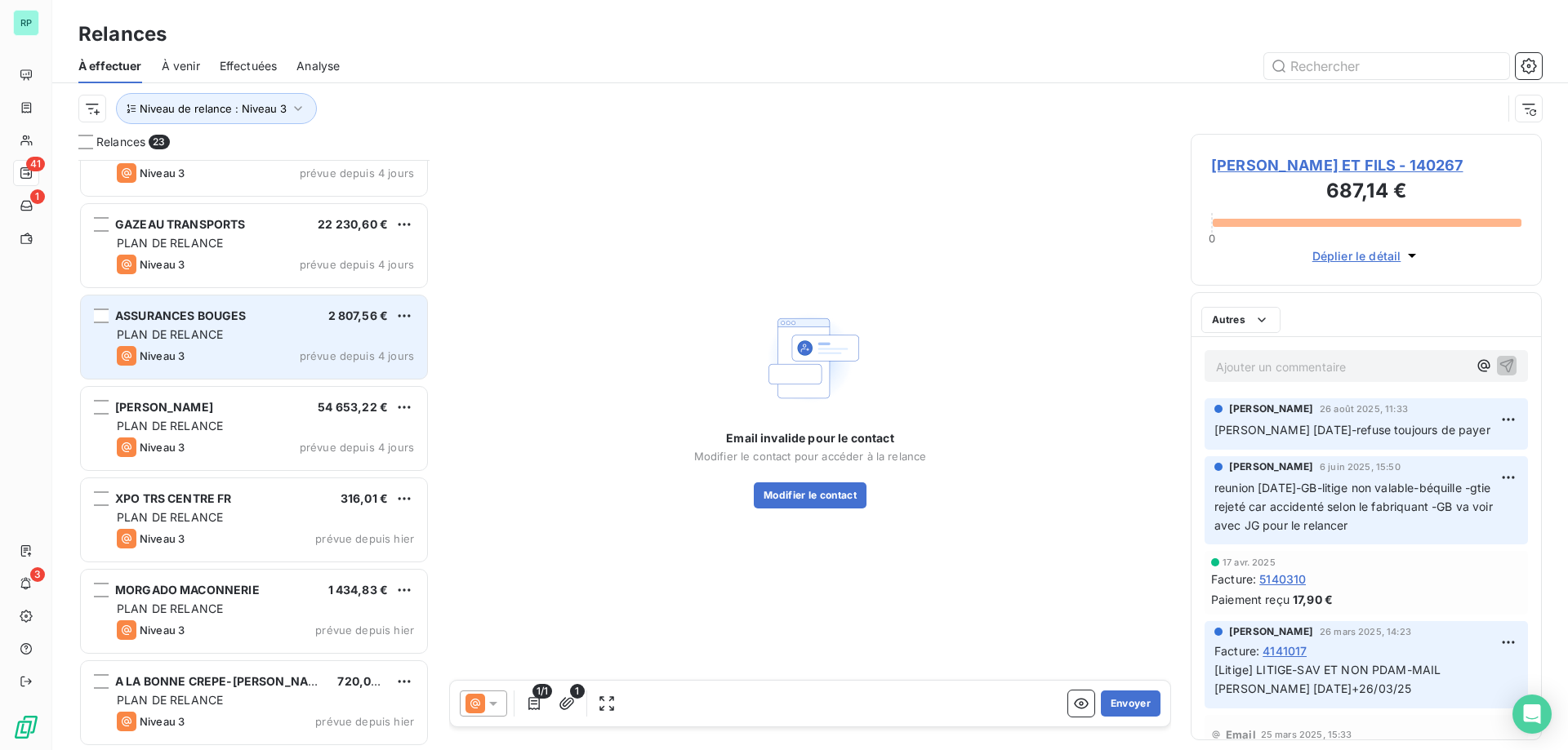
scroll to position [1512, 0]
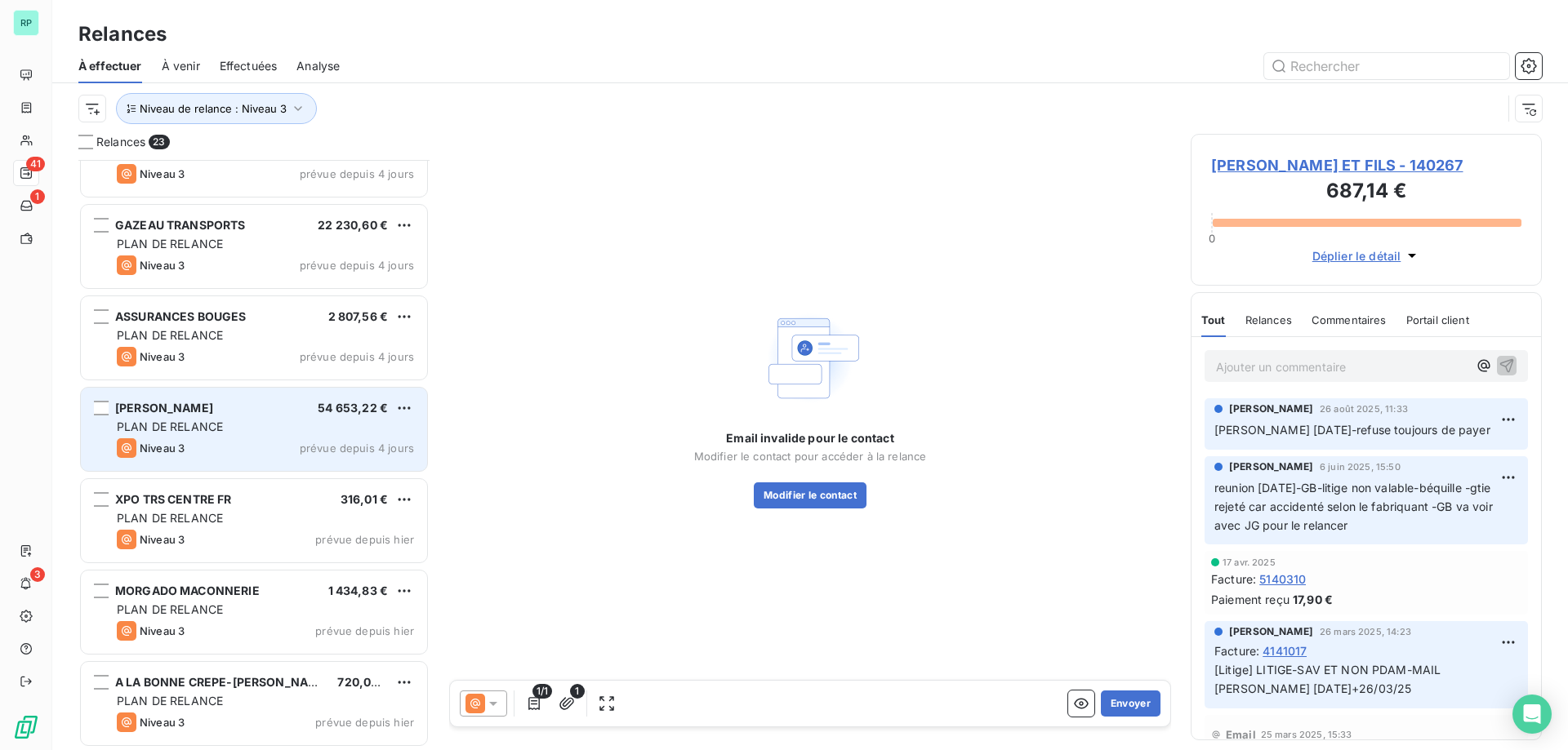
click at [213, 416] on div "[PERSON_NAME]" at bounding box center [163, 408] width 98 height 16
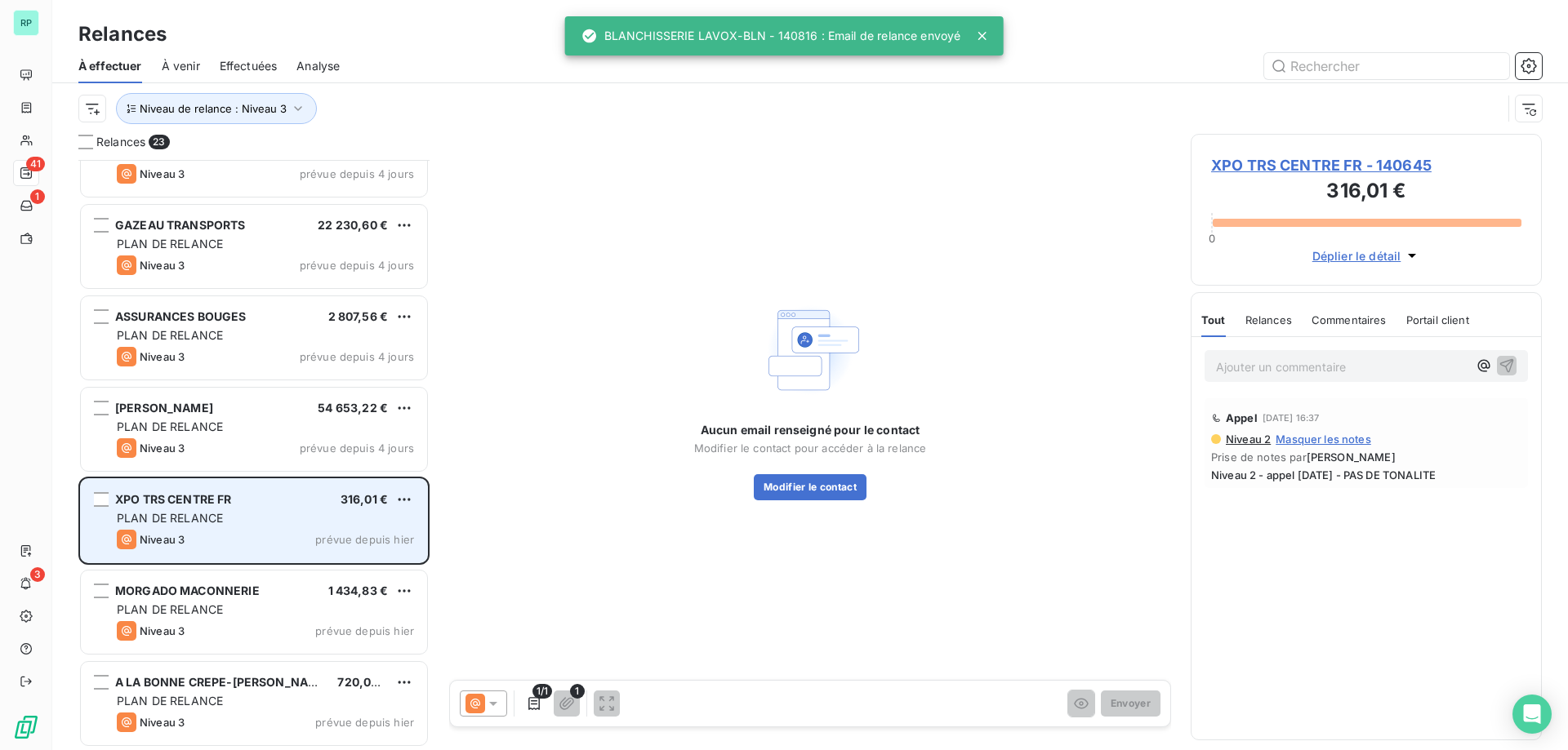
click at [194, 509] on div "XPO TRS CENTRE FR 316,01 € PLAN DE RELANCE Niveau 3 prévue depuis hier" at bounding box center [254, 520] width 346 height 83
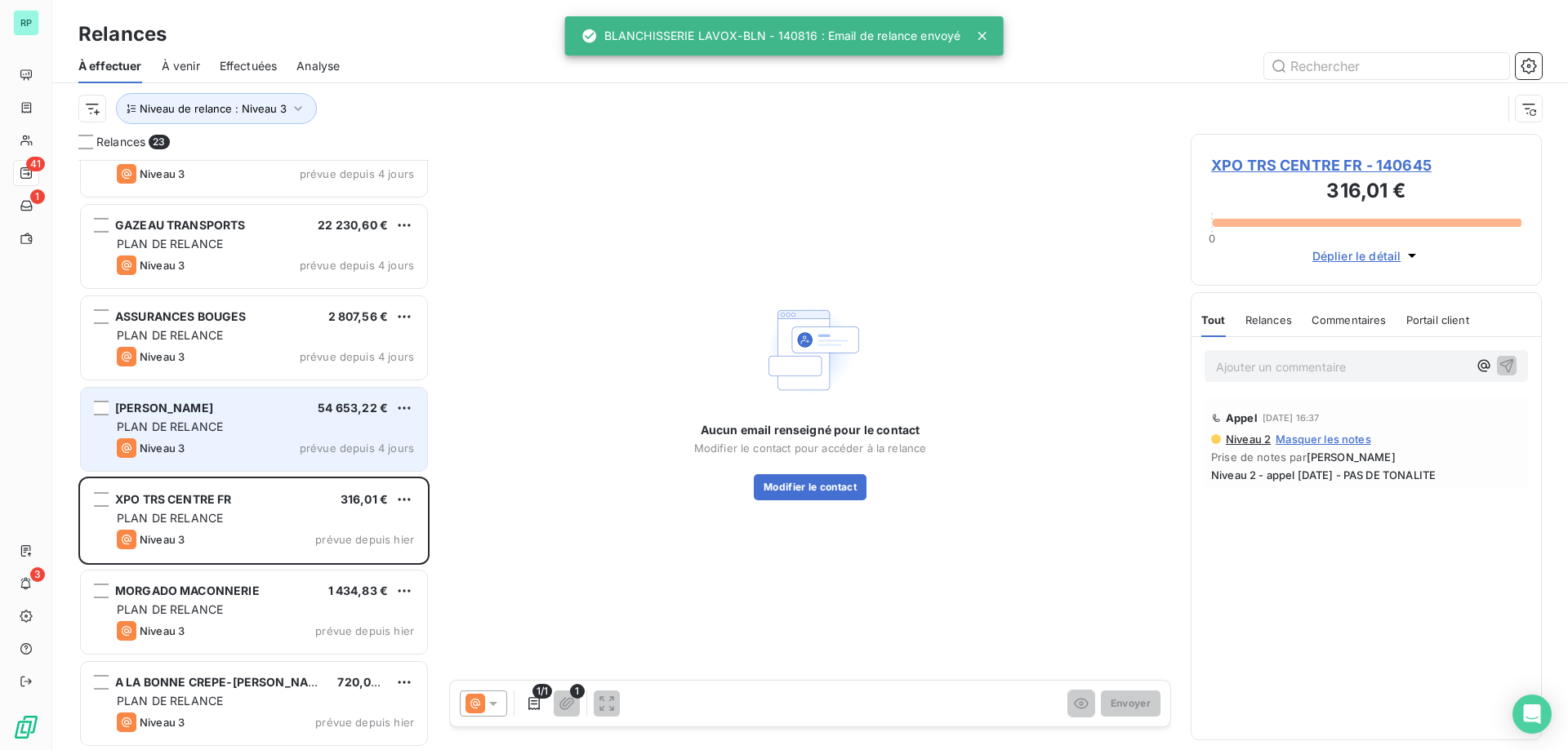
click at [188, 415] on div "[PERSON_NAME]" at bounding box center [163, 408] width 98 height 16
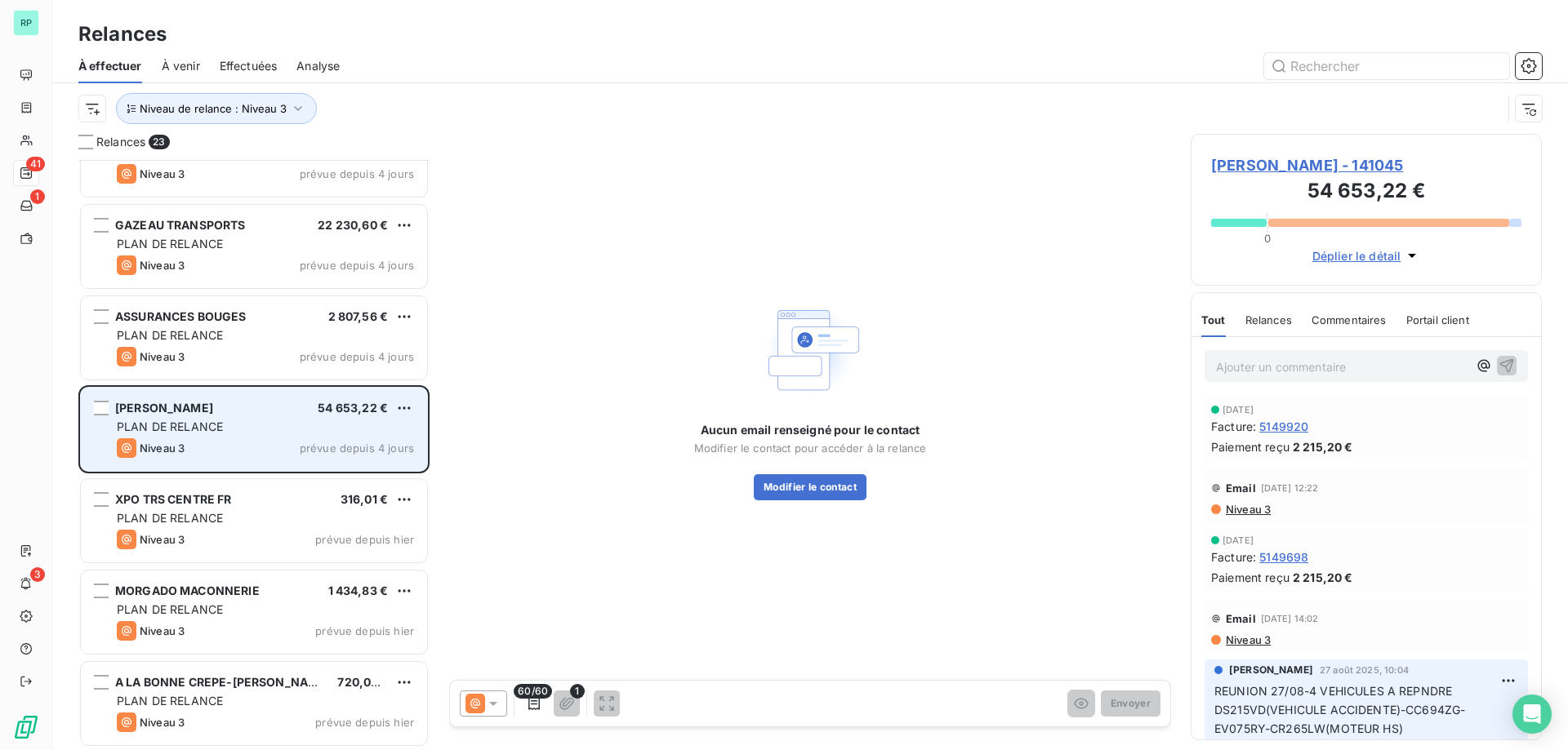
click at [245, 438] on div "Niveau 3 prévue depuis 4 jours" at bounding box center [265, 448] width 297 height 20
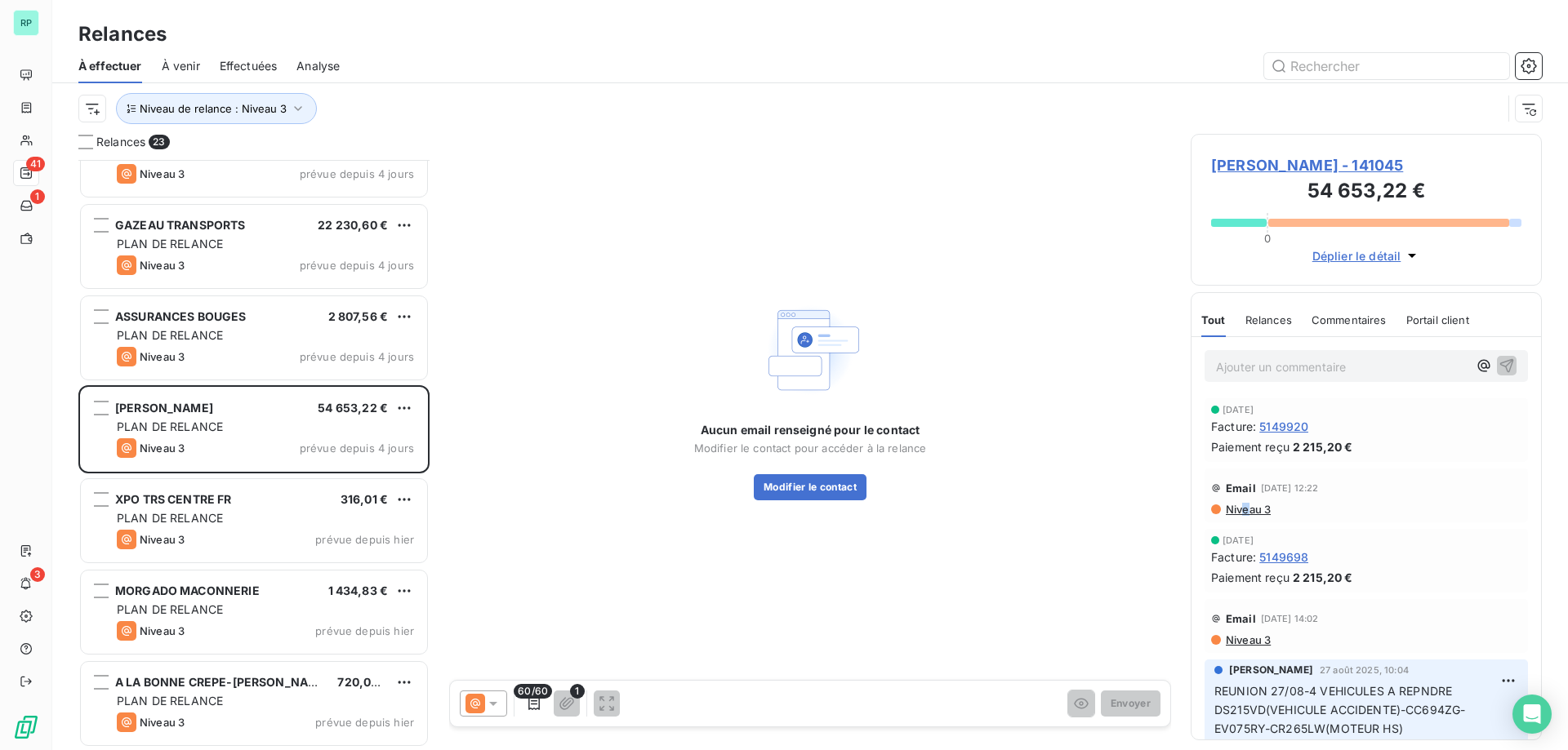
click at [1245, 514] on span "Niveau 3" at bounding box center [1247, 510] width 47 height 13
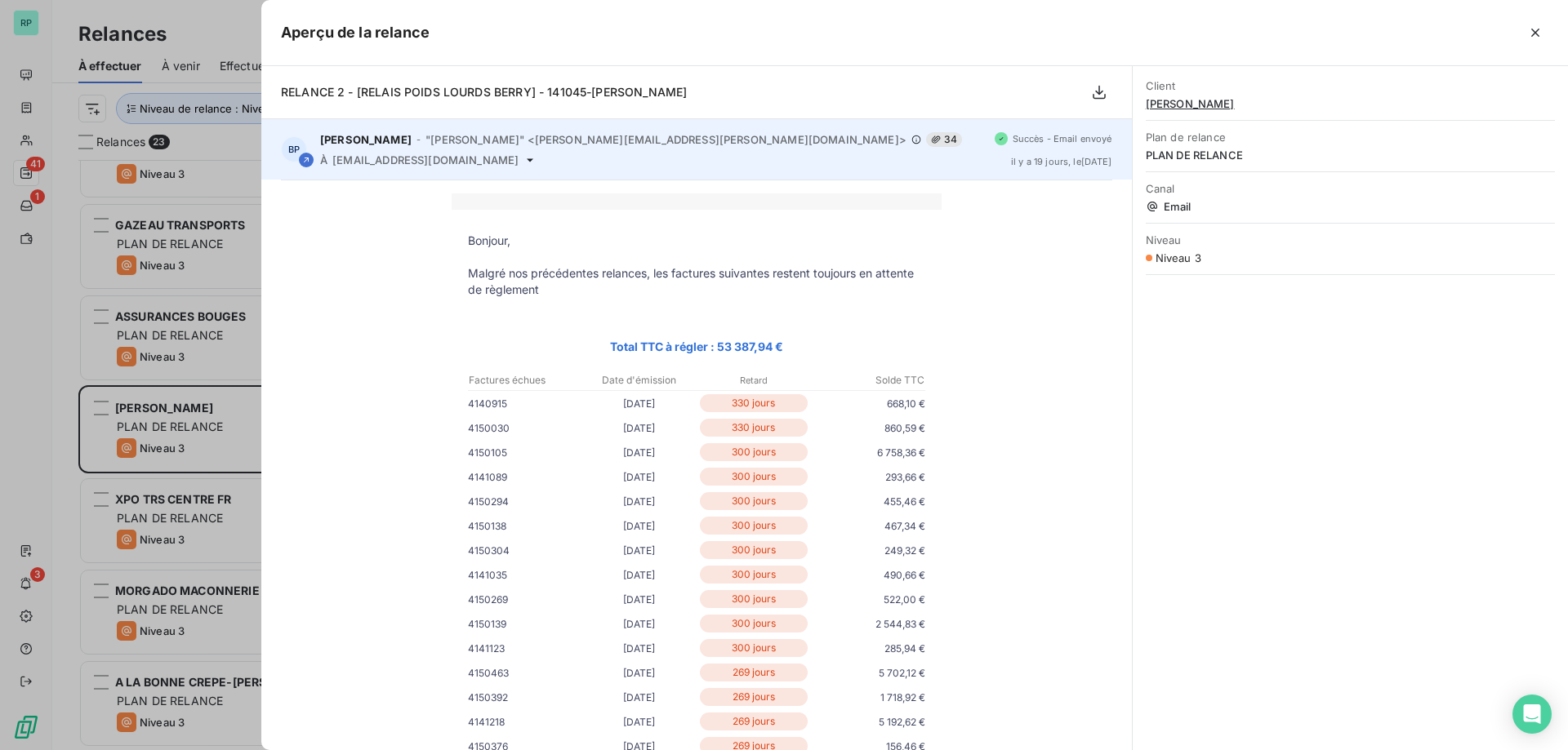
drag, startPoint x: 499, startPoint y: 164, endPoint x: 406, endPoint y: 163, distance: 93.0
click at [406, 163] on span "[EMAIL_ADDRESS][DOMAIN_NAME]" at bounding box center [425, 160] width 186 height 13
drag, startPoint x: 512, startPoint y: 157, endPoint x: 333, endPoint y: 163, distance: 179.1
click at [333, 163] on span "[EMAIL_ADDRESS][DOMAIN_NAME]" at bounding box center [425, 160] width 186 height 13
copy span "[EMAIL_ADDRESS][DOMAIN_NAME]"
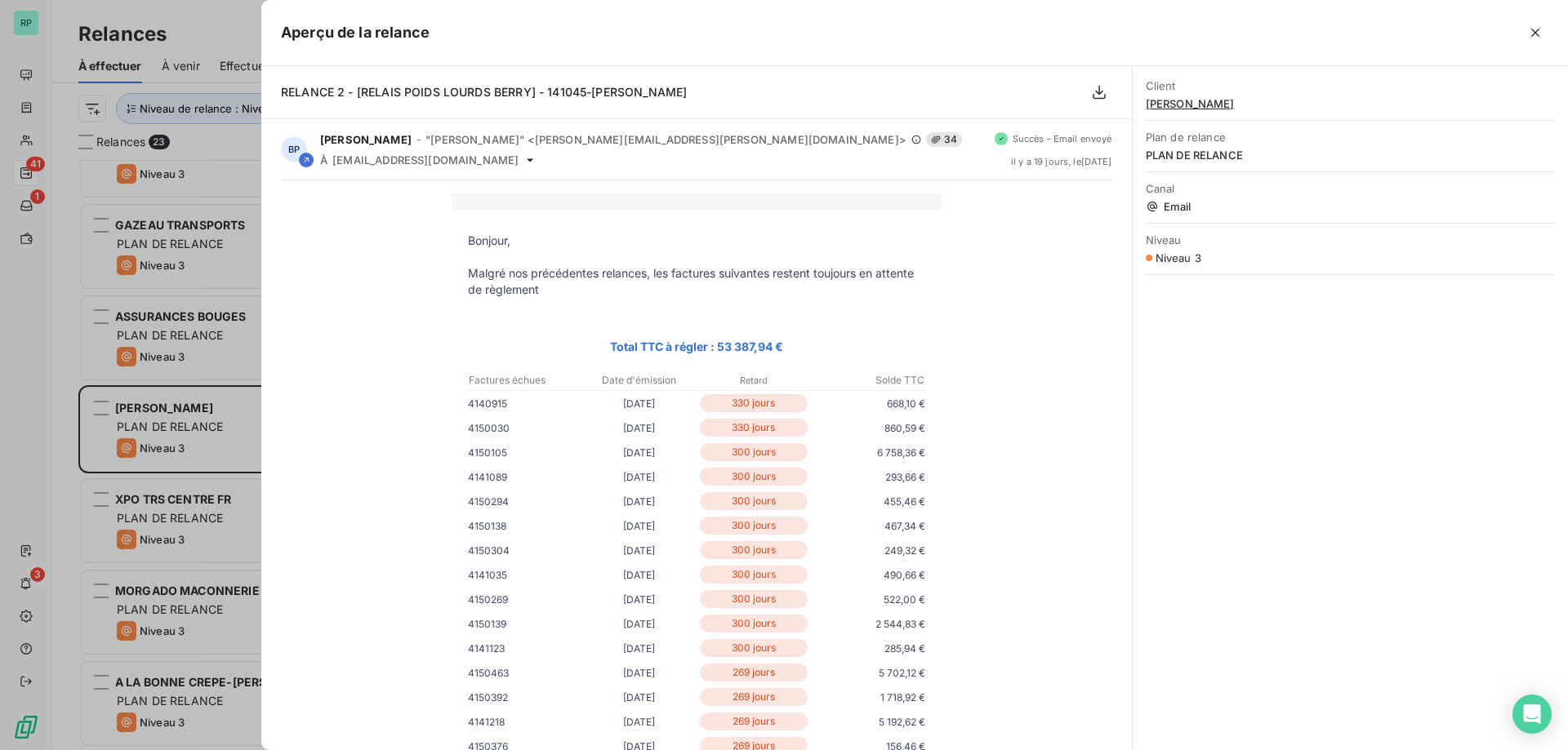
click at [1534, 30] on icon "button" at bounding box center [1535, 33] width 16 height 16
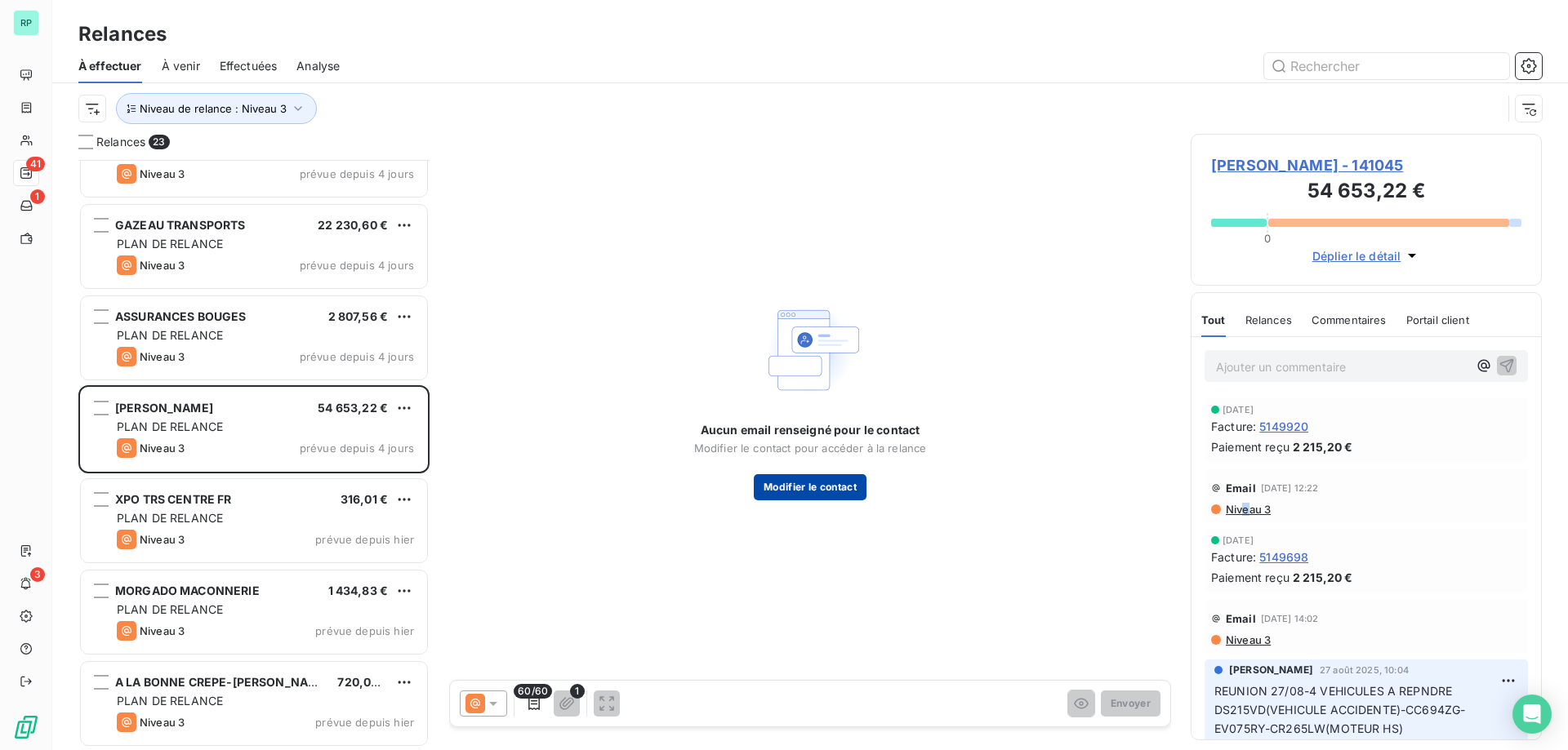
click at [803, 481] on button "Modifier le contact" at bounding box center [809, 487] width 112 height 26
type input "Véronique"
type input "[PHONE_NUMBER]"
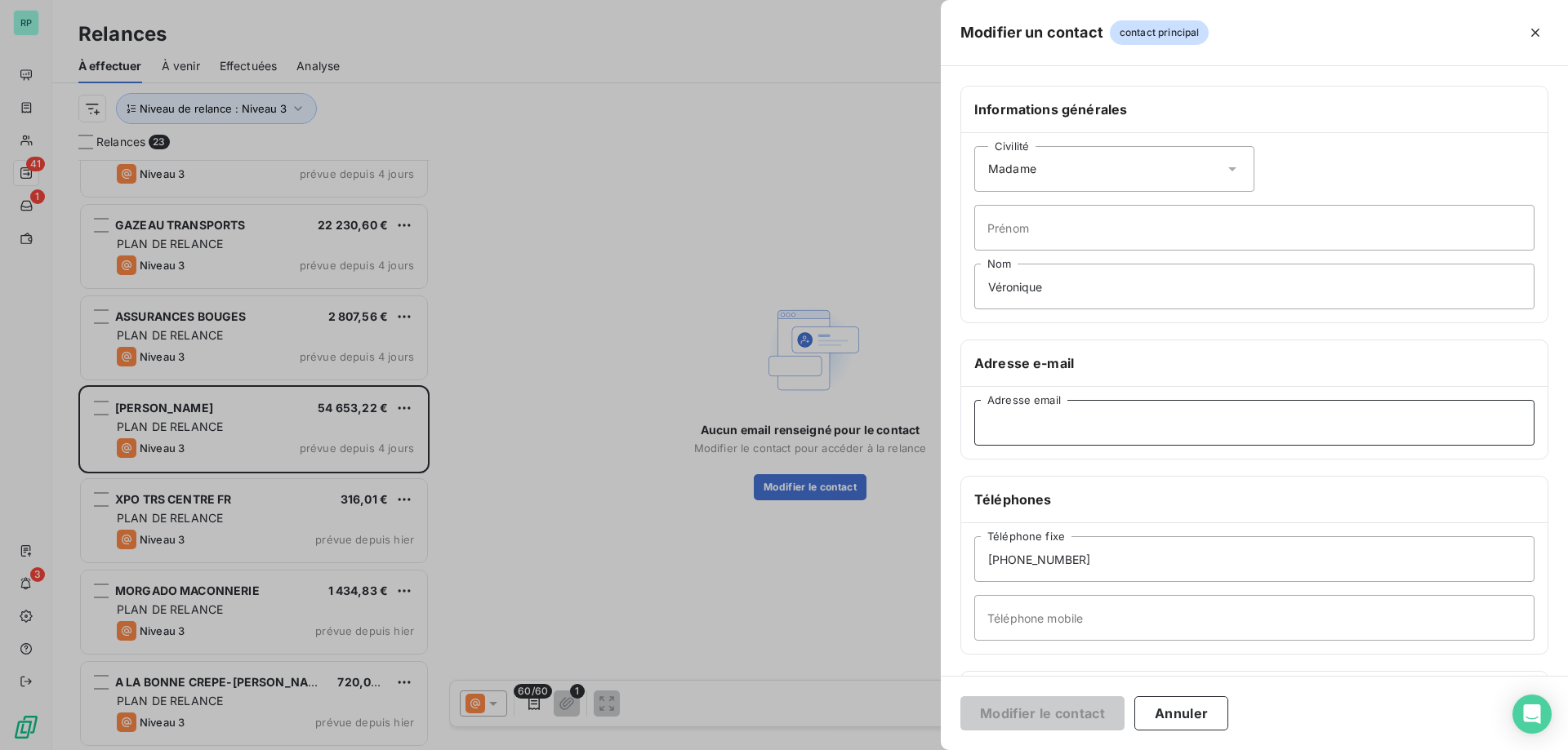
click at [1032, 416] on input "Adresse email" at bounding box center [1254, 423] width 560 height 46
paste input "[EMAIL_ADDRESS][DOMAIN_NAME]"
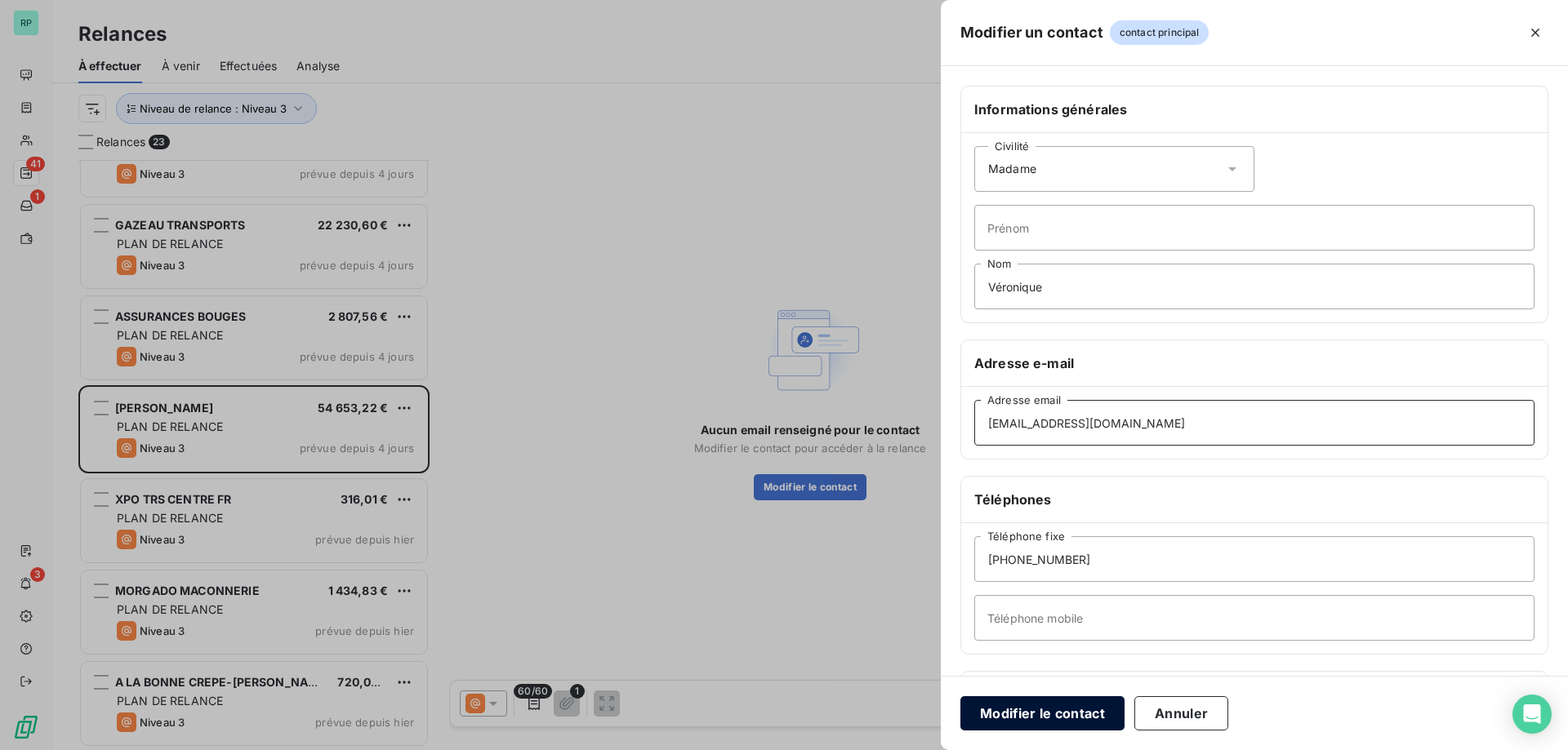
type input "[EMAIL_ADDRESS][DOMAIN_NAME]"
click at [1055, 720] on button "Modifier le contact" at bounding box center [1043, 714] width 164 height 34
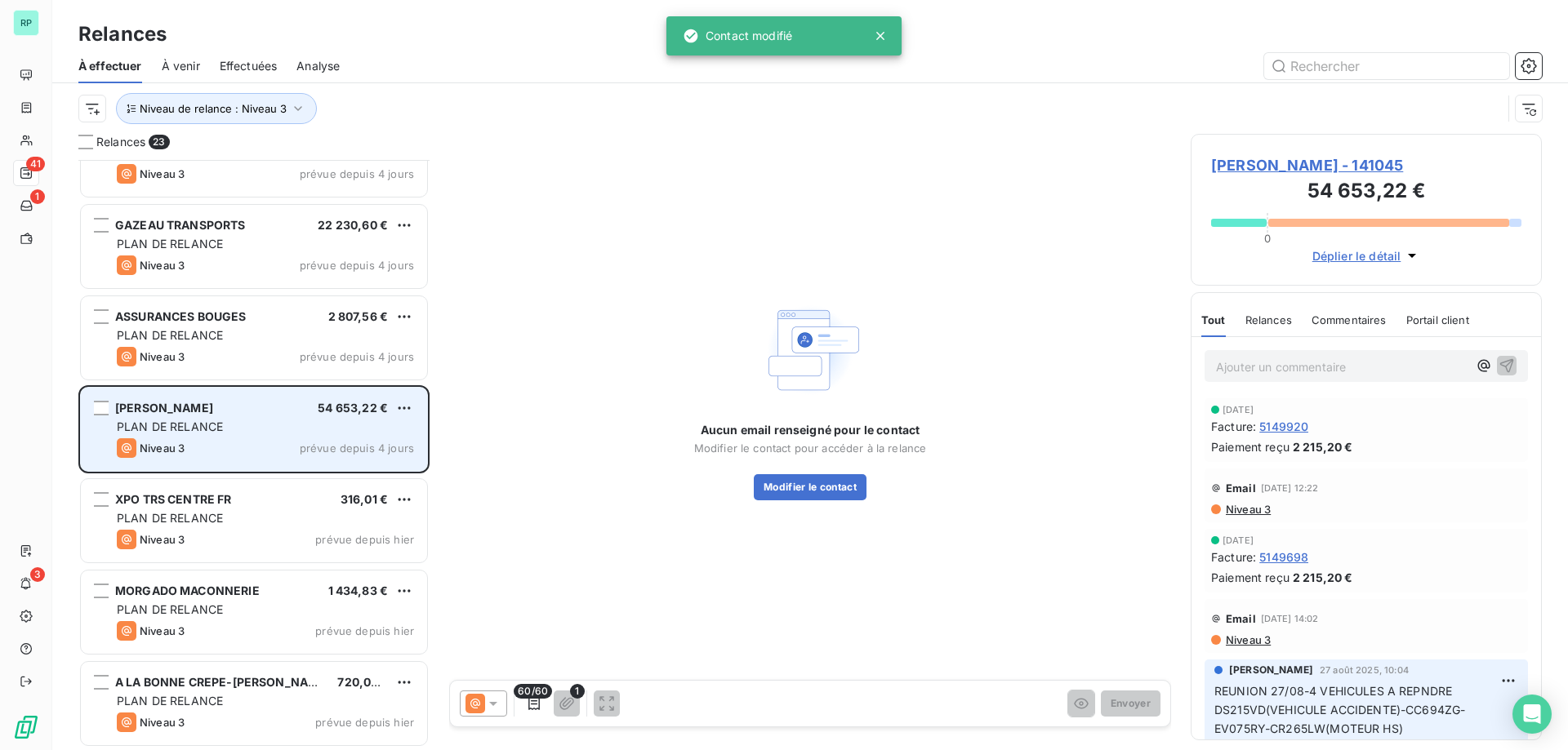
click at [272, 424] on div "PLAN DE RELANCE" at bounding box center [265, 427] width 297 height 16
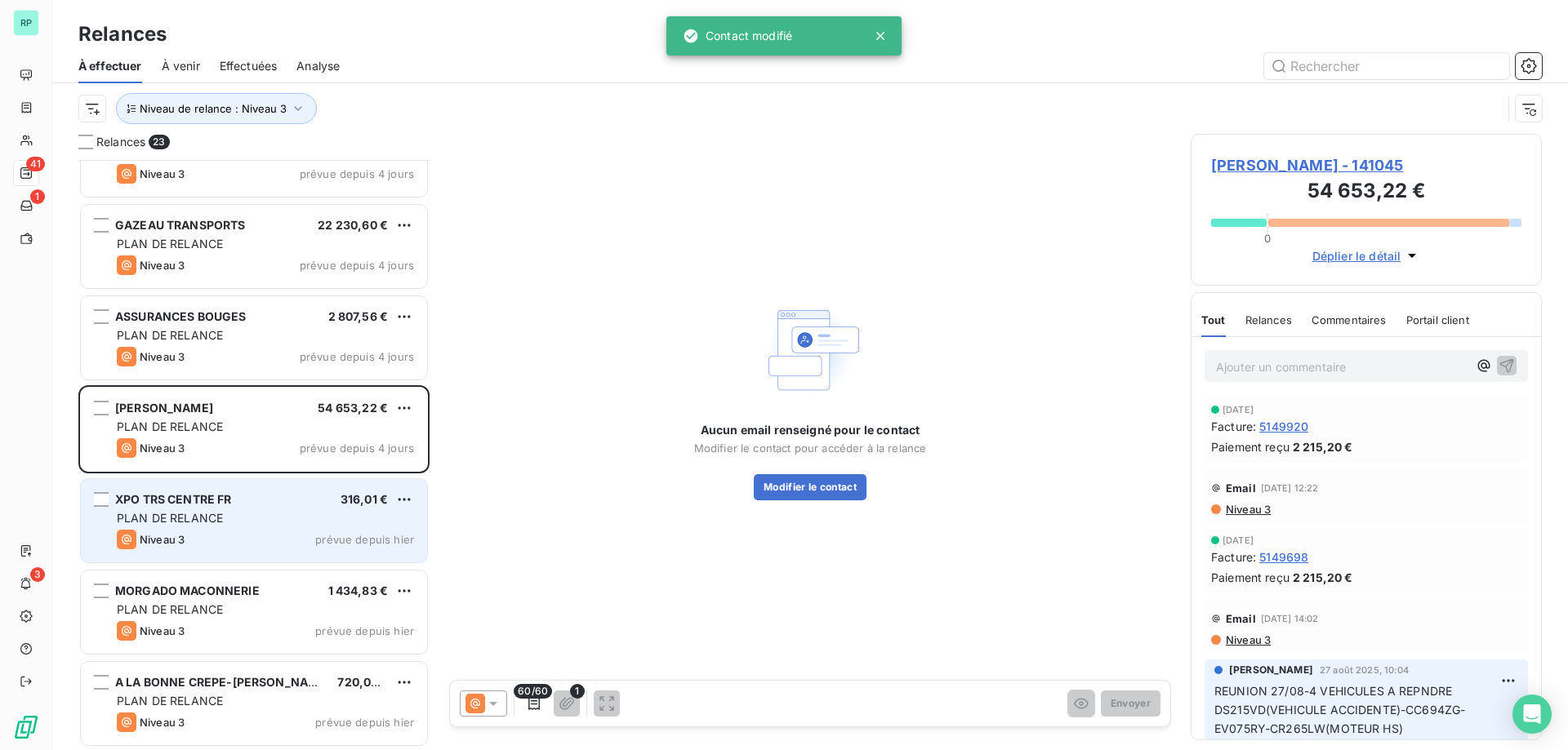
click at [242, 487] on div "XPO TRS CENTRE FR 316,01 € PLAN DE RELANCE Niveau 3 prévue depuis hier" at bounding box center [254, 520] width 346 height 83
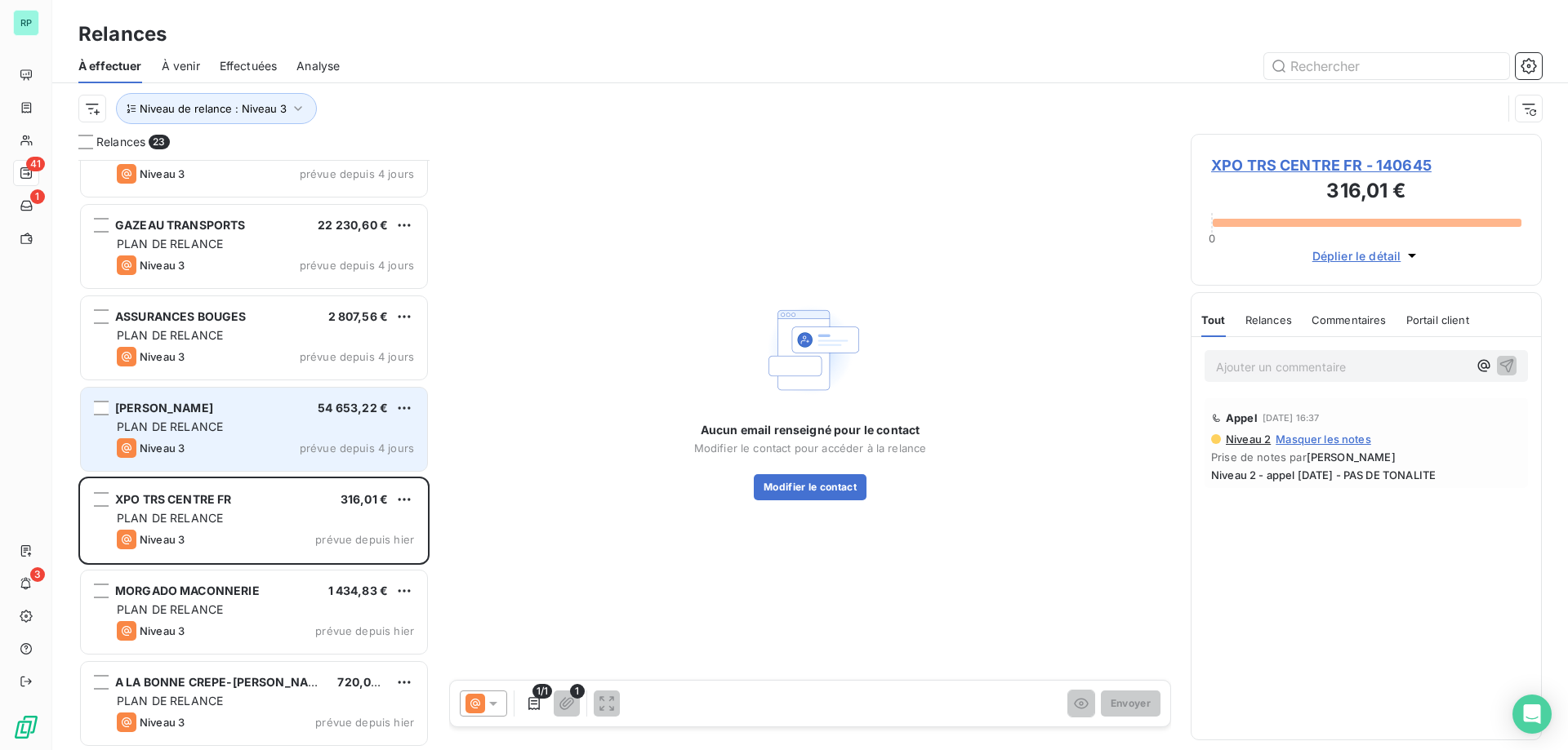
click at [243, 447] on div "Niveau 3 prévue depuis 4 jours" at bounding box center [265, 448] width 297 height 20
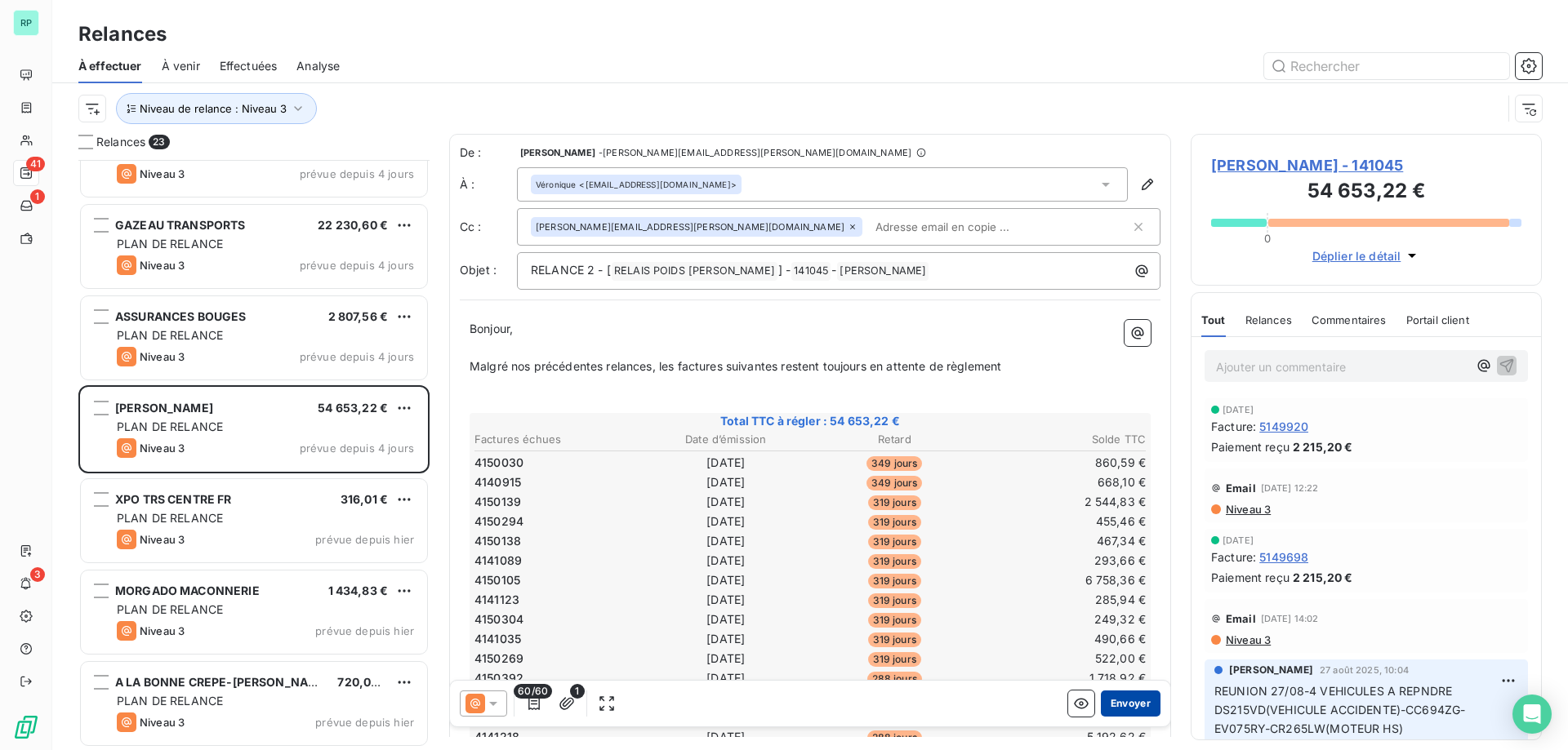
click at [1118, 696] on button "Envoyer" at bounding box center [1130, 704] width 60 height 26
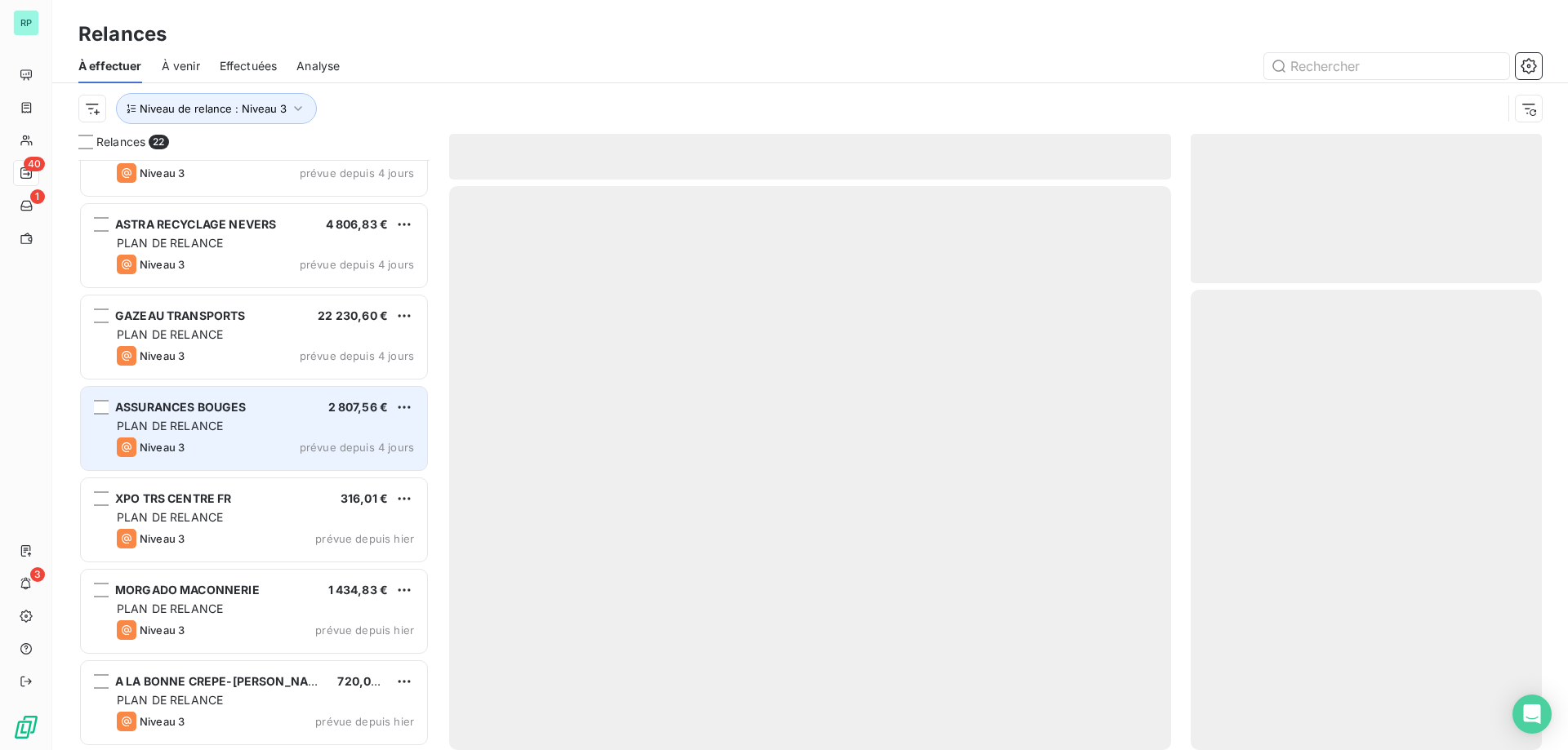
scroll to position [1421, 0]
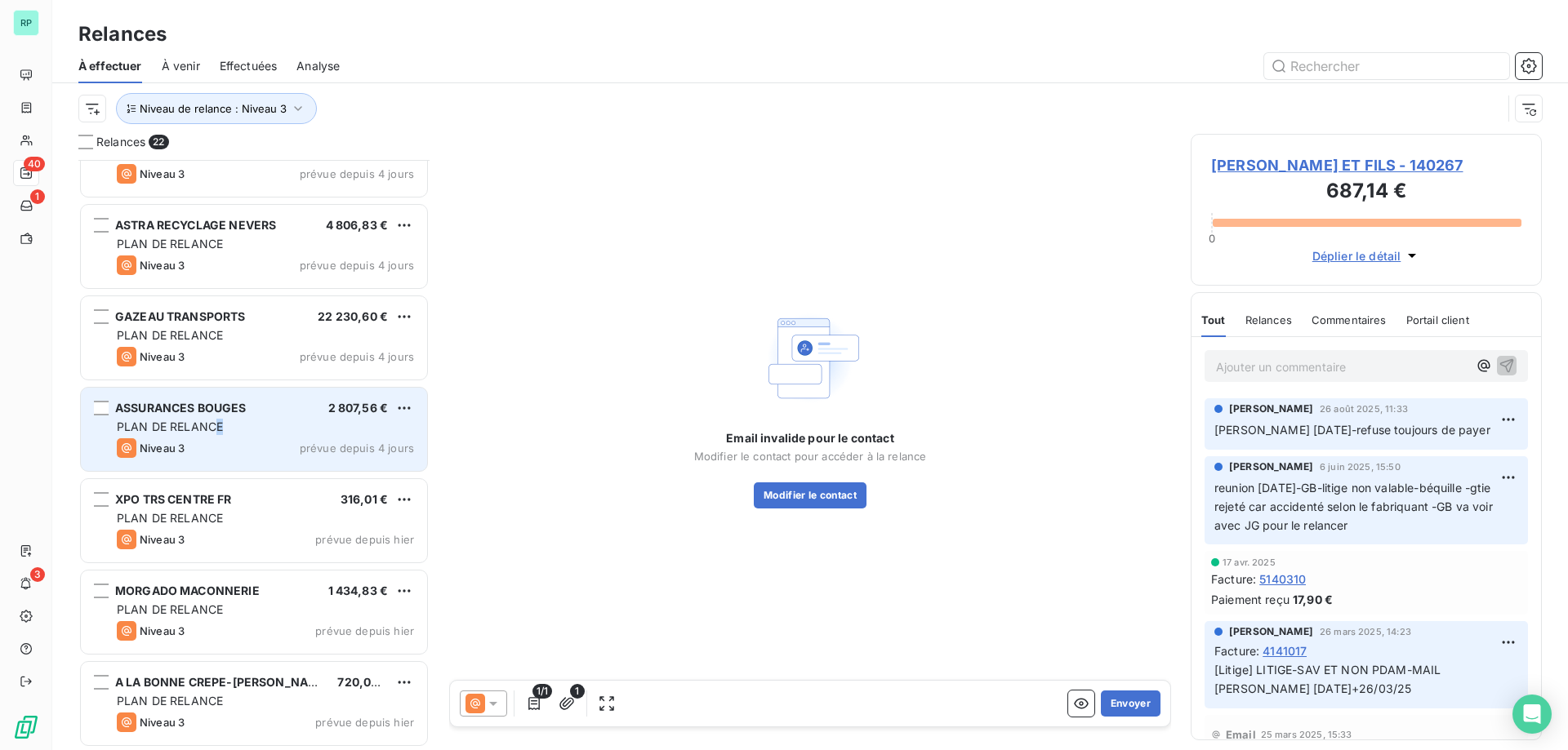
click at [219, 428] on span "PLAN DE RELANCE" at bounding box center [169, 426] width 106 height 14
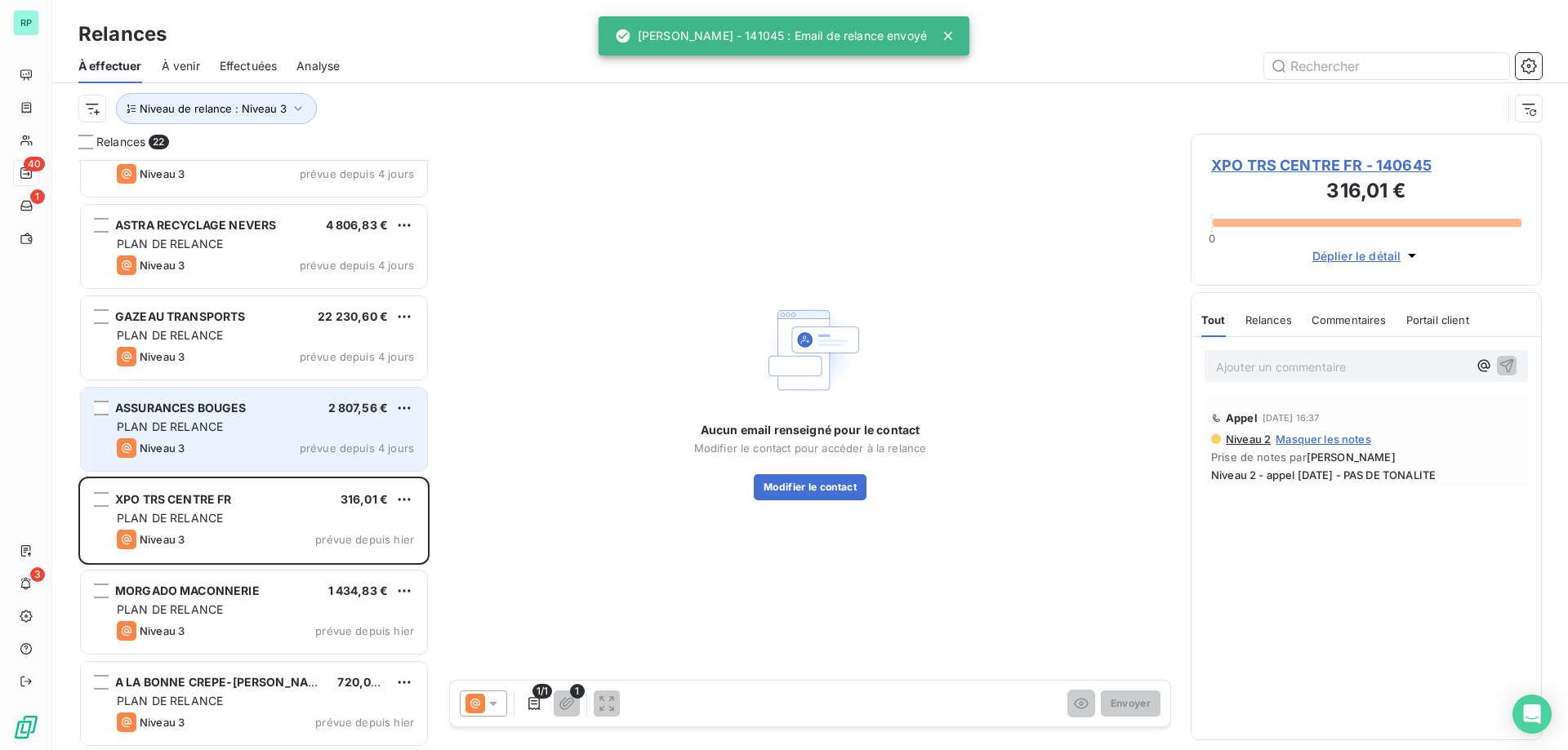
click at [213, 400] on div "ASSURANCES BOUGES" at bounding box center [181, 408] width 131 height 16
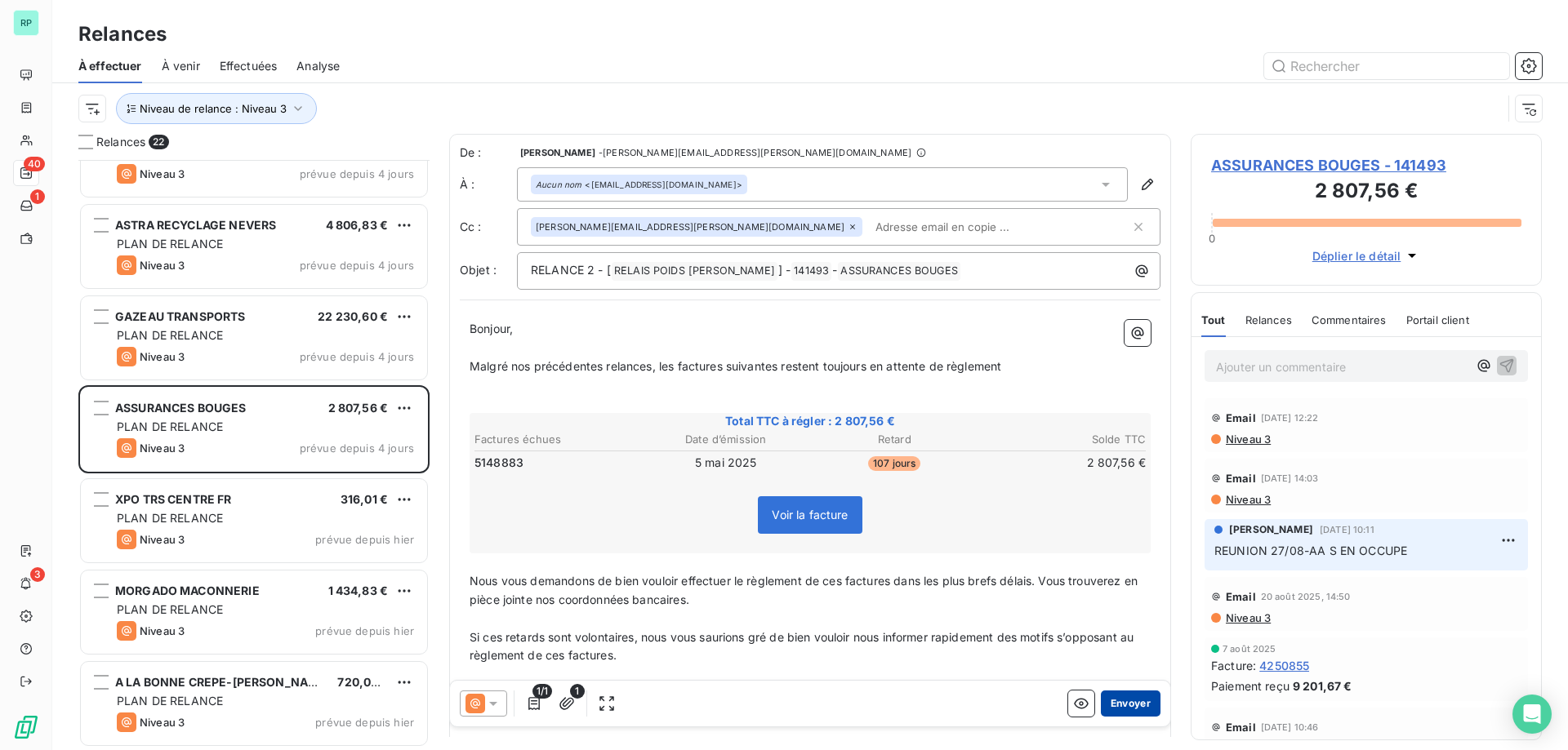
click at [1120, 706] on button "Envoyer" at bounding box center [1130, 704] width 60 height 26
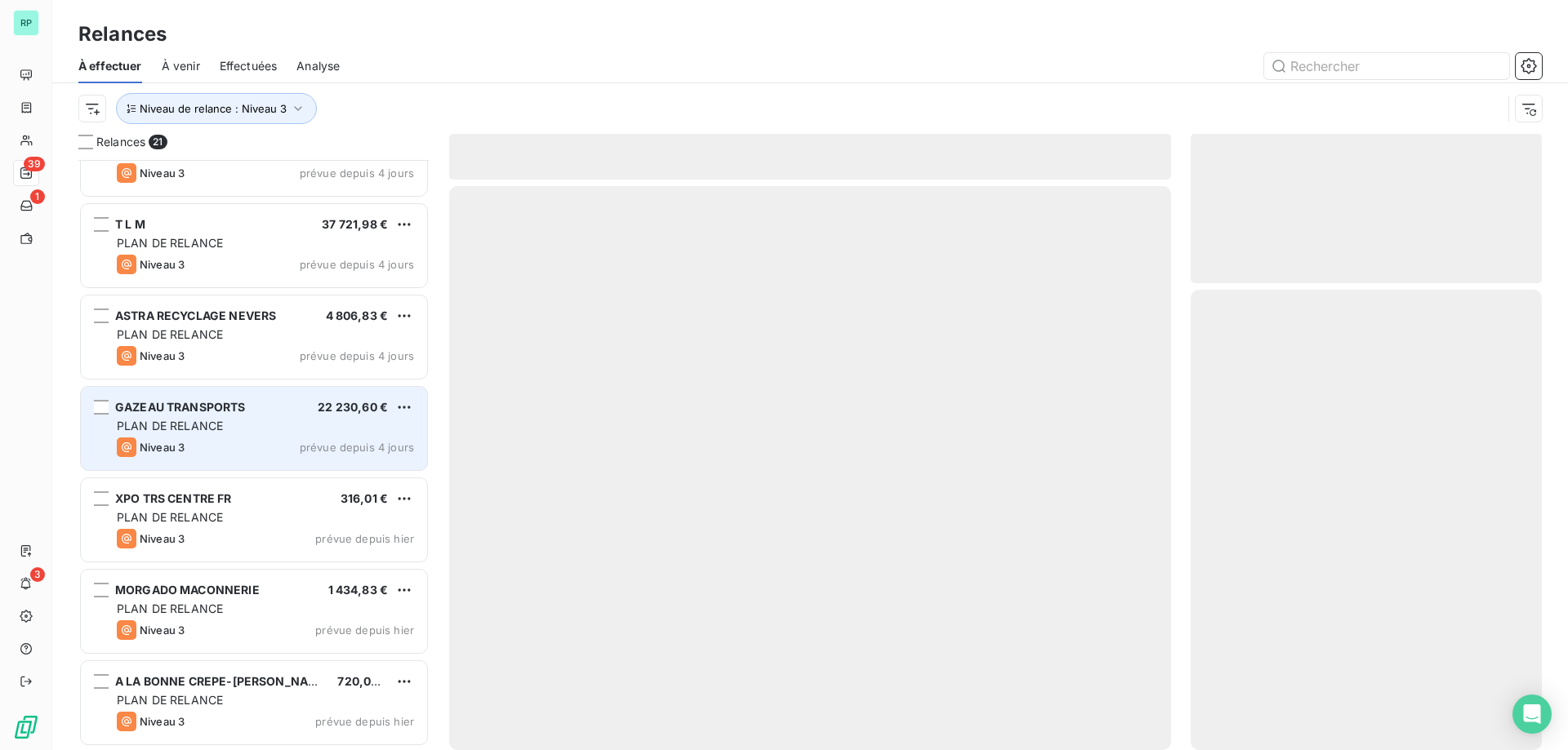
scroll to position [1329, 0]
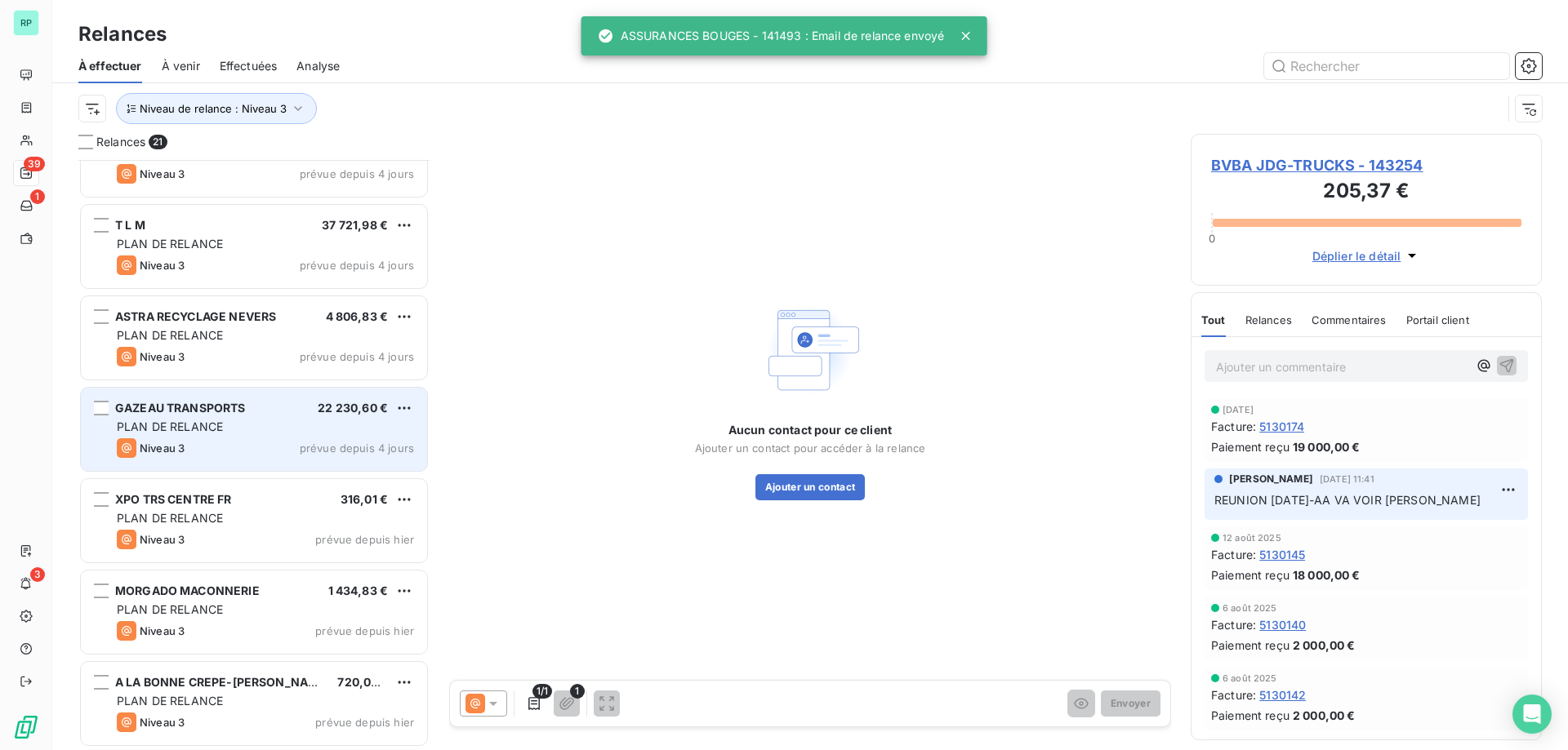
click at [189, 410] on span "GAZEAU TRANSPORTS" at bounding box center [180, 407] width 131 height 14
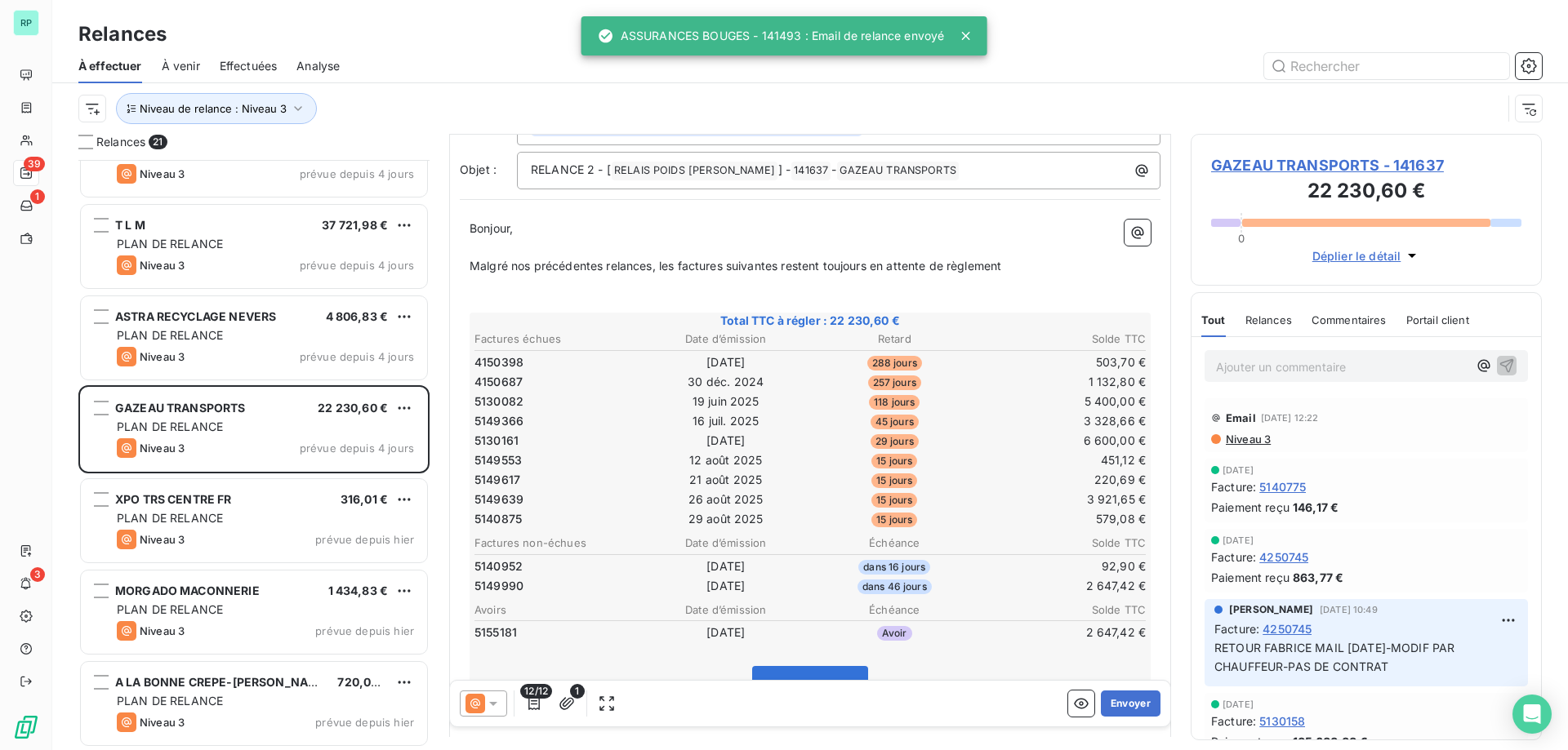
scroll to position [164, 0]
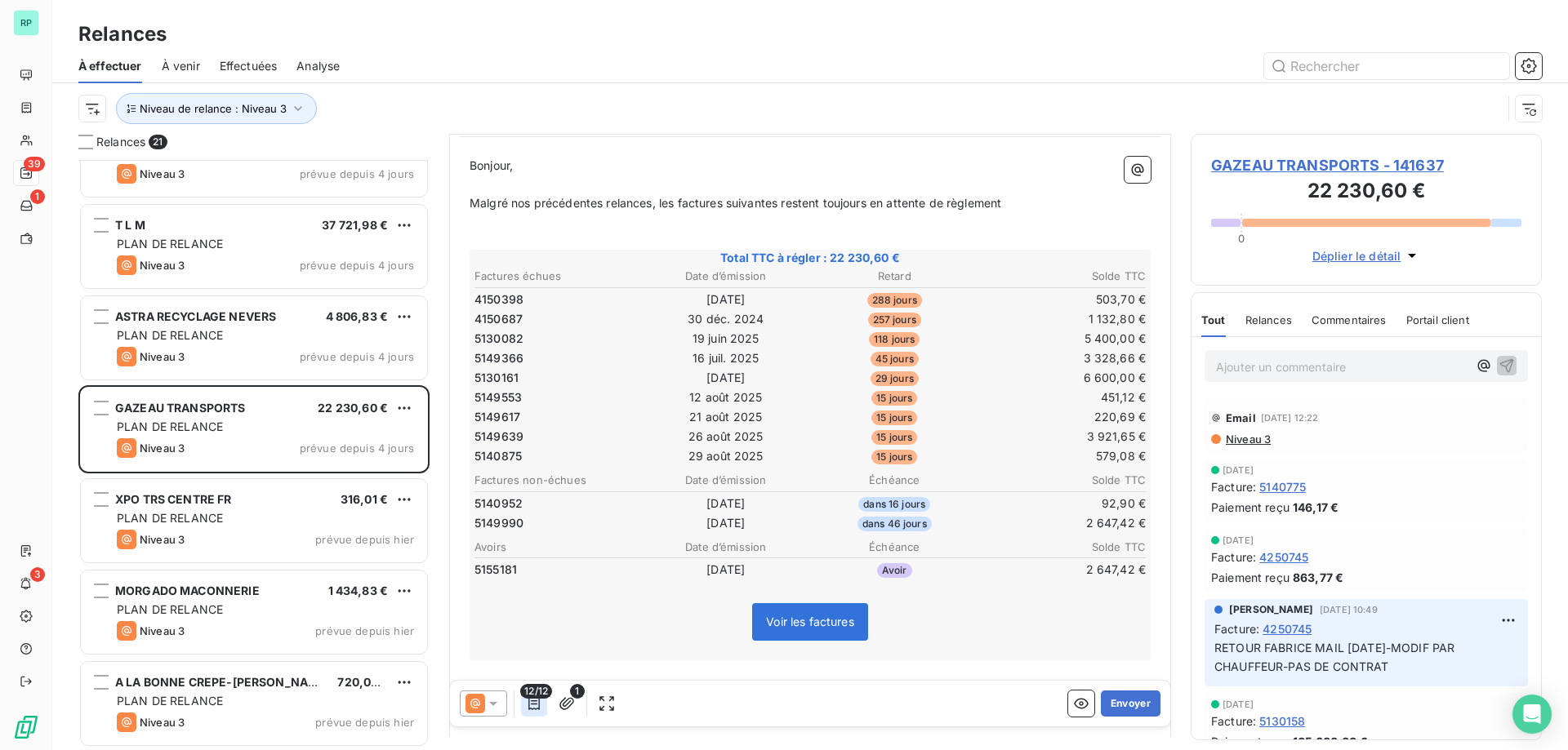
click at [540, 709] on icon "button" at bounding box center [534, 704] width 16 height 16
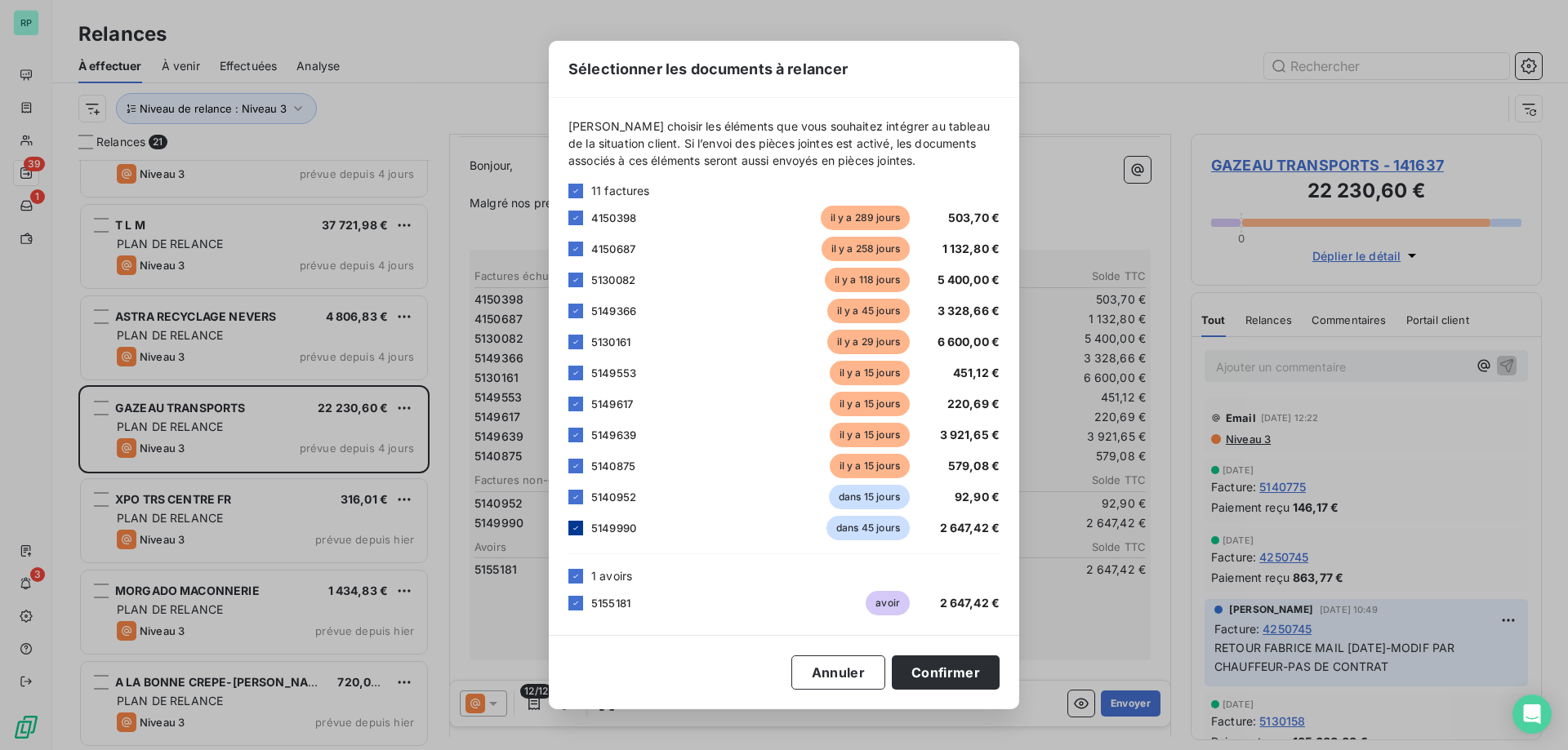
click at [580, 532] on div at bounding box center [575, 528] width 15 height 15
click at [576, 597] on div at bounding box center [575, 603] width 15 height 15
click at [919, 677] on button "Confirmer" at bounding box center [945, 673] width 108 height 34
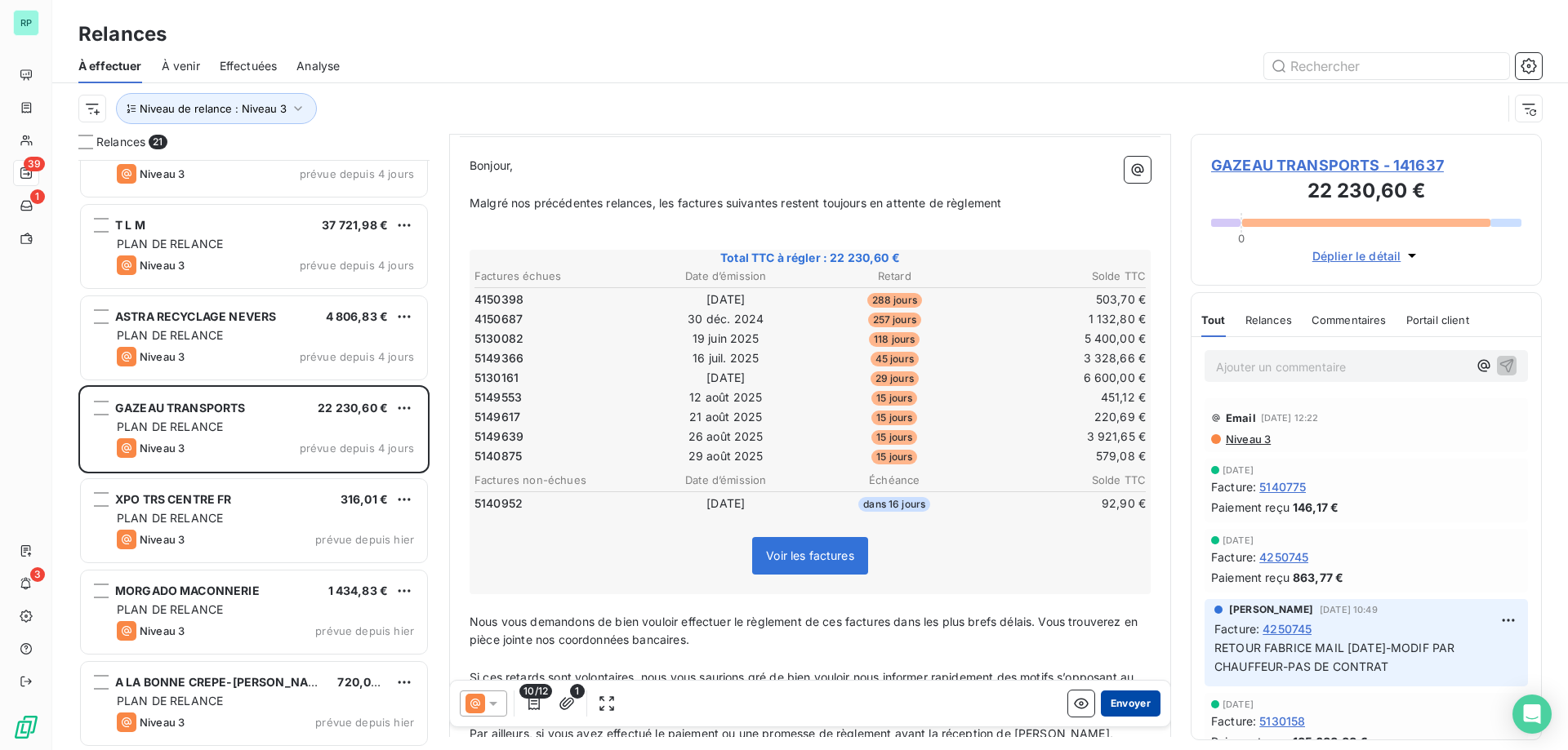
click at [1131, 708] on button "Envoyer" at bounding box center [1130, 704] width 60 height 26
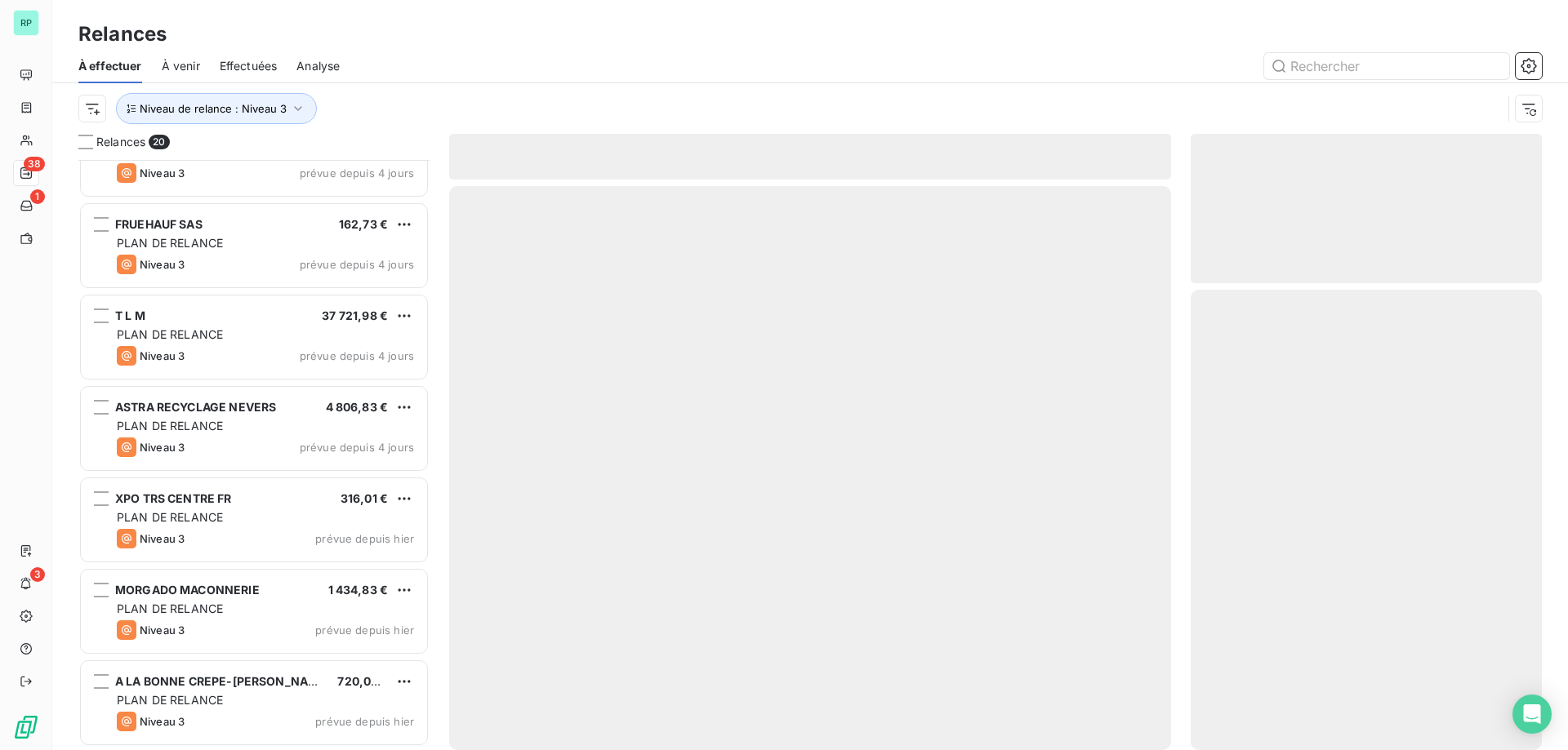
scroll to position [1238, 0]
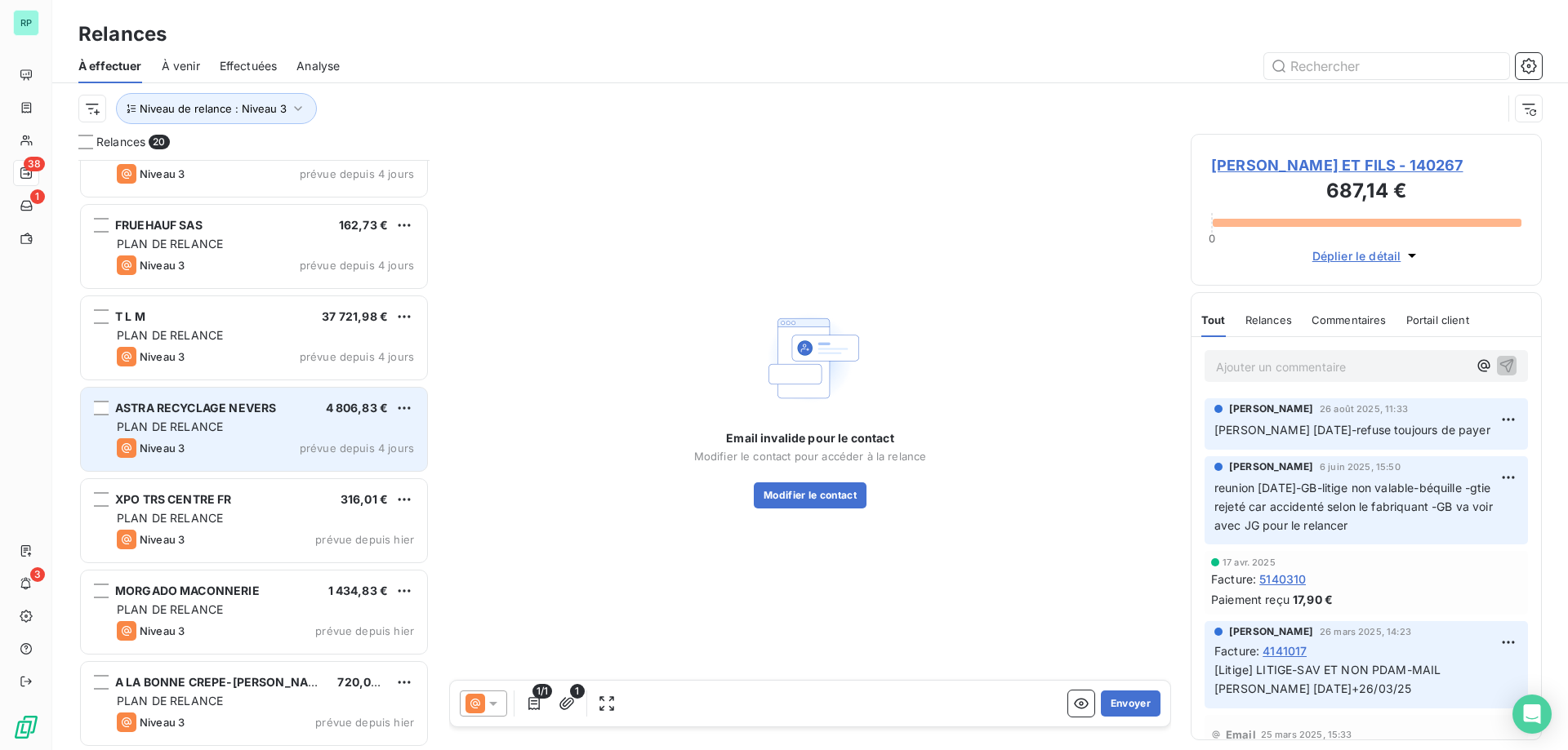
click at [164, 408] on span "ASTRA RECYCLAGE NEVERS" at bounding box center [195, 407] width 161 height 14
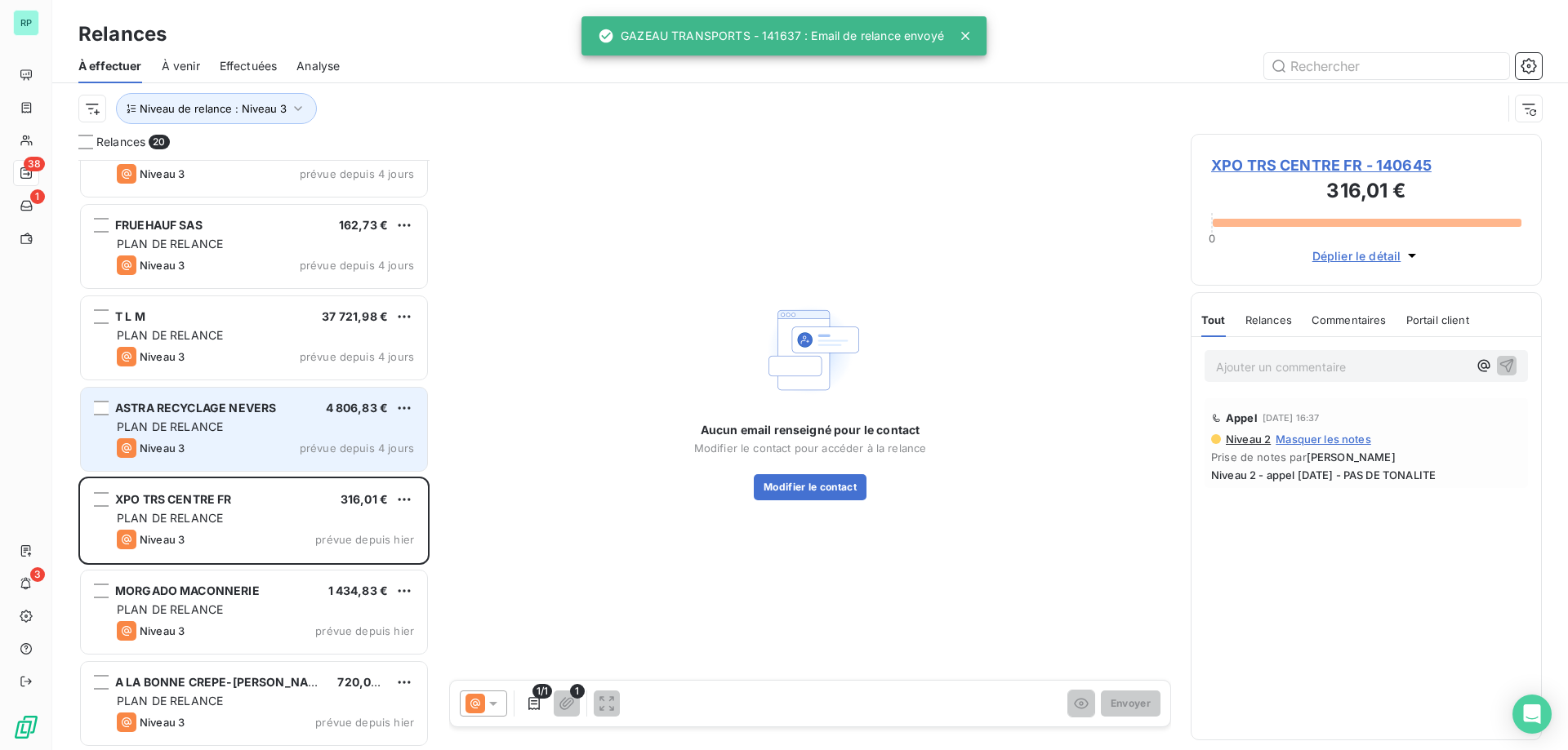
click at [311, 440] on div "Niveau 3 prévue depuis 4 jours" at bounding box center [265, 448] width 297 height 20
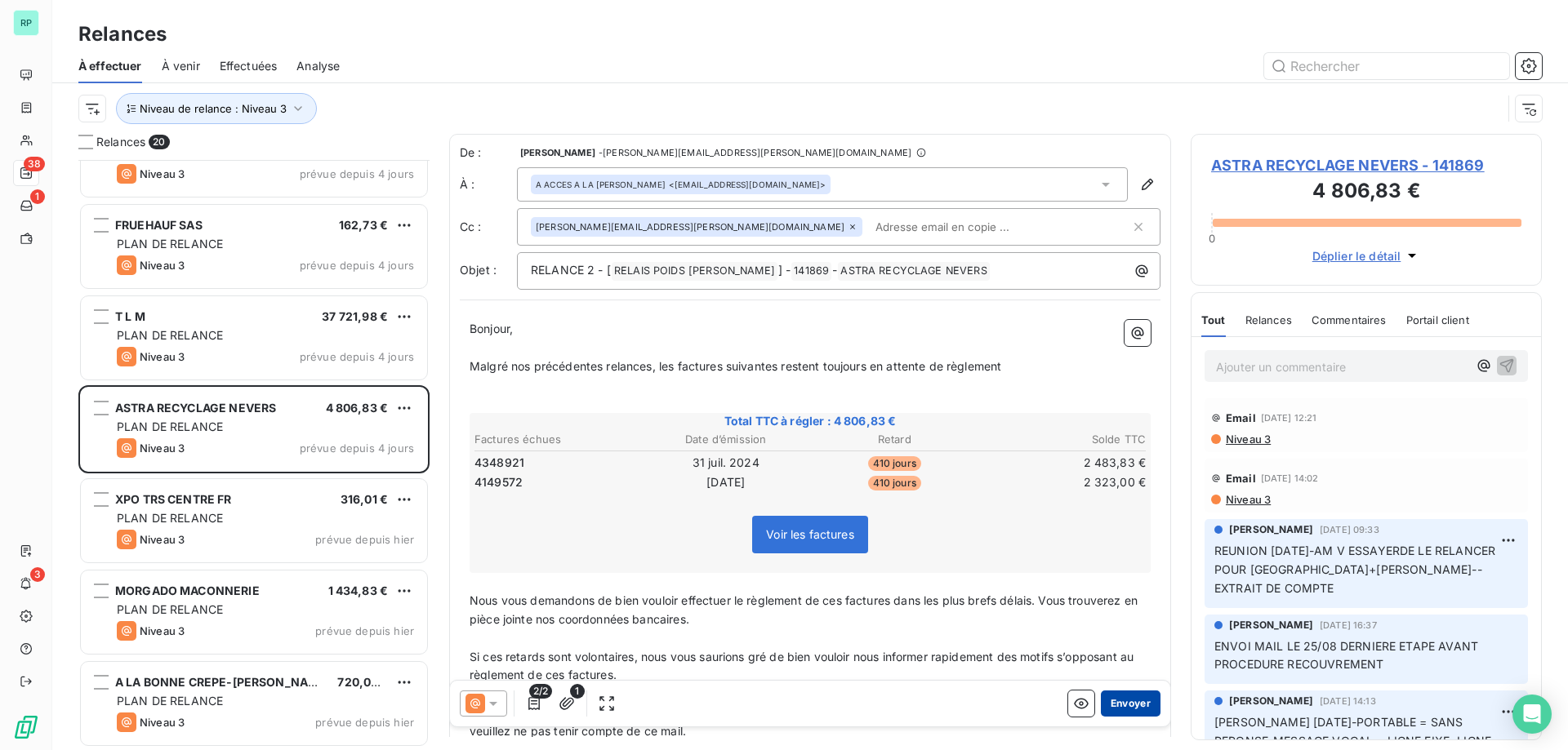
click at [1135, 702] on button "Envoyer" at bounding box center [1130, 704] width 60 height 26
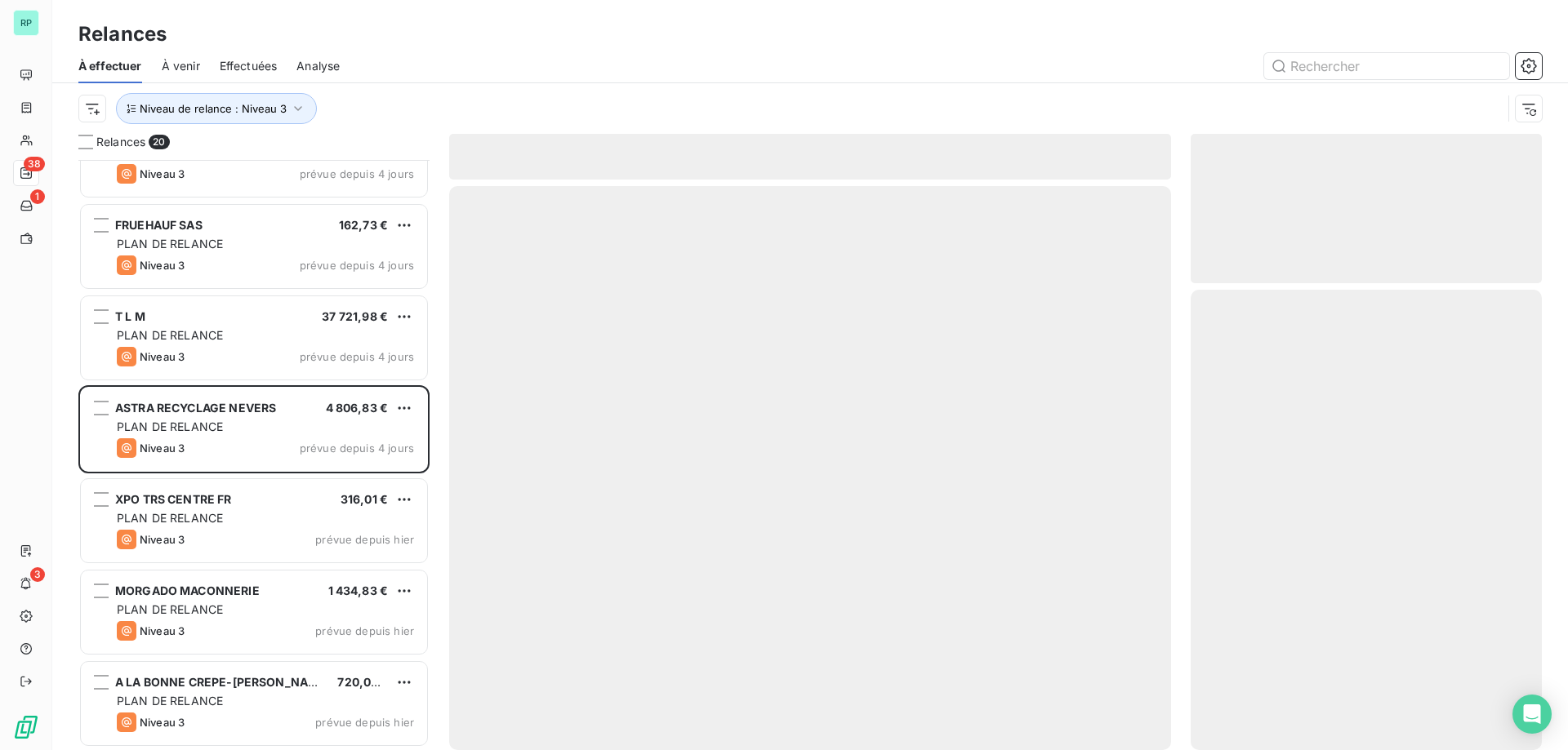
scroll to position [1147, 0]
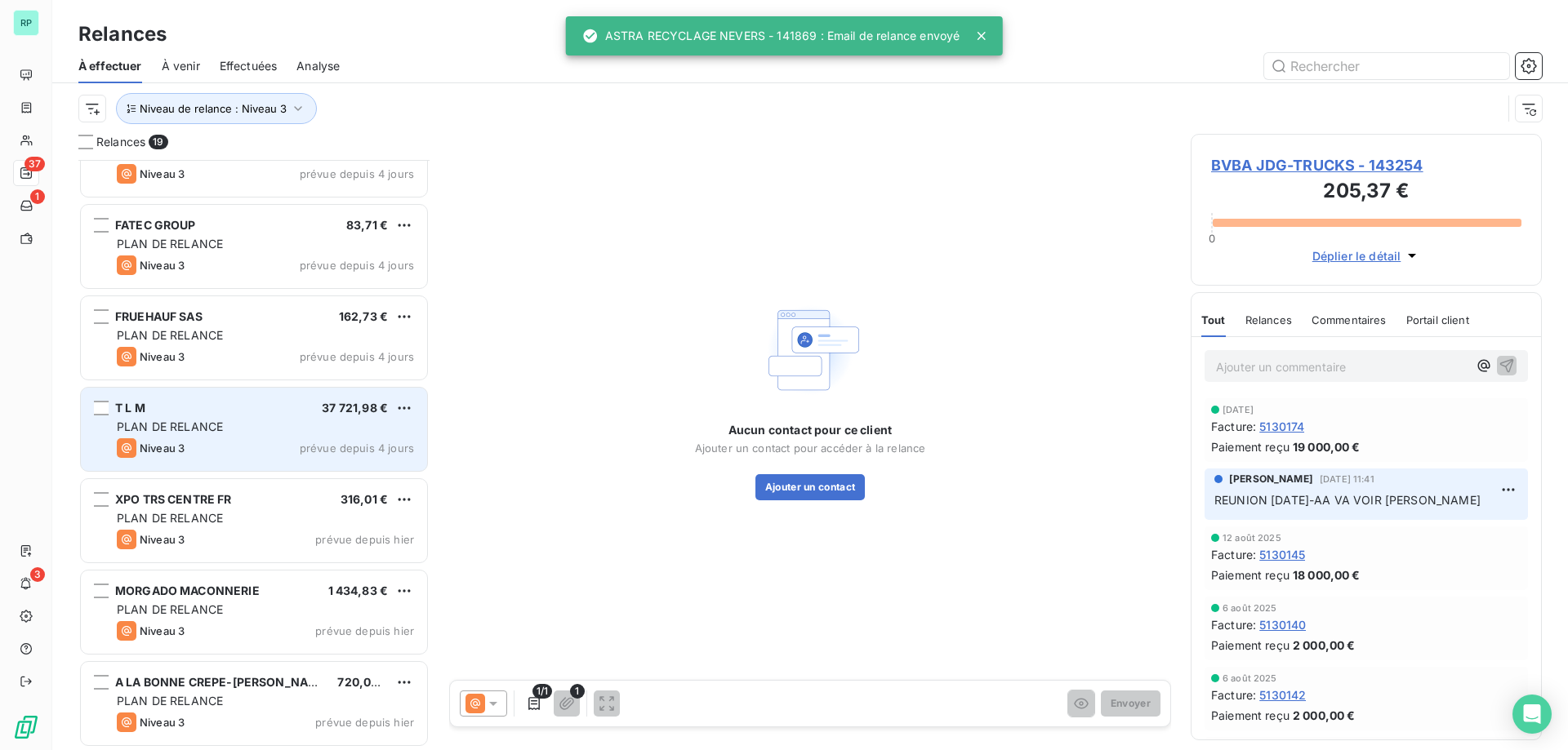
click at [207, 448] on div "Niveau 3 prévue depuis 4 jours" at bounding box center [265, 448] width 297 height 20
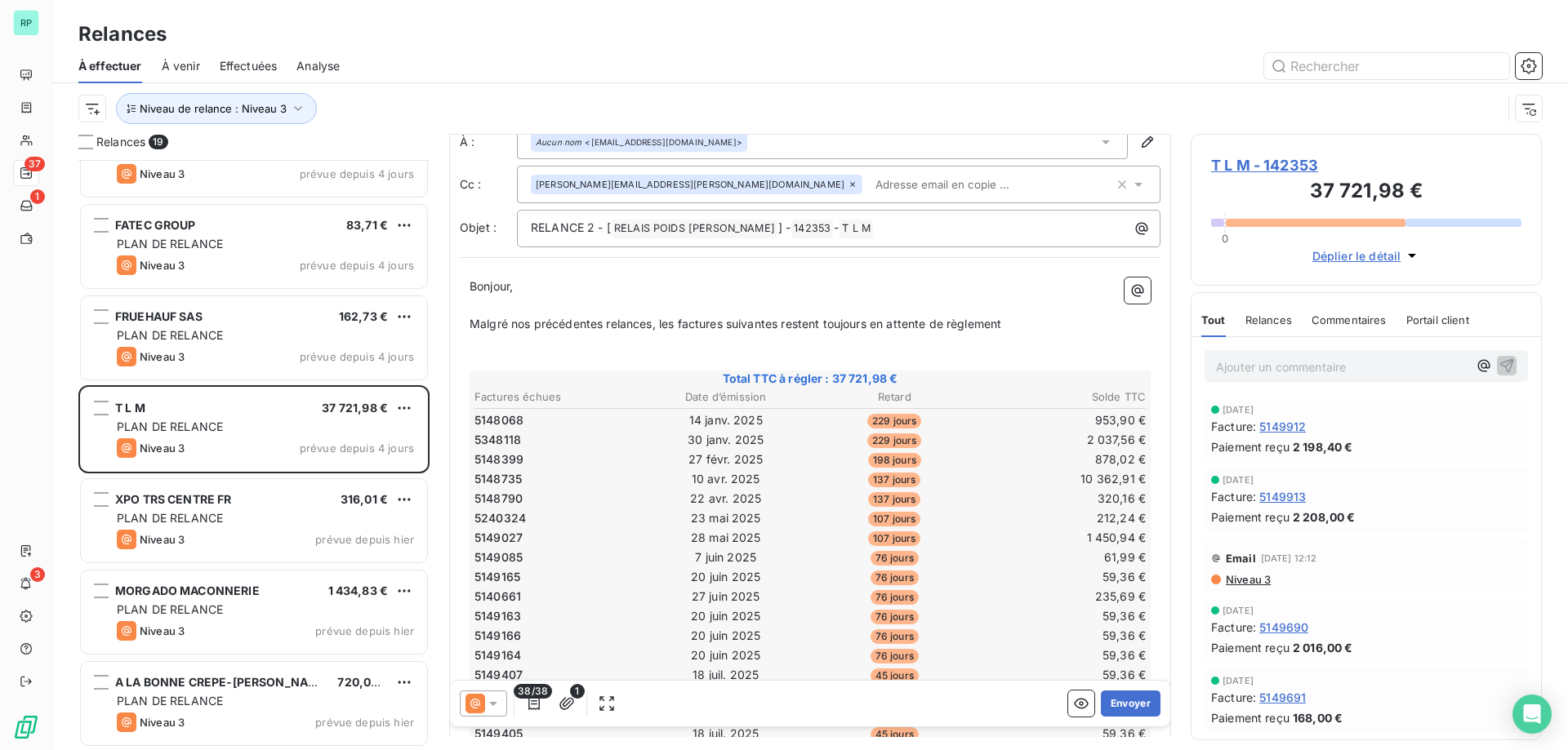
scroll to position [1, 0]
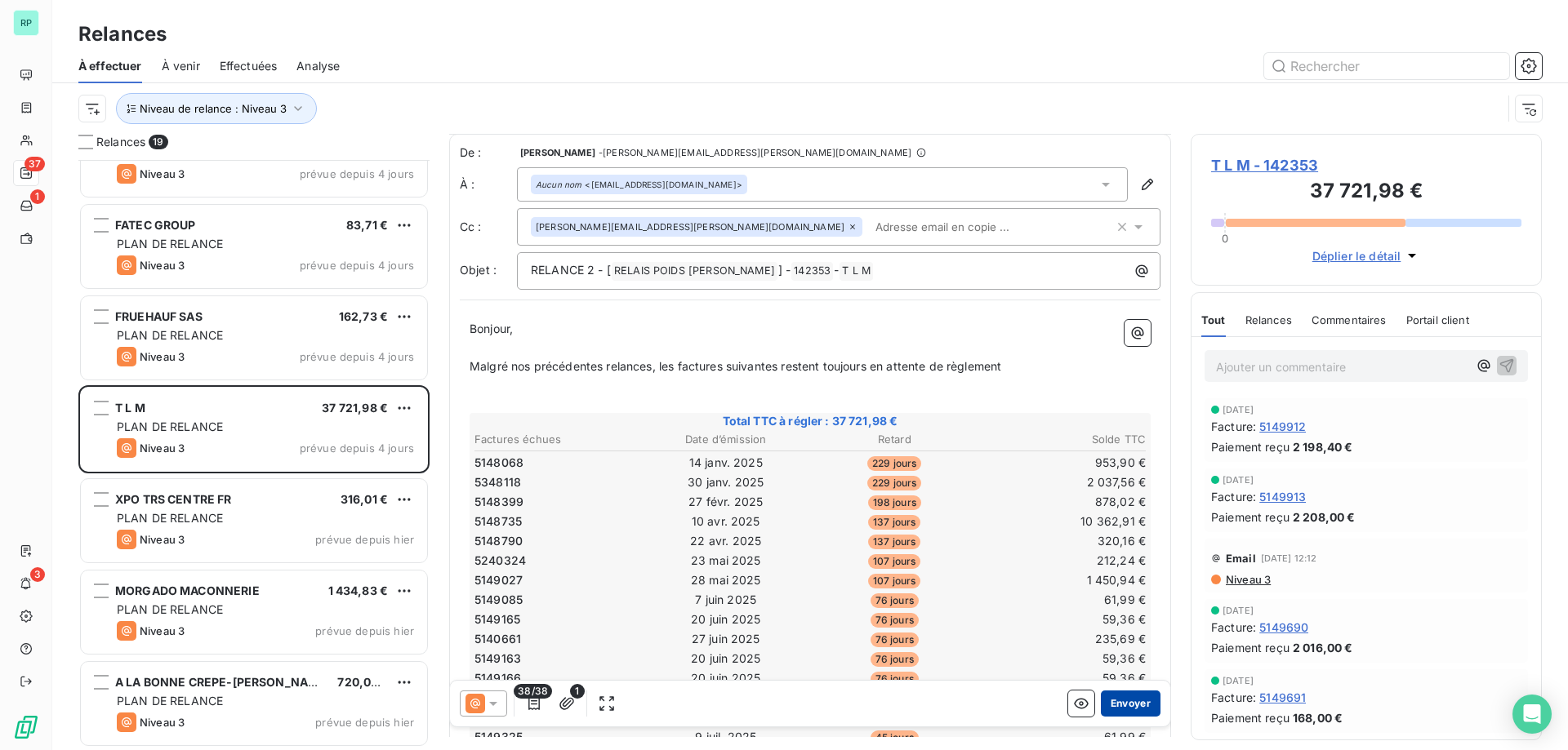
click at [1123, 703] on button "Envoyer" at bounding box center [1130, 704] width 60 height 26
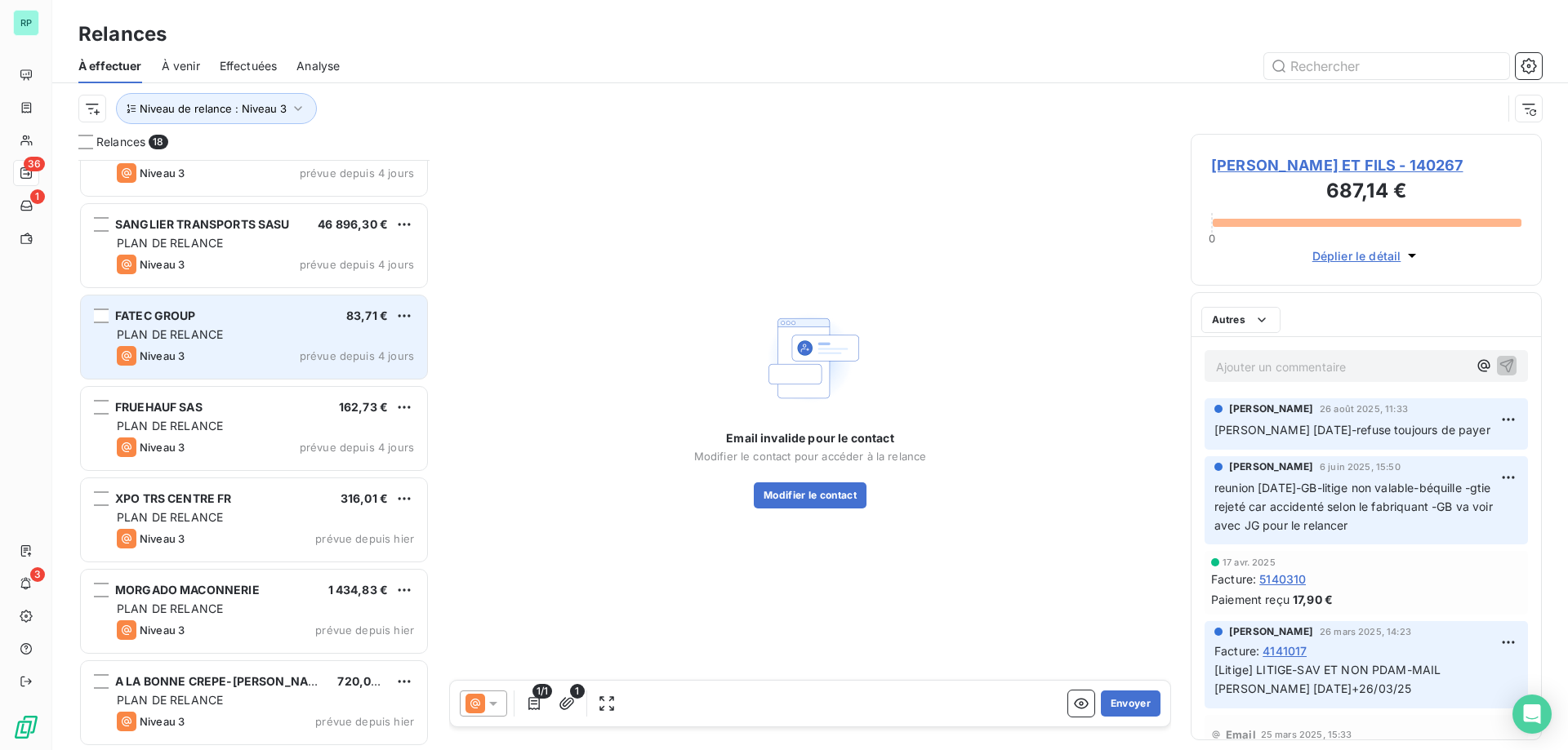
scroll to position [1055, 0]
click at [253, 362] on div "Niveau 3 prévue depuis 4 jours" at bounding box center [265, 357] width 297 height 20
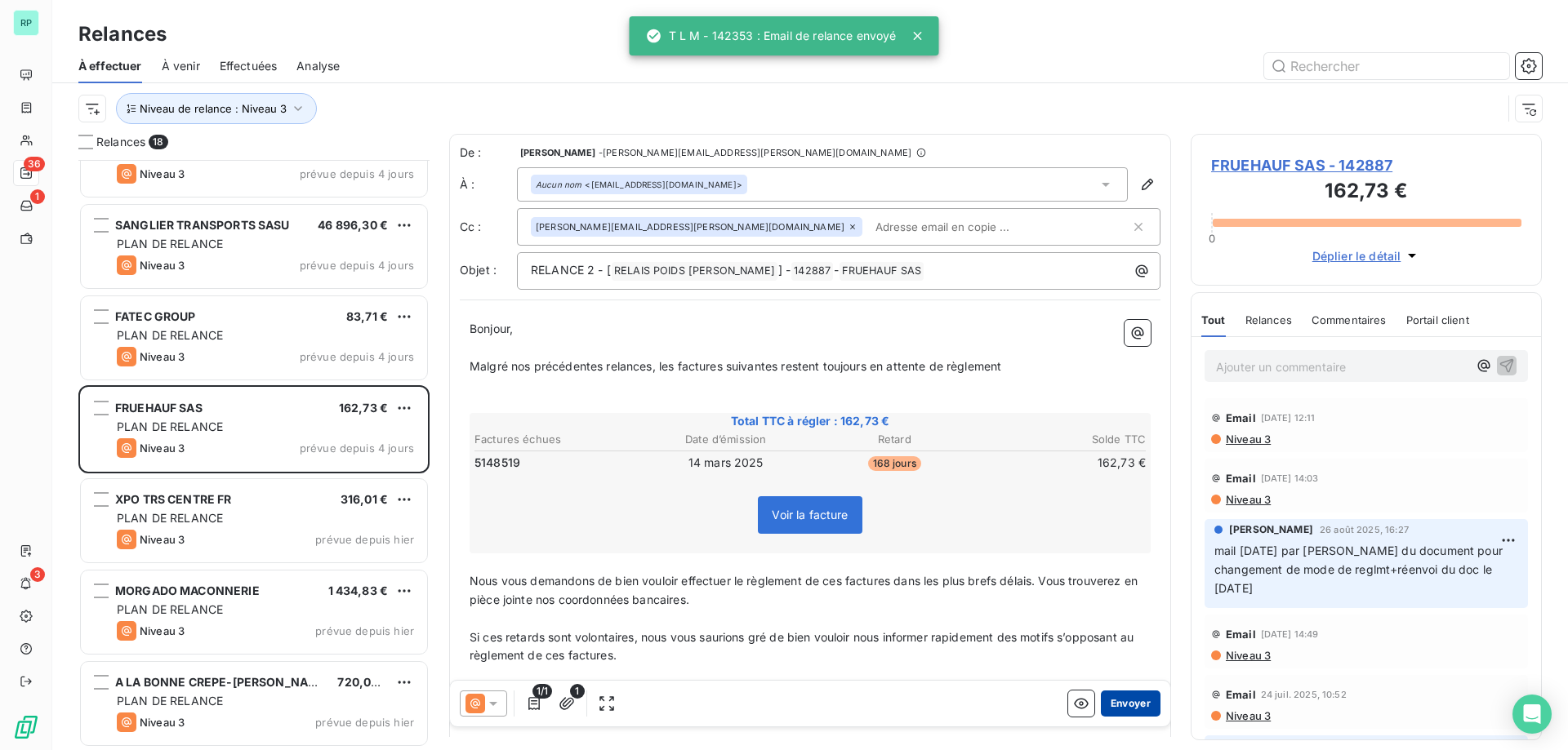
click at [1113, 704] on button "Envoyer" at bounding box center [1130, 704] width 60 height 26
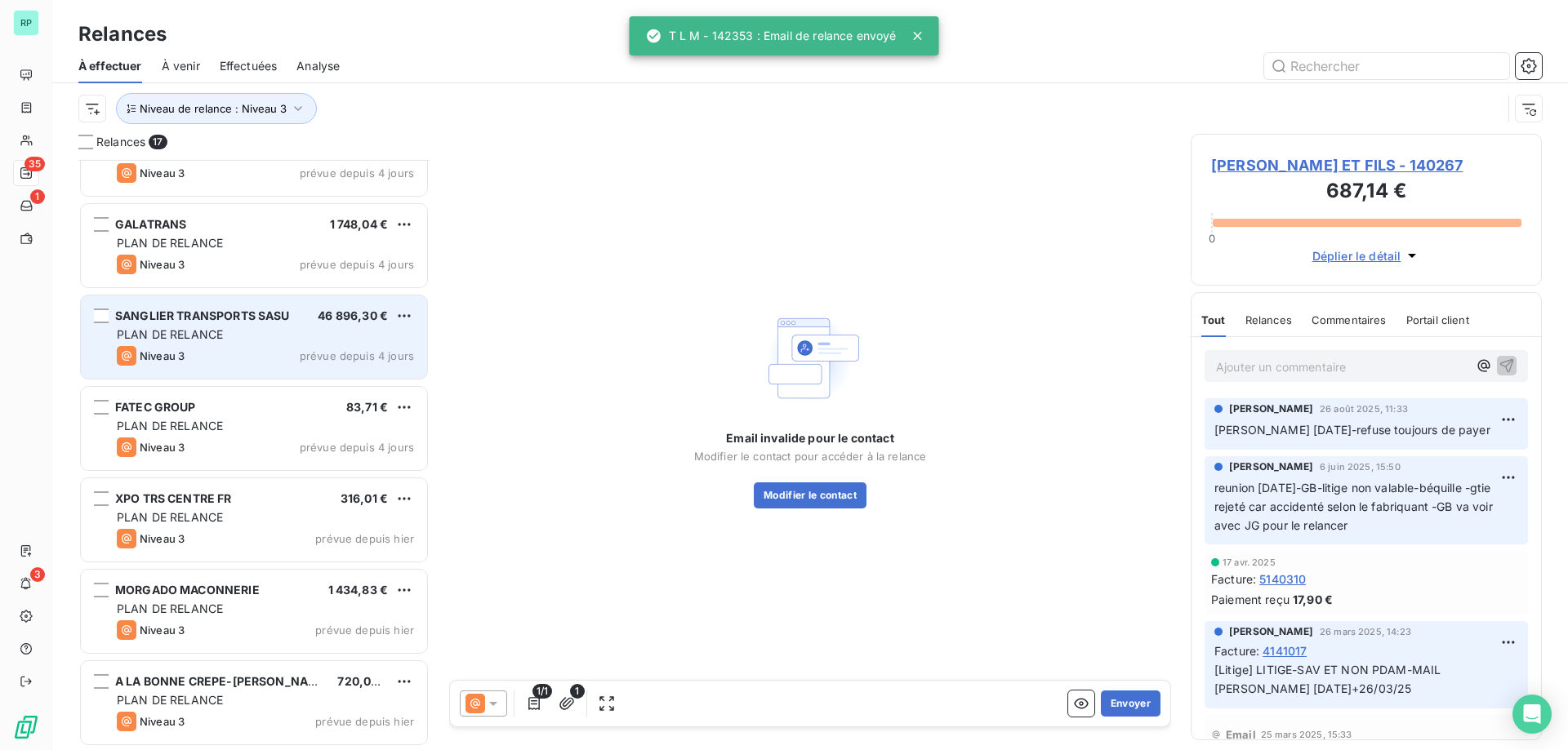
scroll to position [964, 0]
click at [268, 345] on div "SANGLIER TRANSPORTS SASU 46 896,30 € PLAN DE RELANCE Niveau 3 prévue depuis 4 j…" at bounding box center [254, 337] width 346 height 83
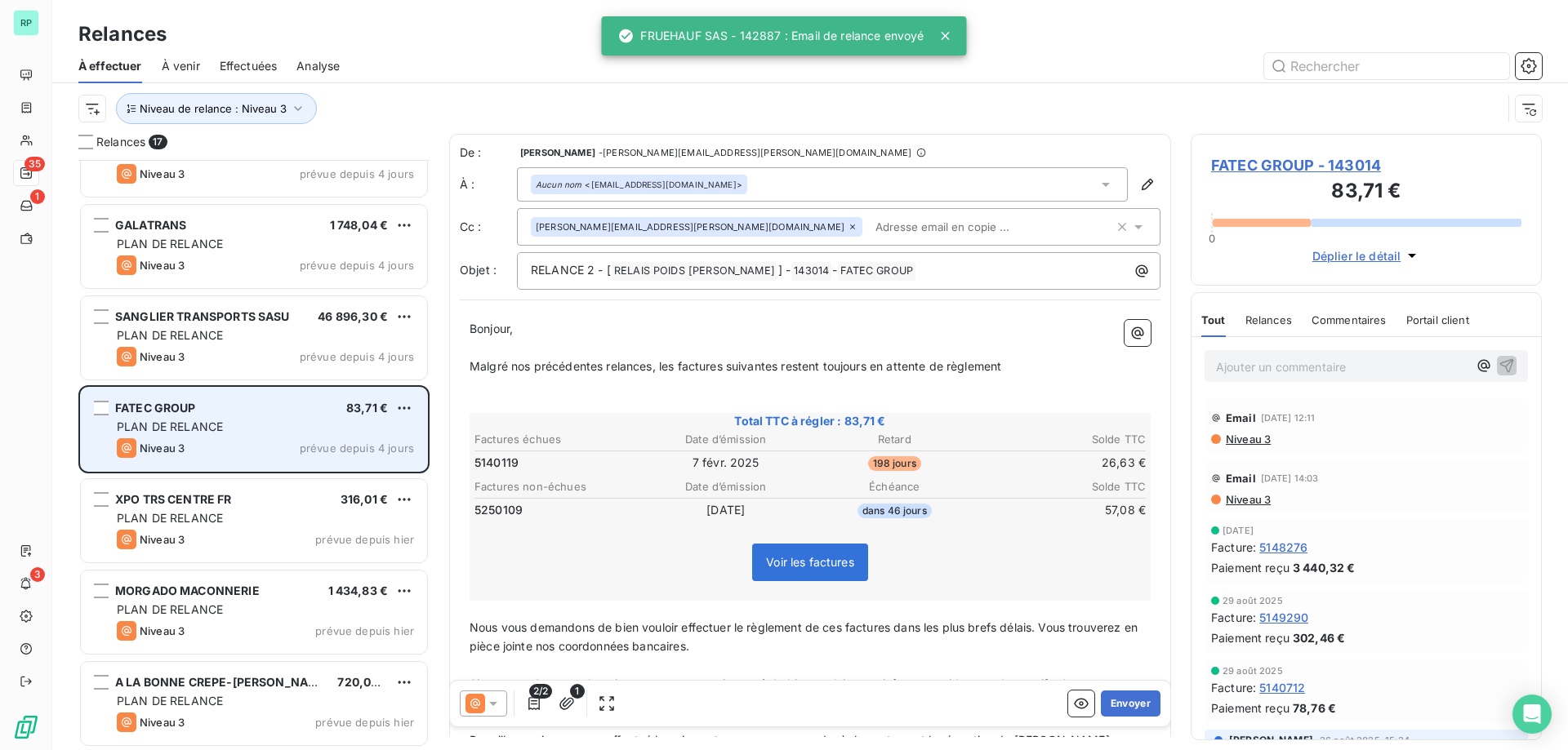
click at [268, 402] on div "FATEC GROUP 83,71 €" at bounding box center [265, 408] width 297 height 15
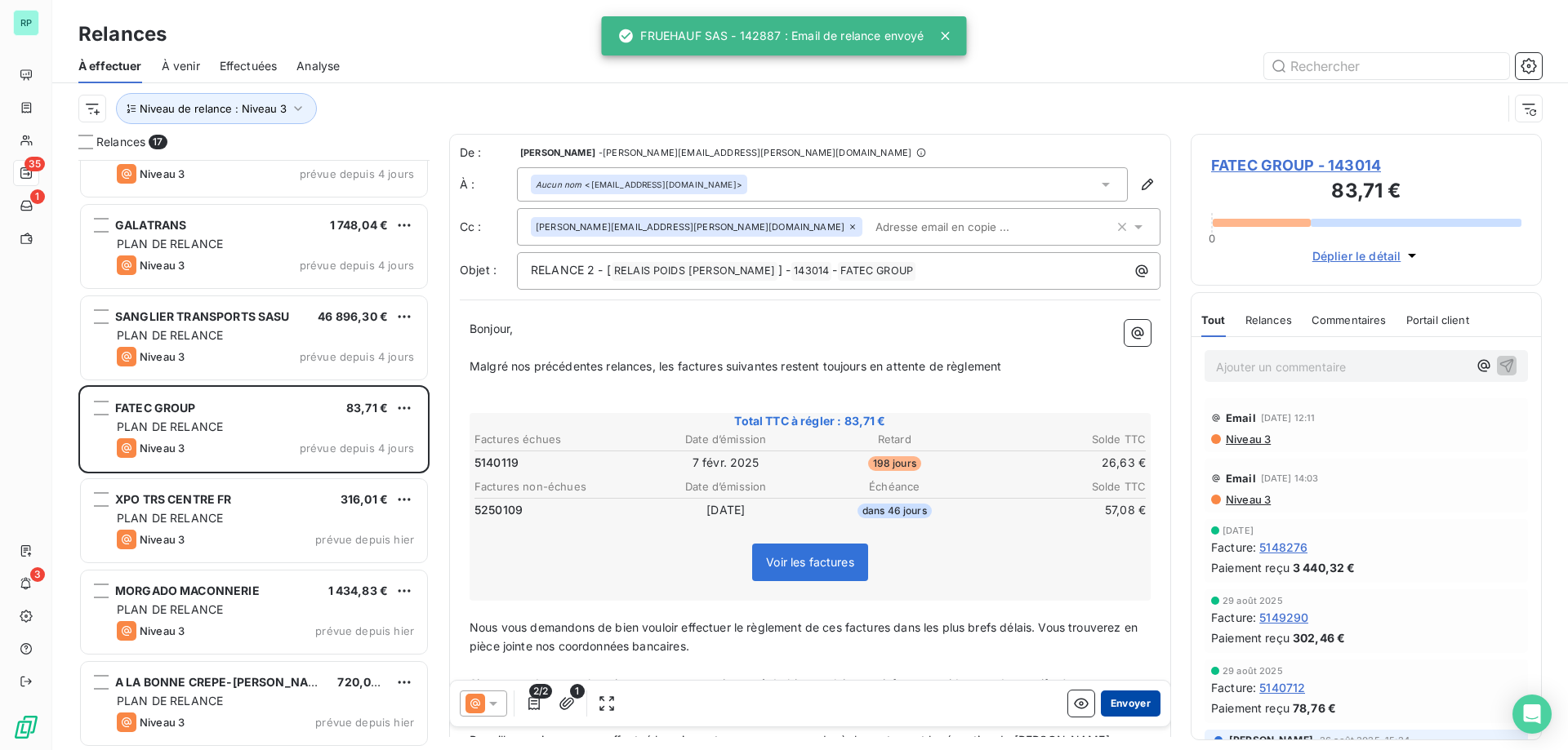
click at [1120, 707] on button "Envoyer" at bounding box center [1130, 704] width 60 height 26
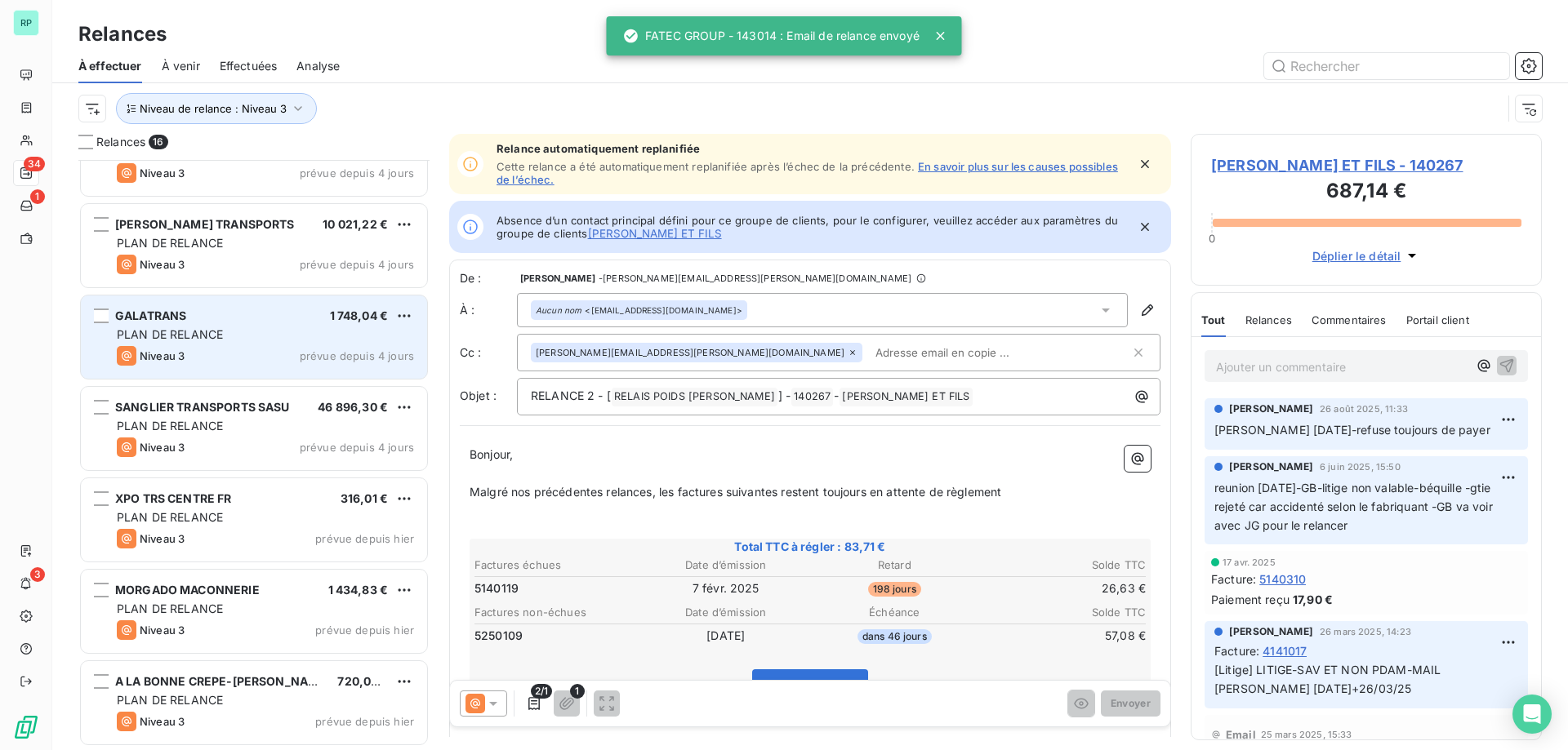
scroll to position [872, 0]
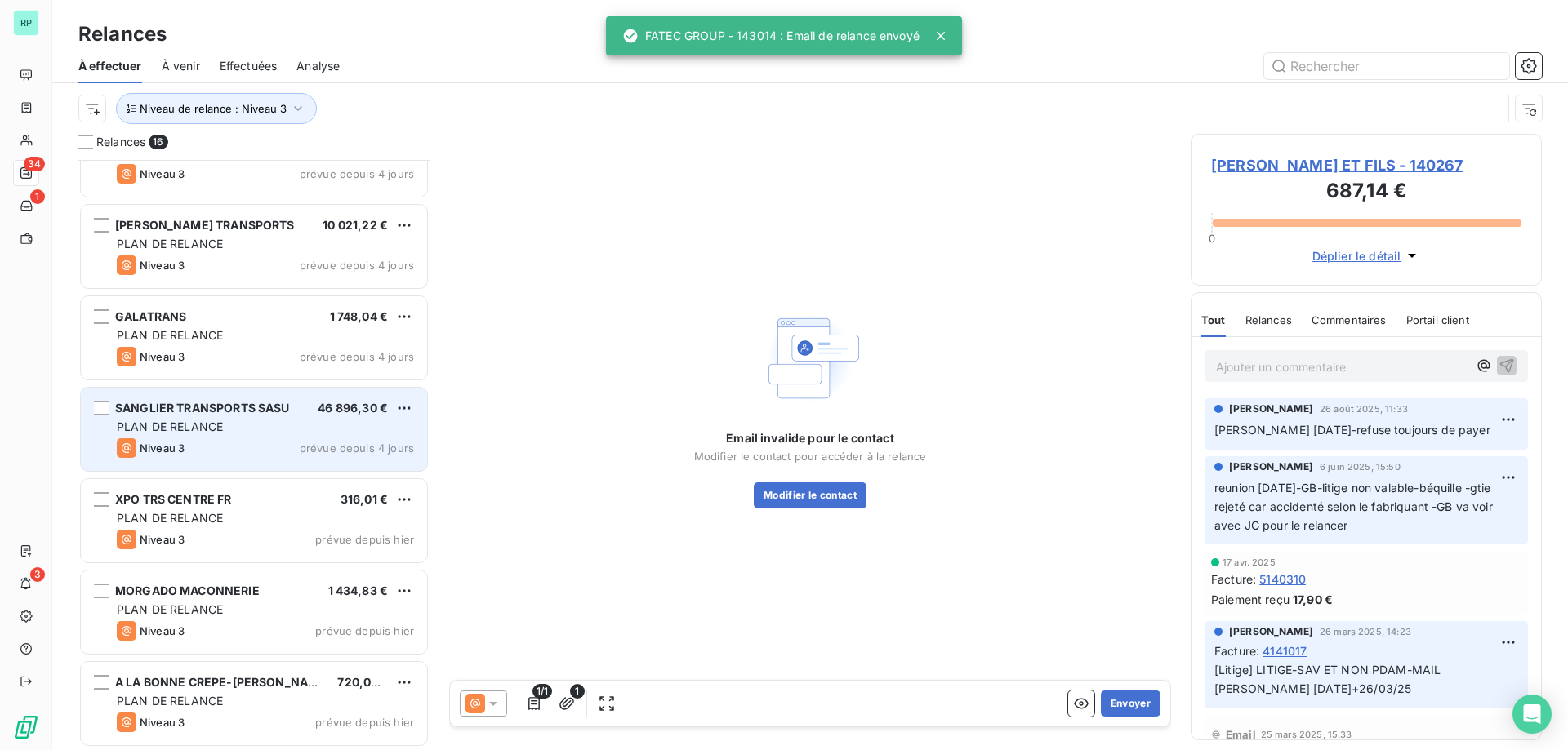
click at [214, 416] on div "SANGLIER TRANSPORTS SASU" at bounding box center [202, 408] width 175 height 16
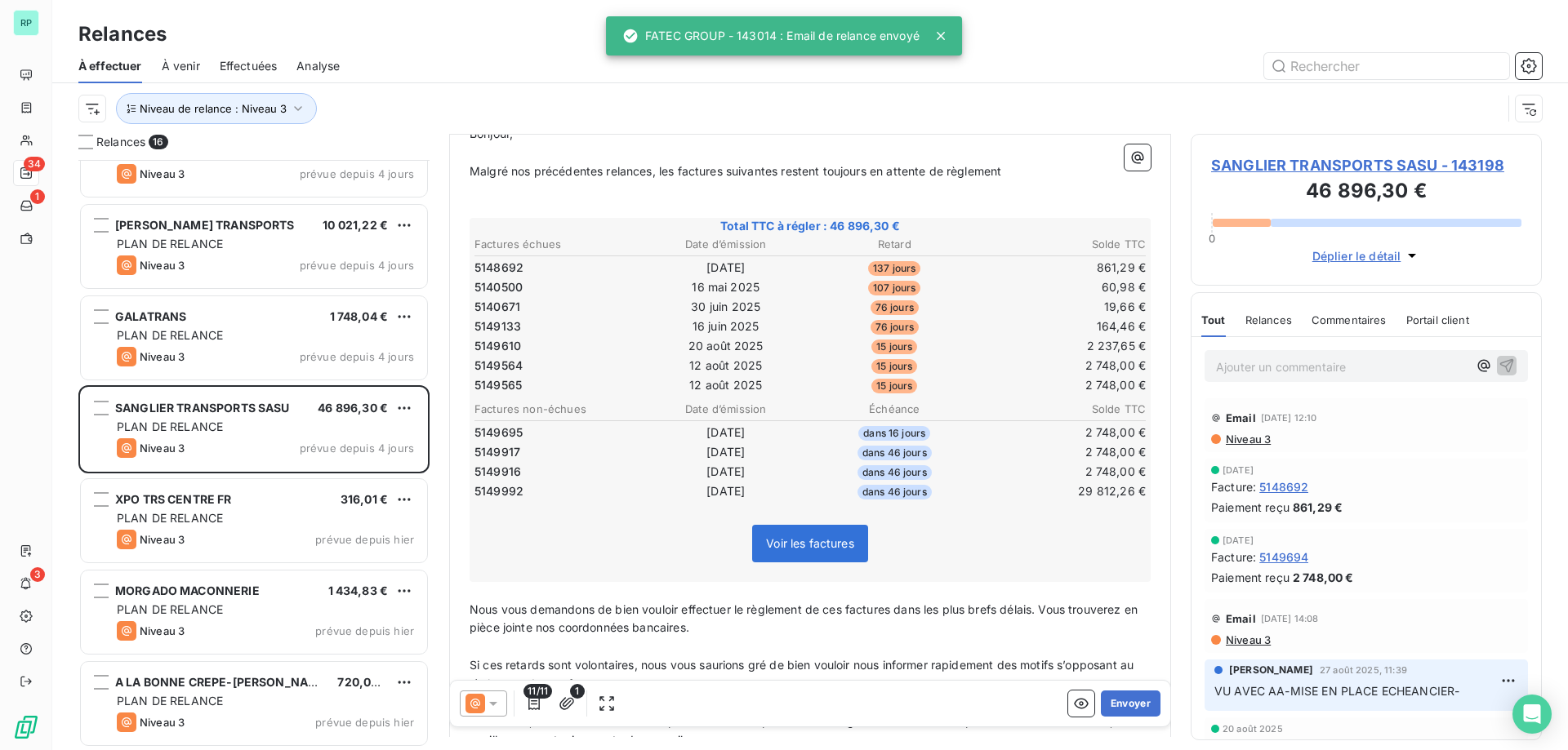
scroll to position [164, 0]
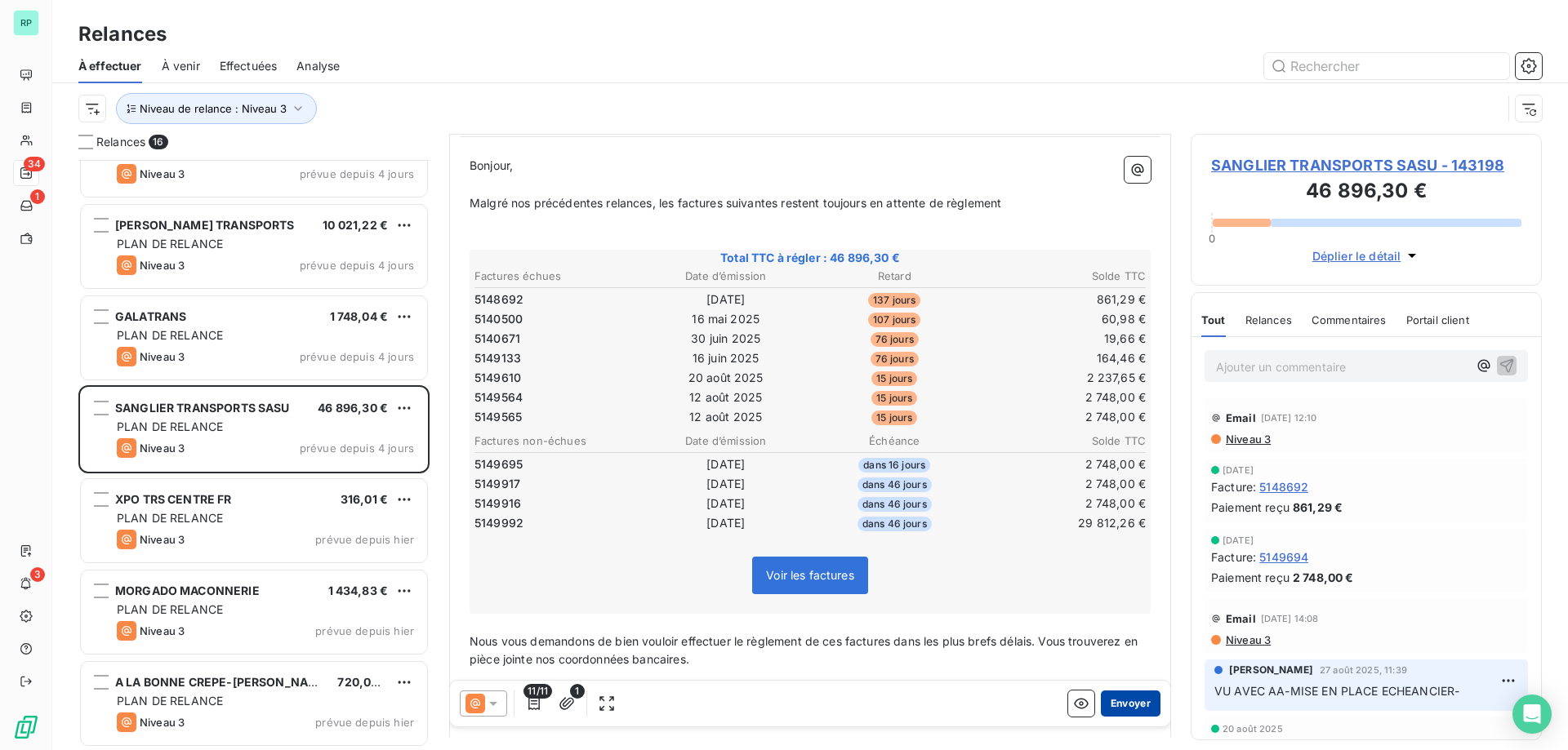
click at [1107, 707] on button "Envoyer" at bounding box center [1130, 704] width 60 height 26
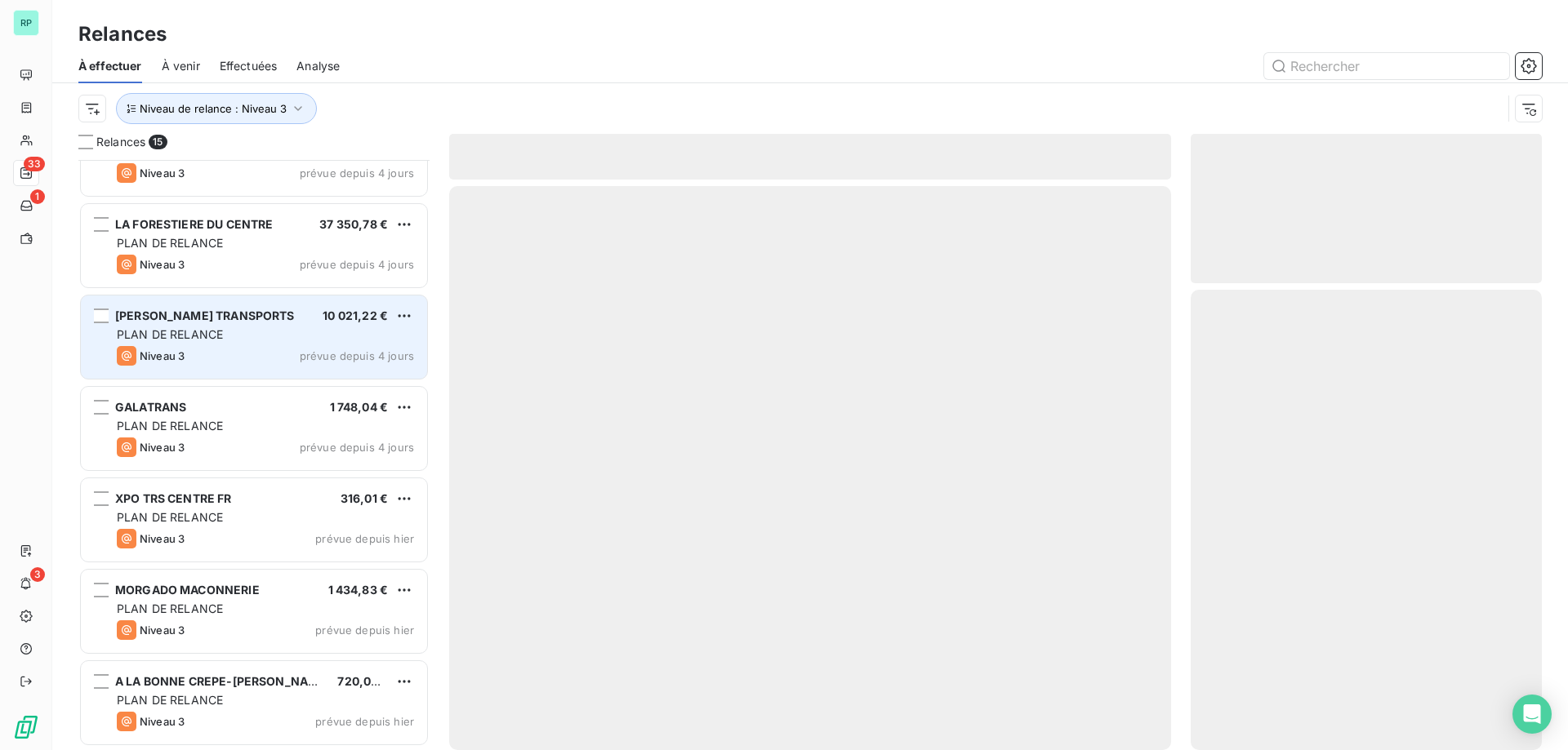
scroll to position [781, 0]
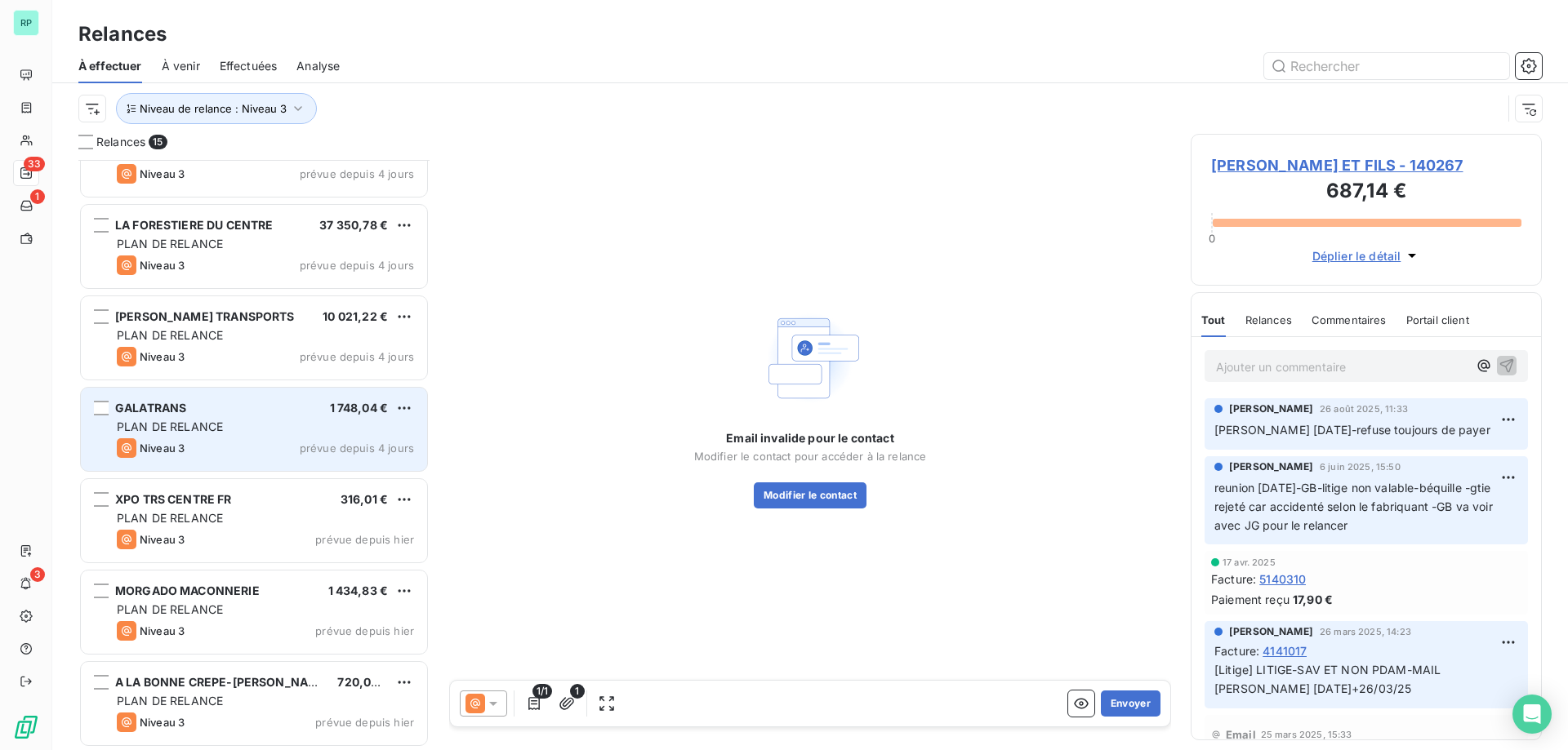
click at [188, 407] on div "GALATRANS 1 748,04 €" at bounding box center [265, 408] width 297 height 15
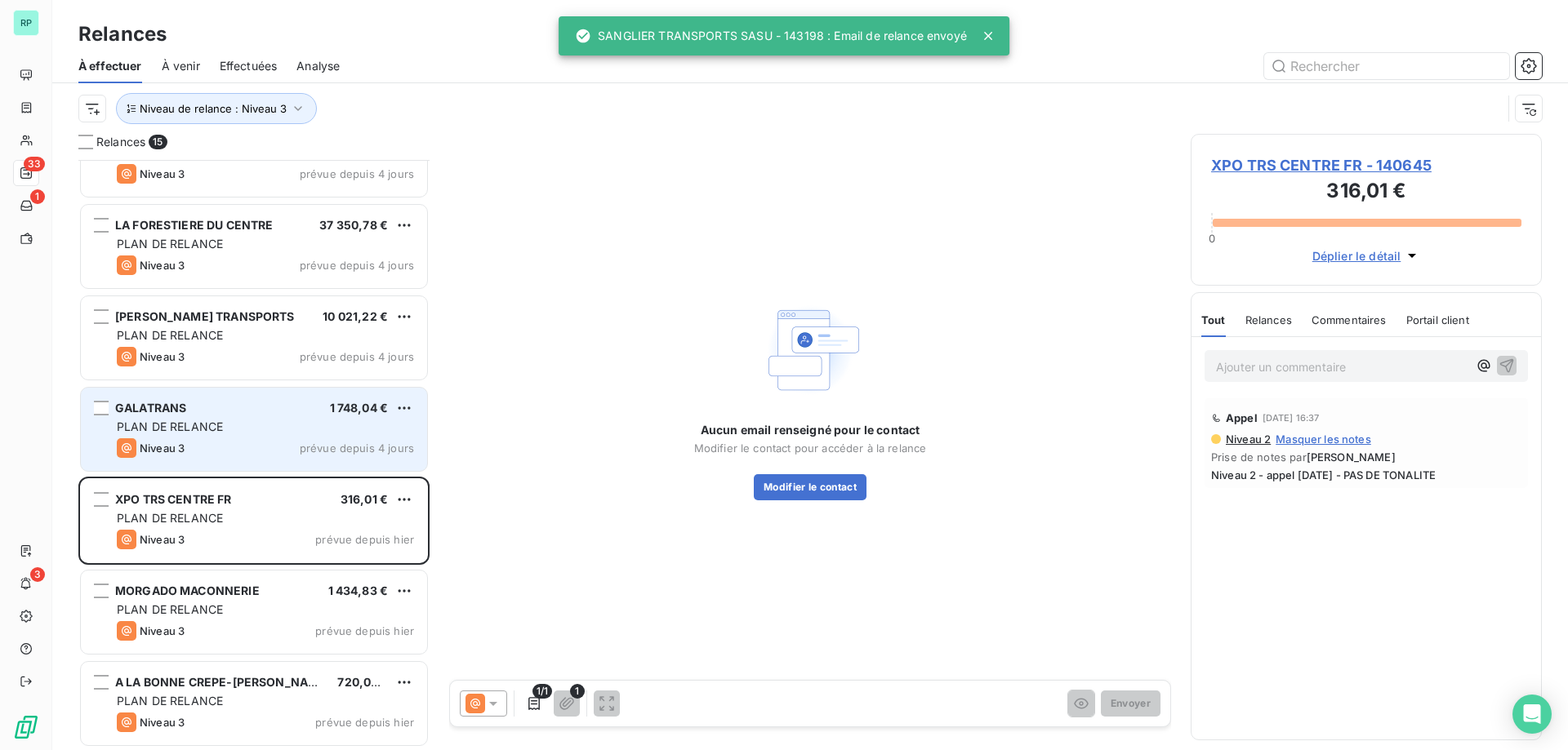
click at [259, 442] on div "Niveau 3 prévue depuis 4 jours" at bounding box center [265, 448] width 297 height 20
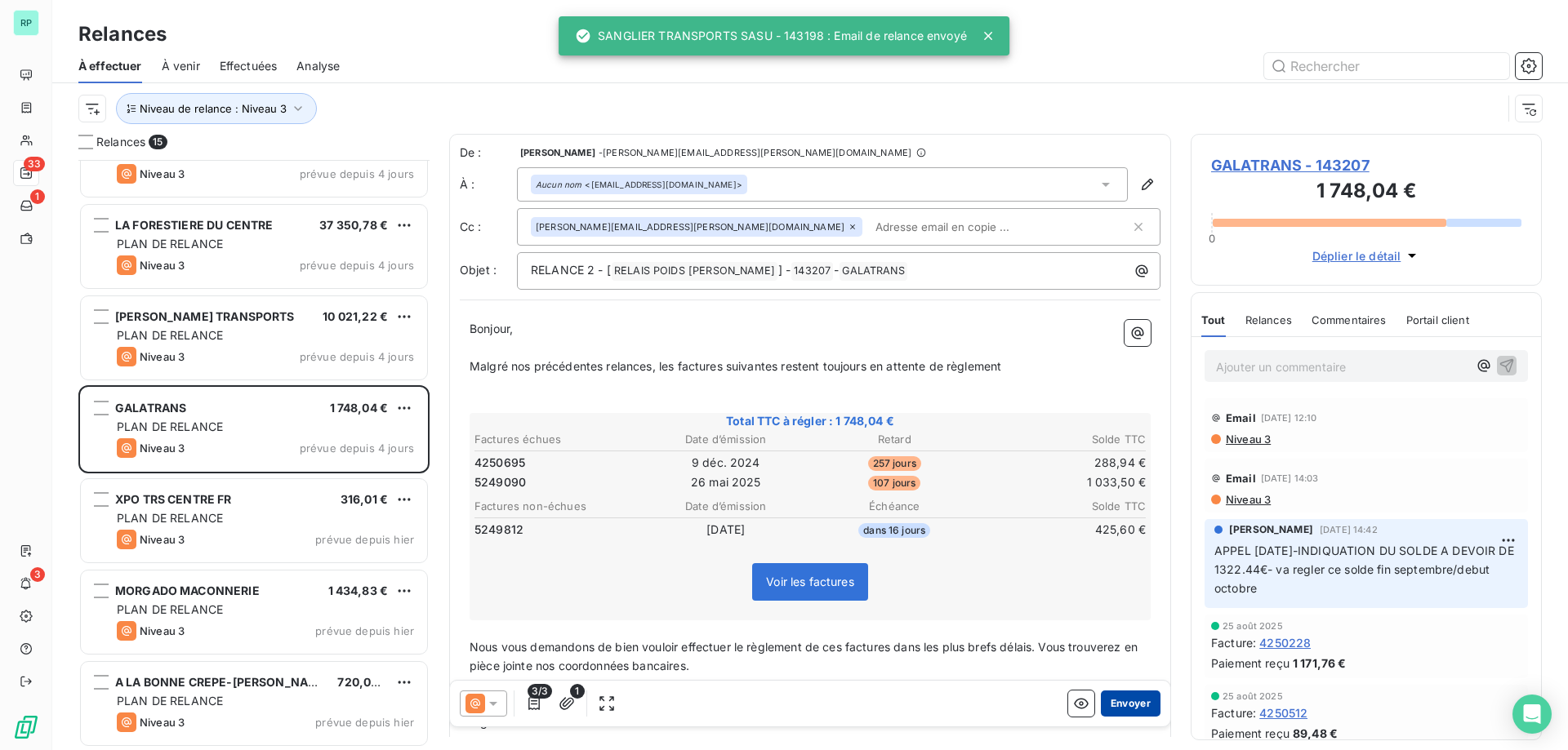
click at [1114, 701] on button "Envoyer" at bounding box center [1130, 704] width 60 height 26
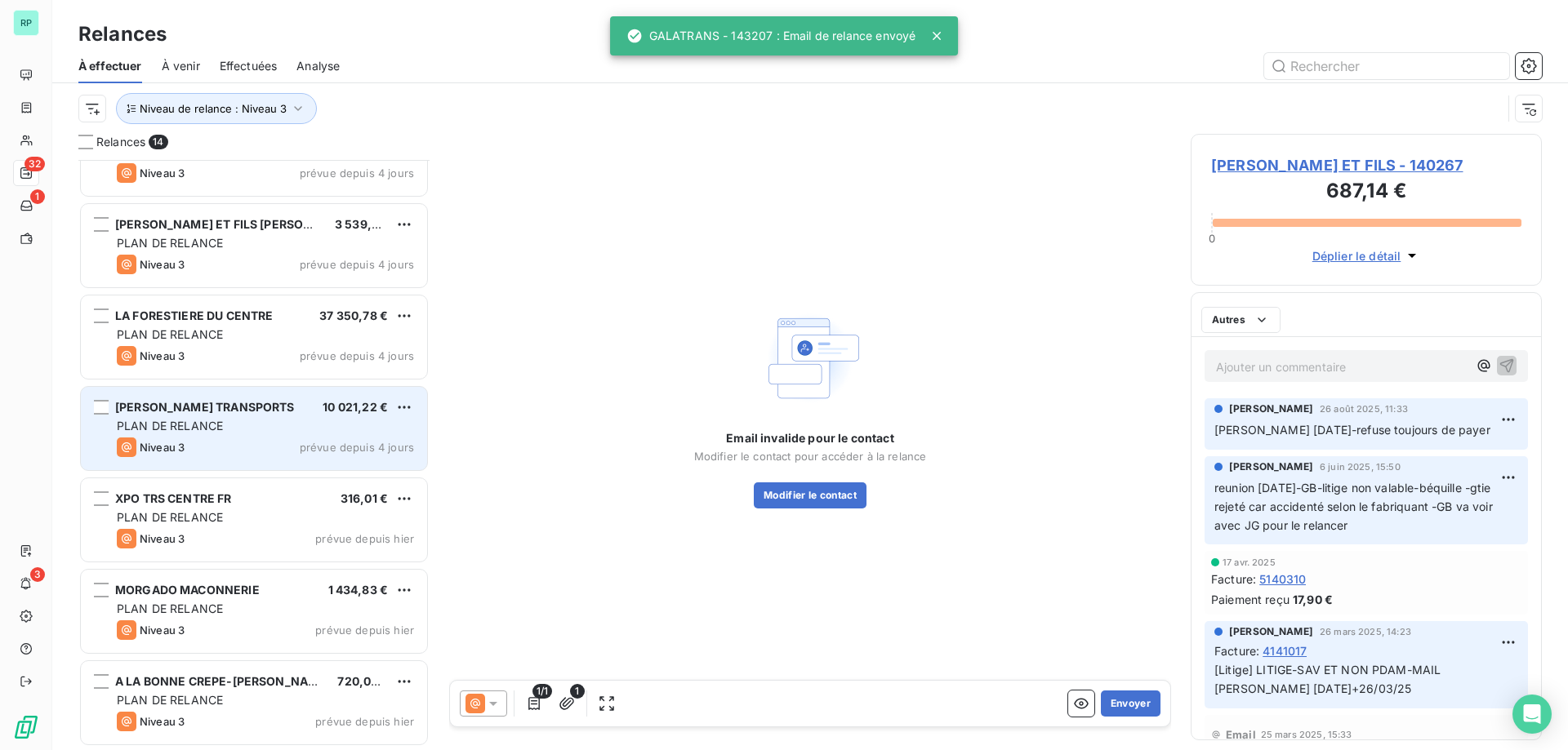
scroll to position [690, 0]
click at [215, 411] on span "[PERSON_NAME] TRANSPORTS" at bounding box center [204, 407] width 180 height 14
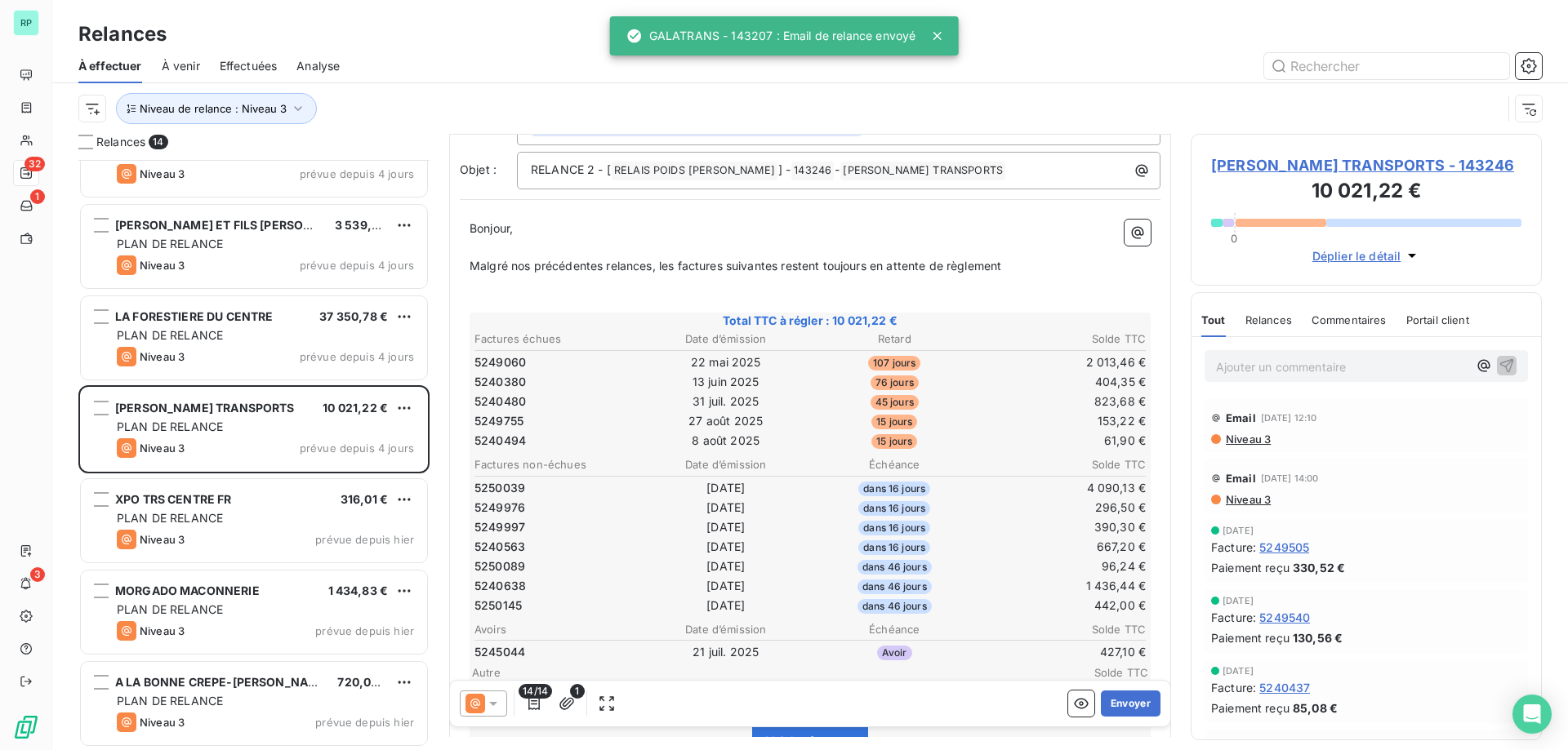
scroll to position [164, 0]
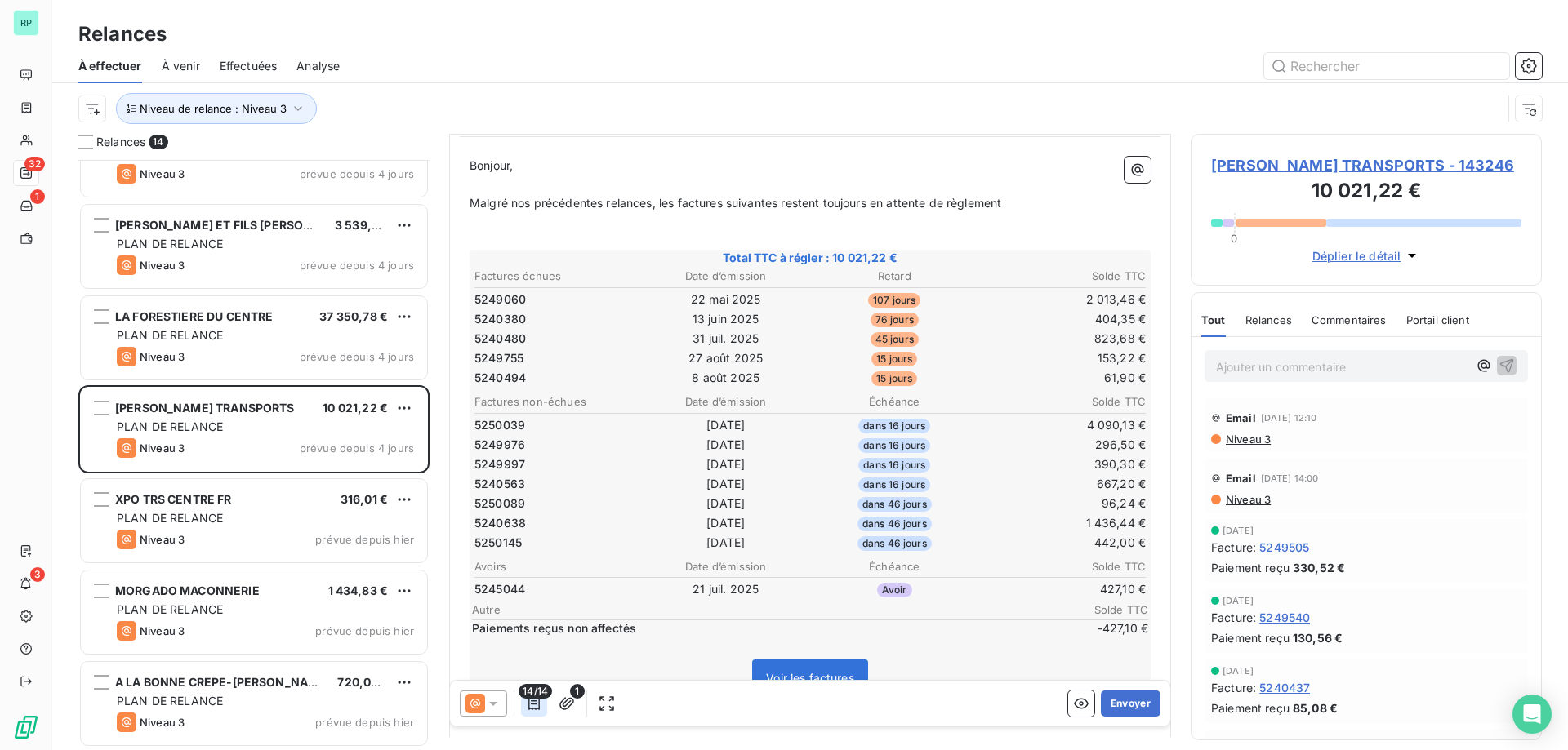
click at [528, 705] on icon "button" at bounding box center [534, 704] width 16 height 16
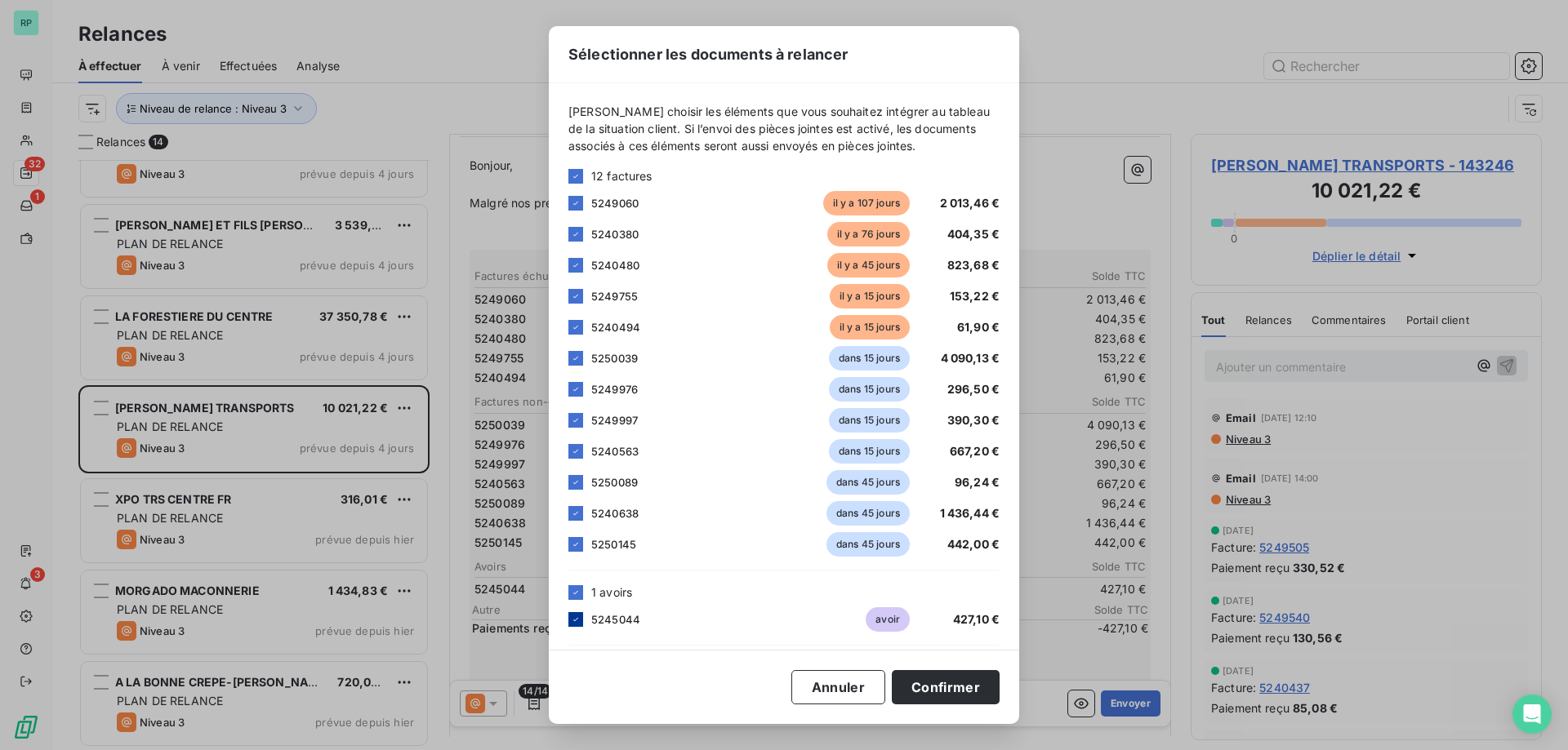
click at [578, 621] on icon at bounding box center [575, 620] width 10 height 10
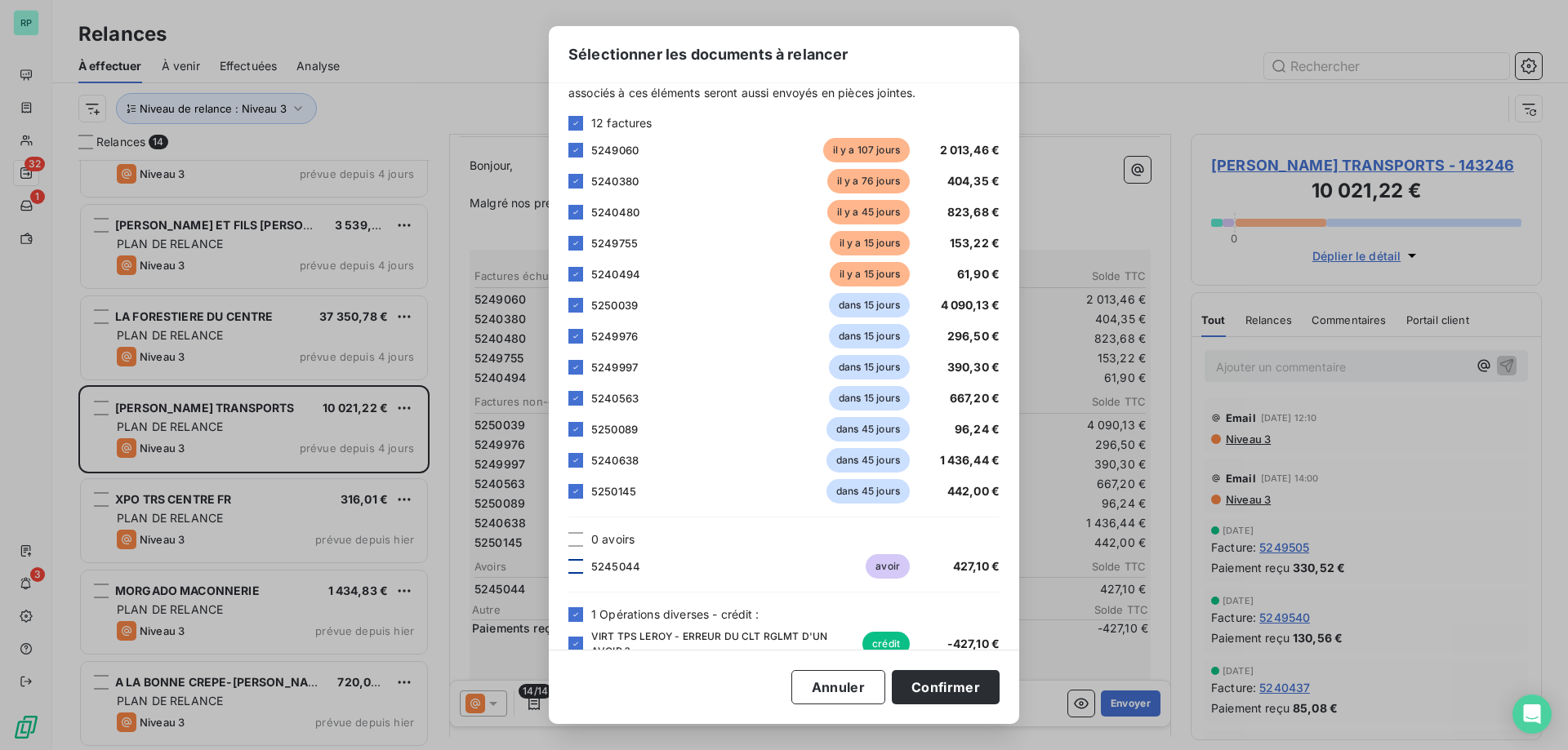
scroll to position [81, 0]
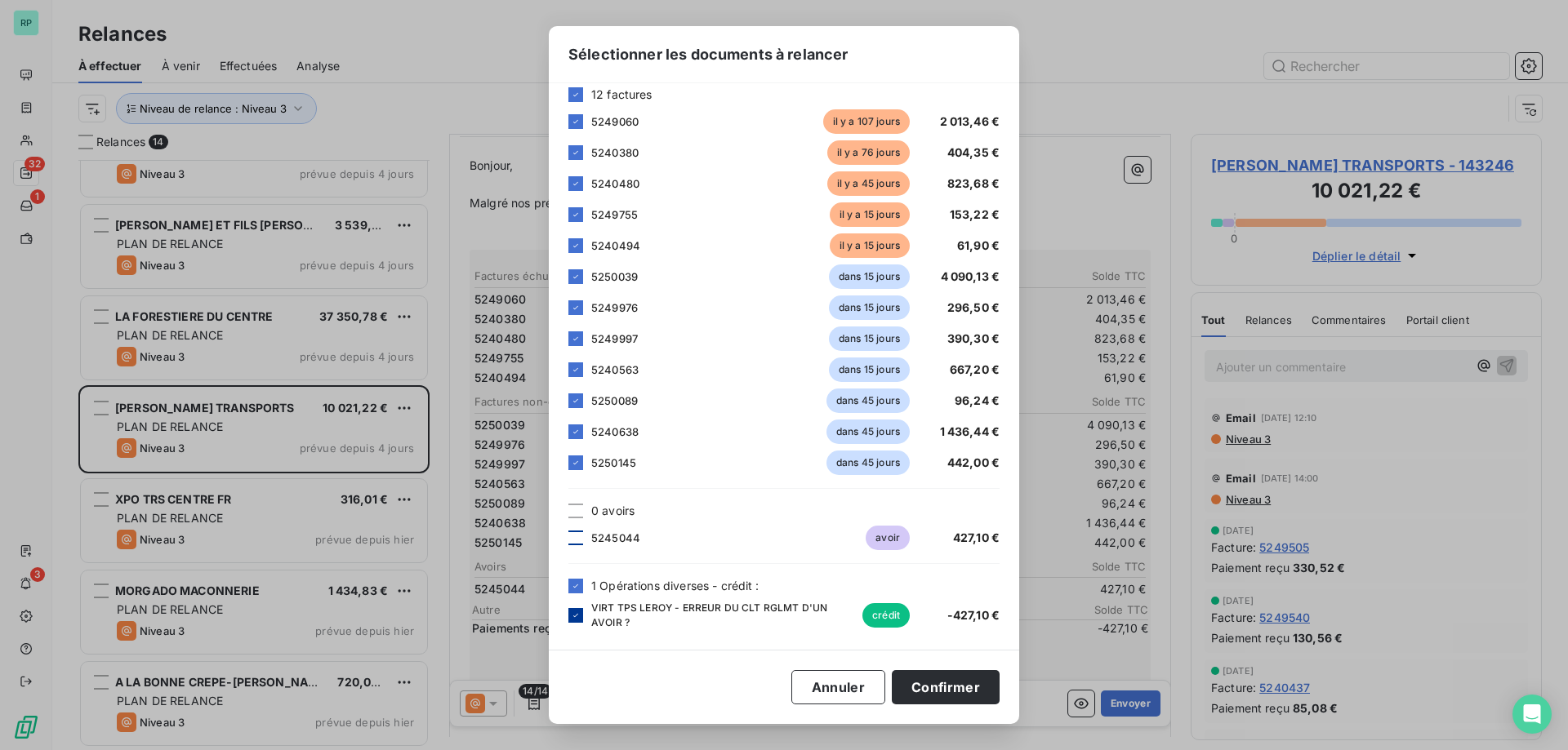
click at [575, 613] on icon at bounding box center [575, 615] width 10 height 10
click at [979, 693] on button "Confirmer" at bounding box center [945, 688] width 108 height 34
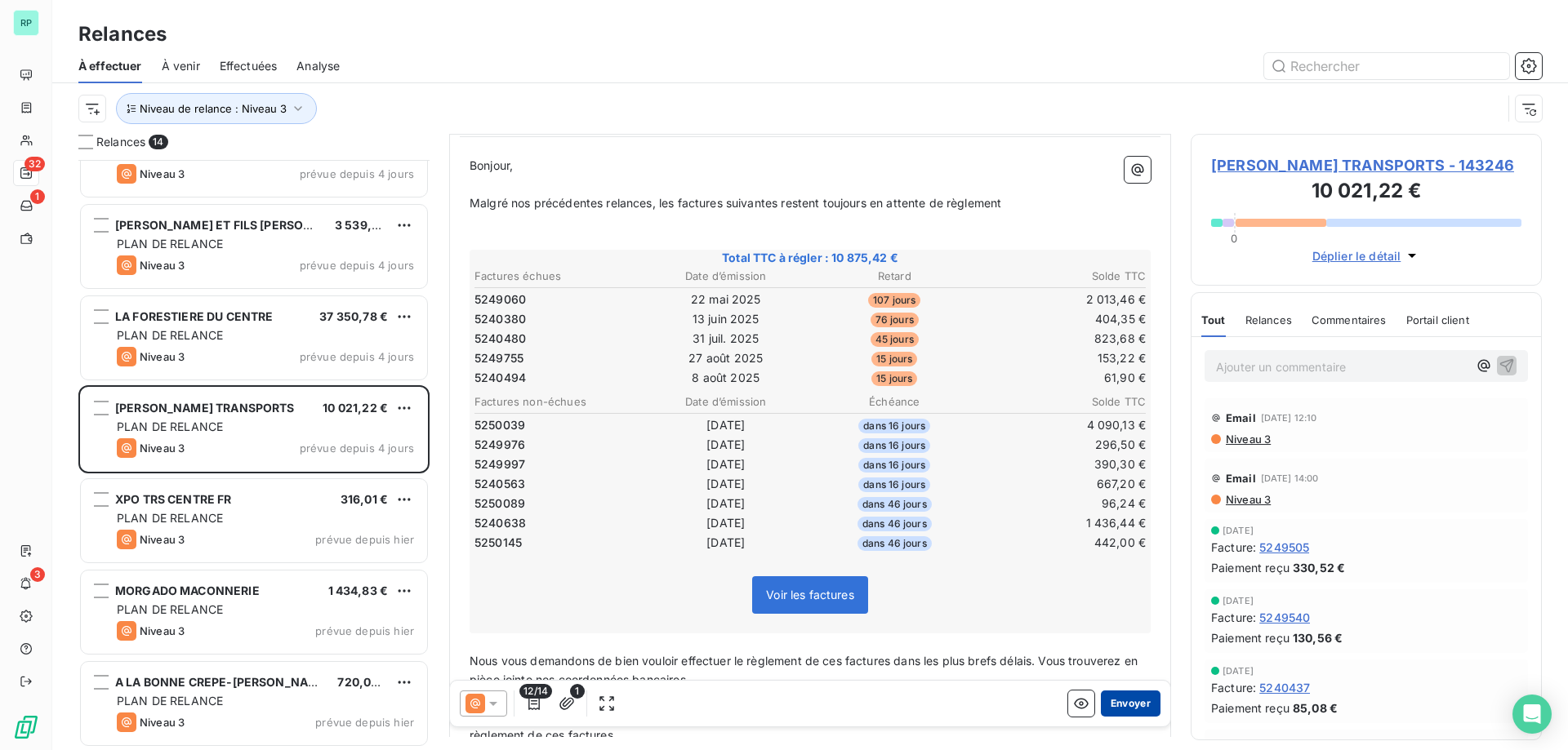
click at [1116, 700] on button "Envoyer" at bounding box center [1130, 704] width 60 height 26
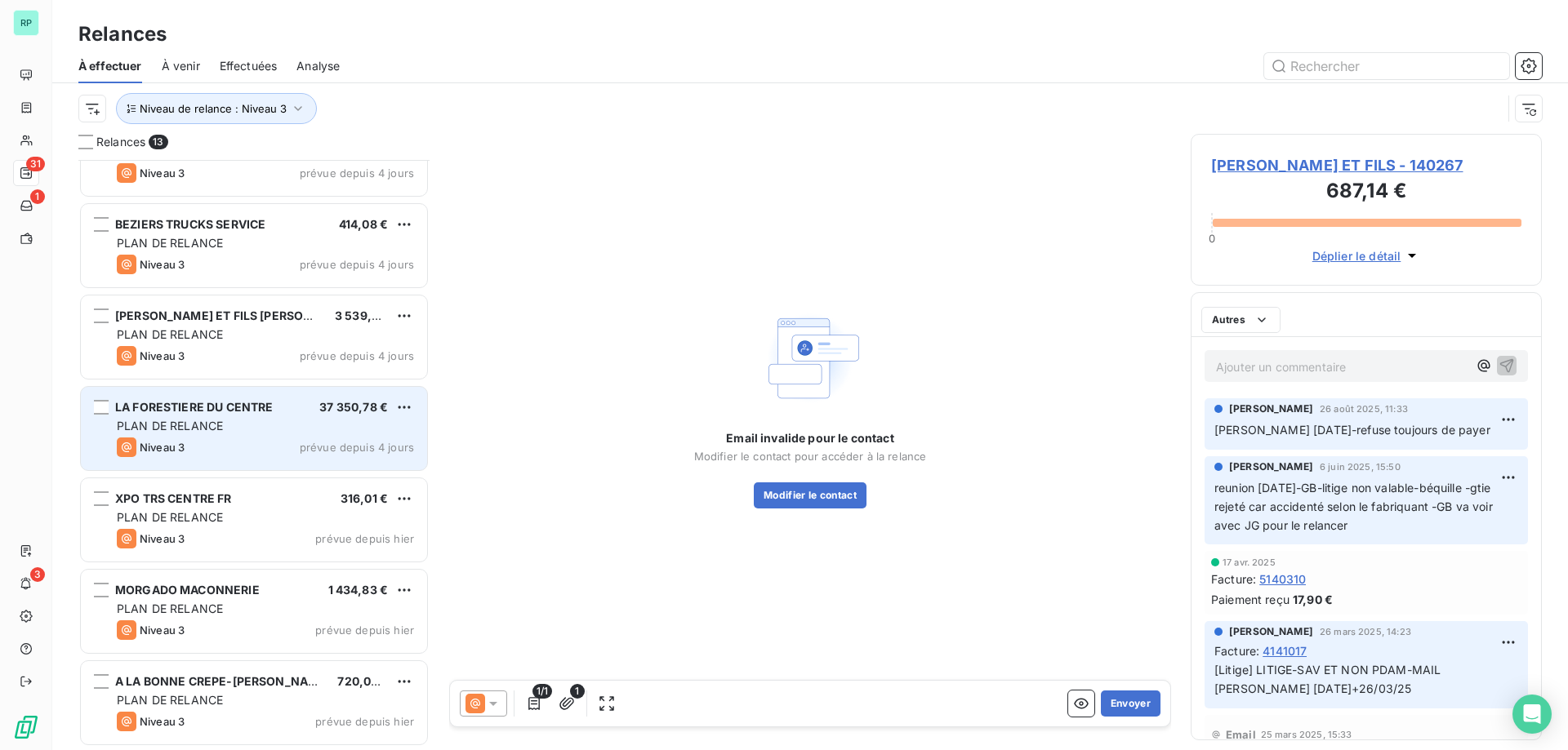
scroll to position [598, 0]
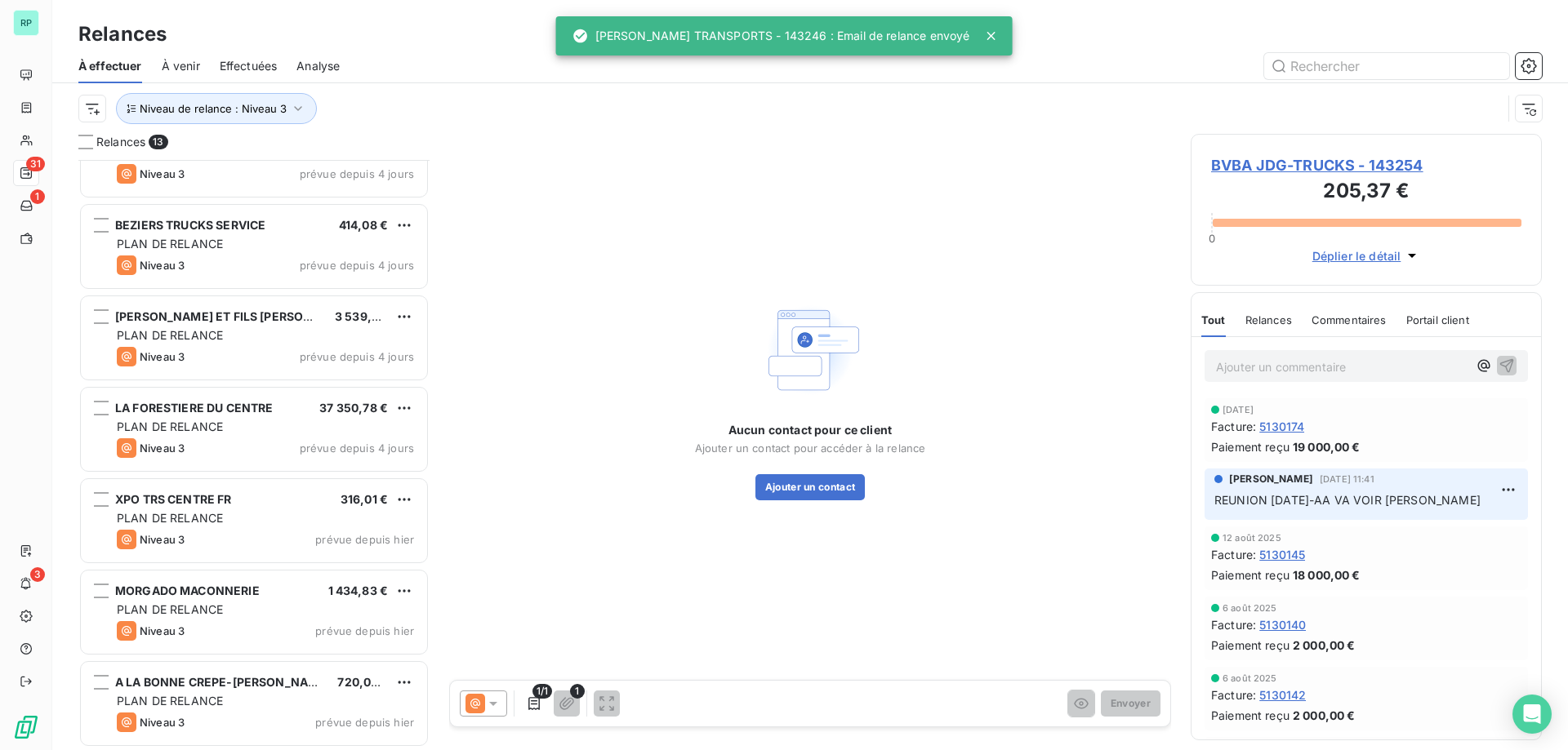
click at [218, 384] on div "[PERSON_NAME] ET FILS [PERSON_NAME] 3 539,43 € PLAN DE RELANCE Niveau 3 prévue …" at bounding box center [254, 339] width 351 height 91
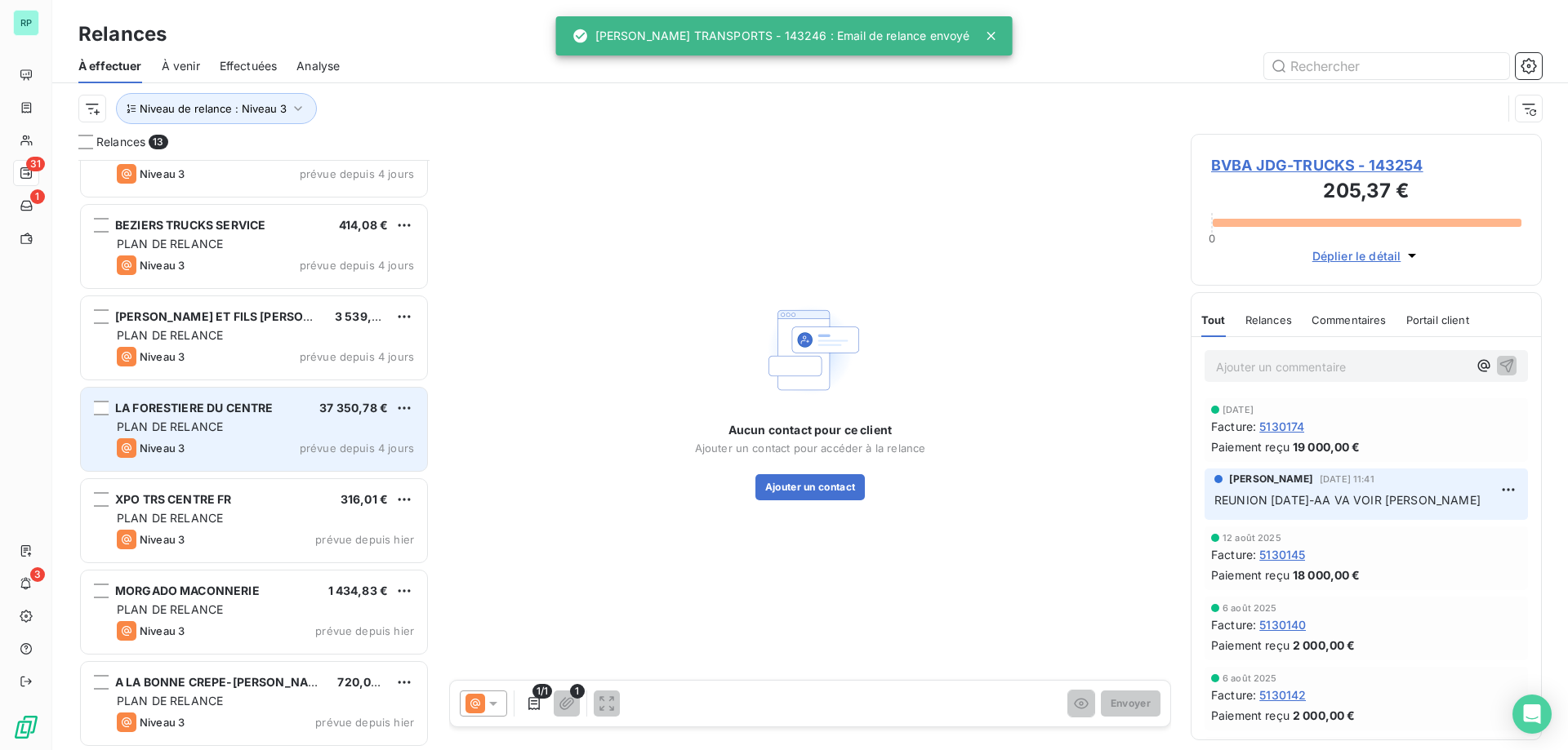
click at [220, 414] on div "LA FORESTIERE DU CENTRE" at bounding box center [194, 408] width 158 height 16
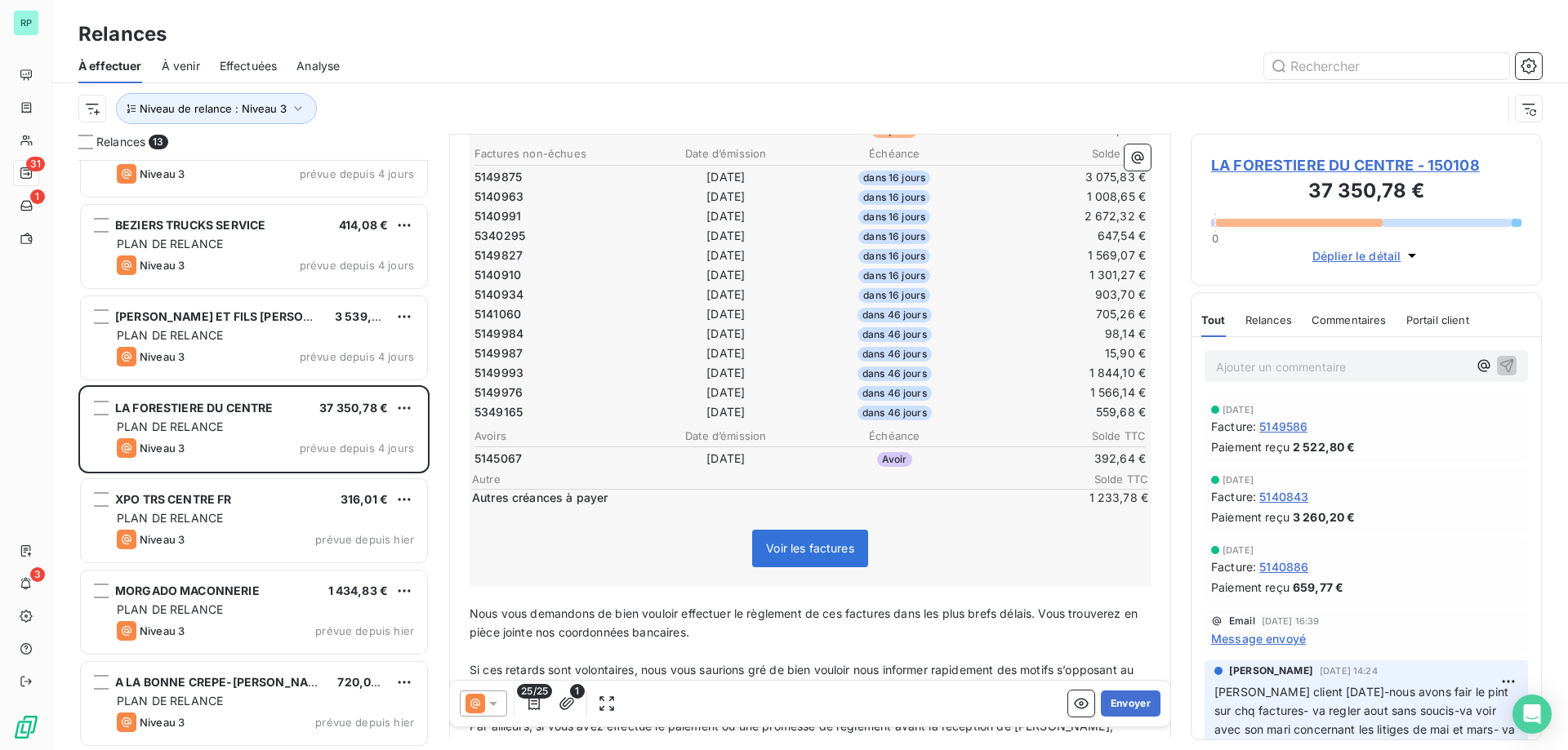
scroll to position [327, 0]
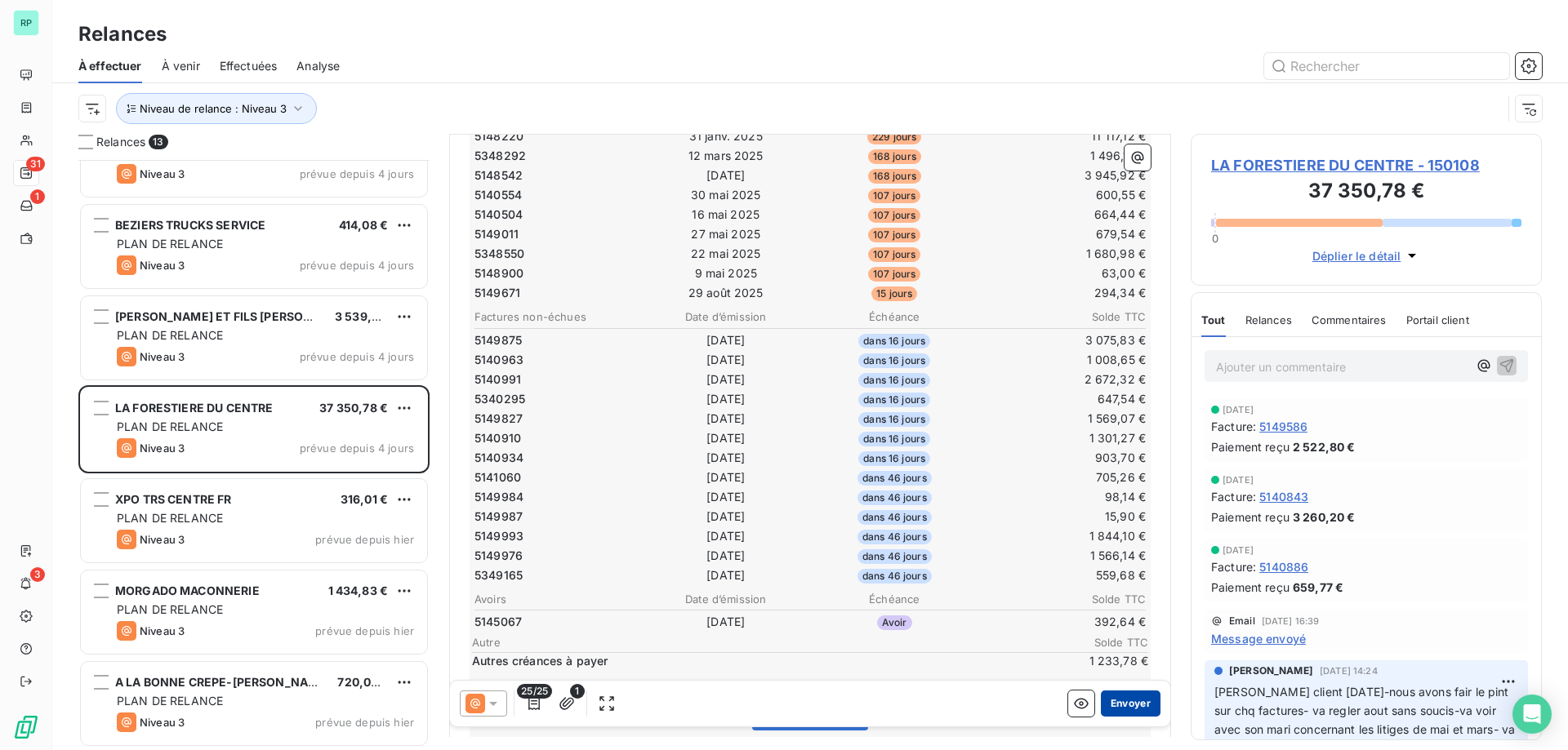
click at [1126, 707] on button "Envoyer" at bounding box center [1130, 704] width 60 height 26
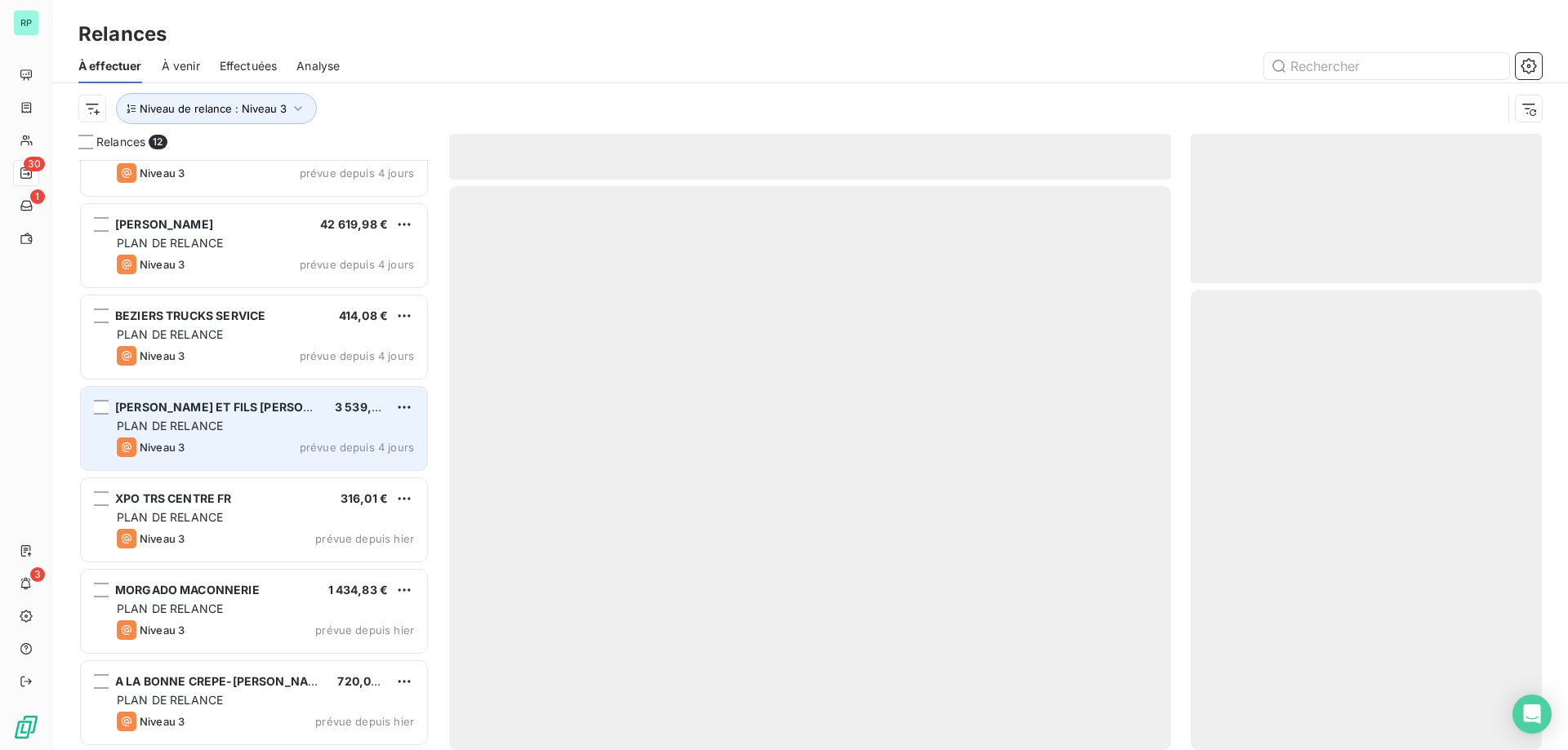
scroll to position [507, 0]
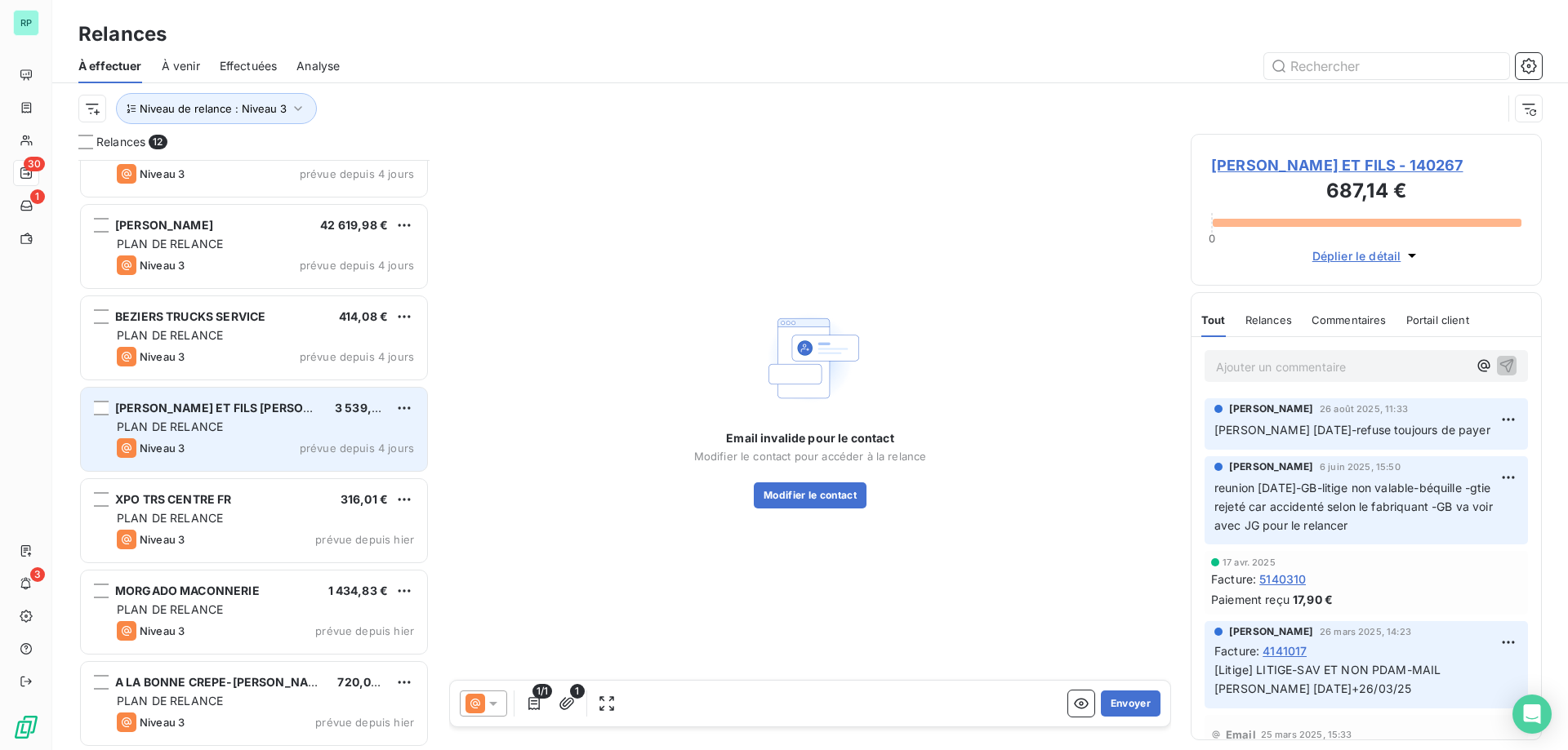
click at [241, 418] on div "PLAN DE RELANCE" at bounding box center [265, 427] width 297 height 16
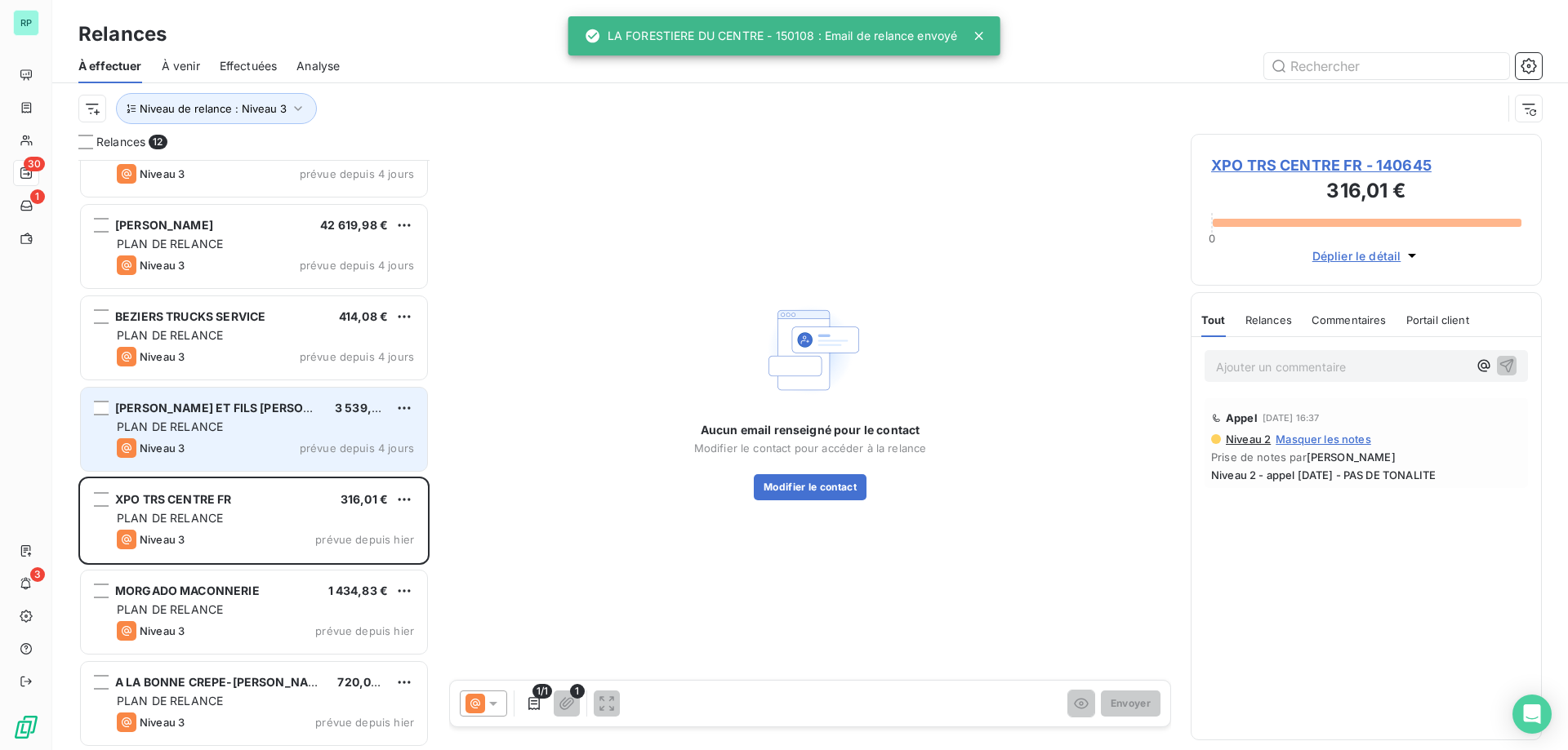
click at [178, 441] on div "Niveau 3" at bounding box center [150, 448] width 68 height 20
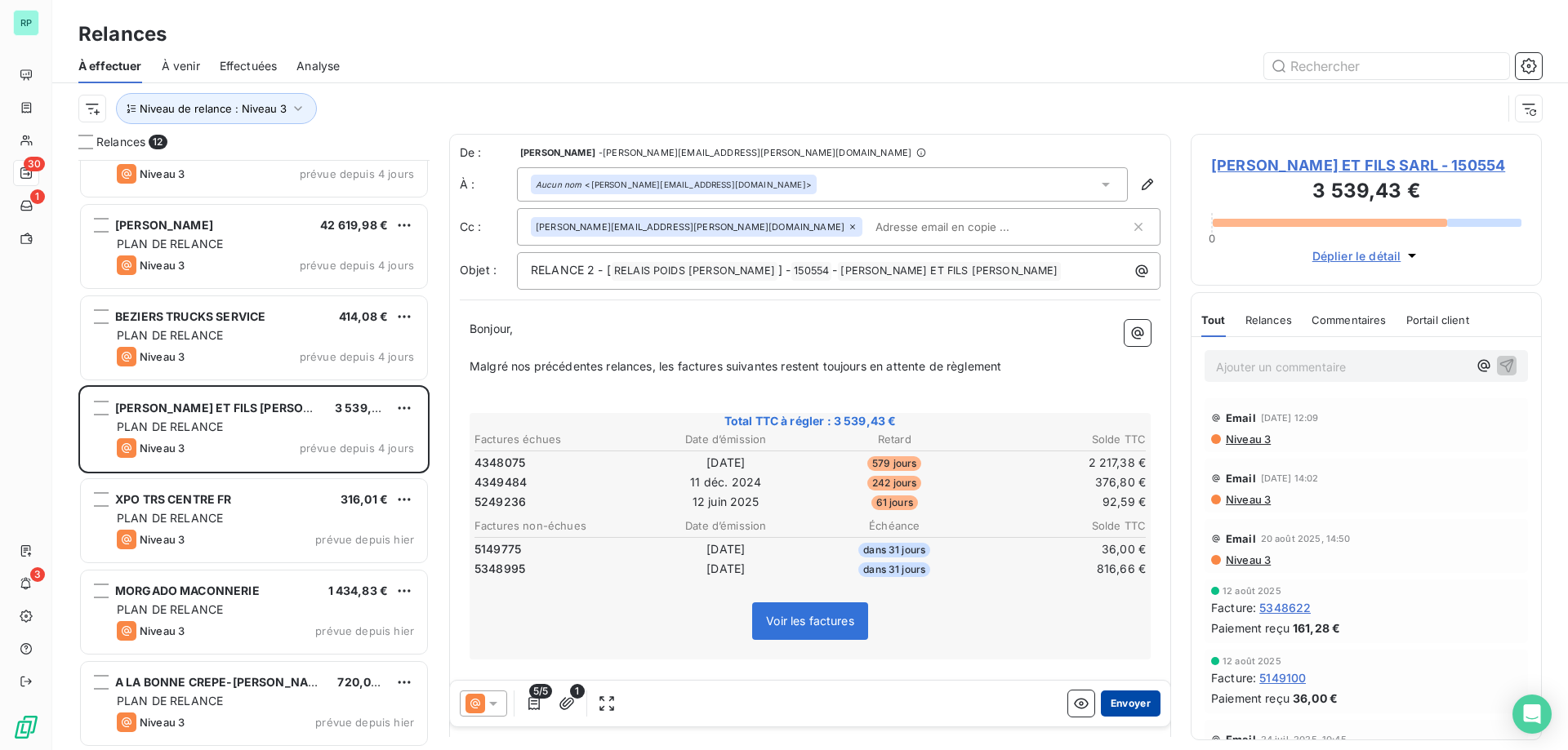
click at [1108, 708] on button "Envoyer" at bounding box center [1130, 704] width 60 height 26
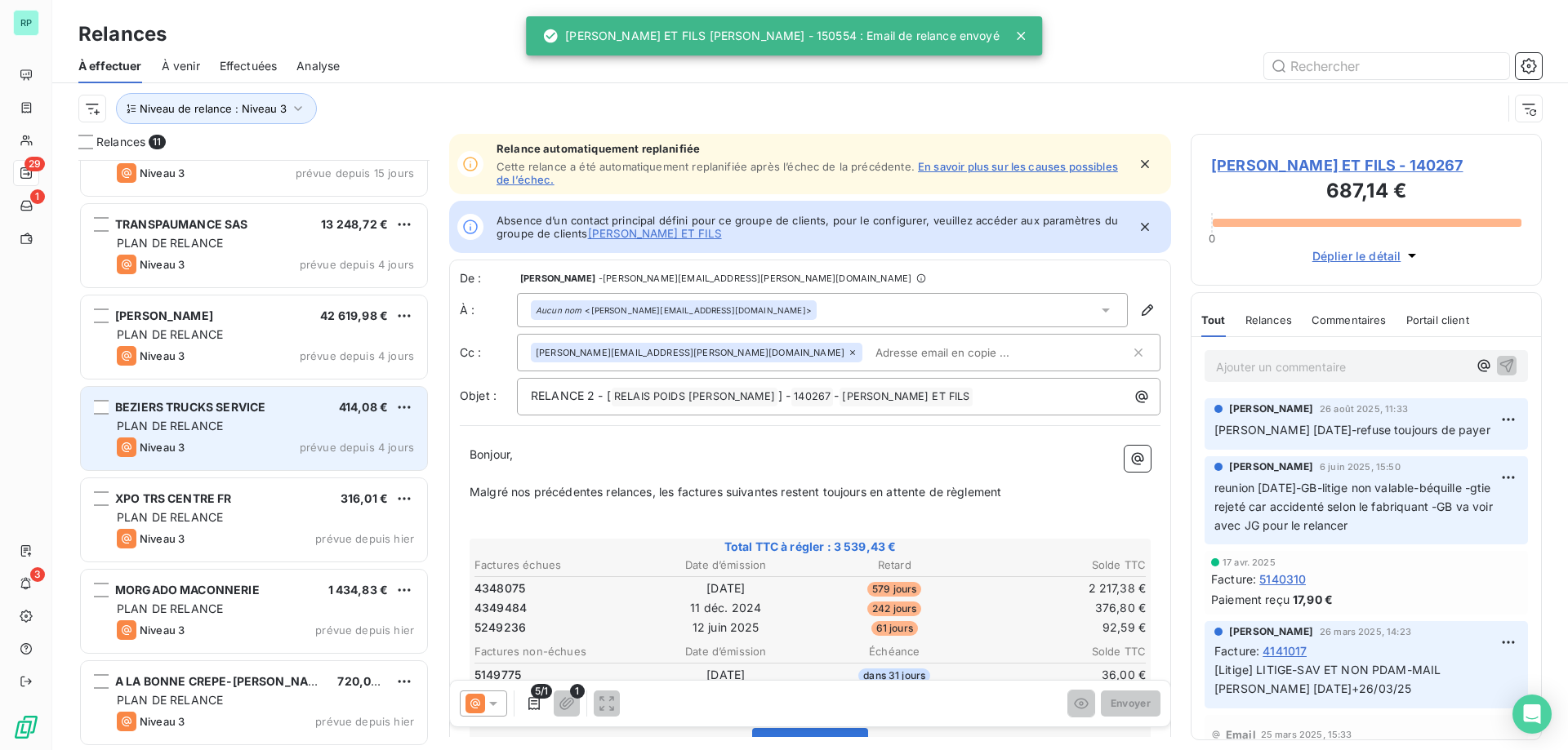
scroll to position [415, 0]
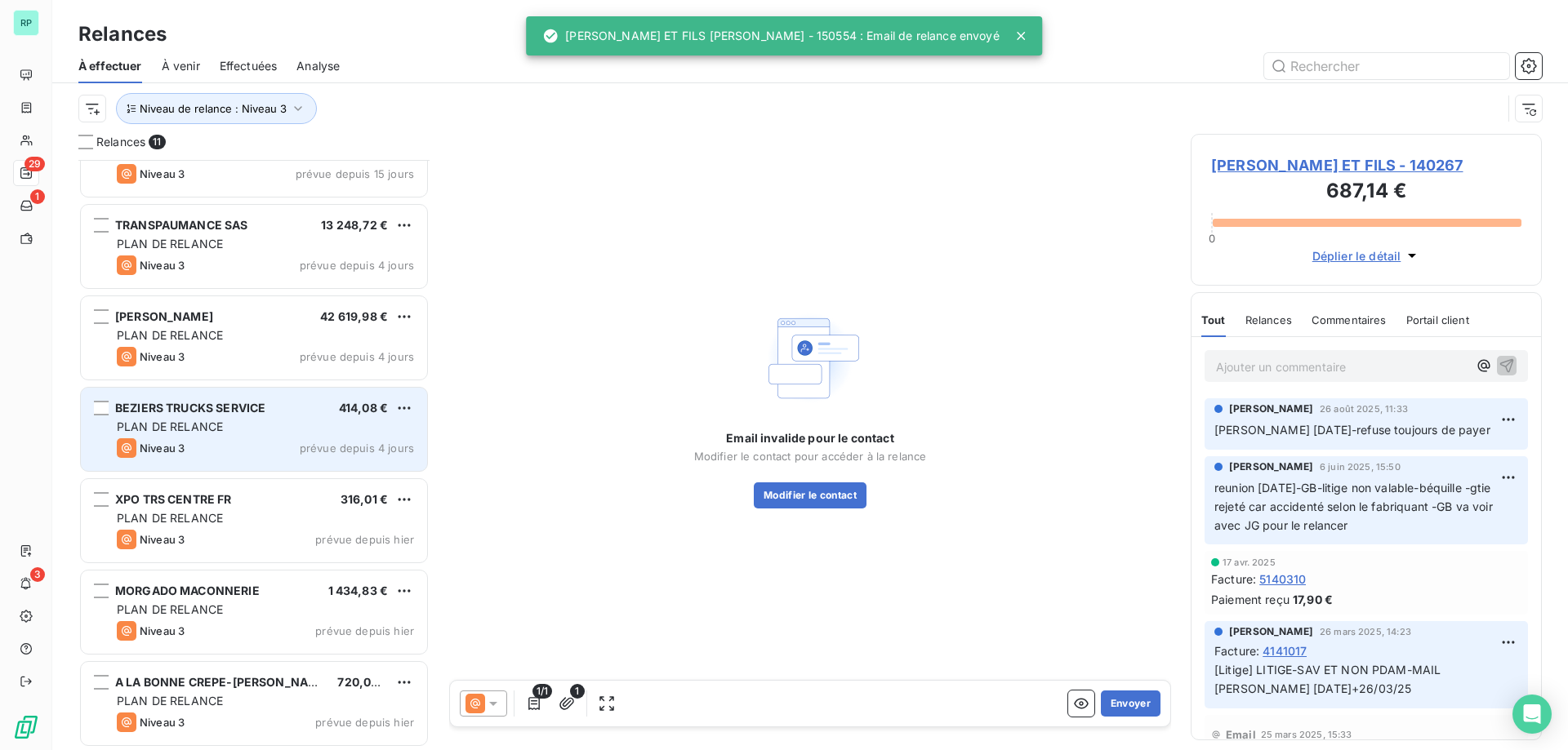
click at [259, 409] on span "BEZIERS TRUCKS SERVICE" at bounding box center [190, 407] width 150 height 14
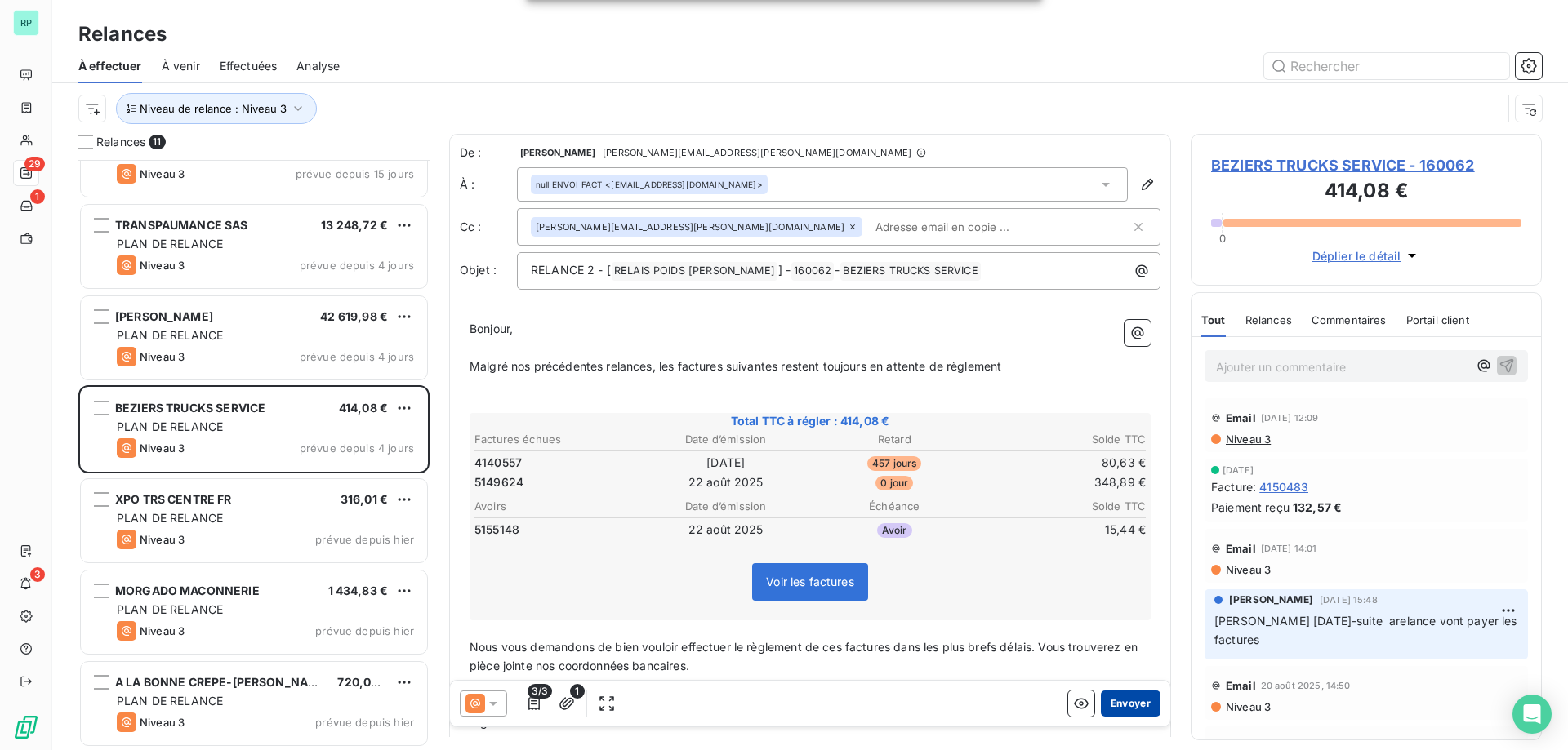
click at [1116, 696] on button "Envoyer" at bounding box center [1130, 704] width 60 height 26
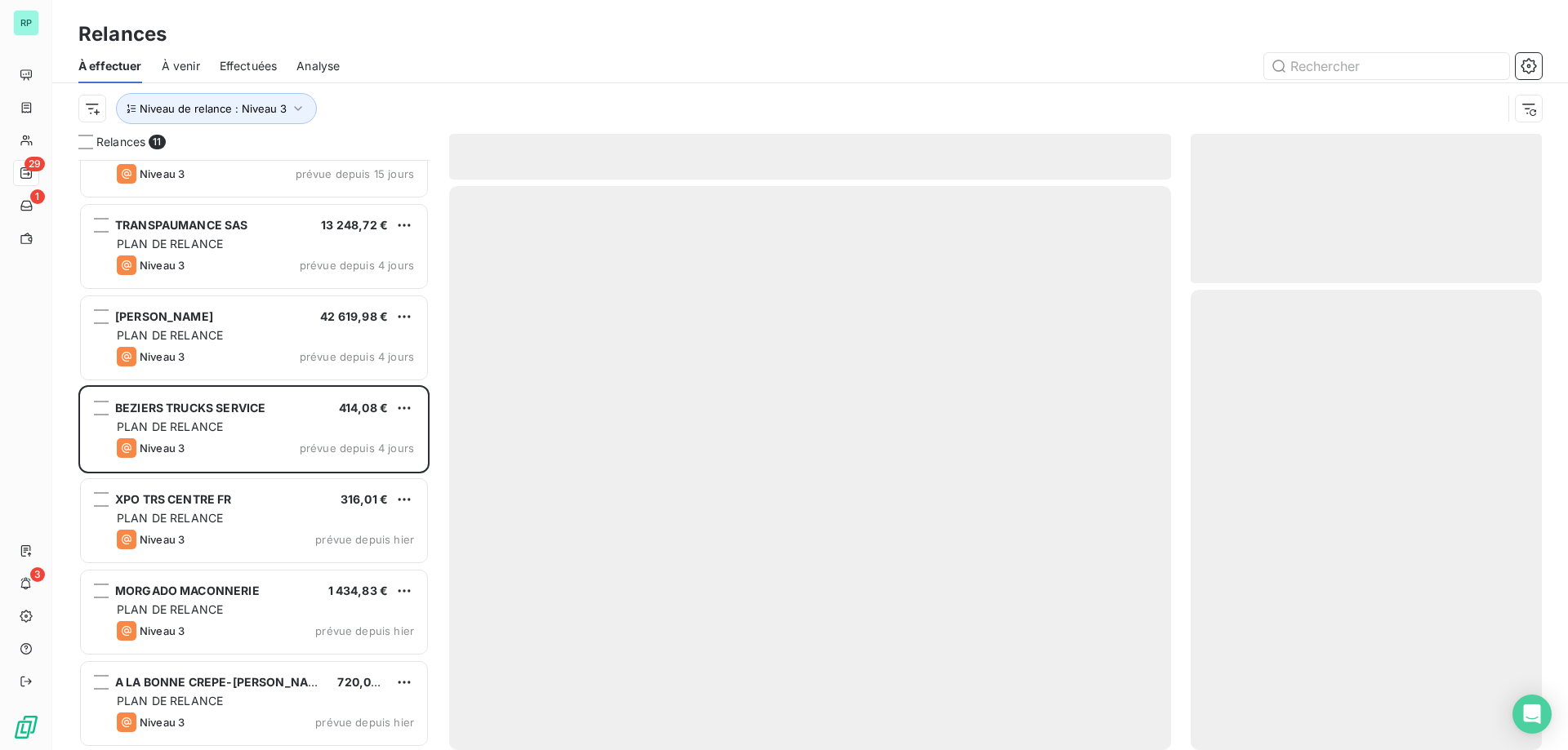
scroll to position [324, 0]
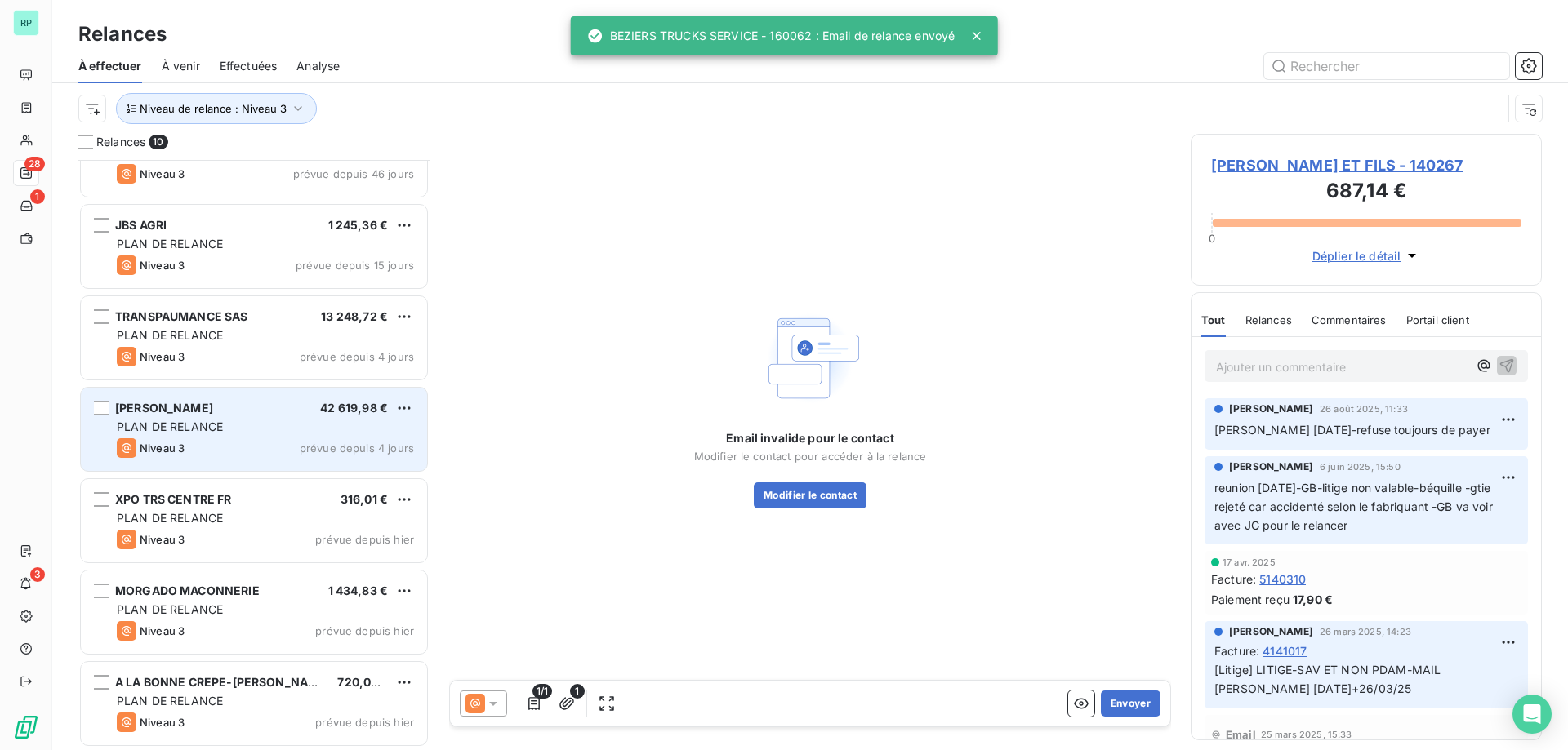
click at [282, 408] on div "ROY AGRI 42 619,98 €" at bounding box center [265, 408] width 297 height 15
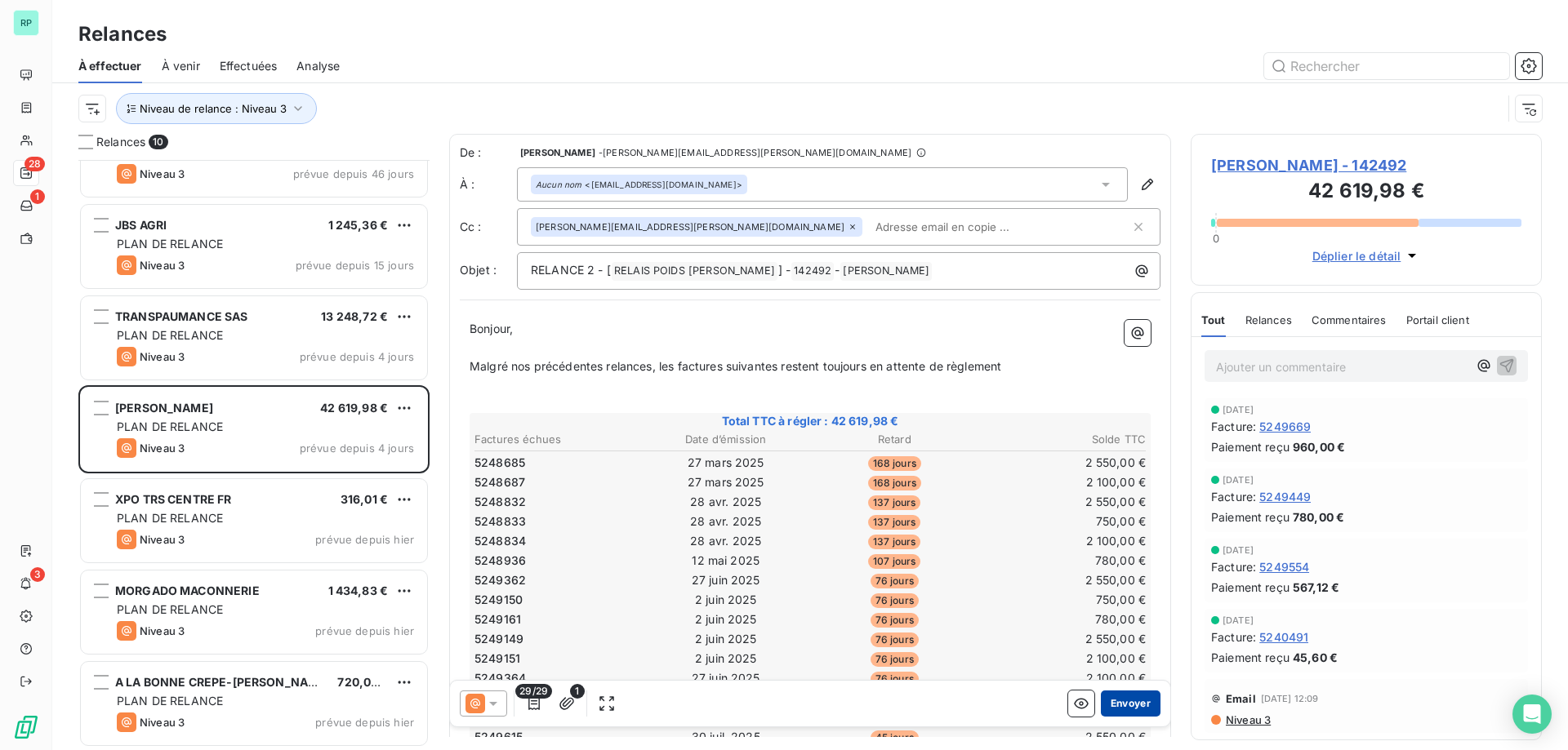
click at [1114, 700] on button "Envoyer" at bounding box center [1130, 704] width 60 height 26
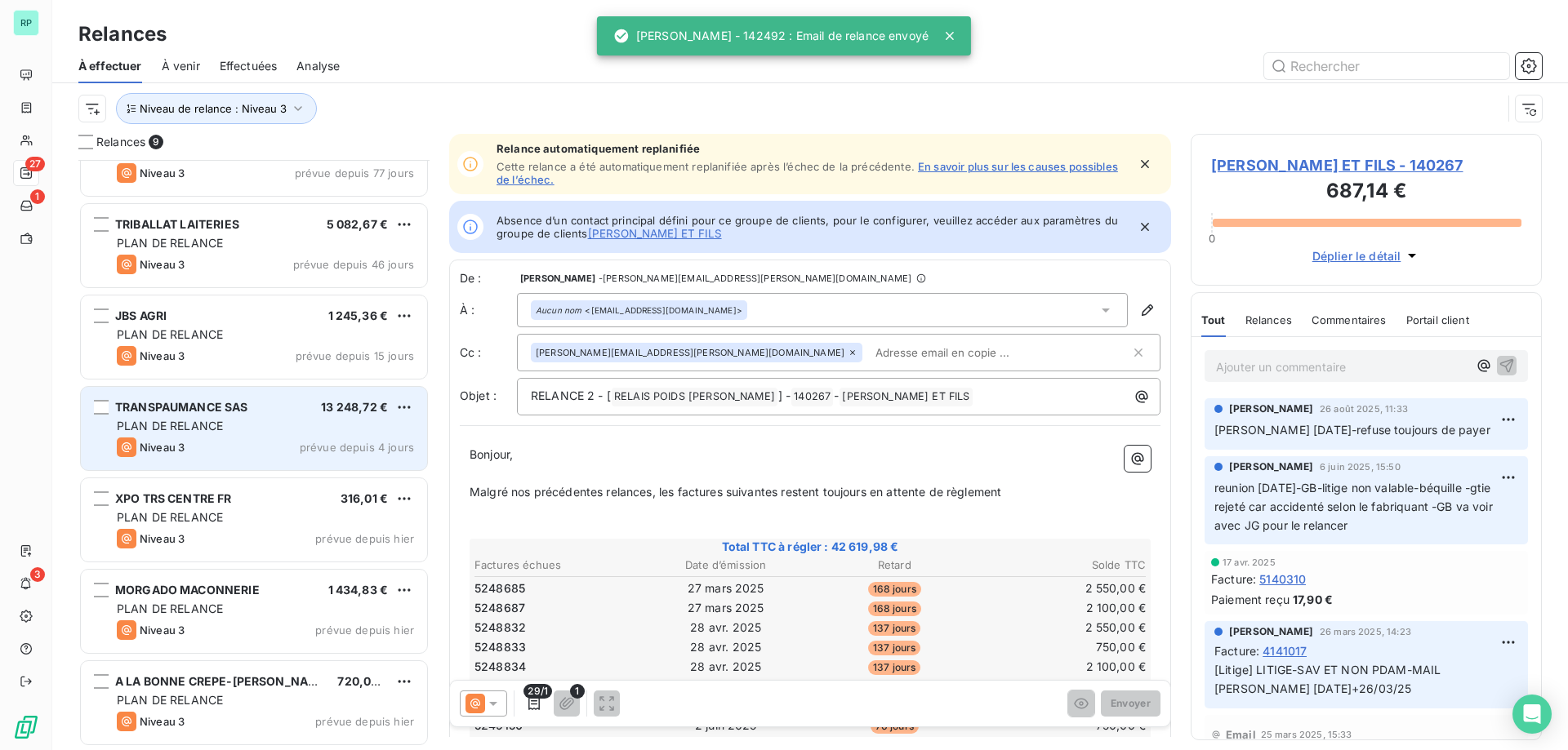
scroll to position [233, 0]
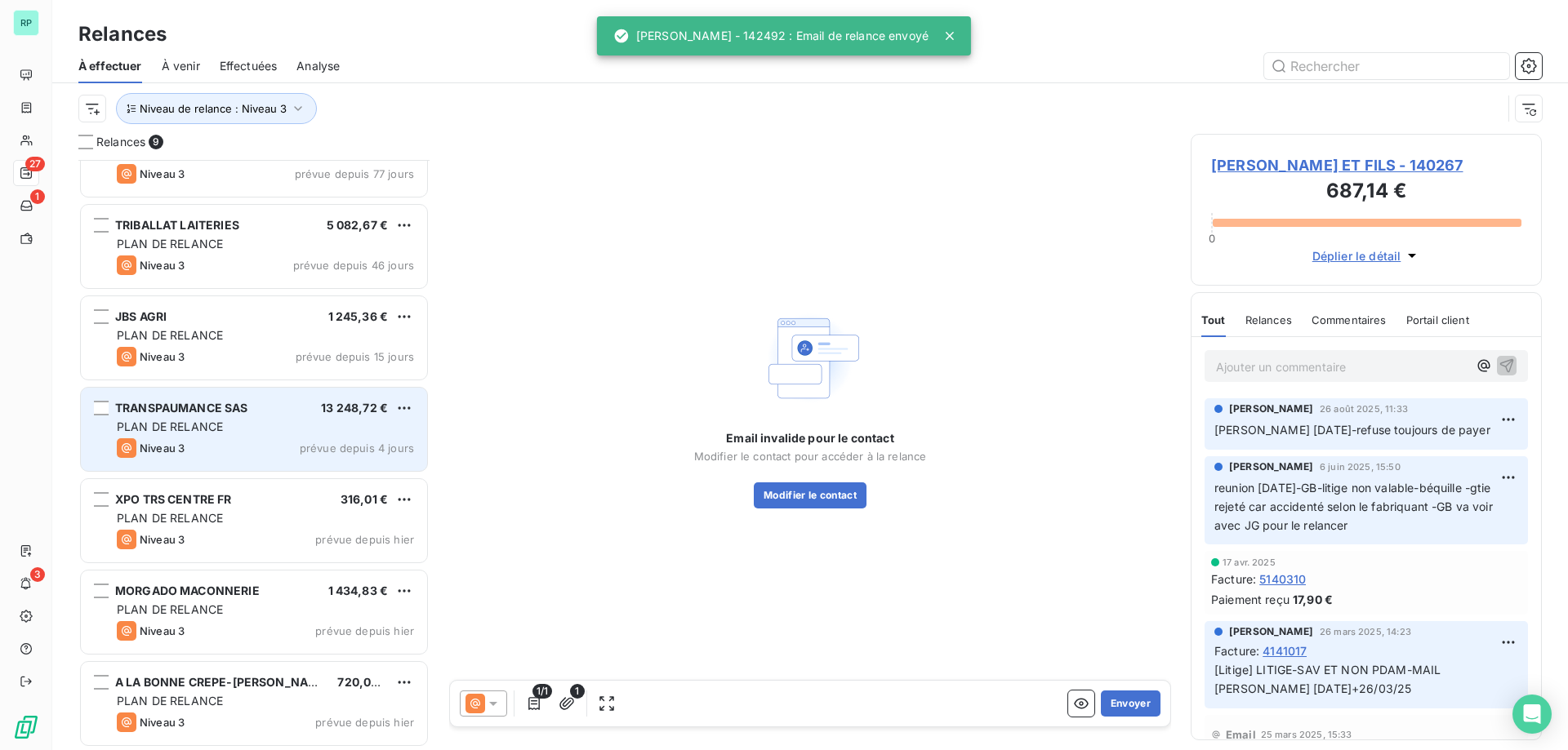
click at [207, 420] on span "PLAN DE RELANCE" at bounding box center [169, 426] width 106 height 14
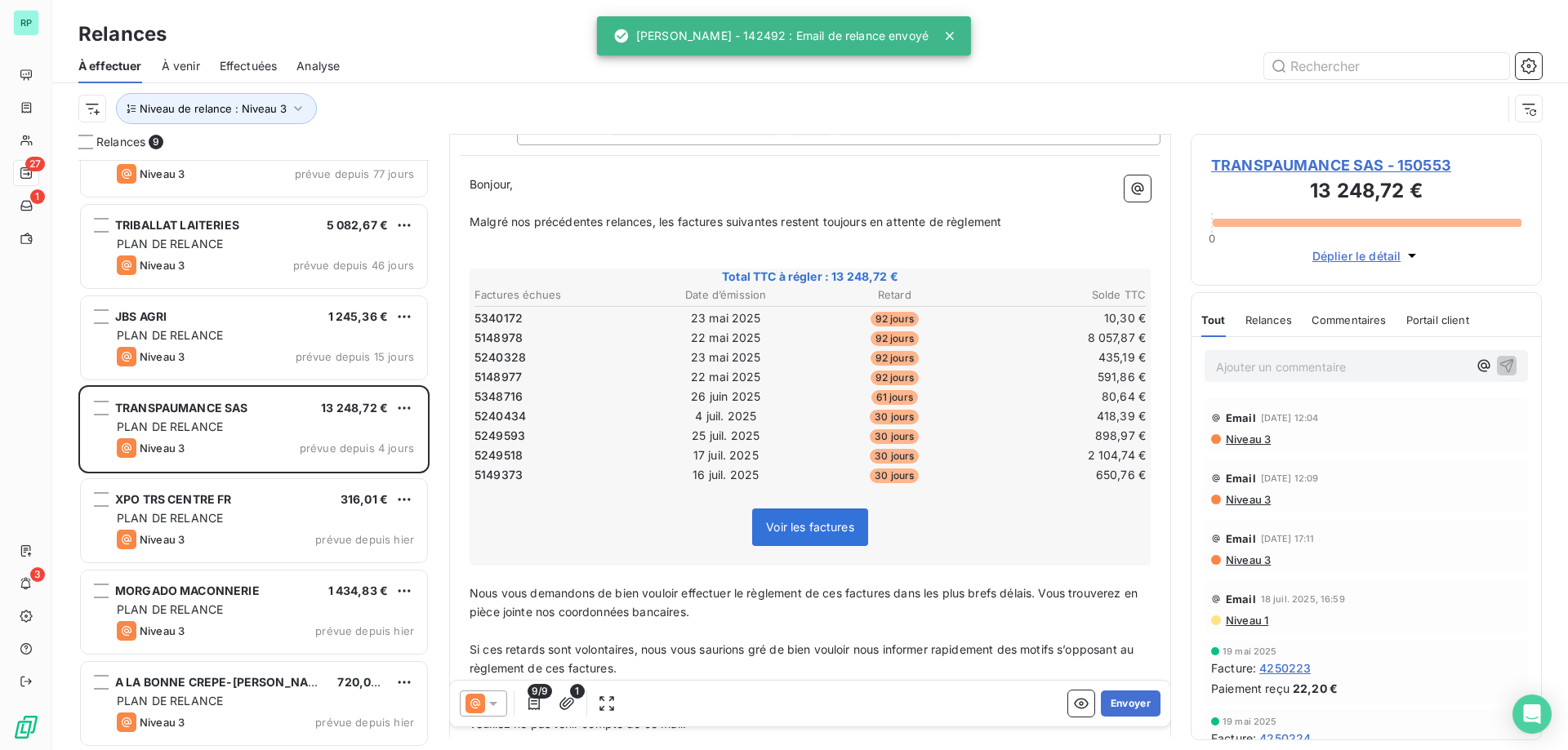
scroll to position [327, 0]
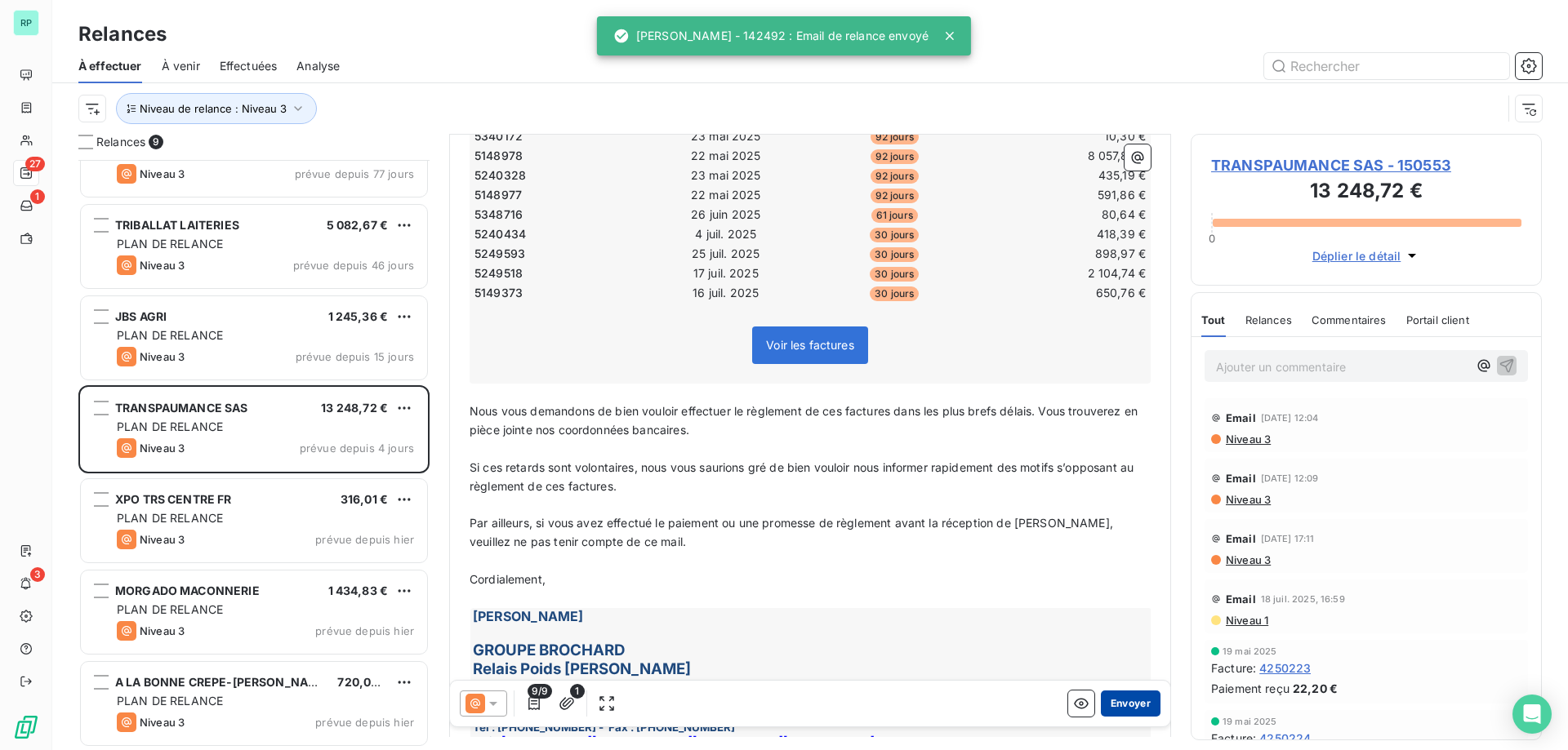
click at [1112, 697] on button "Envoyer" at bounding box center [1130, 704] width 60 height 26
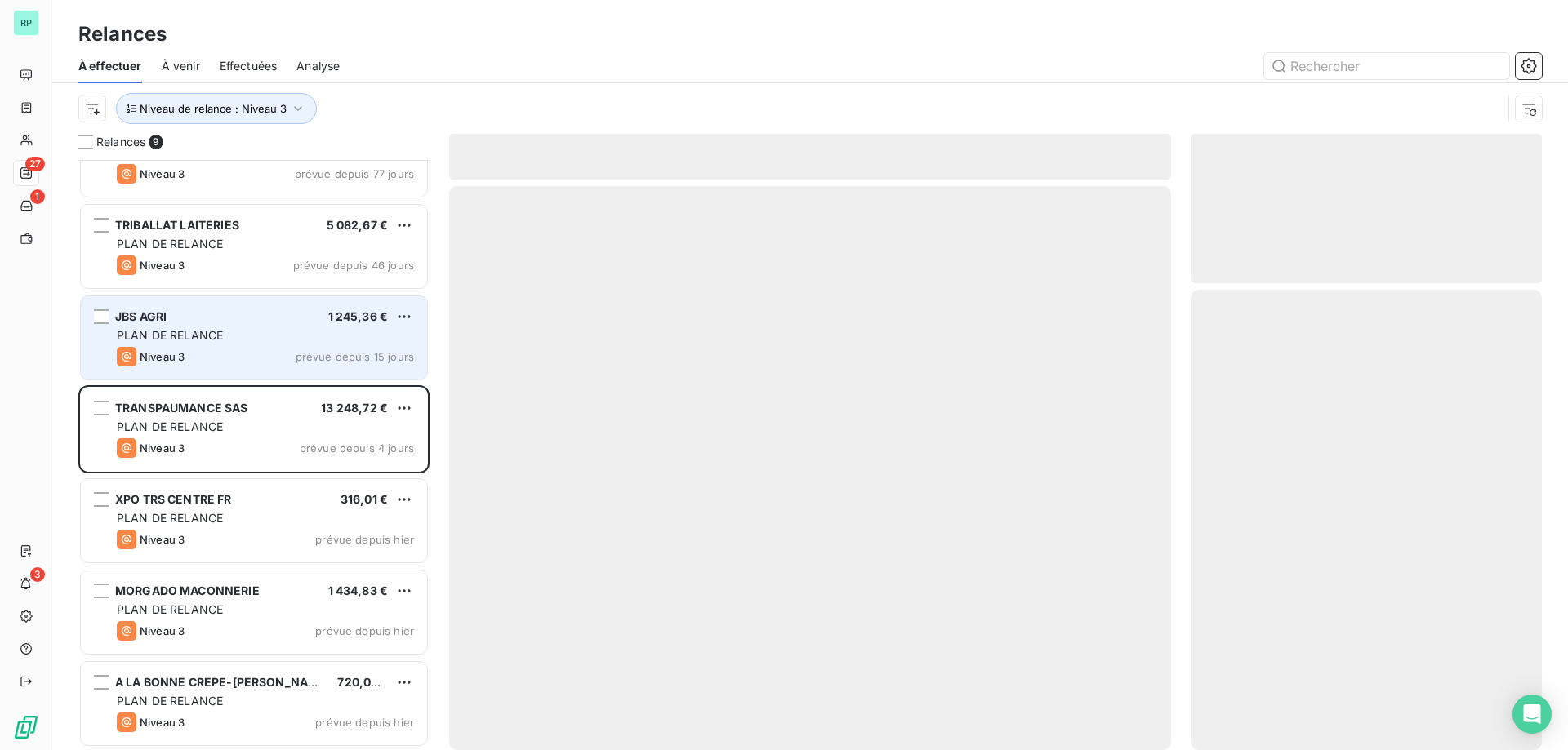
scroll to position [141, 0]
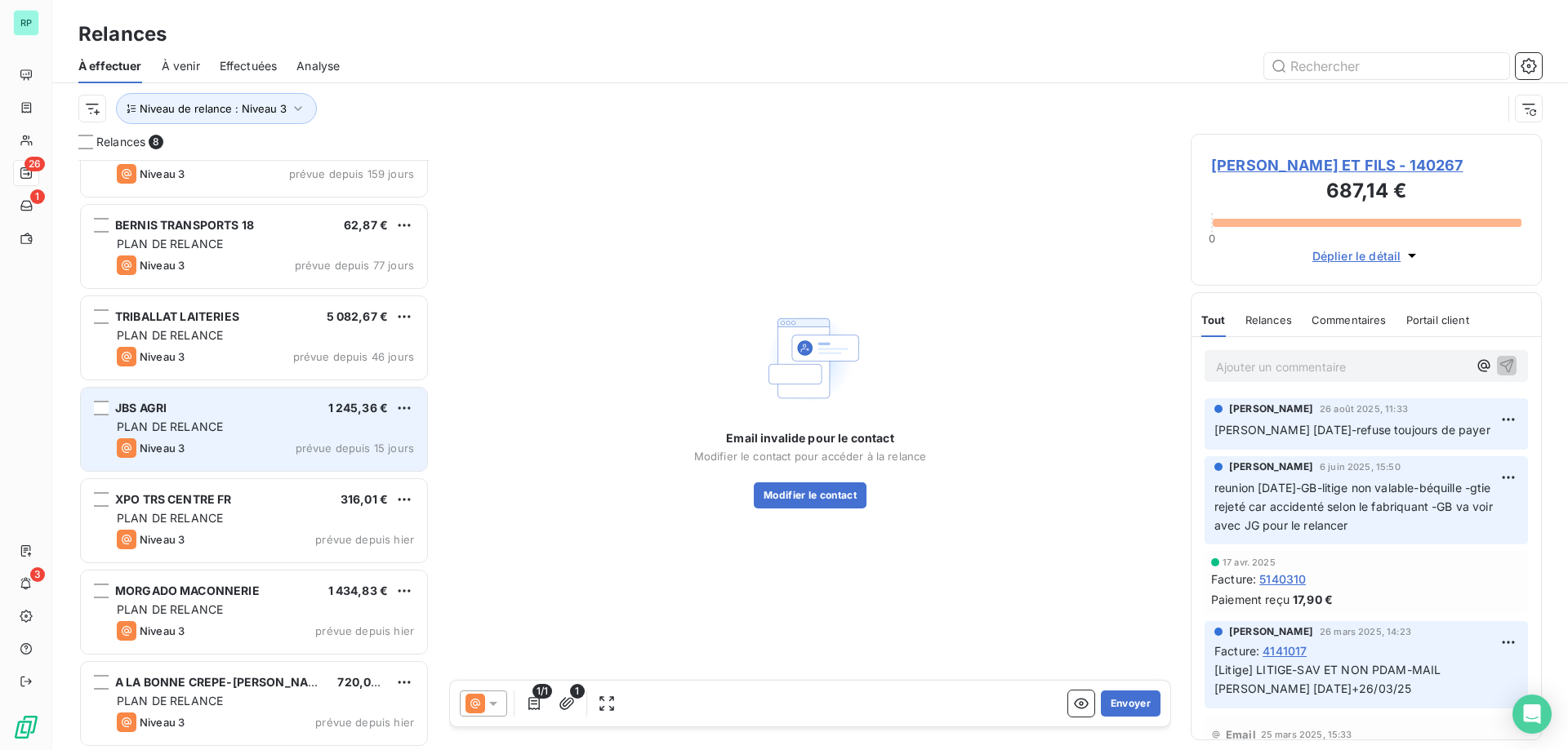
click at [264, 422] on div "PLAN DE RELANCE" at bounding box center [265, 427] width 297 height 16
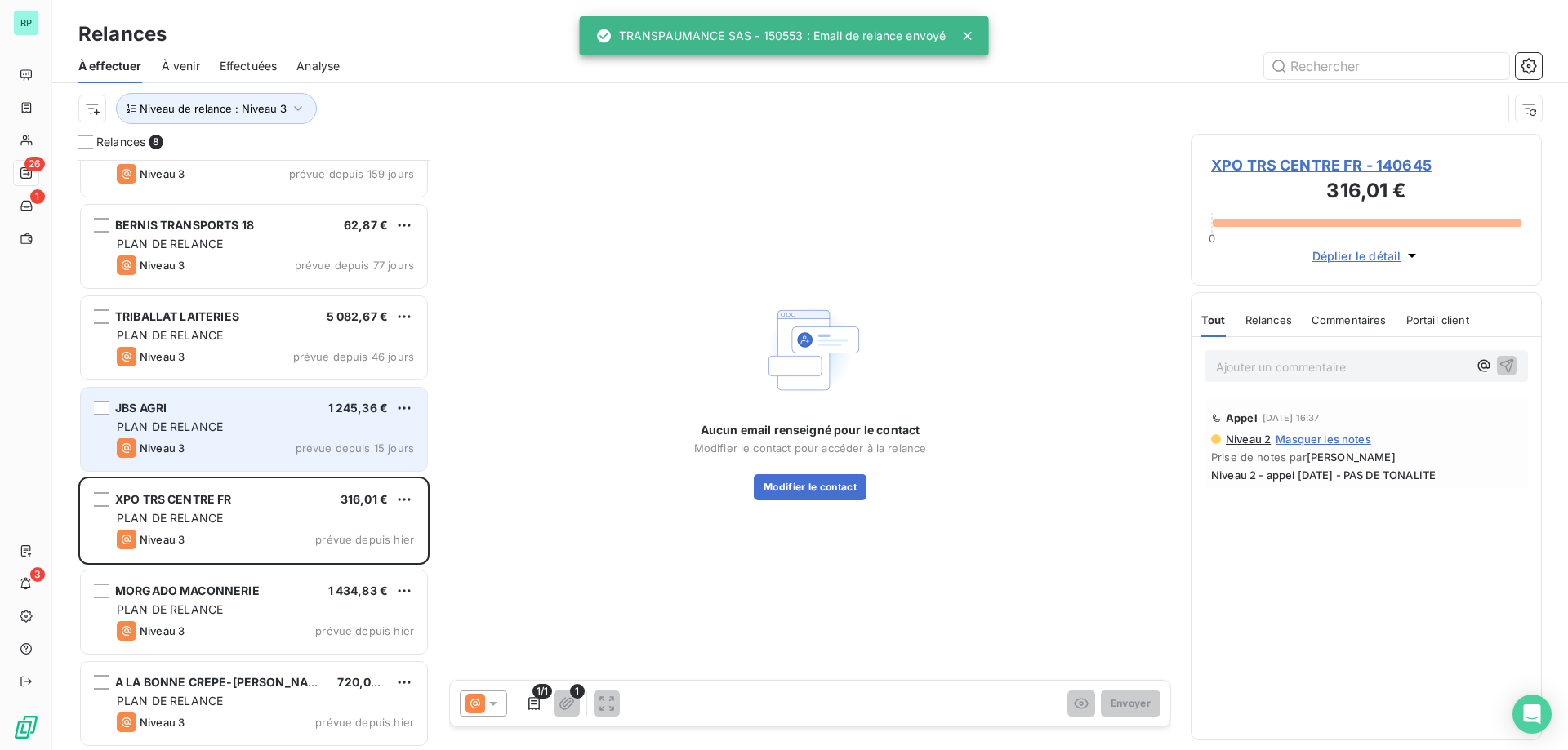
click at [305, 427] on div "PLAN DE RELANCE" at bounding box center [265, 427] width 297 height 16
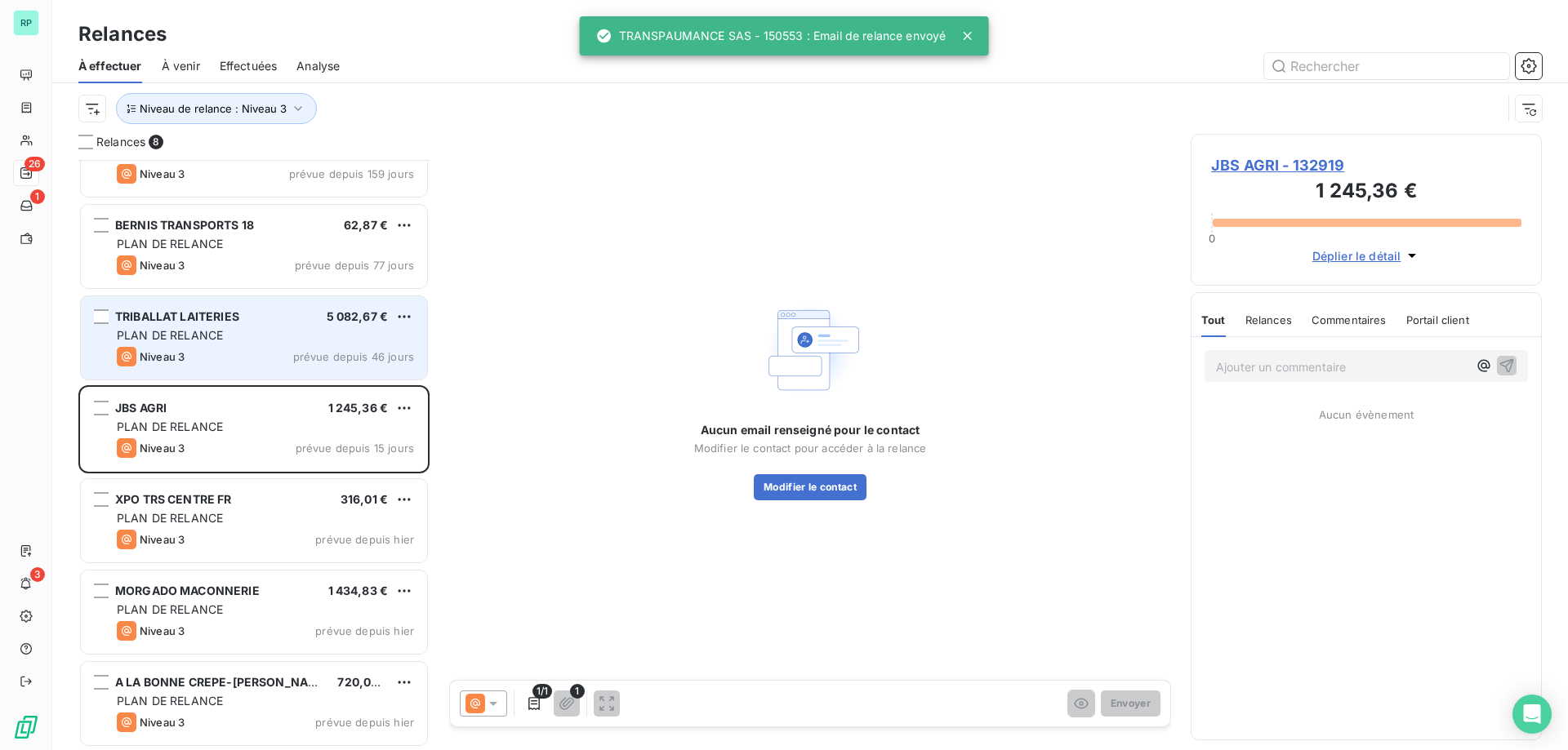
click at [288, 356] on div "Niveau 3 prévue depuis 46 jours" at bounding box center [265, 357] width 297 height 20
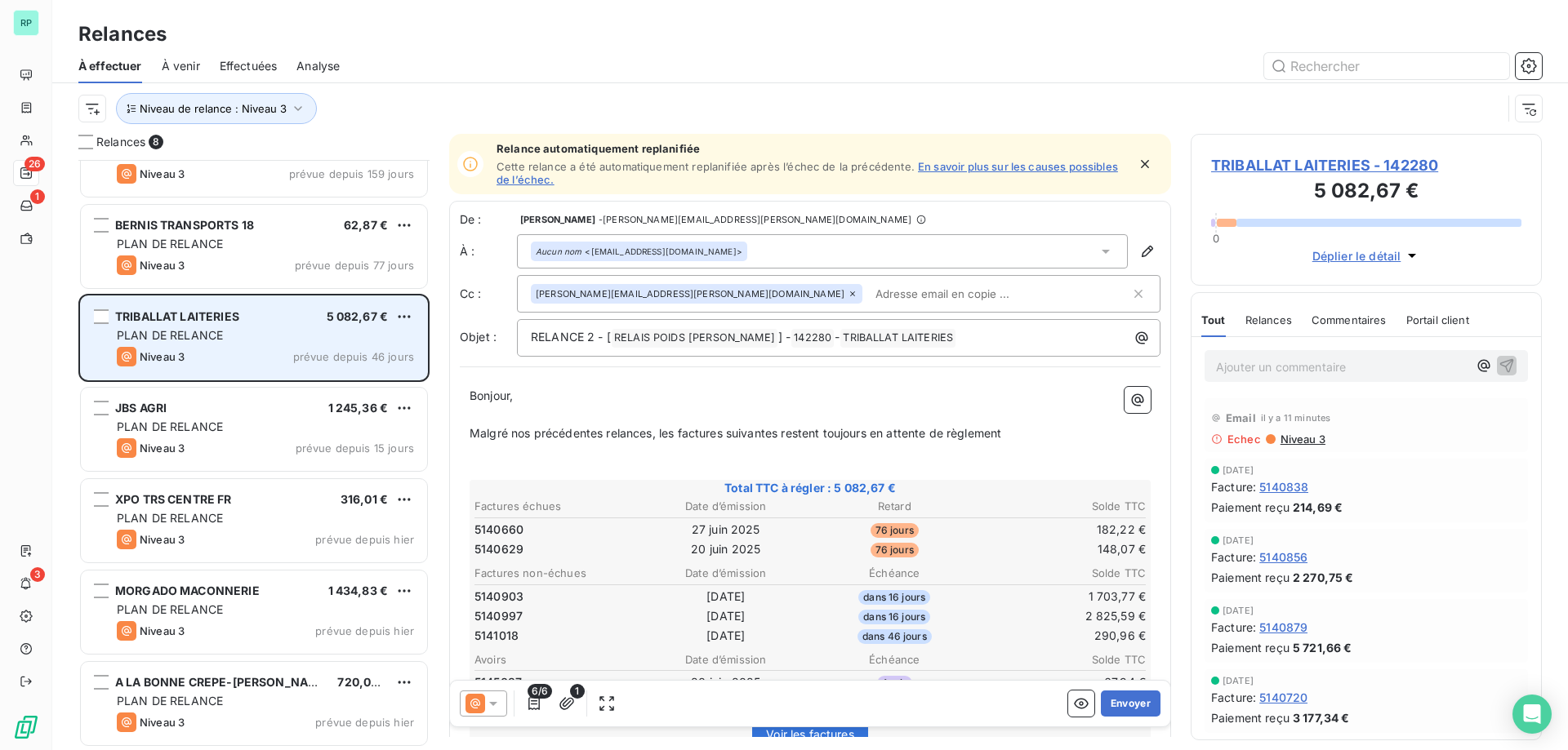
scroll to position [142, 0]
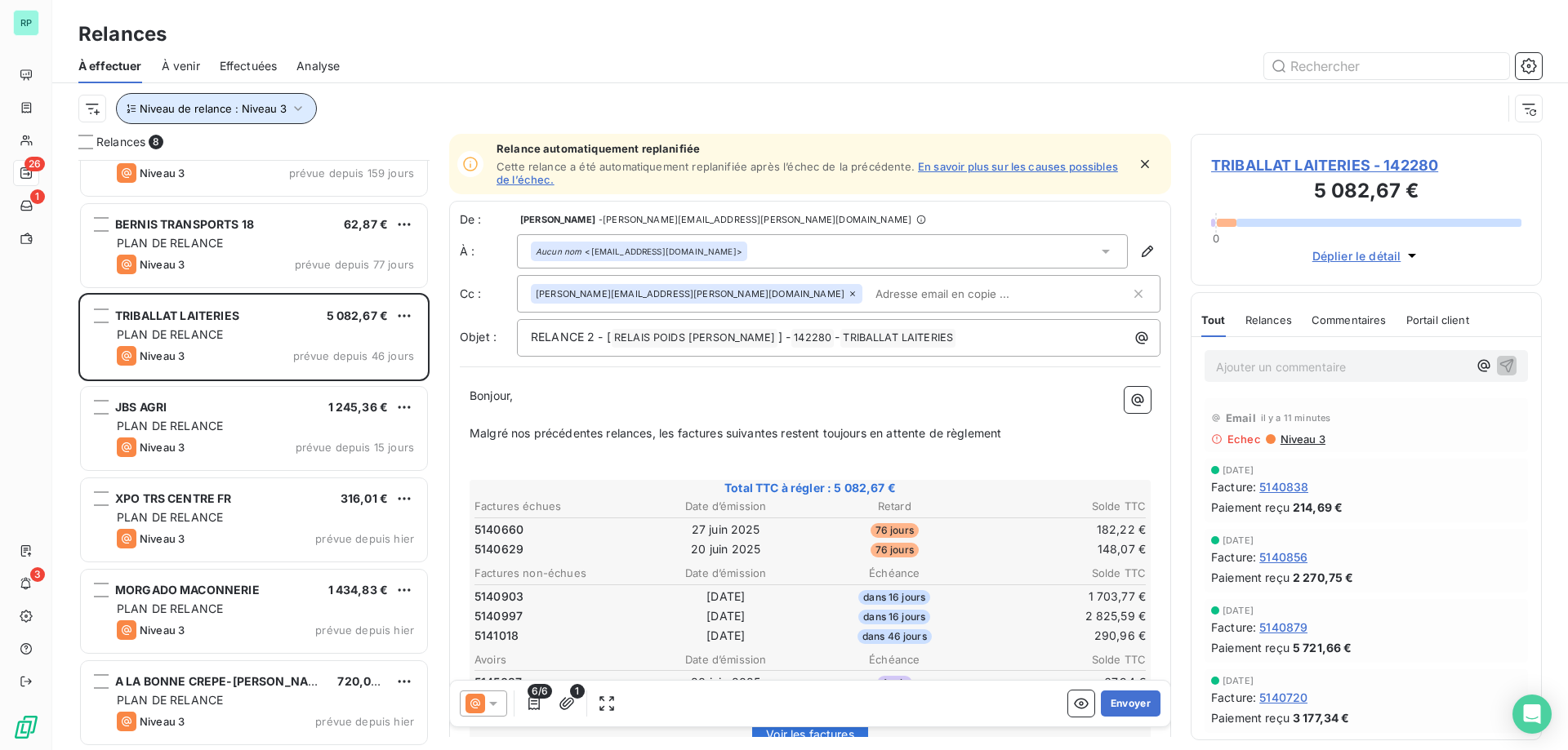
click at [295, 104] on icon "button" at bounding box center [298, 108] width 16 height 16
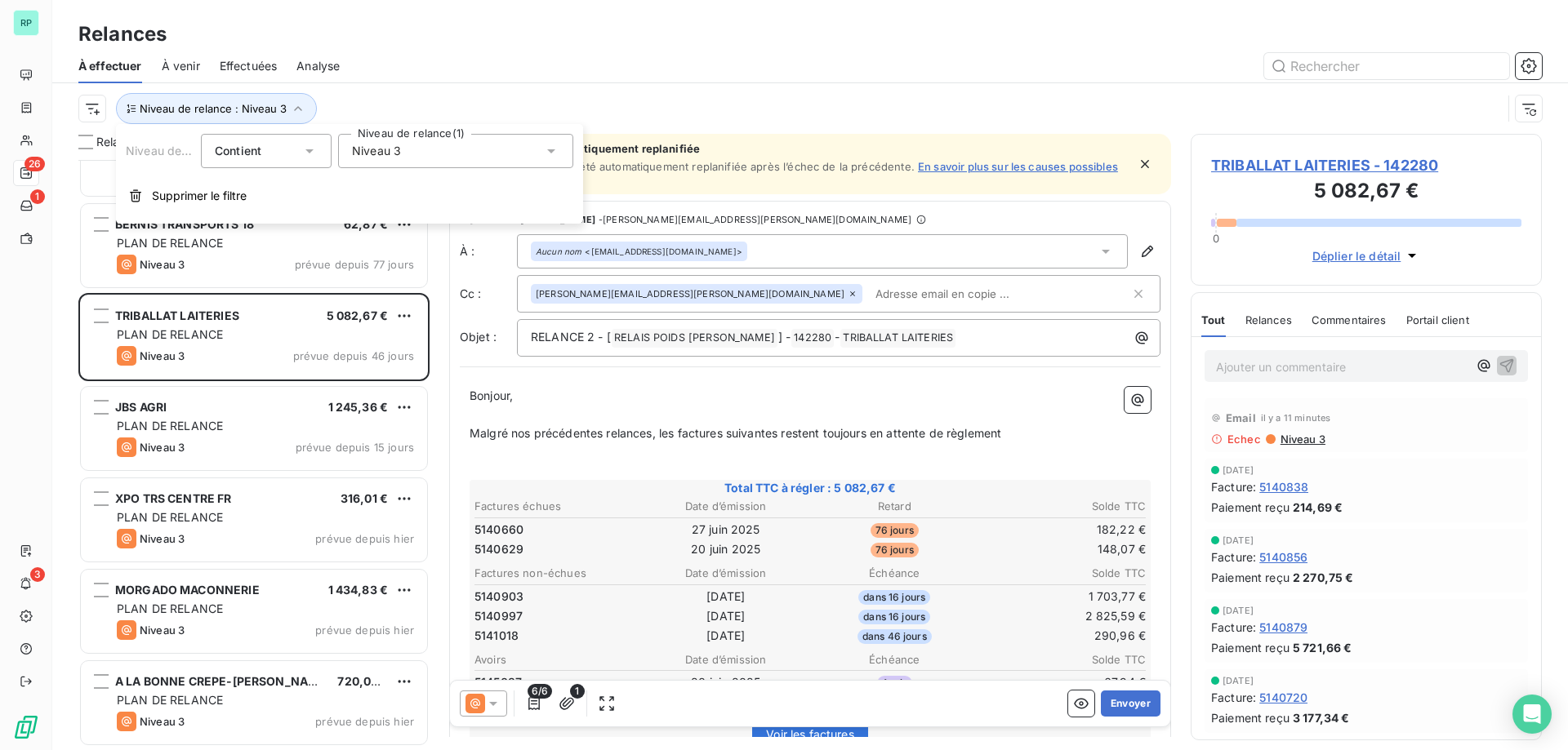
click at [428, 153] on div "Niveau 3" at bounding box center [456, 151] width 235 height 34
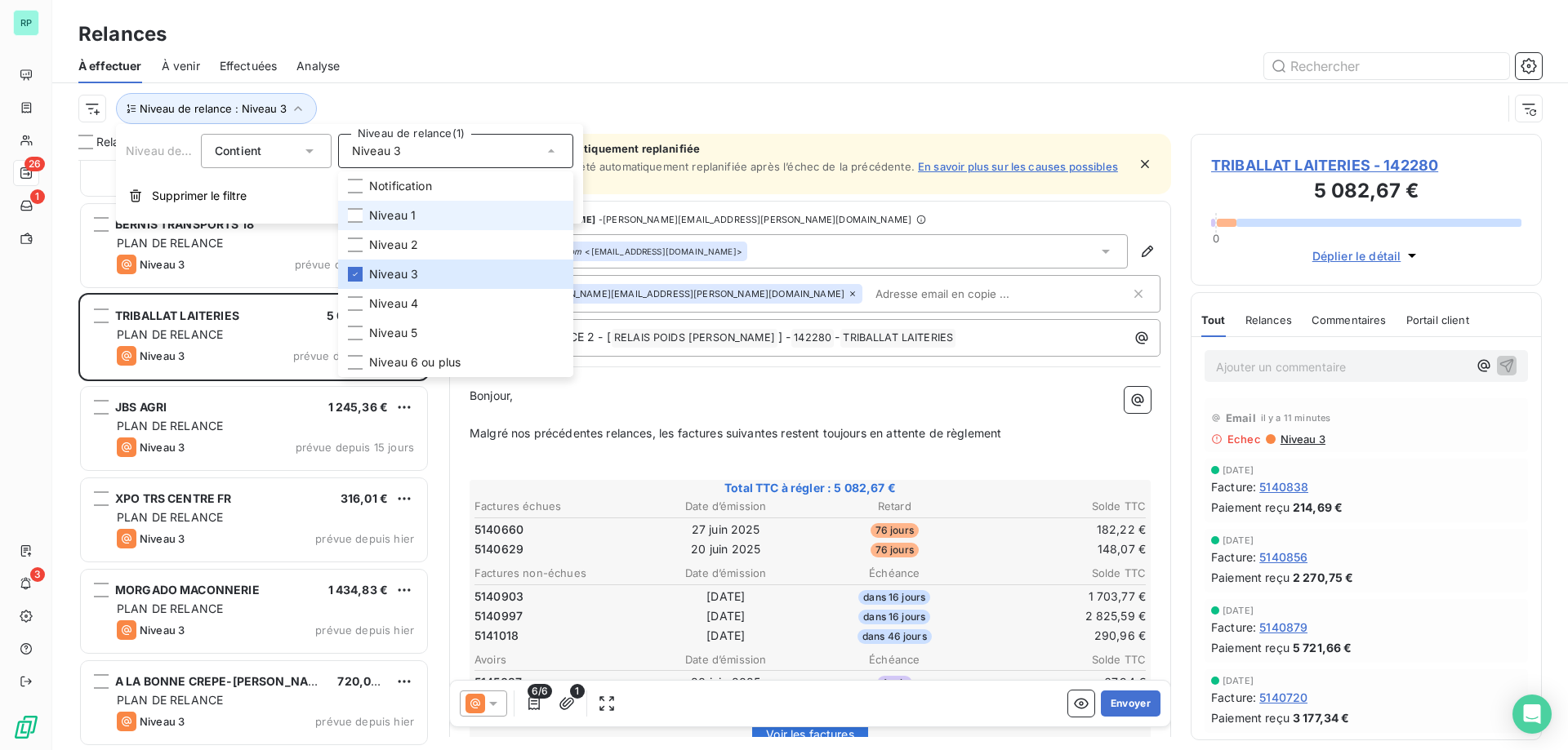
click at [358, 223] on li "Niveau 1" at bounding box center [456, 216] width 235 height 30
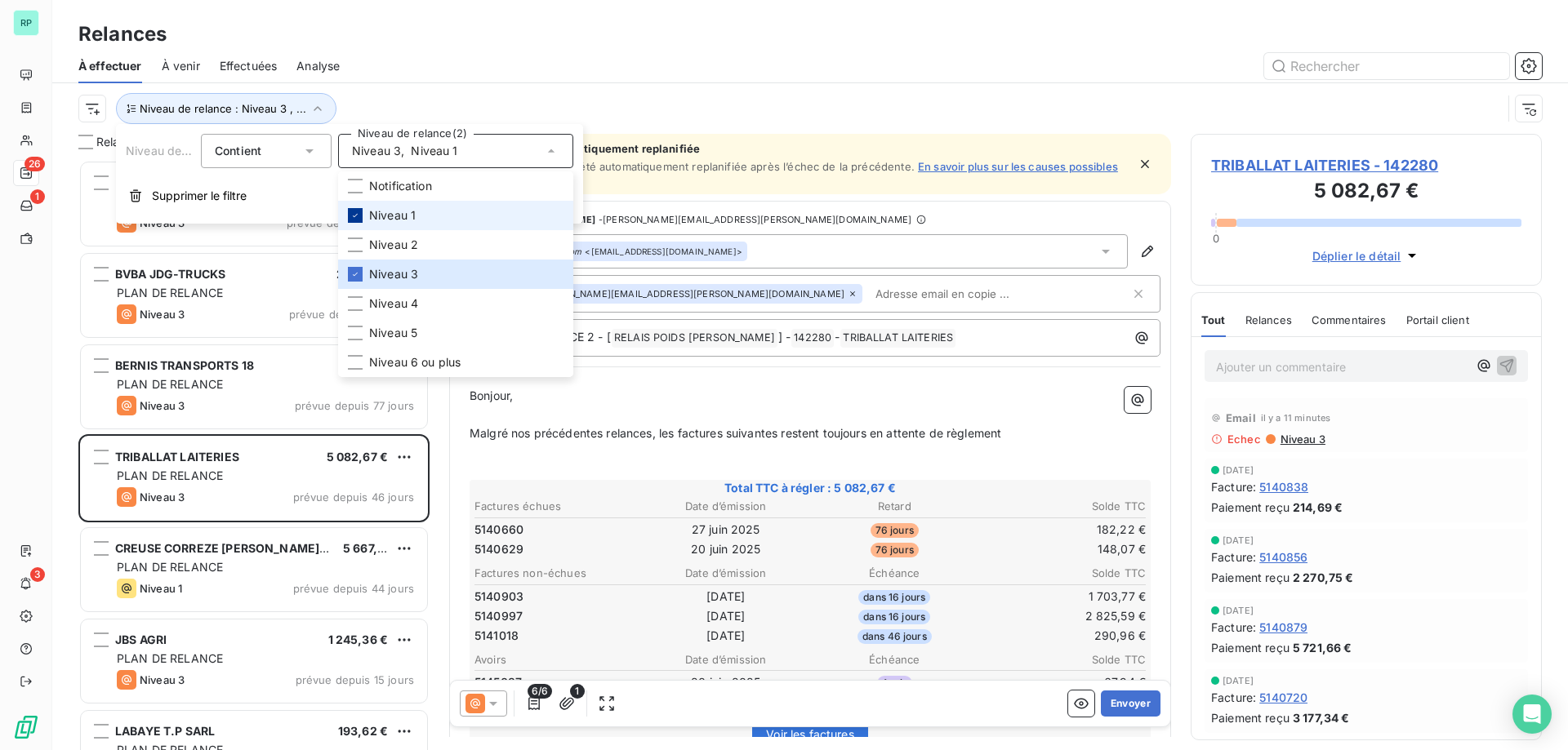
scroll to position [578, 339]
click at [570, 40] on div "Relances" at bounding box center [810, 34] width 1515 height 30
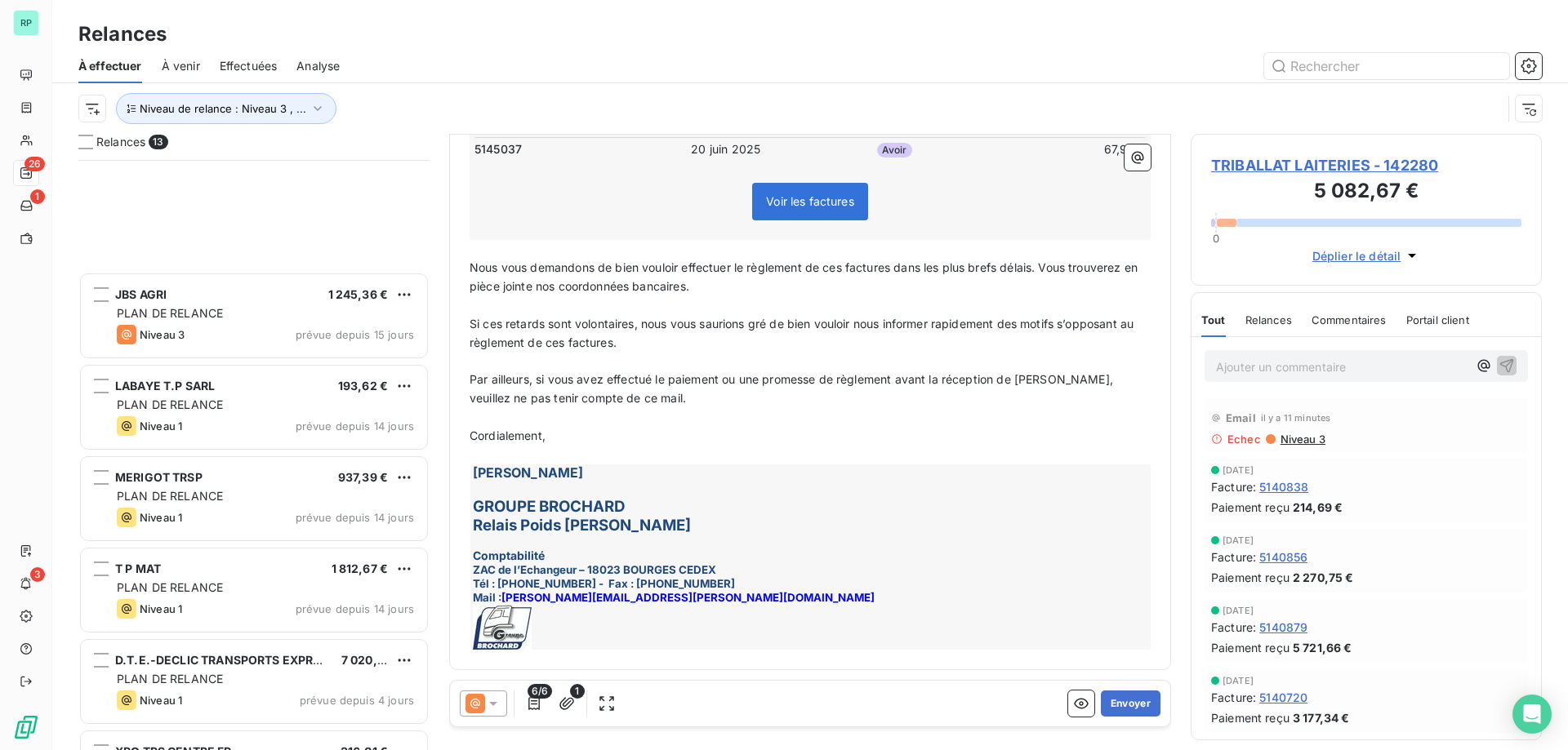
scroll to position [599, 0]
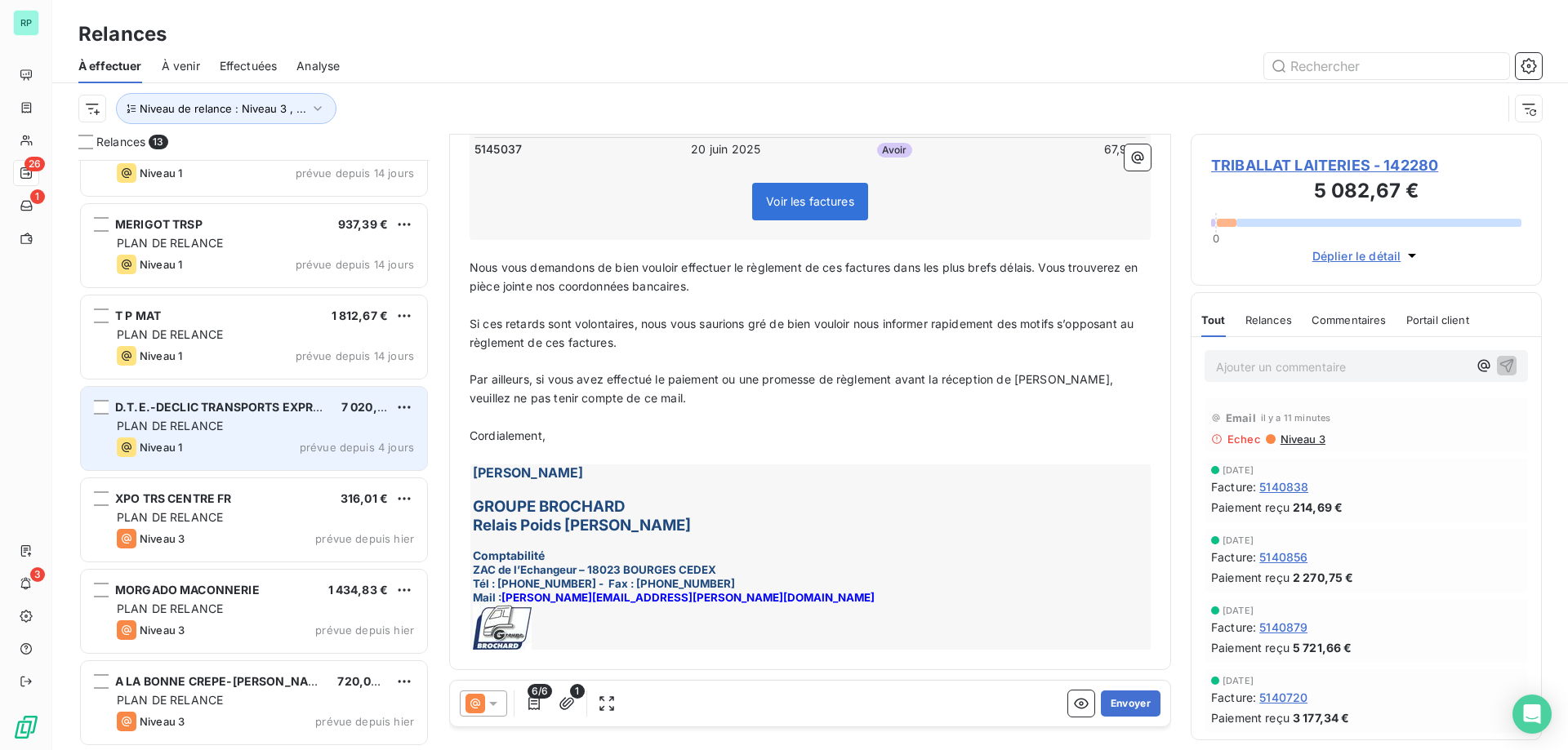
click at [252, 429] on div "PLAN DE RELANCE" at bounding box center [265, 426] width 297 height 16
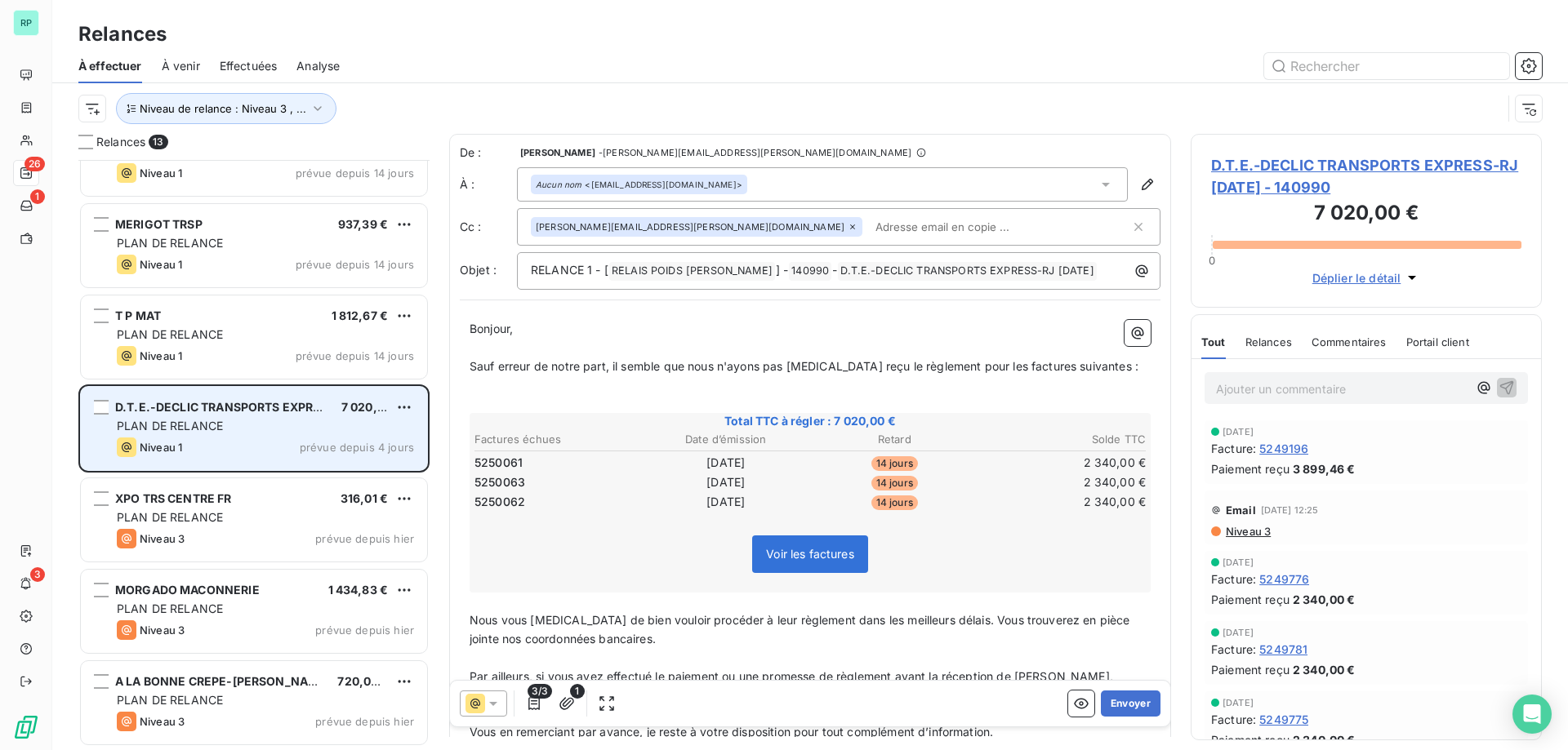
click at [252, 428] on div "PLAN DE RELANCE" at bounding box center [265, 426] width 297 height 16
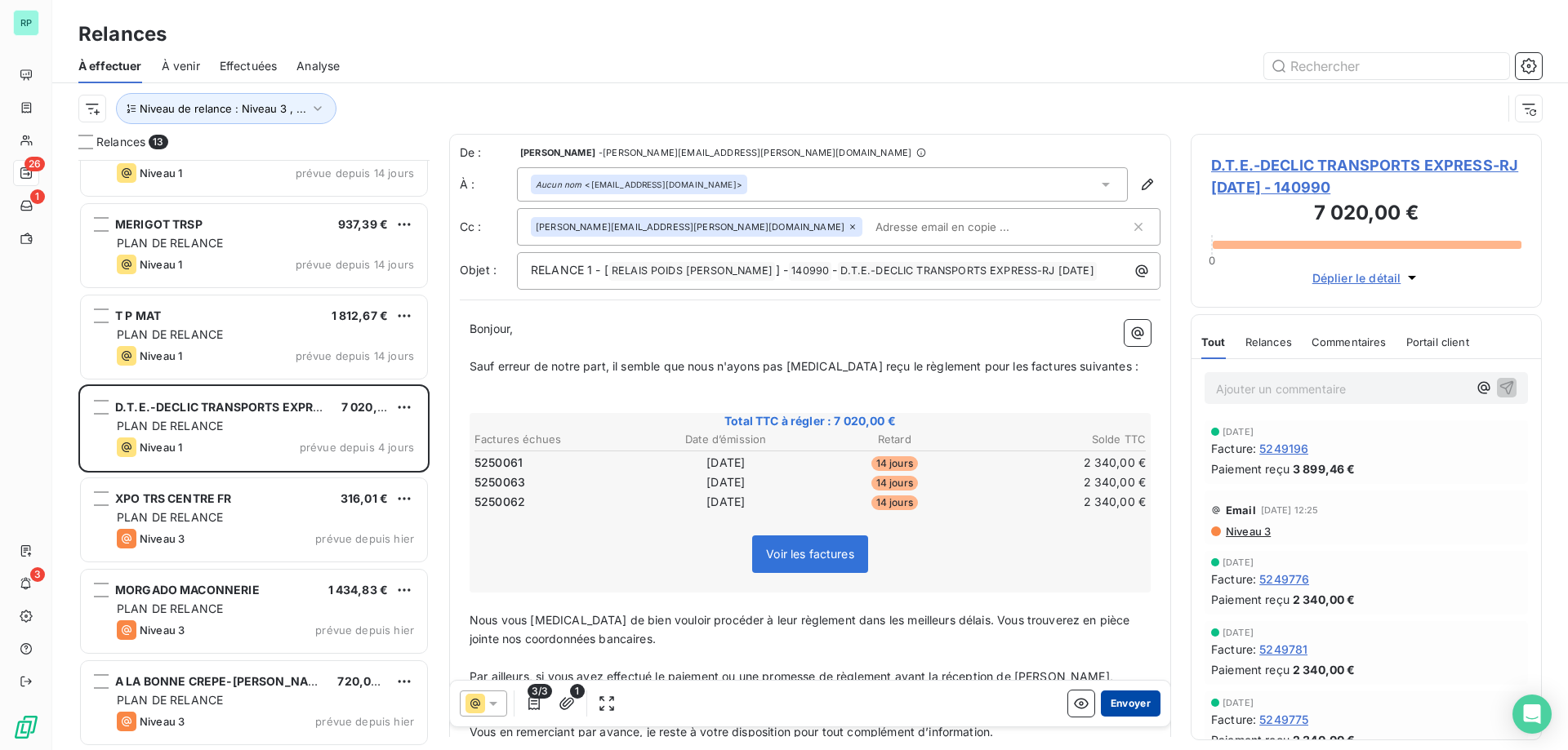
click at [1112, 706] on button "Envoyer" at bounding box center [1130, 704] width 60 height 26
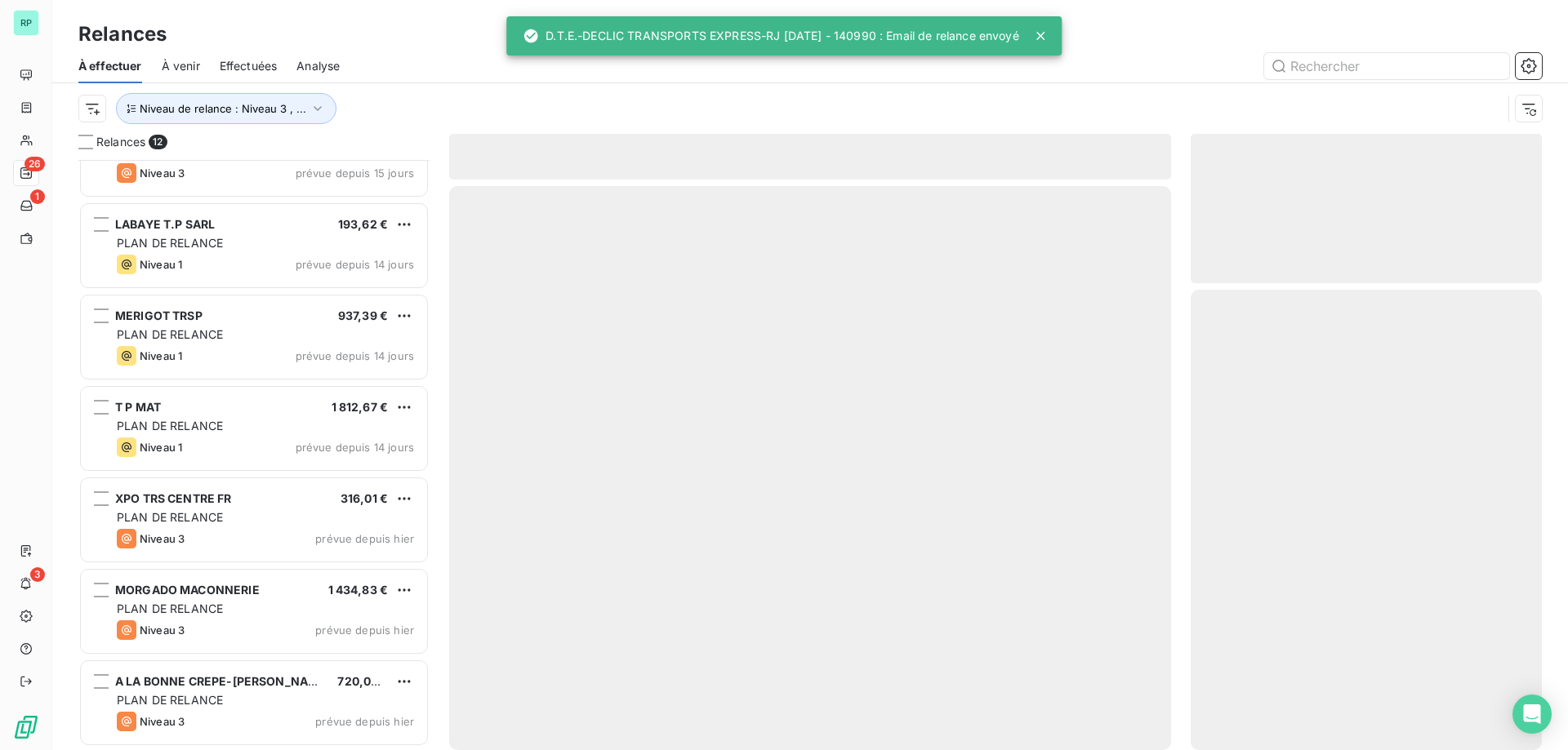
scroll to position [507, 0]
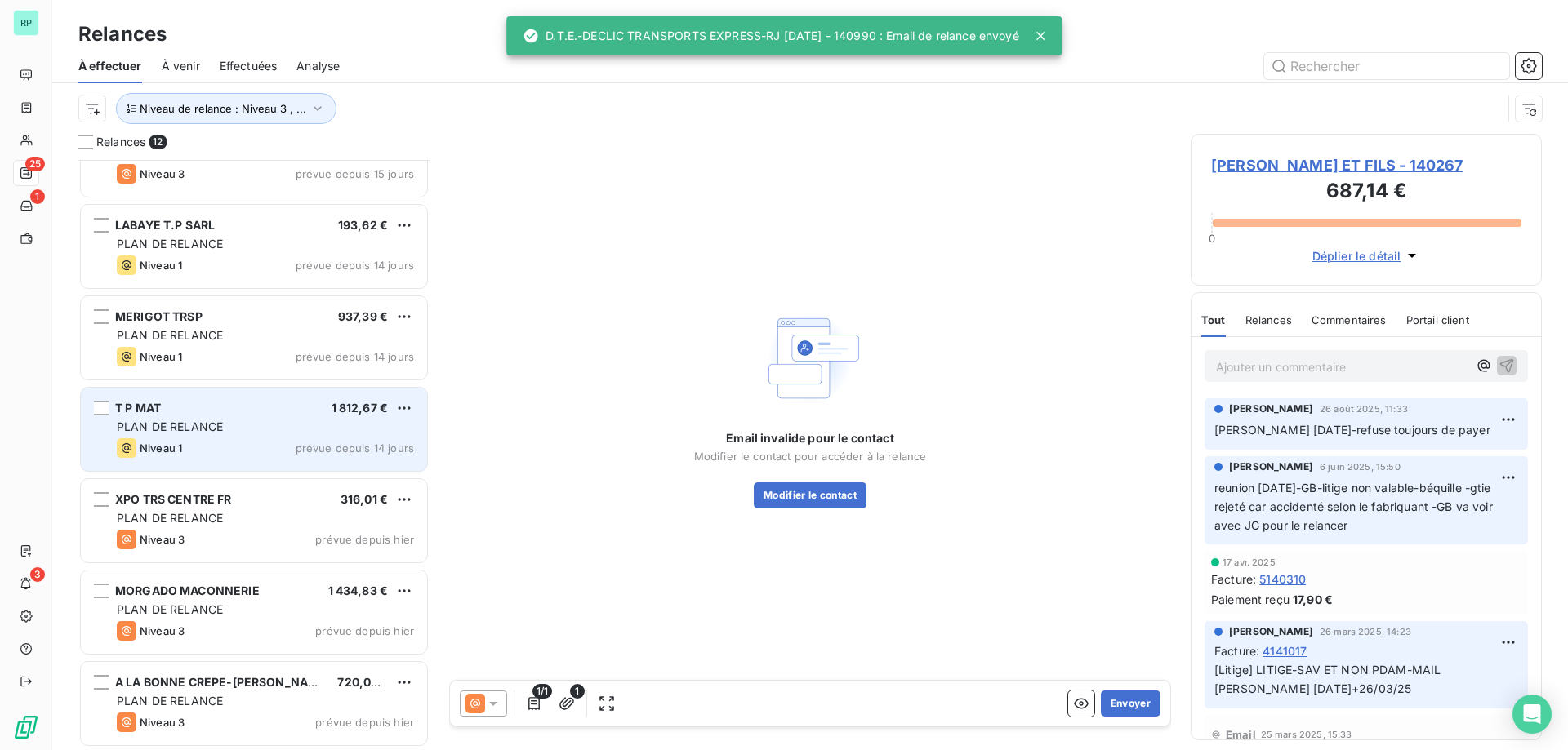
click at [273, 449] on div "Niveau 1 prévue depuis 14 jours" at bounding box center [265, 448] width 297 height 20
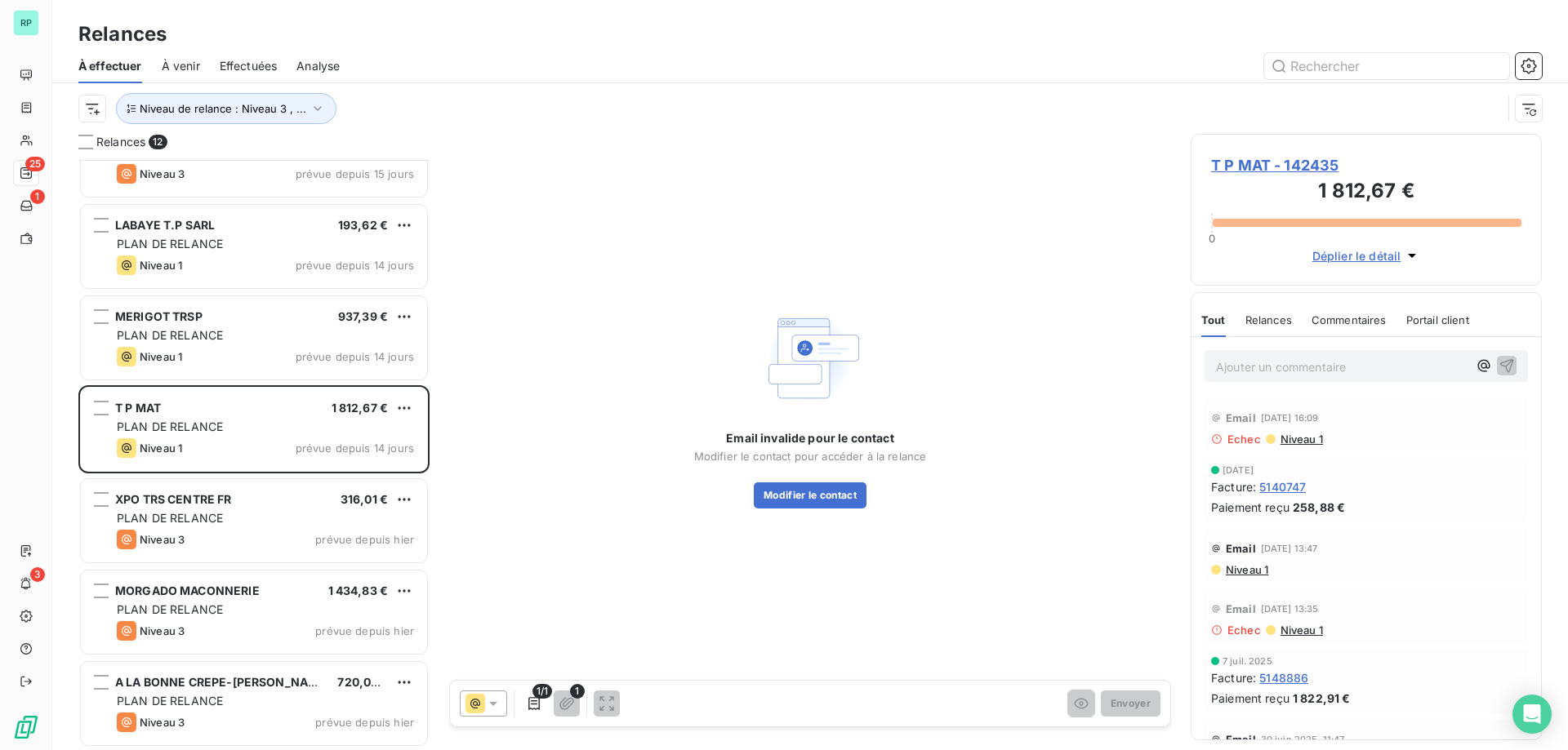
click at [1246, 572] on span "Niveau 1" at bounding box center [1246, 569] width 44 height 13
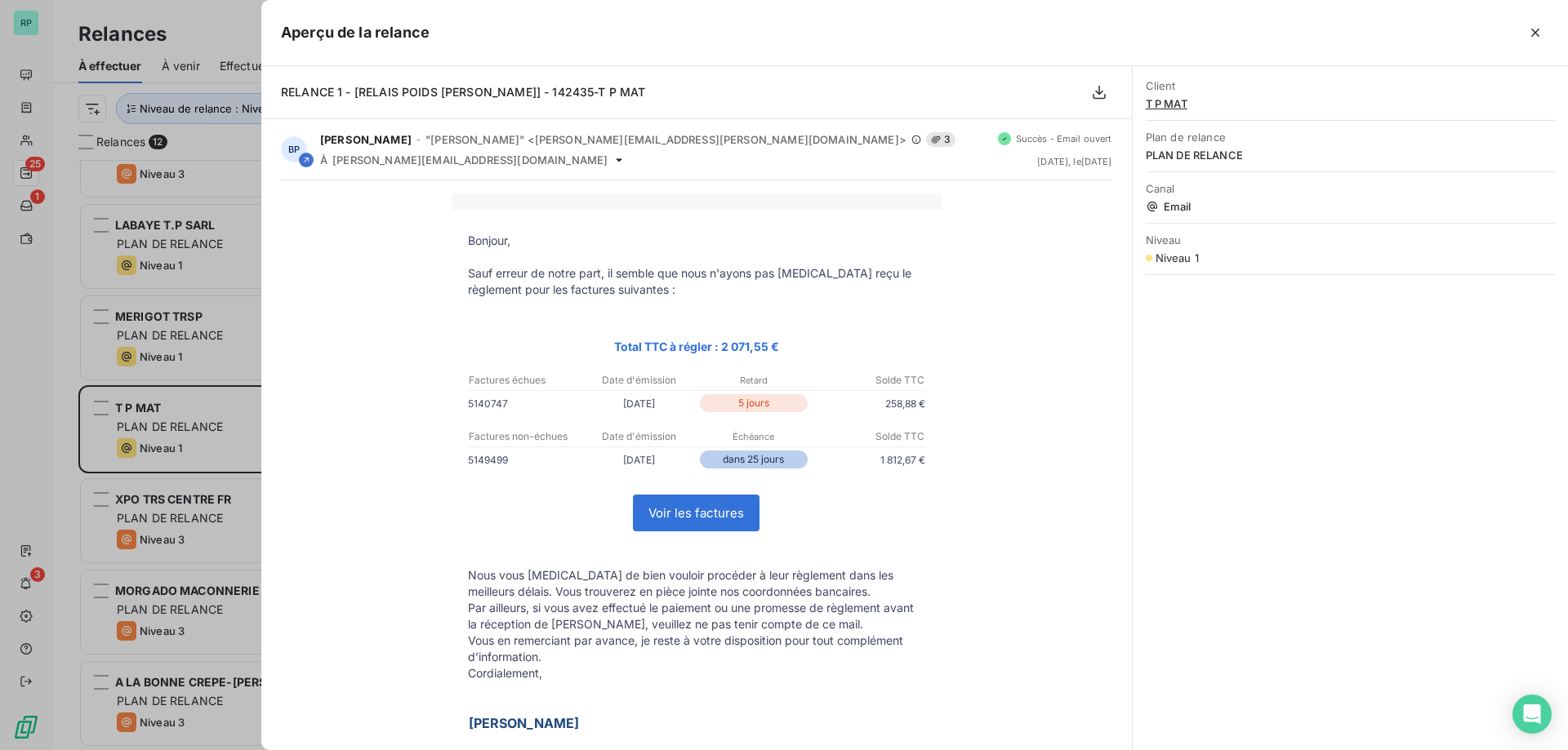
click at [160, 418] on div at bounding box center [784, 375] width 1568 height 750
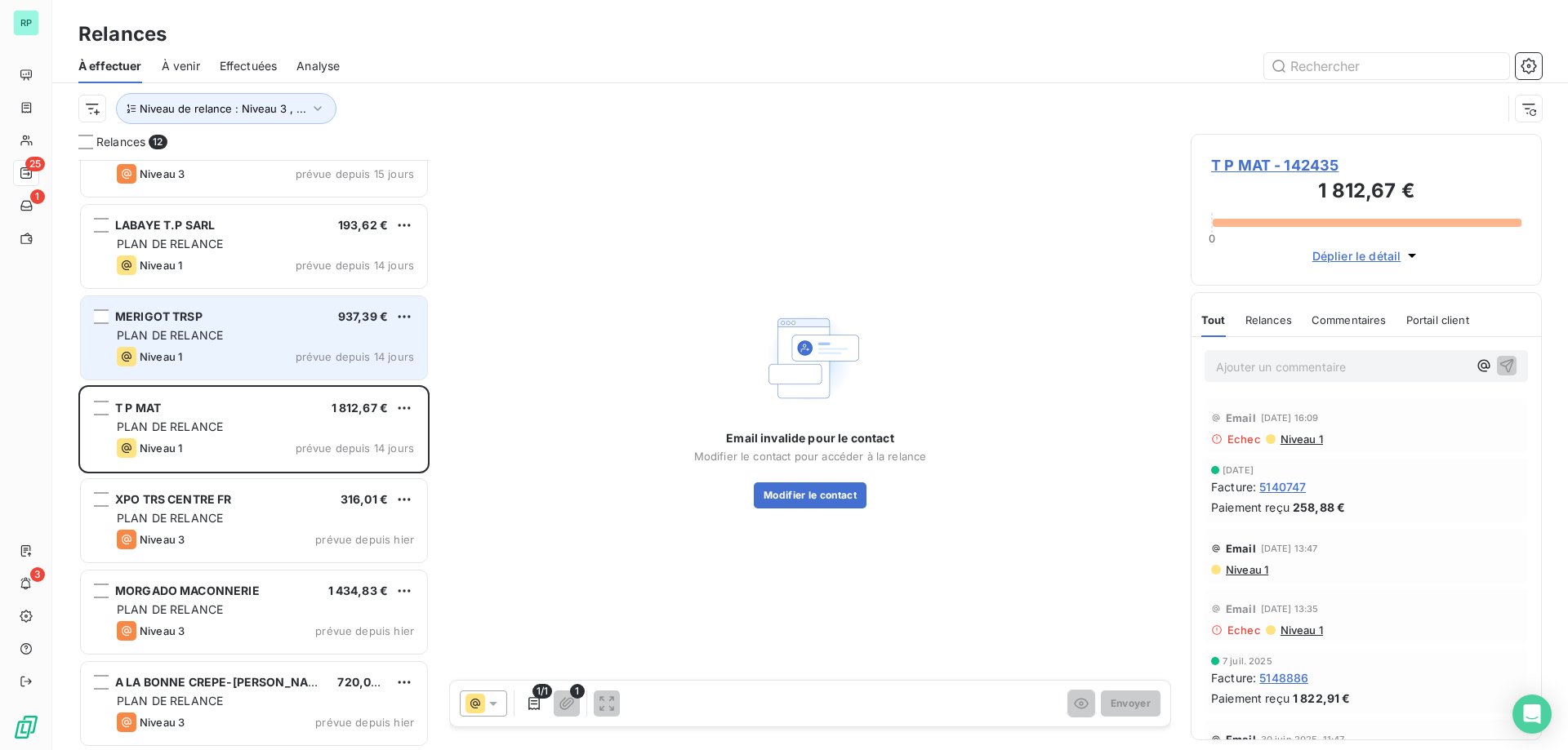
click at [254, 323] on div "MERIGOT TRSP 937,39 €" at bounding box center [265, 317] width 297 height 15
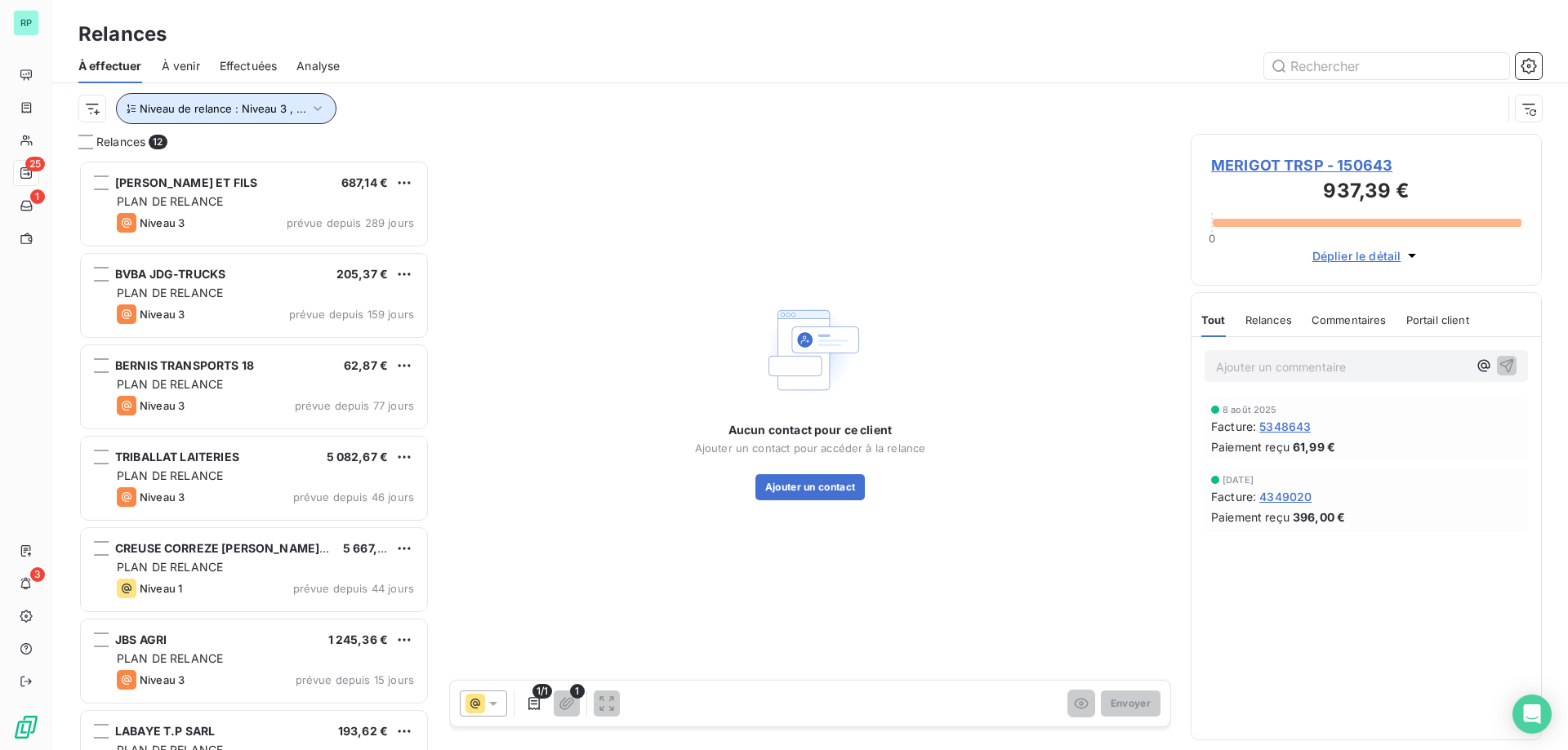
click at [309, 103] on icon "button" at bounding box center [318, 108] width 16 height 16
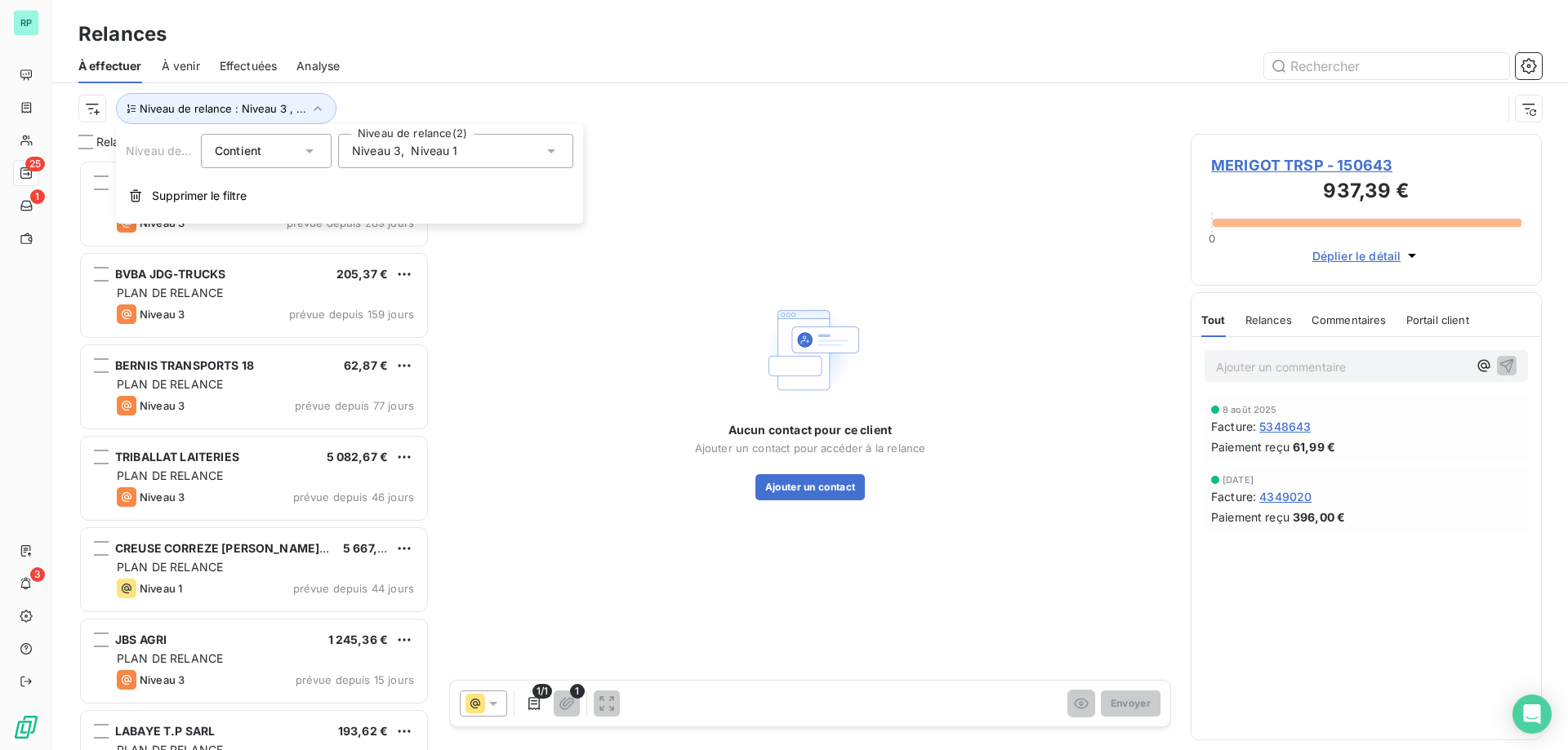
click at [446, 152] on span "Niveau 1" at bounding box center [433, 151] width 47 height 16
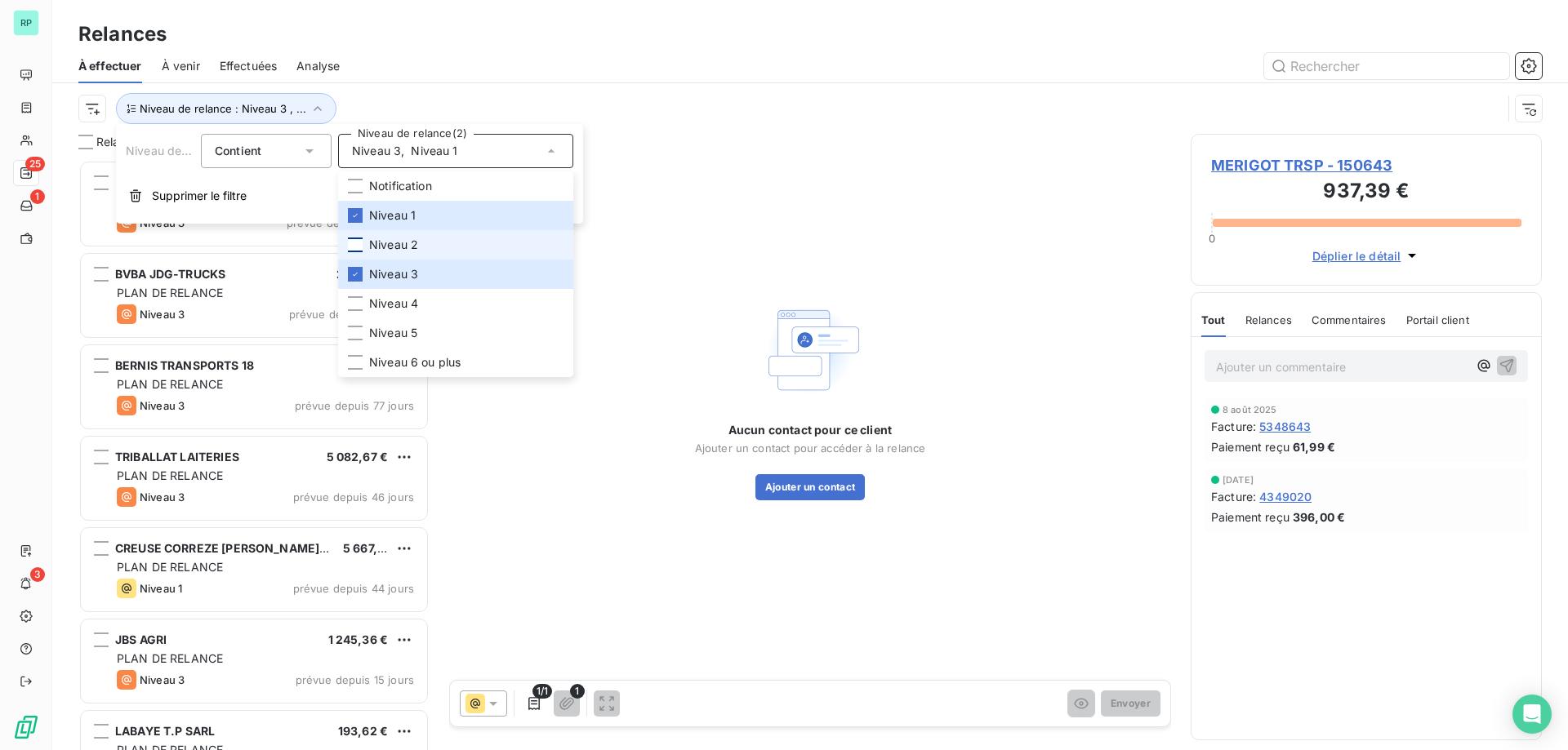
click at [362, 242] on div at bounding box center [355, 245] width 15 height 15
click at [359, 219] on icon at bounding box center [355, 216] width 10 height 10
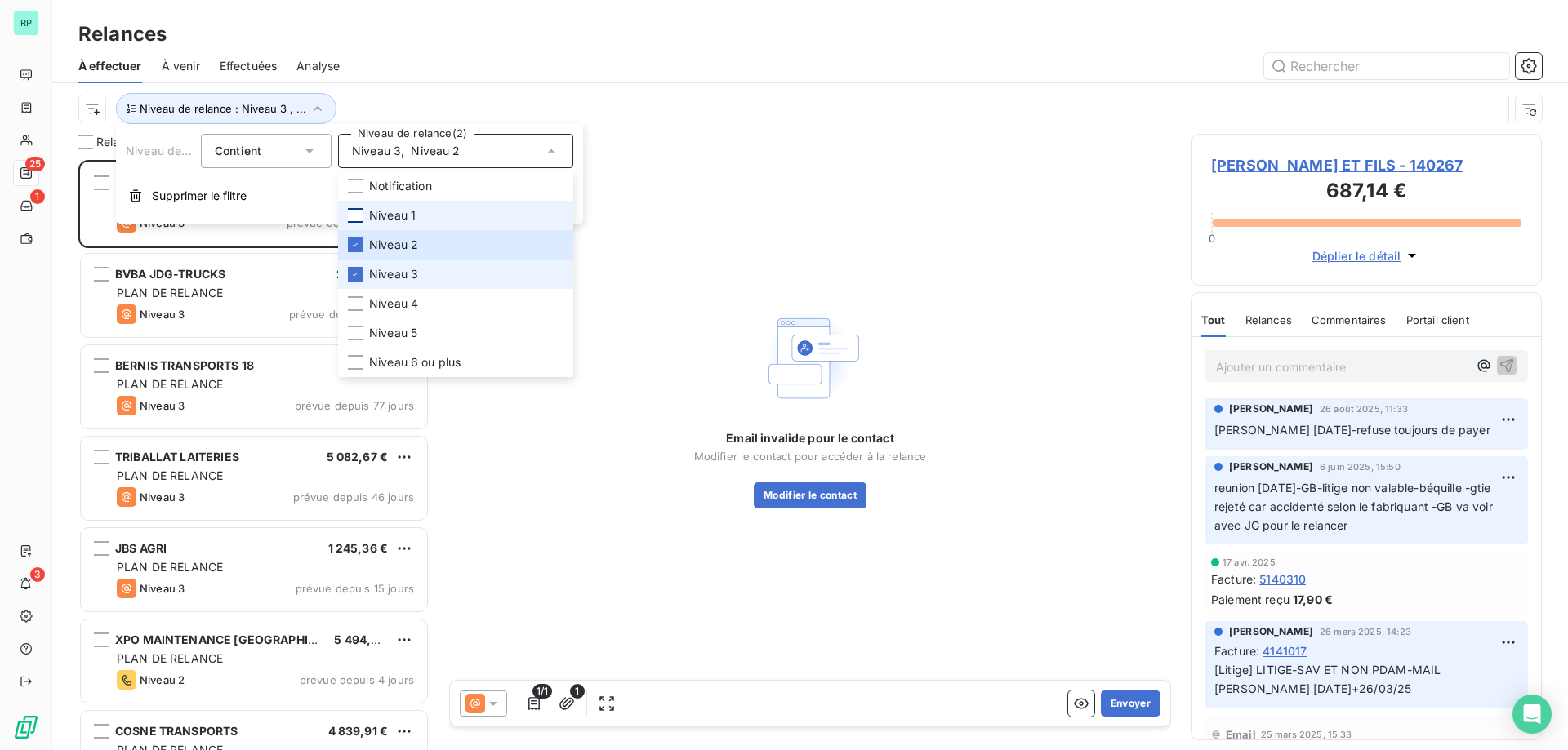
scroll to position [578, 339]
click at [365, 273] on li "Niveau 3" at bounding box center [456, 274] width 235 height 30
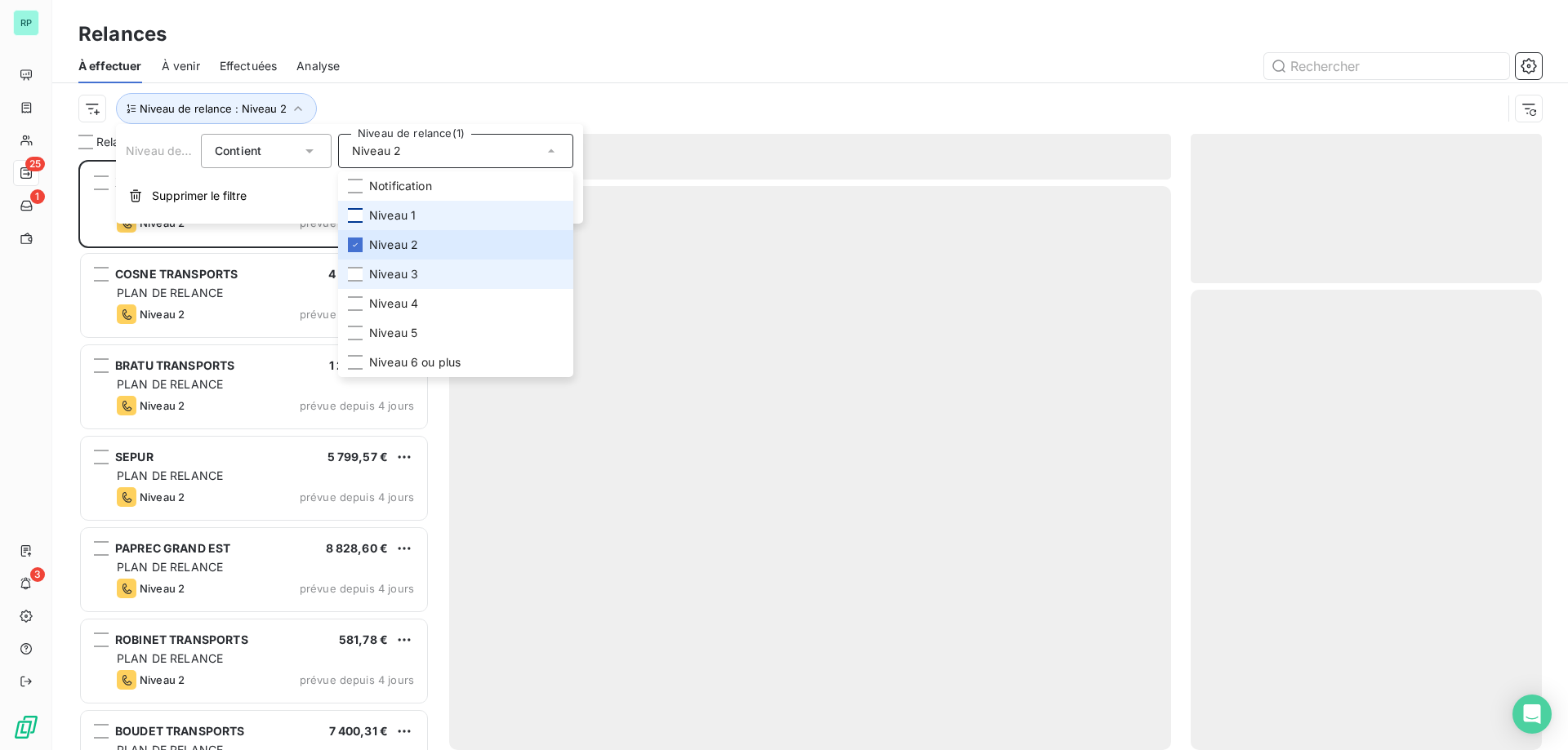
scroll to position [578, 339]
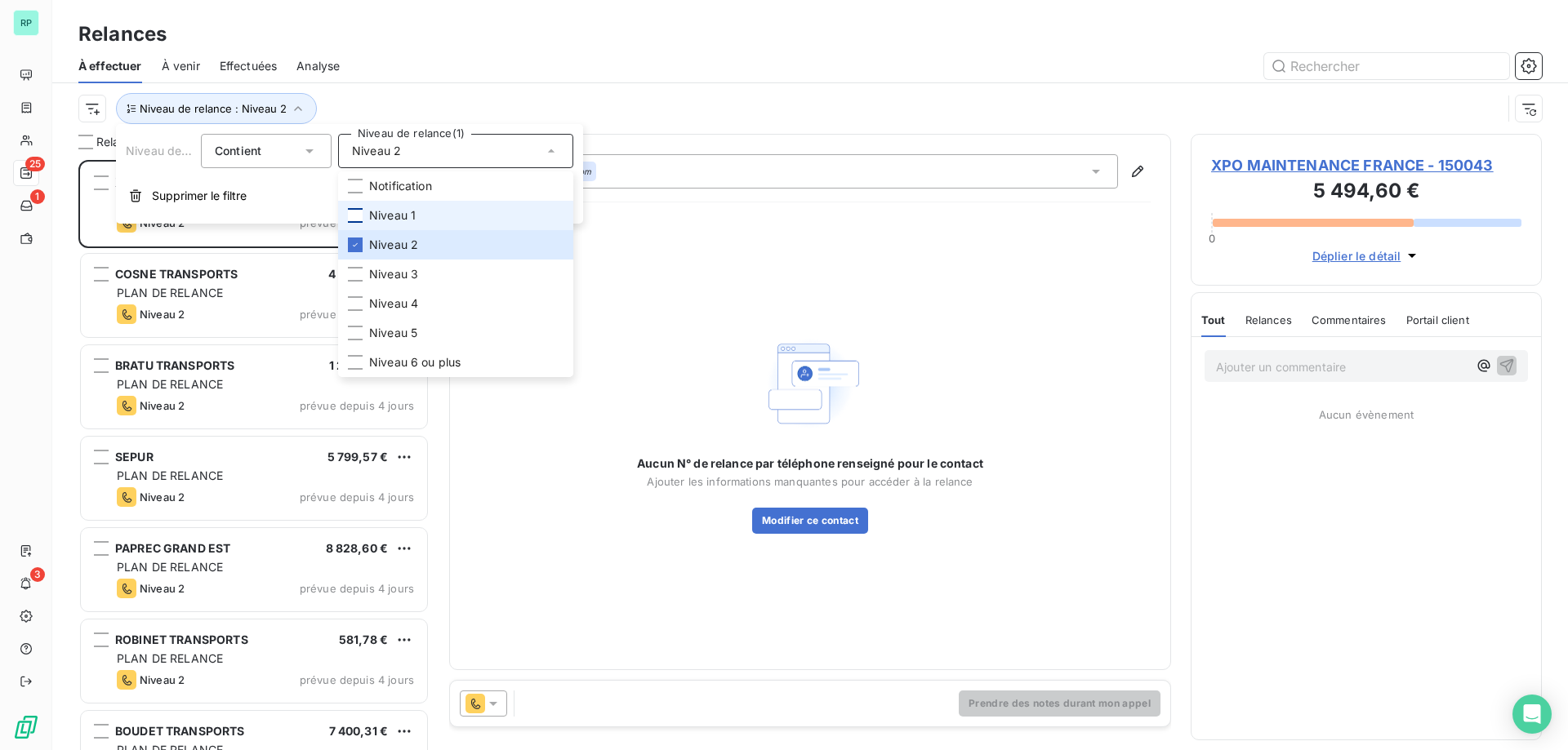
click at [650, 58] on div at bounding box center [951, 66] width 1182 height 26
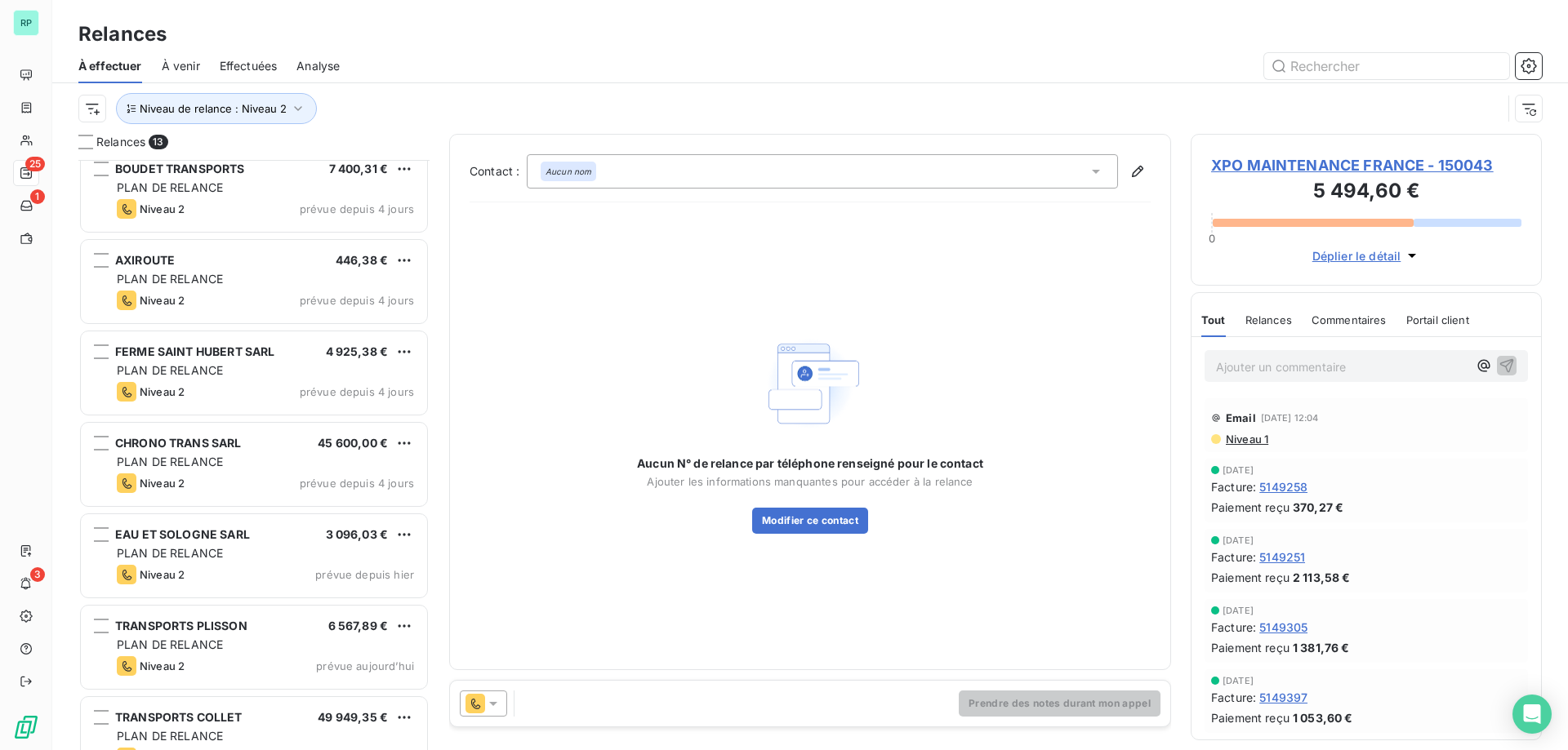
scroll to position [599, 0]
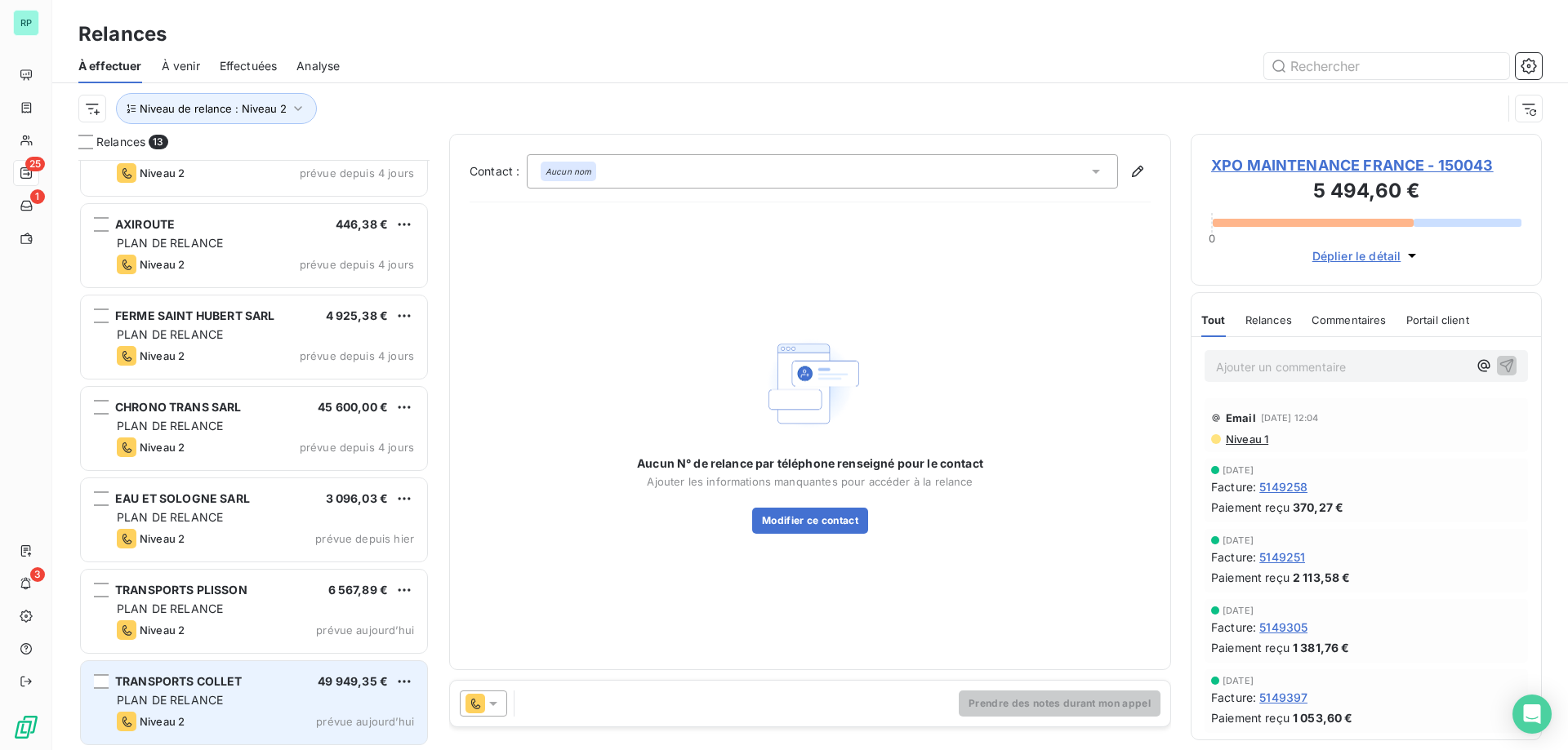
click at [260, 689] on div "TRANSPORTS COLLET 49 949,35 € PLAN DE RELANCE Niveau 2 prévue [DATE]" at bounding box center [254, 702] width 346 height 83
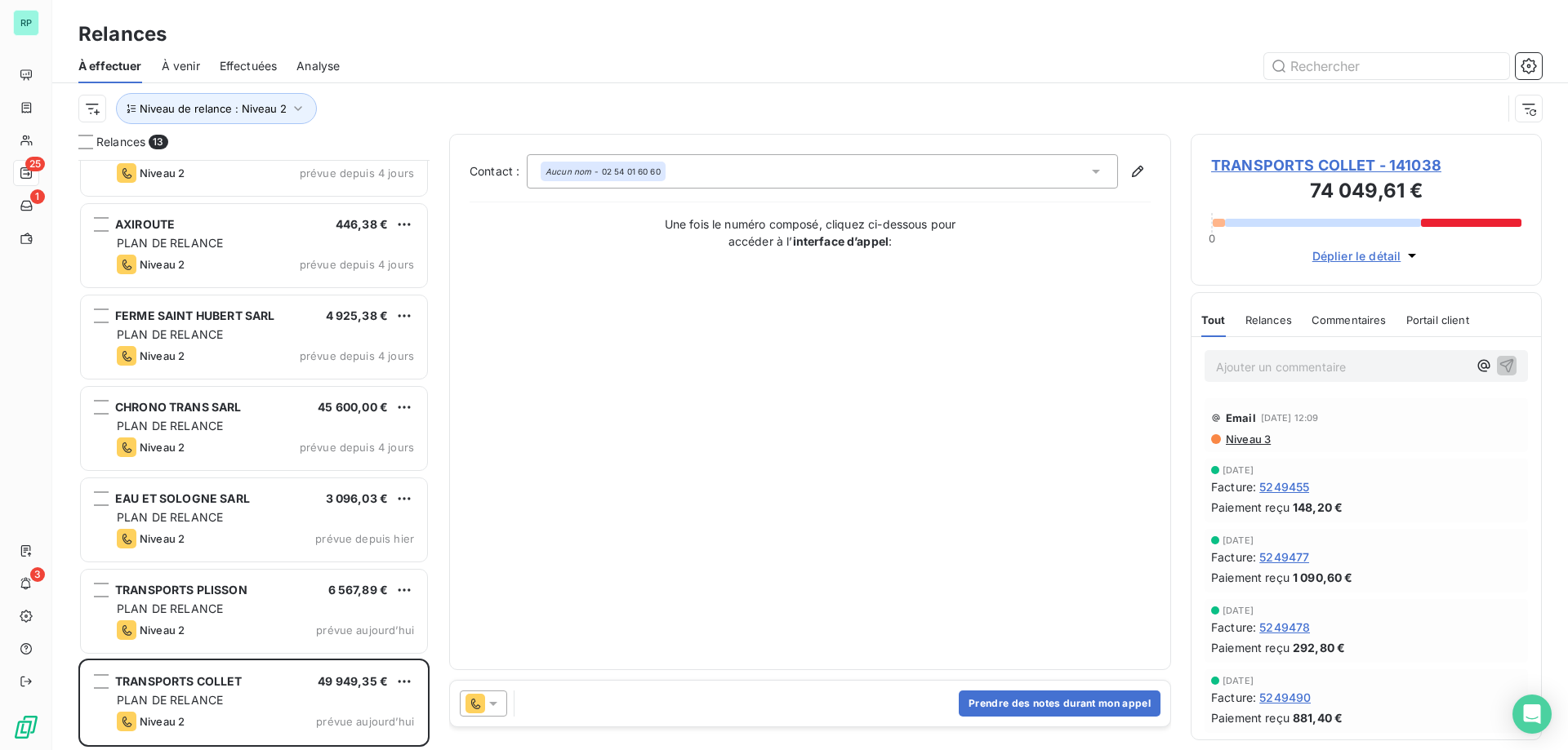
click at [1251, 162] on span "TRANSPORTS COLLET - 141038" at bounding box center [1366, 165] width 310 height 22
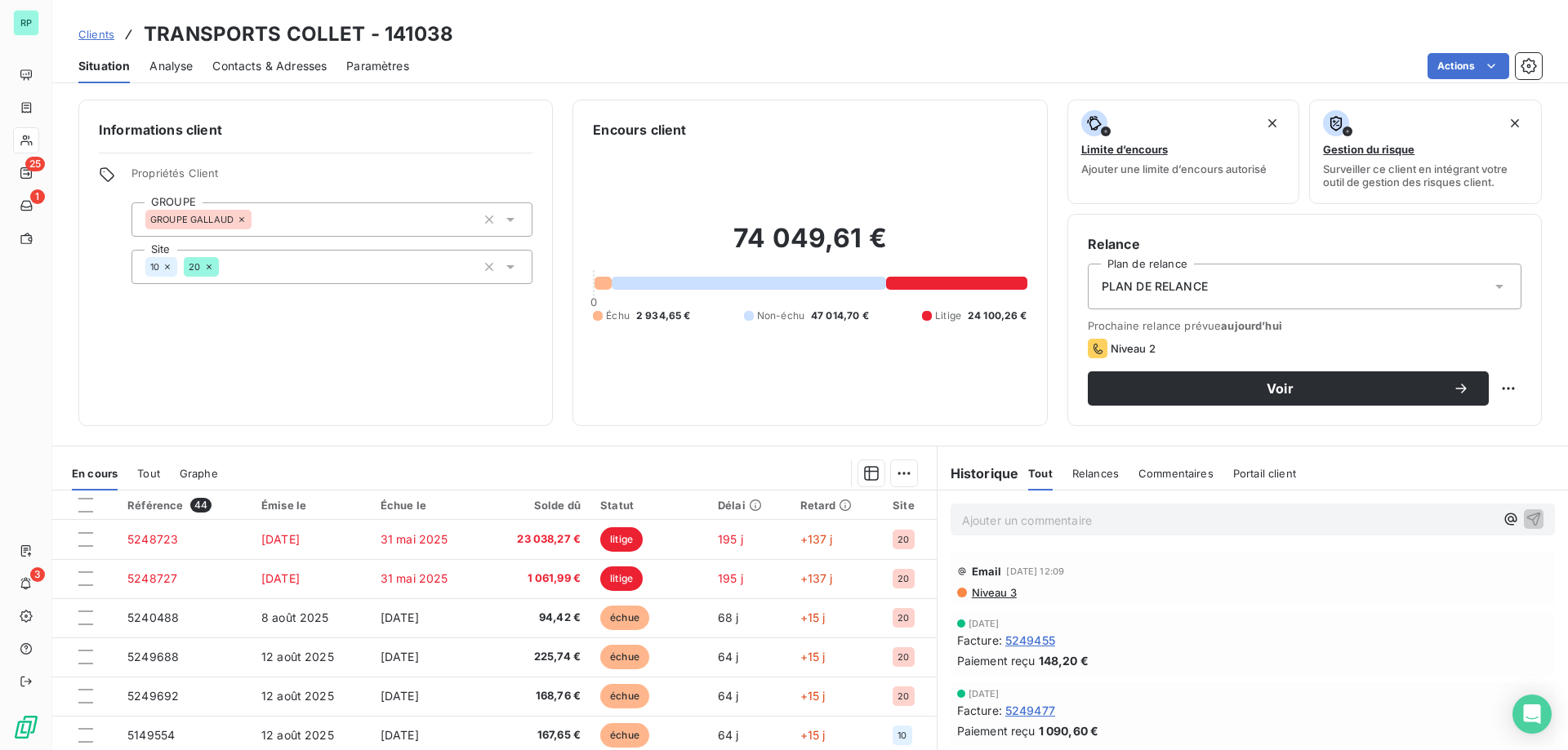
click at [273, 78] on div "Contacts & Adresses" at bounding box center [269, 66] width 114 height 34
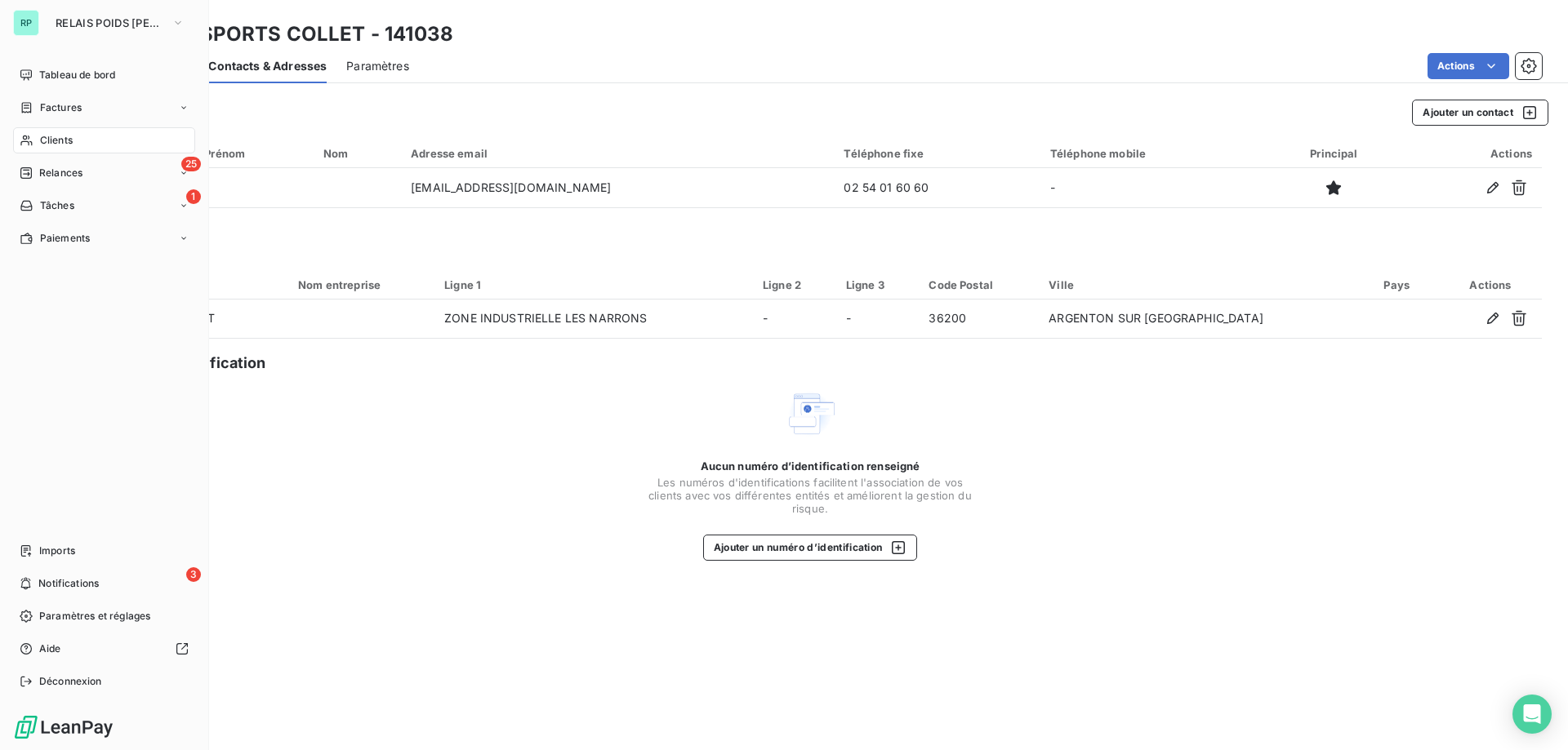
click at [50, 144] on span "Clients" at bounding box center [57, 140] width 33 height 15
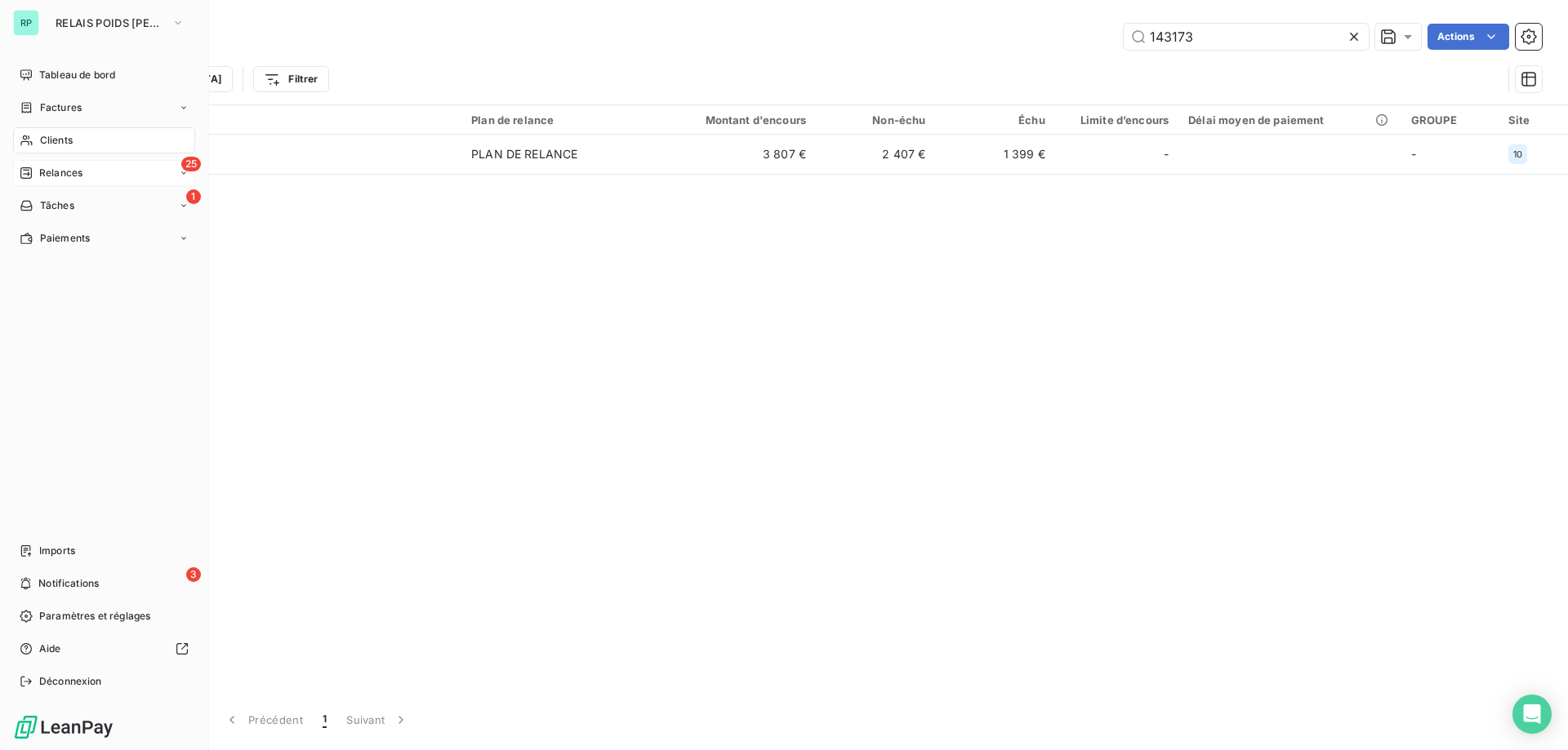
click at [53, 171] on span "Relances" at bounding box center [61, 173] width 44 height 15
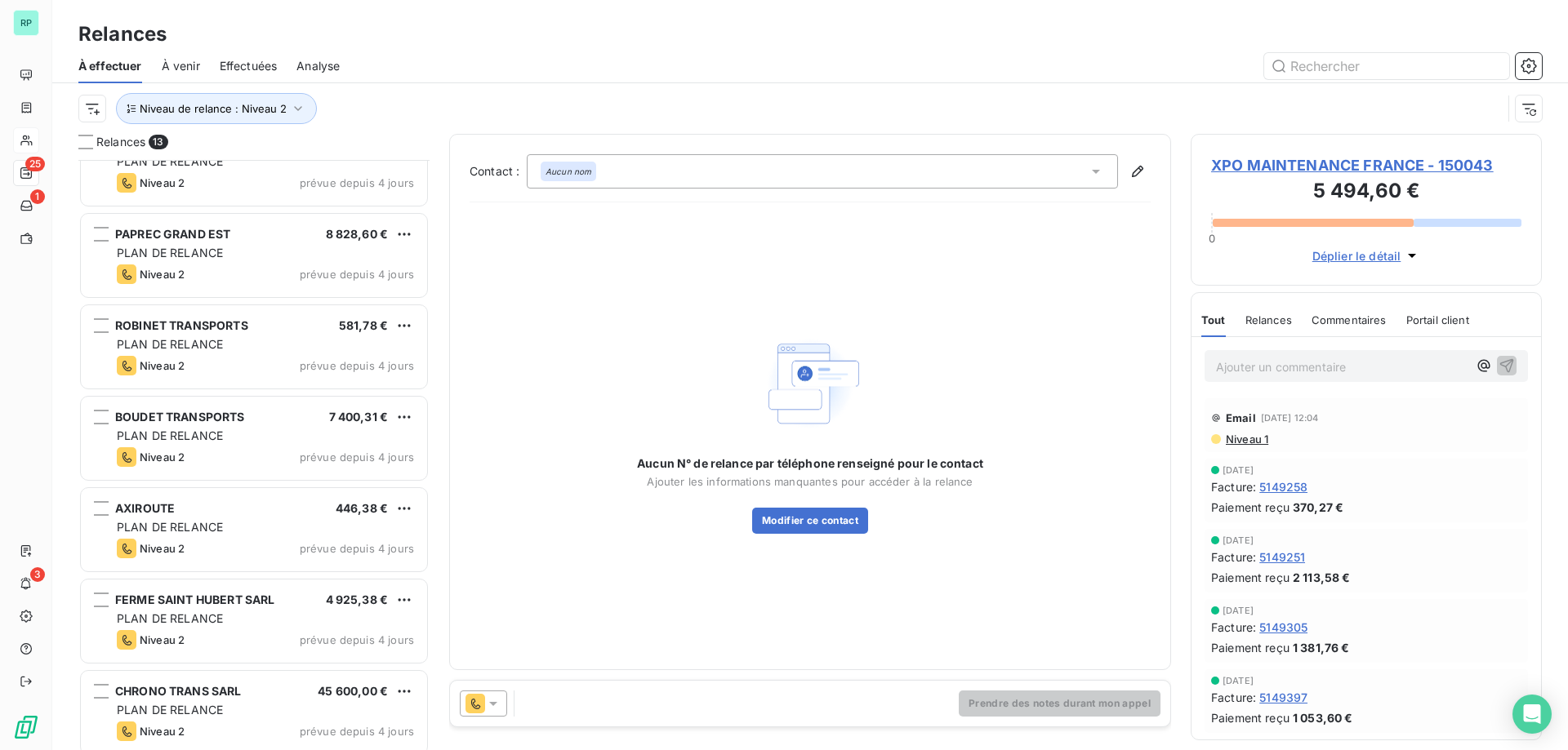
scroll to position [599, 0]
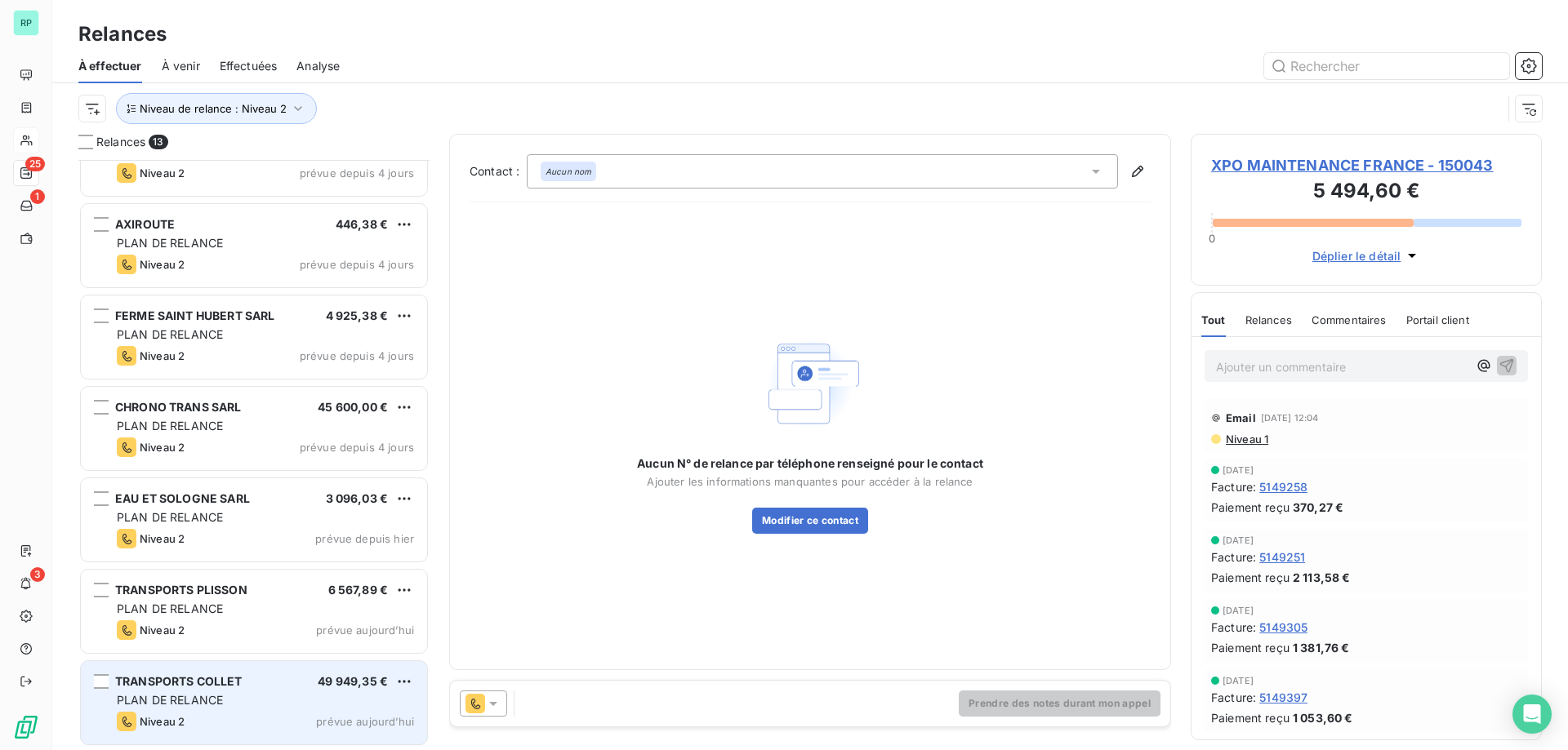
click at [217, 688] on span "TRANSPORTS COLLET" at bounding box center [178, 681] width 127 height 14
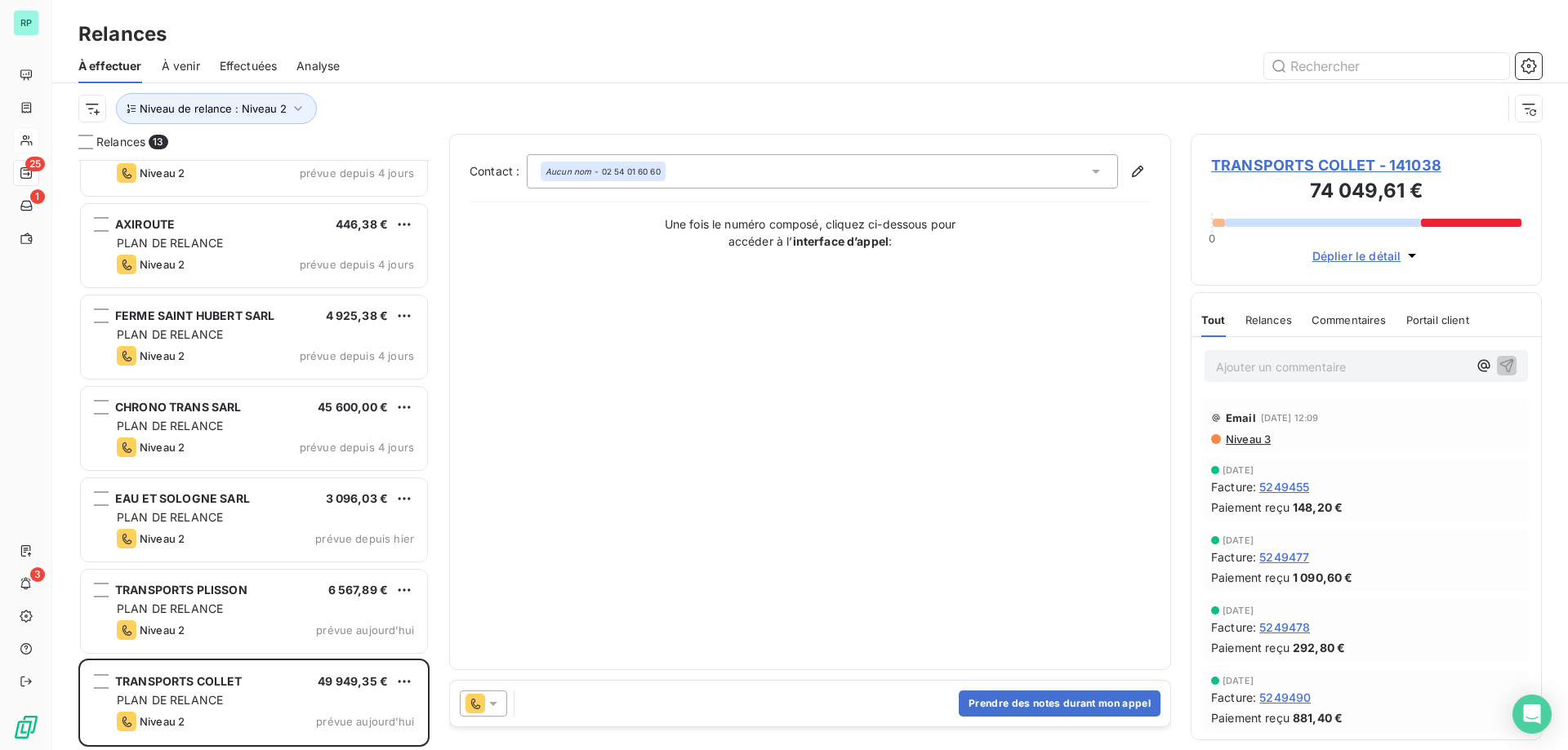
click at [497, 700] on icon at bounding box center [493, 704] width 16 height 16
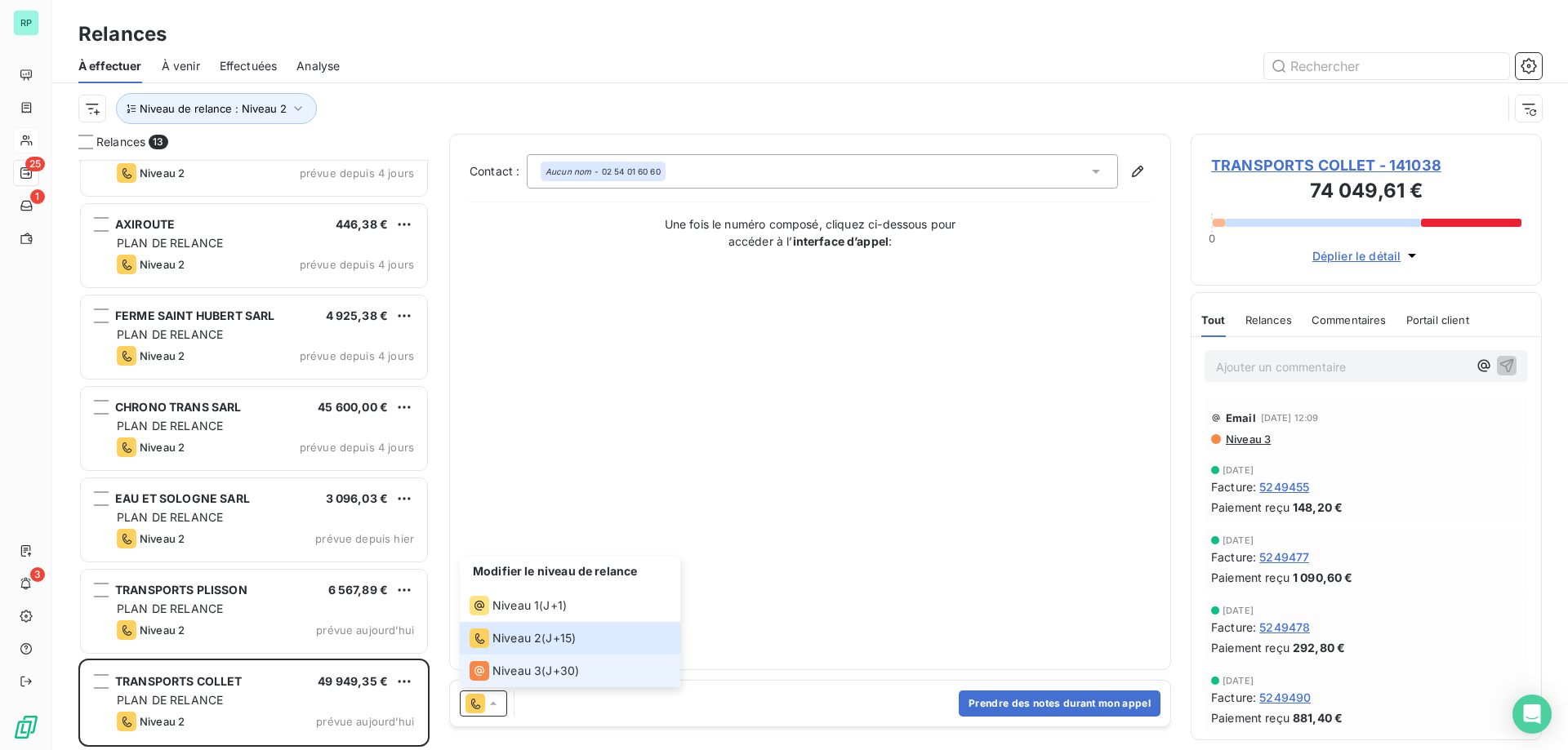
click at [504, 682] on li "Niveau 3 ( J+30 )" at bounding box center [570, 671] width 221 height 33
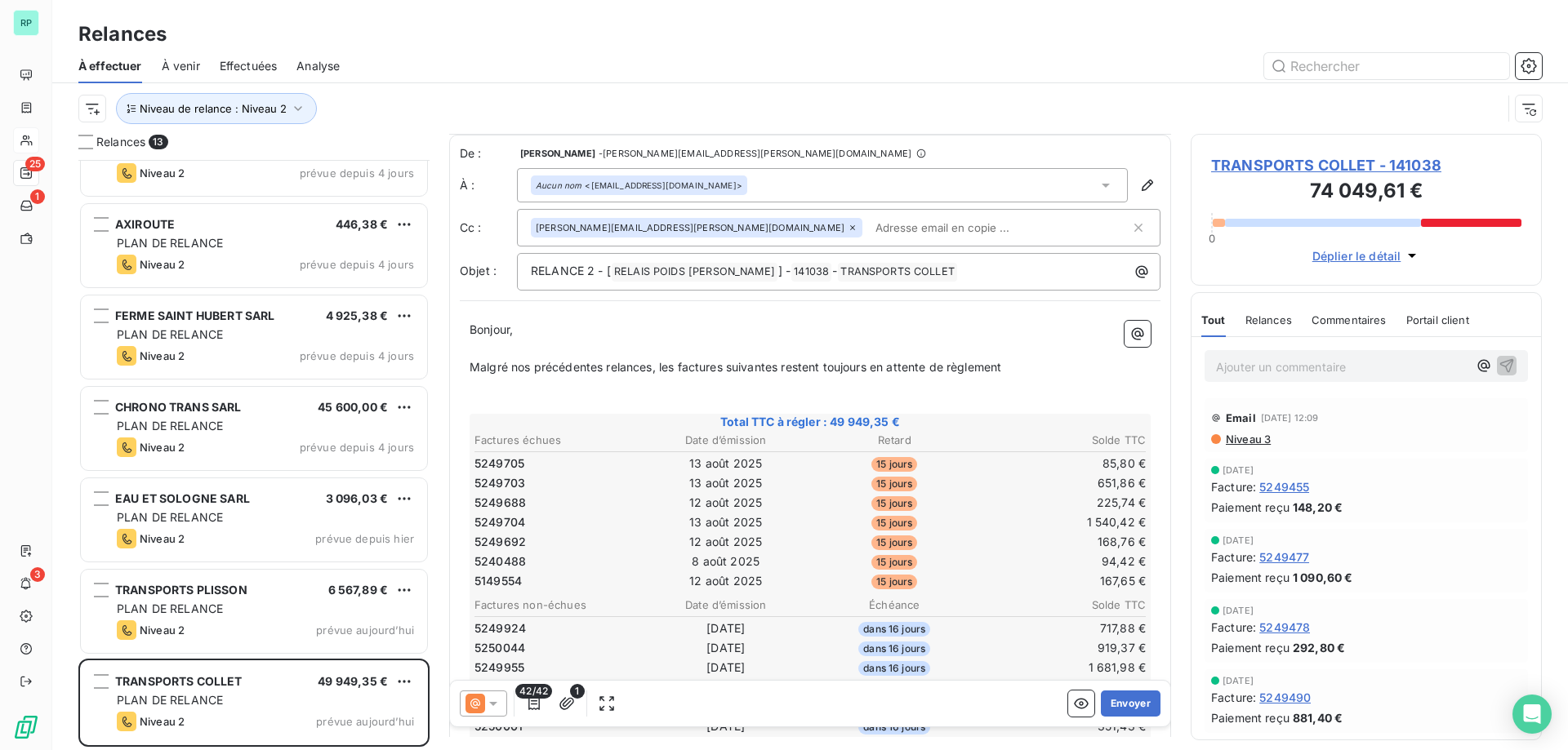
scroll to position [164, 0]
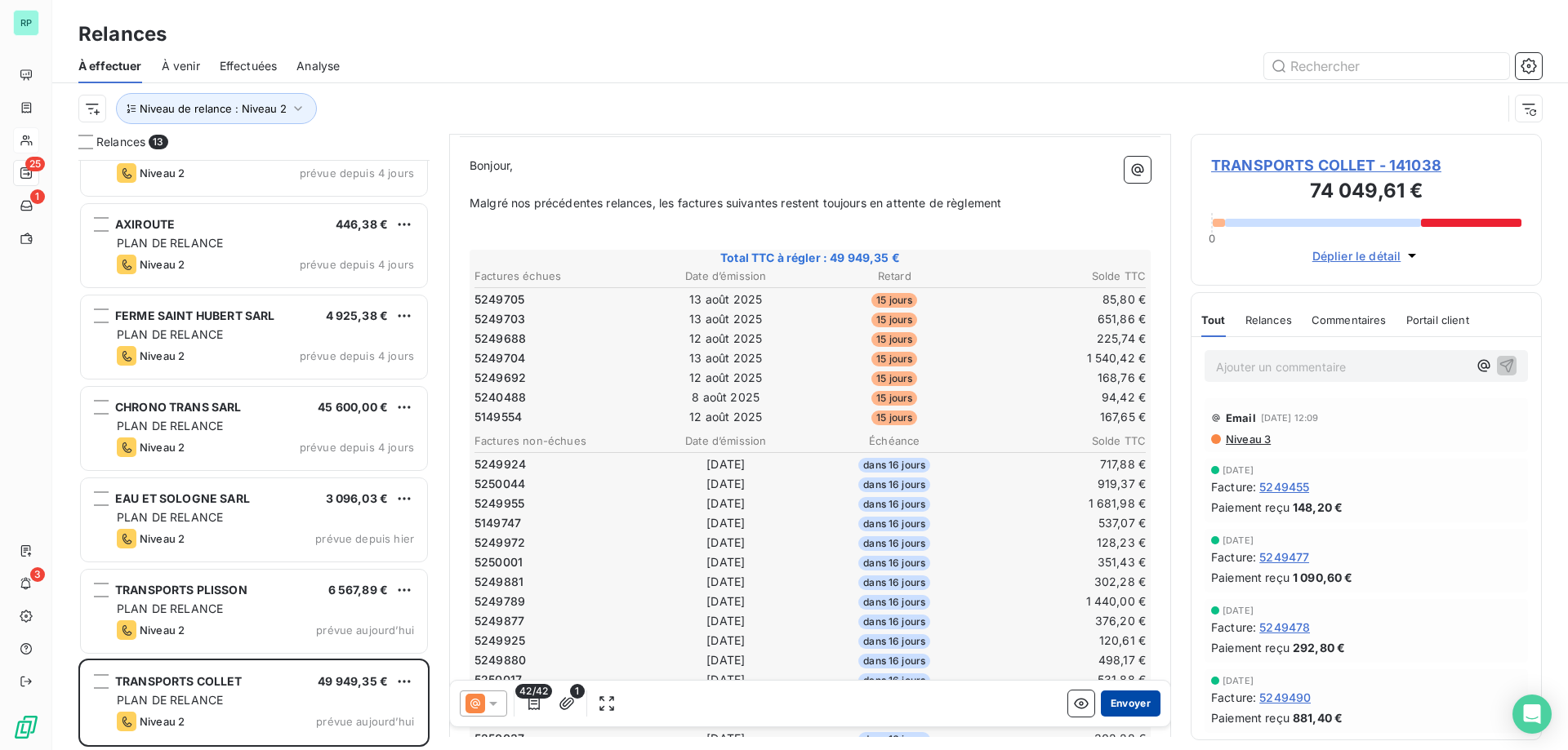
click at [1111, 702] on button "Envoyer" at bounding box center [1130, 704] width 60 height 26
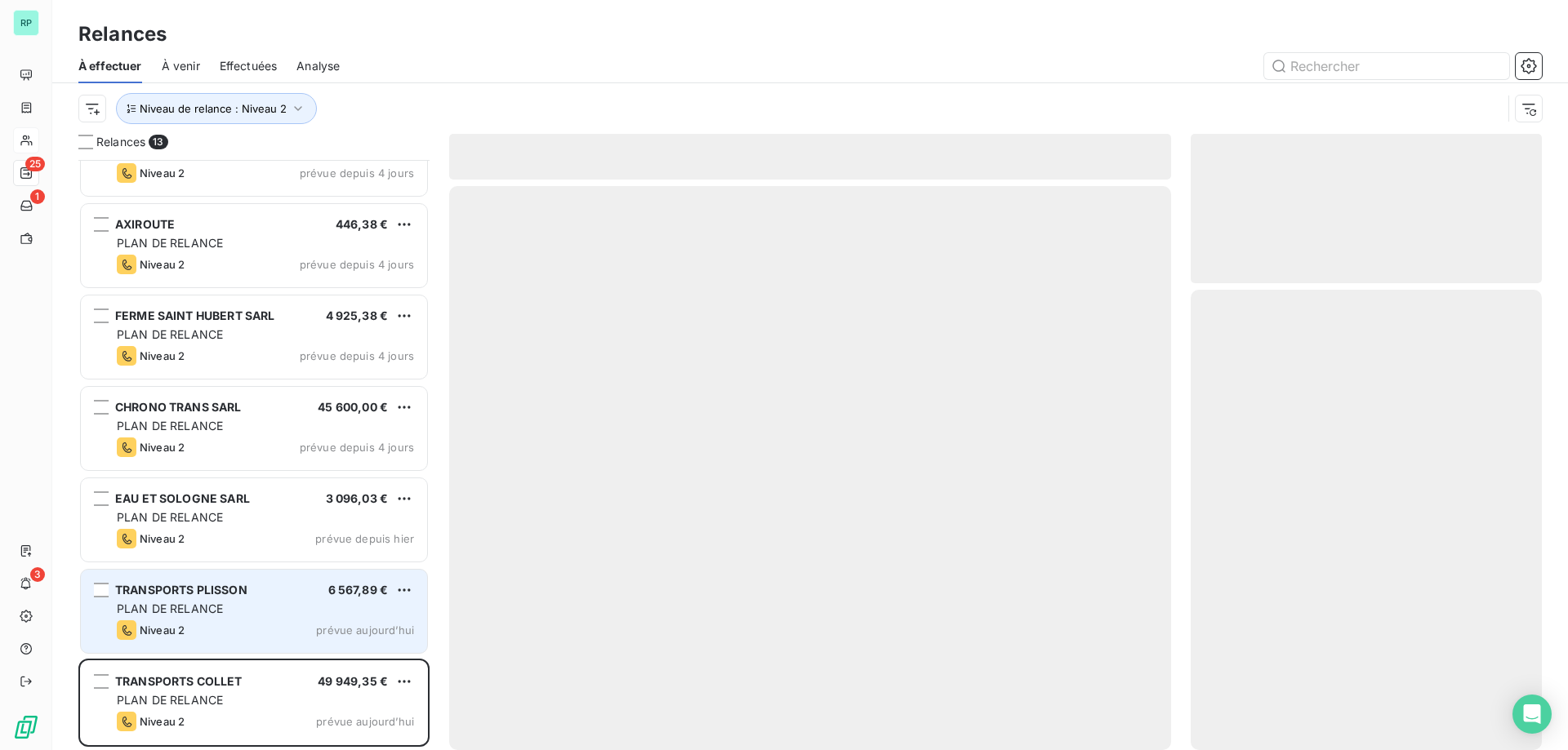
scroll to position [507, 0]
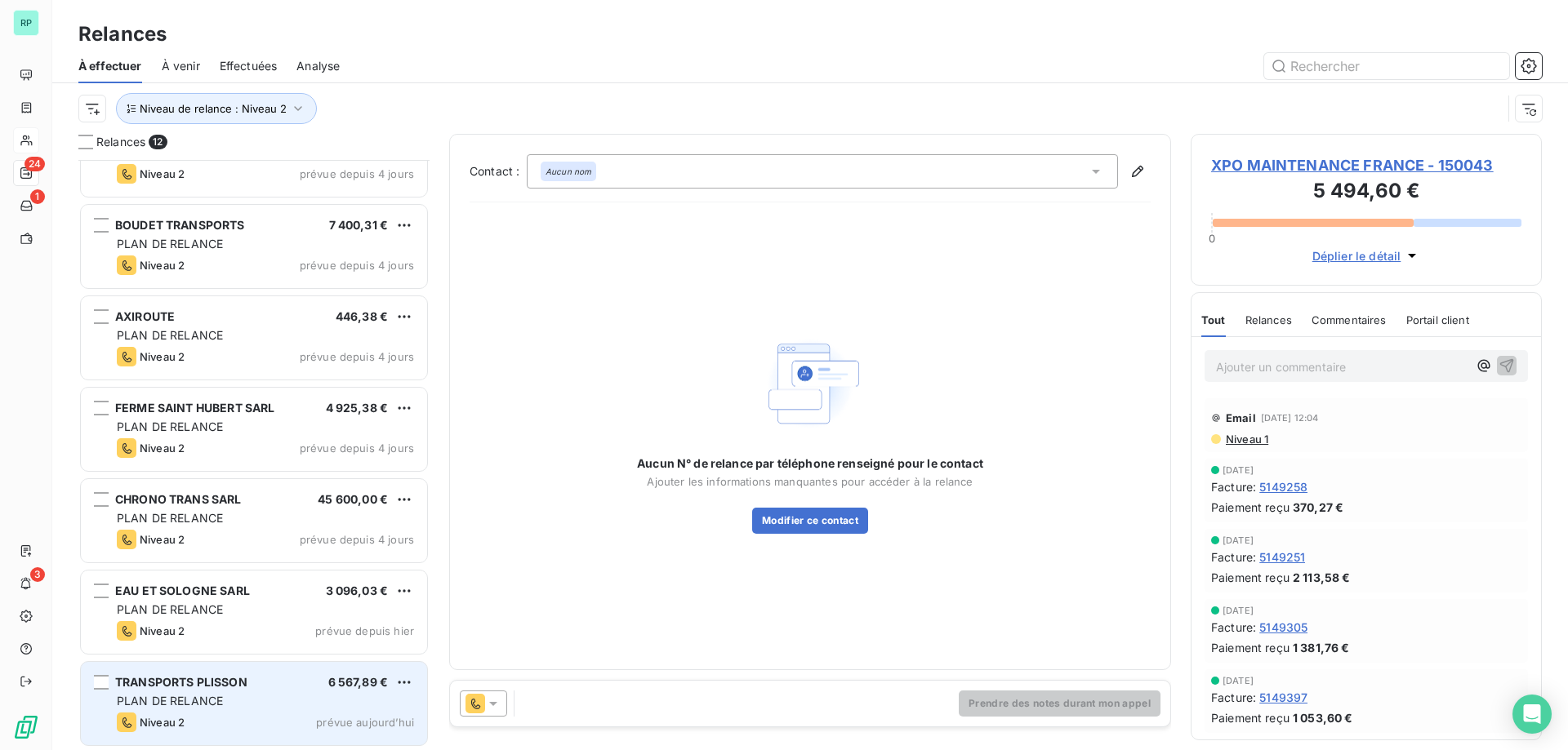
click at [201, 697] on span "PLAN DE RELANCE" at bounding box center [169, 701] width 106 height 14
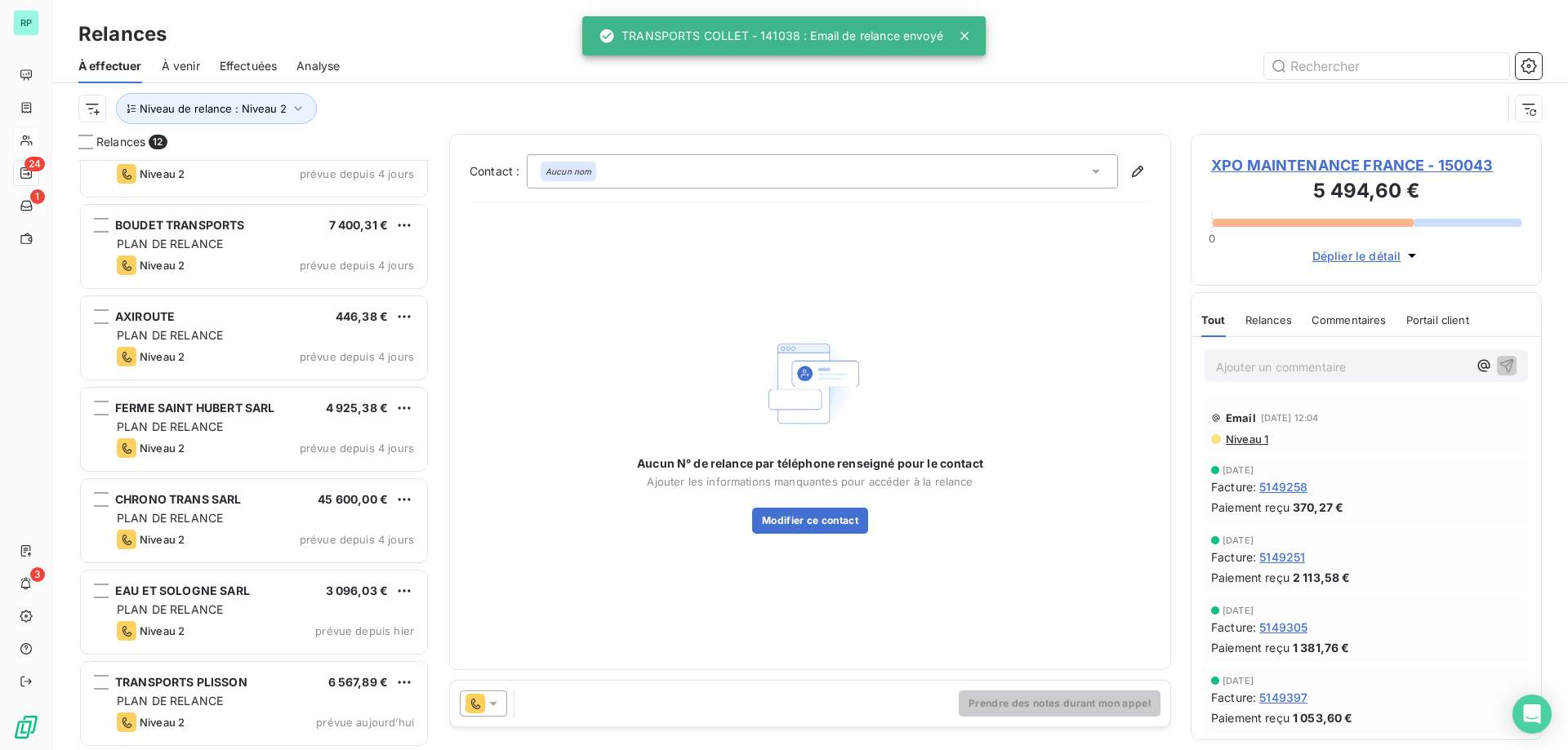
click at [493, 707] on icon at bounding box center [493, 704] width 16 height 16
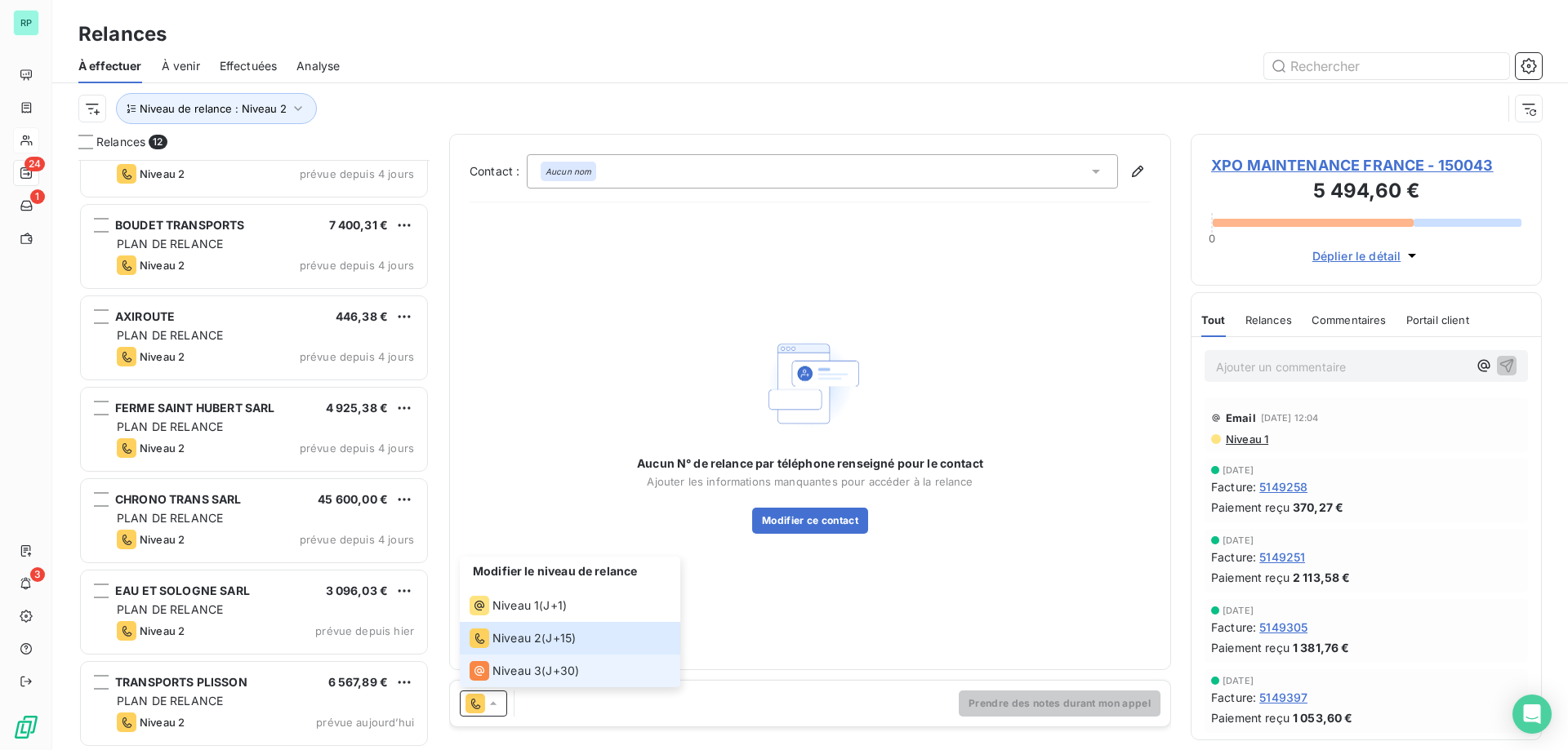
click at [511, 675] on span "Niveau 3" at bounding box center [517, 671] width 49 height 16
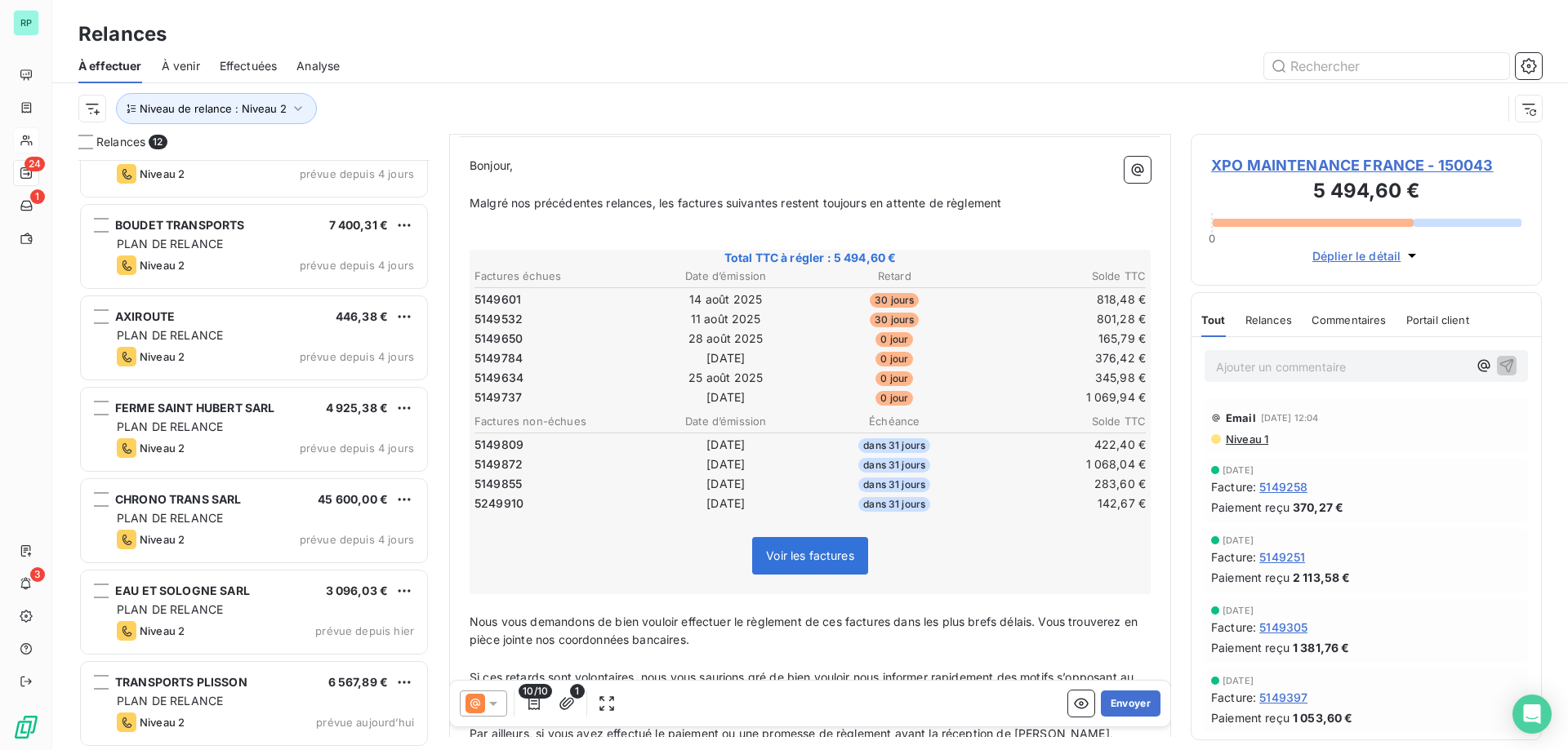
scroll to position [508, 0]
click at [1116, 702] on button "Envoyer" at bounding box center [1130, 704] width 60 height 26
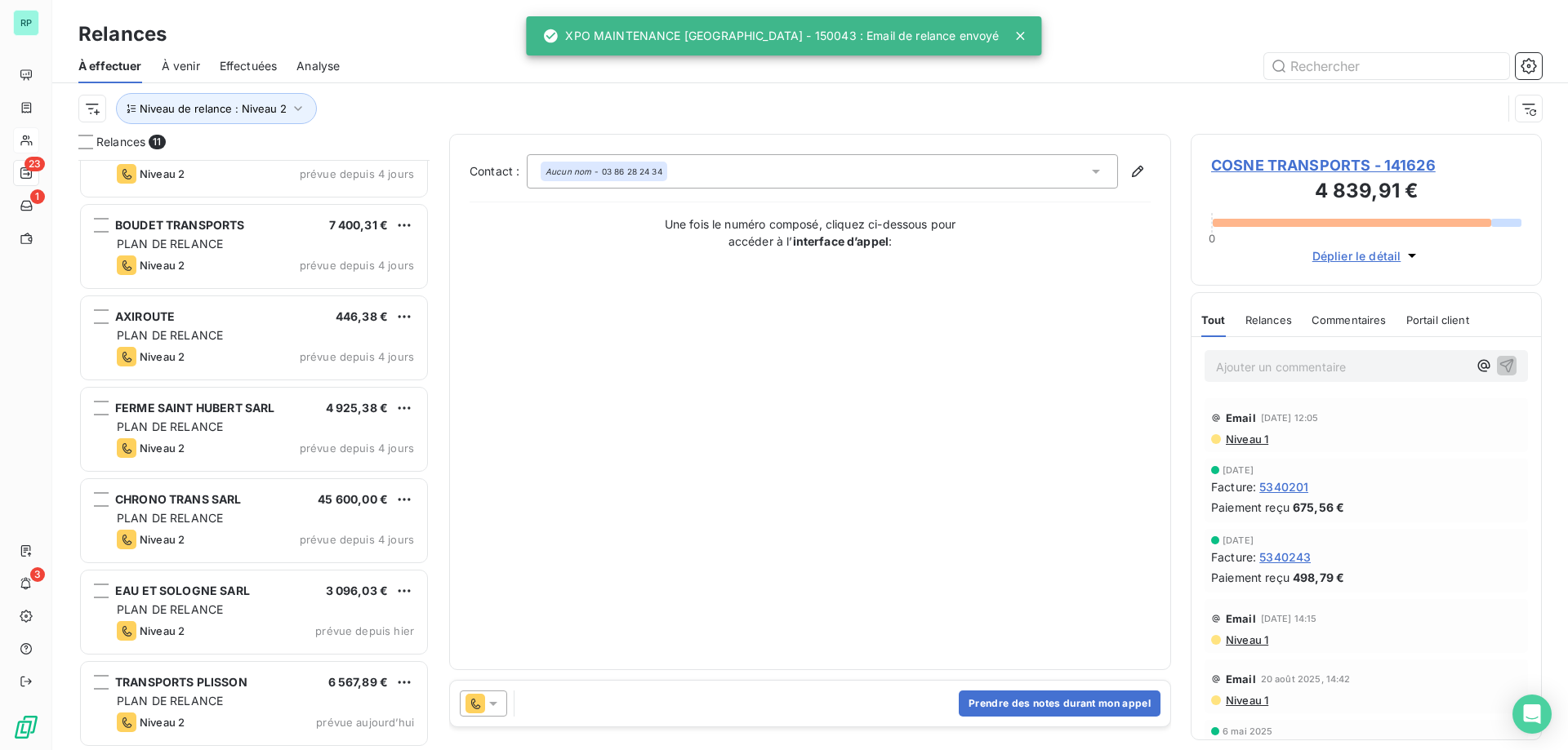
scroll to position [416, 0]
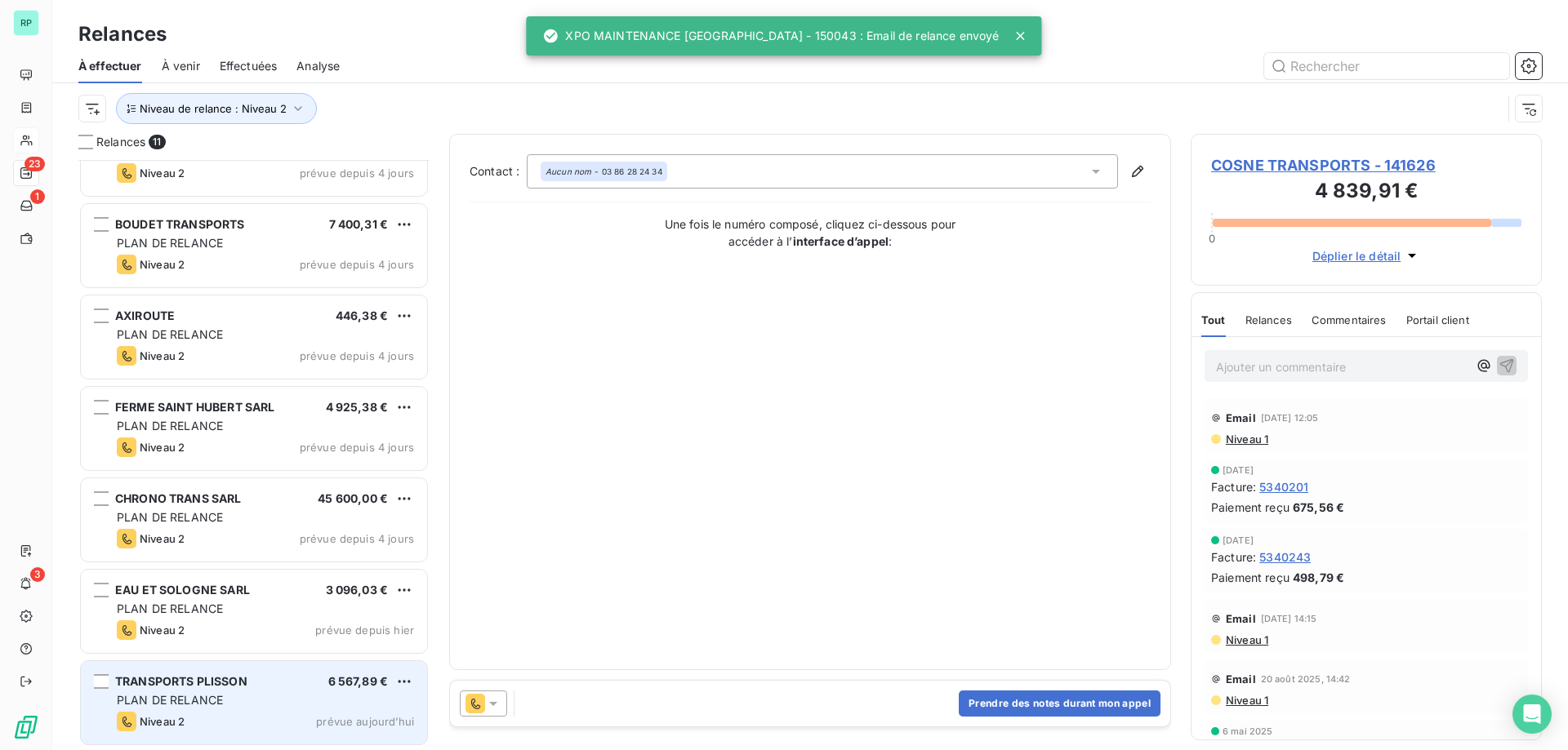
click at [178, 695] on span "PLAN DE RELANCE" at bounding box center [169, 700] width 106 height 14
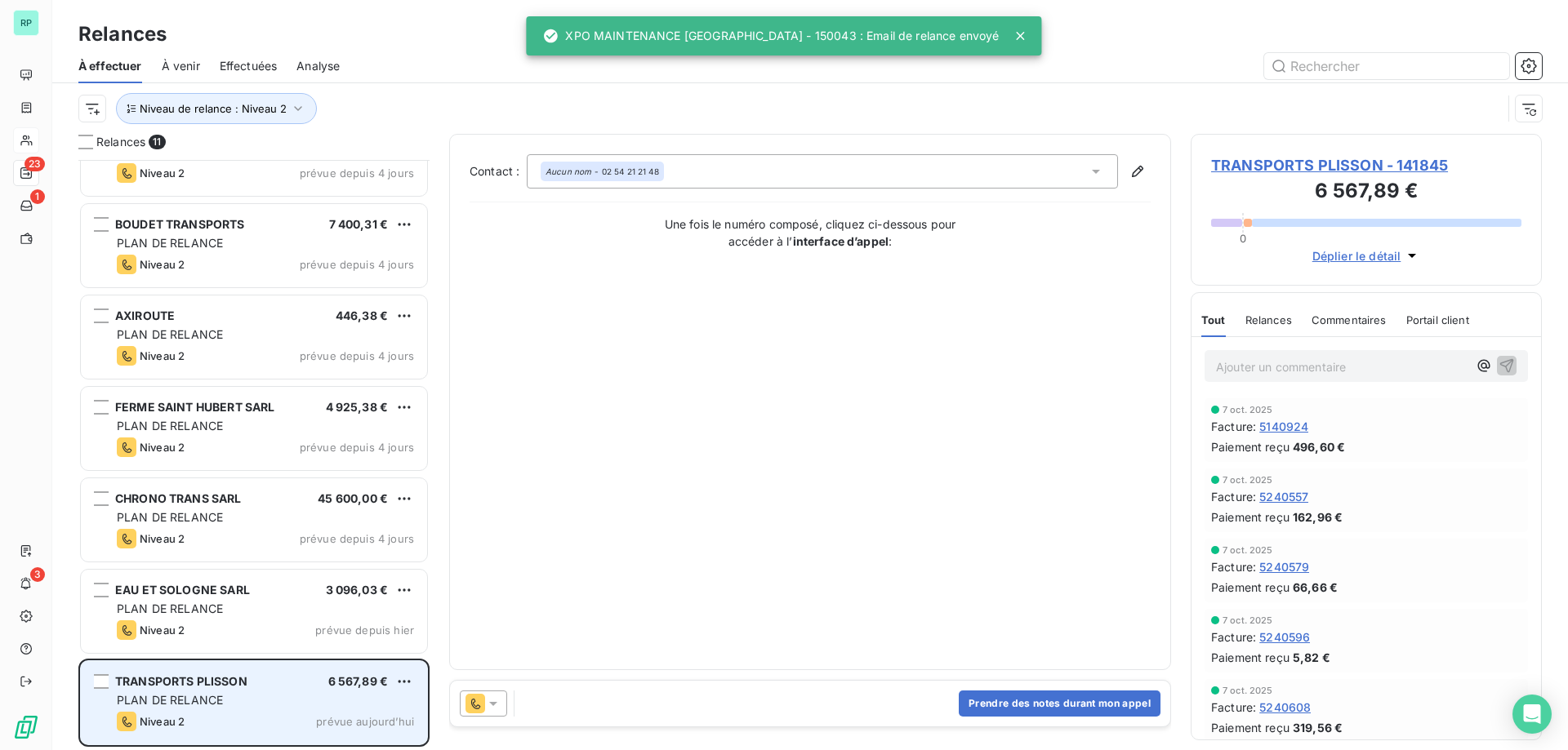
click at [180, 694] on span "PLAN DE RELANCE" at bounding box center [169, 700] width 106 height 14
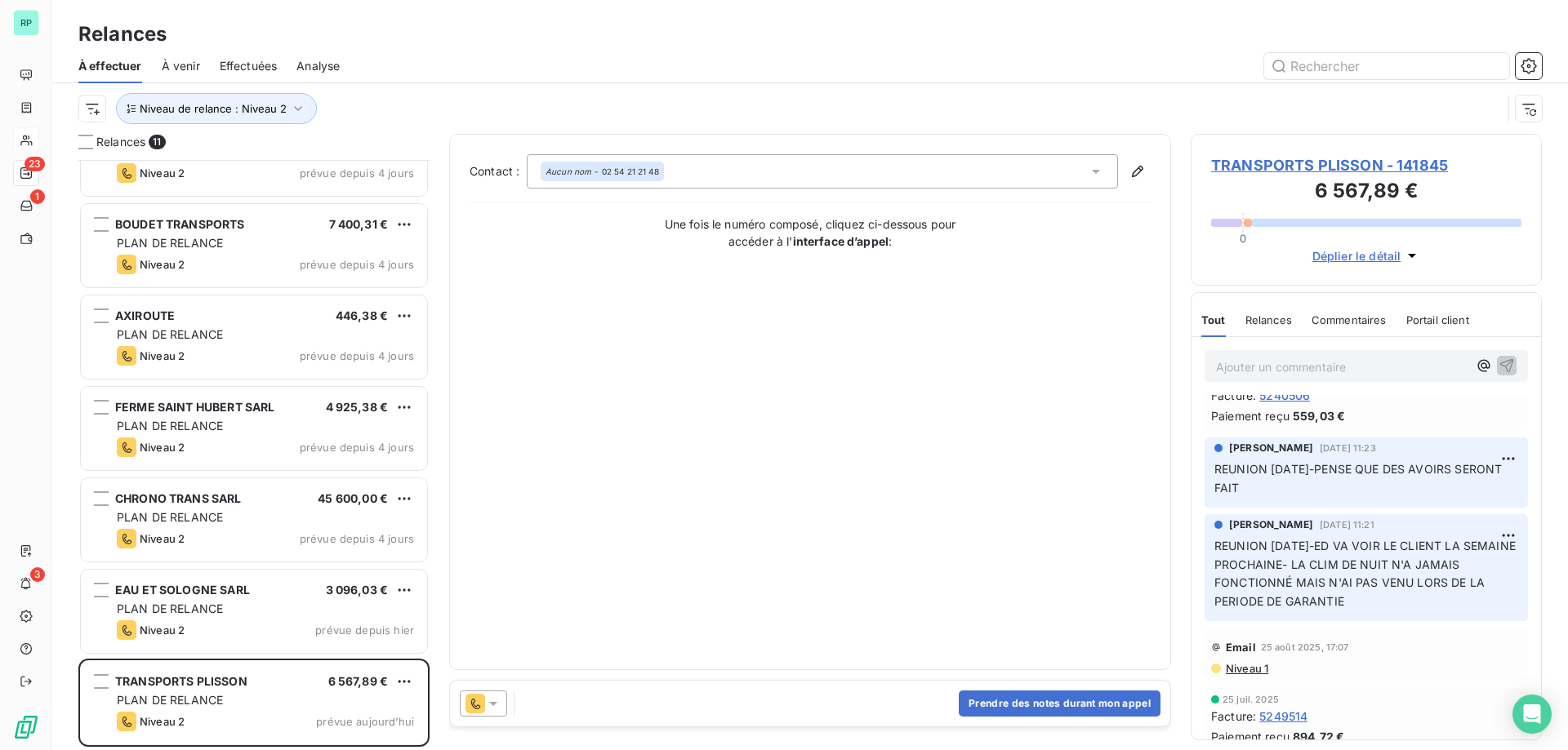
scroll to position [327, 0]
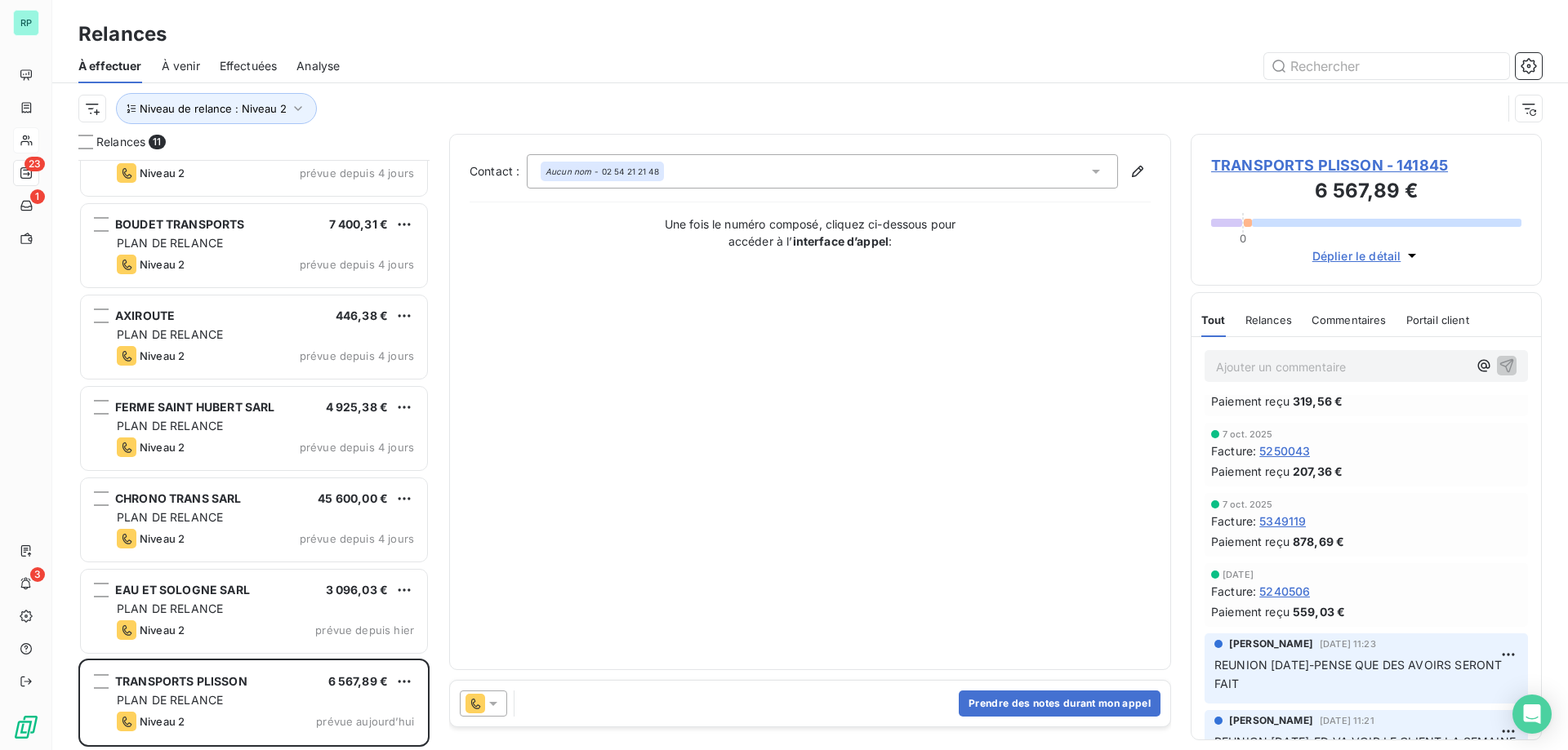
click at [500, 707] on icon at bounding box center [493, 704] width 16 height 16
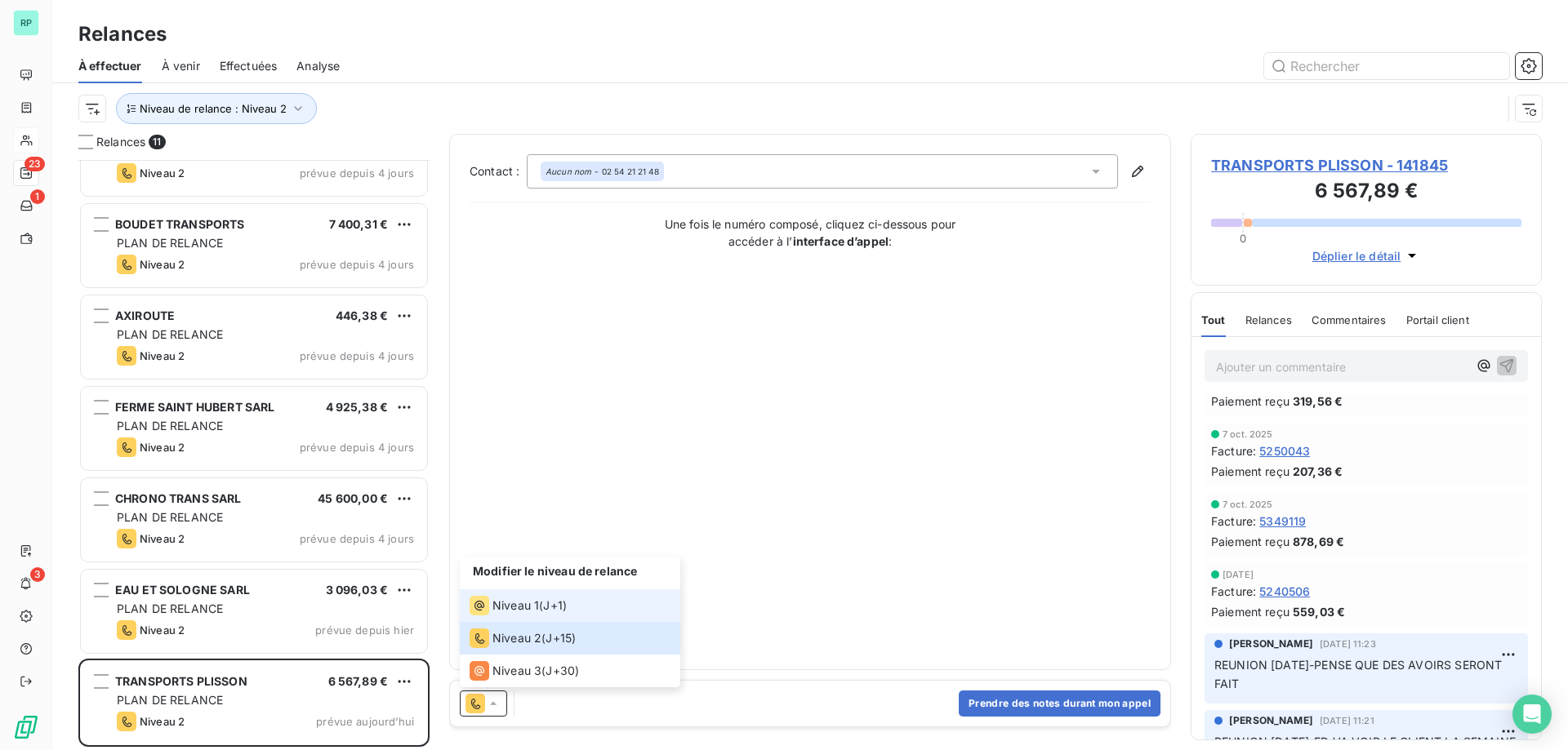
click at [538, 609] on span "Niveau 1" at bounding box center [516, 606] width 47 height 16
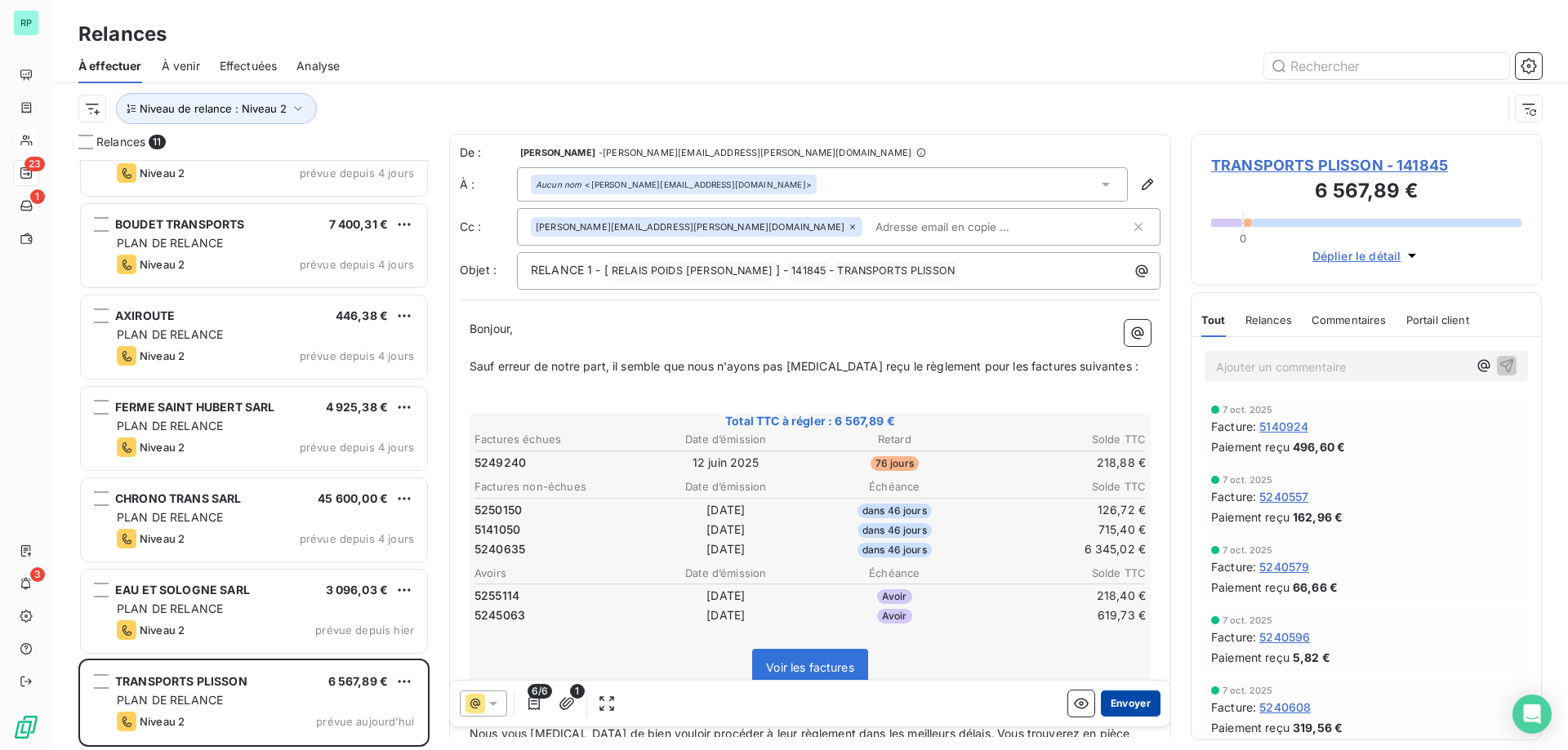
click at [1122, 703] on button "Envoyer" at bounding box center [1130, 704] width 60 height 26
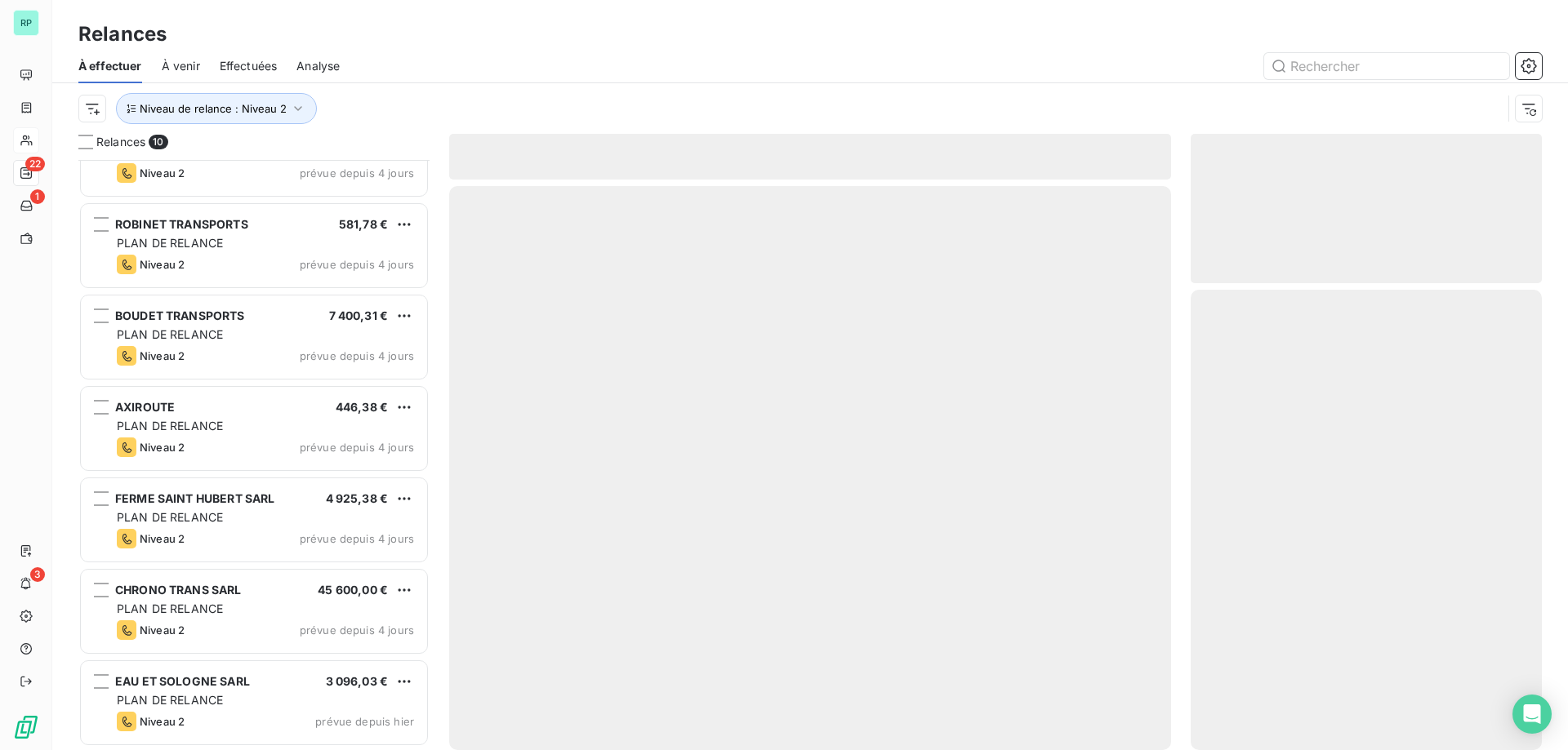
scroll to position [324, 0]
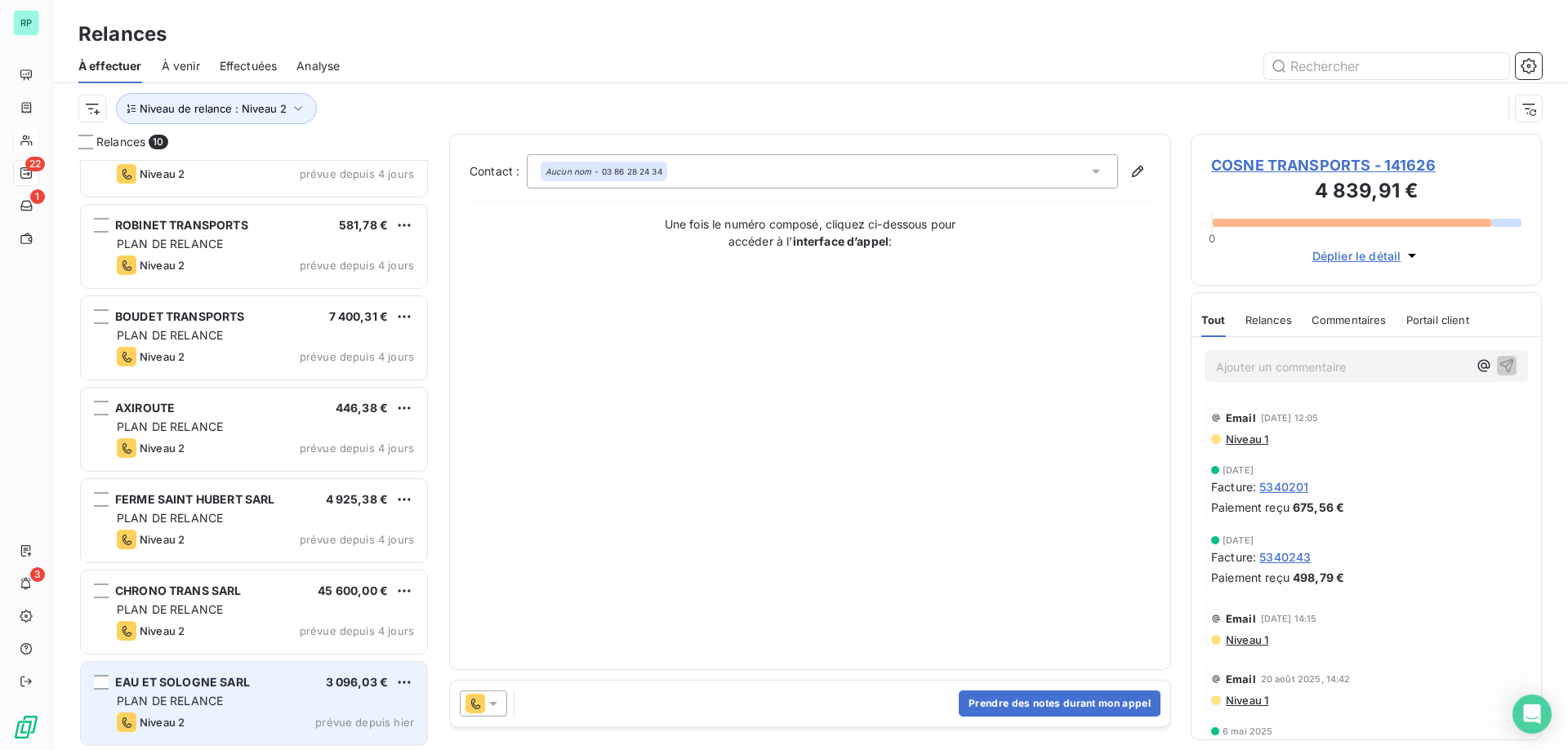
click at [233, 698] on div "PLAN DE RELANCE" at bounding box center [265, 702] width 297 height 16
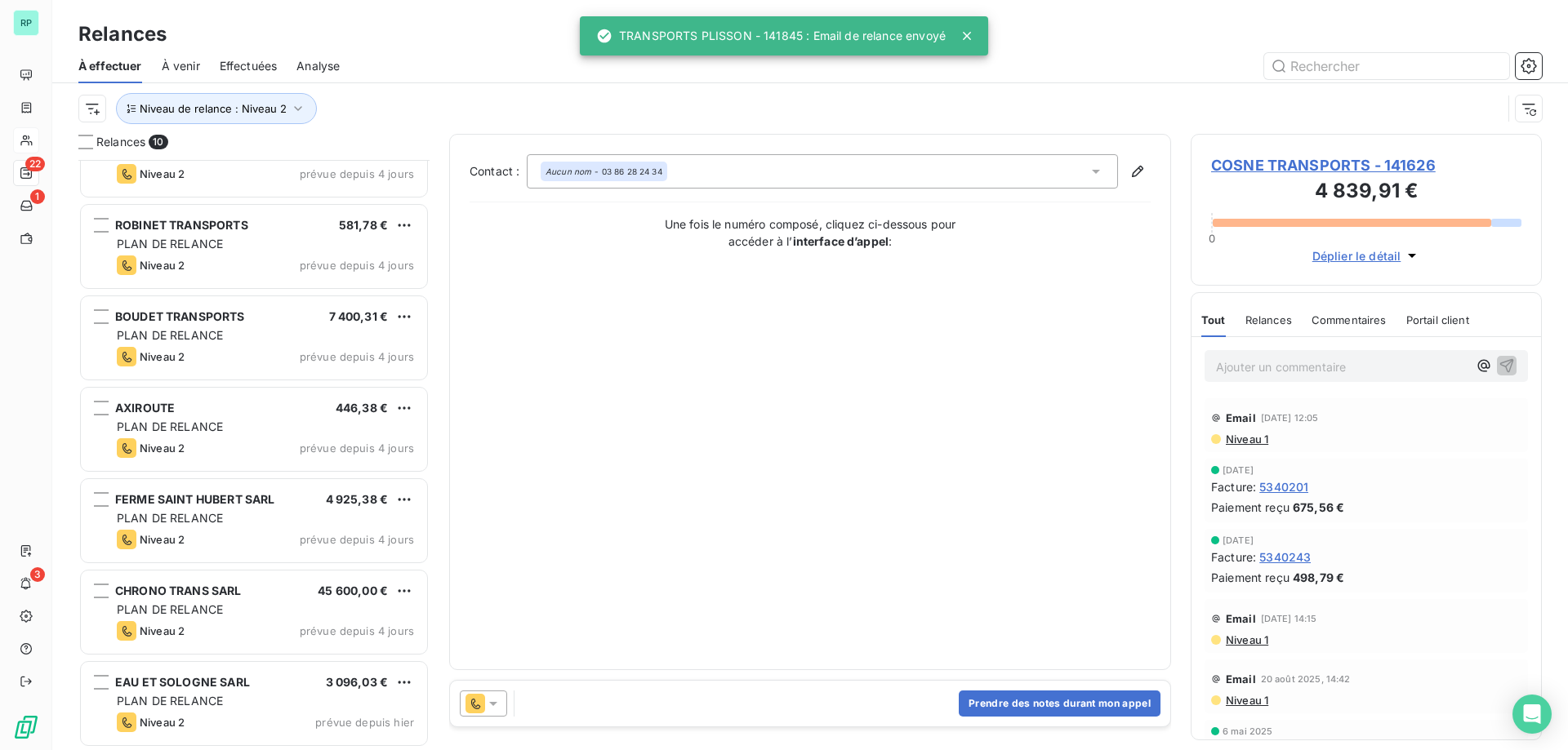
click at [498, 706] on icon at bounding box center [493, 704] width 16 height 16
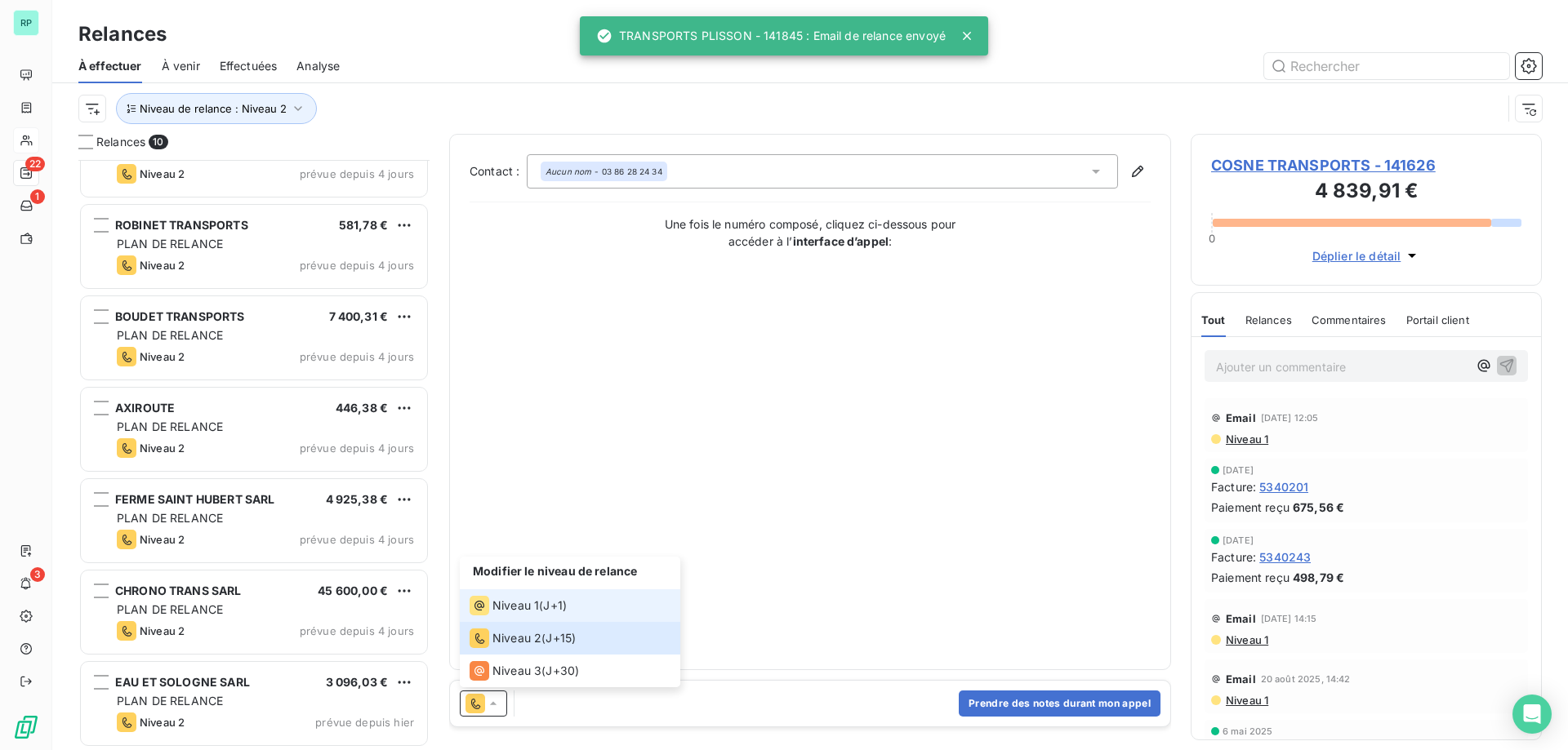
click at [528, 611] on span "Niveau 1" at bounding box center [516, 606] width 47 height 16
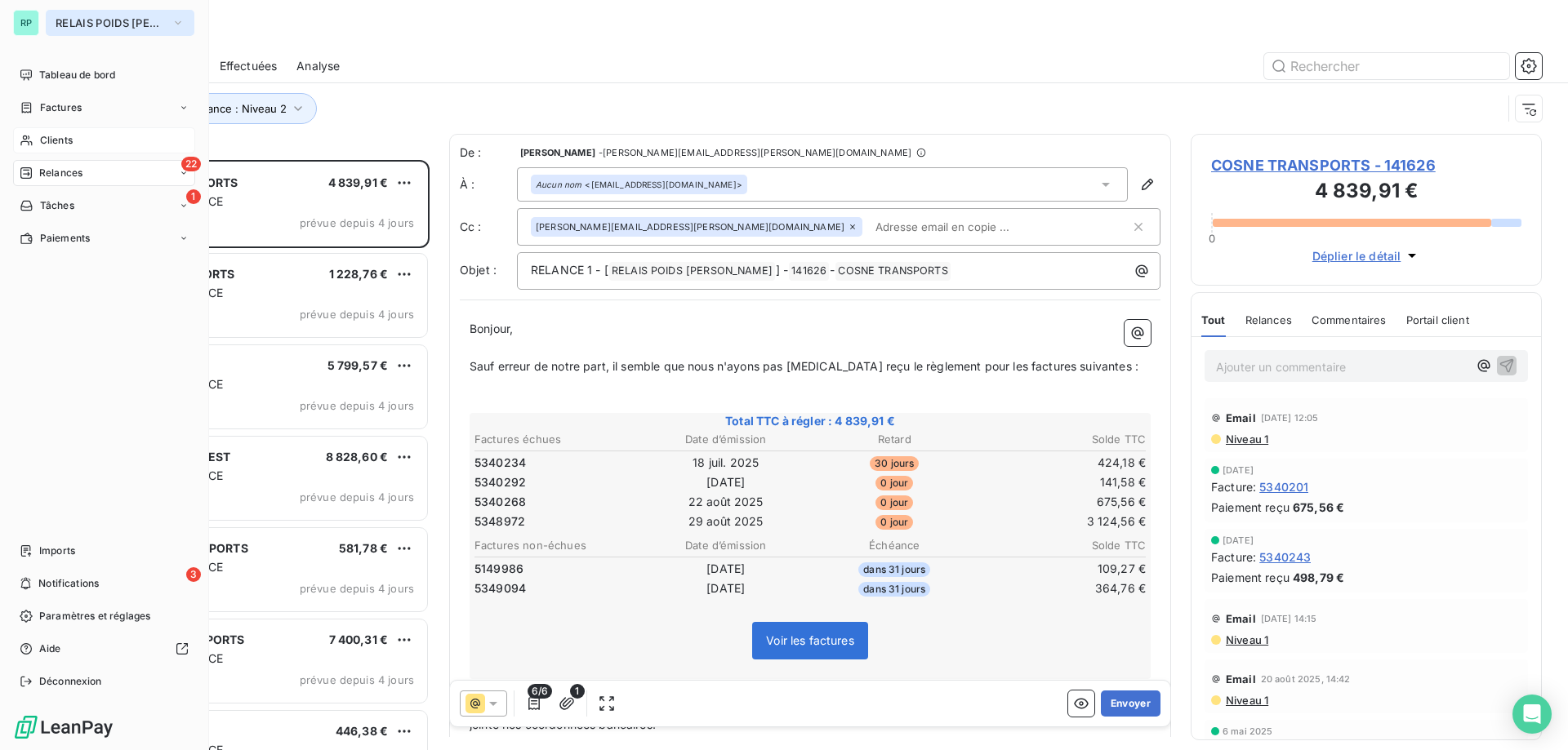
click at [71, 20] on span "RELAIS POIDS [PERSON_NAME]" at bounding box center [110, 23] width 109 height 13
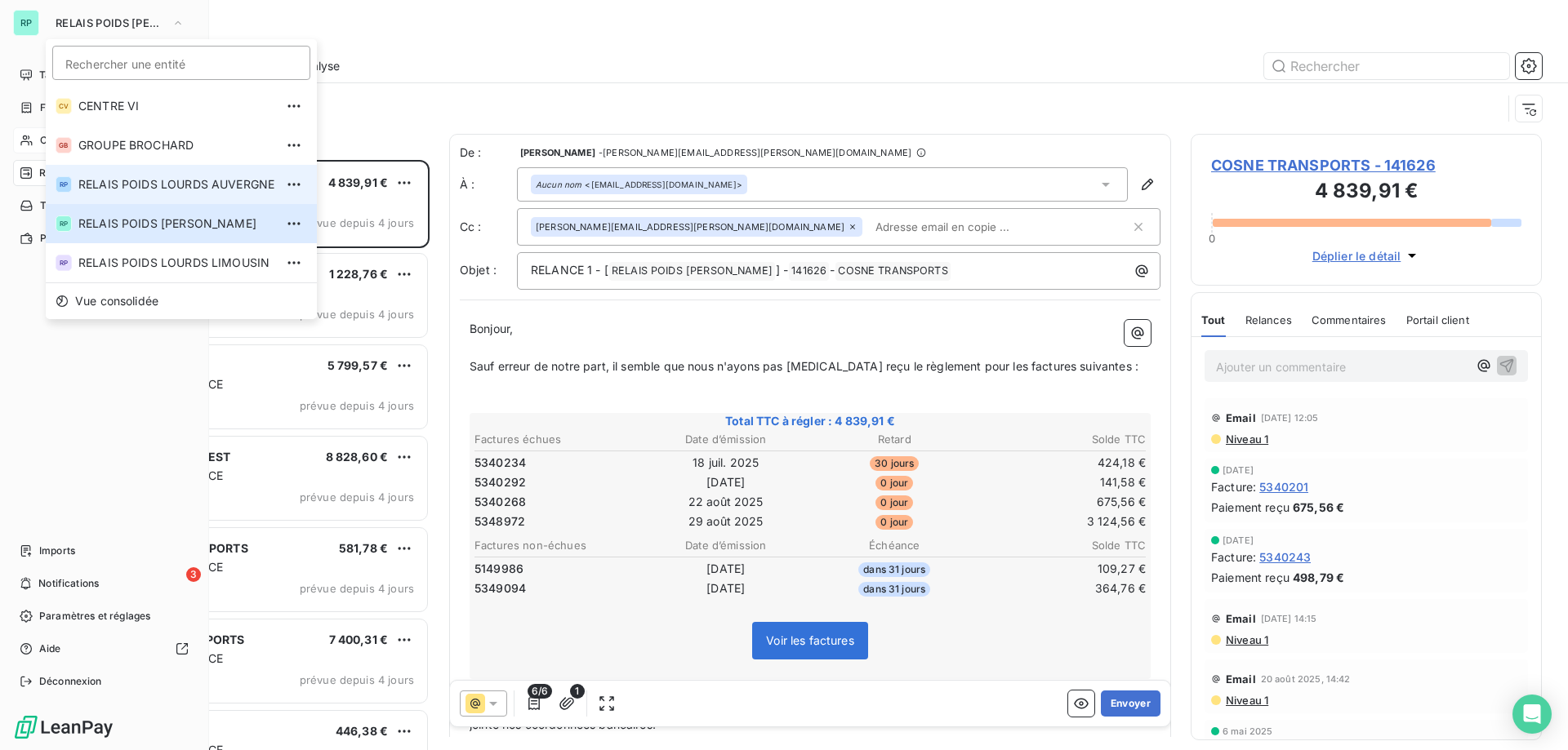
click at [177, 194] on li "RP RELAIS POIDS LOURDS AUVERGNE" at bounding box center [181, 185] width 271 height 39
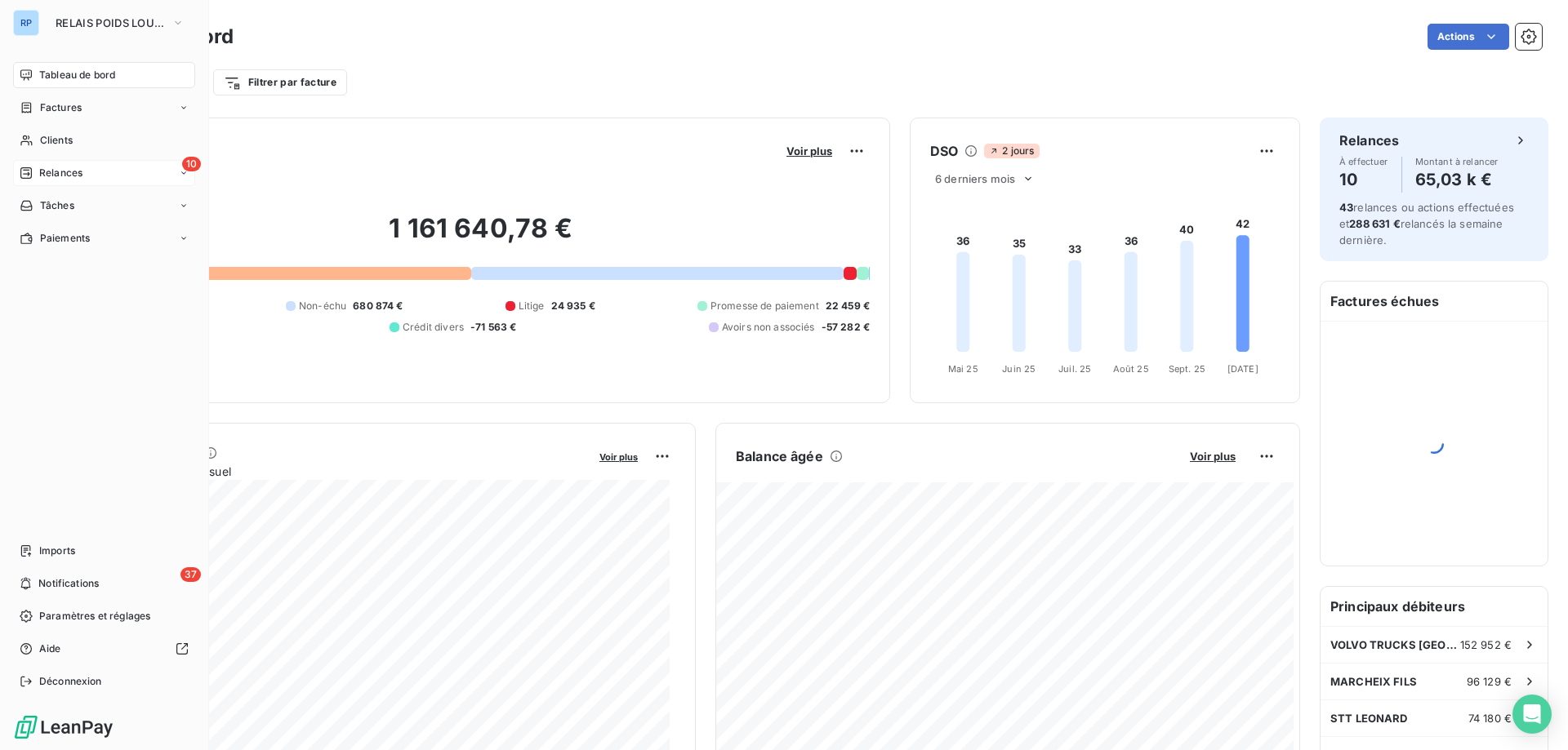
click at [138, 172] on div "10 Relances" at bounding box center [104, 173] width 182 height 26
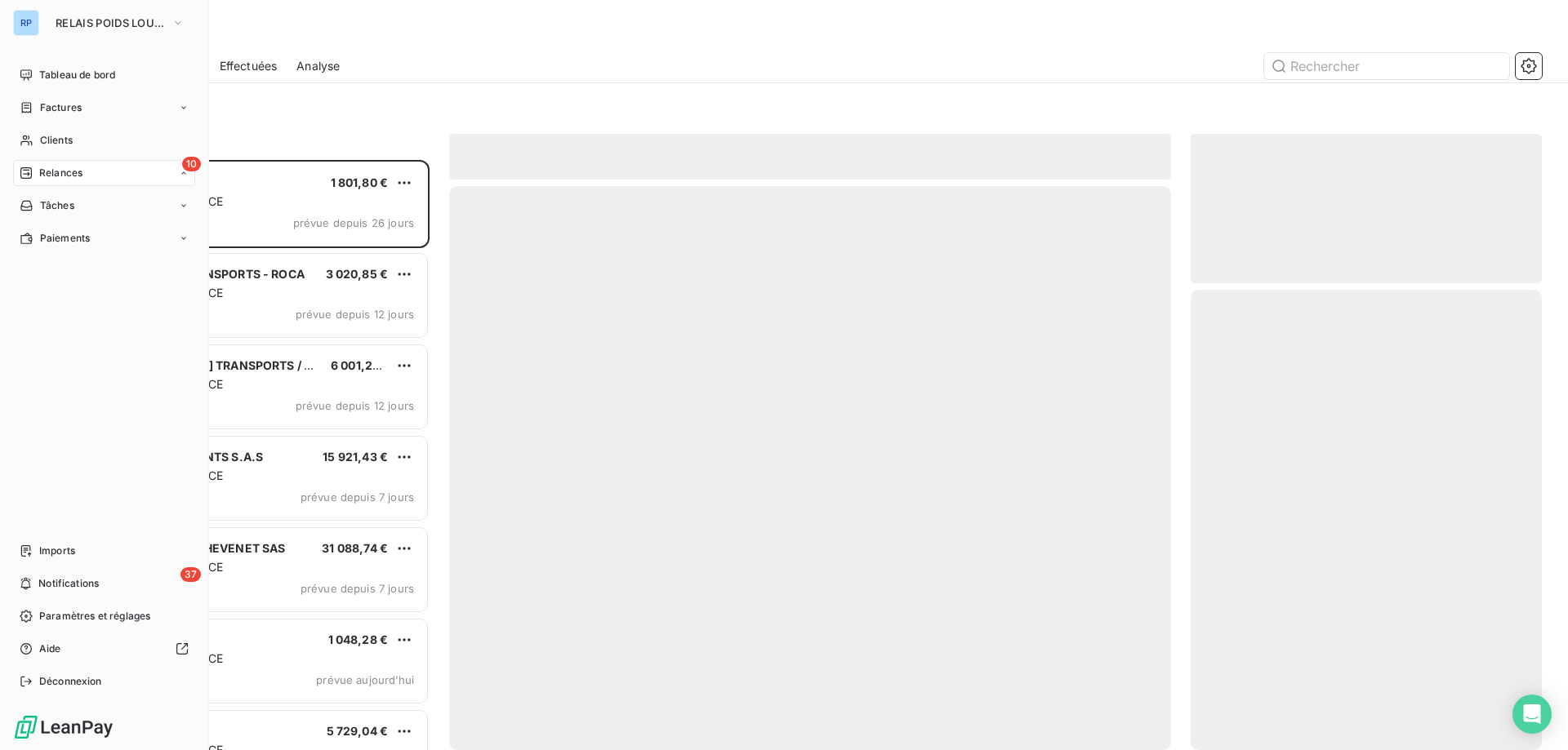
scroll to position [578, 339]
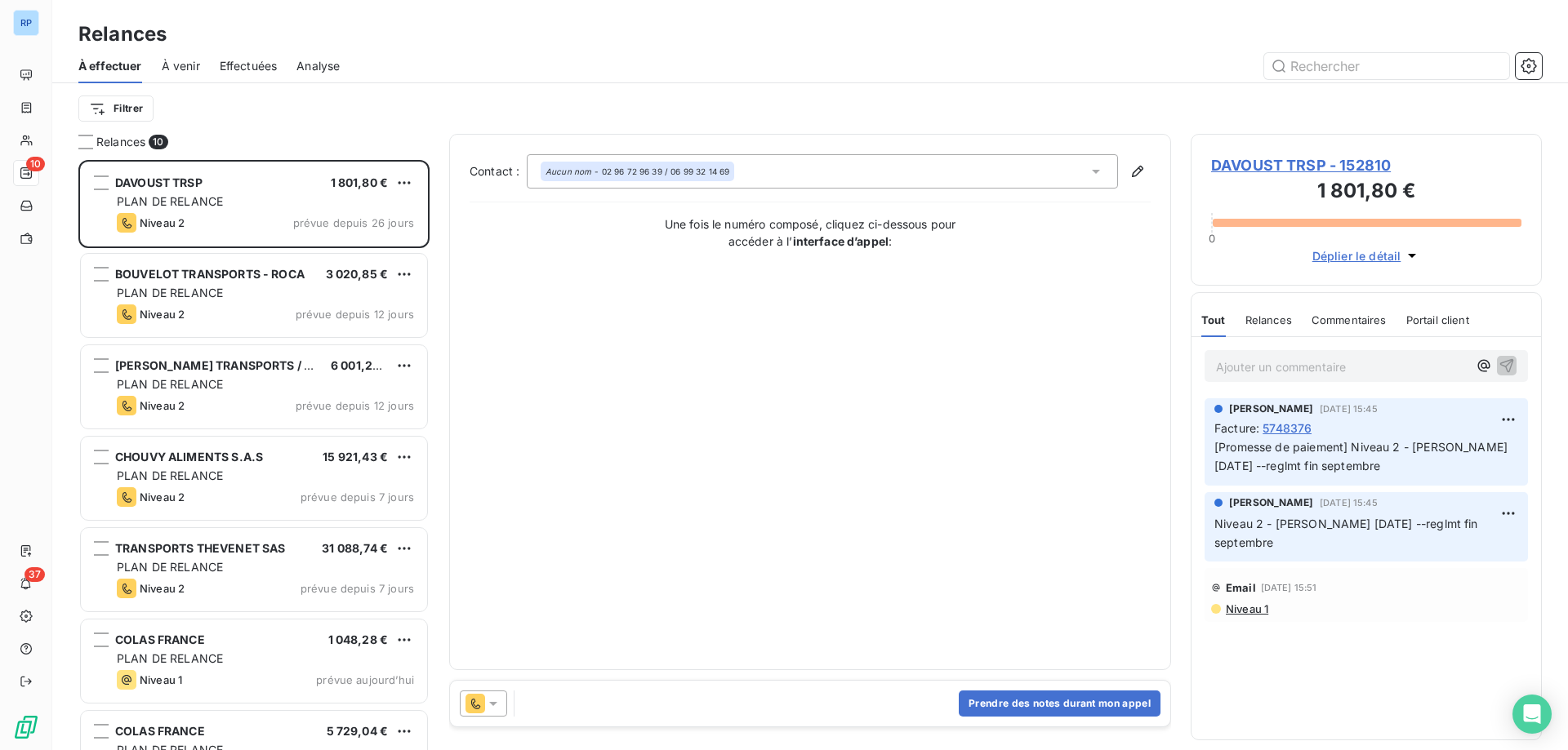
click at [424, 113] on div "Filtrer" at bounding box center [809, 108] width 1464 height 31
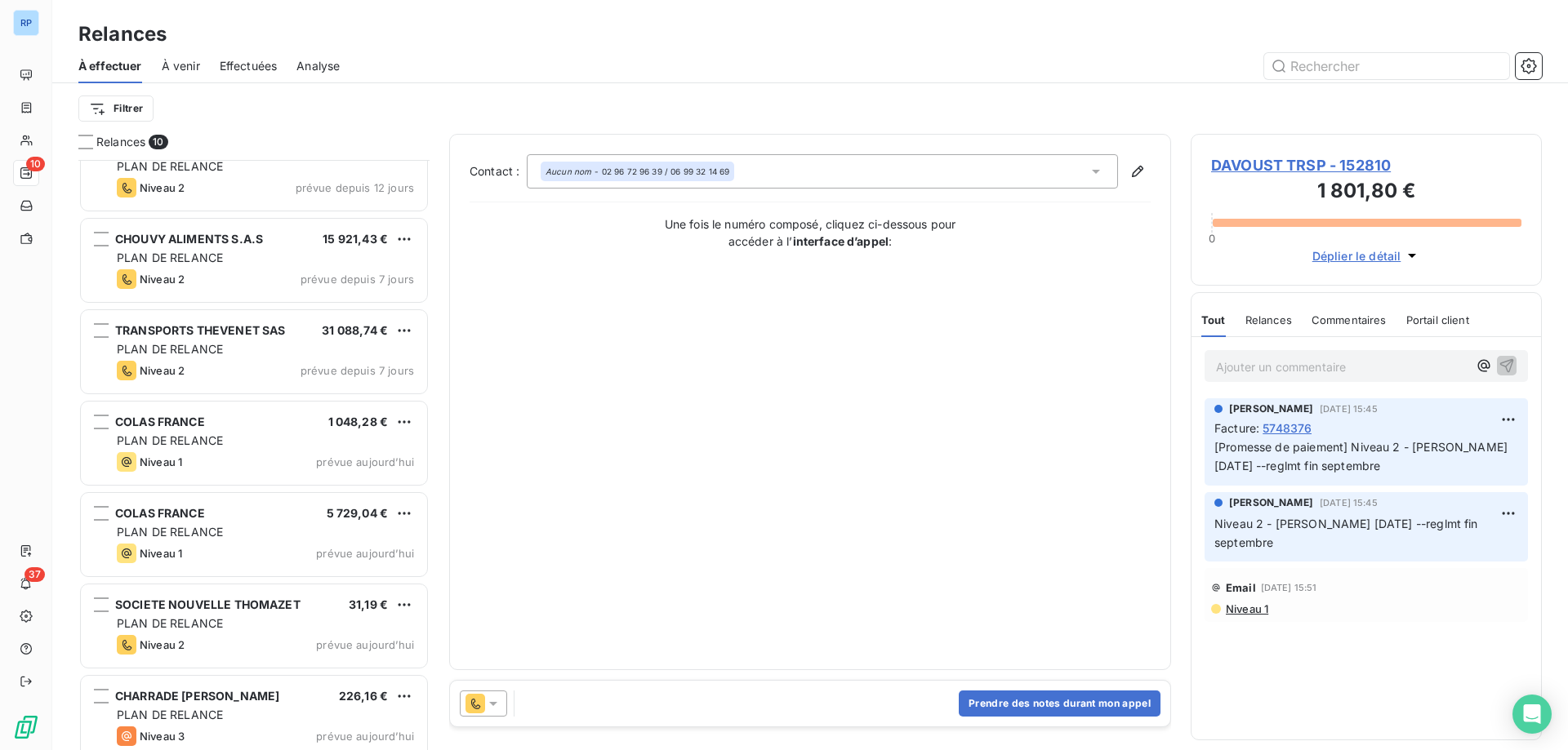
scroll to position [325, 0]
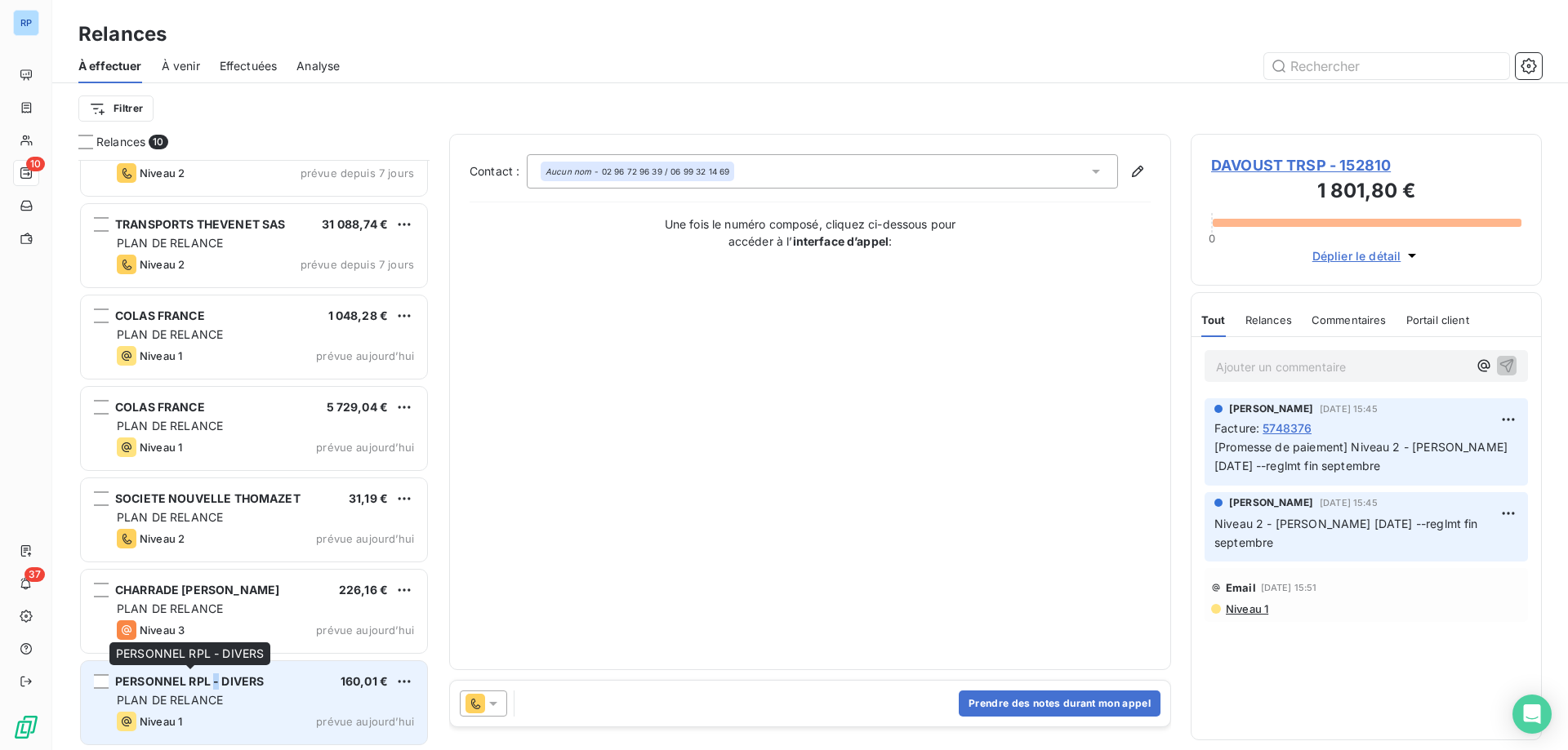
click at [213, 689] on div "PERSONNEL RPL - DIVERS" at bounding box center [189, 682] width 149 height 16
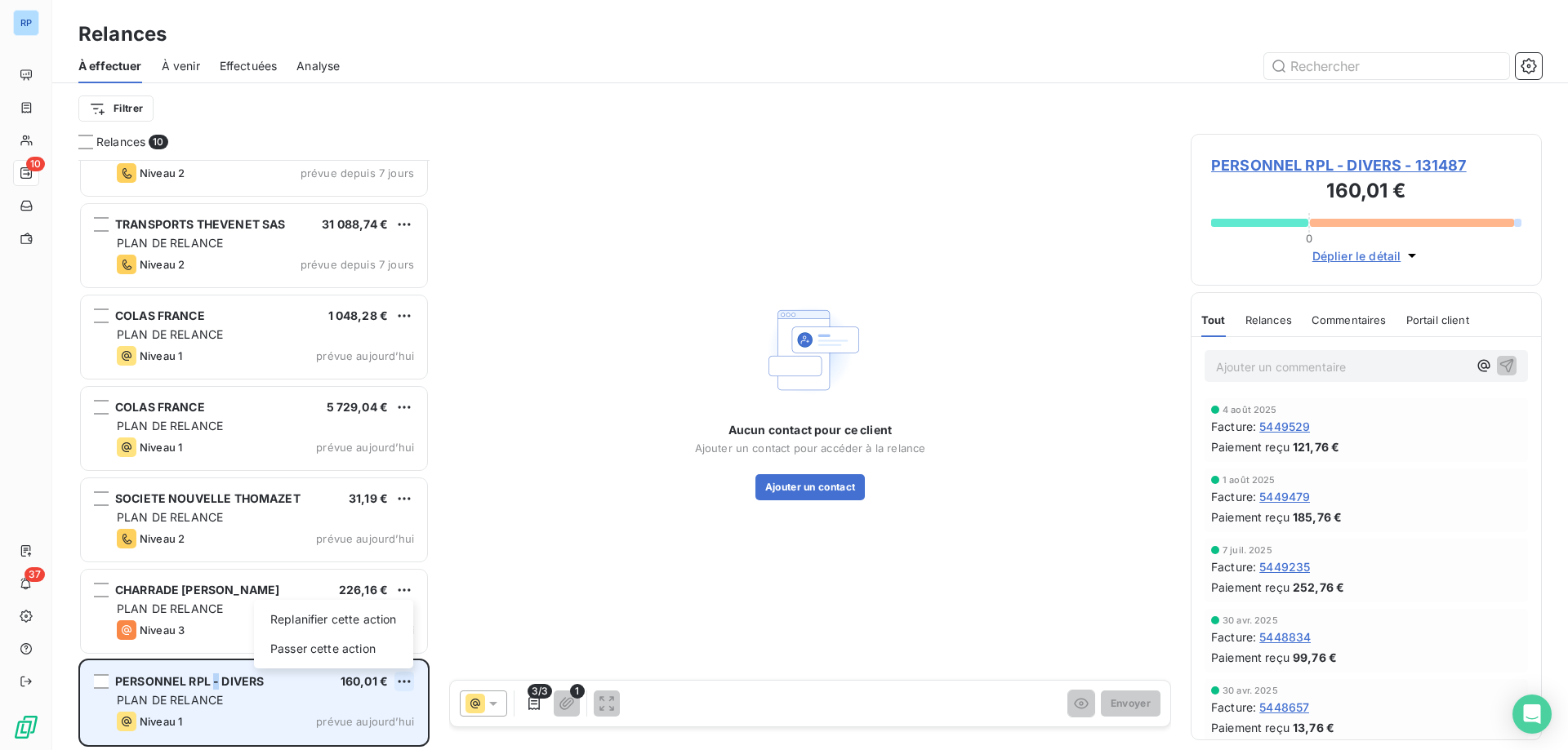
click at [406, 684] on html "RP 10 37 Relances À effectuer À venir Effectuées Analyse Filtrer Relances 10 RA…" at bounding box center [784, 375] width 1568 height 750
drag, startPoint x: 357, startPoint y: 620, endPoint x: 346, endPoint y: 643, distance: 25.5
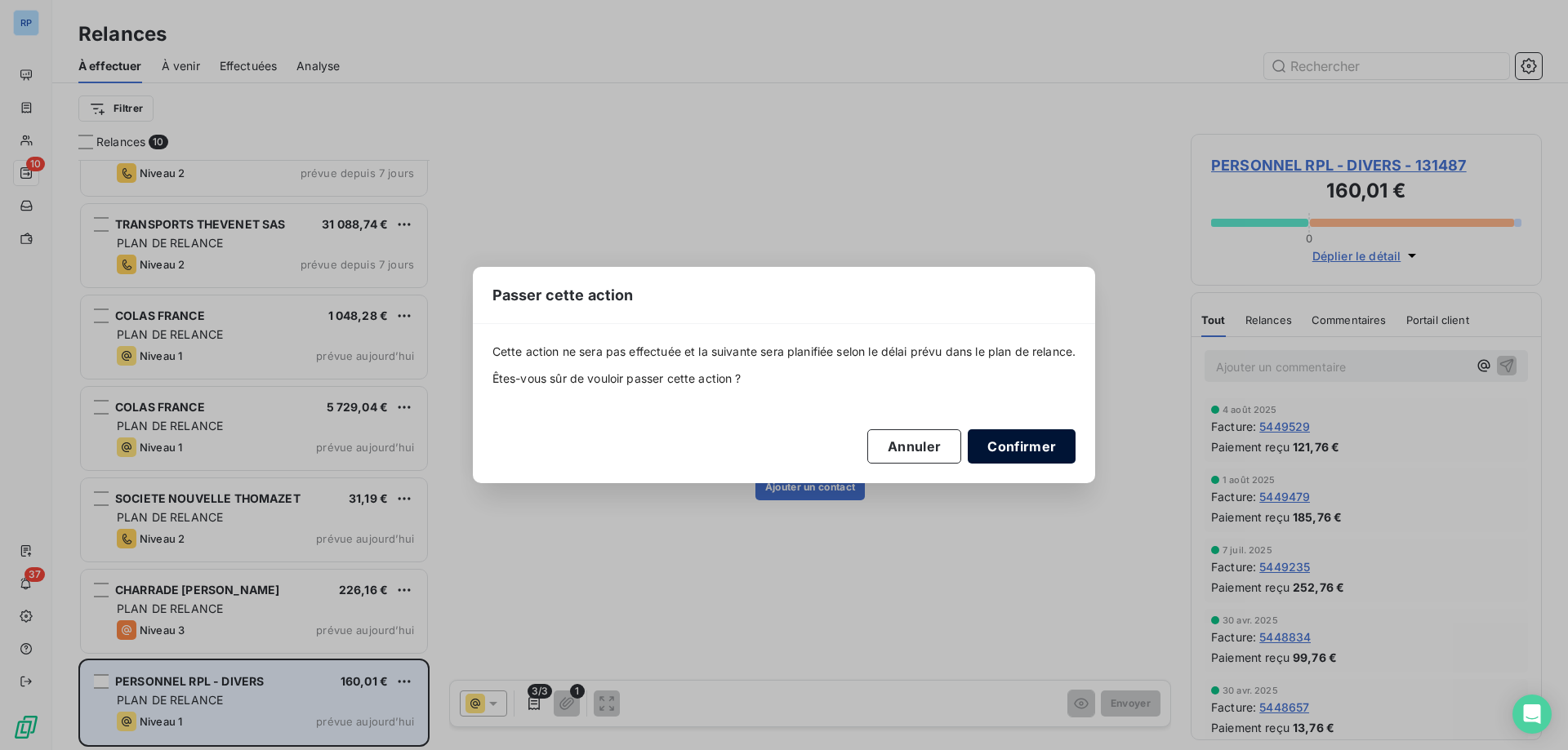
click at [1019, 450] on button "Confirmer" at bounding box center [1021, 446] width 108 height 34
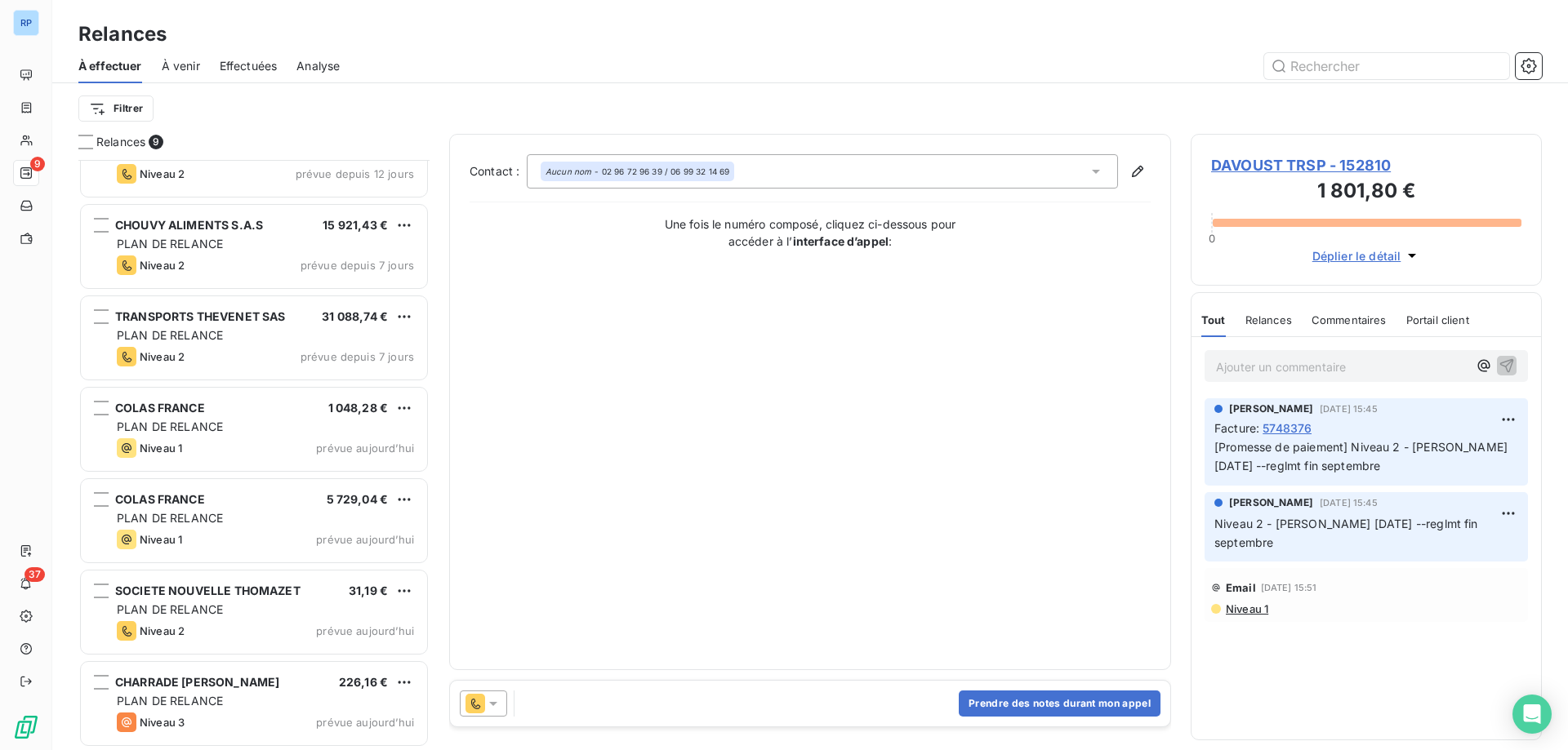
scroll to position [233, 0]
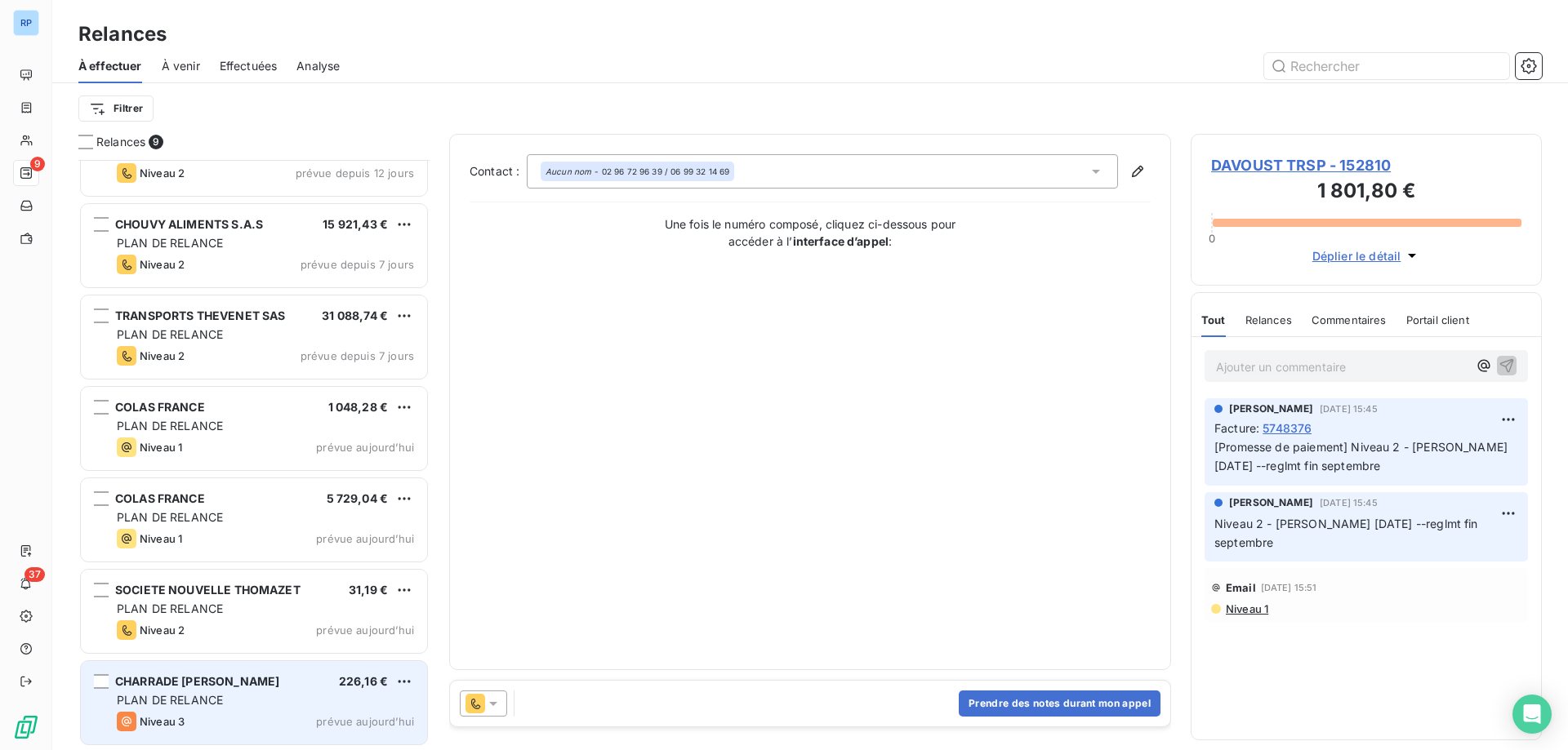
click at [247, 694] on div "PLAN DE RELANCE" at bounding box center [265, 701] width 297 height 16
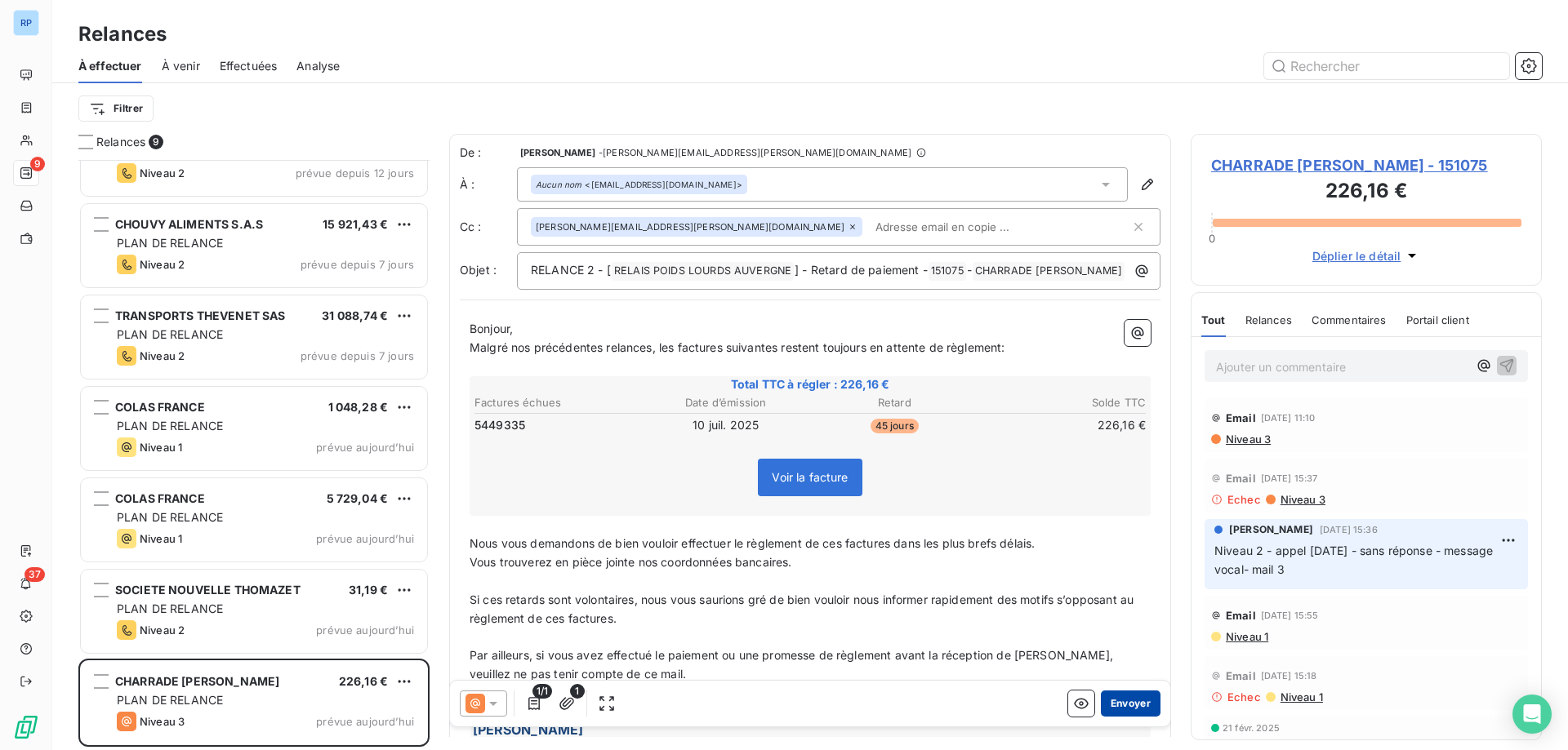
click at [1119, 702] on button "Envoyer" at bounding box center [1130, 704] width 60 height 26
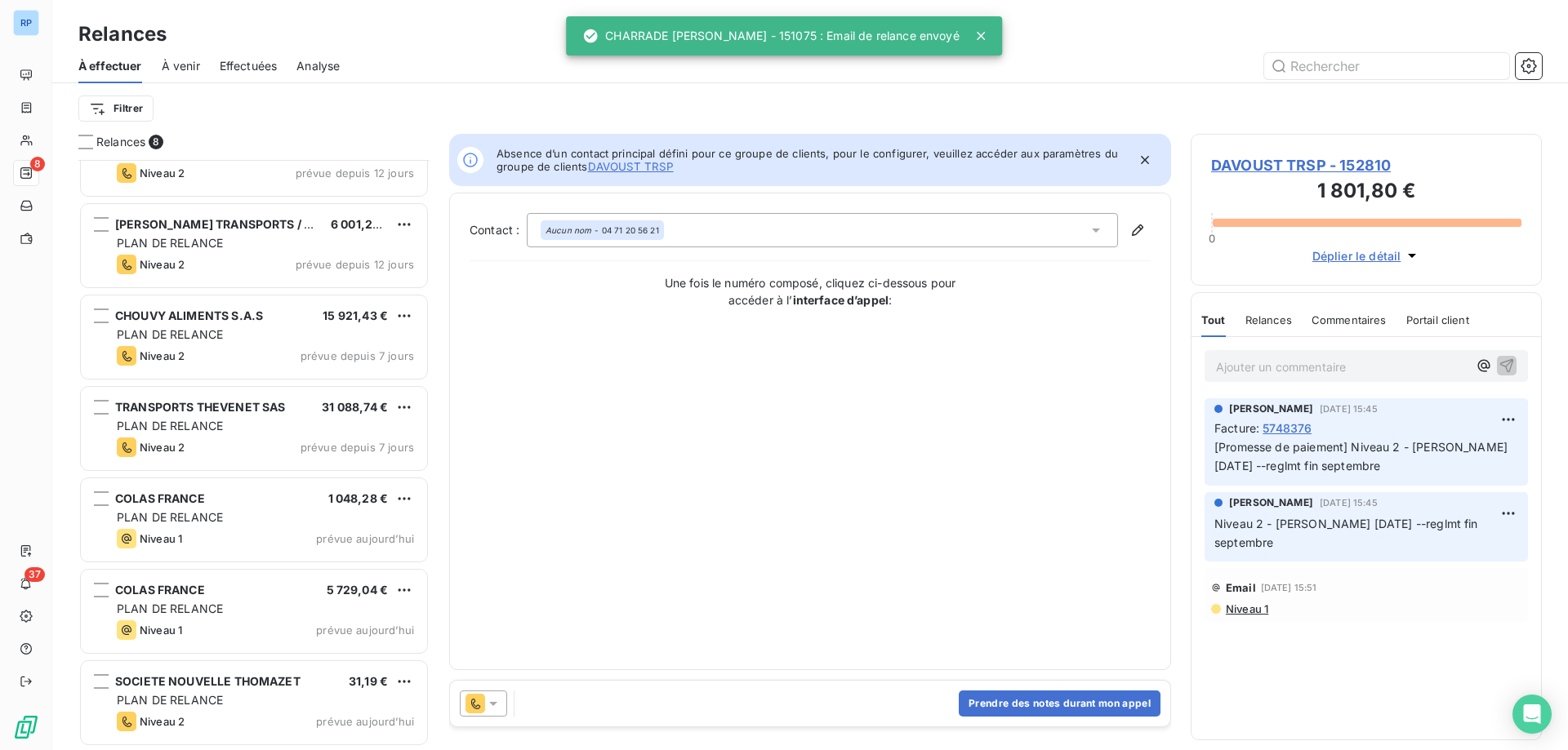
scroll to position [141, 0]
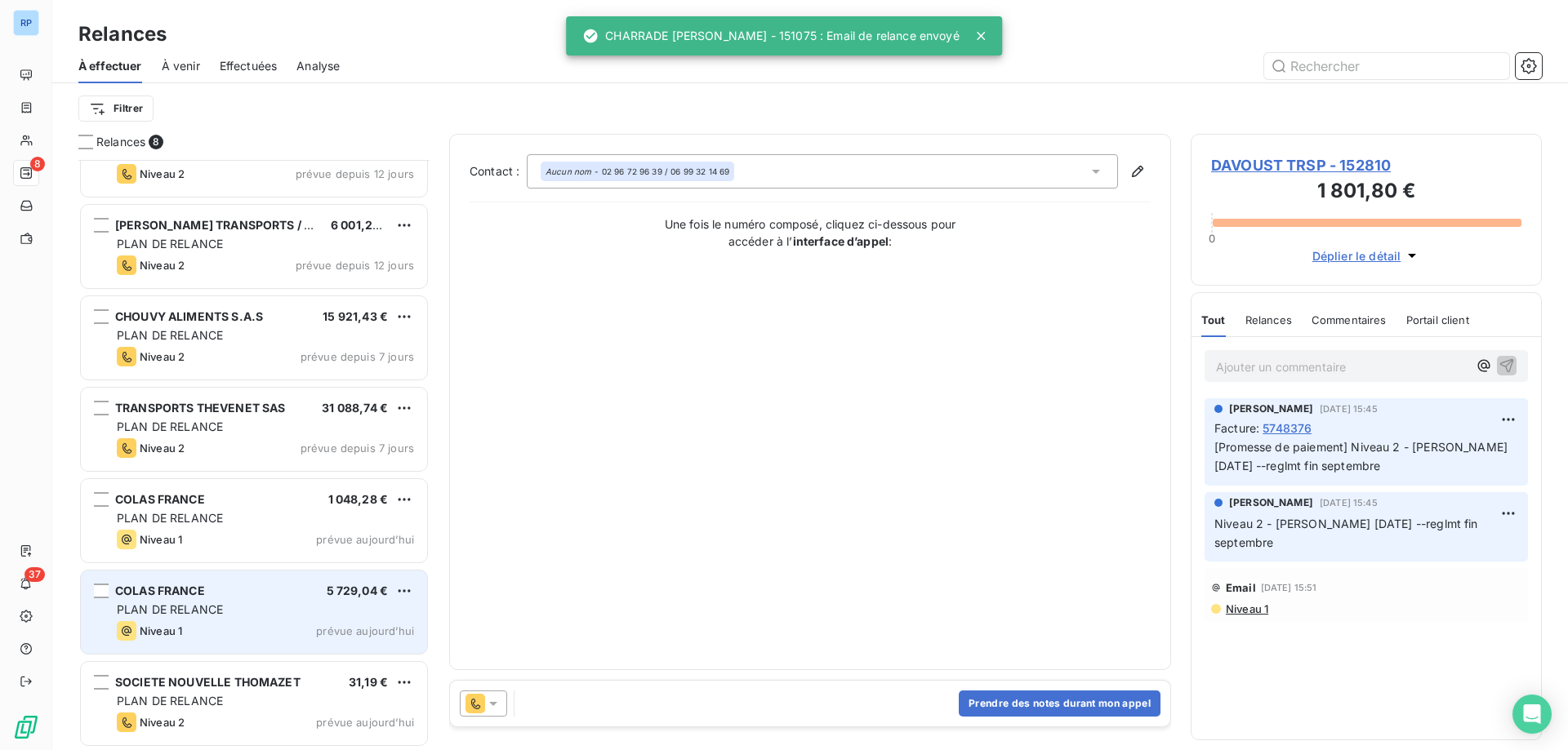
click at [273, 591] on div "COLAS FRANCE 5 729,04 €" at bounding box center [265, 591] width 297 height 15
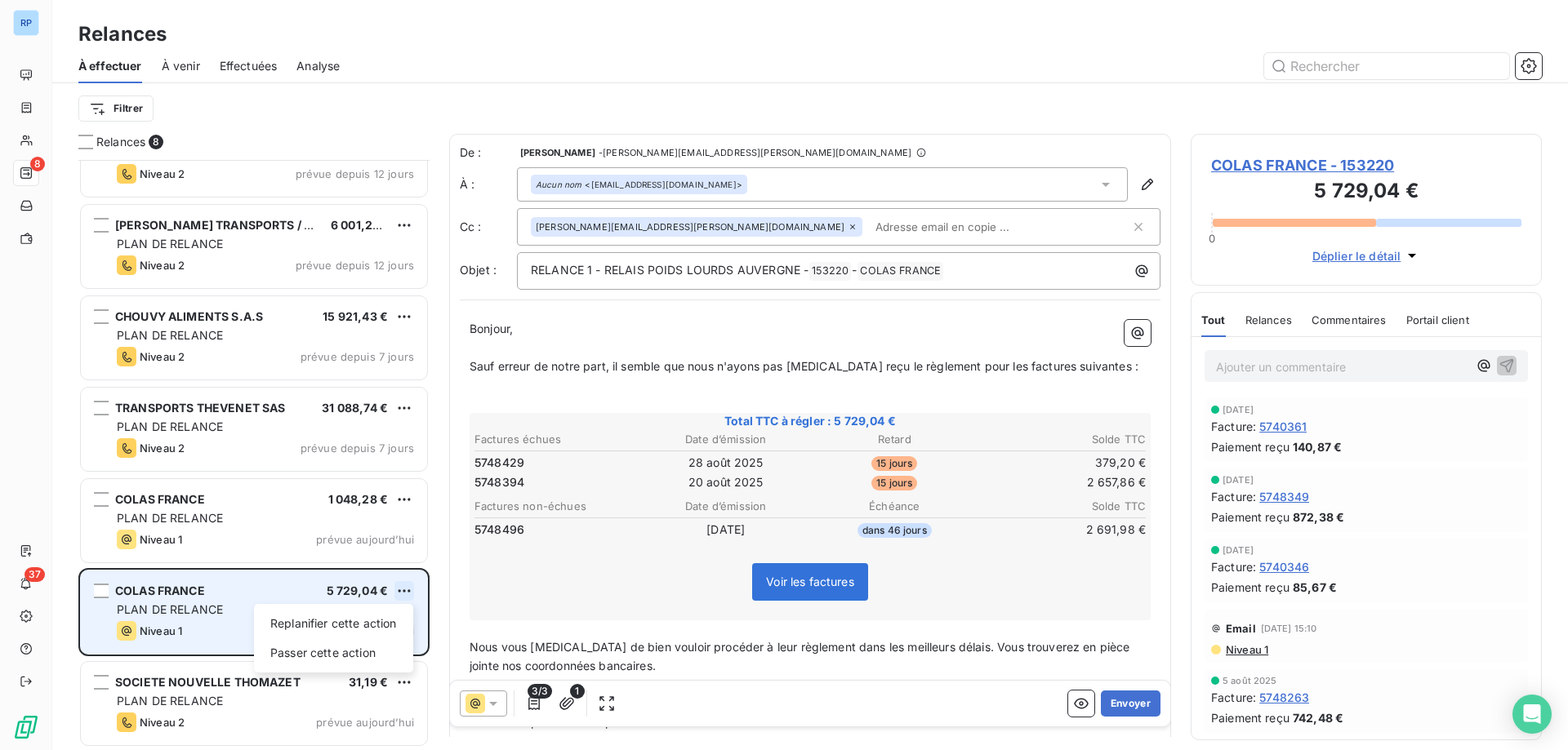
click at [406, 587] on html "RP 8 37 Relances À effectuer À venir Effectuées Analyse Filtrer Relances 8 DAVO…" at bounding box center [784, 375] width 1568 height 750
click at [320, 623] on div "Replanifier cette action" at bounding box center [333, 624] width 146 height 26
select select "9"
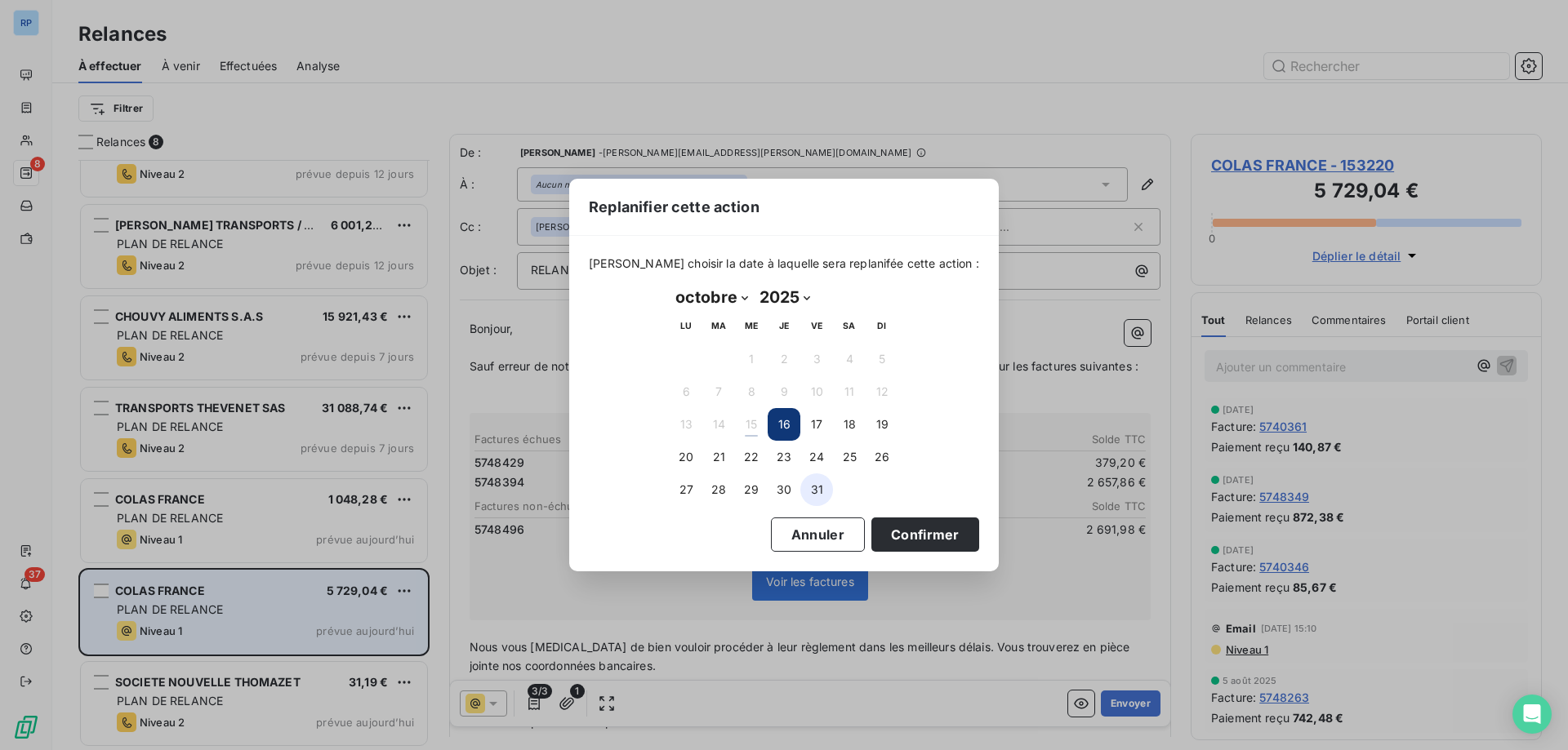
click at [816, 496] on button "31" at bounding box center [817, 490] width 33 height 33
click at [901, 533] on button "Confirmer" at bounding box center [924, 535] width 108 height 34
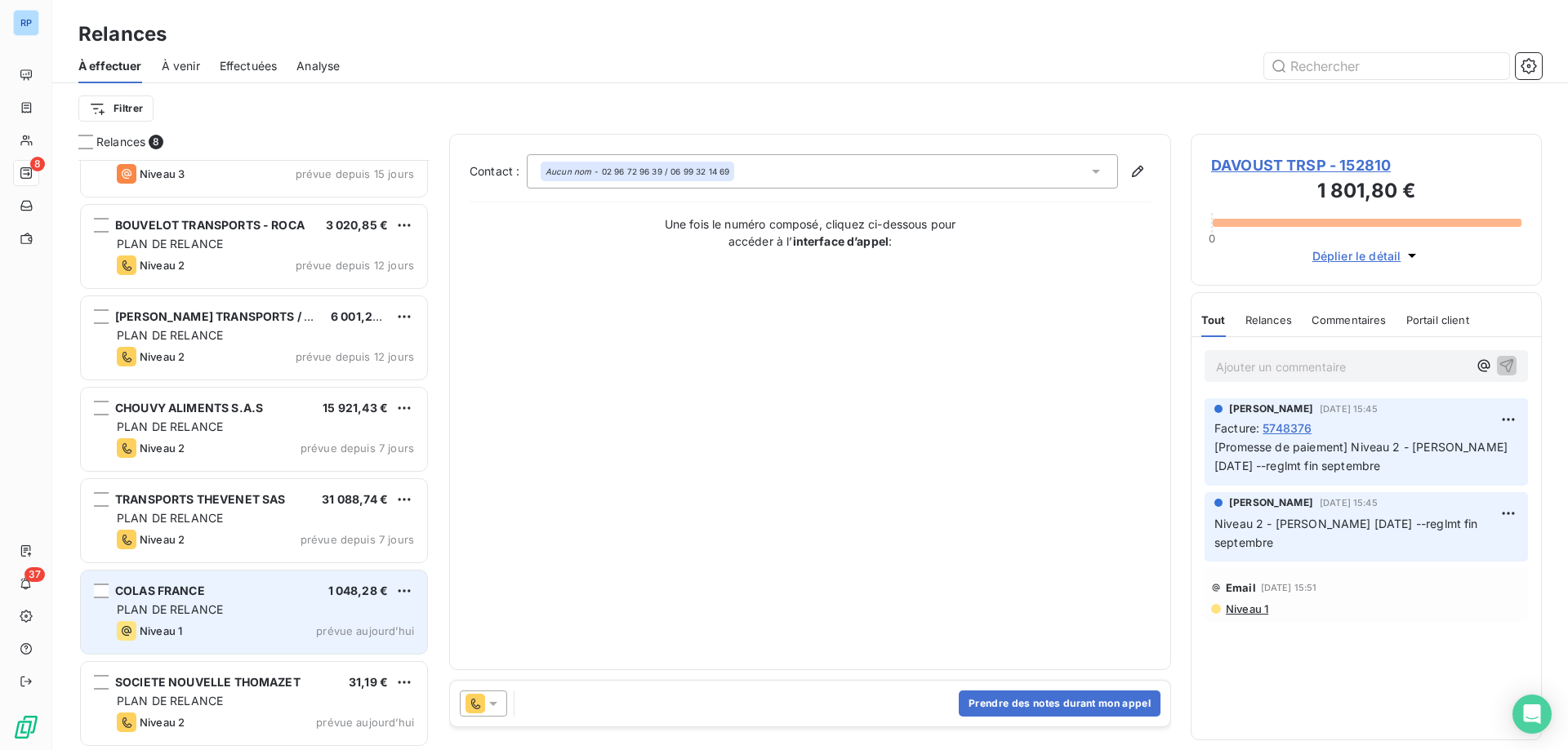
click at [250, 608] on div "PLAN DE RELANCE" at bounding box center [265, 610] width 297 height 16
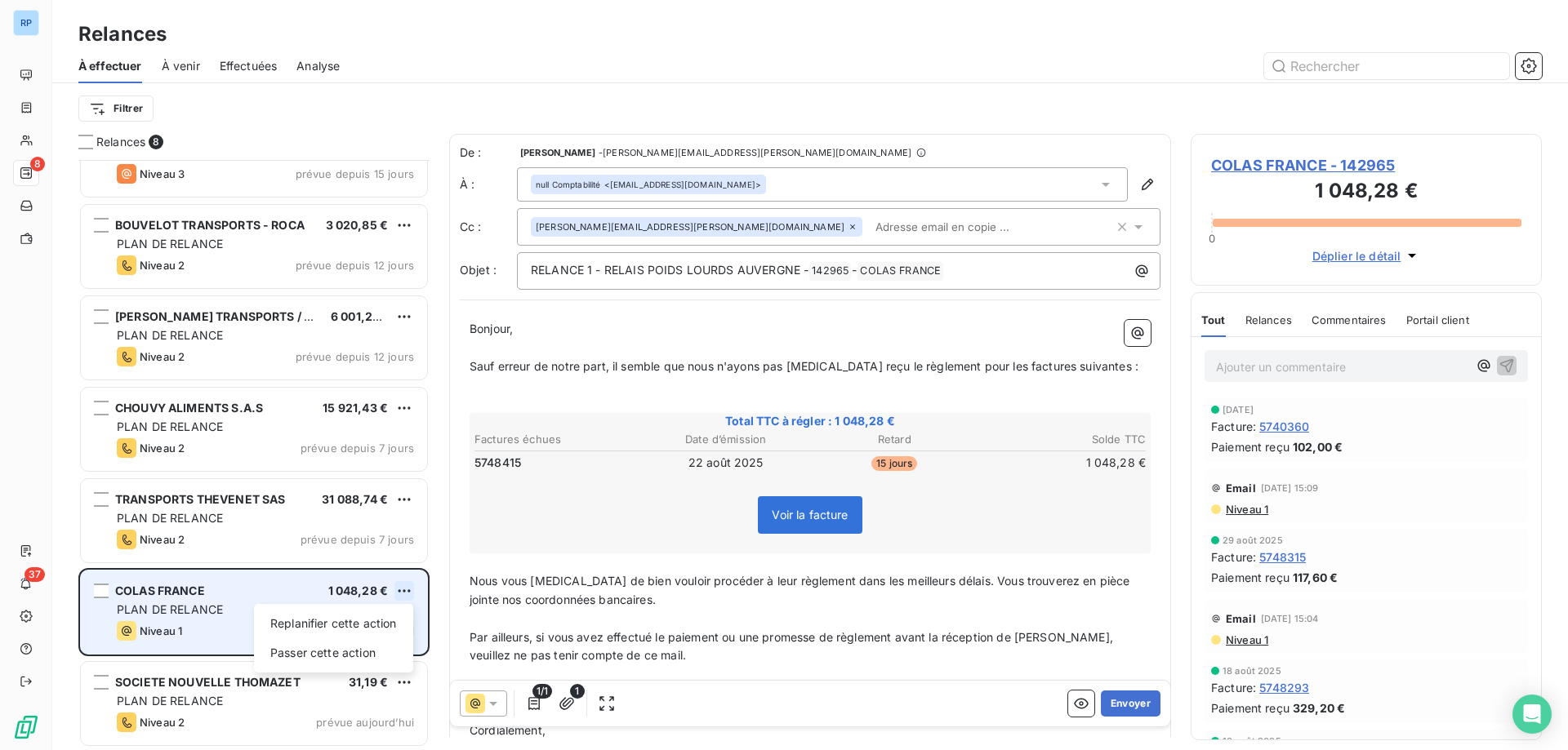
click at [401, 592] on html "RP 8 37 Relances À effectuer À venir Effectuées Analyse Filtrer Relances 8 DAVO…" at bounding box center [784, 375] width 1568 height 750
click at [337, 616] on div "Replanifier cette action" at bounding box center [333, 624] width 146 height 26
select select "9"
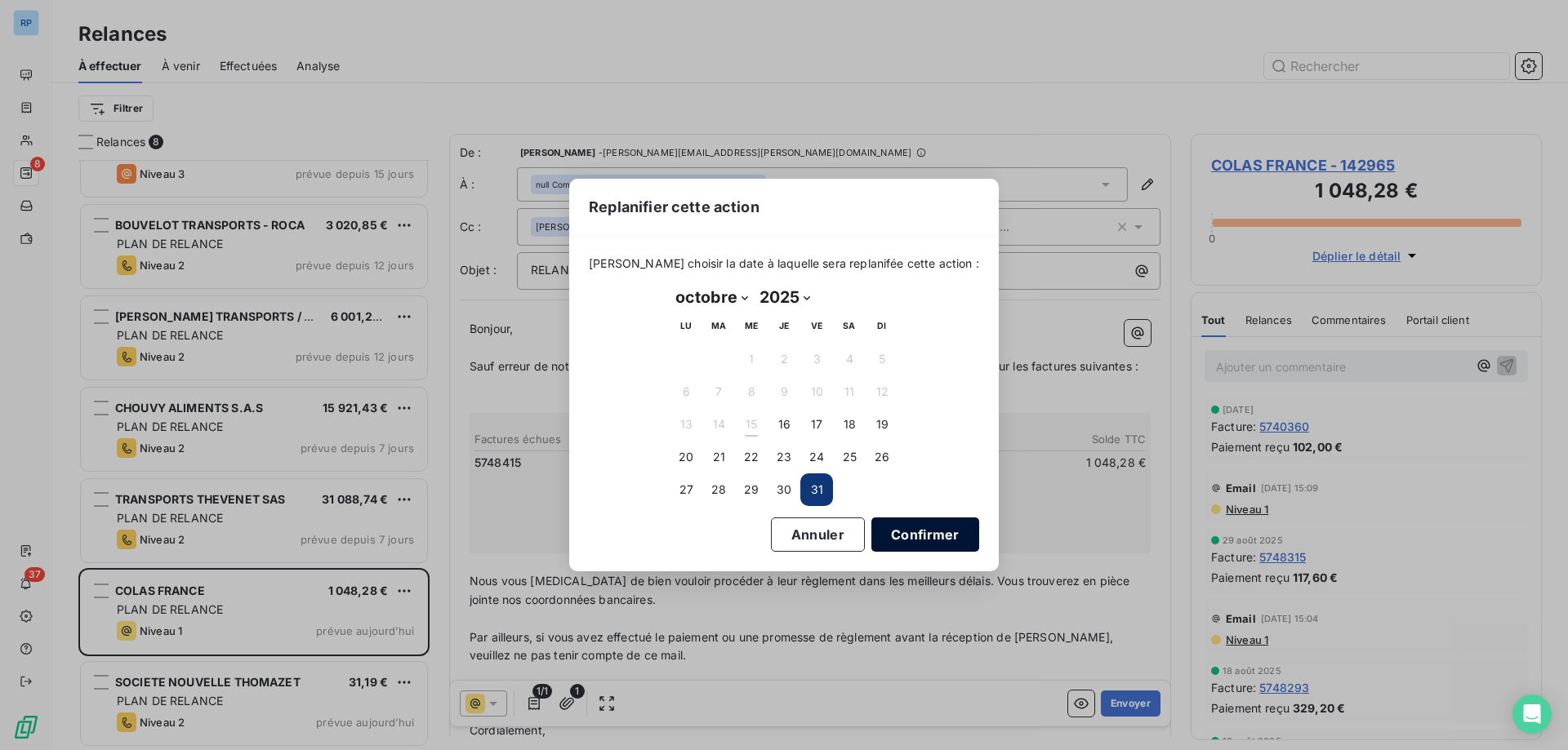
click at [882, 530] on button "Confirmer" at bounding box center [924, 535] width 108 height 34
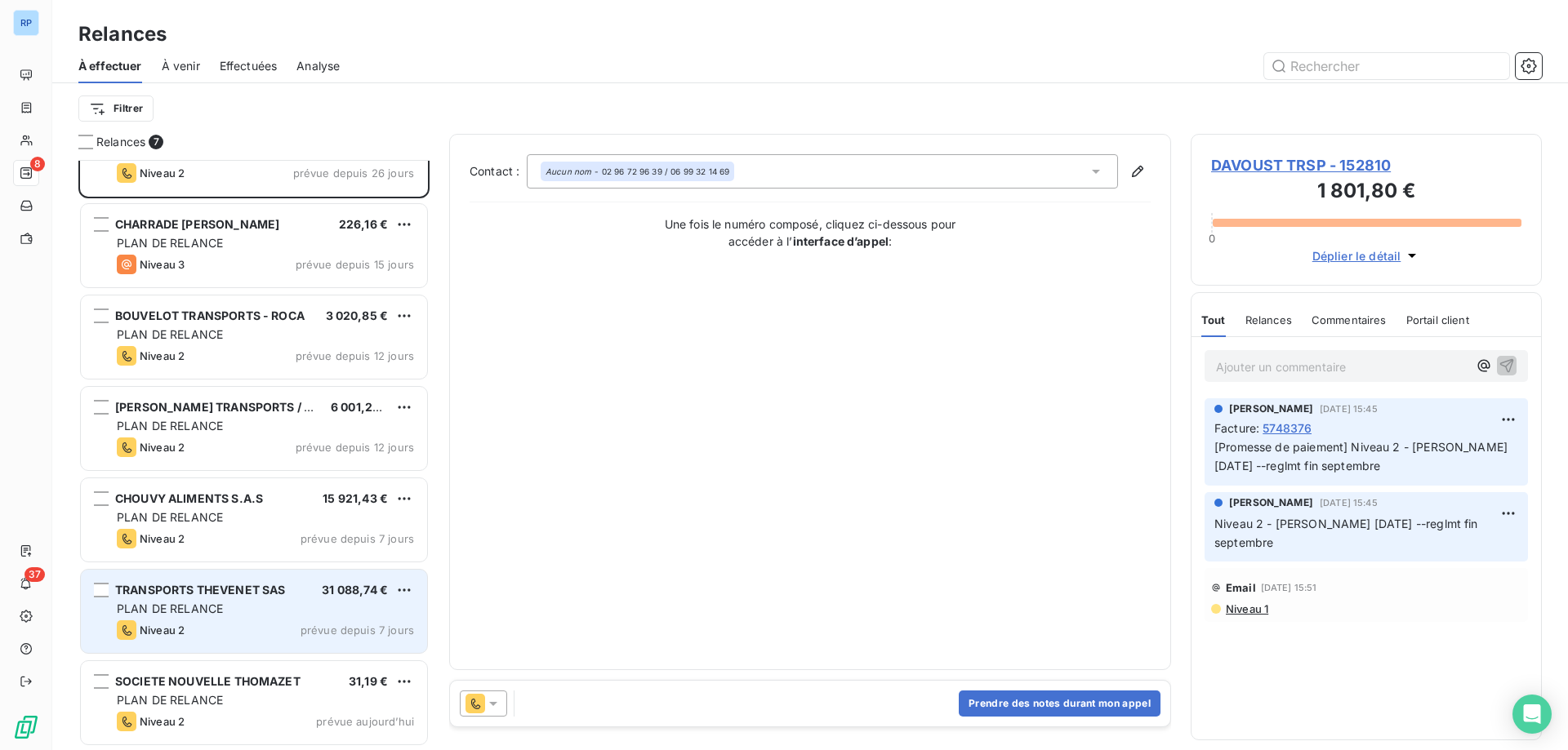
scroll to position [50, 0]
click at [213, 604] on span "PLAN DE RELANCE" at bounding box center [169, 609] width 106 height 14
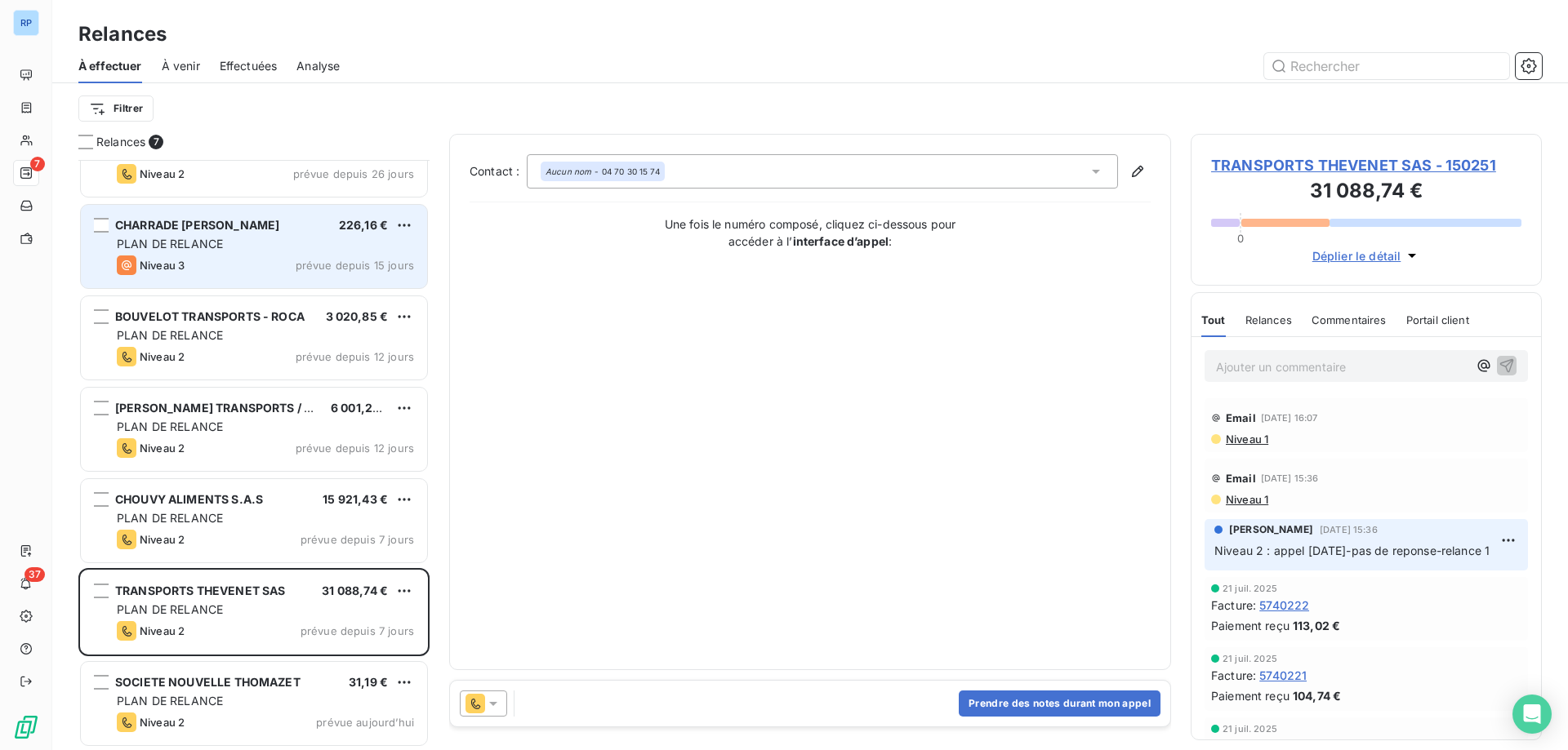
click at [247, 249] on div "PLAN DE RELANCE" at bounding box center [265, 244] width 297 height 16
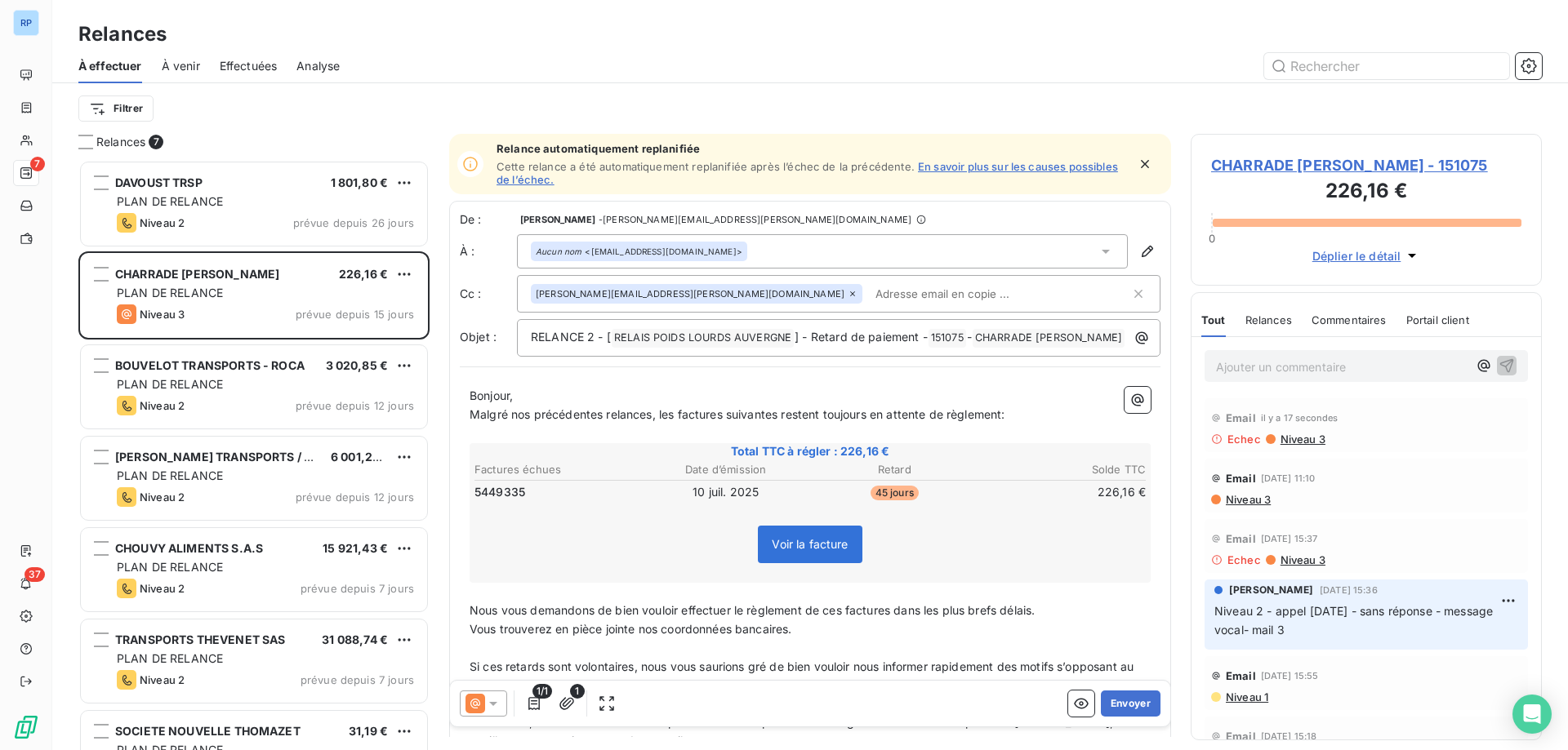
click at [1259, 505] on span "Niveau 3" at bounding box center [1247, 500] width 47 height 13
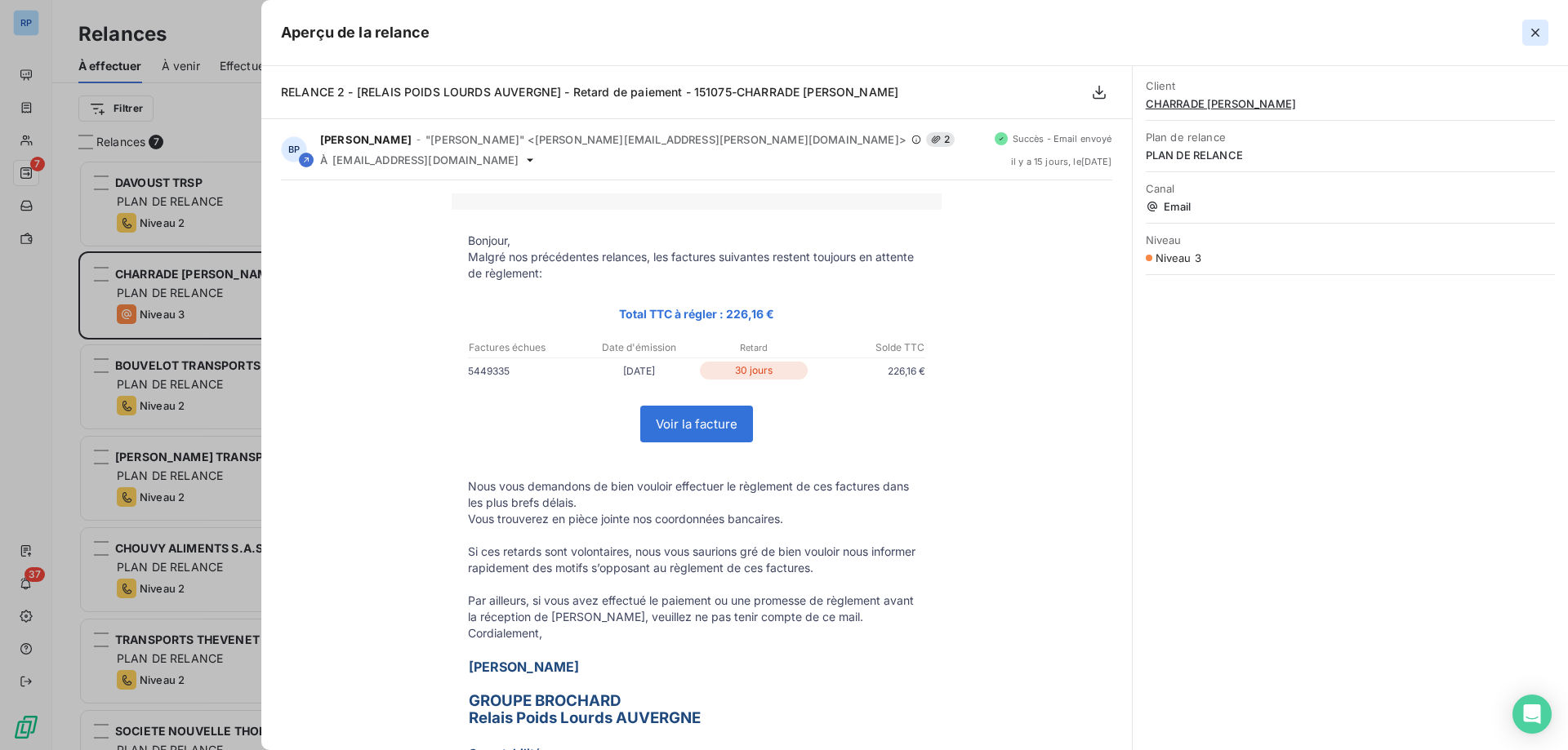
click at [1538, 34] on icon "button" at bounding box center [1535, 33] width 16 height 16
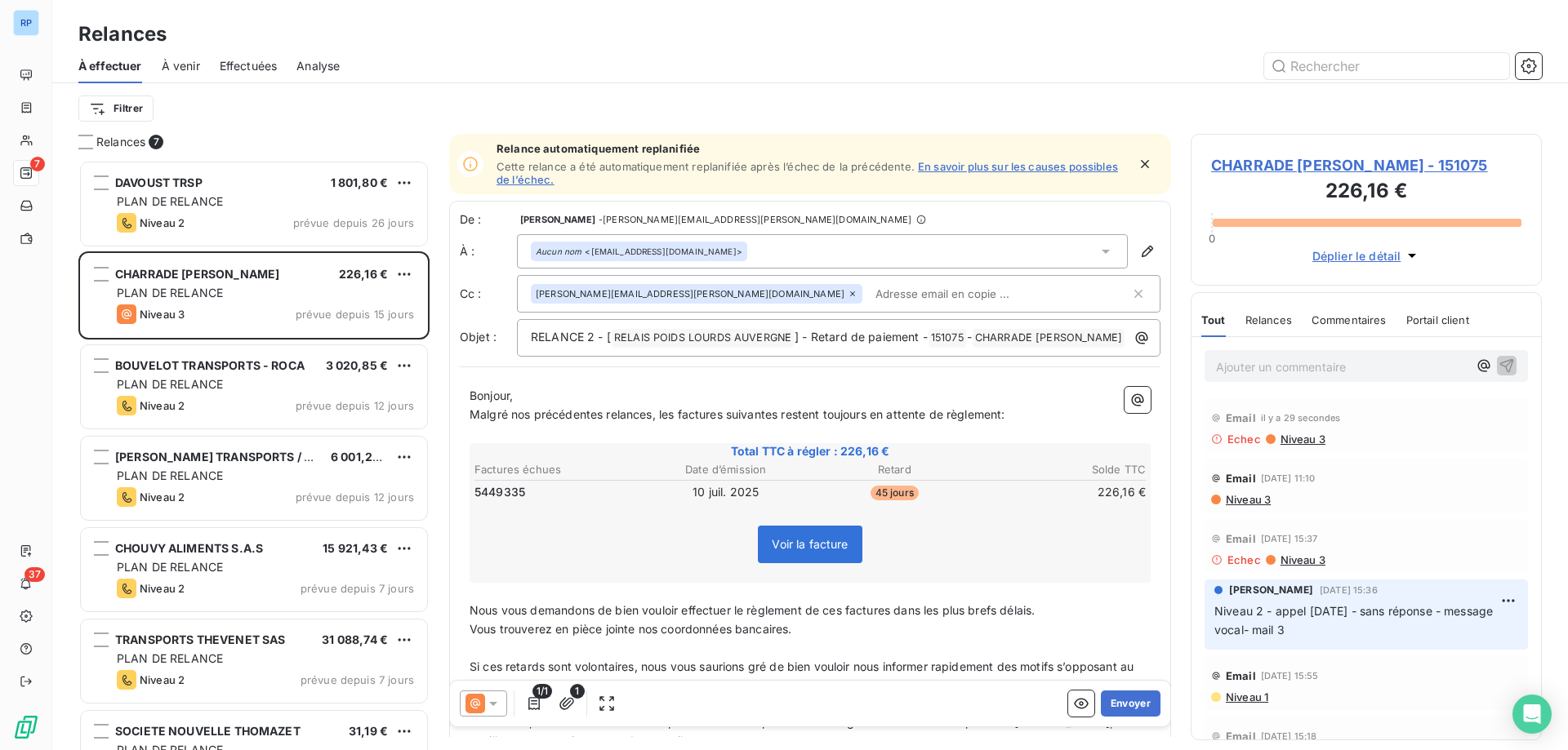
click at [1302, 436] on span "Niveau 3" at bounding box center [1302, 439] width 47 height 13
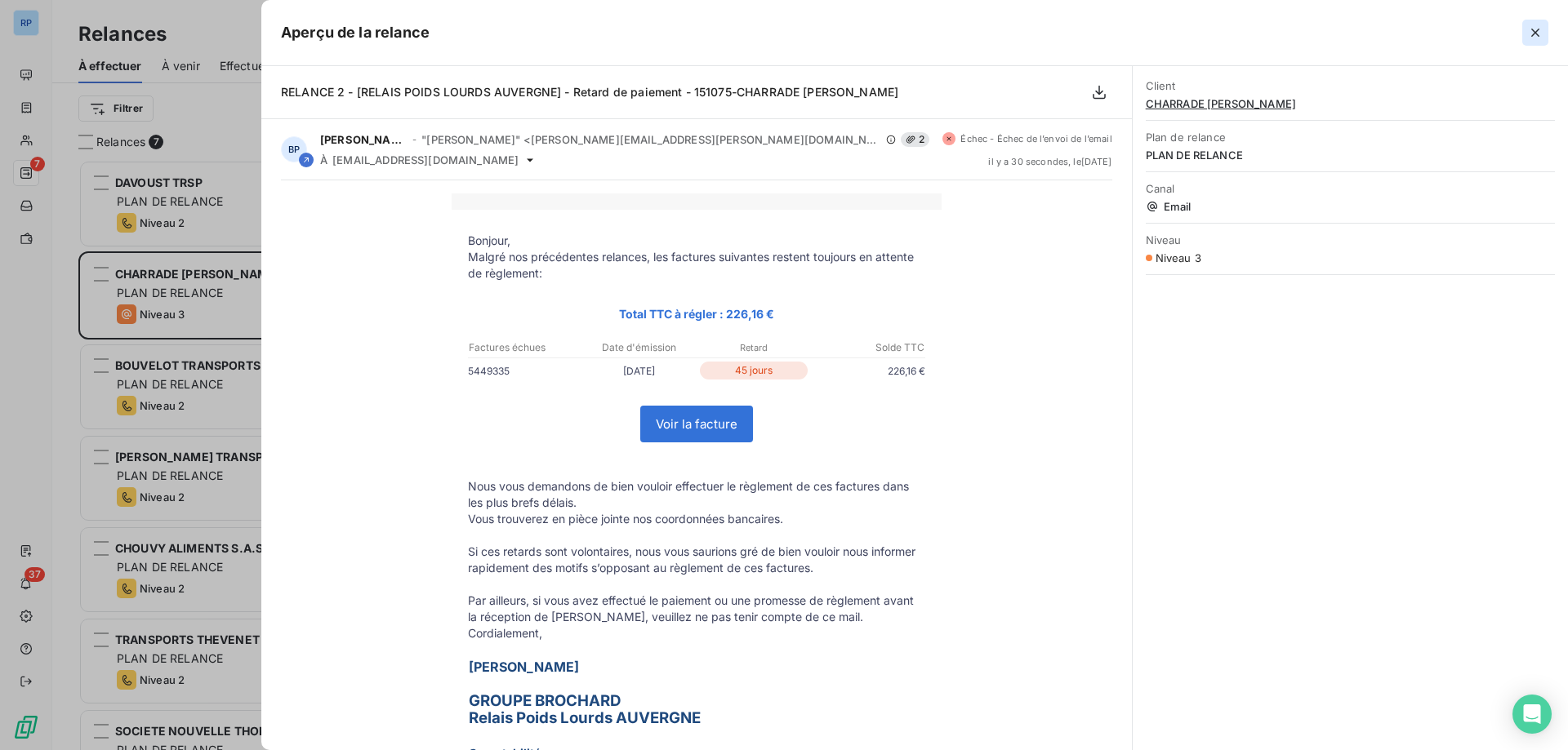
click at [1530, 40] on icon "button" at bounding box center [1535, 33] width 16 height 16
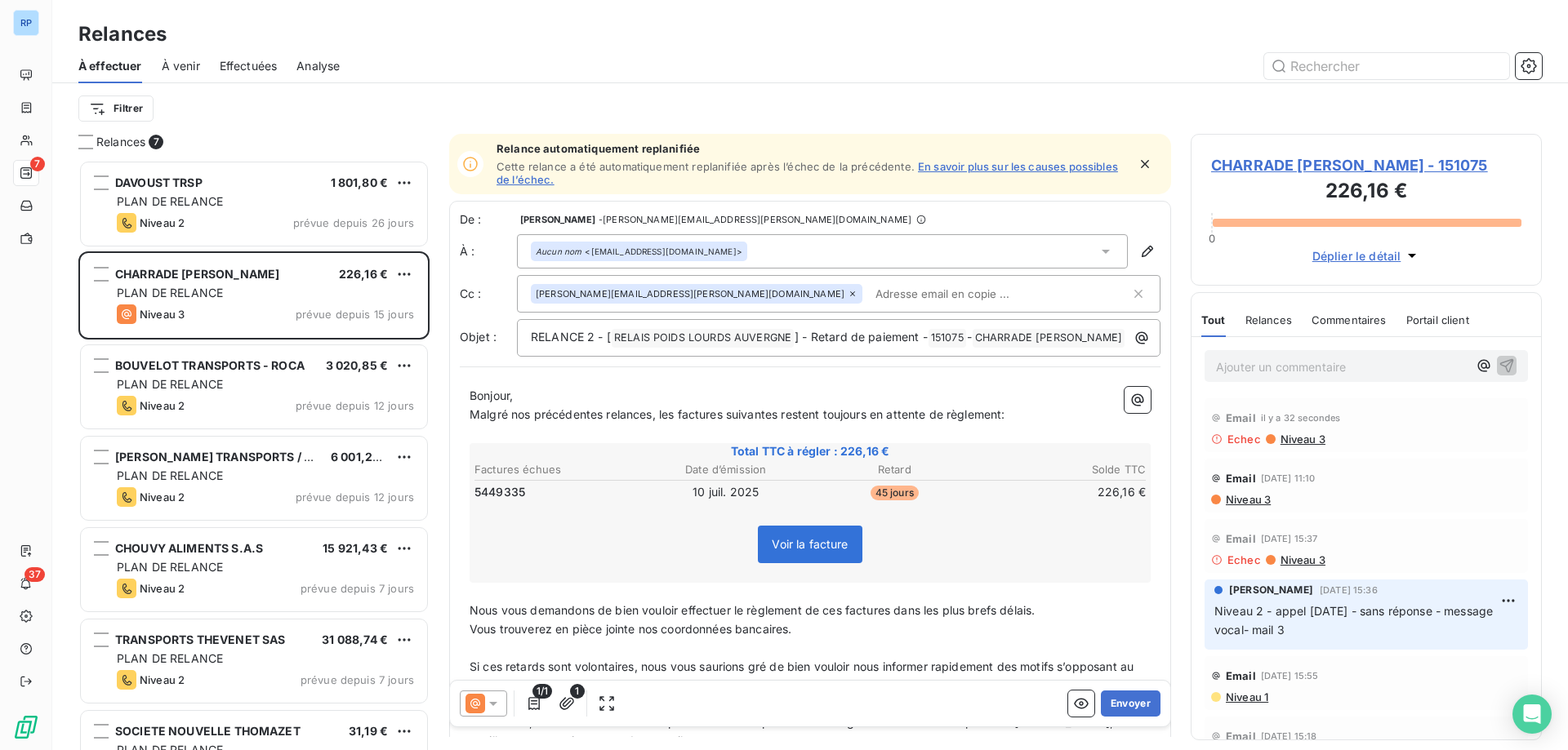
click at [1098, 252] on icon at bounding box center [1106, 251] width 16 height 16
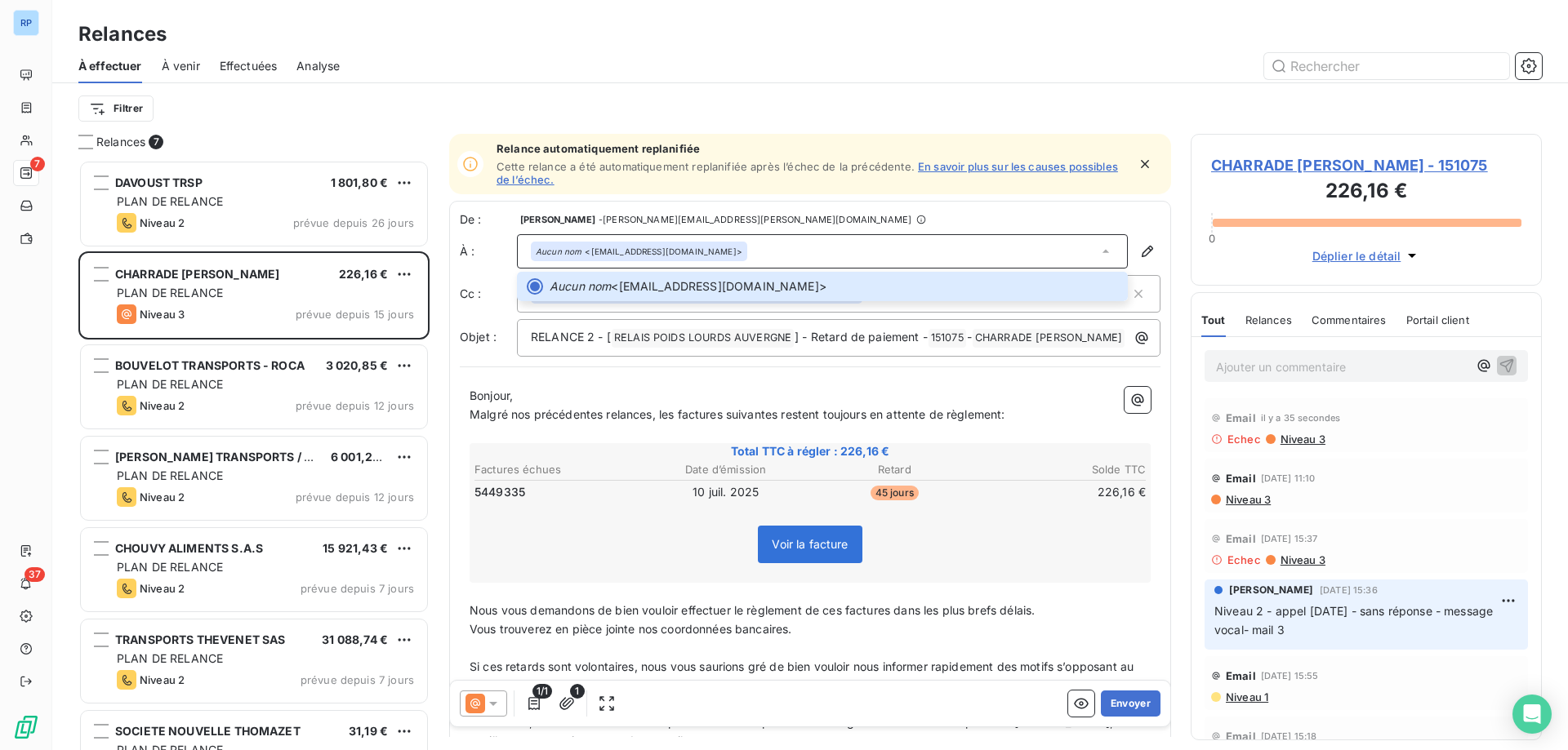
click at [1240, 505] on span "Niveau 3" at bounding box center [1247, 500] width 47 height 13
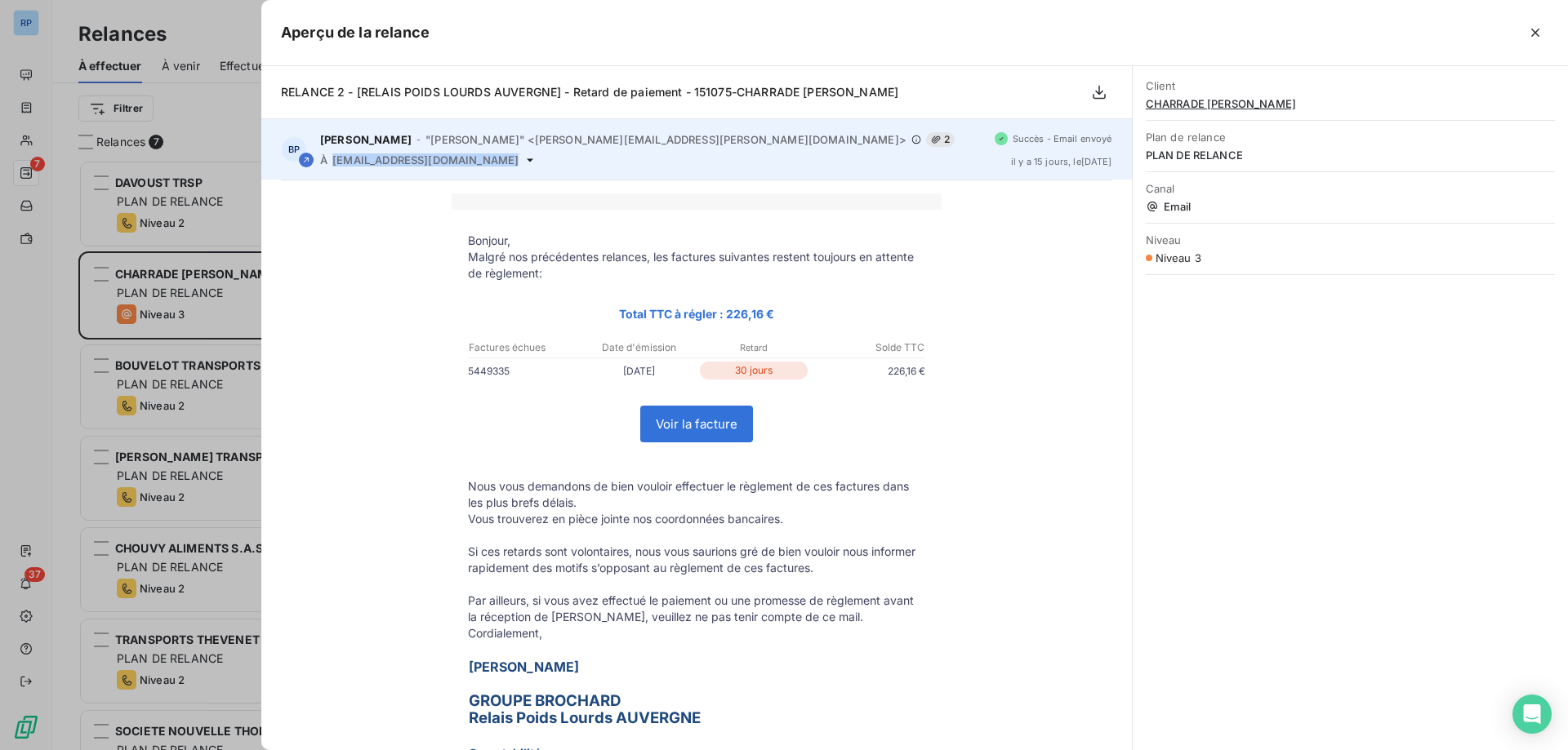
drag, startPoint x: 477, startPoint y: 157, endPoint x: 330, endPoint y: 163, distance: 147.1
click at [330, 163] on div "À [EMAIL_ADDRESS][DOMAIN_NAME]" at bounding box center [651, 160] width 662 height 13
copy div "[EMAIL_ADDRESS][DOMAIN_NAME]"
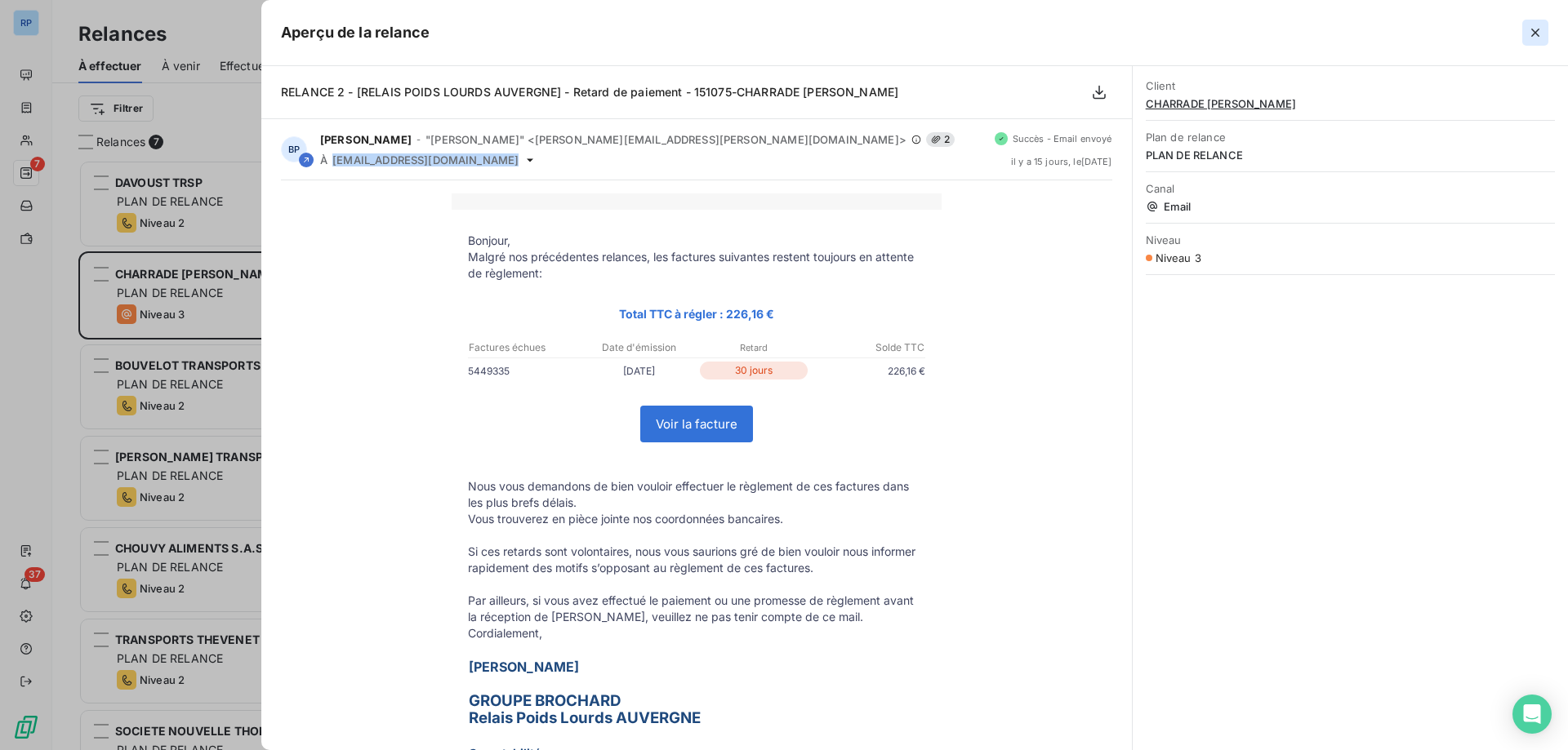
click at [1532, 34] on icon "button" at bounding box center [1535, 33] width 16 height 16
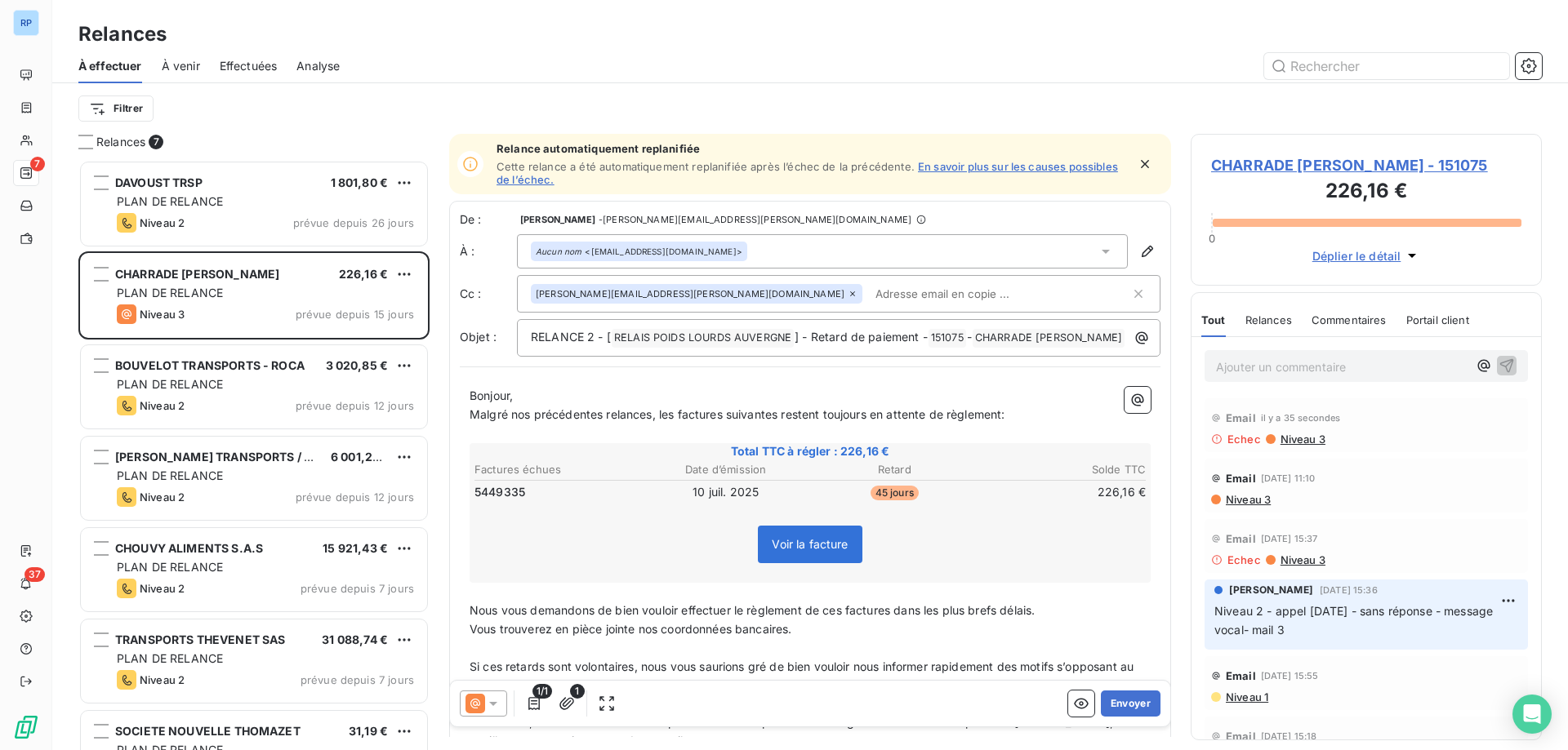
click at [1323, 155] on span "CHARRADE [PERSON_NAME] - 151075" at bounding box center [1366, 165] width 310 height 22
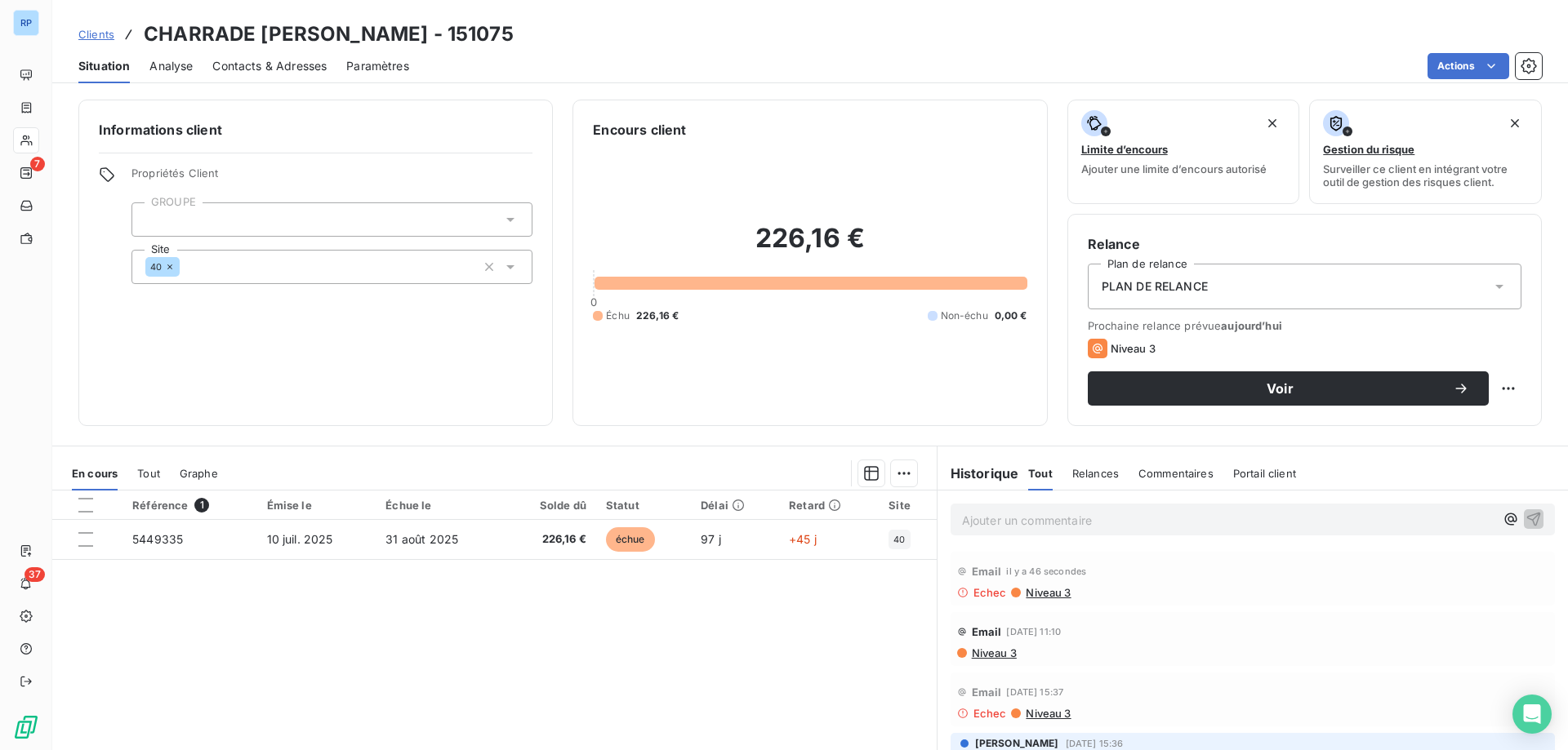
click at [305, 66] on span "Contacts & Adresses" at bounding box center [269, 66] width 114 height 16
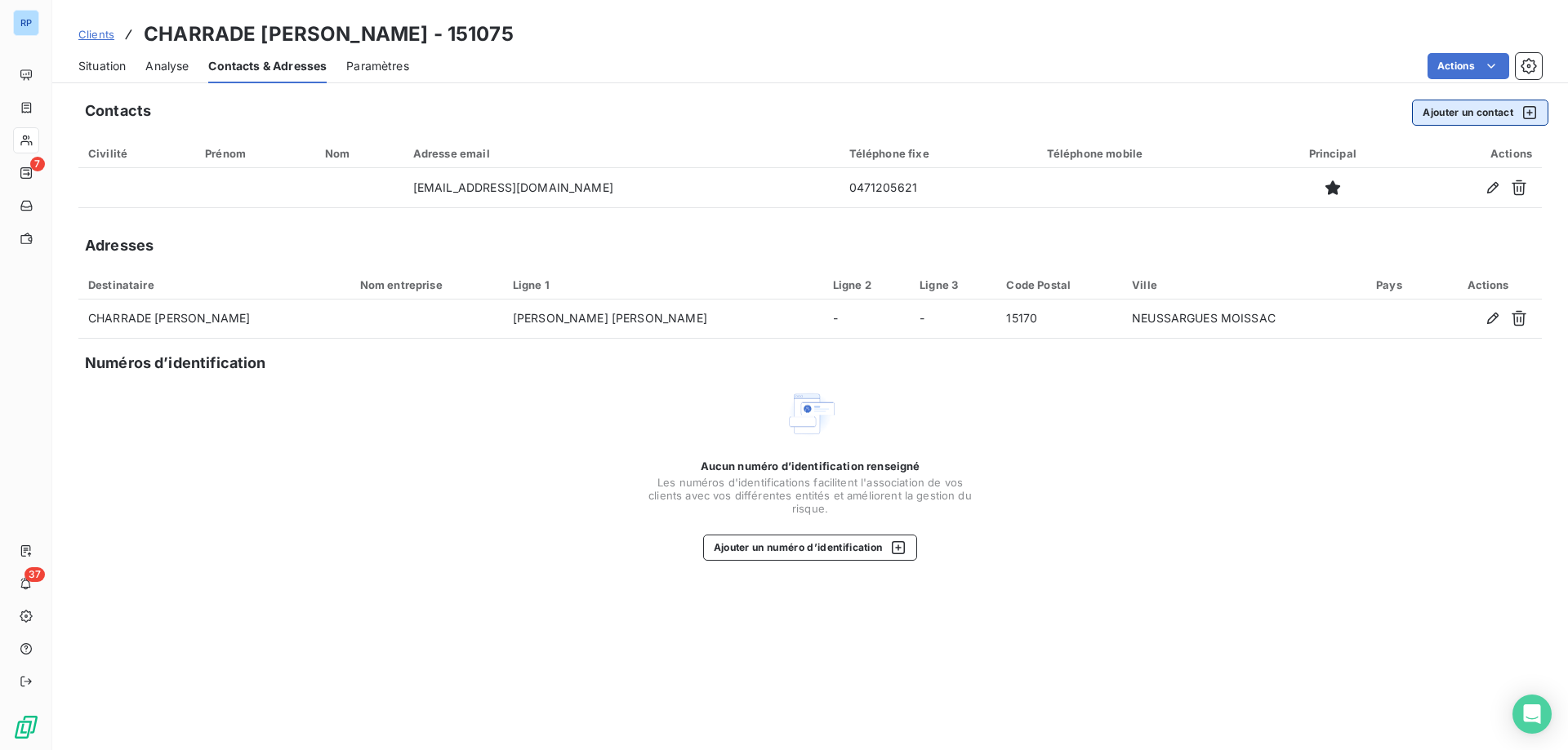
click at [1479, 114] on button "Ajouter un contact" at bounding box center [1480, 112] width 136 height 26
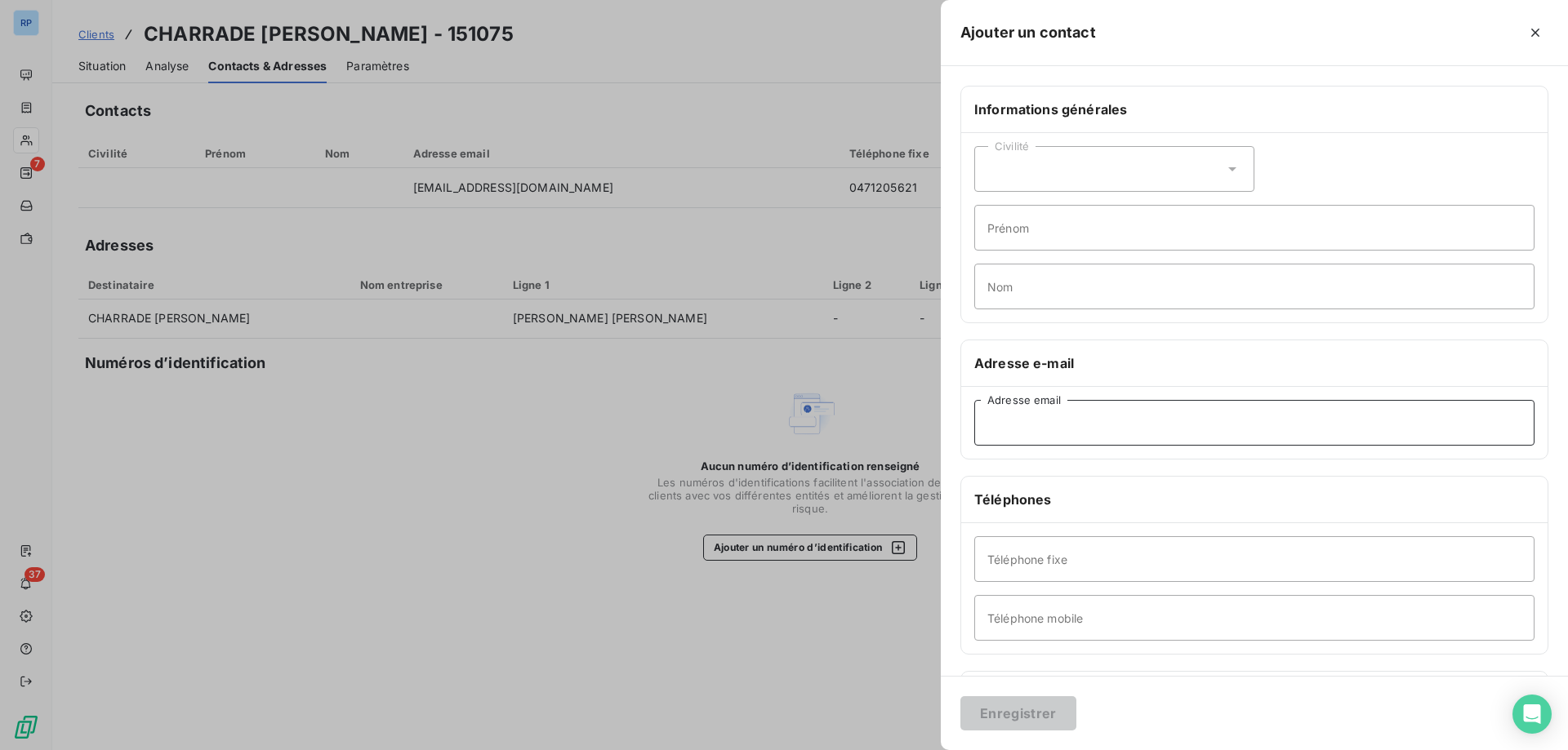
click at [1034, 411] on input "Adresse email" at bounding box center [1254, 423] width 560 height 46
paste input "[EMAIL_ADDRESS][DOMAIN_NAME]"
type input "[EMAIL_ADDRESS][DOMAIN_NAME]"
click at [1033, 713] on button "Enregistrer" at bounding box center [1018, 714] width 116 height 34
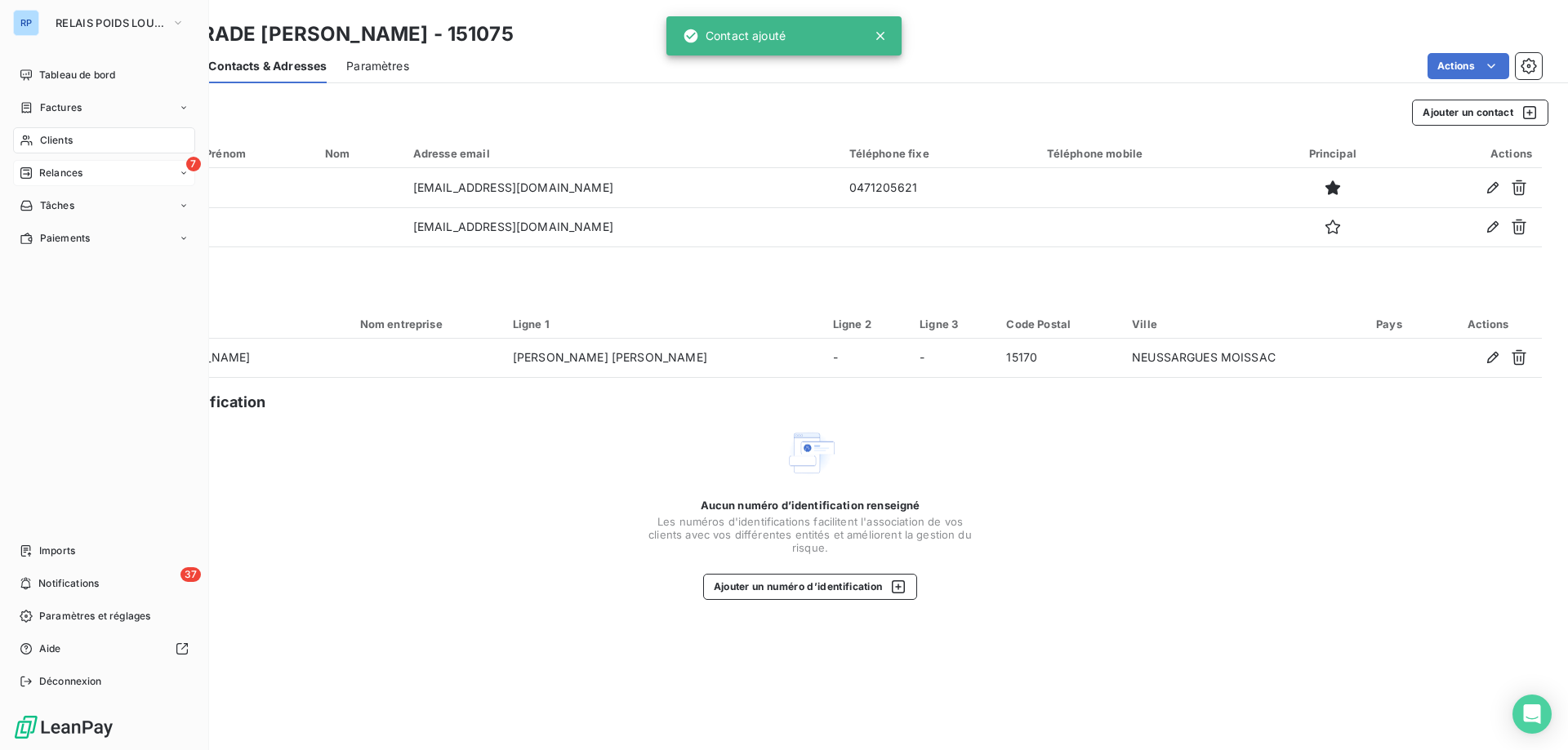
click at [71, 170] on span "Relances" at bounding box center [61, 173] width 44 height 15
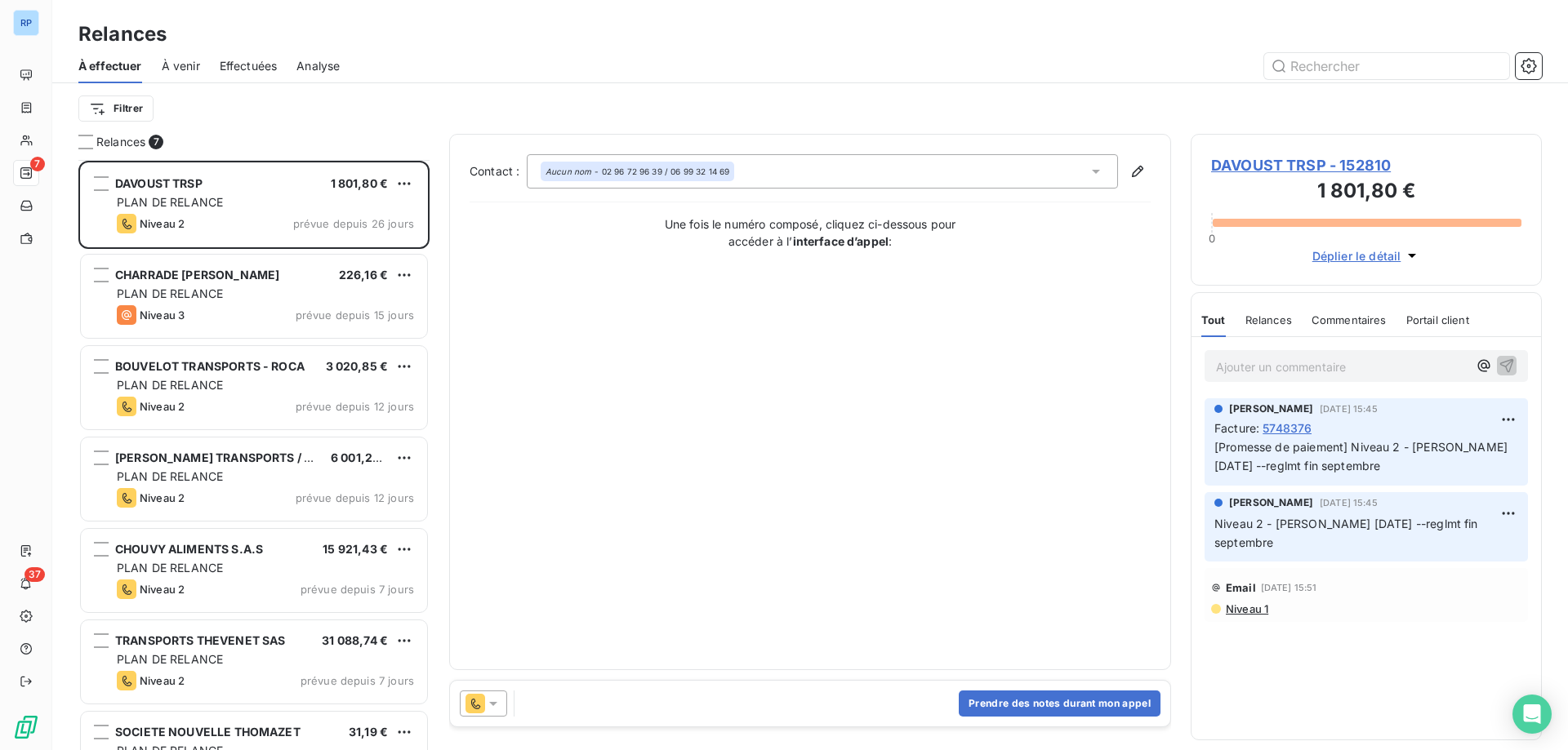
click at [213, 266] on div "DAVOUST TRSP 1 801,80 € PLAN DE RELANCE Niveau 2 prévue depuis 26 jours CHARRAD…" at bounding box center [254, 455] width 351 height 590
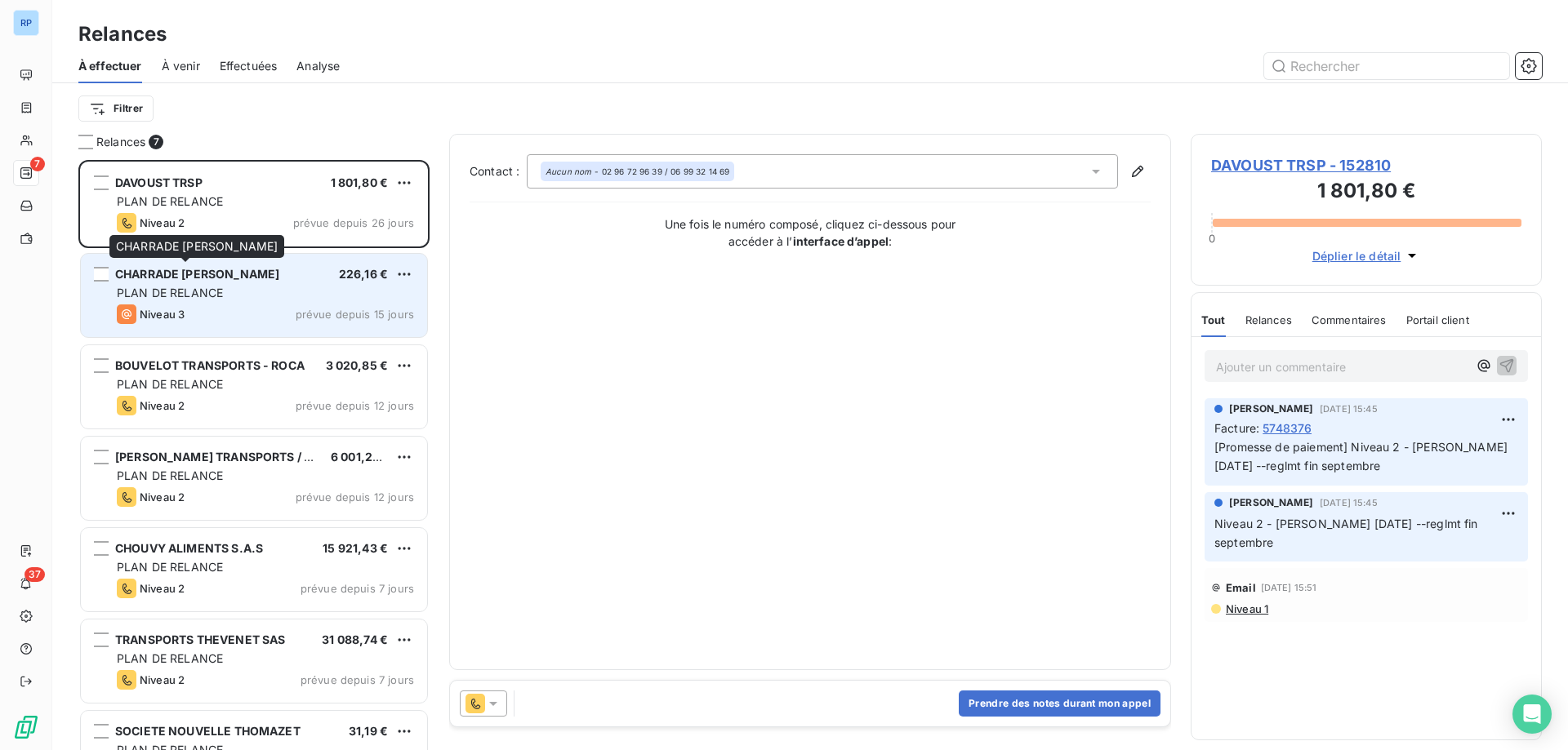
click at [214, 280] on span "CHARRADE [PERSON_NAME]" at bounding box center [197, 273] width 164 height 14
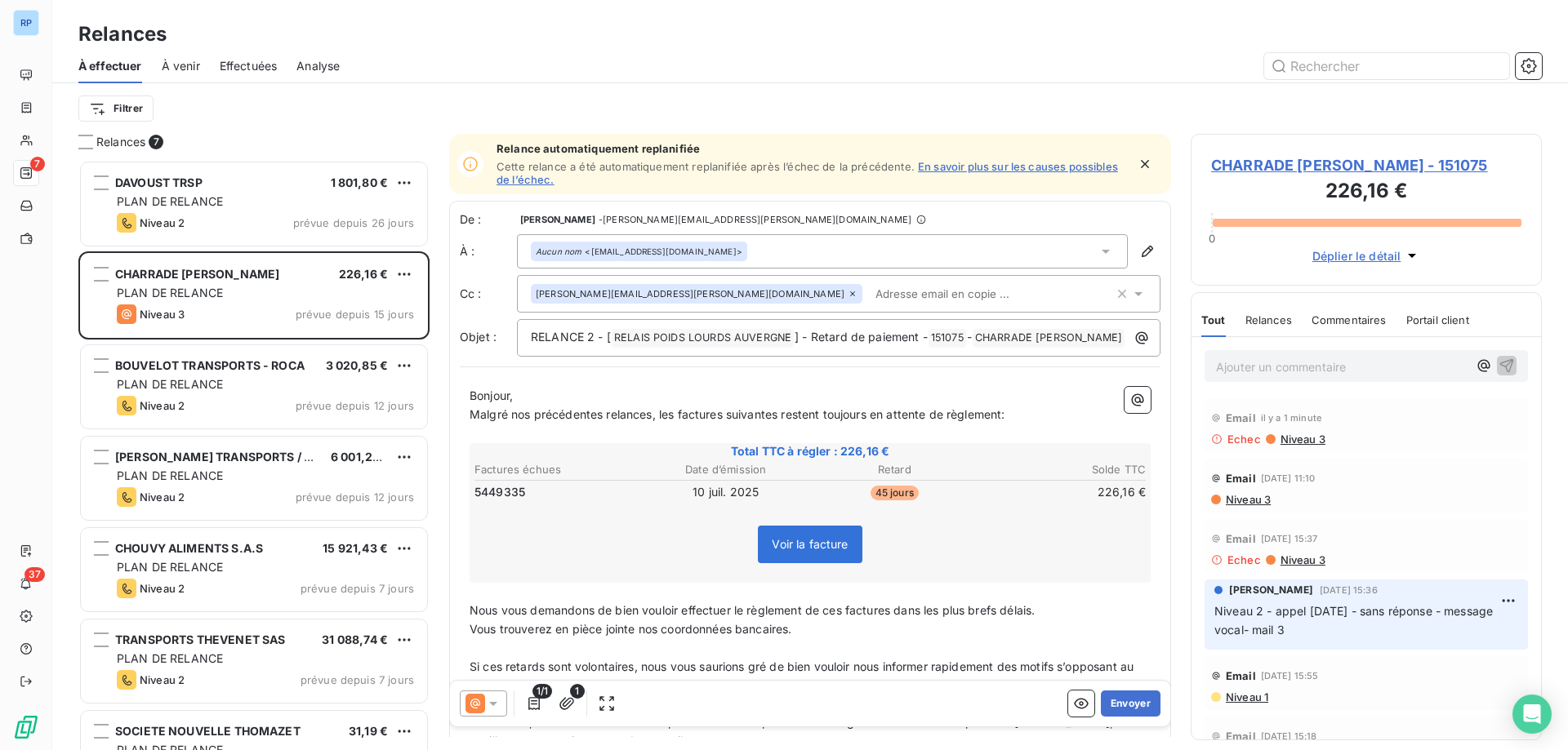
click at [1098, 246] on icon at bounding box center [1106, 251] width 16 height 16
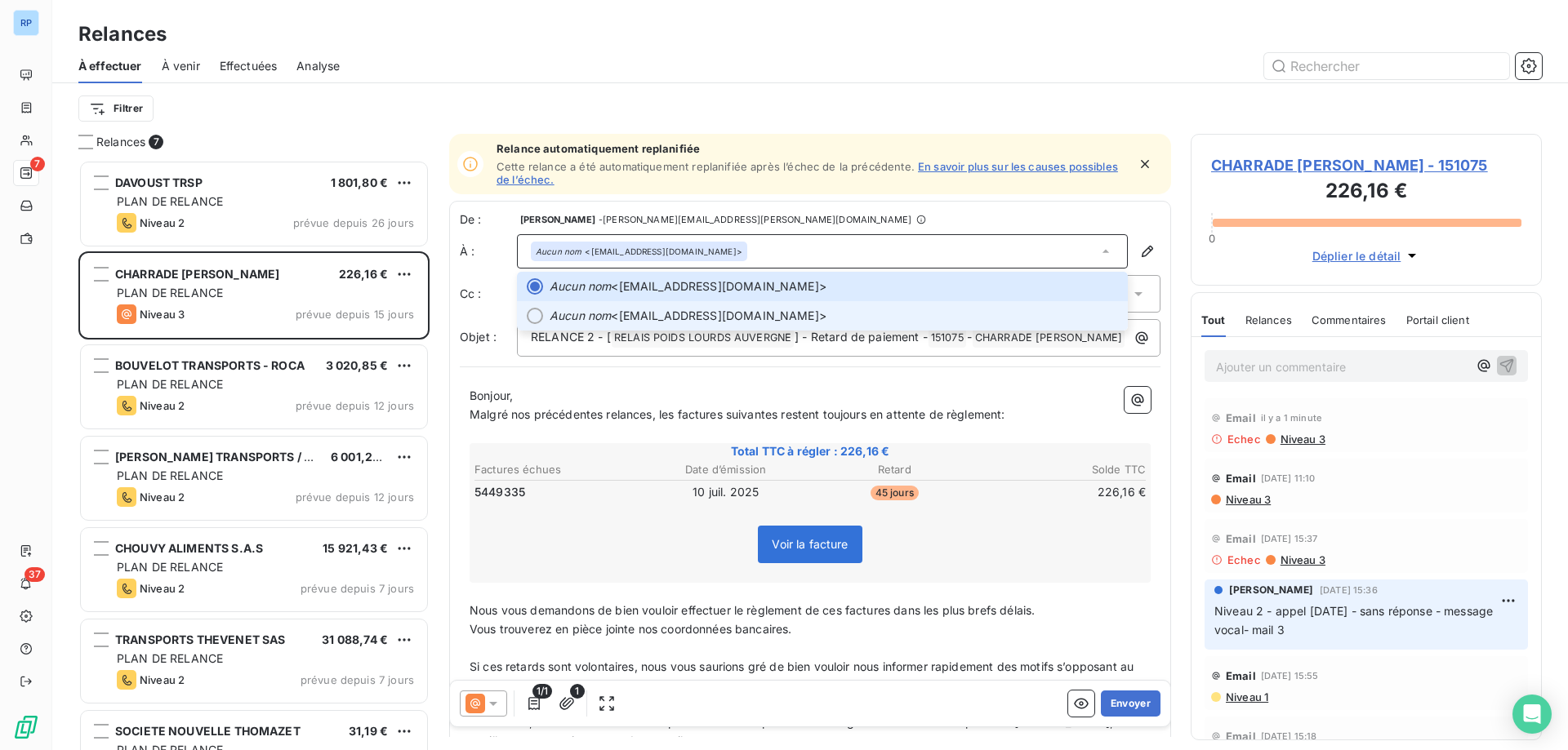
click at [722, 324] on li "Aucun nom <[EMAIL_ADDRESS][DOMAIN_NAME]>" at bounding box center [823, 316] width 611 height 30
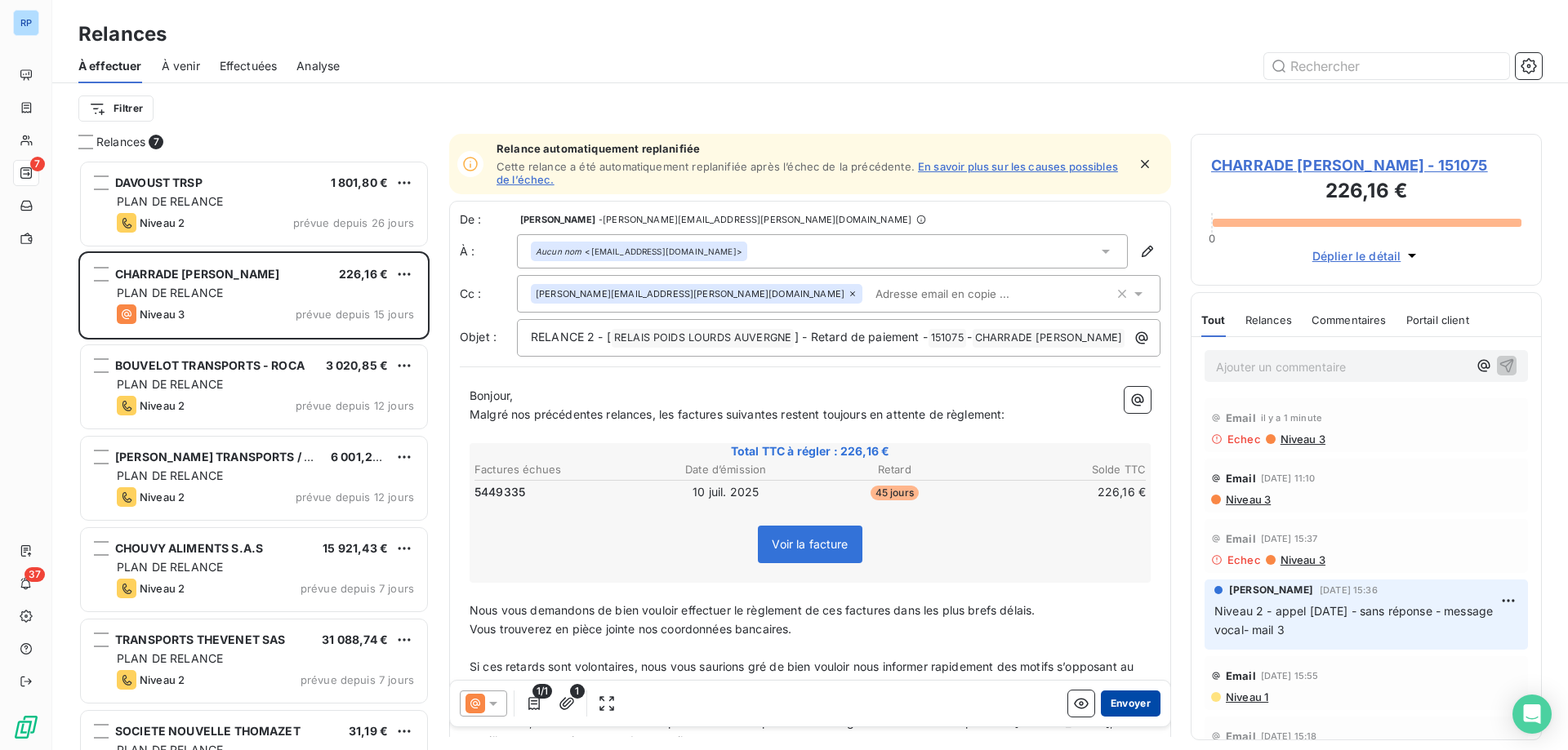
click at [1109, 699] on button "Envoyer" at bounding box center [1130, 704] width 60 height 26
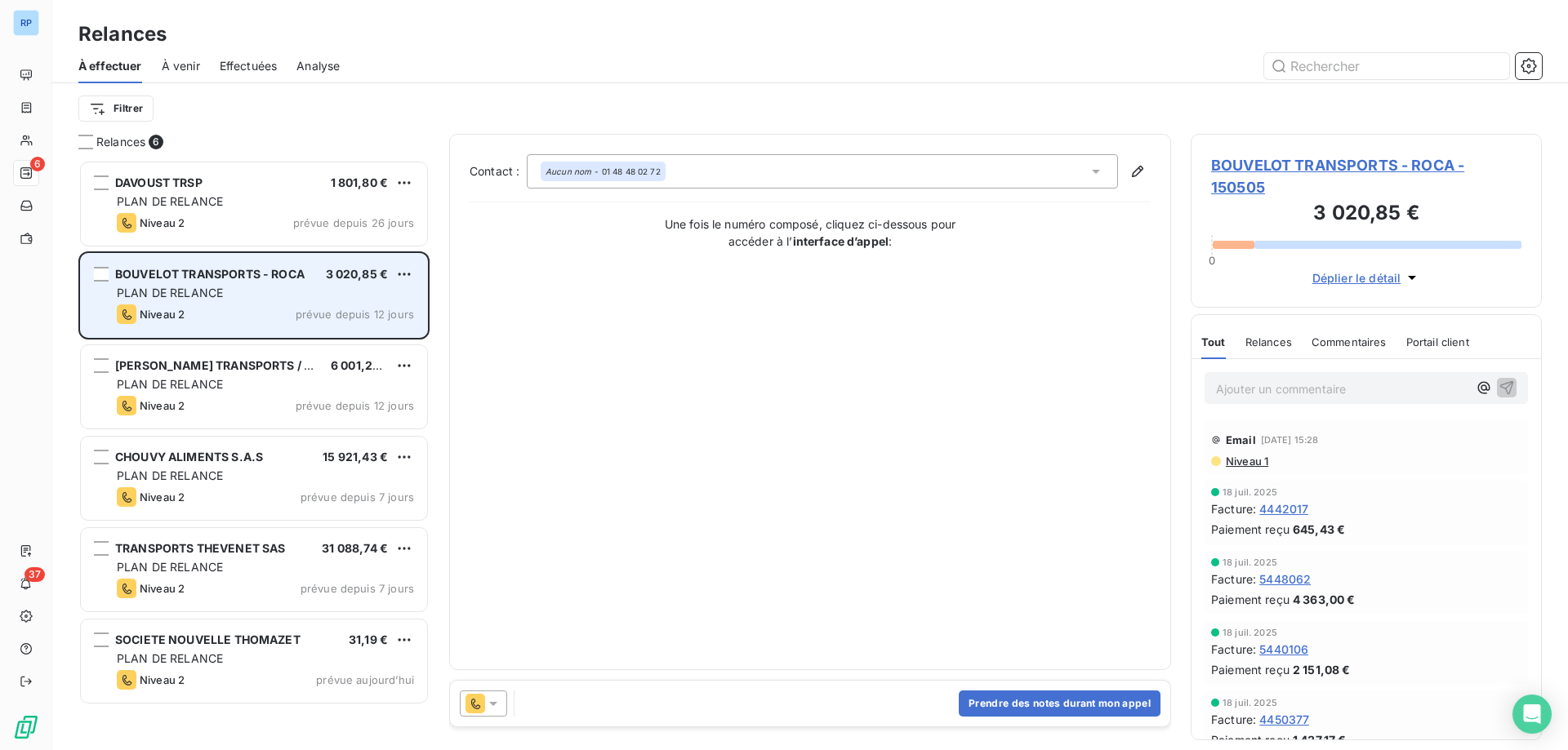
click at [209, 316] on div "Niveau 2 prévue depuis 12 jours" at bounding box center [265, 314] width 297 height 20
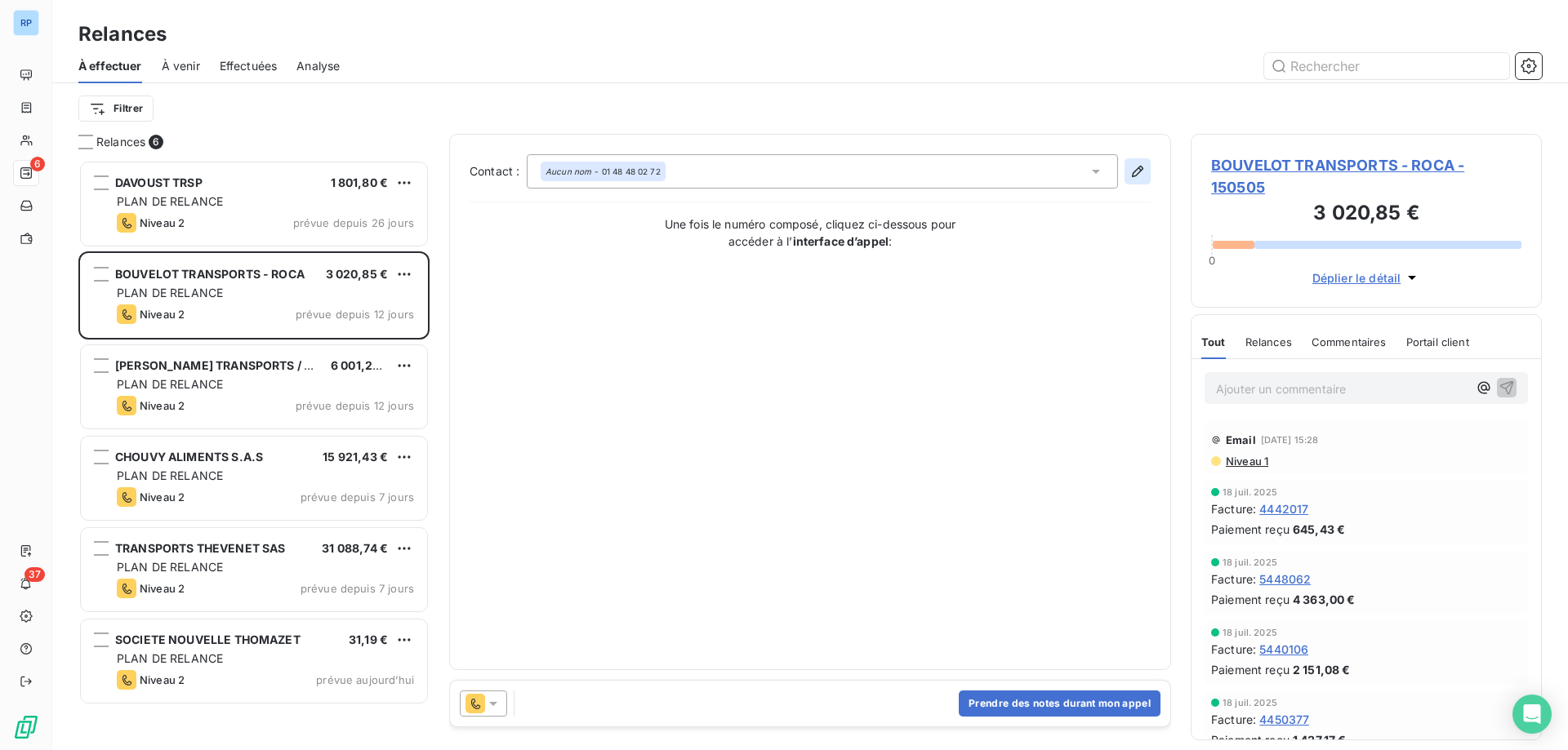
click at [1140, 172] on icon "button" at bounding box center [1138, 171] width 11 height 11
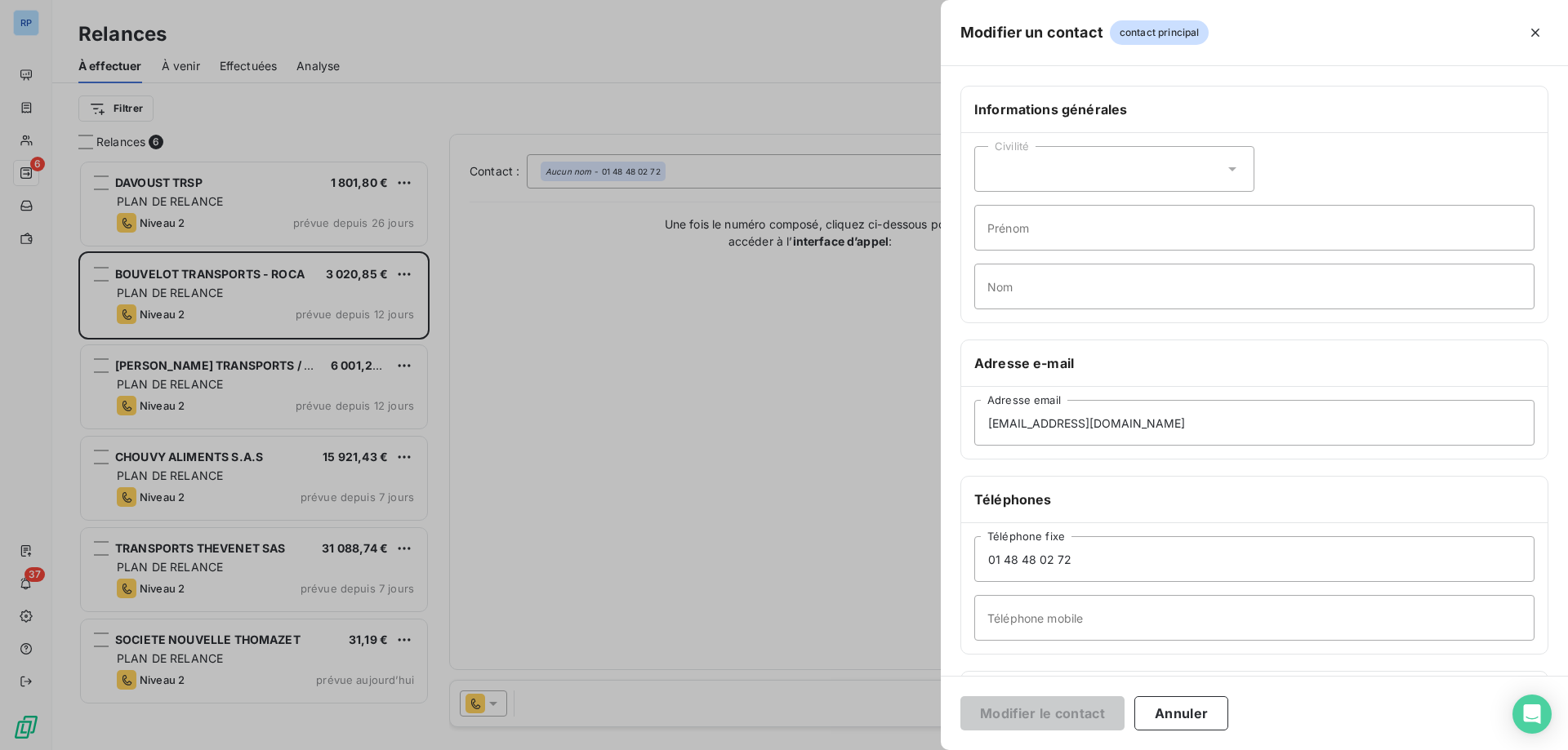
click at [834, 336] on div at bounding box center [784, 375] width 1568 height 750
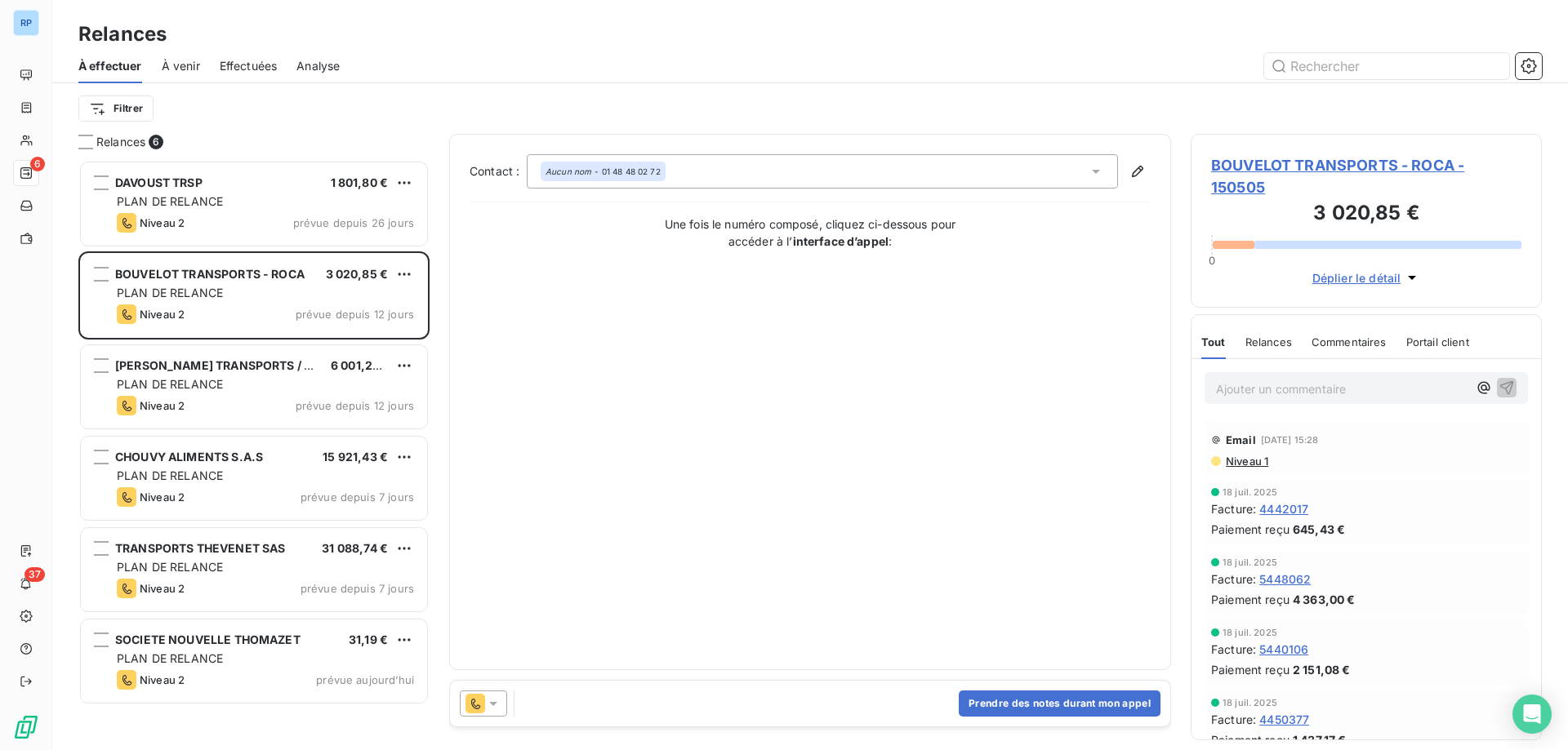
click at [487, 709] on icon at bounding box center [493, 704] width 16 height 16
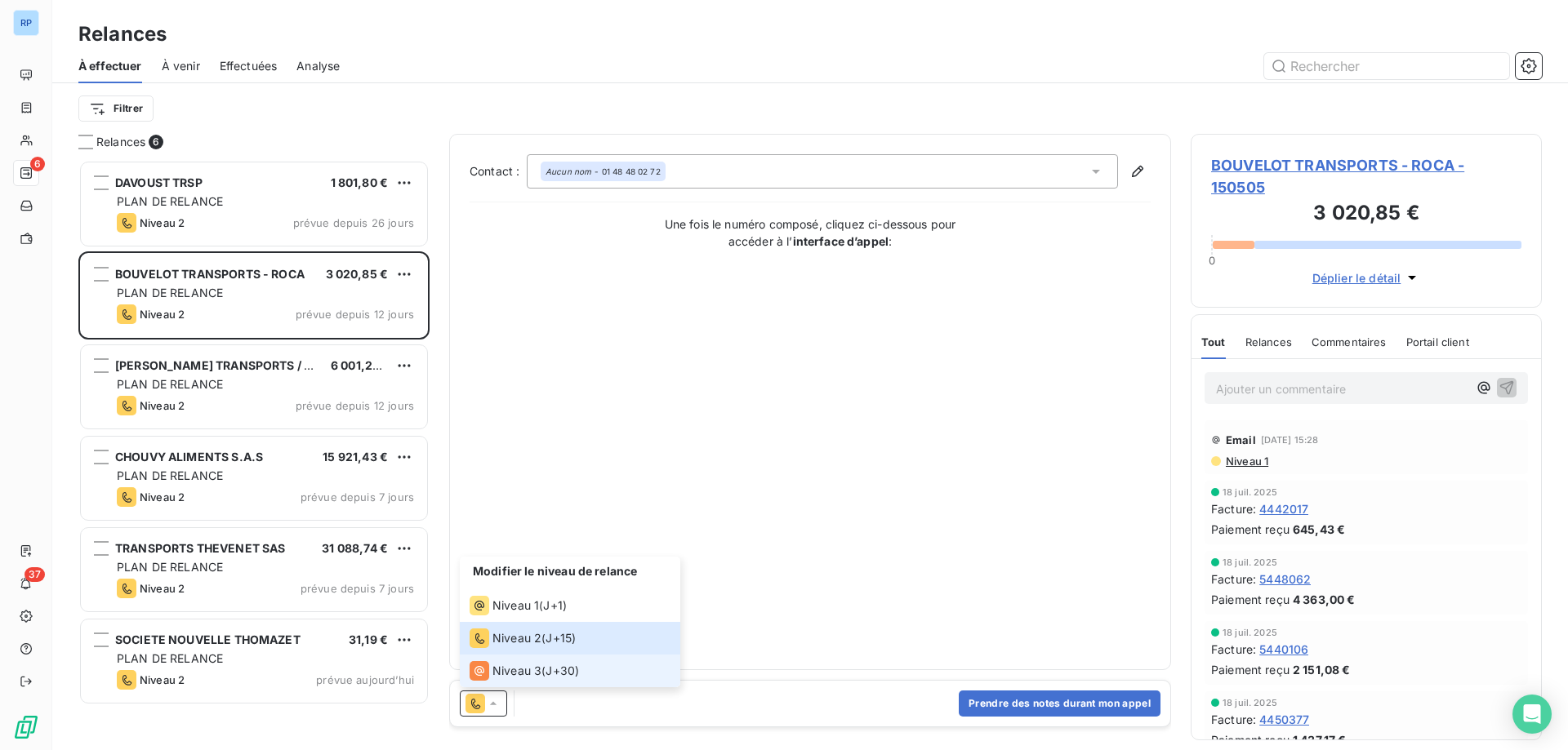
click at [510, 677] on span "Niveau 3" at bounding box center [517, 671] width 49 height 16
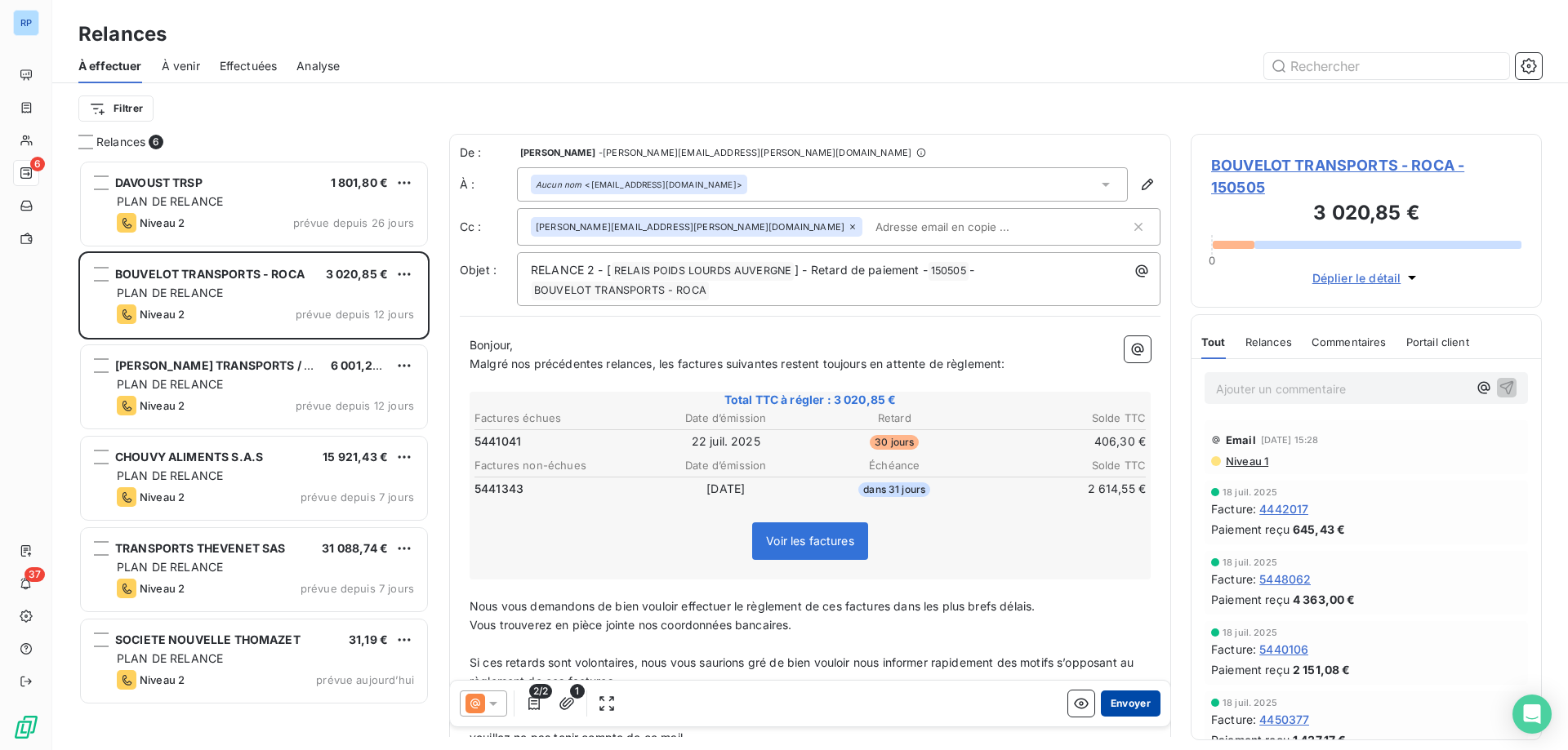
click at [1131, 705] on button "Envoyer" at bounding box center [1130, 704] width 60 height 26
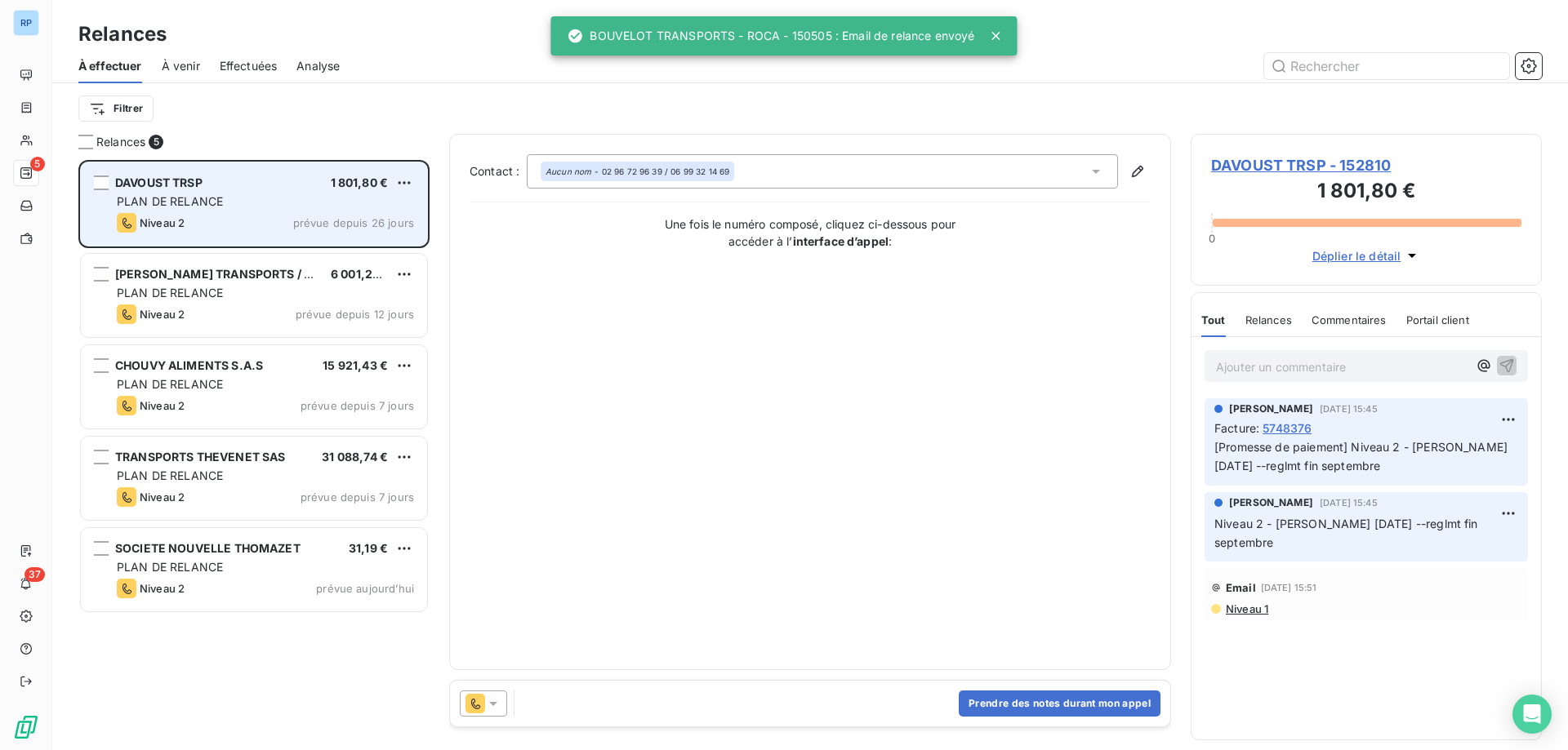
click at [238, 229] on div "Niveau 2 prévue depuis 26 jours" at bounding box center [265, 223] width 297 height 20
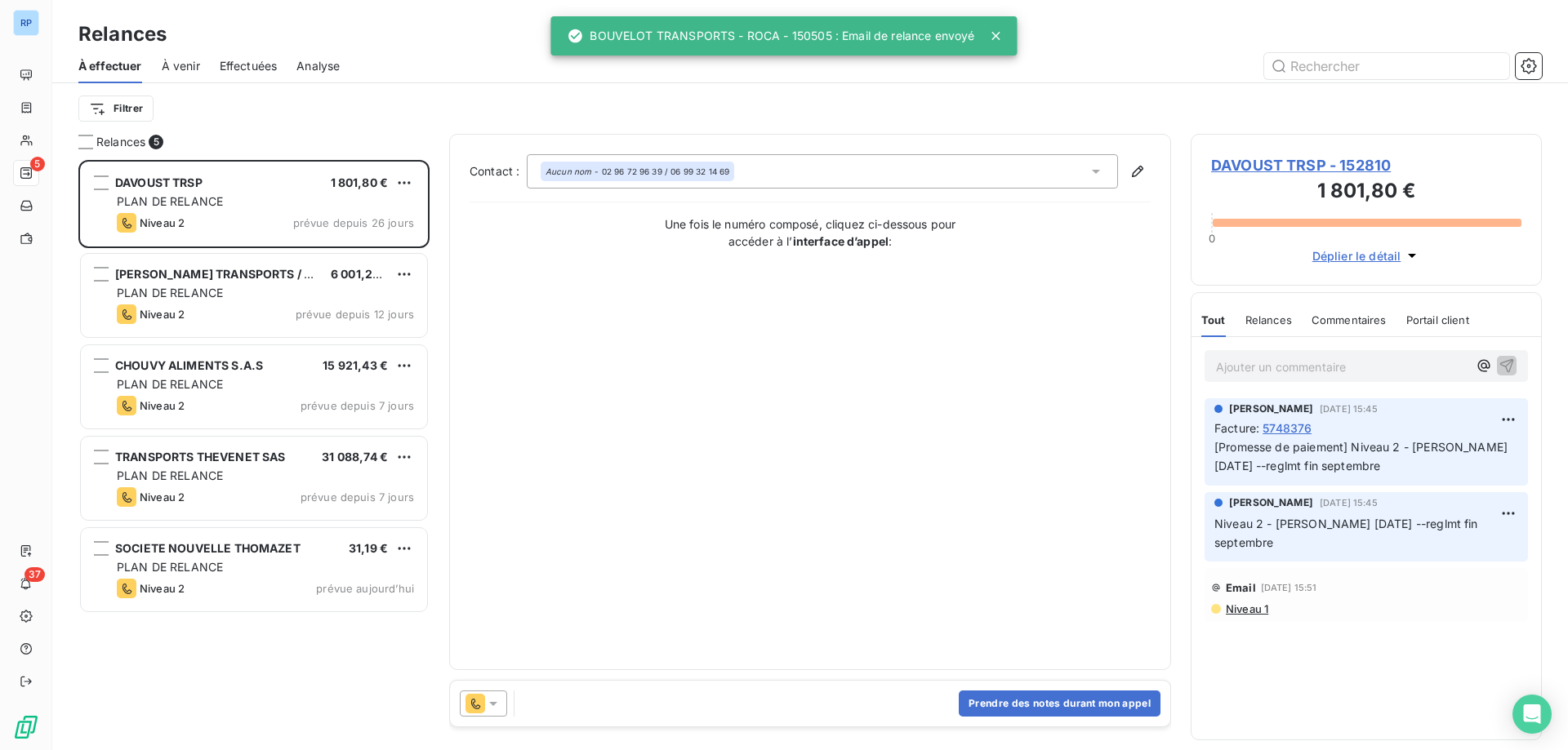
click at [498, 708] on icon at bounding box center [493, 704] width 16 height 16
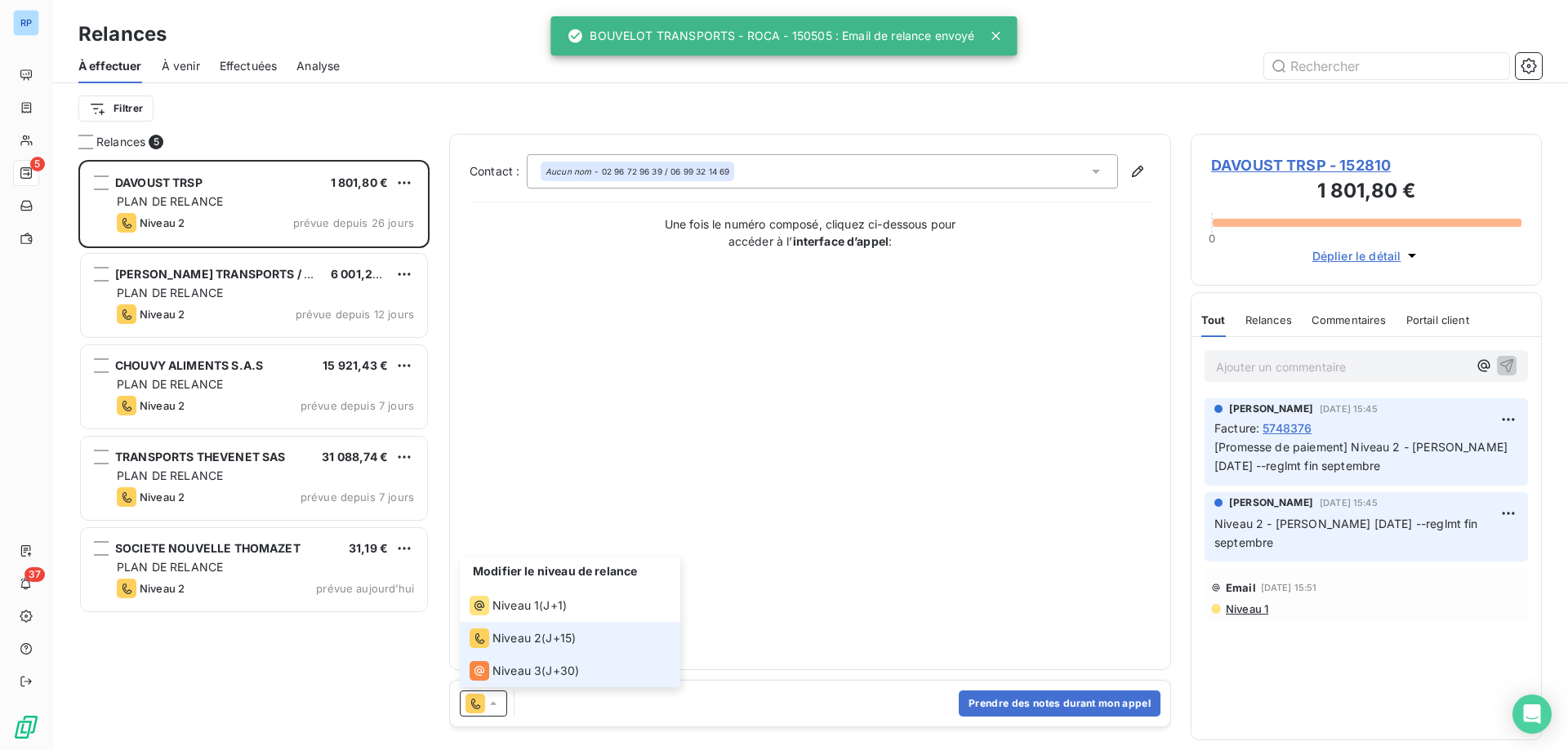
click at [506, 682] on li "Niveau 3 ( J+30 )" at bounding box center [570, 671] width 221 height 33
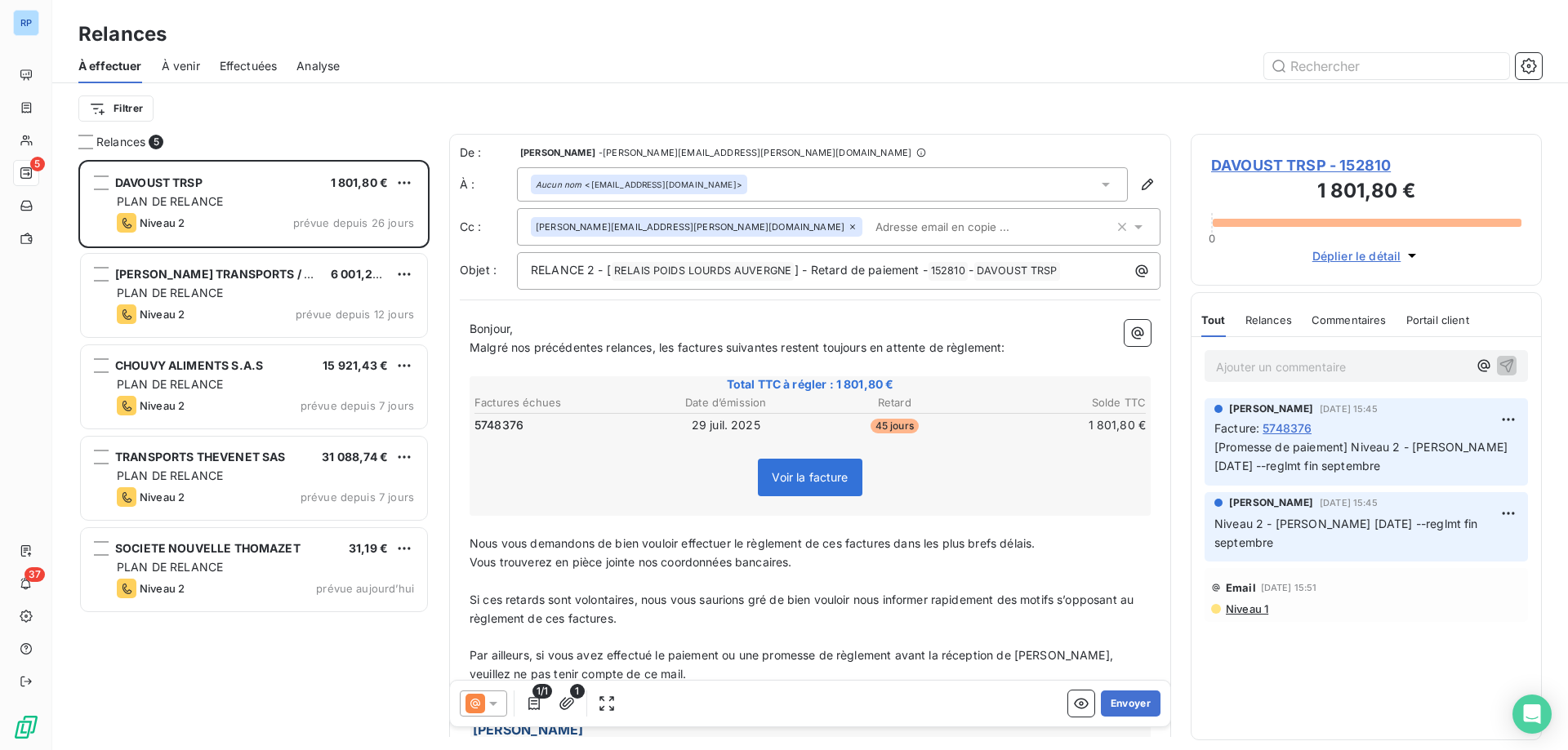
drag, startPoint x: 1115, startPoint y: 706, endPoint x: 1053, endPoint y: 512, distance: 203.7
click at [1053, 512] on div "De : BENOIT PIECHACZEK - [EMAIL_ADDRESS][PERSON_NAME][DOMAIN_NAME] À : Aucun no…" at bounding box center [809, 435] width 722 height 603
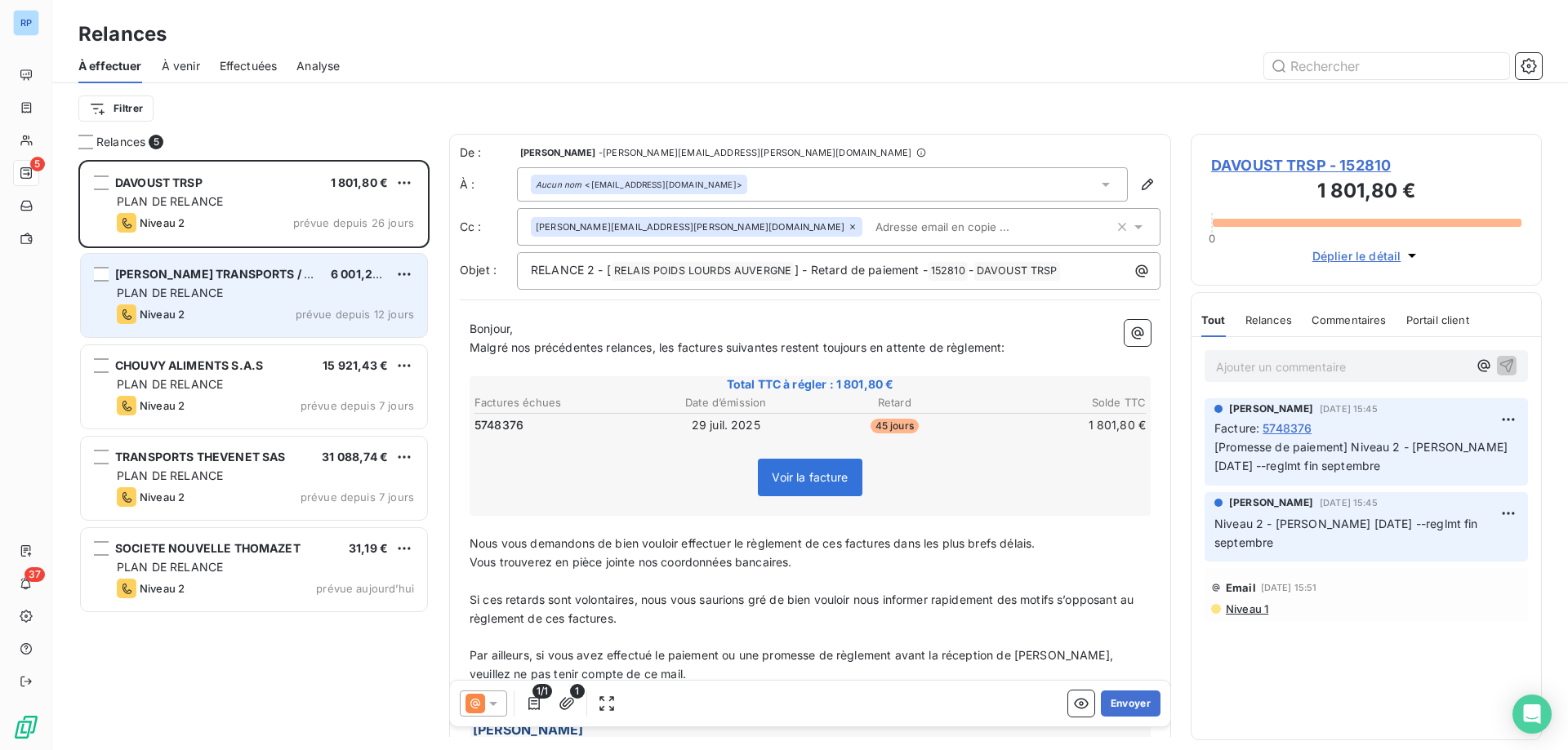
click at [196, 282] on div "[PERSON_NAME] TRANSPORTS / STG" at bounding box center [216, 274] width 203 height 16
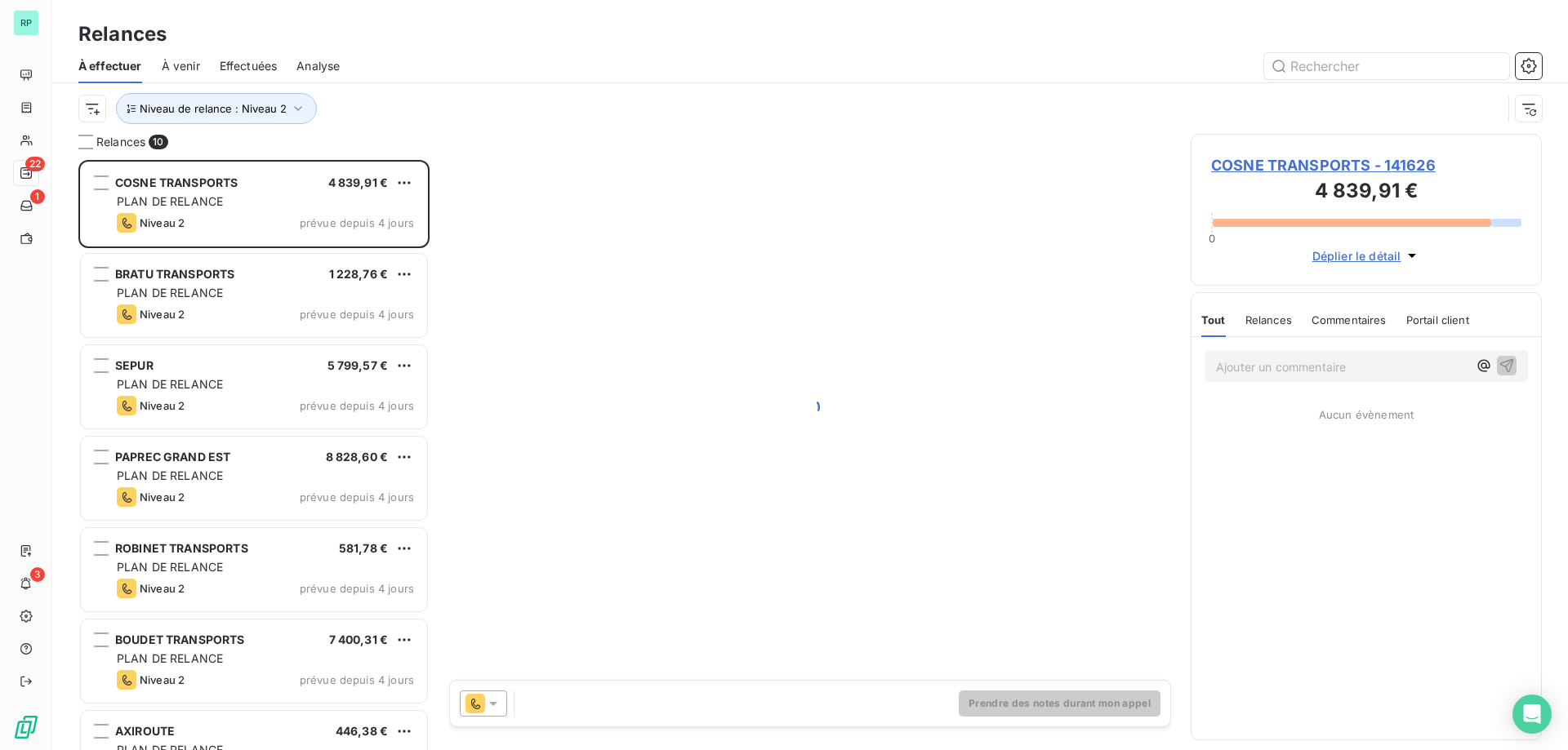
scroll to position [578, 339]
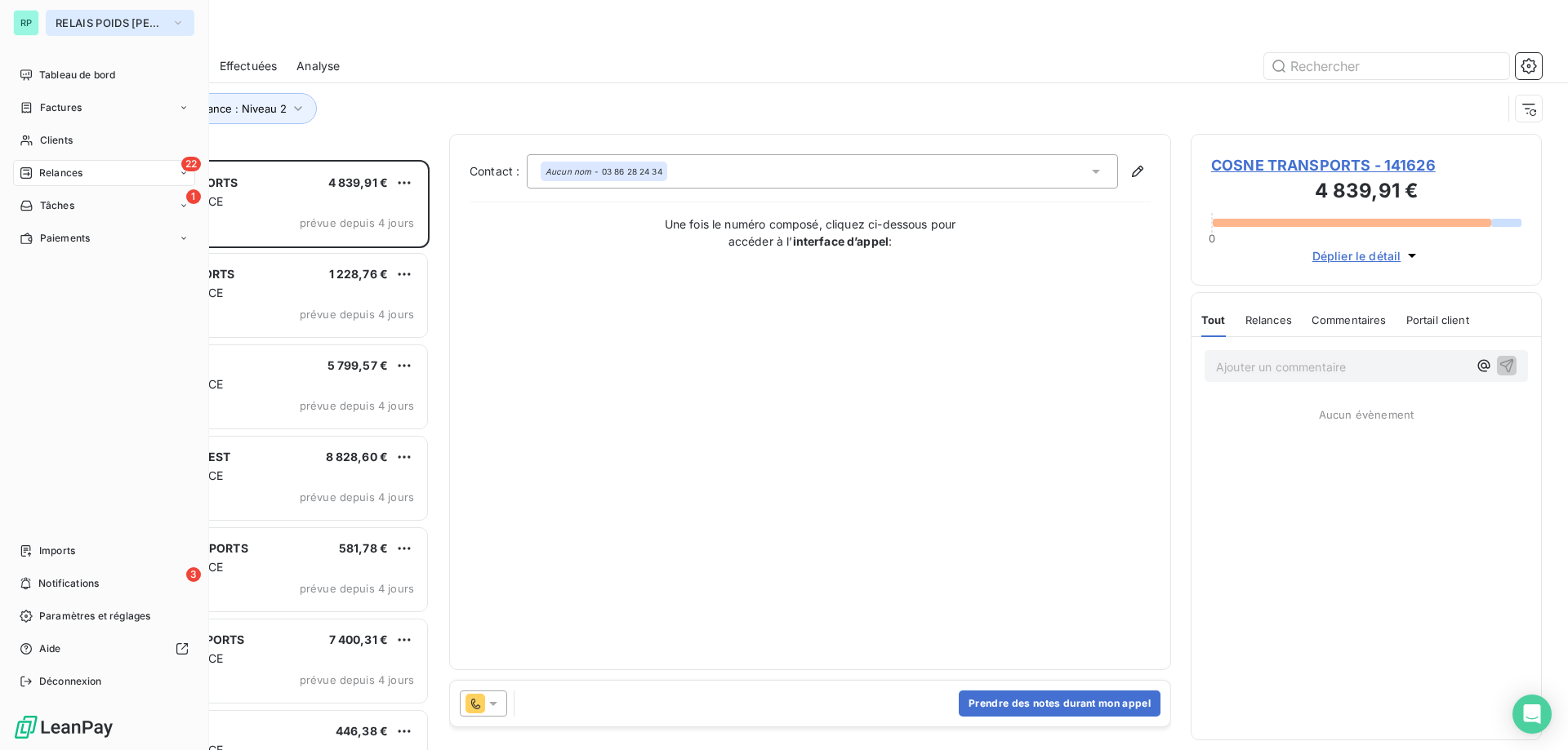
click at [108, 21] on span "RELAIS POIDS [PERSON_NAME]" at bounding box center [110, 23] width 109 height 13
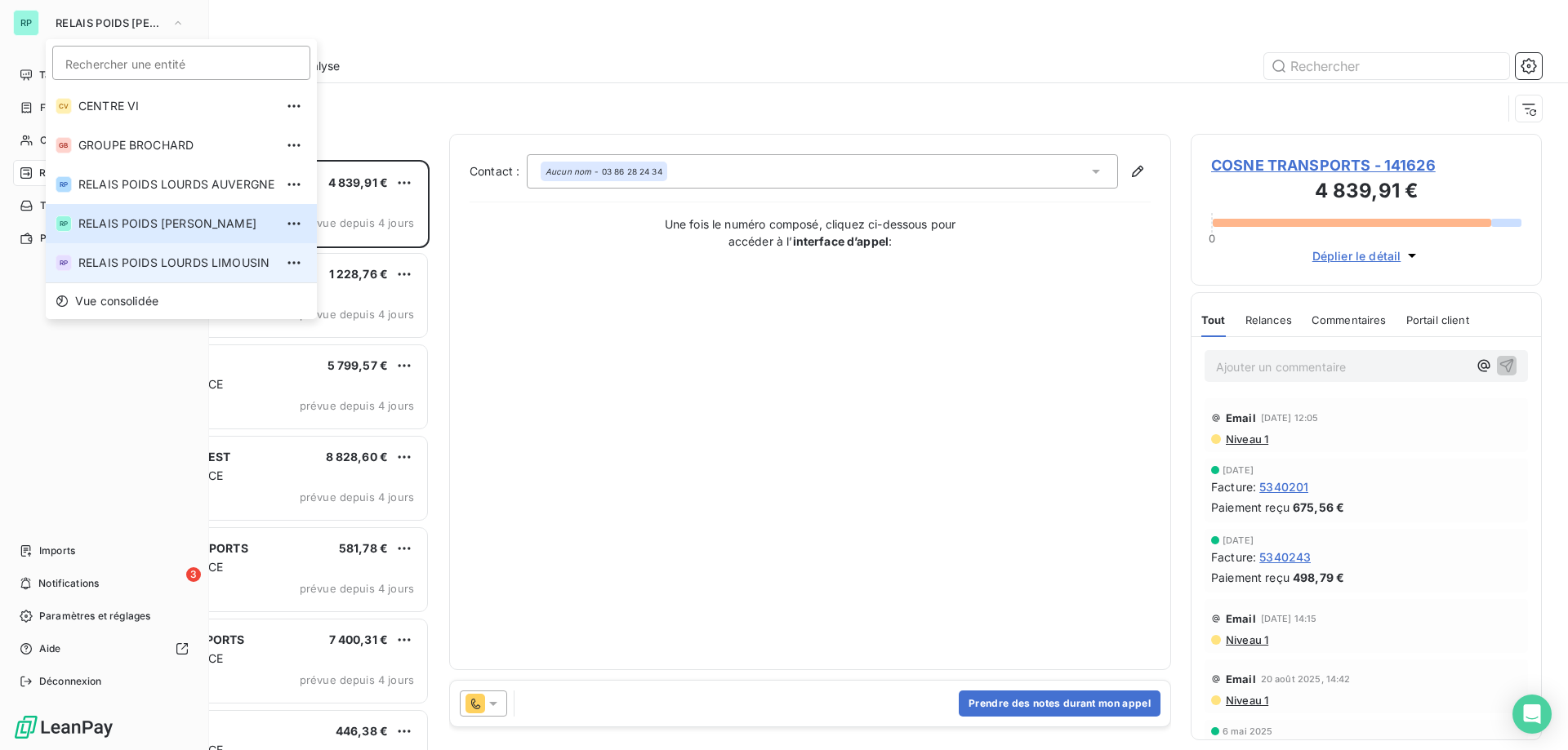
click at [213, 262] on span "RELAIS POIDS LOURDS LIMOUSIN" at bounding box center [176, 263] width 196 height 16
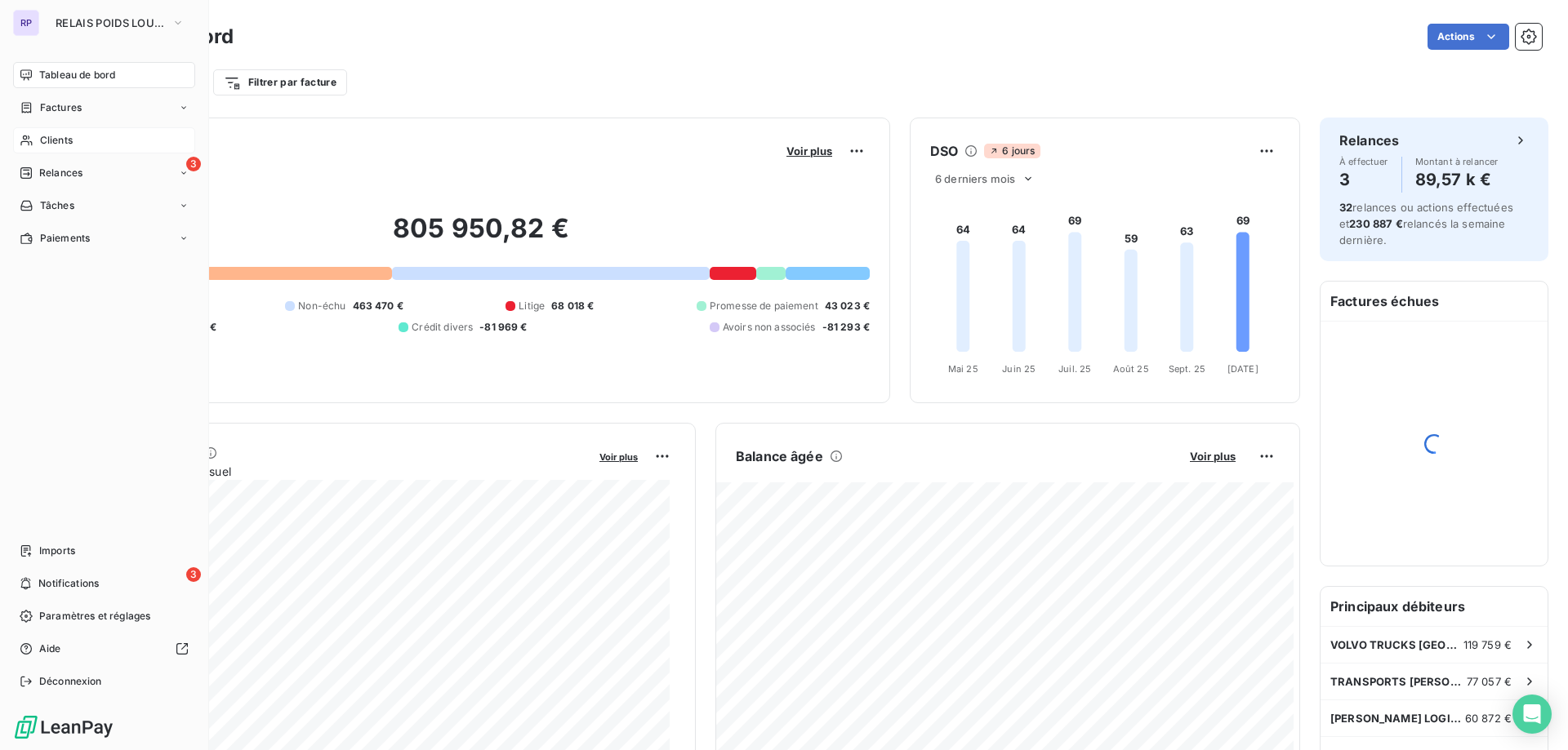
click at [65, 138] on span "Clients" at bounding box center [57, 140] width 33 height 15
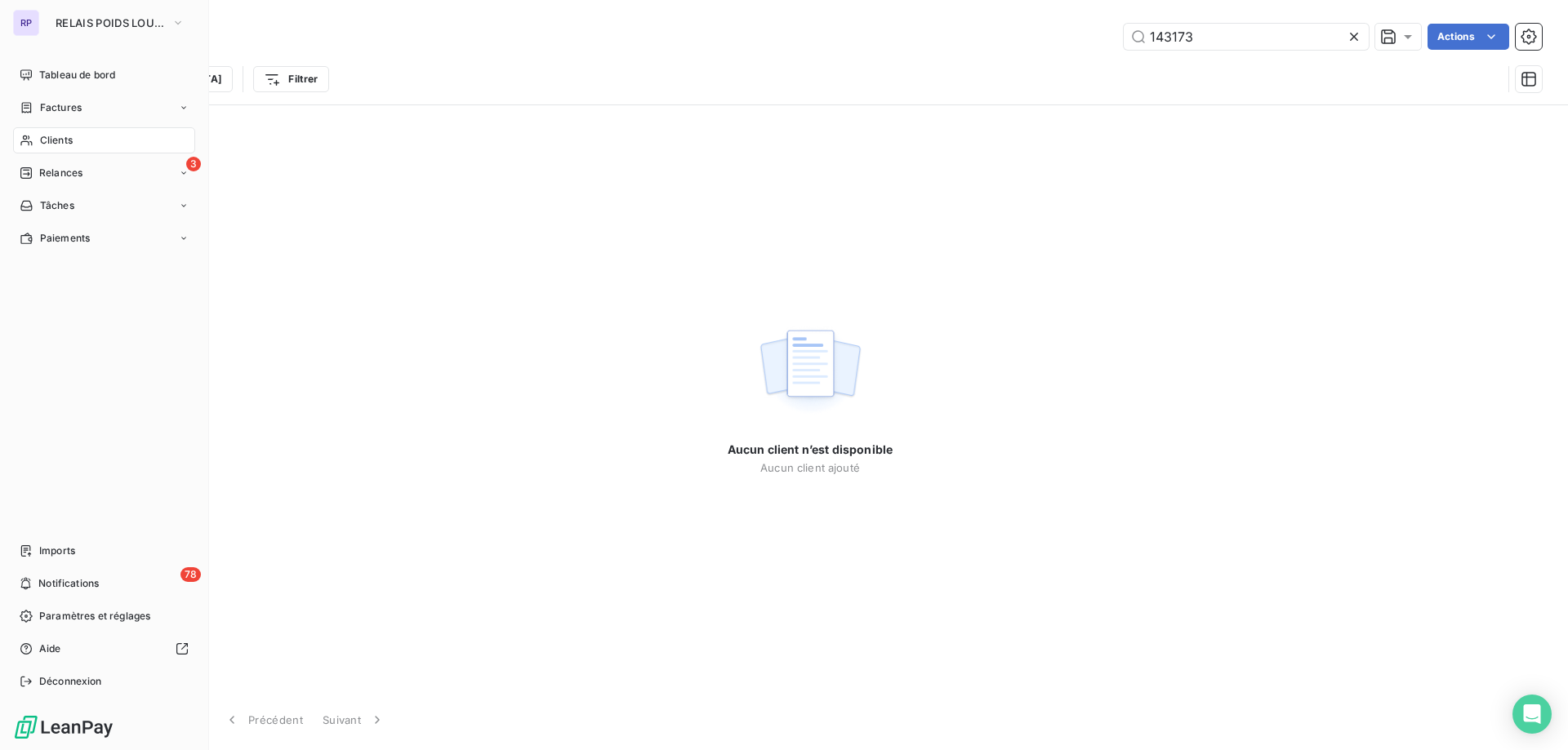
click at [60, 139] on span "Clients" at bounding box center [57, 140] width 33 height 15
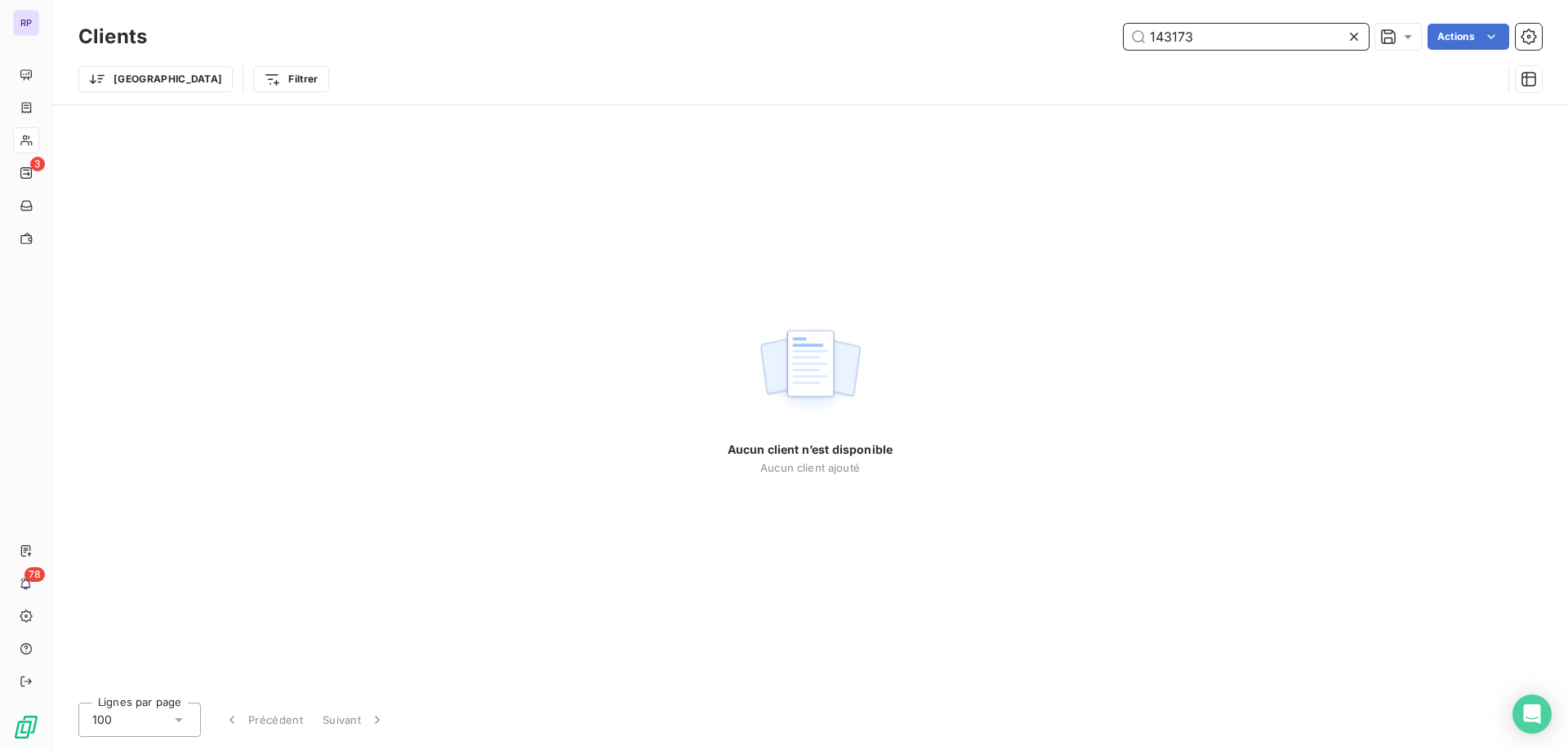
drag, startPoint x: 1201, startPoint y: 32, endPoint x: 1071, endPoint y: 30, distance: 130.0
click at [1074, 27] on div "143173 Actions" at bounding box center [854, 37] width 1375 height 26
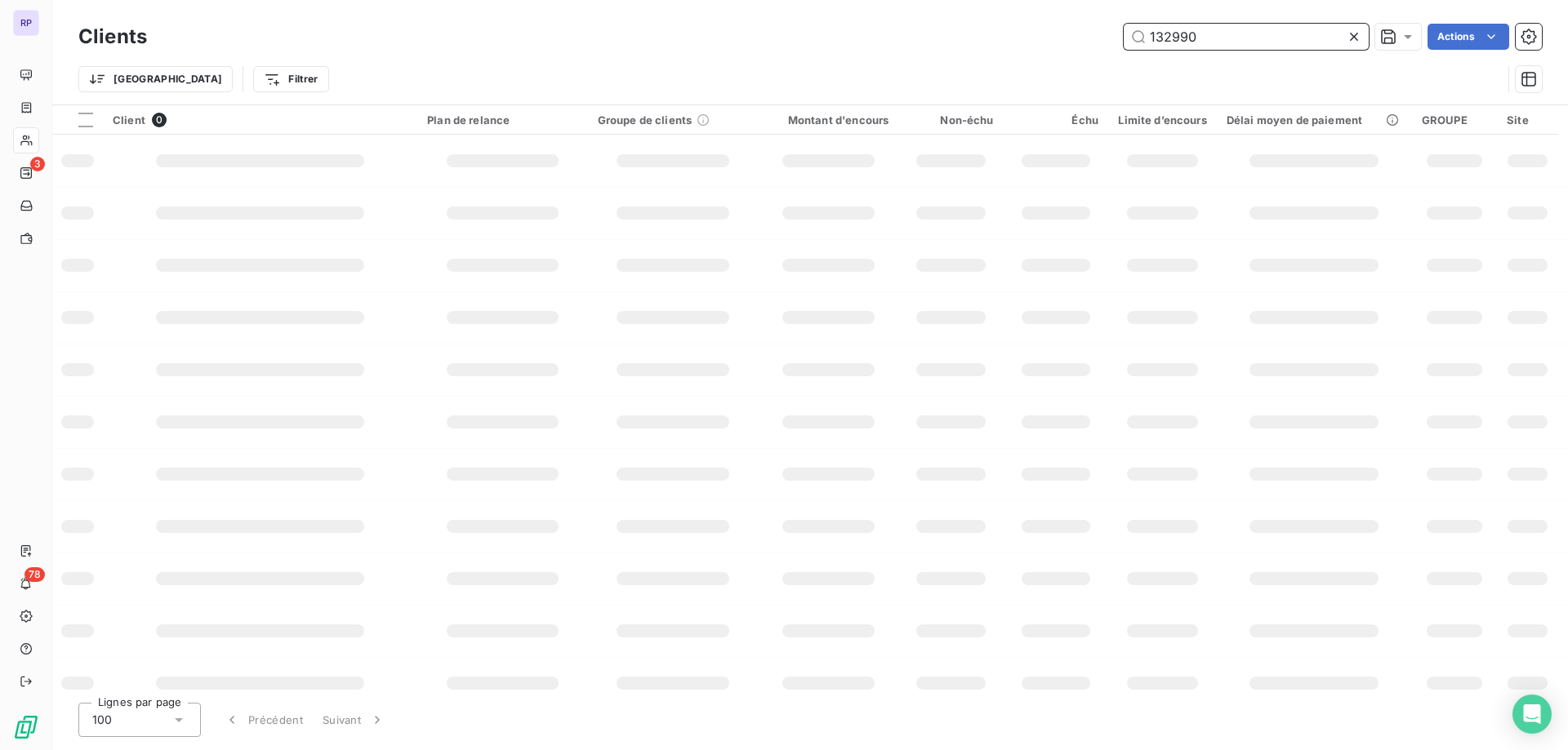
type input "132990"
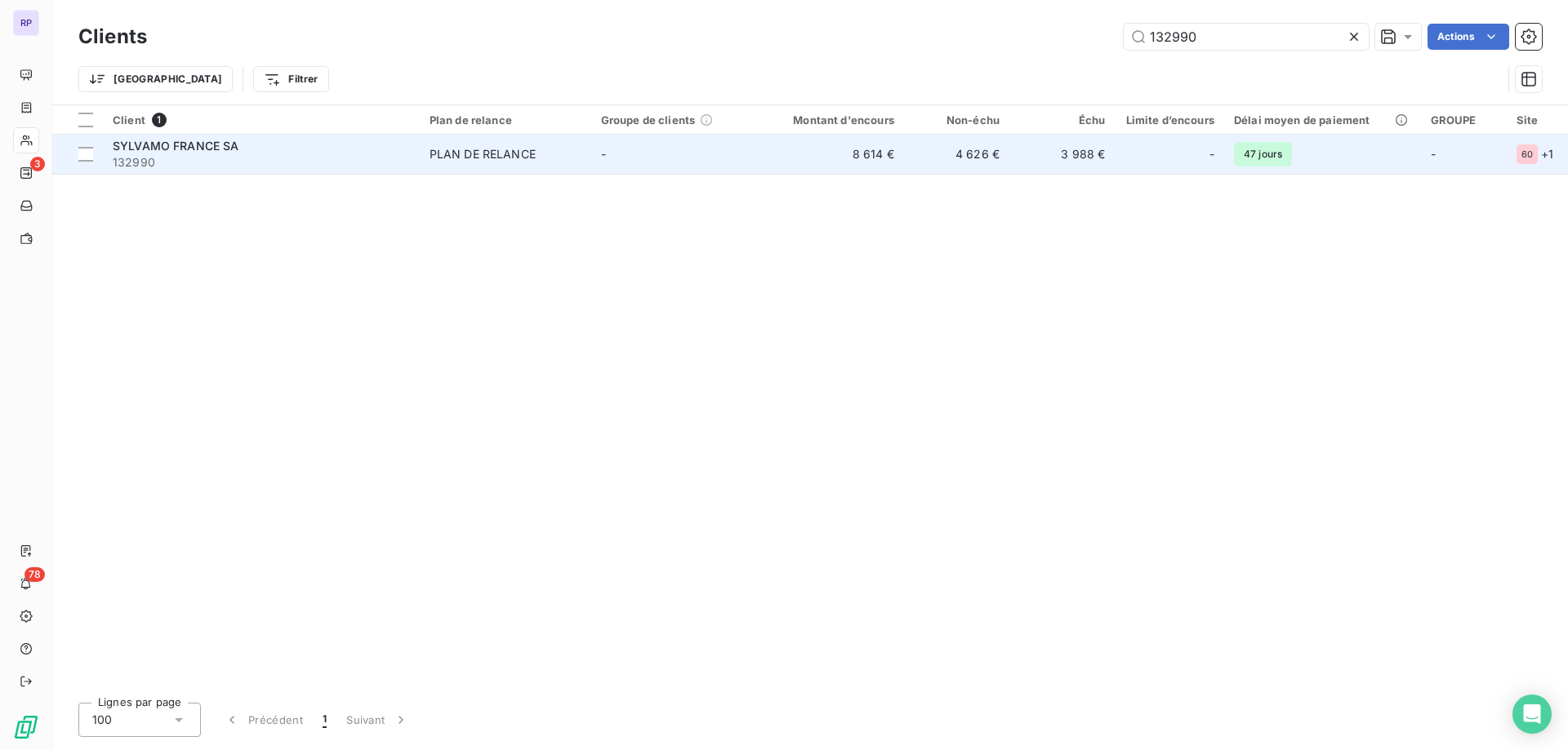
click at [180, 154] on span "132990" at bounding box center [261, 162] width 297 height 16
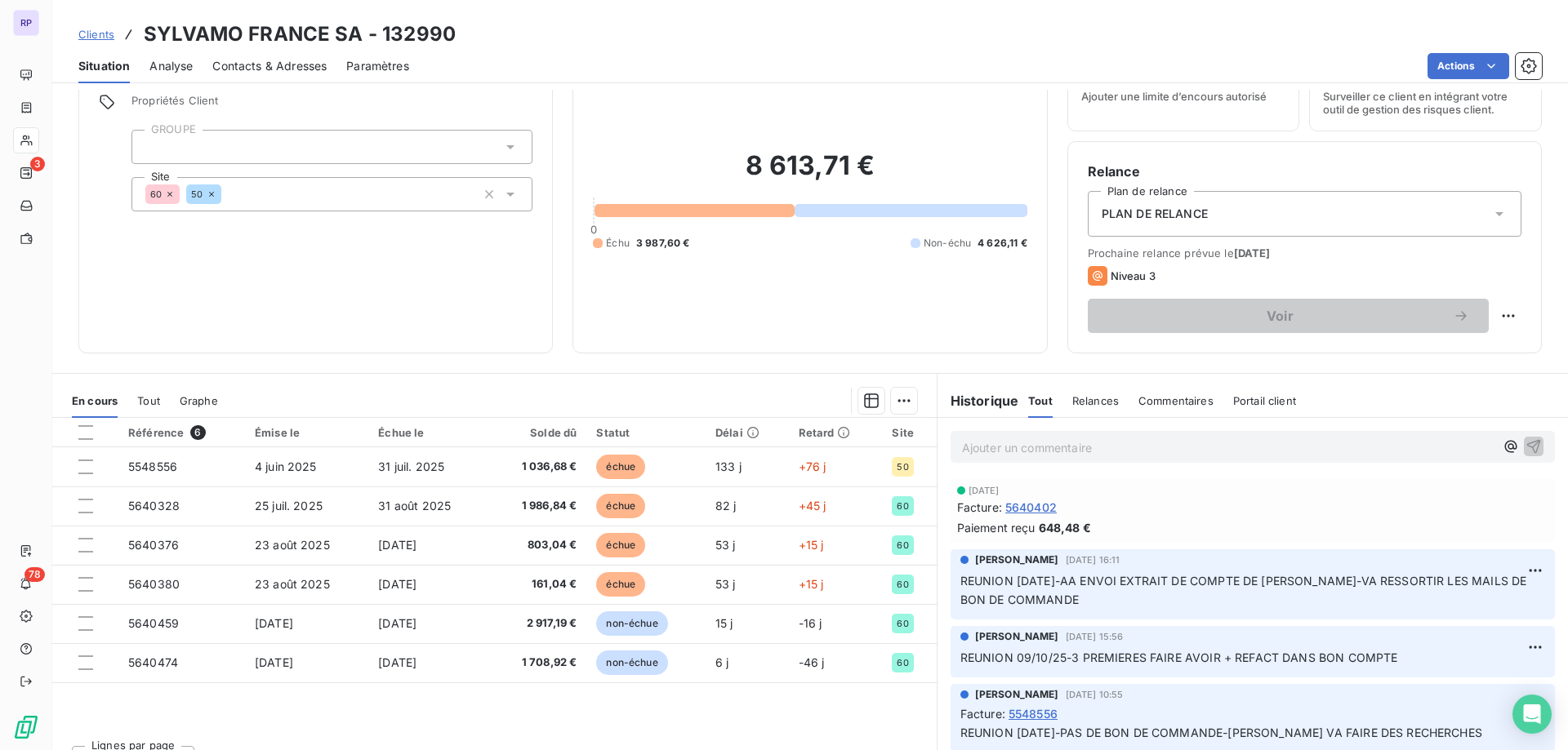
scroll to position [103, 0]
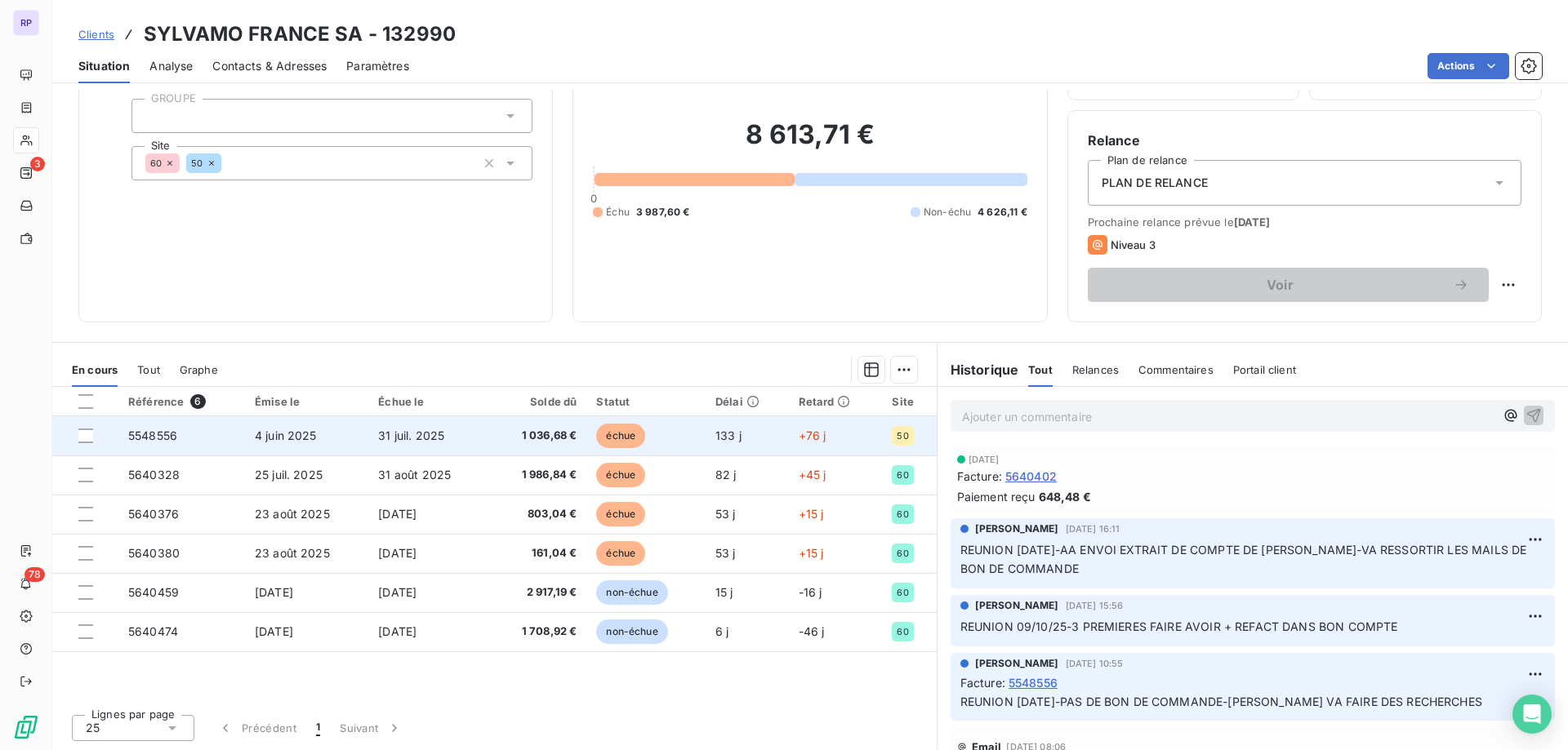
click at [171, 437] on span "5548556" at bounding box center [153, 435] width 49 height 14
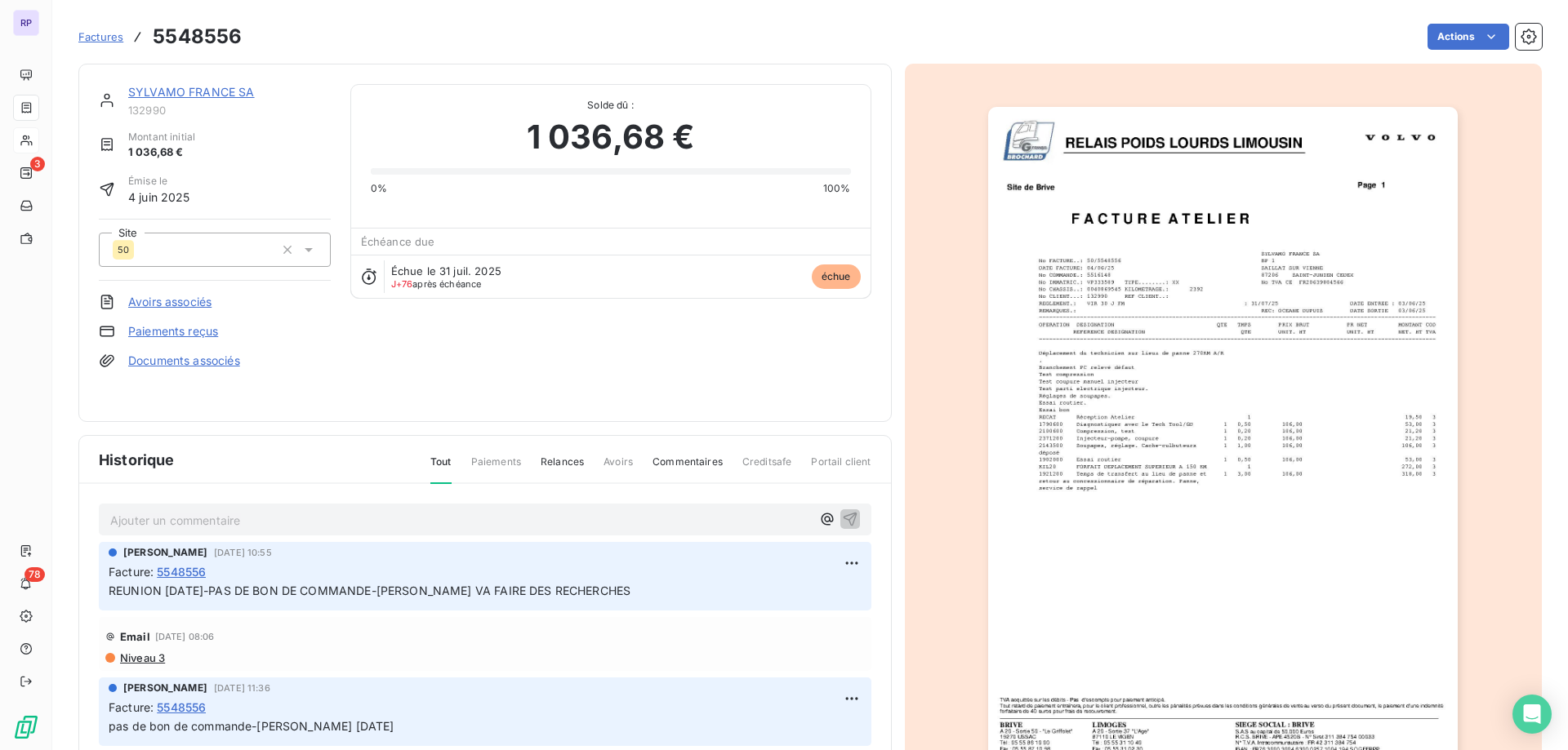
click at [204, 87] on link "SYLVAMO FRANCE SA" at bounding box center [191, 91] width 126 height 14
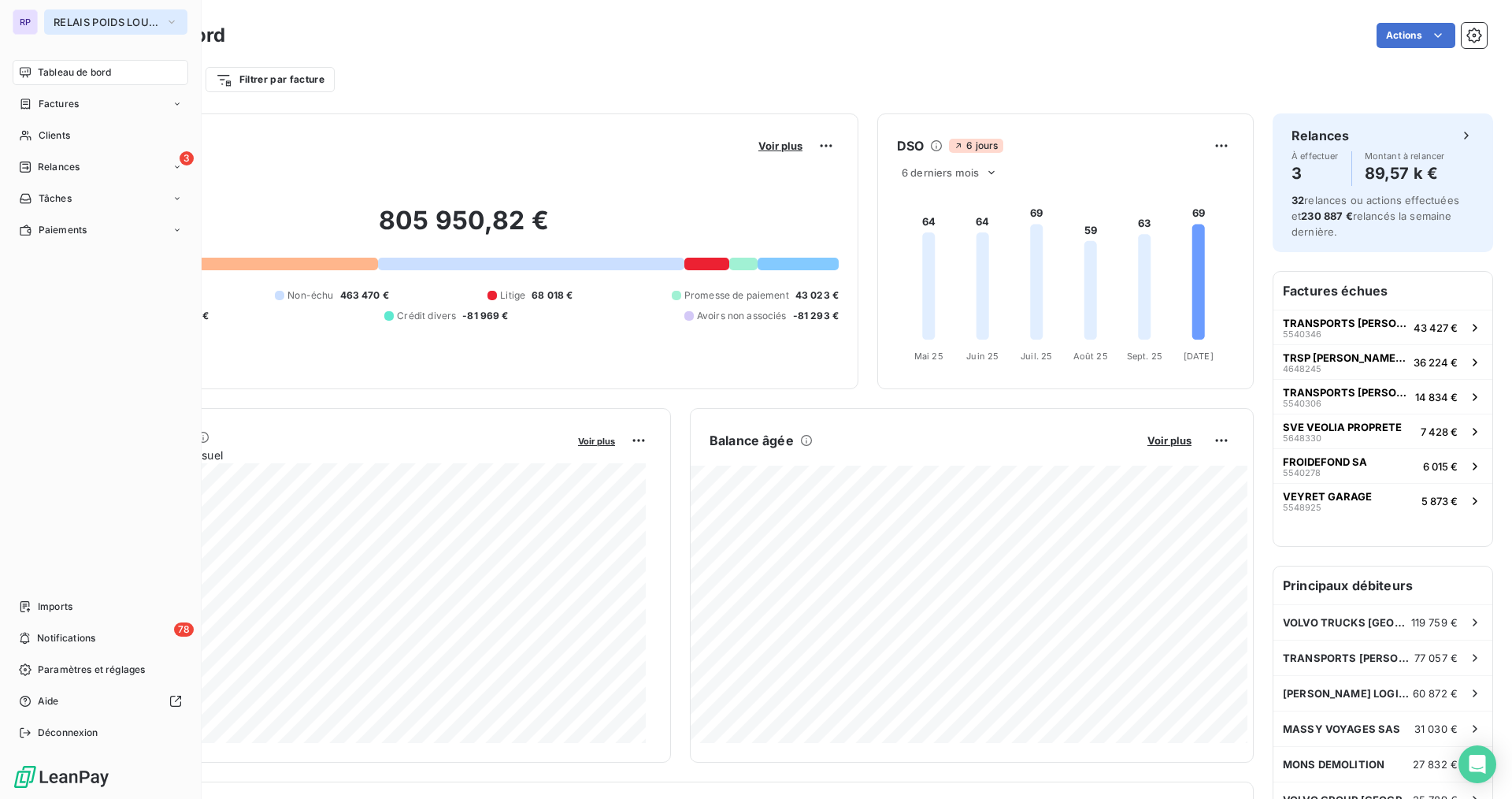
click at [157, 29] on button "RELAIS POIDS LOURDS LIMOUSIN" at bounding box center [116, 22] width 143 height 25
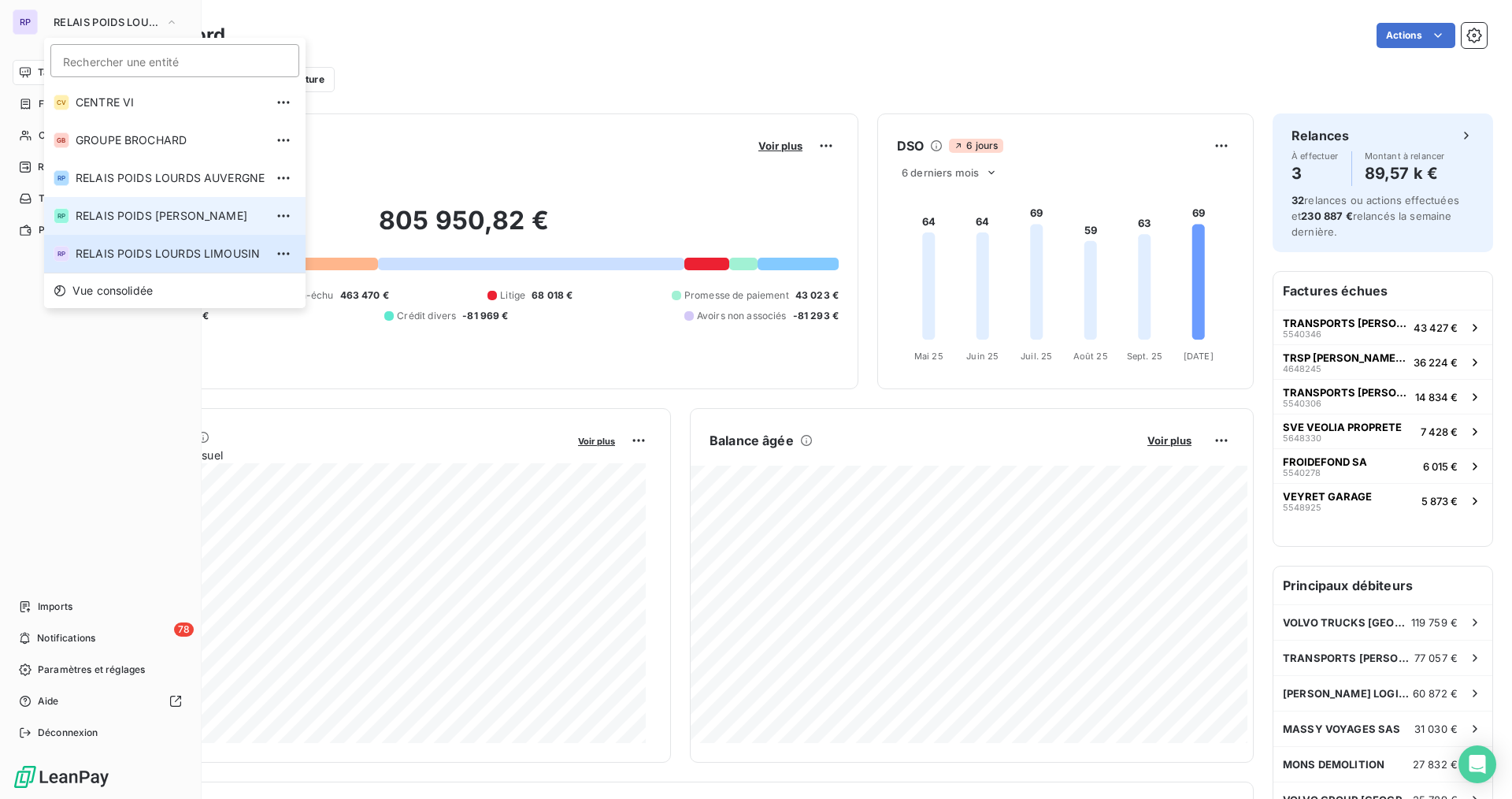
click at [165, 212] on span "RELAIS POIDS [PERSON_NAME]" at bounding box center [169, 216] width 189 height 16
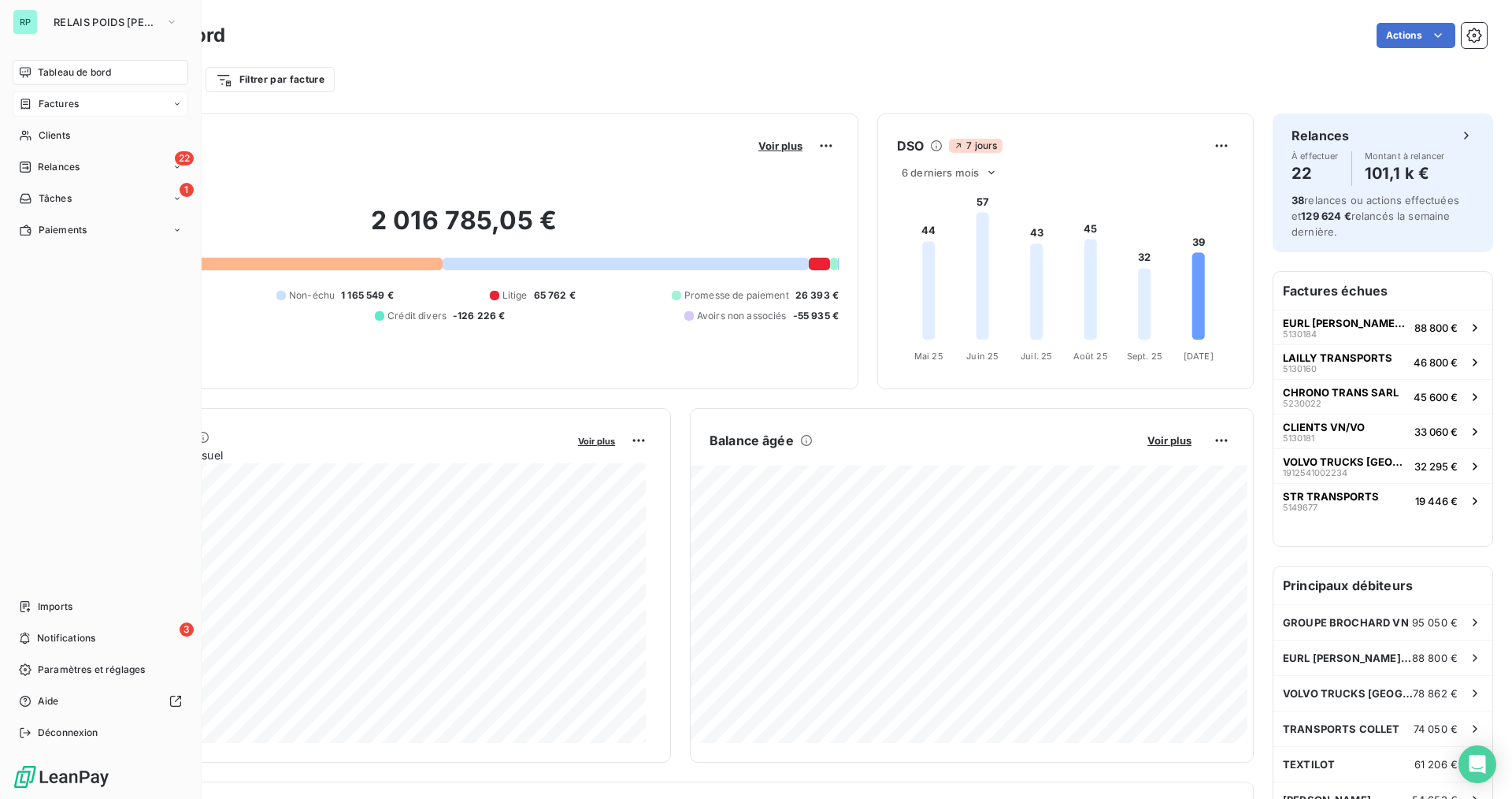
click at [67, 107] on span "Factures" at bounding box center [59, 104] width 40 height 14
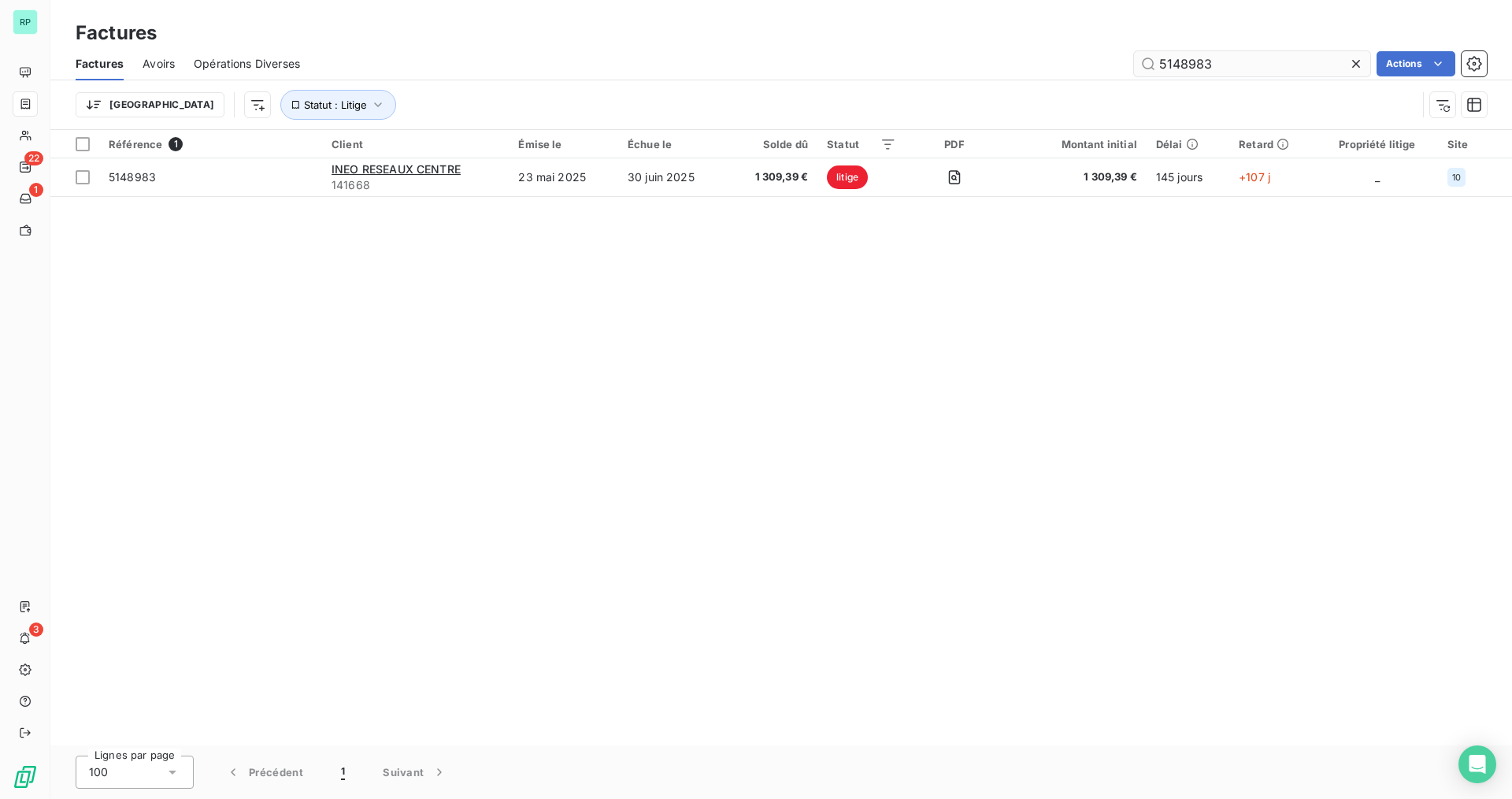
click at [1210, 59] on input "5148983" at bounding box center [1252, 64] width 236 height 25
drag, startPoint x: 1207, startPoint y: 55, endPoint x: 1020, endPoint y: 56, distance: 187.0
click at [1020, 56] on div "5148983 Actions" at bounding box center [902, 64] width 1168 height 25
type input "5249763"
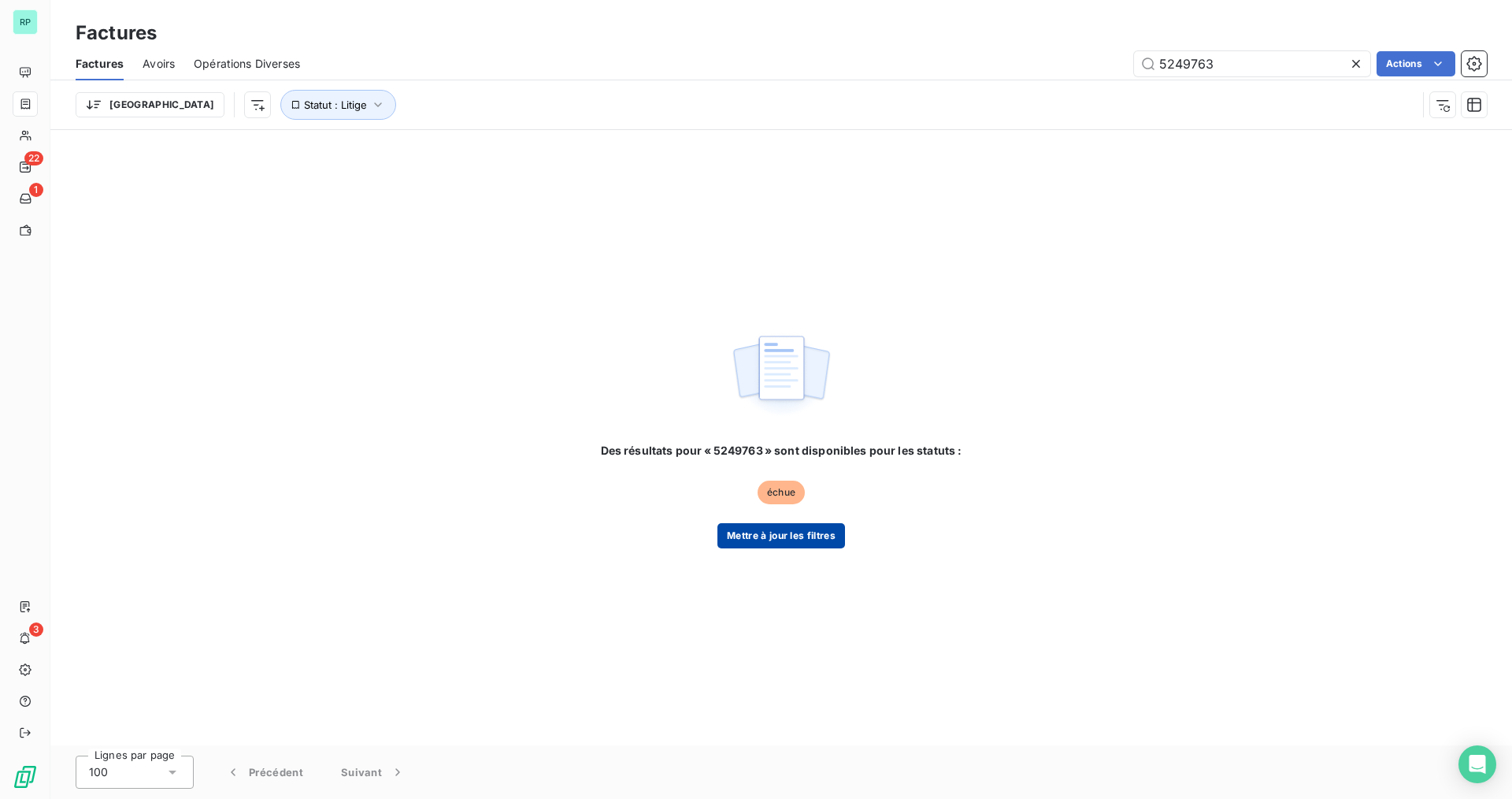
click at [796, 530] on button "Mettre à jour les filtres" at bounding box center [781, 536] width 127 height 25
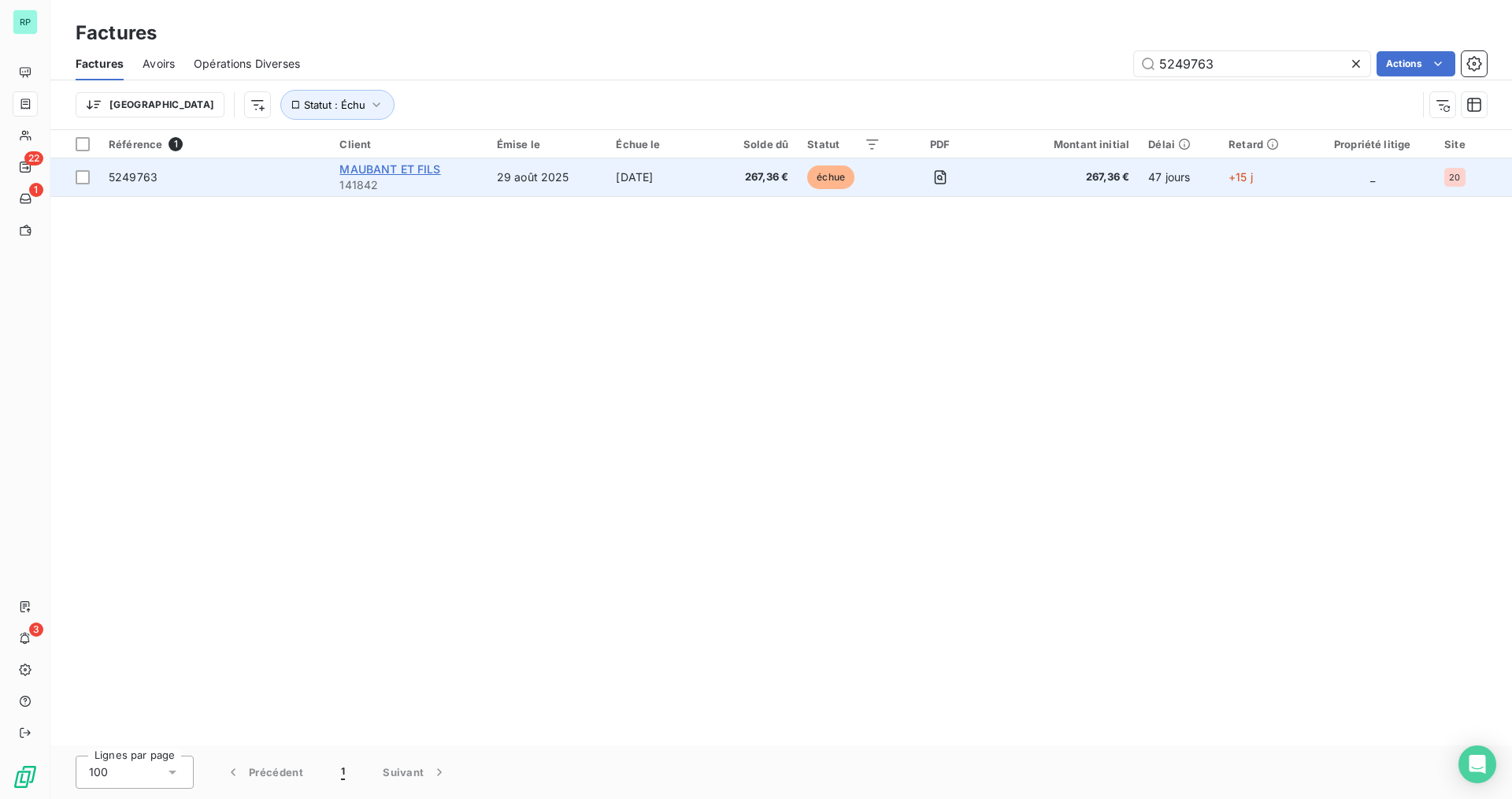
click at [369, 171] on span "MAUBANT ET FILS" at bounding box center [389, 169] width 101 height 13
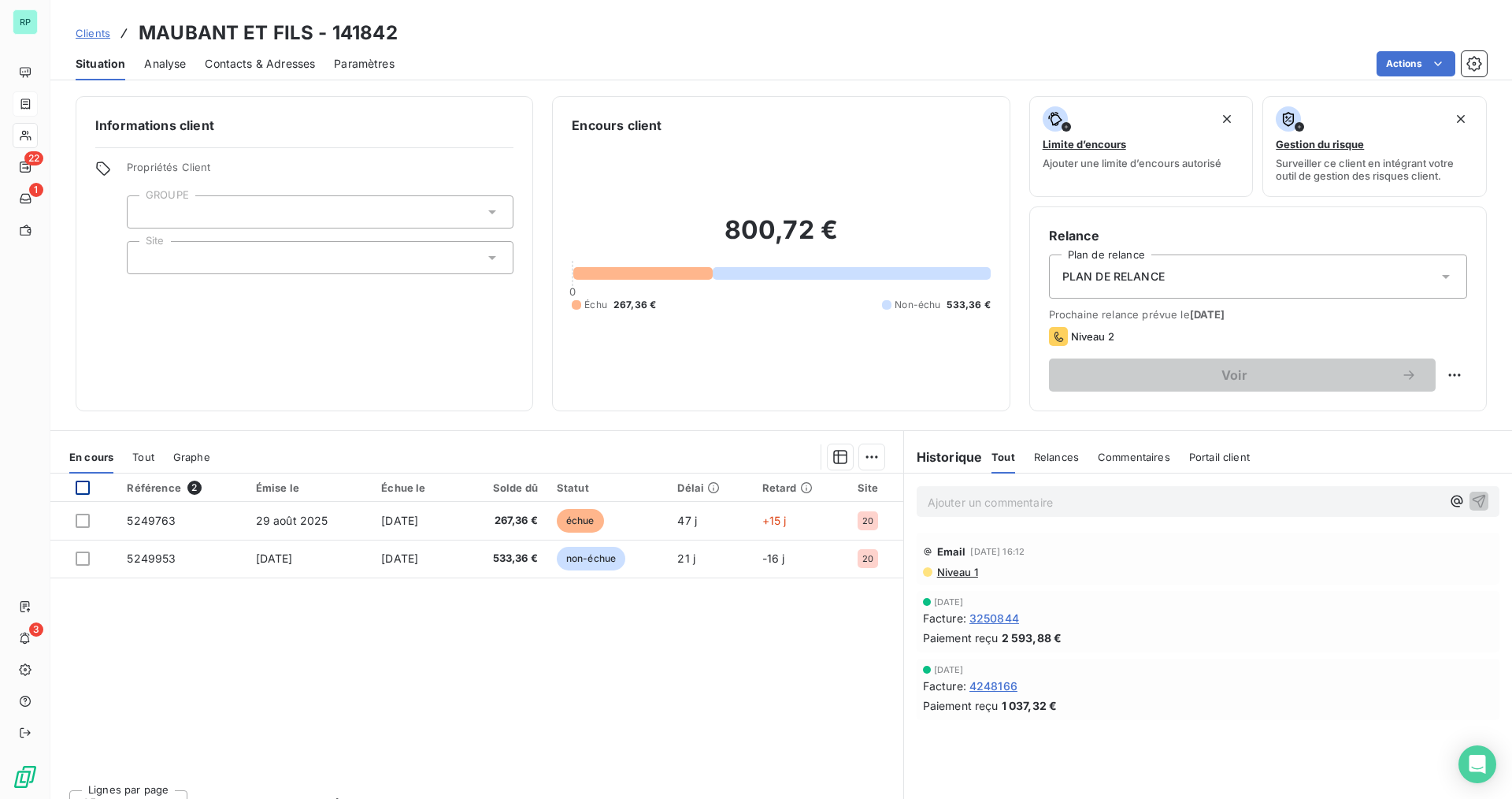
click at [82, 488] on div at bounding box center [82, 488] width 14 height 14
click at [868, 460] on html "RP 22 1 3 Clients MAUBANT ET FILS - 141842 Situation Analyse Contacts & Adresse…" at bounding box center [756, 399] width 1512 height 799
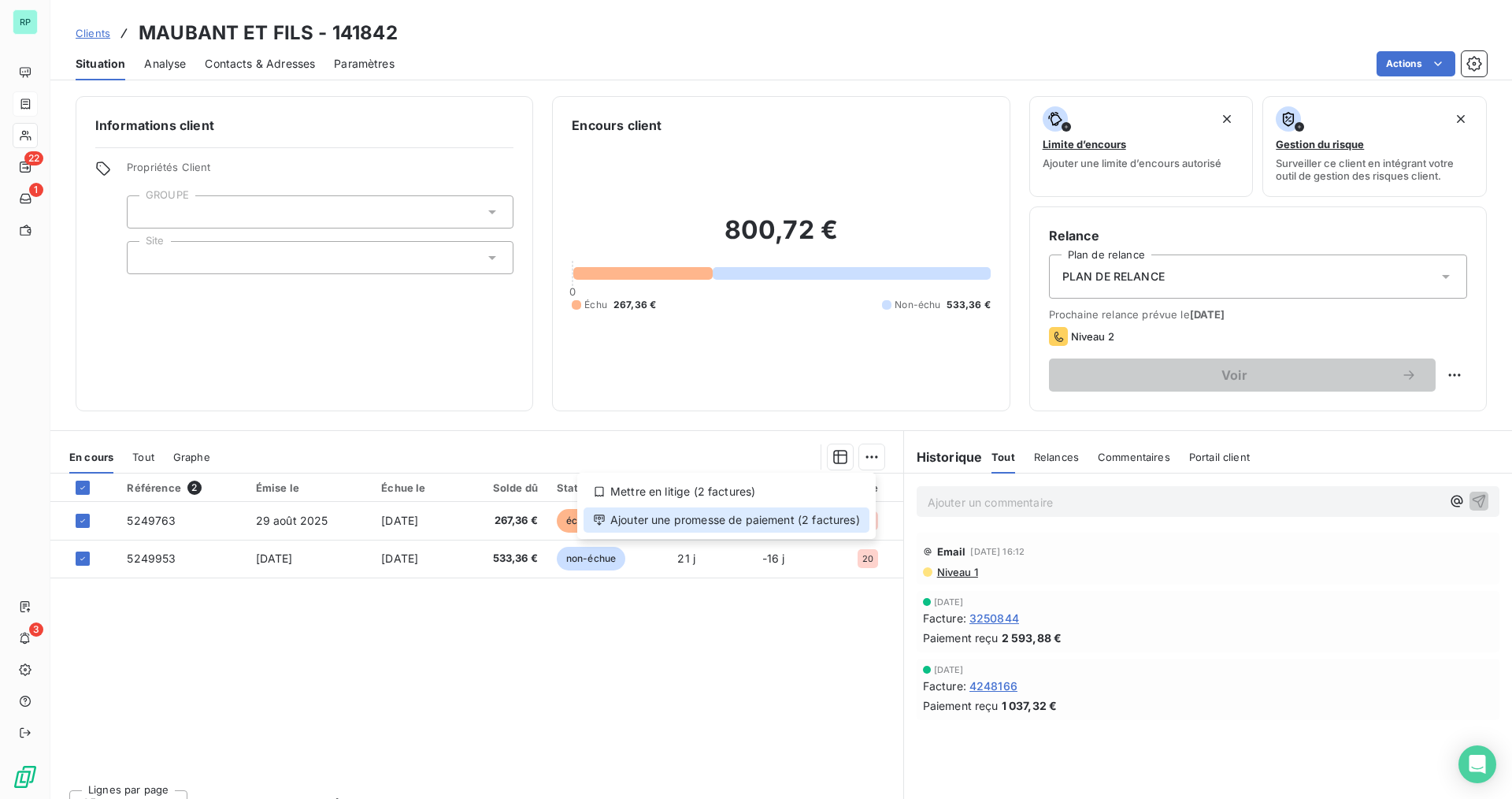
click at [737, 520] on div "Ajouter une promesse de paiement (2 factures)" at bounding box center [726, 520] width 286 height 25
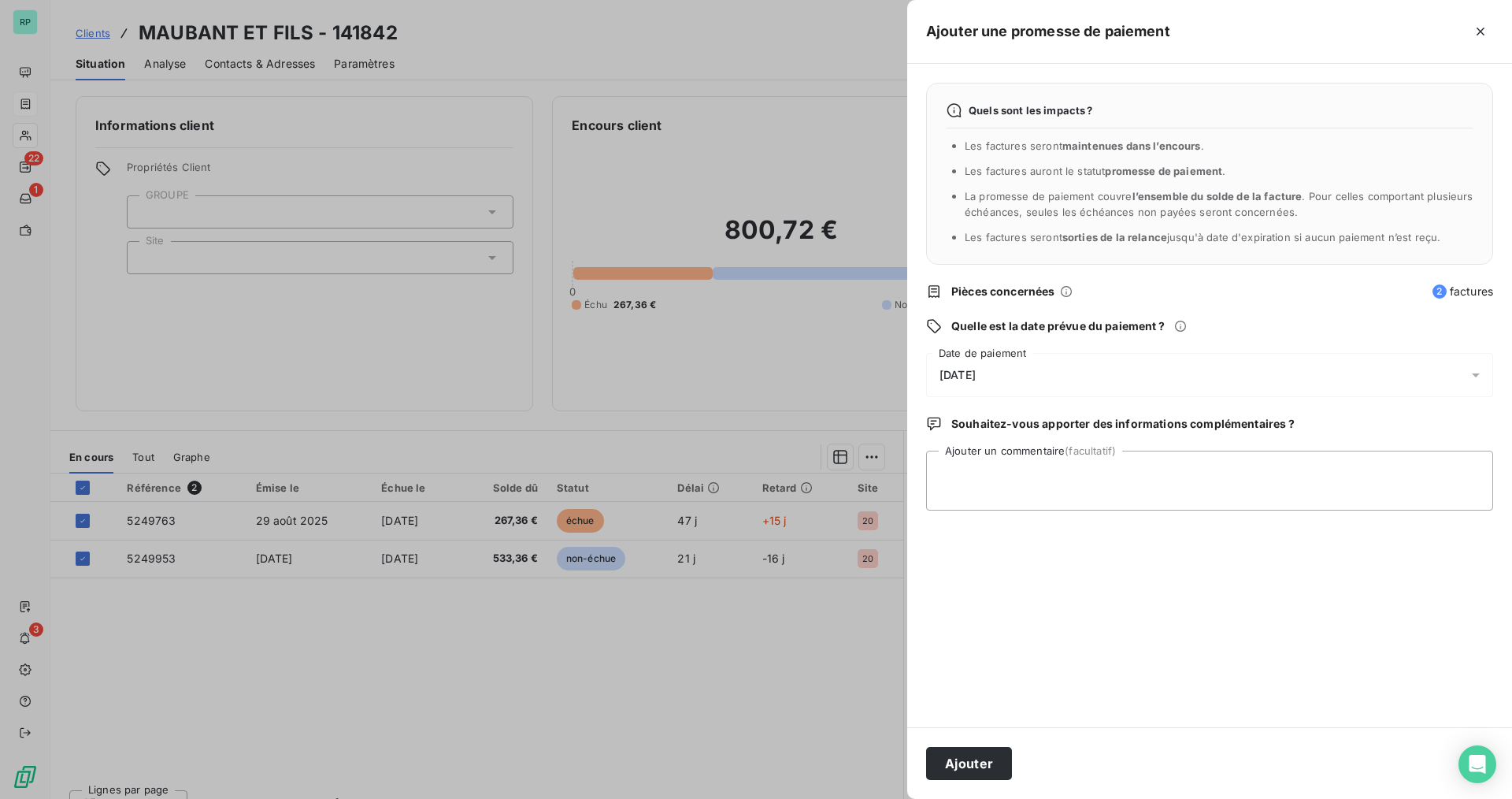
click at [981, 386] on div "16/10/2025" at bounding box center [1210, 375] width 567 height 44
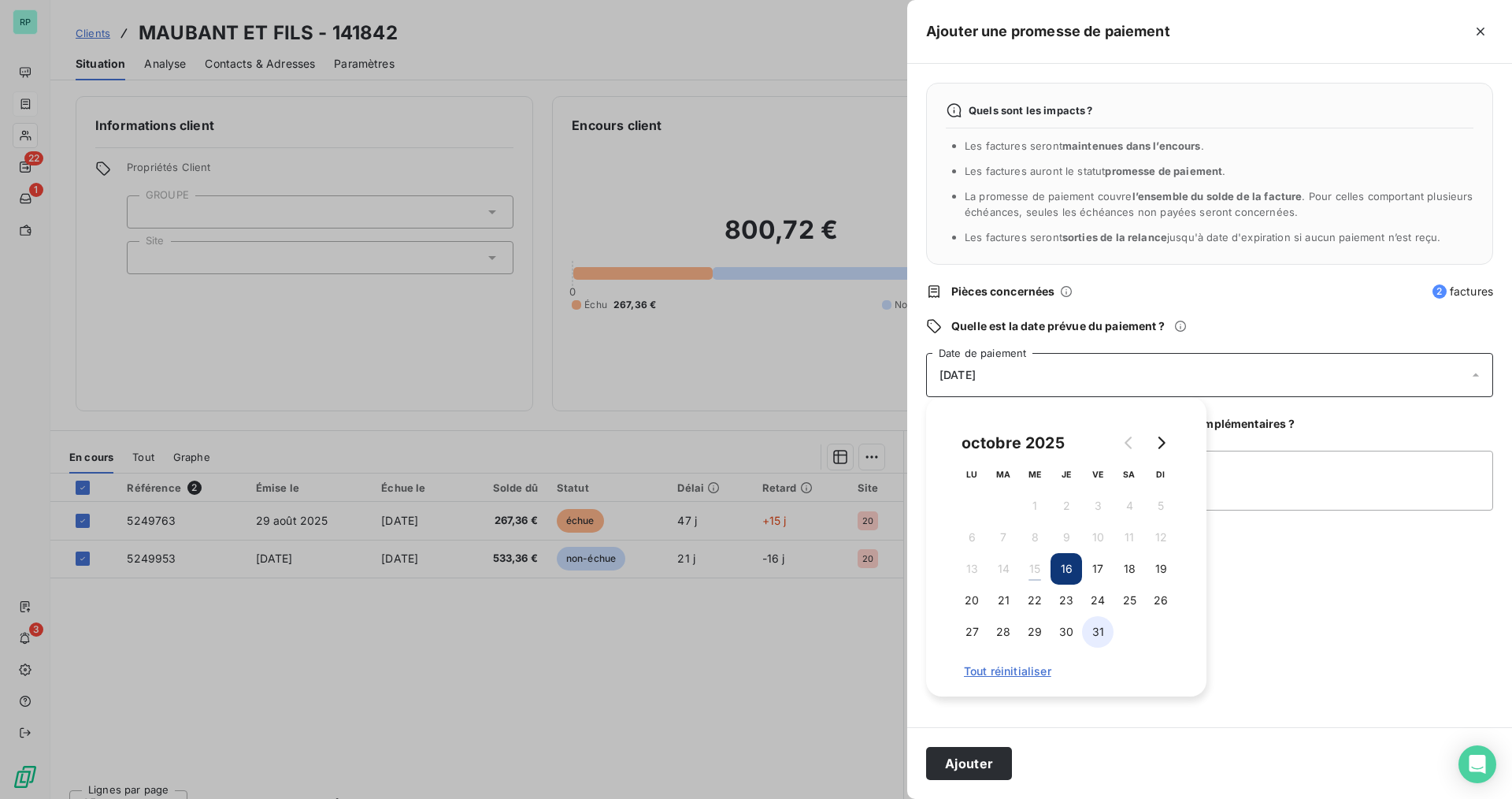
click at [1103, 630] on button "31" at bounding box center [1098, 632] width 32 height 32
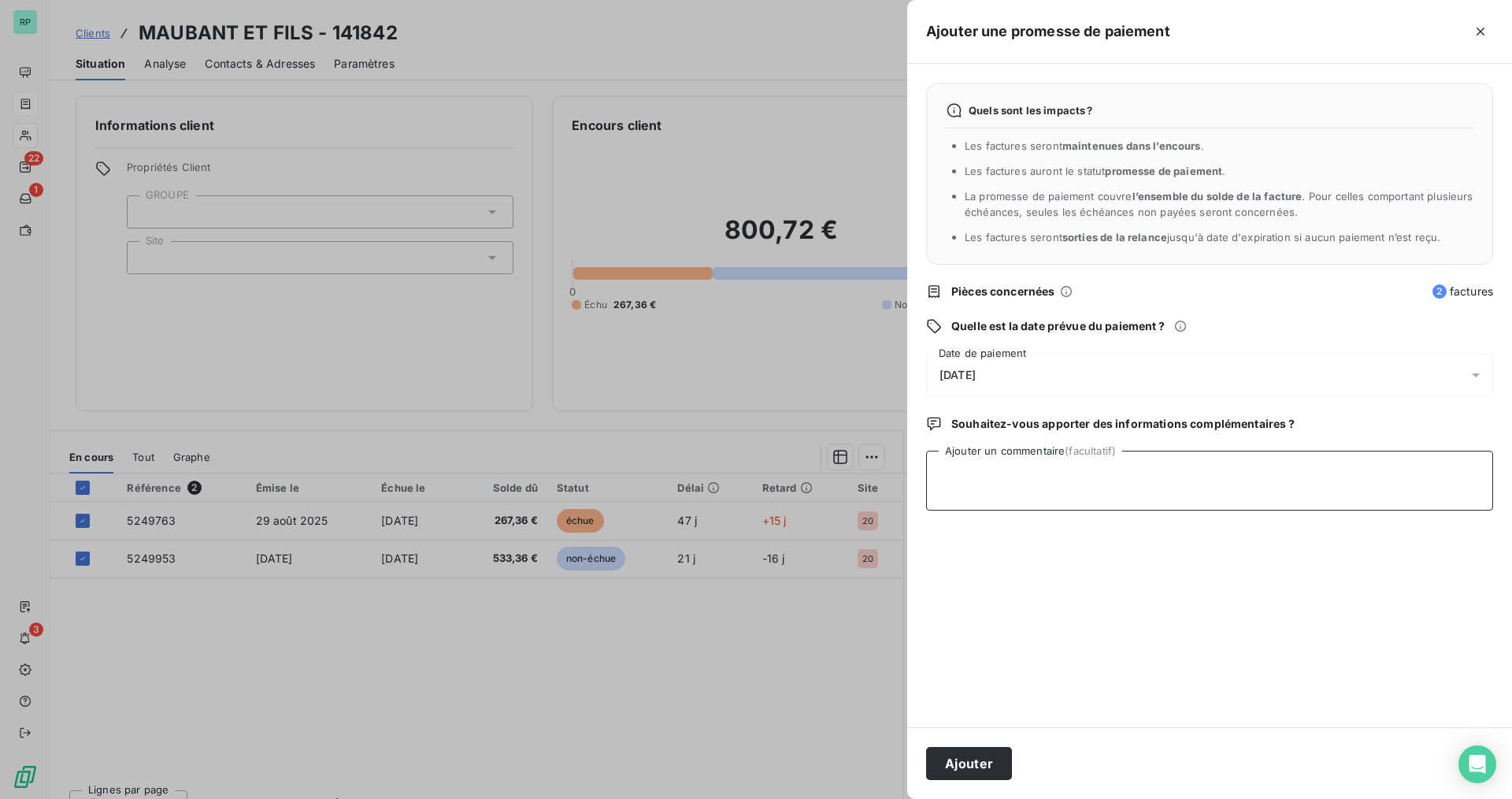
click at [1308, 467] on textarea "Ajouter un commentaire (facultatif)" at bounding box center [1210, 481] width 567 height 60
type textarea "chq en compta"
click at [986, 759] on button "Ajouter" at bounding box center [969, 763] width 85 height 33
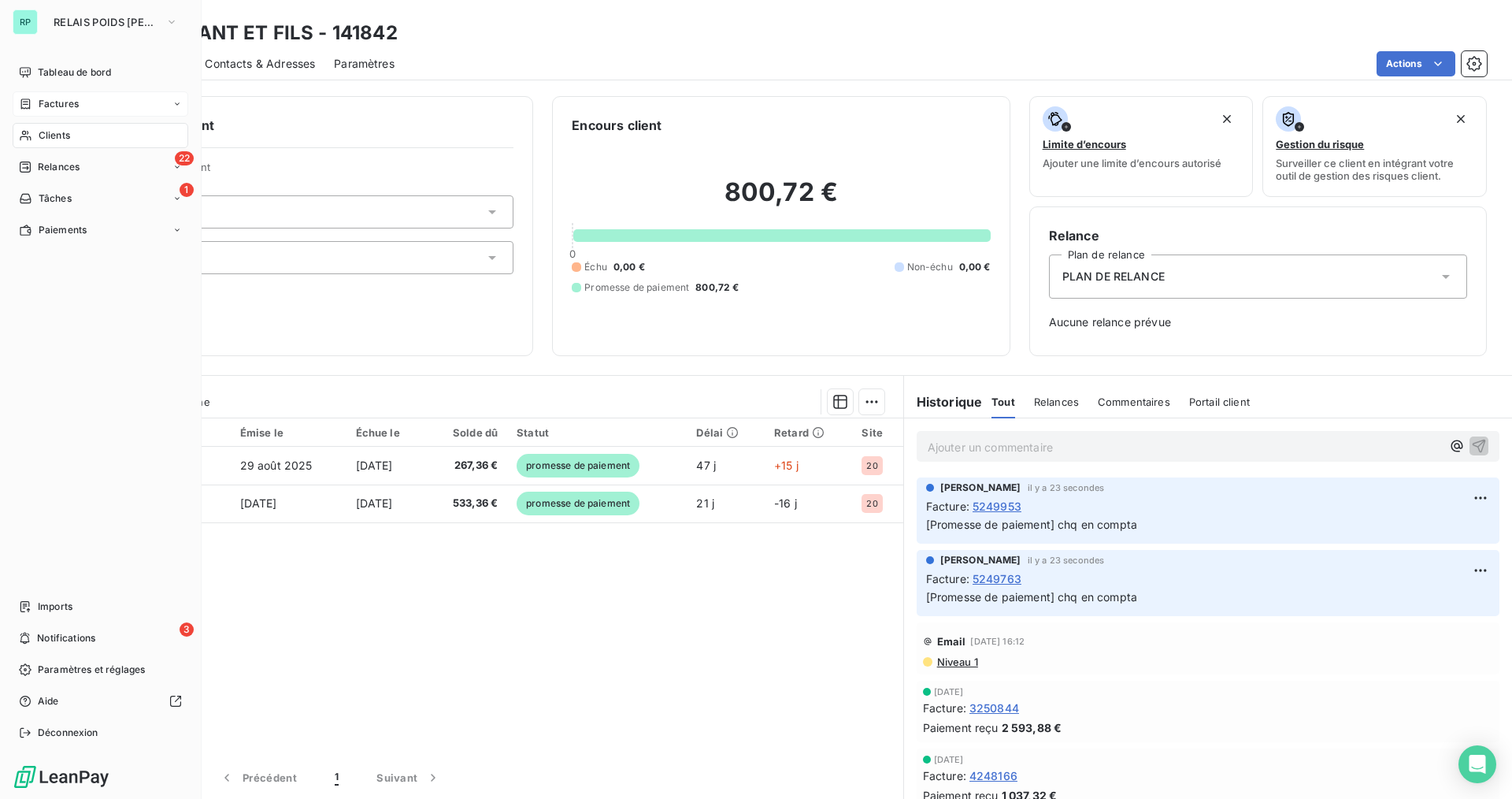
drag, startPoint x: 46, startPoint y: 135, endPoint x: 150, endPoint y: 118, distance: 105.4
click at [46, 134] on span "Clients" at bounding box center [55, 135] width 32 height 14
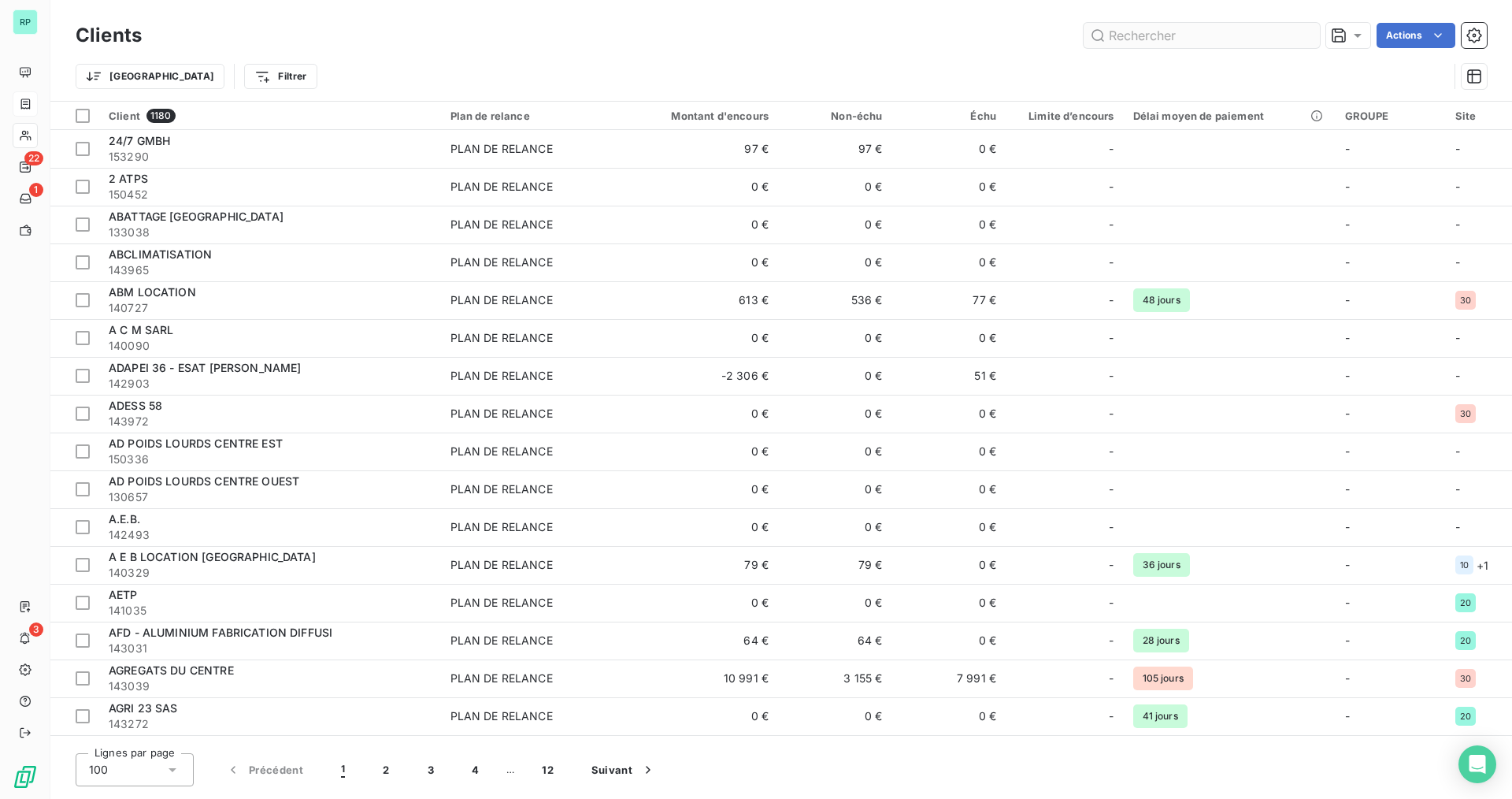
click at [1125, 37] on input "text" at bounding box center [1202, 36] width 236 height 25
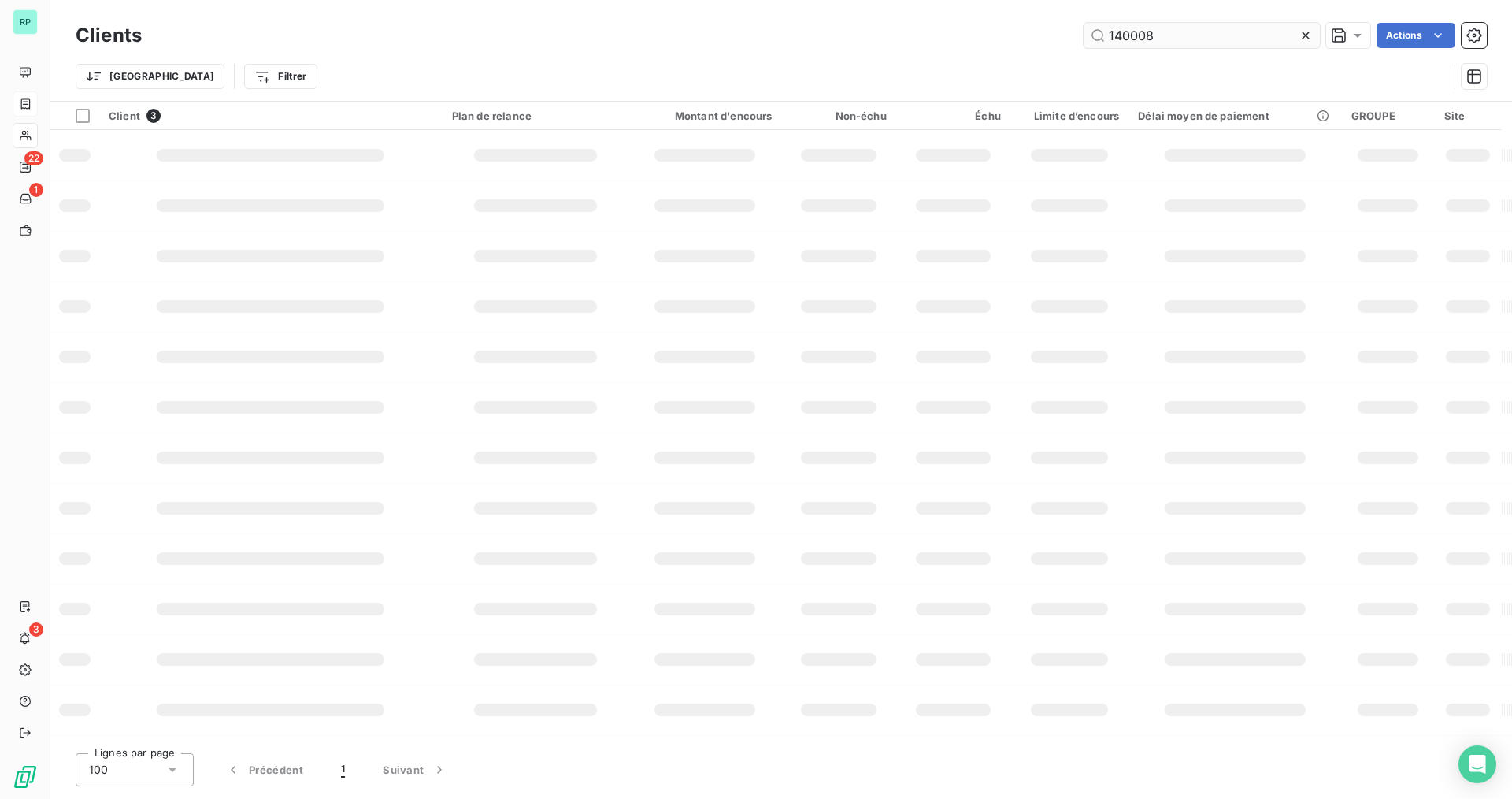
type input "140008"
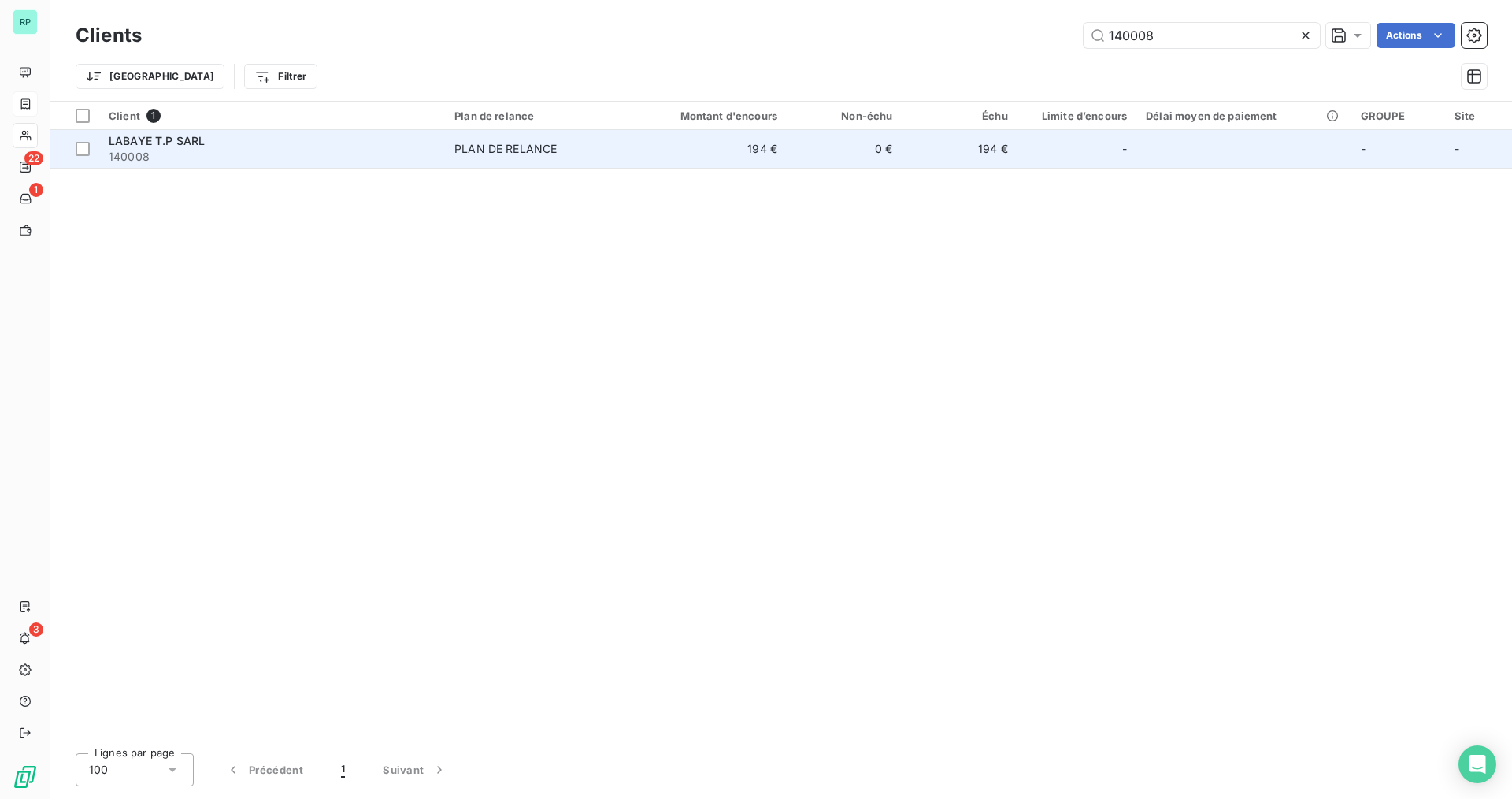
click at [194, 154] on span "140008" at bounding box center [272, 157] width 327 height 16
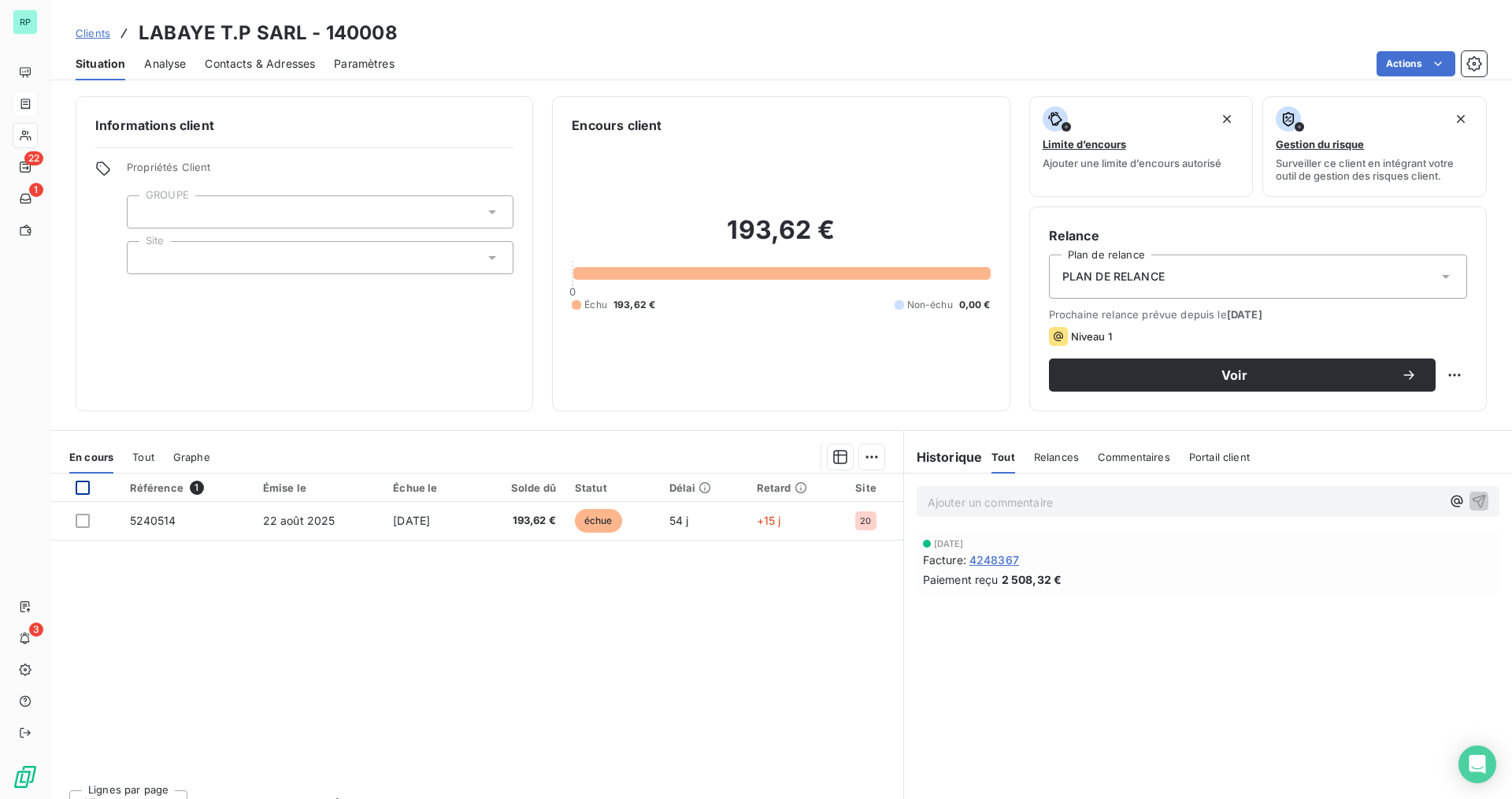
click at [86, 487] on div at bounding box center [82, 488] width 14 height 14
click at [872, 460] on html "RP 22 1 3 Clients LABAYE T.P SARL - 140008 Situation Analyse Contacts & Adresse…" at bounding box center [756, 399] width 1512 height 799
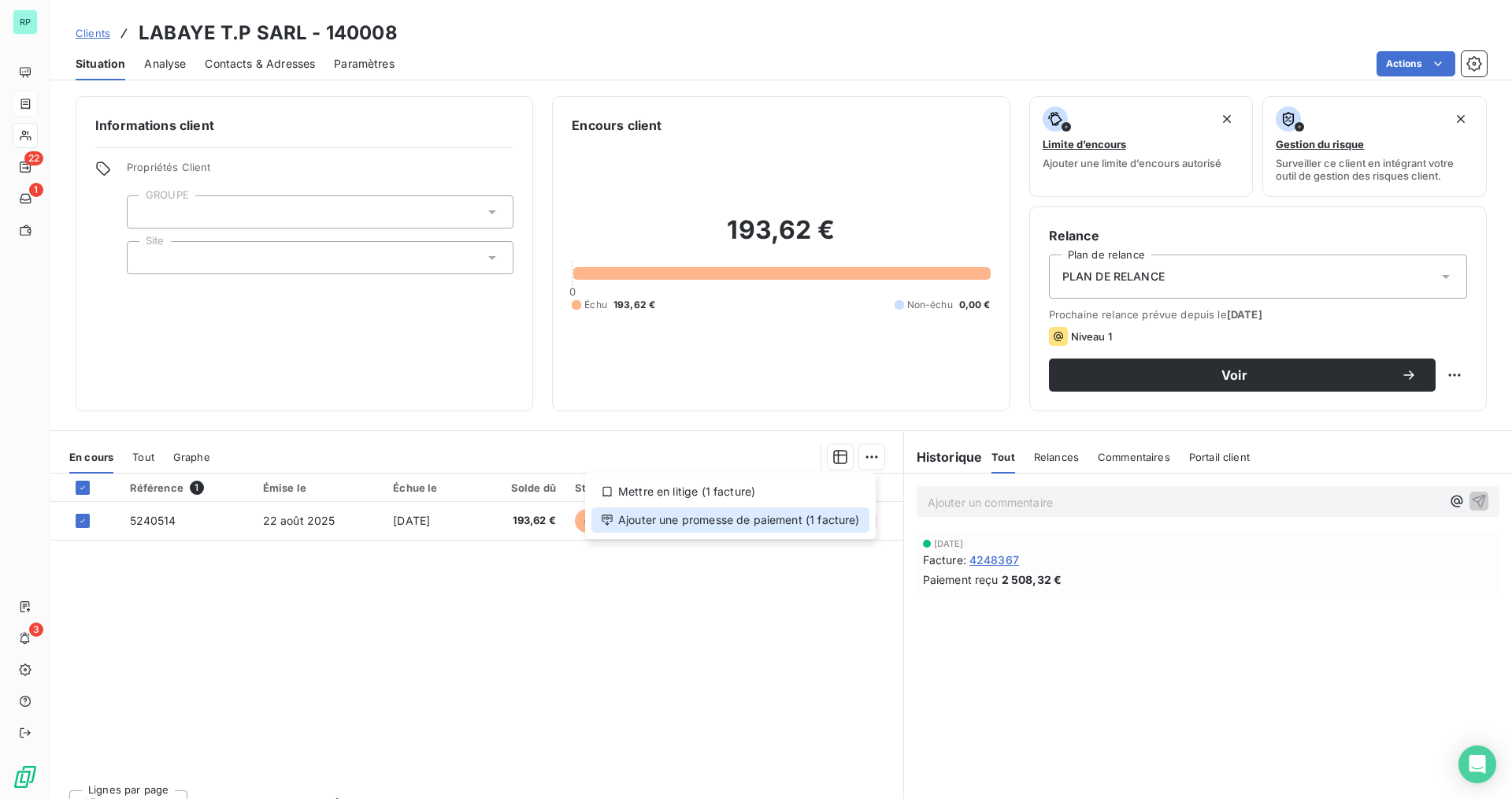
click at [826, 523] on div "Ajouter une promesse de paiement (1 facture)" at bounding box center [730, 520] width 278 height 25
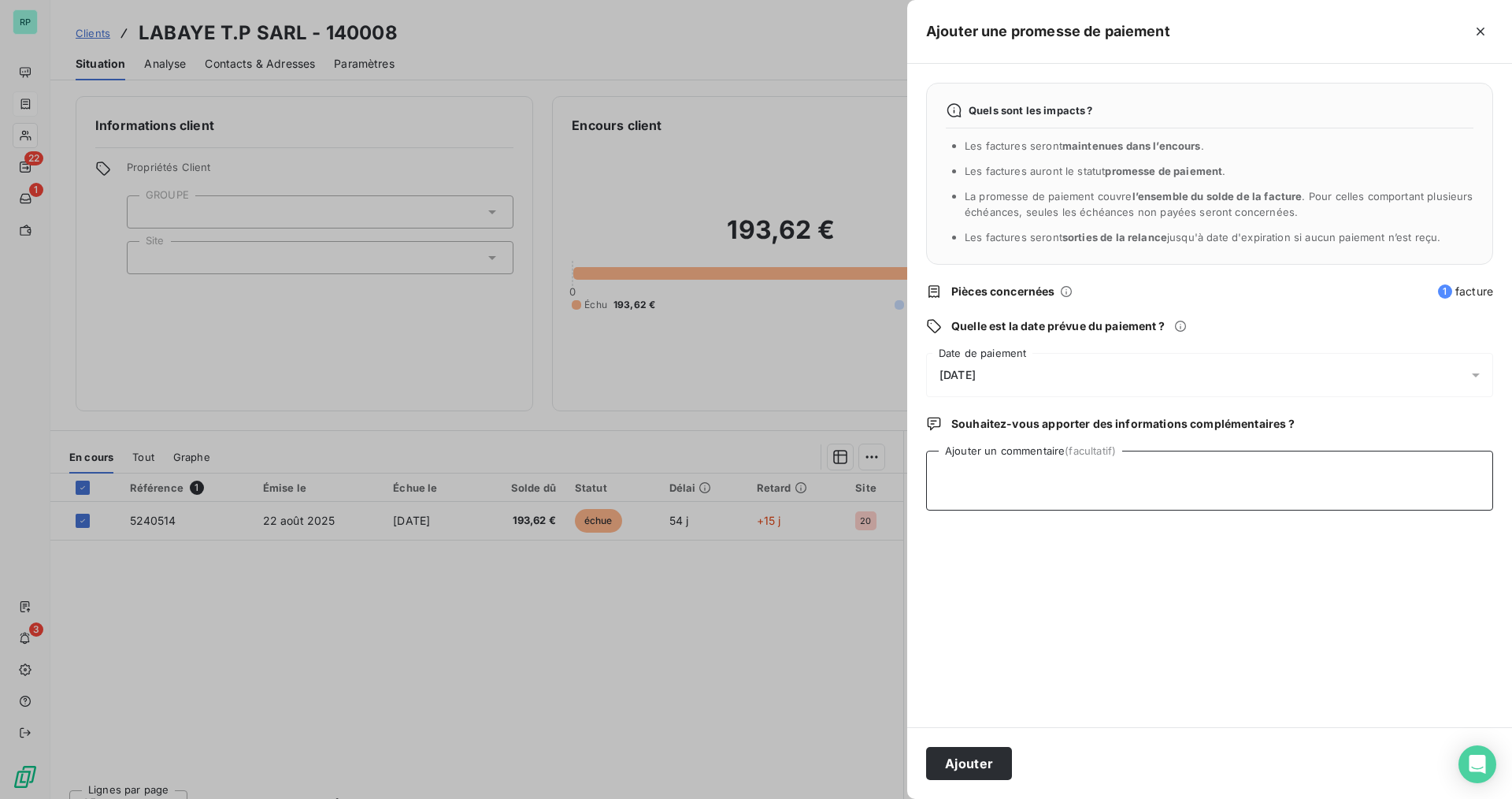
click at [1006, 477] on textarea "Ajouter un commentaire (facultatif)" at bounding box center [1210, 481] width 567 height 60
click at [975, 372] on span "16/10/2025" at bounding box center [958, 375] width 36 height 13
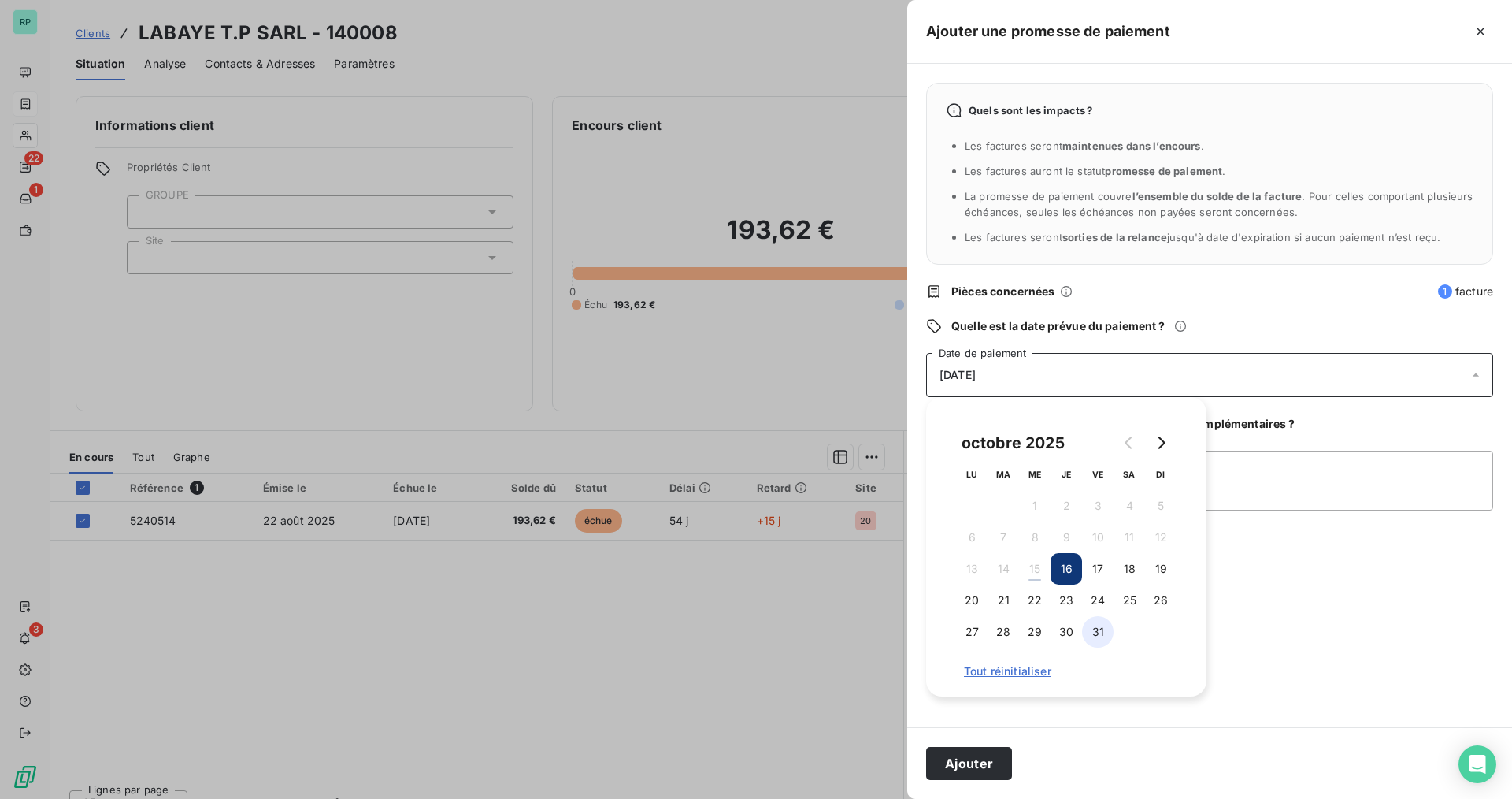
drag, startPoint x: 1099, startPoint y: 631, endPoint x: 1132, endPoint y: 587, distance: 55.0
click at [1100, 630] on button "31" at bounding box center [1098, 632] width 32 height 32
click at [1270, 484] on textarea "Ajouter un commentaire (facultatif)" at bounding box center [1210, 481] width 567 height 60
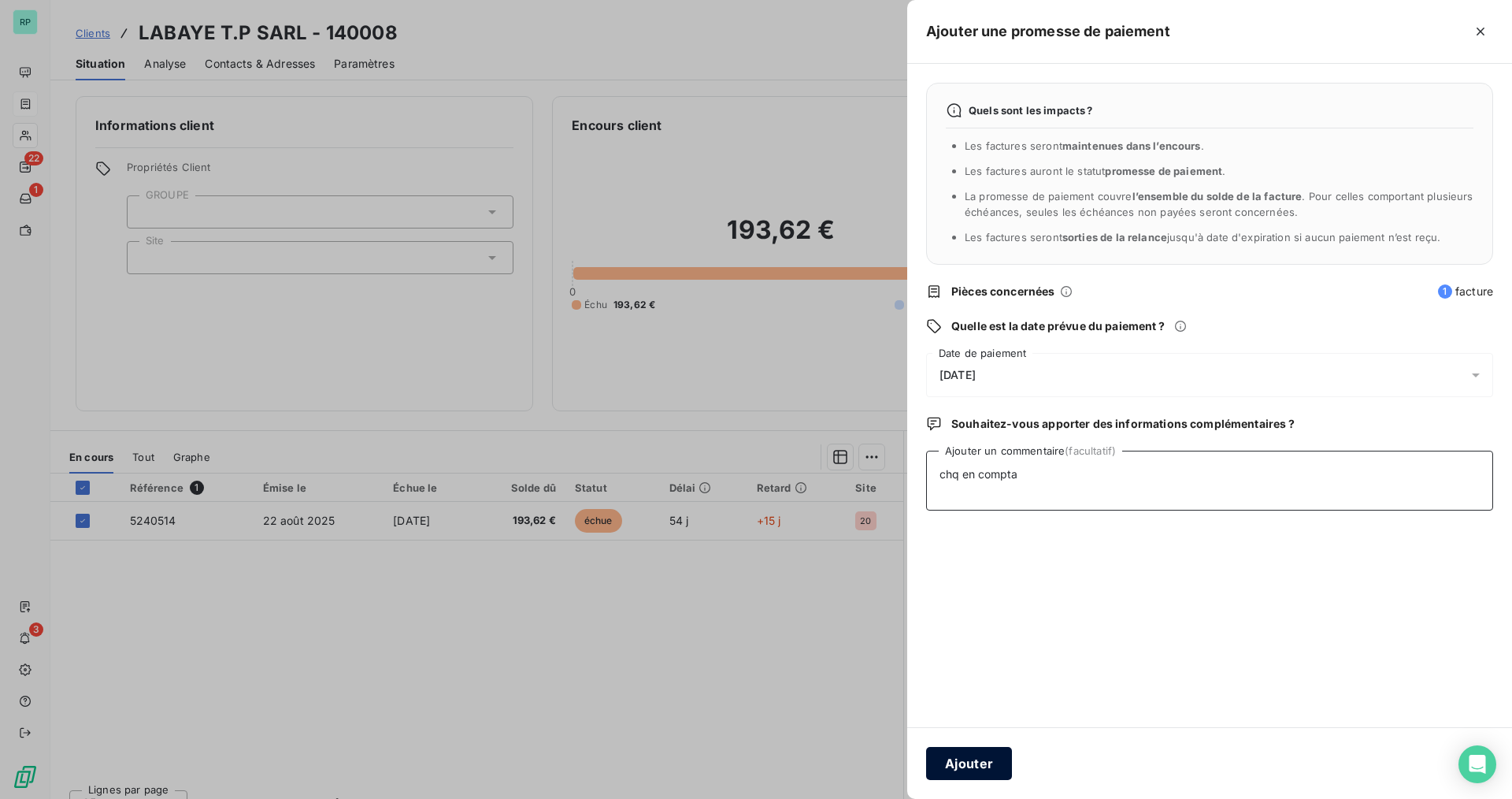
type textarea "chq en compta"
click at [979, 774] on button "Ajouter" at bounding box center [969, 763] width 85 height 33
